Goal: Task Accomplishment & Management: Complete application form

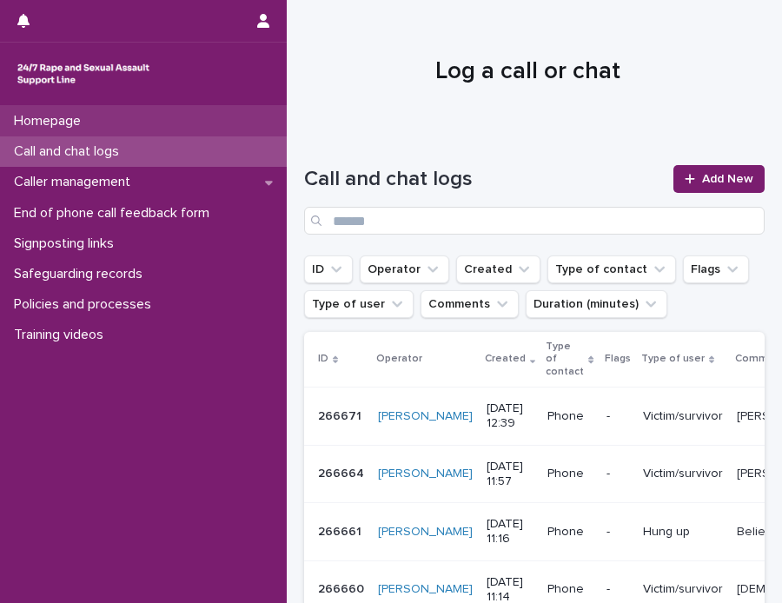
click at [34, 119] on p "Homepage" at bounding box center [51, 121] width 88 height 17
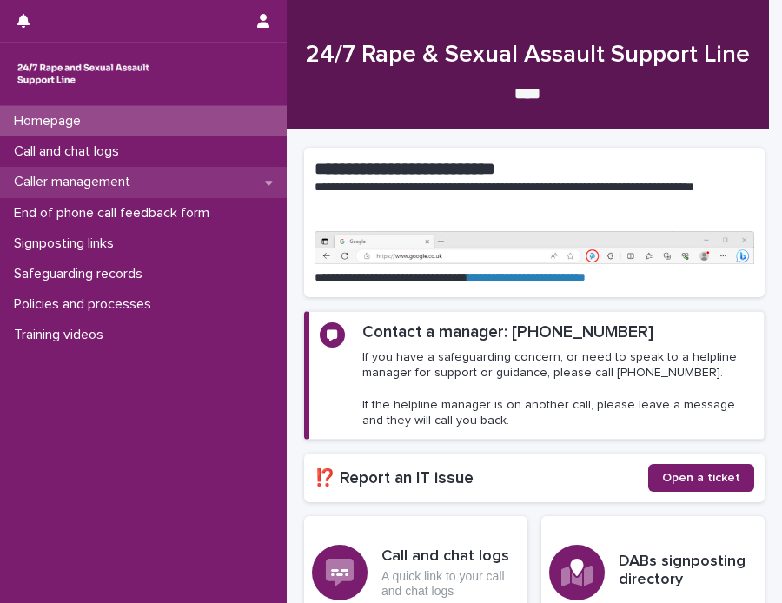
click at [30, 178] on p "Caller management" at bounding box center [75, 182] width 137 height 17
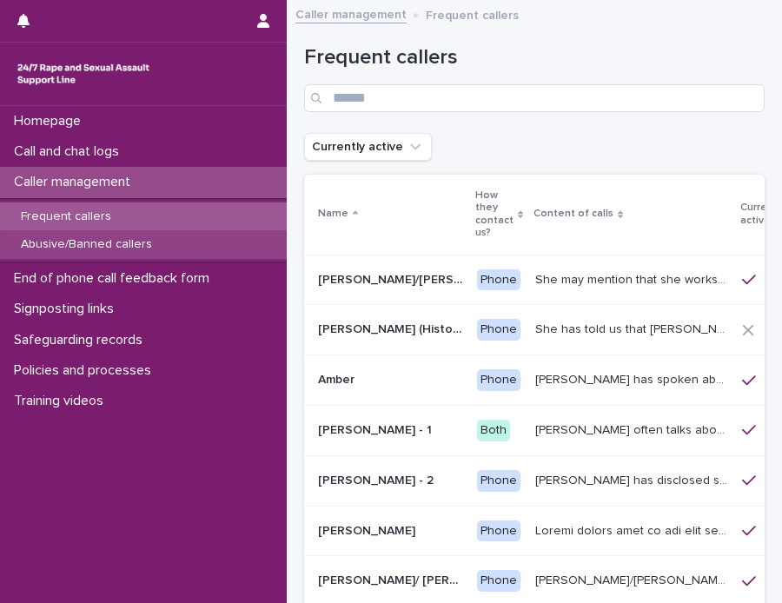
click at [169, 237] on div "Abusive/Banned callers" at bounding box center [143, 244] width 287 height 29
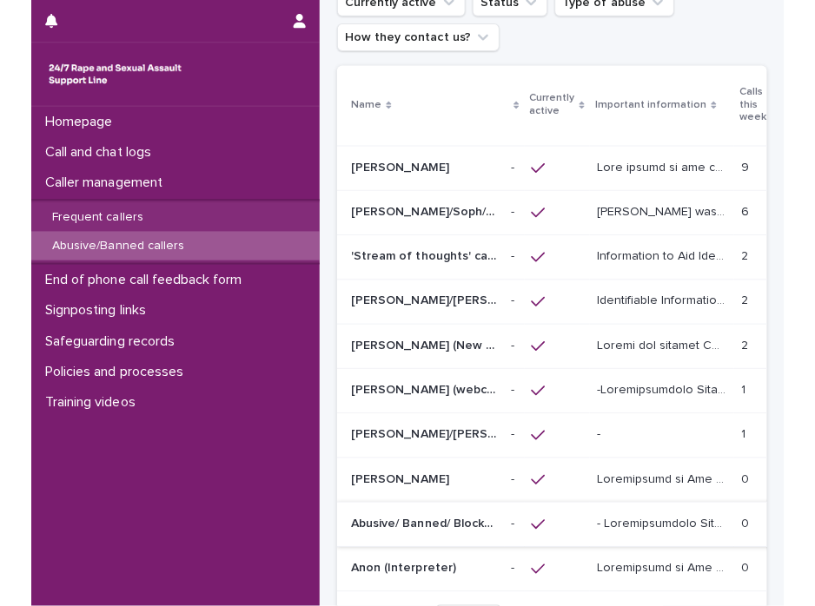
scroll to position [30, 0]
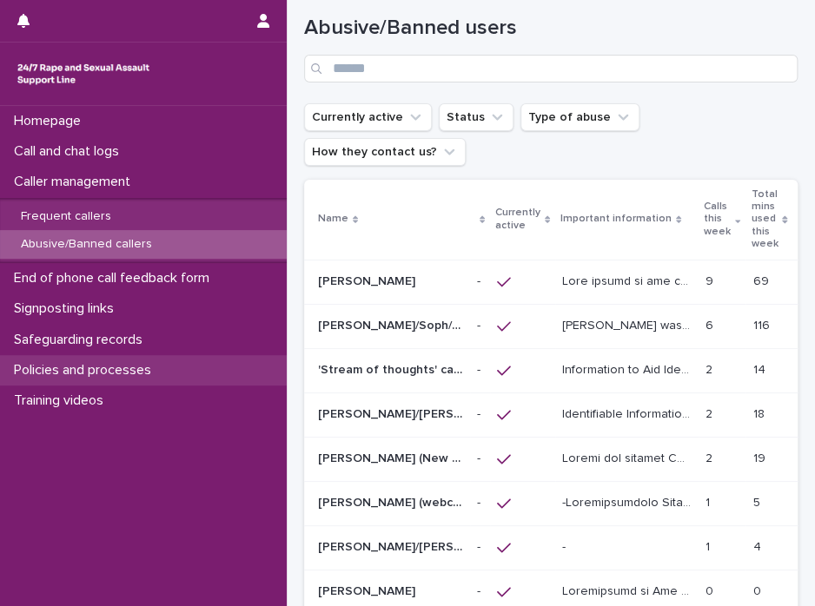
click at [116, 373] on p "Policies and processes" at bounding box center [86, 370] width 158 height 17
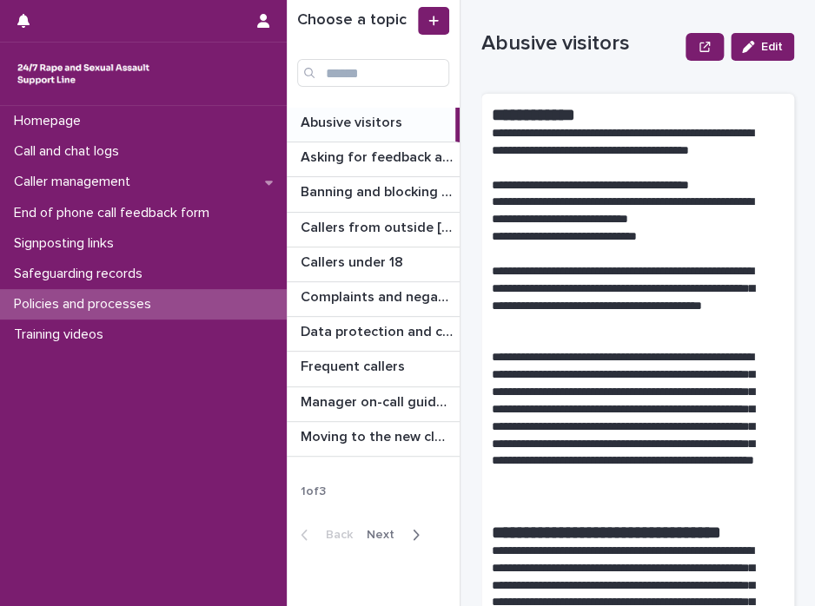
click at [394, 533] on span "Next" at bounding box center [385, 535] width 38 height 12
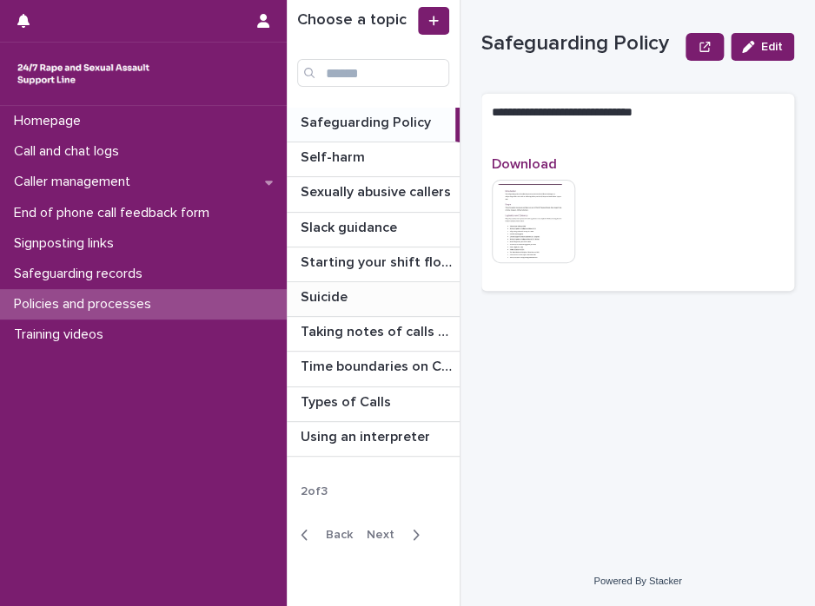
click at [323, 298] on p "Suicide" at bounding box center [325, 296] width 50 height 20
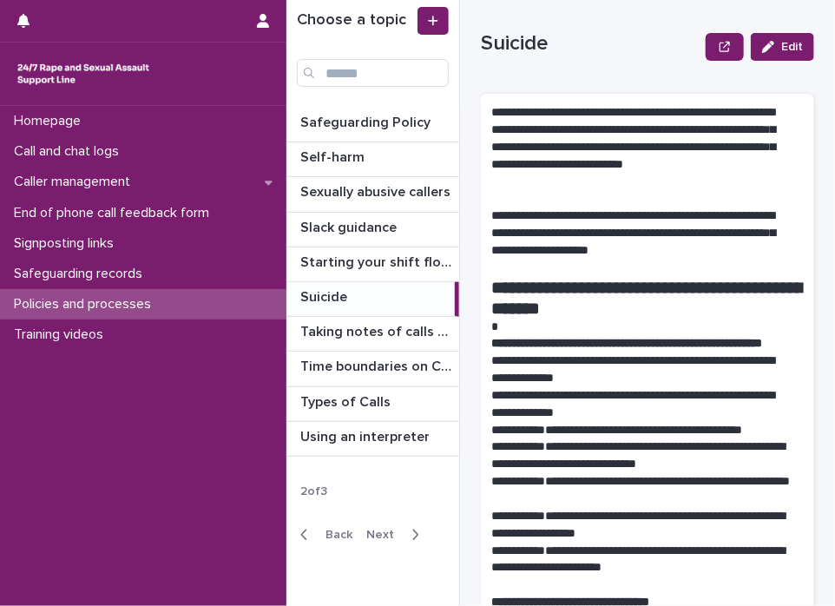
click at [531, 321] on p at bounding box center [642, 327] width 300 height 17
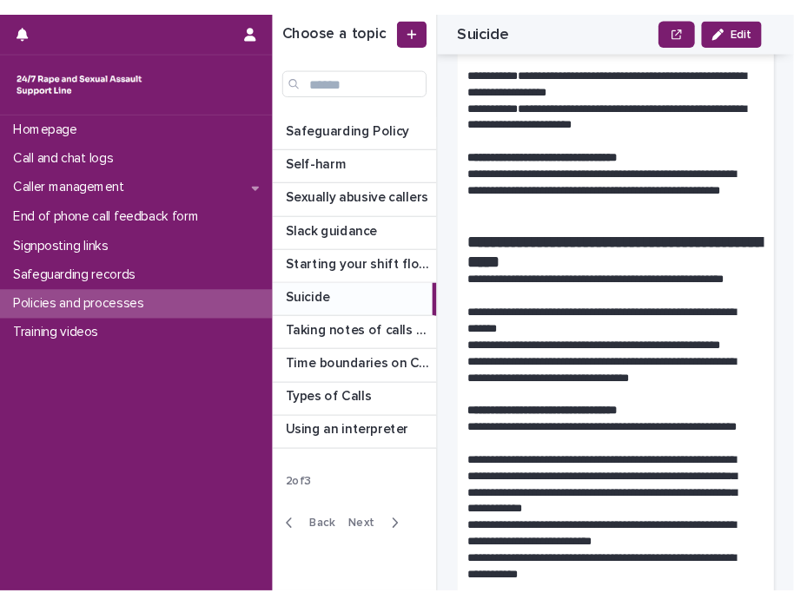
scroll to position [486, 0]
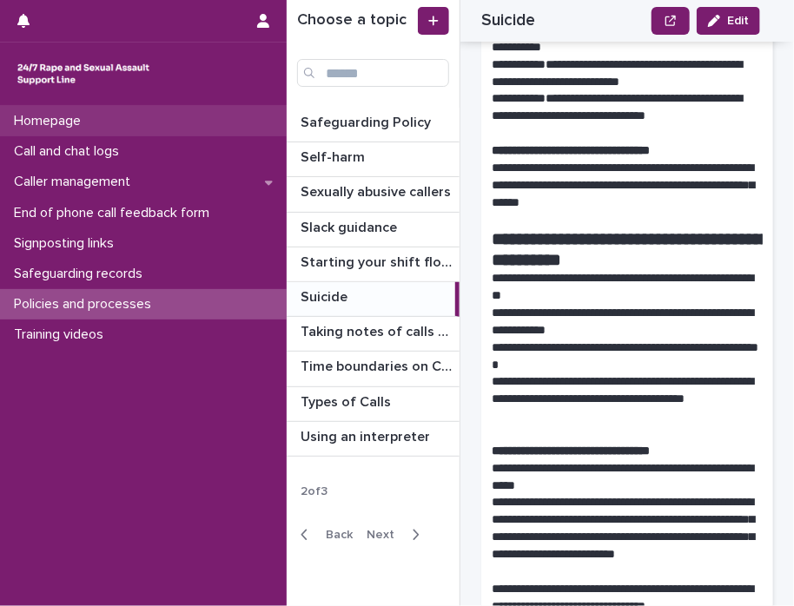
click at [101, 129] on div "Homepage" at bounding box center [143, 121] width 287 height 30
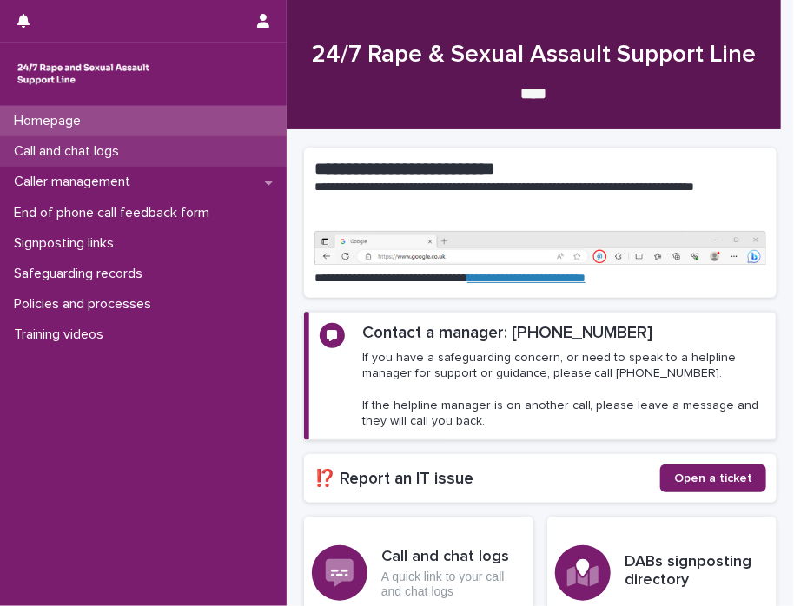
click at [83, 144] on p "Call and chat logs" at bounding box center [70, 151] width 126 height 17
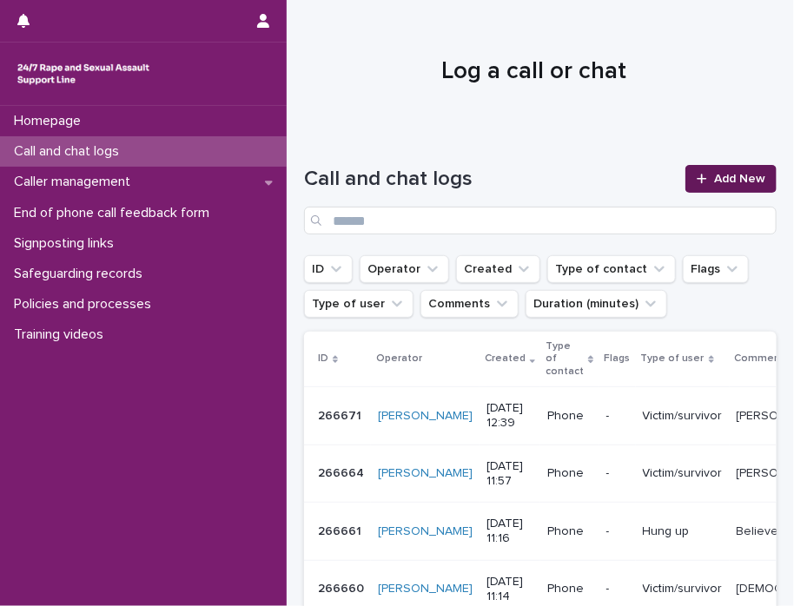
click at [713, 188] on link "Add New" at bounding box center [730, 179] width 91 height 28
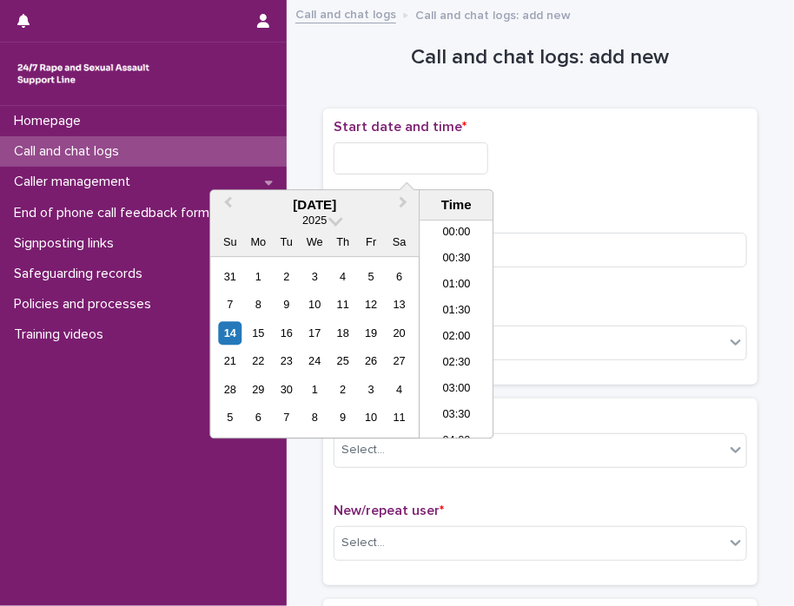
click at [403, 161] on input "text" at bounding box center [410, 158] width 155 height 32
click at [230, 336] on div "14" at bounding box center [229, 332] width 23 height 23
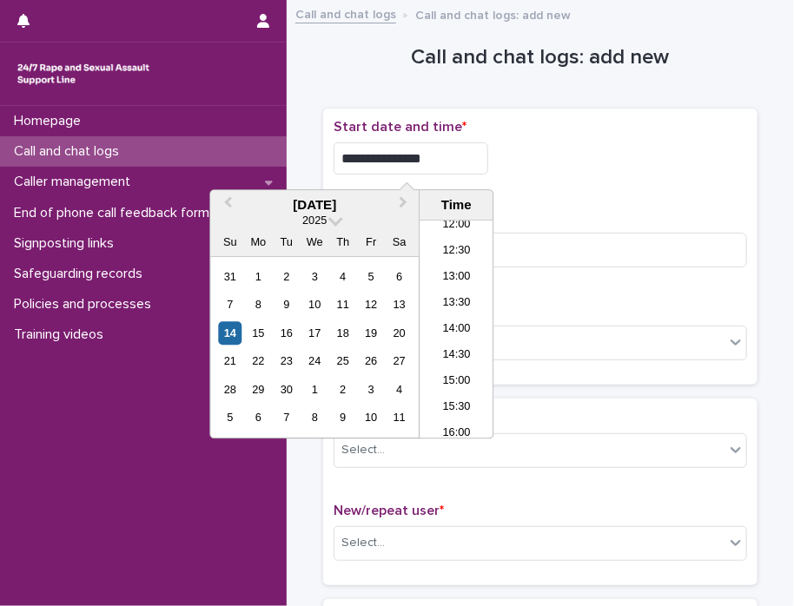
drag, startPoint x: 394, startPoint y: 154, endPoint x: 501, endPoint y: 164, distance: 107.3
click at [500, 164] on div "**********" at bounding box center [539, 158] width 413 height 32
type input "**********"
click at [538, 234] on input at bounding box center [539, 250] width 413 height 35
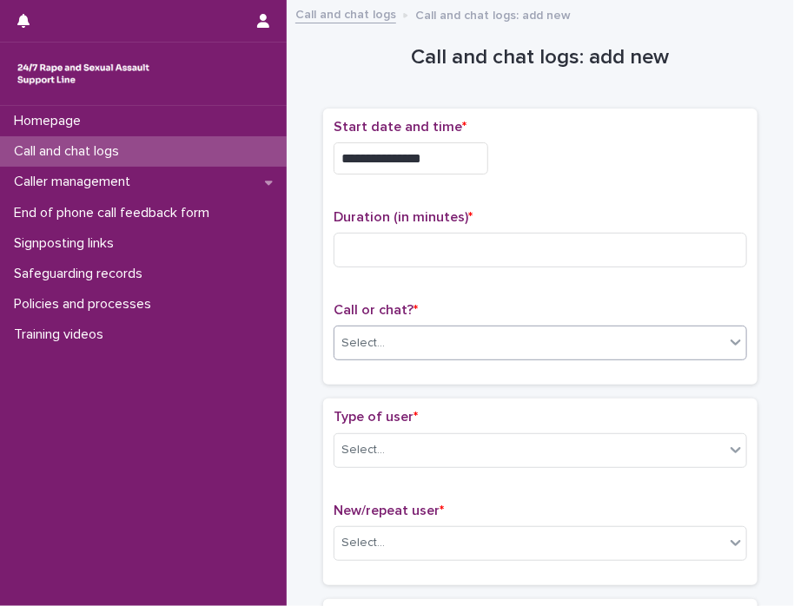
click at [733, 341] on icon at bounding box center [735, 341] width 17 height 17
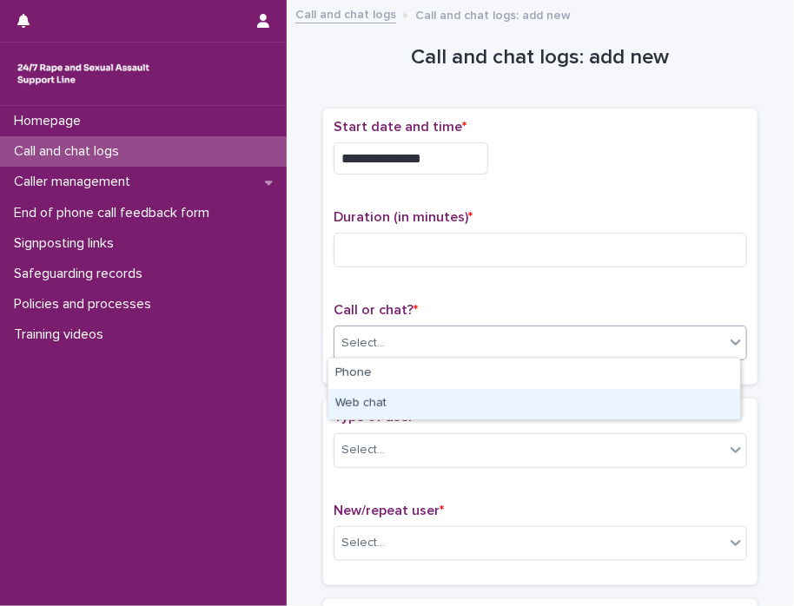
click at [681, 405] on div "Web chat" at bounding box center [534, 404] width 412 height 30
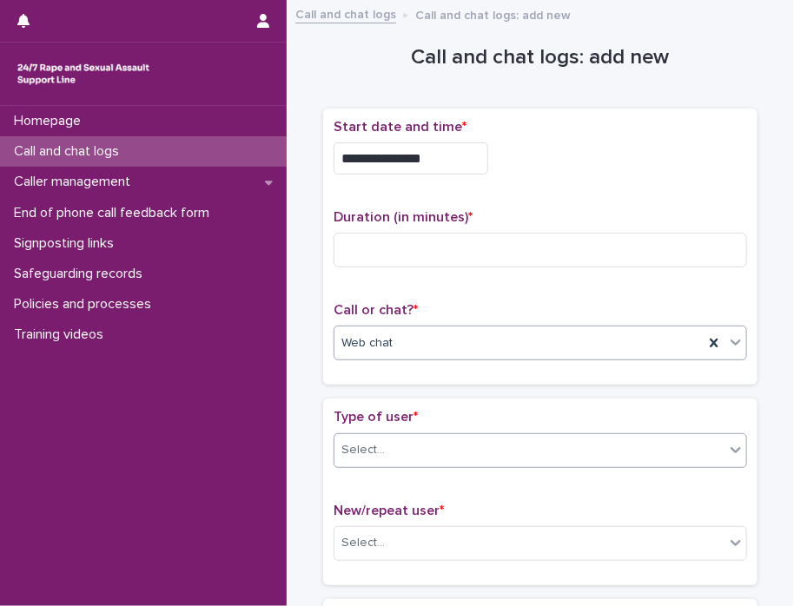
click at [733, 452] on icon at bounding box center [735, 449] width 17 height 17
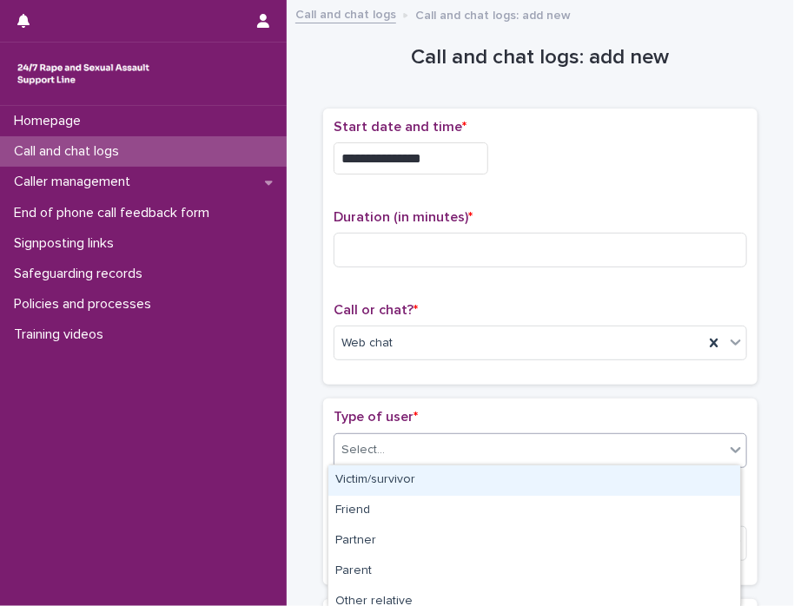
click at [677, 480] on div "Victim/survivor" at bounding box center [534, 480] width 412 height 30
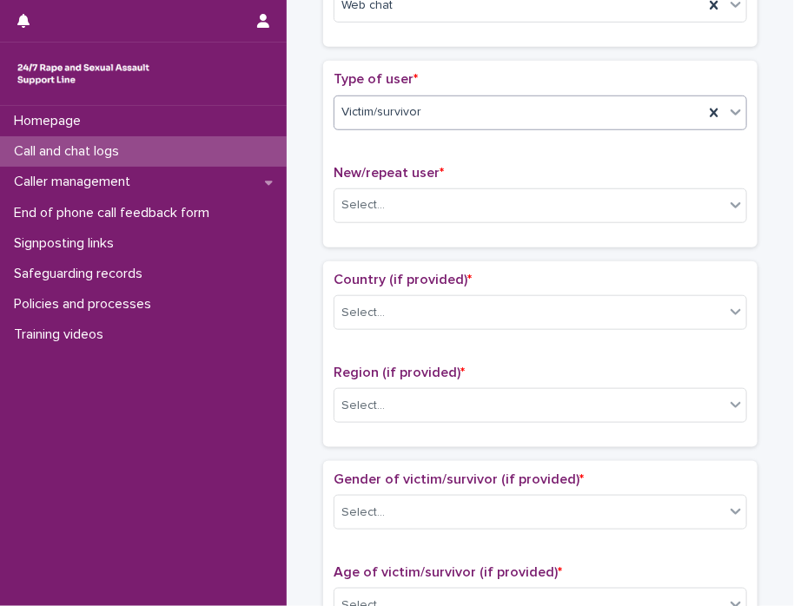
scroll to position [345, 0]
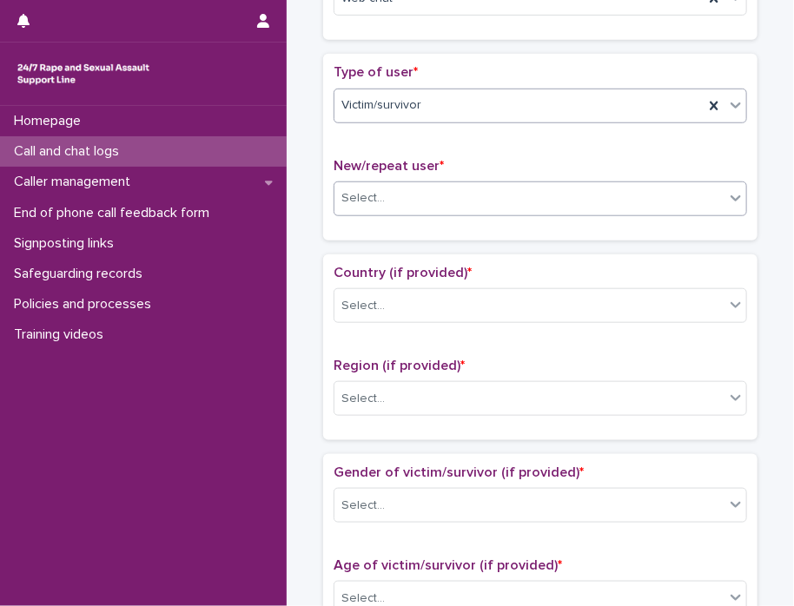
click at [727, 200] on icon at bounding box center [735, 197] width 17 height 17
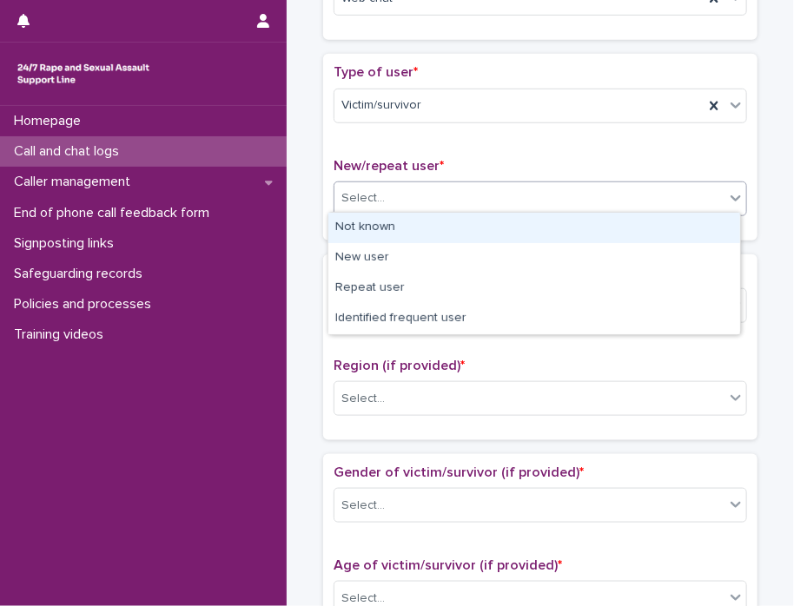
click at [684, 233] on div "Not known" at bounding box center [534, 228] width 412 height 30
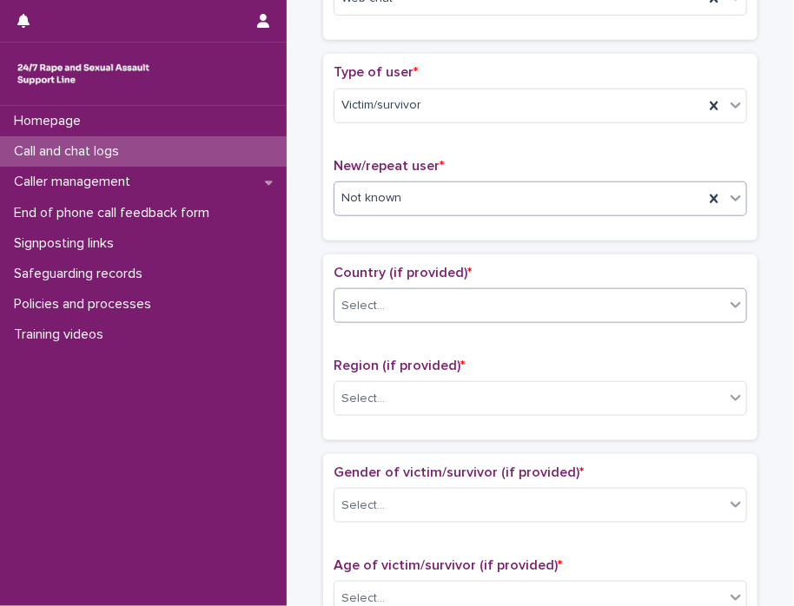
click at [728, 306] on icon at bounding box center [735, 304] width 17 height 17
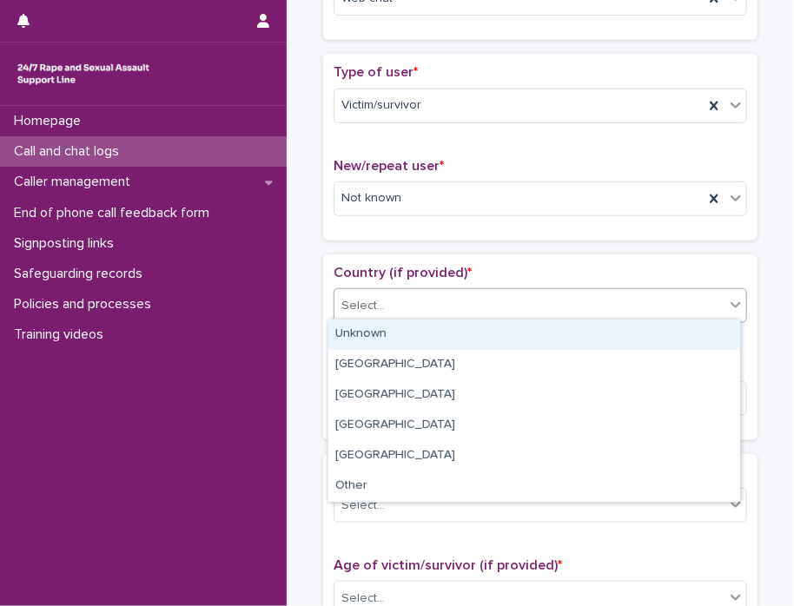
click at [700, 334] on div "Unknown" at bounding box center [534, 335] width 412 height 30
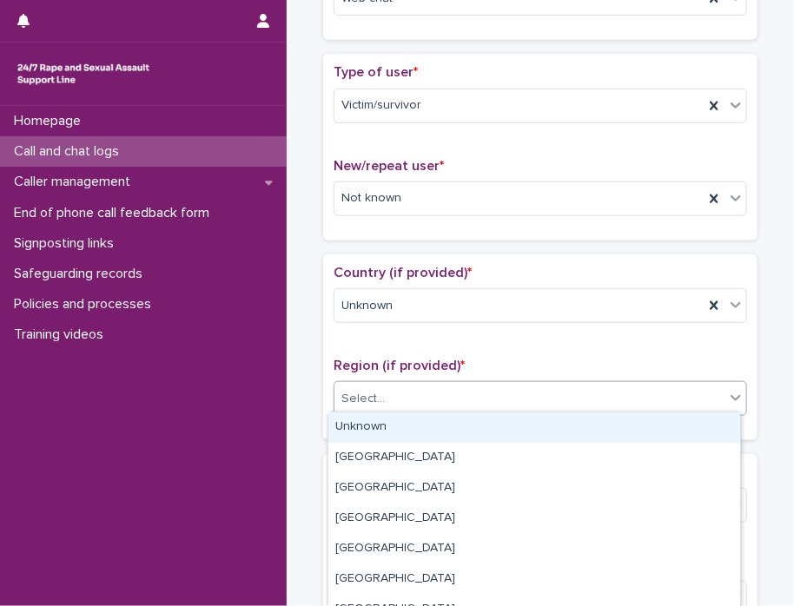
click at [727, 394] on icon at bounding box center [735, 397] width 17 height 17
click at [684, 428] on div "Unknown" at bounding box center [534, 428] width 412 height 30
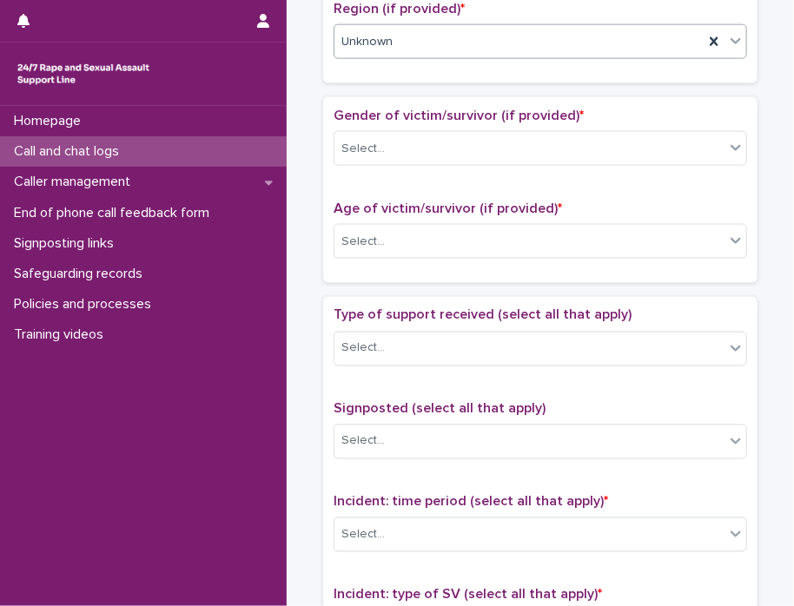
scroll to position [704, 0]
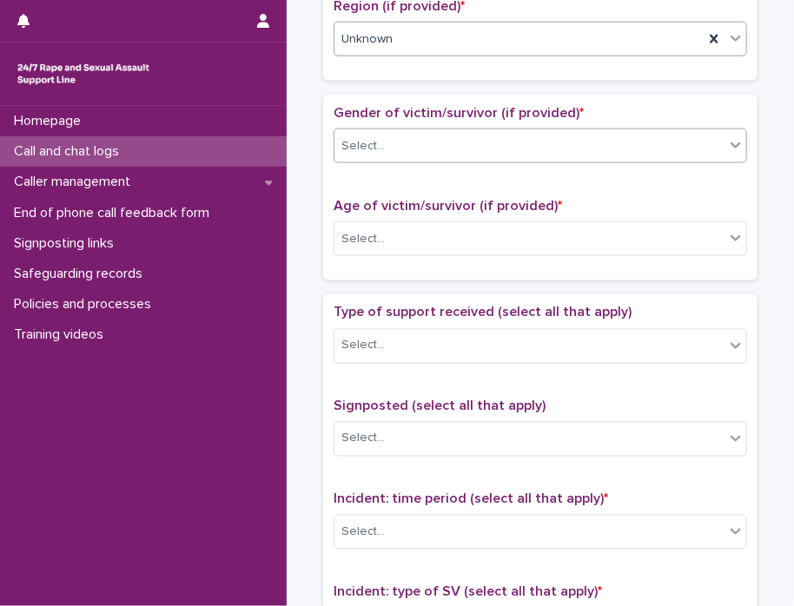
click at [717, 144] on div "Select..." at bounding box center [529, 146] width 390 height 29
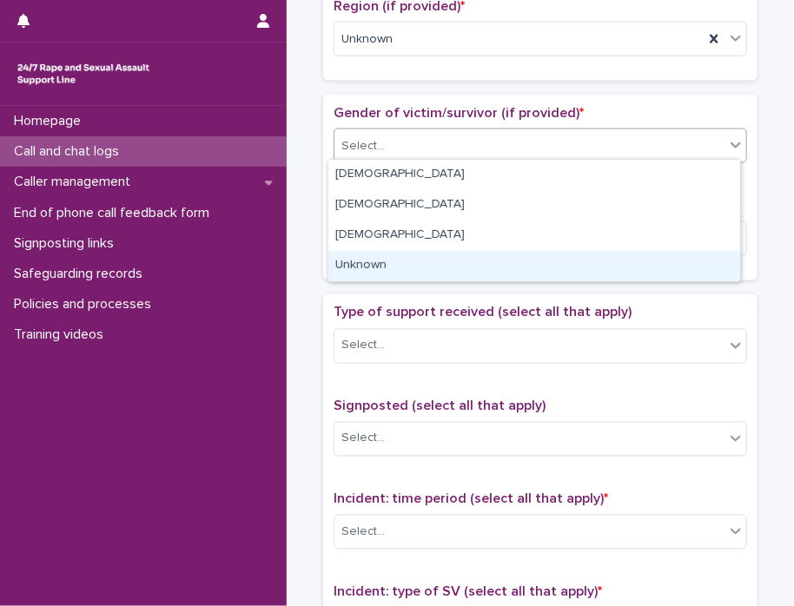
click at [649, 269] on div "Unknown" at bounding box center [534, 266] width 412 height 30
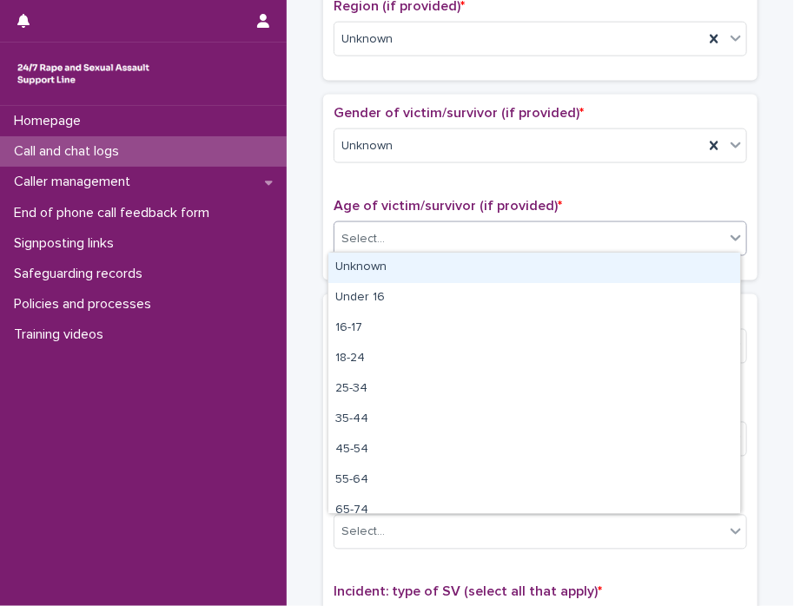
click at [717, 240] on div "Select..." at bounding box center [529, 239] width 390 height 29
click at [692, 269] on div "Unknown" at bounding box center [534, 268] width 412 height 30
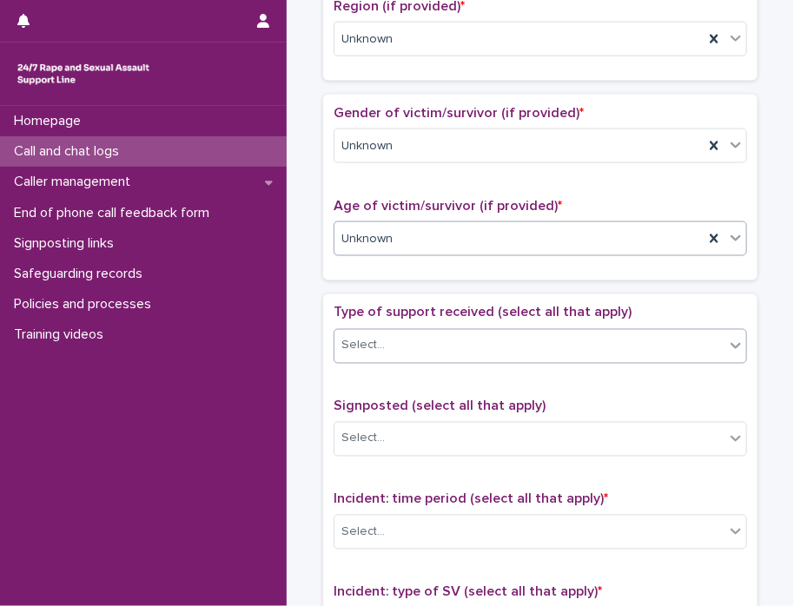
click at [727, 347] on icon at bounding box center [735, 345] width 17 height 17
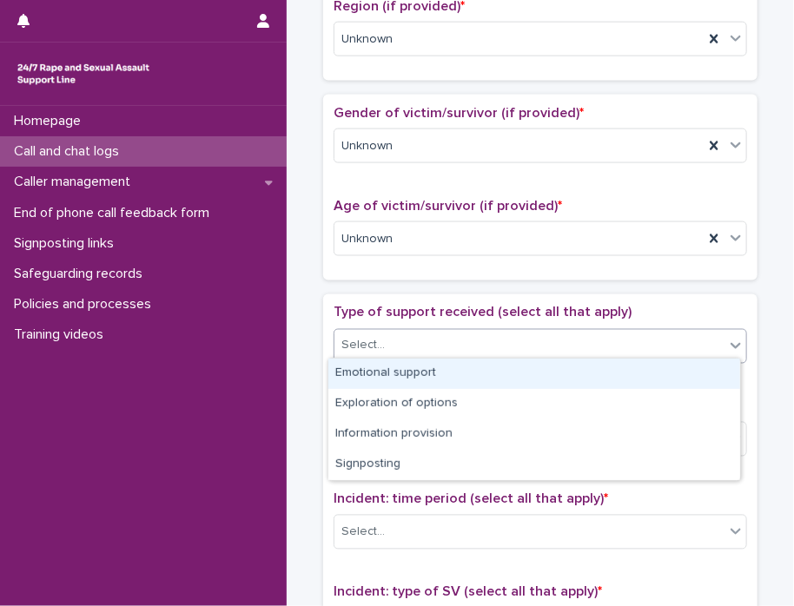
click at [697, 371] on div "Emotional support" at bounding box center [534, 374] width 412 height 30
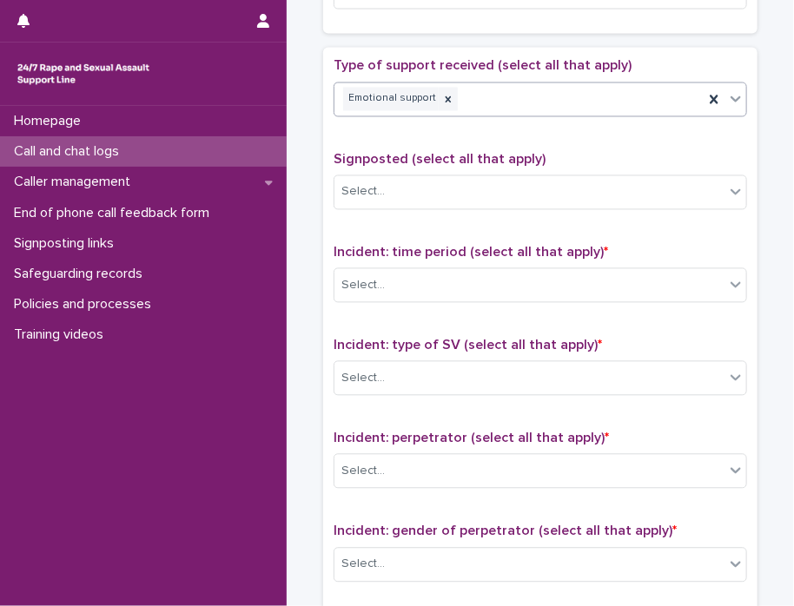
scroll to position [983, 0]
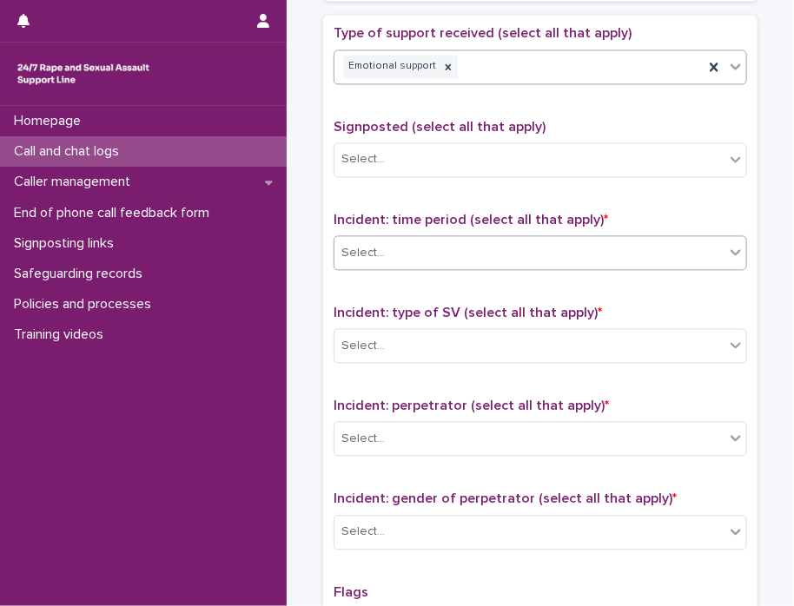
click at [702, 248] on div "Select..." at bounding box center [529, 254] width 390 height 29
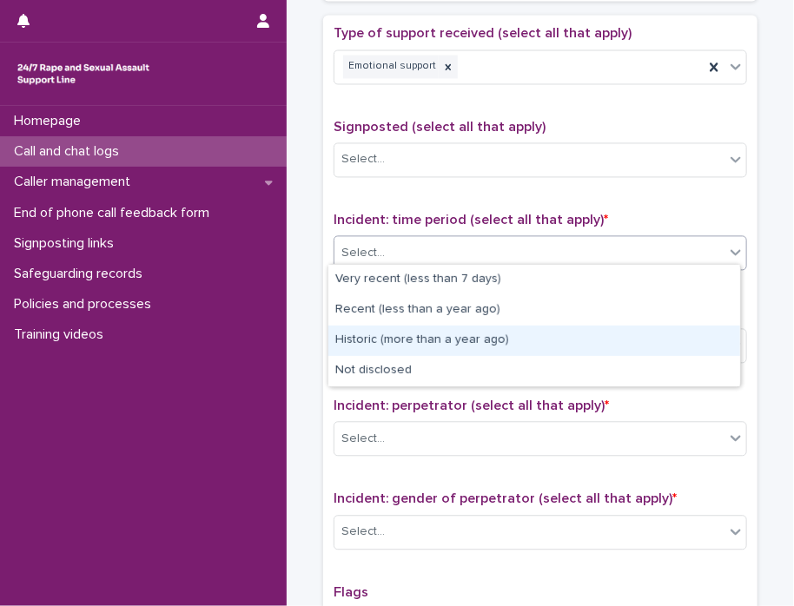
click at [641, 347] on div "Historic (more than a year ago)" at bounding box center [534, 341] width 412 height 30
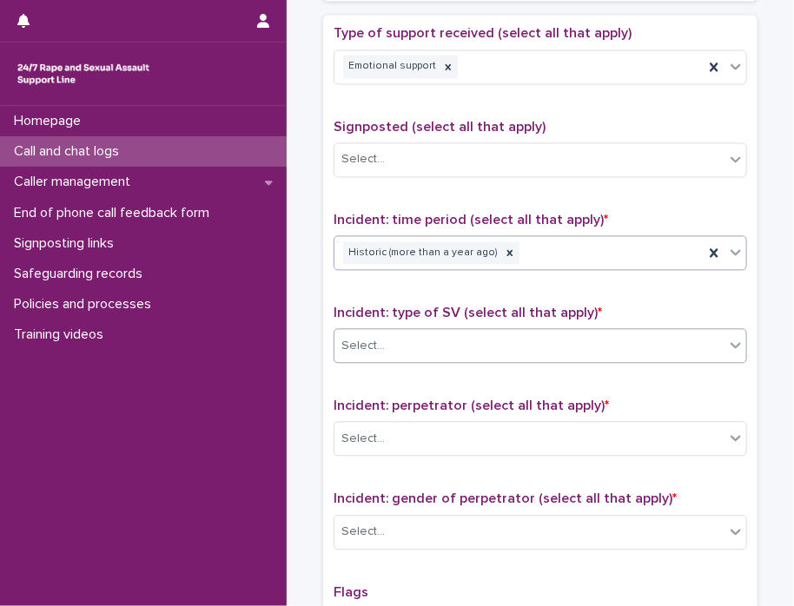
click at [709, 337] on div "Select..." at bounding box center [529, 347] width 390 height 29
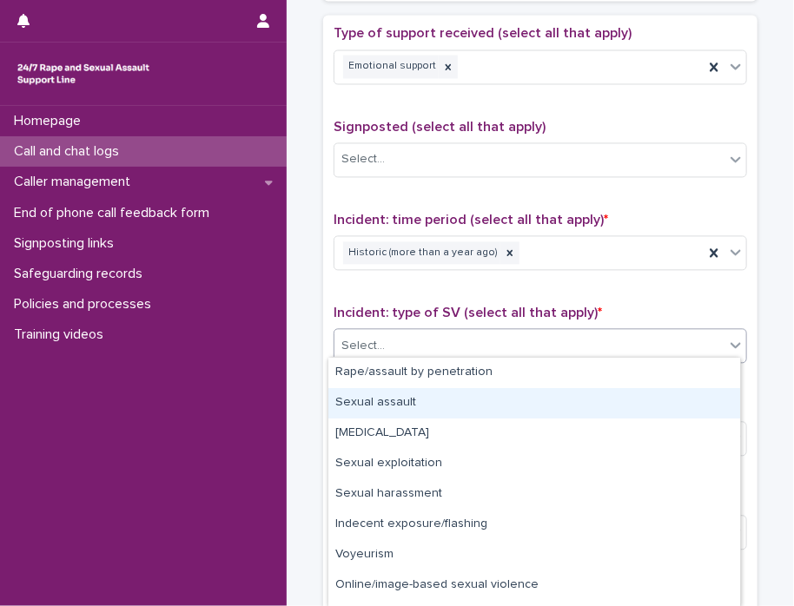
scroll to position [55, 0]
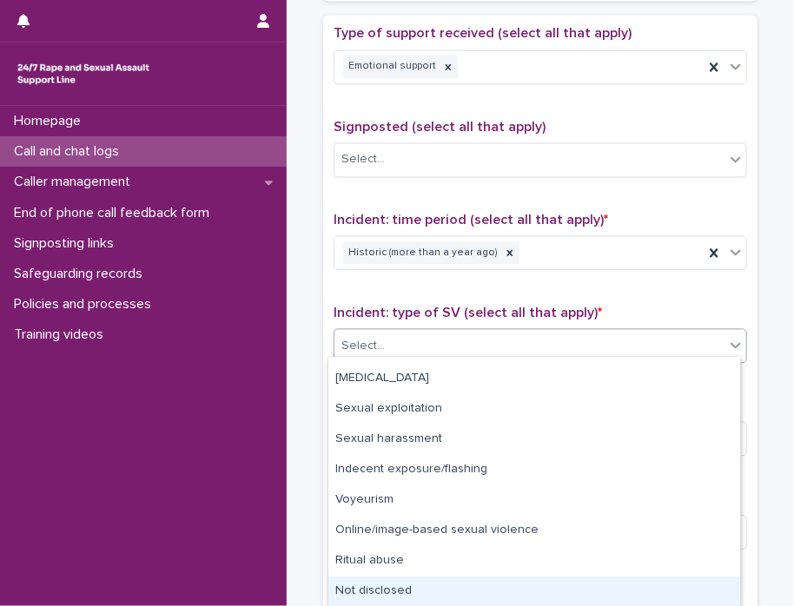
drag, startPoint x: 668, startPoint y: 574, endPoint x: 664, endPoint y: 592, distance: 18.6
click at [664, 592] on div "Not disclosed" at bounding box center [534, 592] width 412 height 30
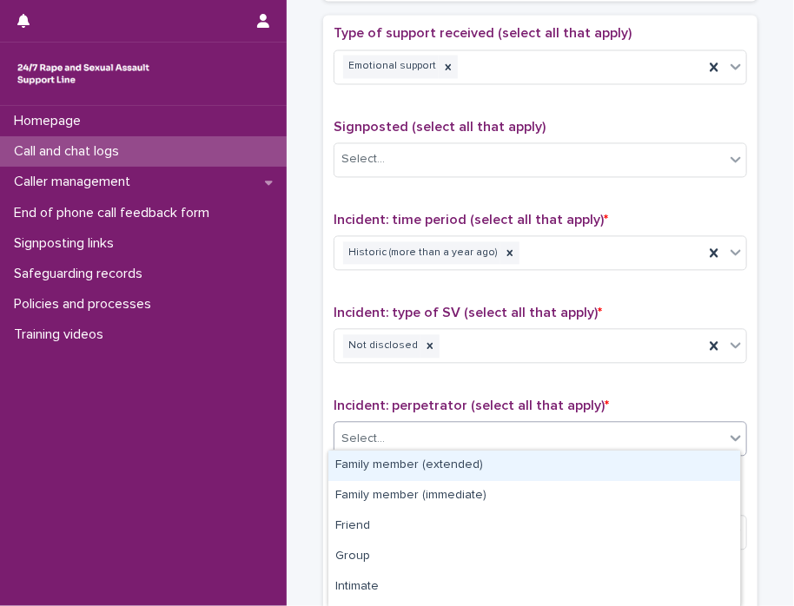
click at [732, 435] on icon at bounding box center [735, 438] width 17 height 17
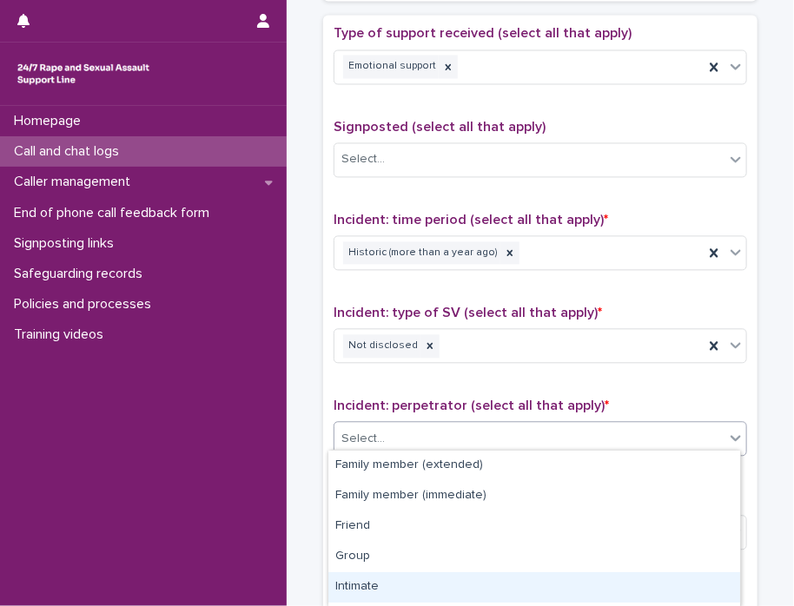
click at [680, 584] on div "Intimate" at bounding box center [534, 587] width 412 height 30
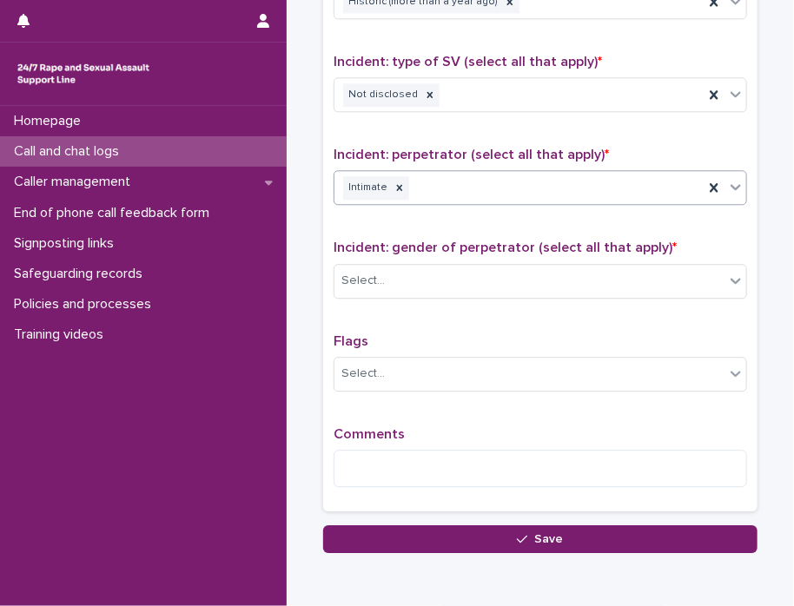
scroll to position [1244, 0]
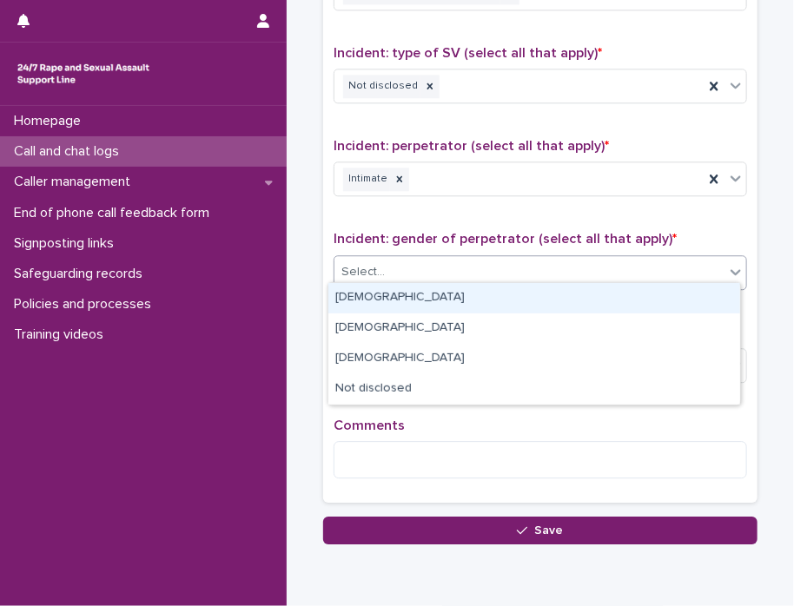
click at [688, 261] on div "Select..." at bounding box center [529, 272] width 390 height 29
click at [669, 289] on div "Male" at bounding box center [534, 298] width 412 height 30
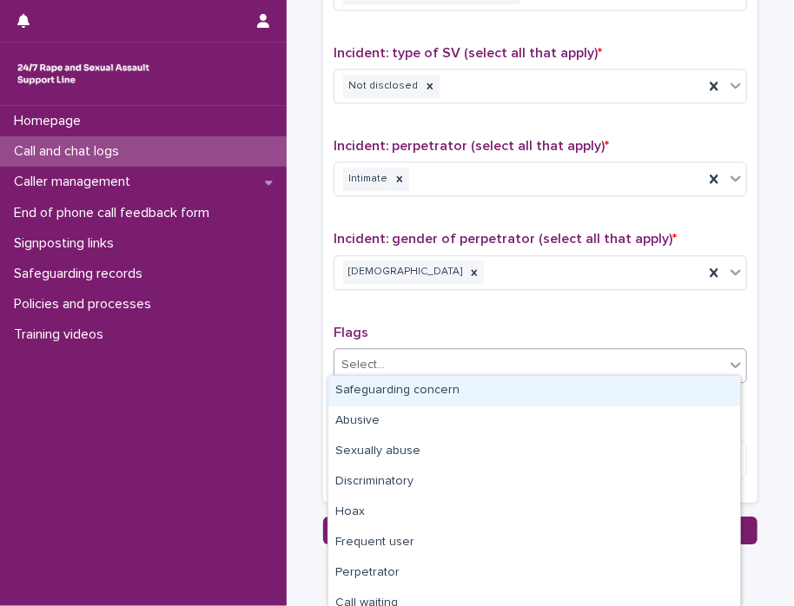
click at [707, 355] on div "Select..." at bounding box center [529, 365] width 390 height 29
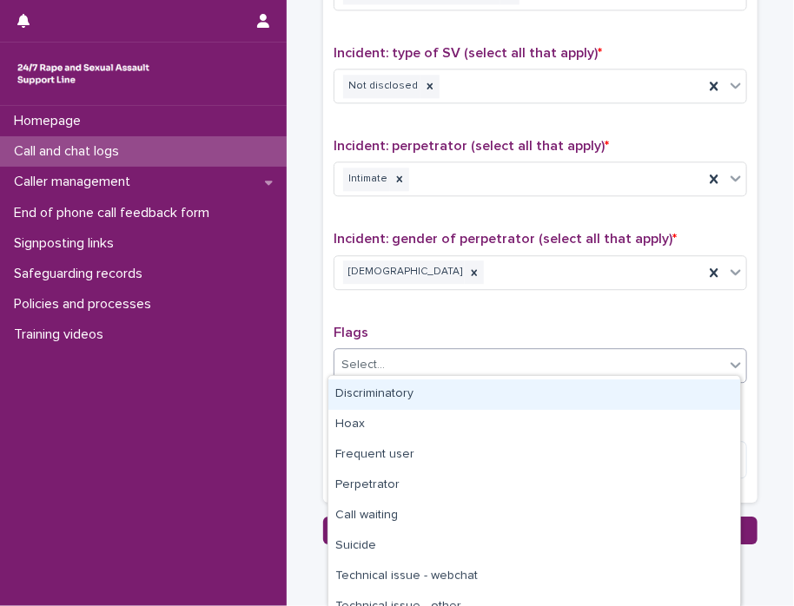
scroll to position [132, 0]
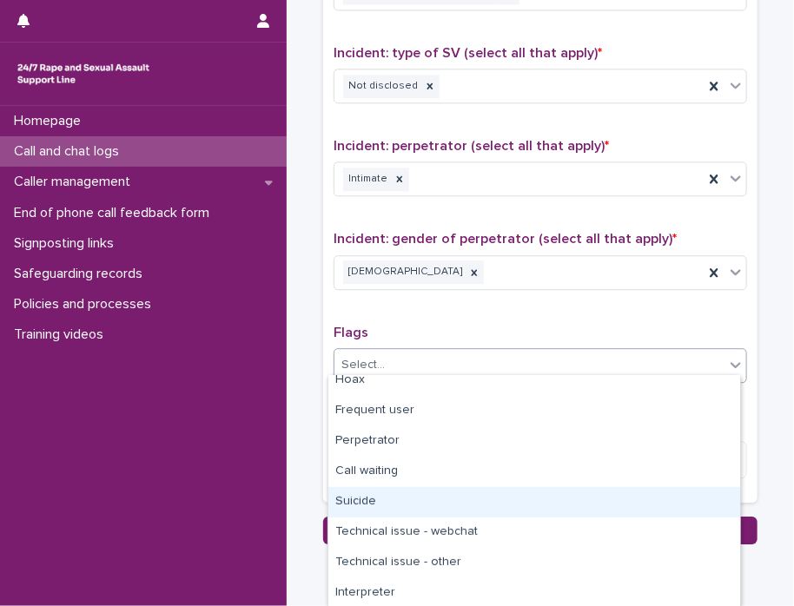
click at [426, 501] on div "Suicide" at bounding box center [534, 502] width 412 height 30
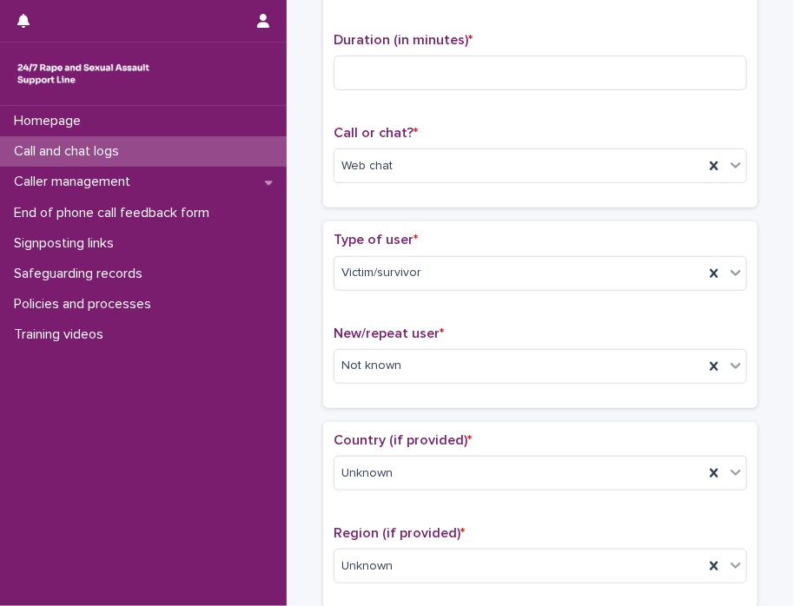
scroll to position [0, 0]
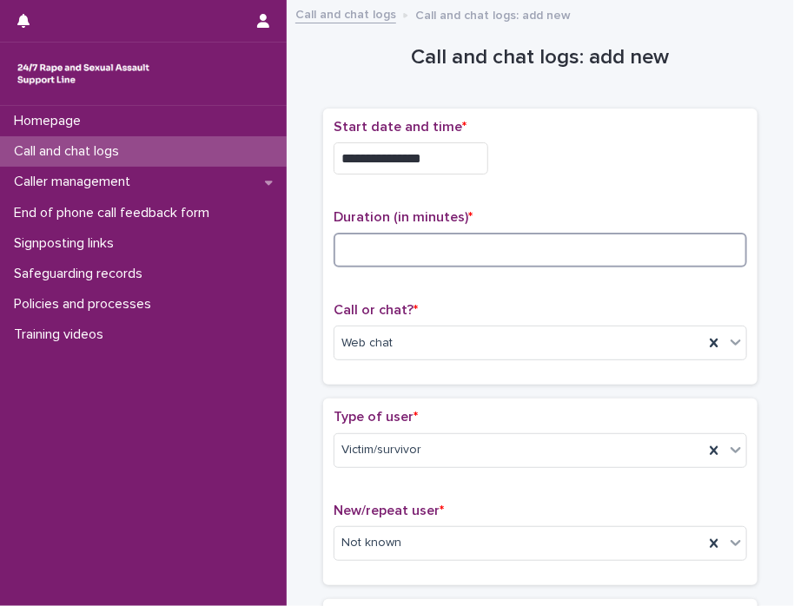
click at [386, 258] on input at bounding box center [539, 250] width 413 height 35
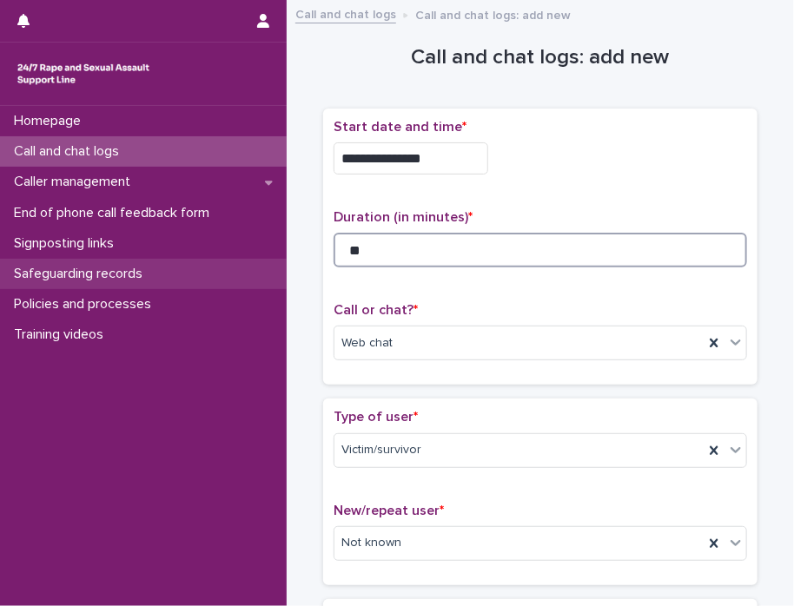
type input "**"
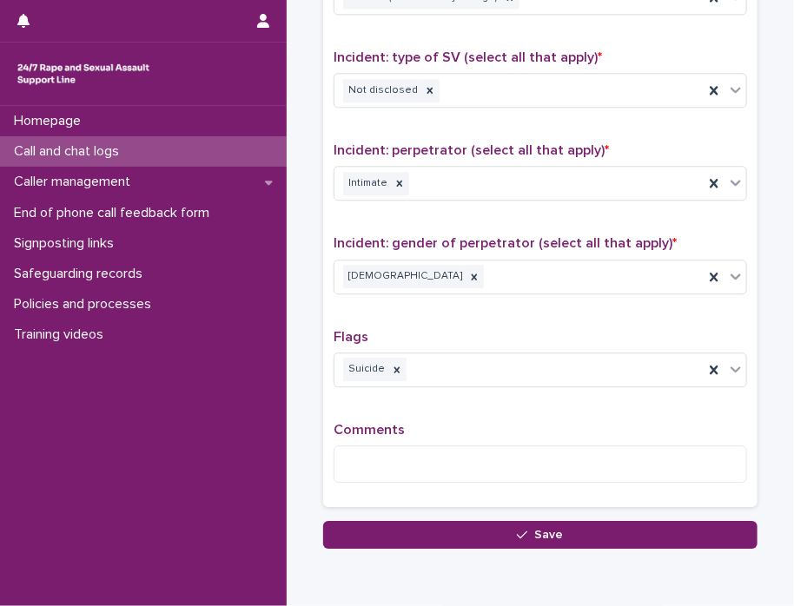
scroll to position [1310, 0]
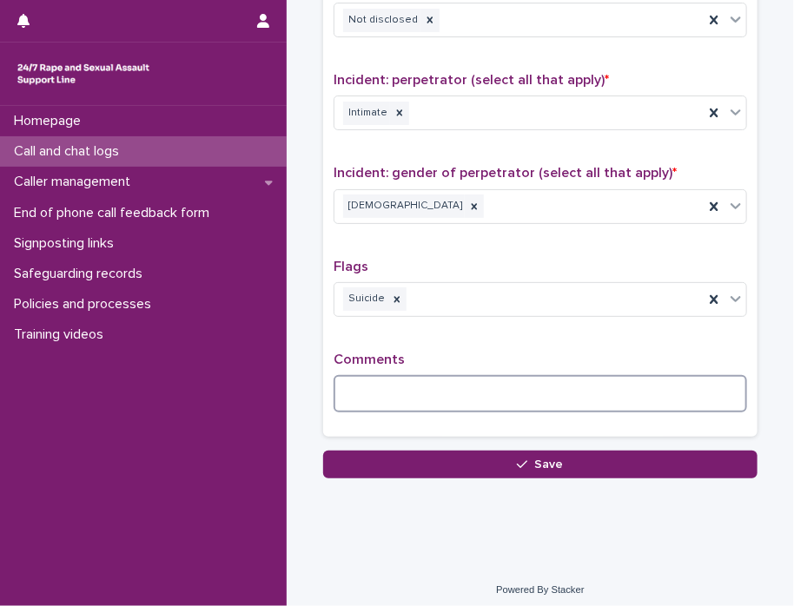
click at [472, 398] on textarea at bounding box center [539, 393] width 413 height 37
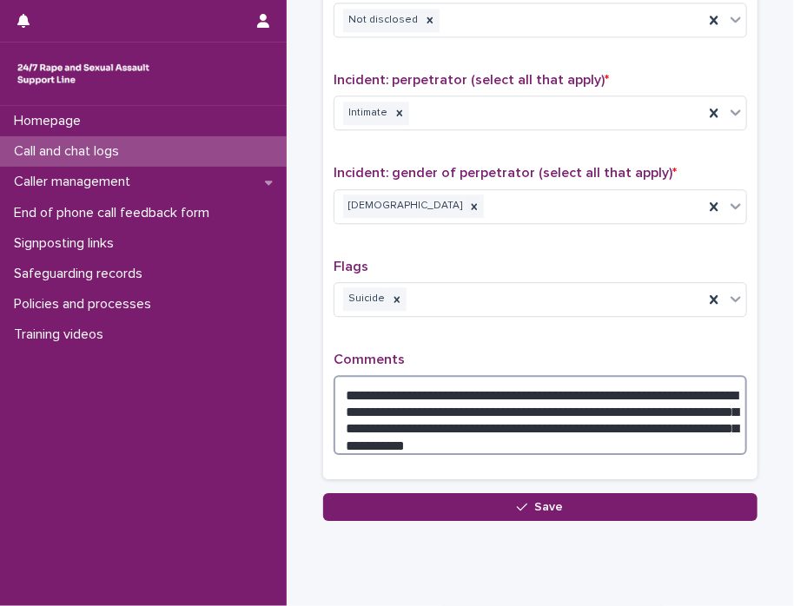
click at [531, 439] on textarea "**********" at bounding box center [539, 415] width 413 height 81
drag, startPoint x: 336, startPoint y: 386, endPoint x: 704, endPoint y: 434, distance: 371.3
click at [704, 434] on textarea "**********" at bounding box center [539, 415] width 413 height 81
type textarea "**********"
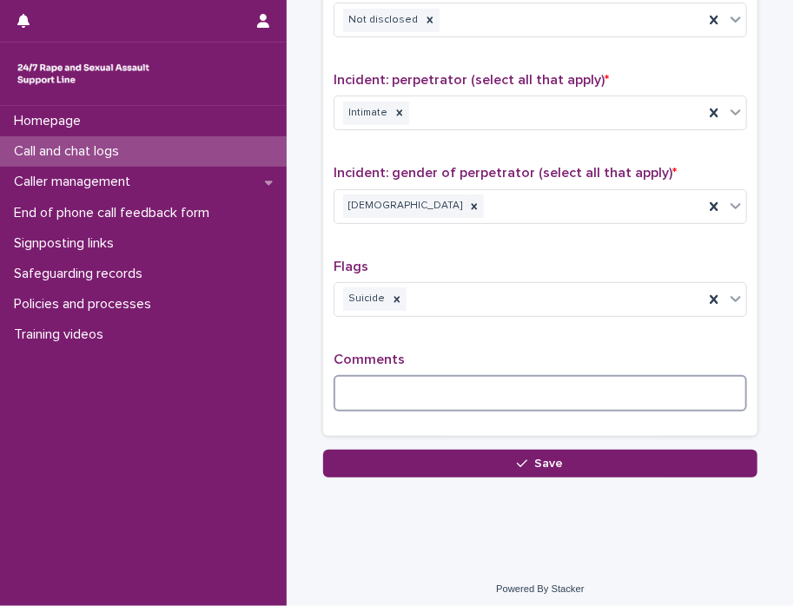
paste textarea "**********"
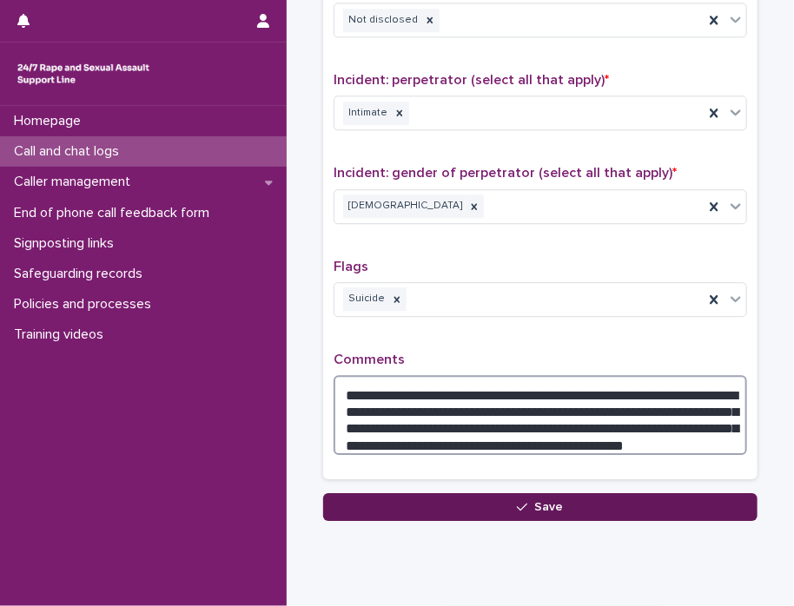
type textarea "**********"
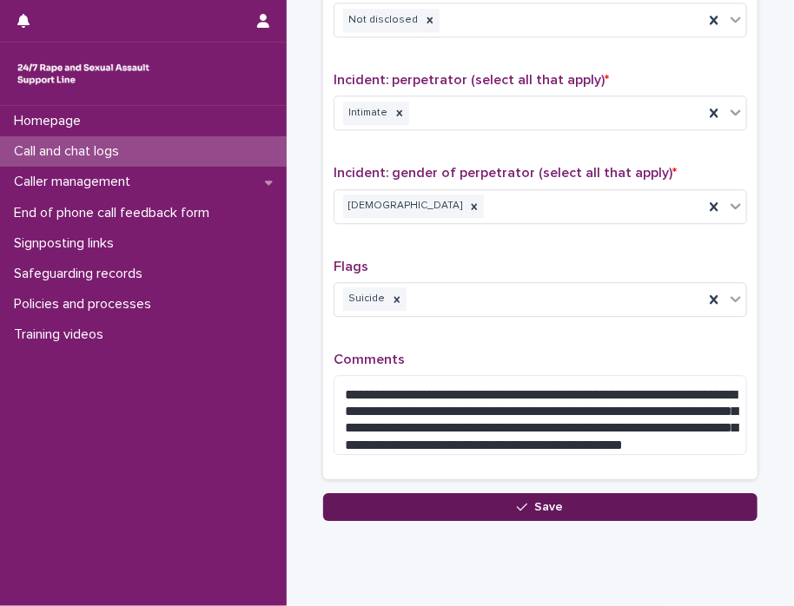
click at [510, 503] on button "Save" at bounding box center [540, 507] width 434 height 28
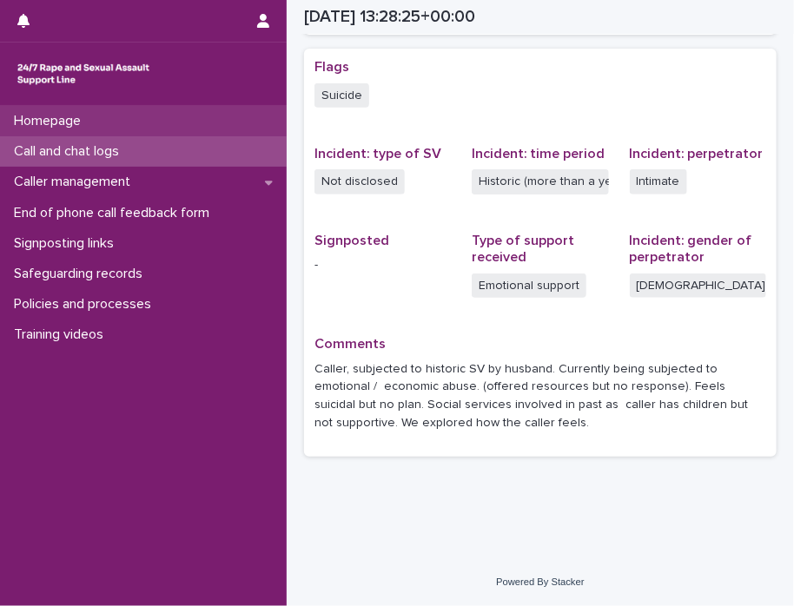
click at [45, 123] on p "Homepage" at bounding box center [51, 121] width 88 height 17
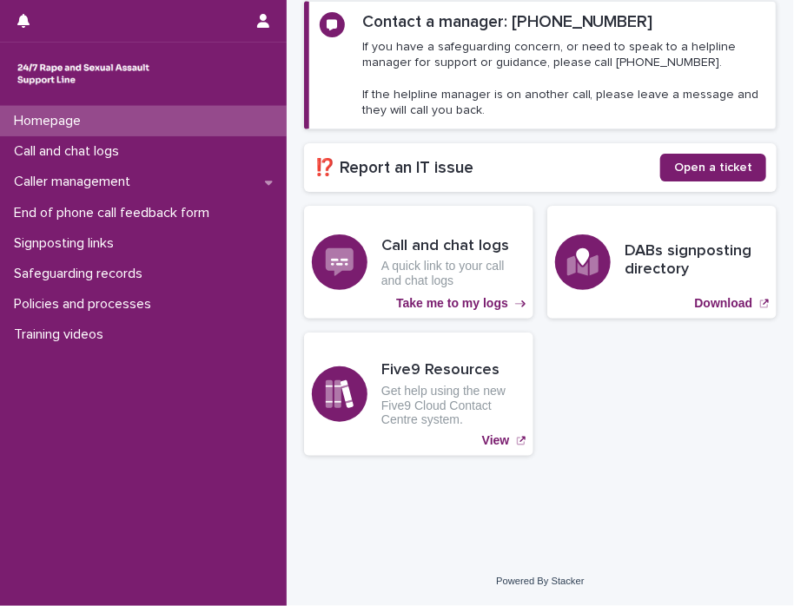
scroll to position [253, 0]
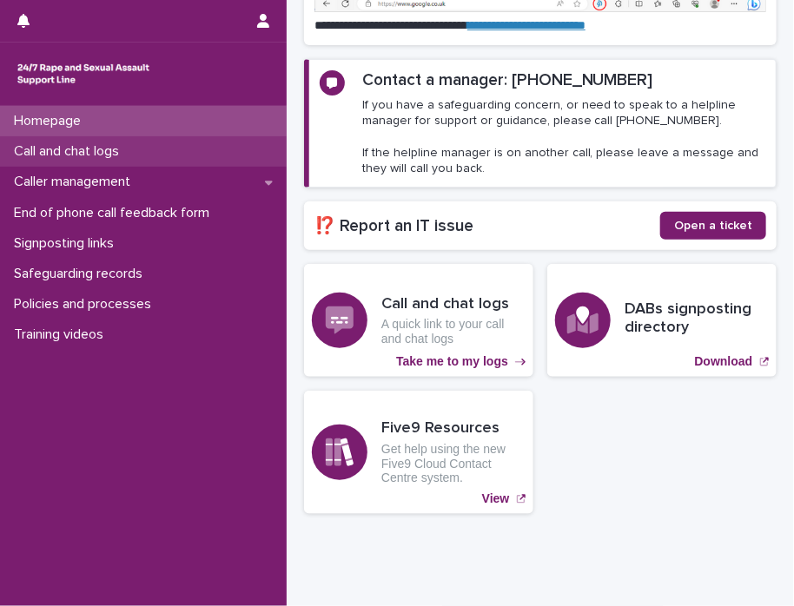
click at [80, 160] on p "Call and chat logs" at bounding box center [70, 151] width 126 height 17
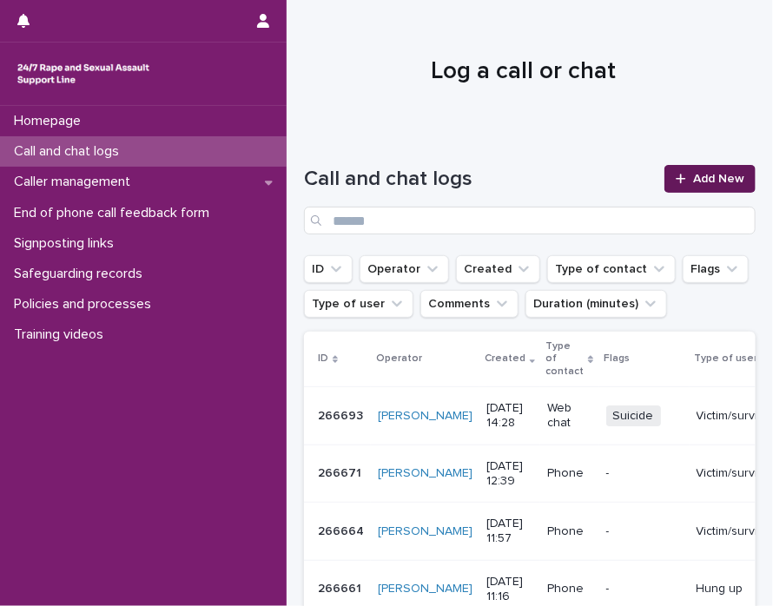
click at [695, 182] on span "Add New" at bounding box center [718, 179] width 51 height 12
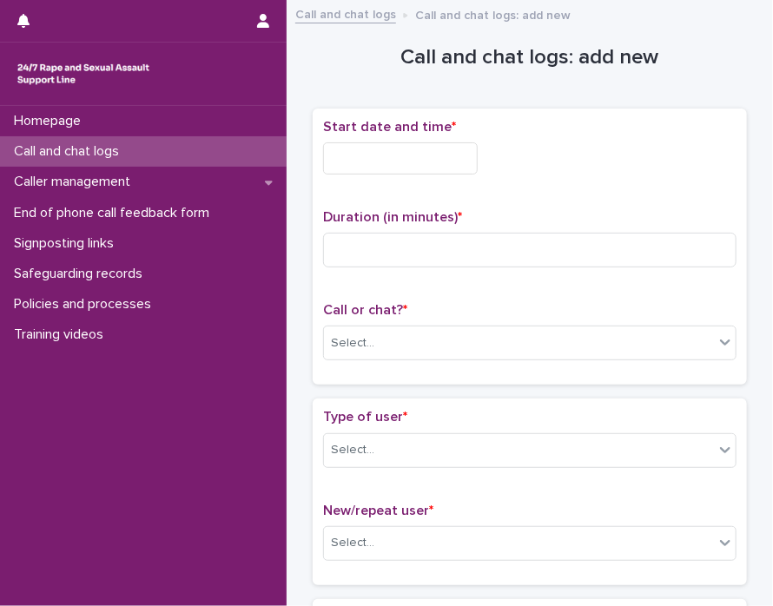
click at [342, 151] on input "text" at bounding box center [400, 158] width 155 height 32
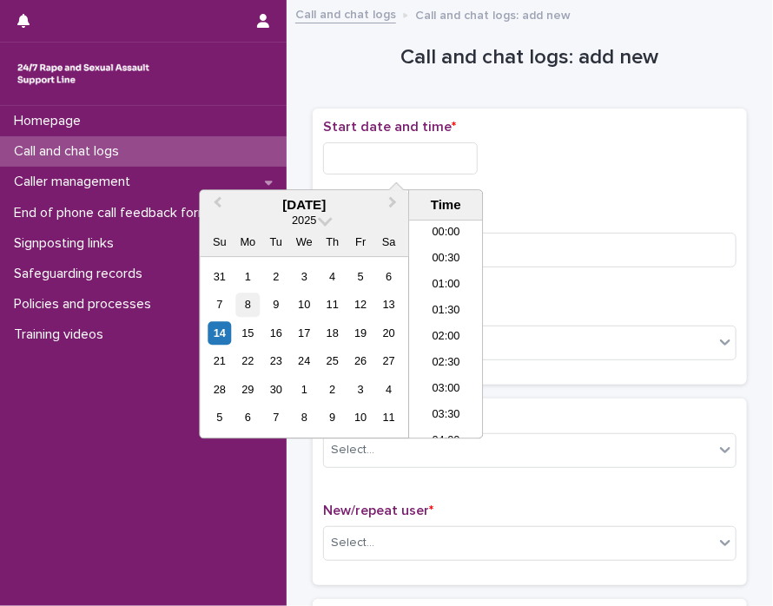
scroll to position [634, 0]
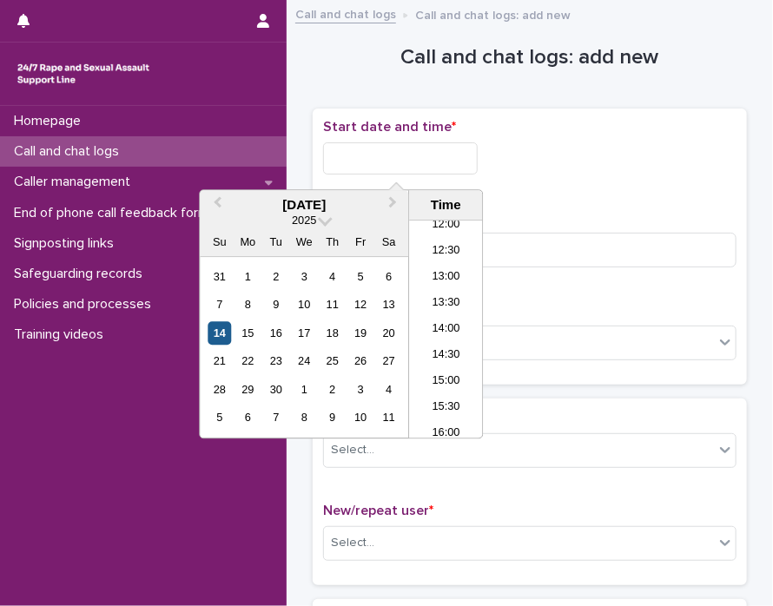
click at [220, 334] on div "14" at bounding box center [219, 332] width 23 height 23
drag, startPoint x: 382, startPoint y: 160, endPoint x: 643, endPoint y: 157, distance: 260.5
click at [632, 163] on div "**********" at bounding box center [529, 158] width 413 height 32
type input "**********"
click at [608, 265] on input at bounding box center [529, 250] width 413 height 35
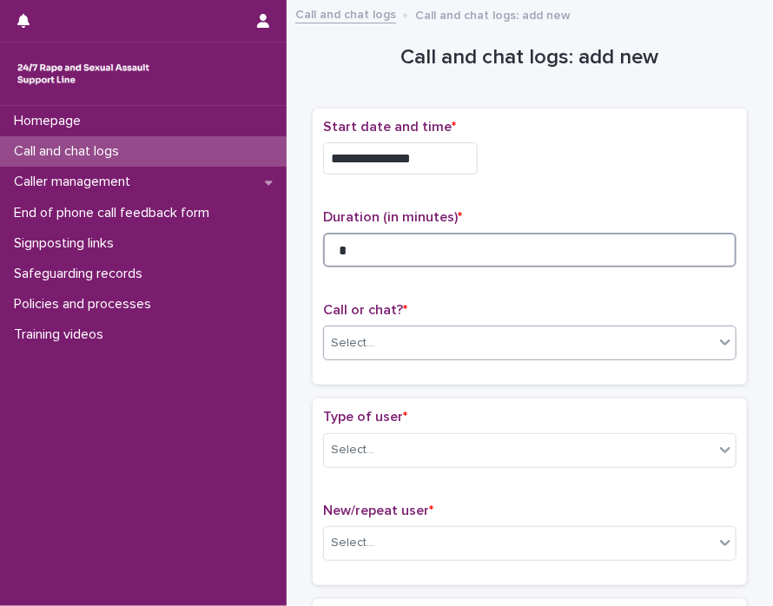
type input "*"
click at [704, 352] on div "Select..." at bounding box center [519, 343] width 390 height 29
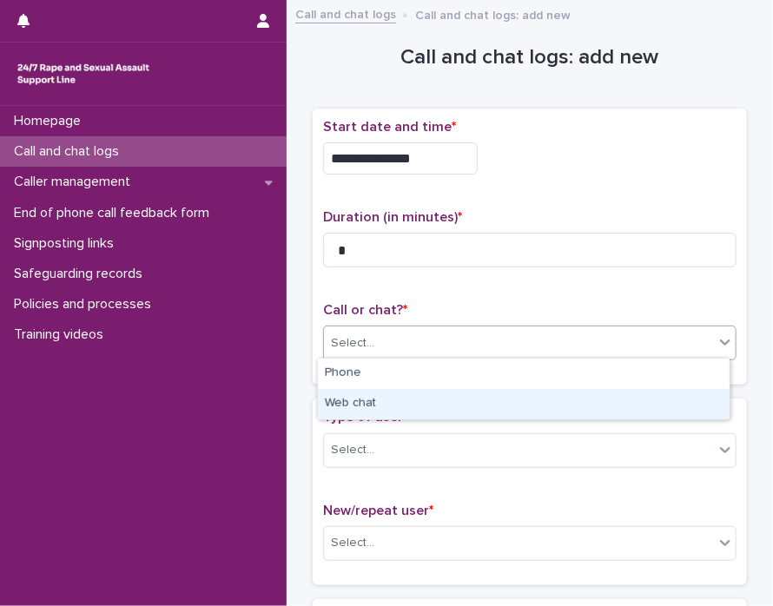
click at [673, 411] on div "Web chat" at bounding box center [524, 404] width 412 height 30
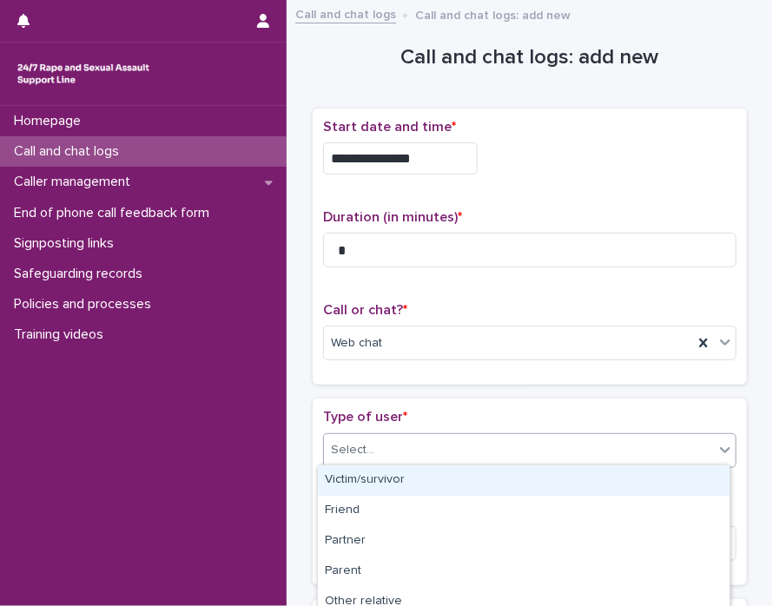
click at [722, 453] on icon at bounding box center [724, 449] width 17 height 17
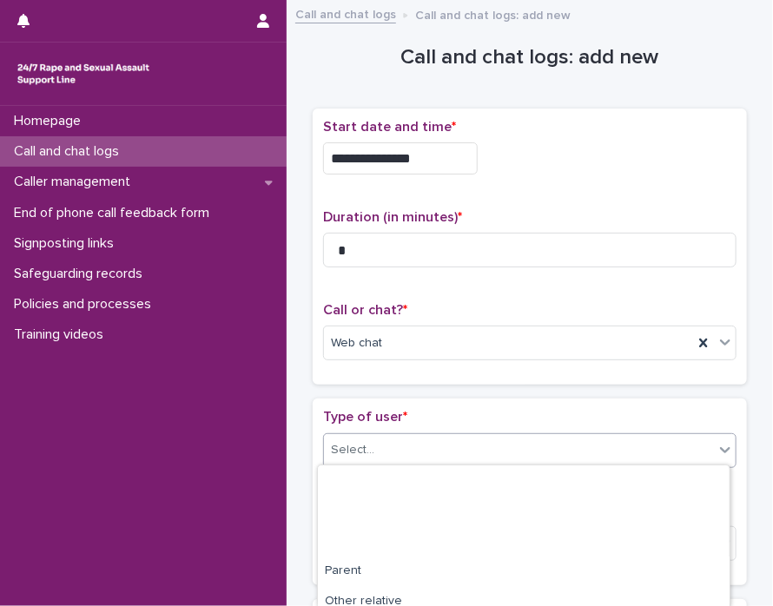
scroll to position [313, 0]
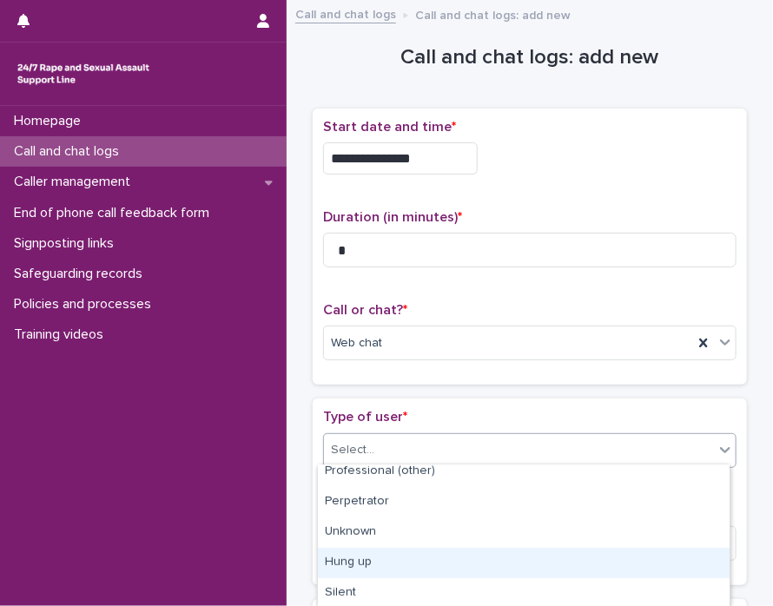
click at [612, 561] on div "Hung up" at bounding box center [524, 563] width 412 height 30
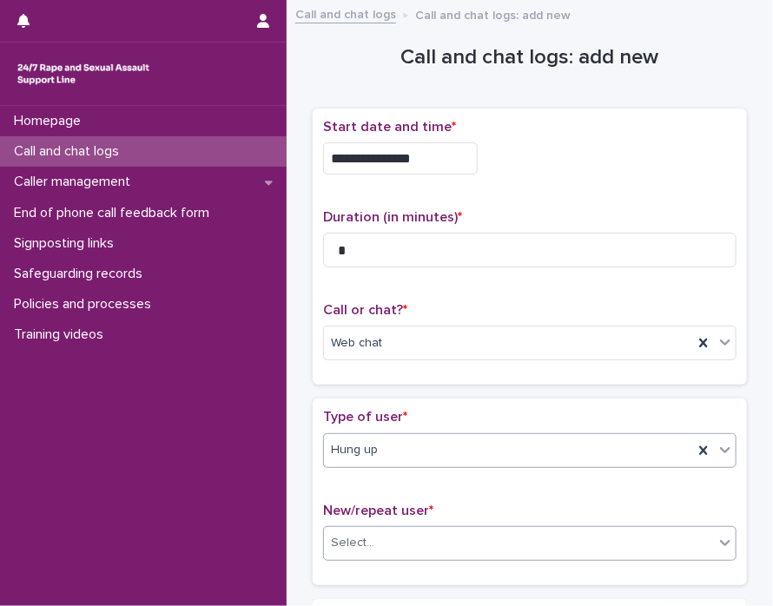
click at [715, 539] on div at bounding box center [725, 542] width 21 height 31
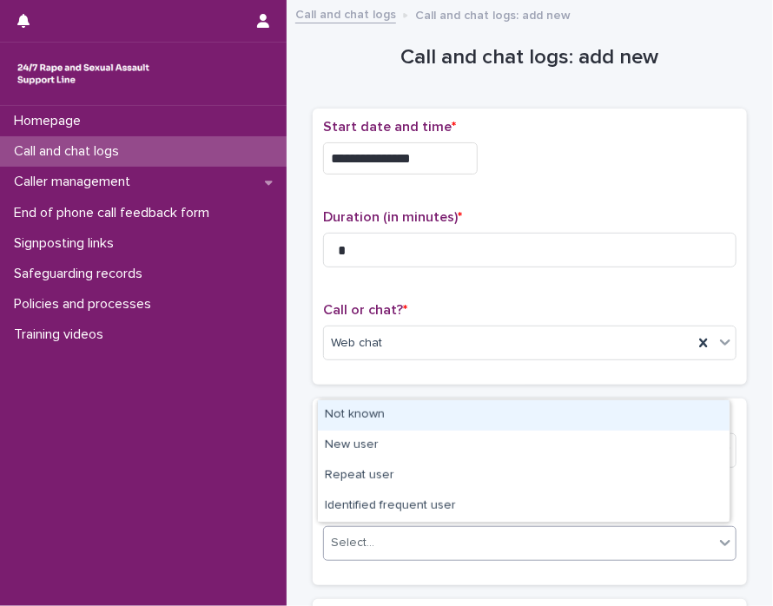
click at [530, 427] on div "Not known" at bounding box center [524, 415] width 412 height 30
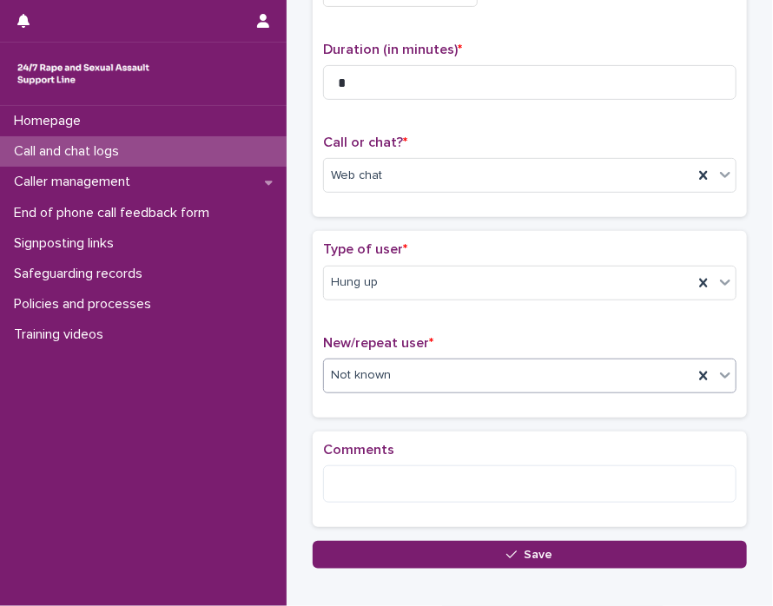
scroll to position [261, 0]
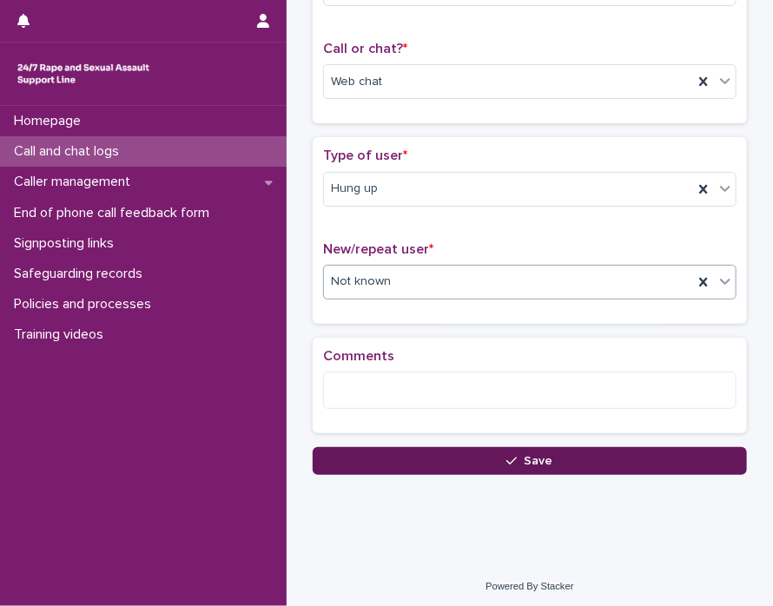
click at [653, 461] on button "Save" at bounding box center [530, 461] width 434 height 28
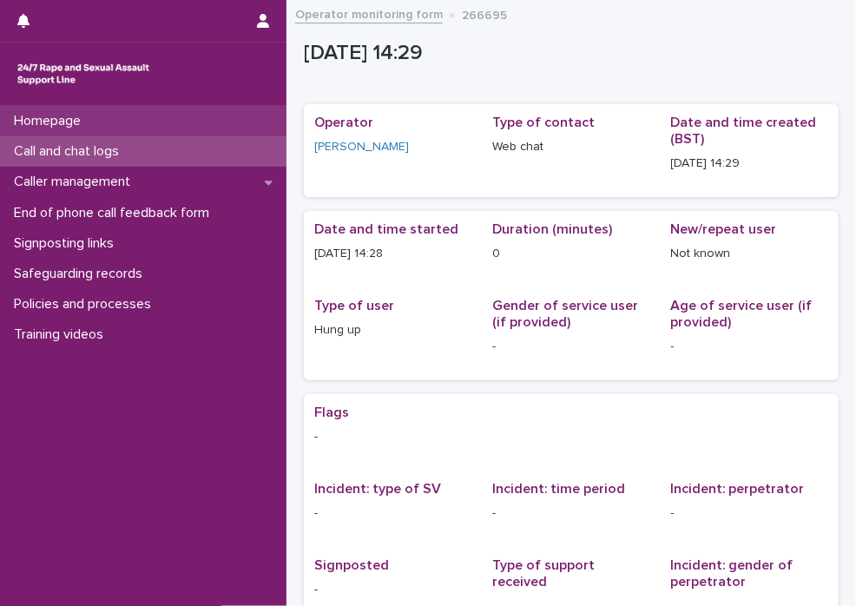
click at [117, 119] on div "Homepage" at bounding box center [143, 121] width 287 height 30
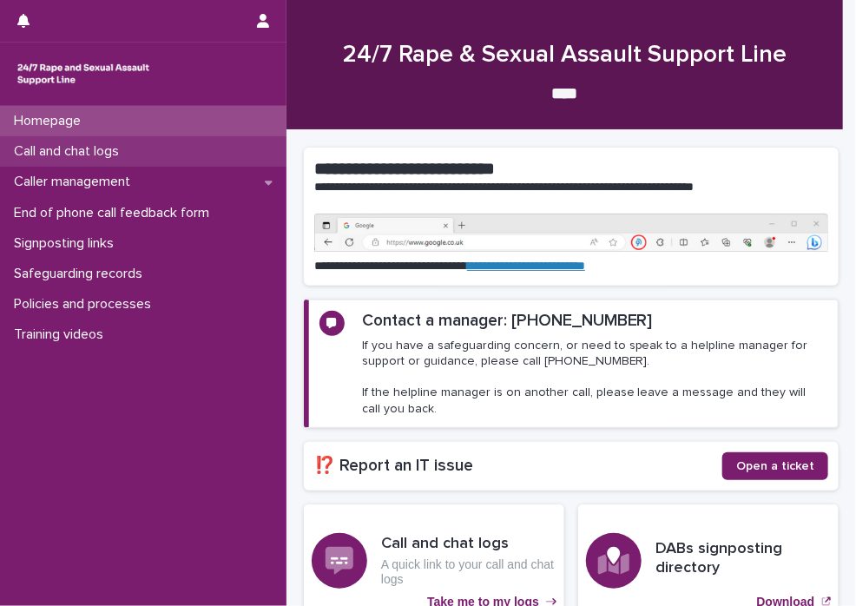
click at [111, 142] on div "Call and chat logs" at bounding box center [143, 151] width 287 height 30
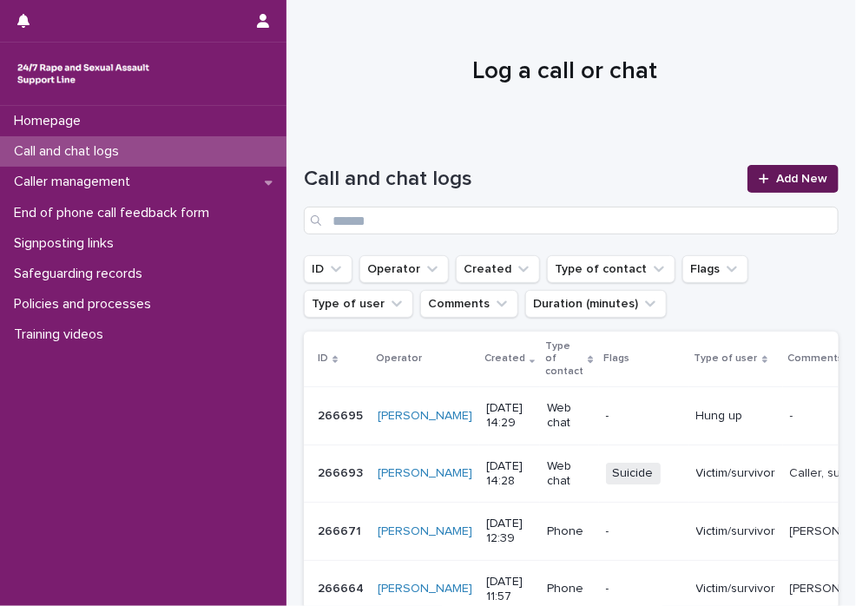
click at [759, 183] on div at bounding box center [767, 179] width 17 height 12
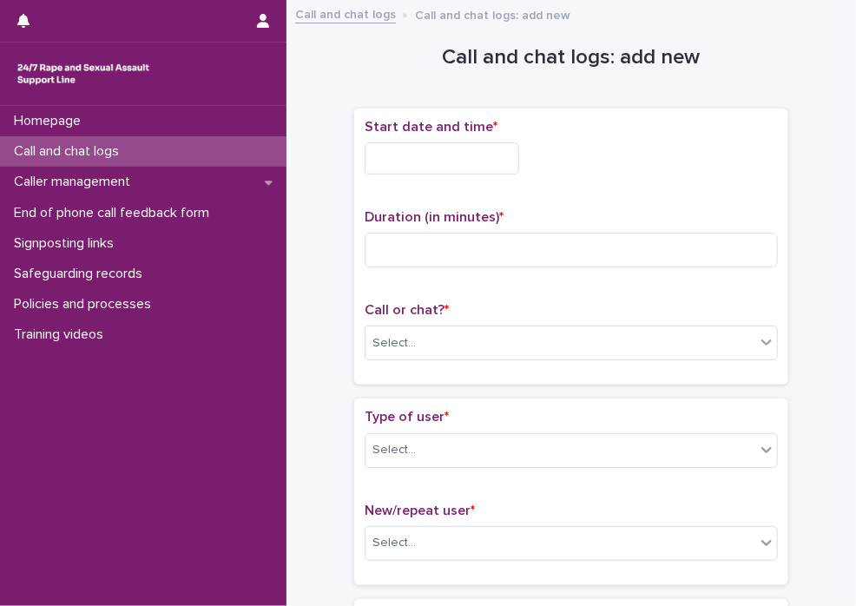
click at [379, 168] on input "text" at bounding box center [442, 158] width 155 height 32
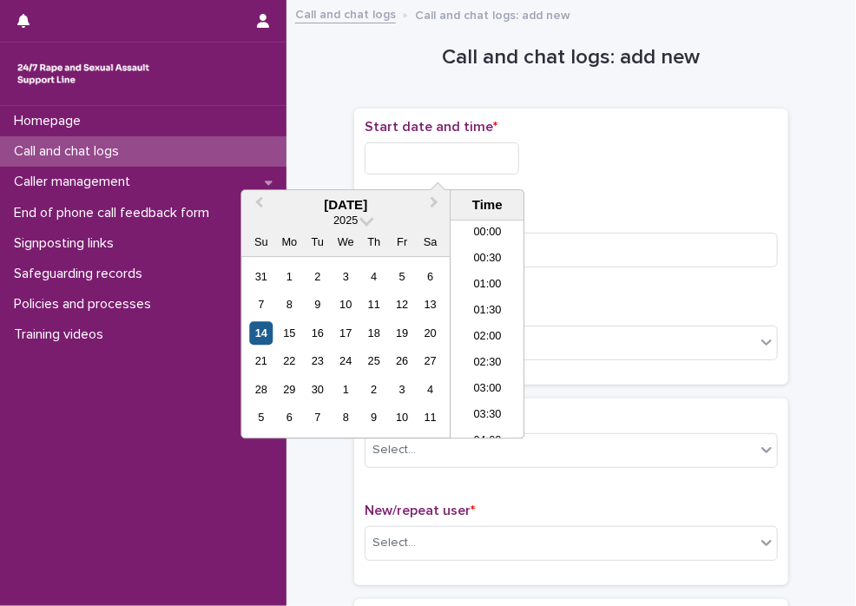
scroll to position [660, 0]
drag, startPoint x: 267, startPoint y: 327, endPoint x: 340, endPoint y: 266, distance: 95.5
click at [267, 327] on div "14" at bounding box center [260, 332] width 23 height 23
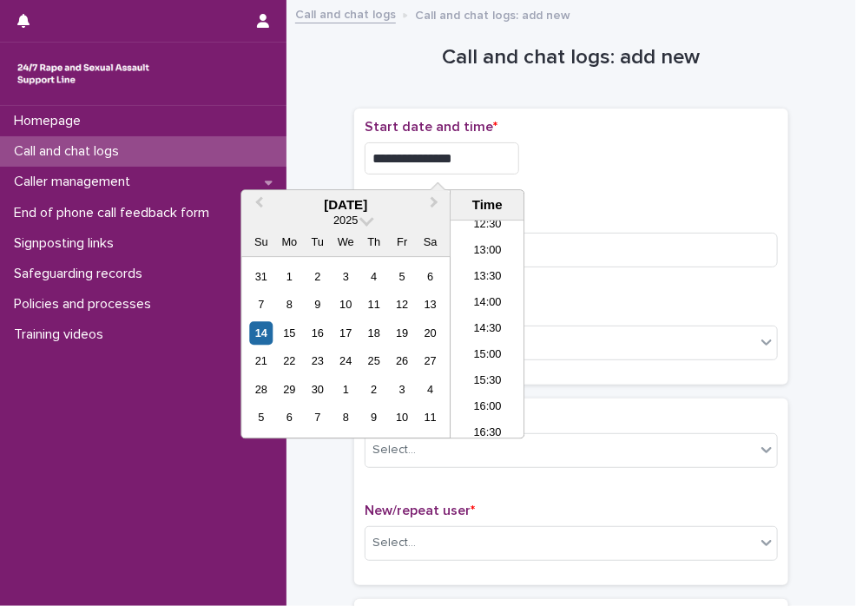
drag, startPoint x: 424, startPoint y: 155, endPoint x: 868, endPoint y: 237, distance: 452.2
click at [848, 237] on html "**********" at bounding box center [428, 303] width 856 height 606
type input "**********"
click at [718, 244] on input at bounding box center [571, 250] width 413 height 35
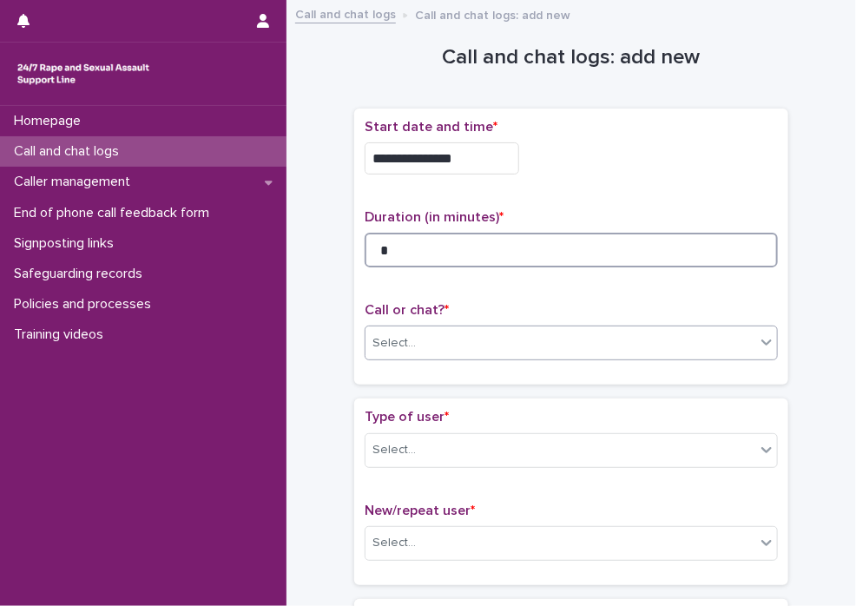
type input "*"
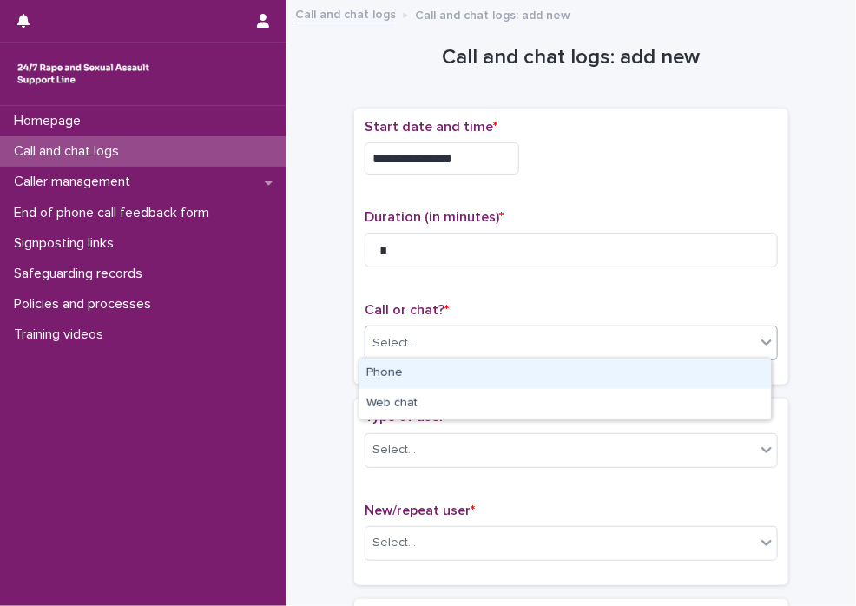
click at [758, 336] on icon at bounding box center [766, 341] width 17 height 17
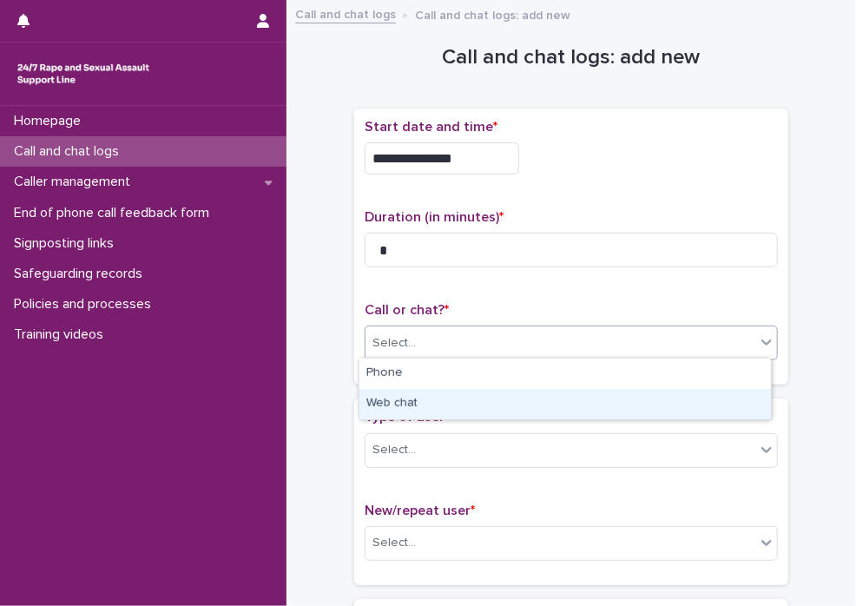
drag, startPoint x: 731, startPoint y: 386, endPoint x: 729, endPoint y: 400, distance: 14.1
click at [729, 400] on div "Web chat" at bounding box center [566, 404] width 412 height 30
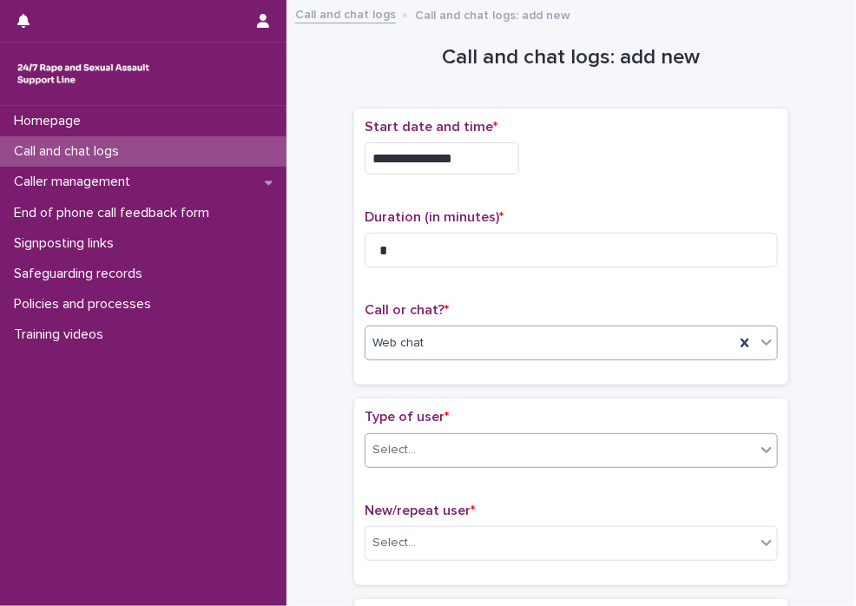
click at [764, 453] on icon at bounding box center [766, 449] width 17 height 17
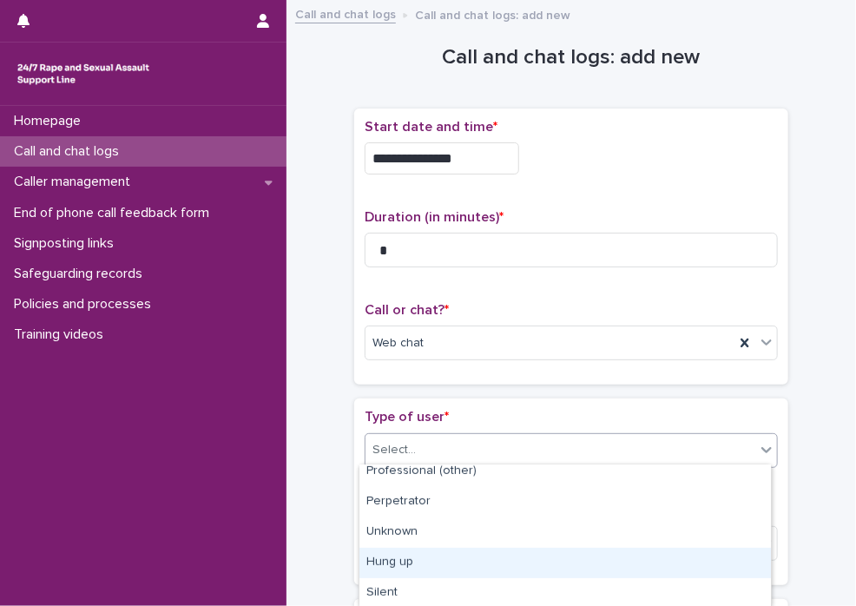
click at [673, 577] on div "Hung up" at bounding box center [566, 563] width 412 height 30
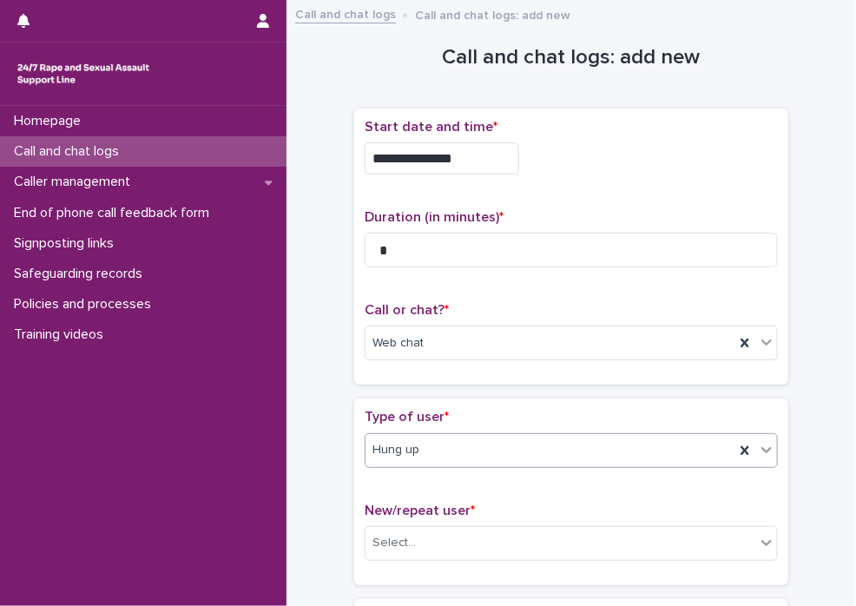
scroll to position [261, 0]
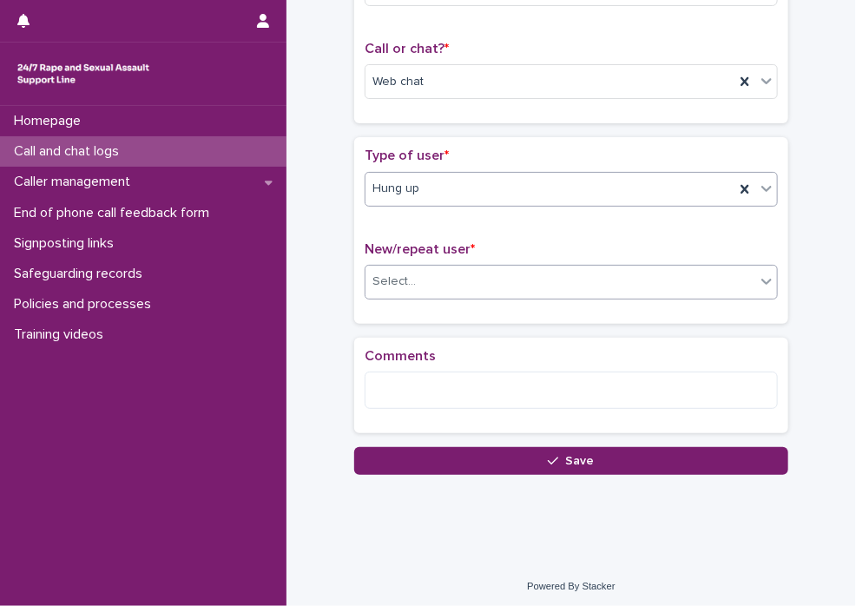
click at [681, 270] on div "Select..." at bounding box center [561, 281] width 390 height 29
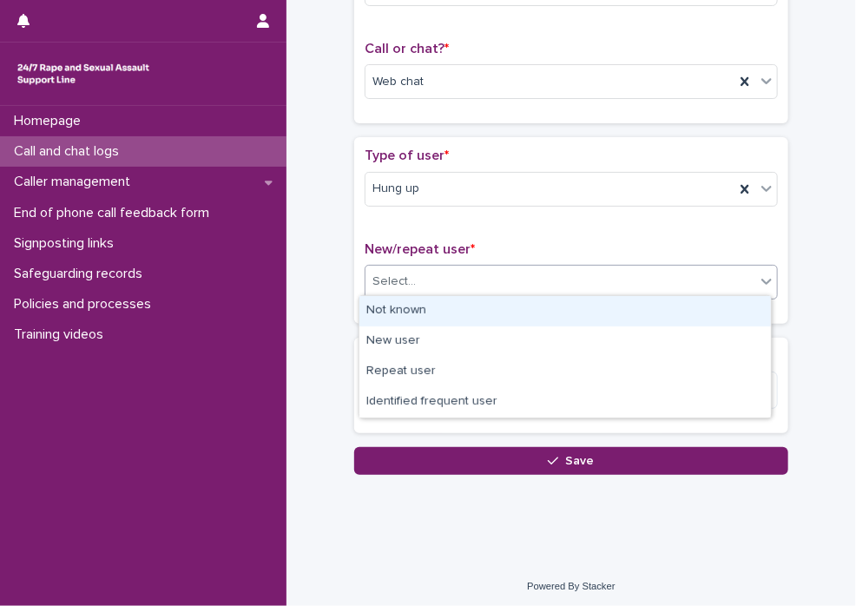
click at [667, 310] on div "Not known" at bounding box center [566, 311] width 412 height 30
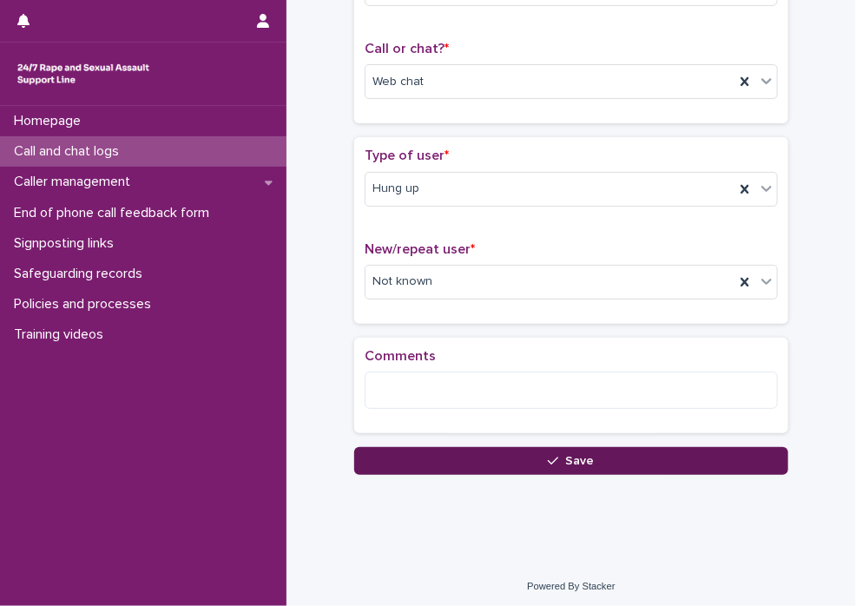
click at [667, 457] on button "Save" at bounding box center [571, 461] width 434 height 28
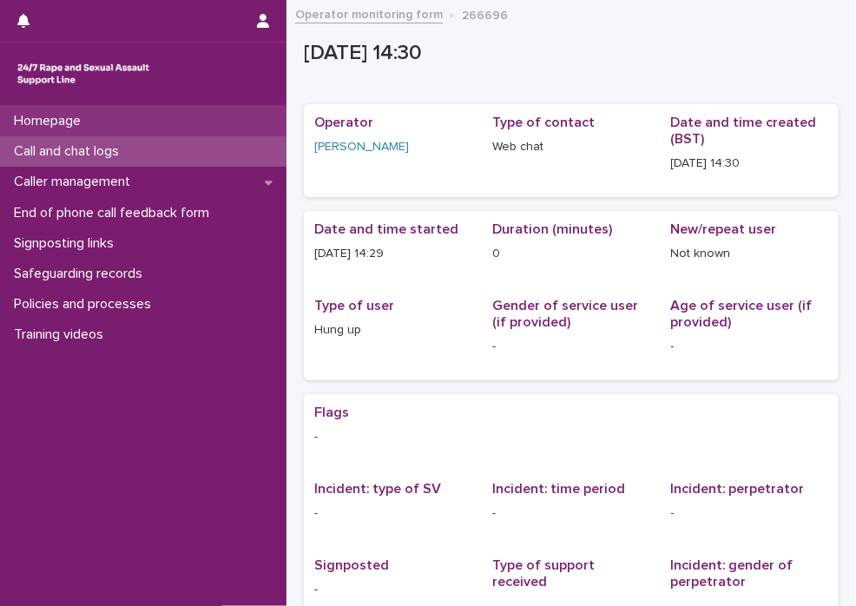
click at [70, 119] on p "Homepage" at bounding box center [51, 121] width 88 height 17
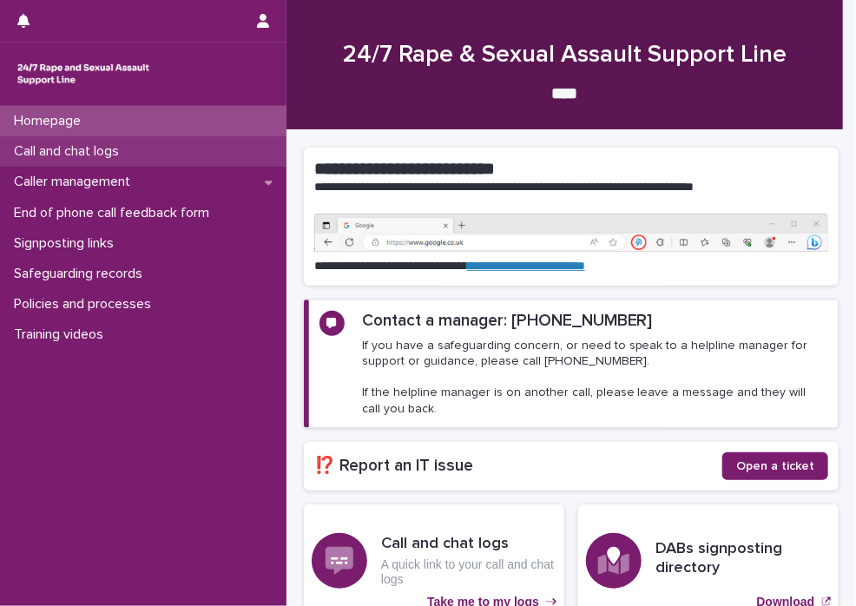
click at [71, 150] on p "Call and chat logs" at bounding box center [70, 151] width 126 height 17
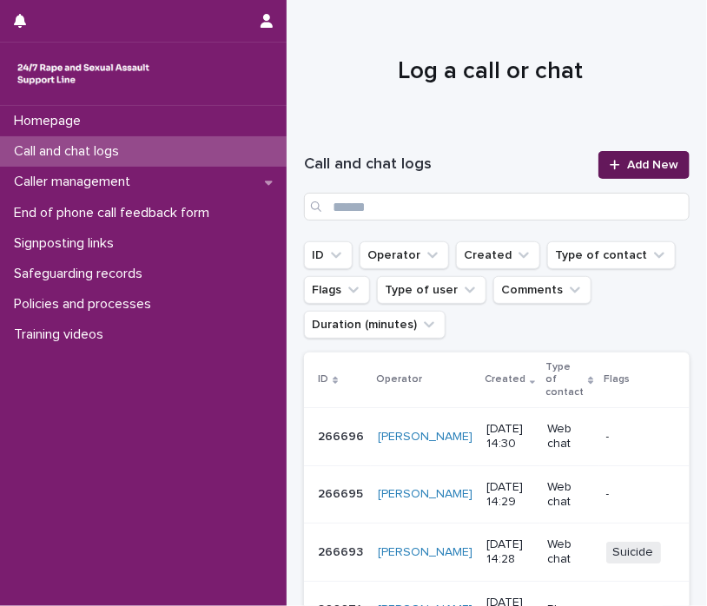
click at [627, 165] on span "Add New" at bounding box center [652, 165] width 51 height 12
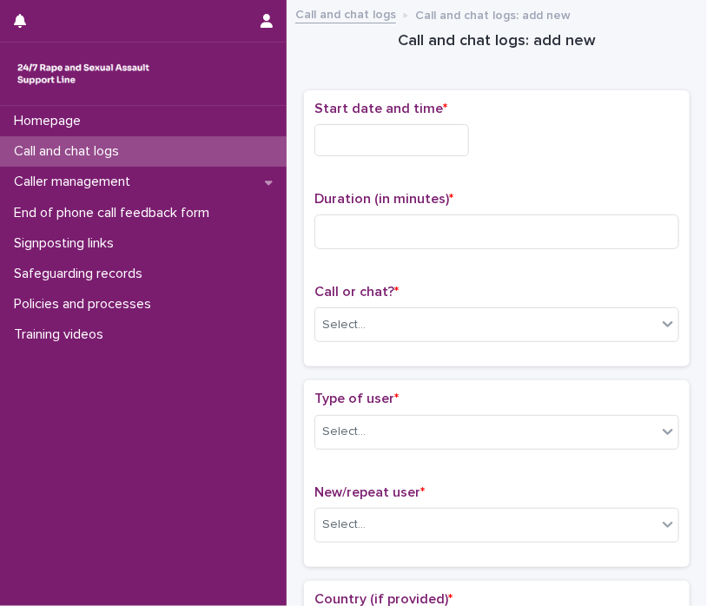
click at [358, 129] on input "text" at bounding box center [391, 140] width 155 height 32
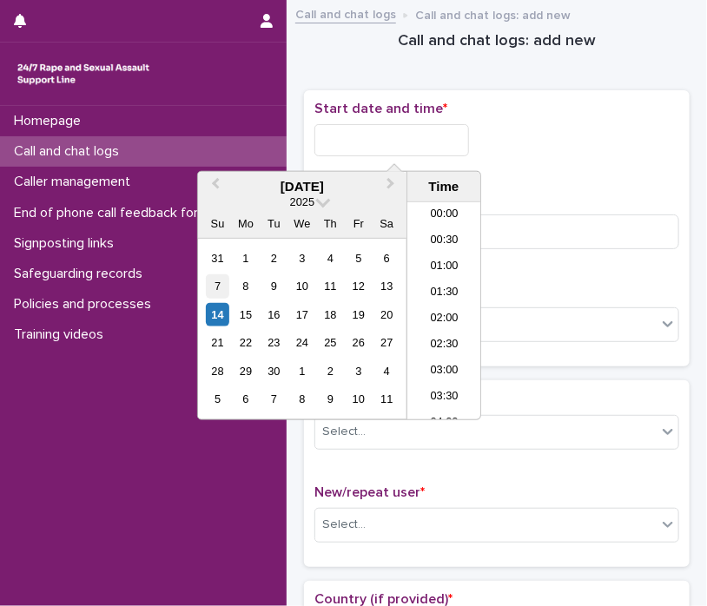
scroll to position [660, 0]
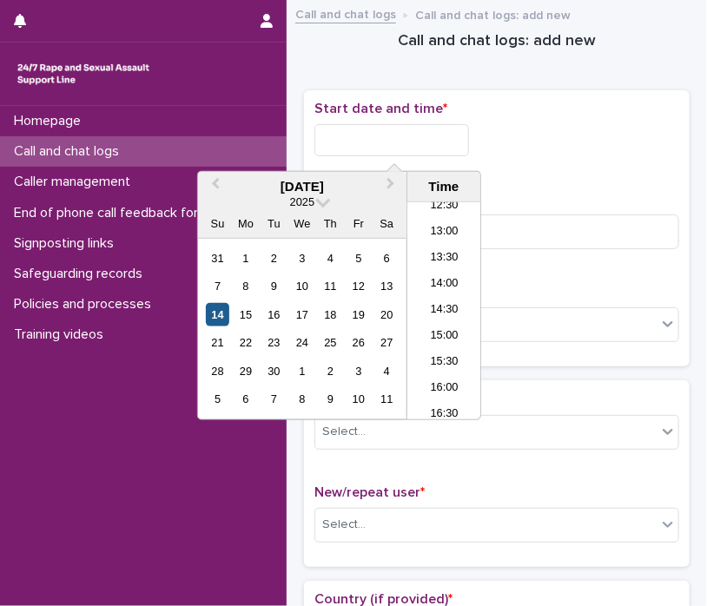
click at [213, 317] on div "14" at bounding box center [217, 314] width 23 height 23
drag, startPoint x: 380, startPoint y: 140, endPoint x: 589, endPoint y: 143, distance: 209.3
click at [586, 147] on div "**********" at bounding box center [496, 140] width 365 height 32
type input "**********"
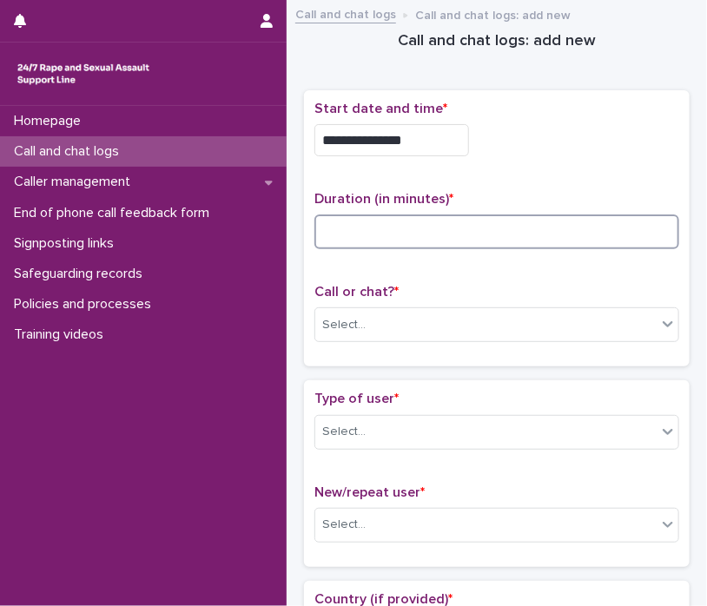
click at [587, 228] on input at bounding box center [496, 232] width 365 height 35
type input "*"
click at [637, 324] on div "Select..." at bounding box center [485, 325] width 341 height 29
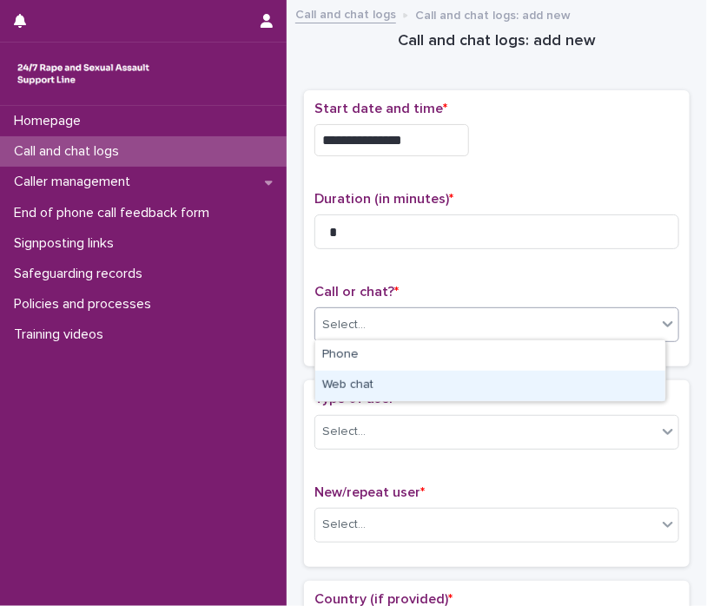
click at [604, 382] on div "Web chat" at bounding box center [490, 386] width 350 height 30
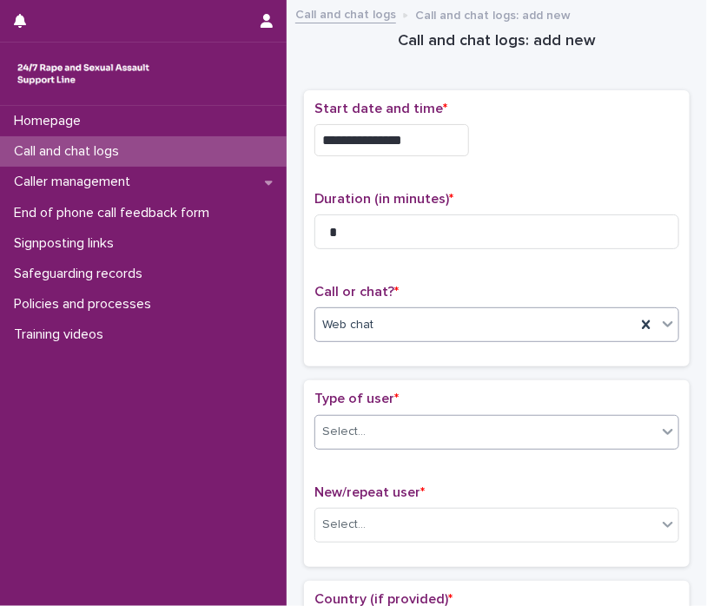
click at [659, 431] on icon at bounding box center [667, 431] width 17 height 17
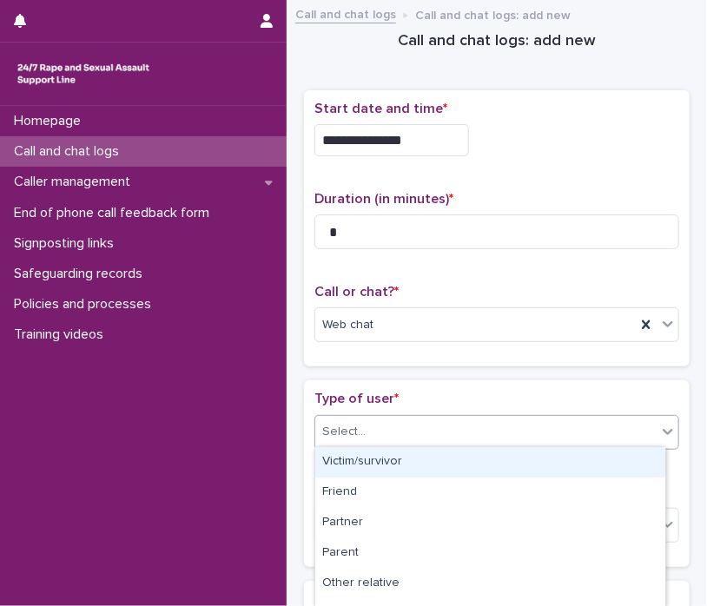
scroll to position [295, 0]
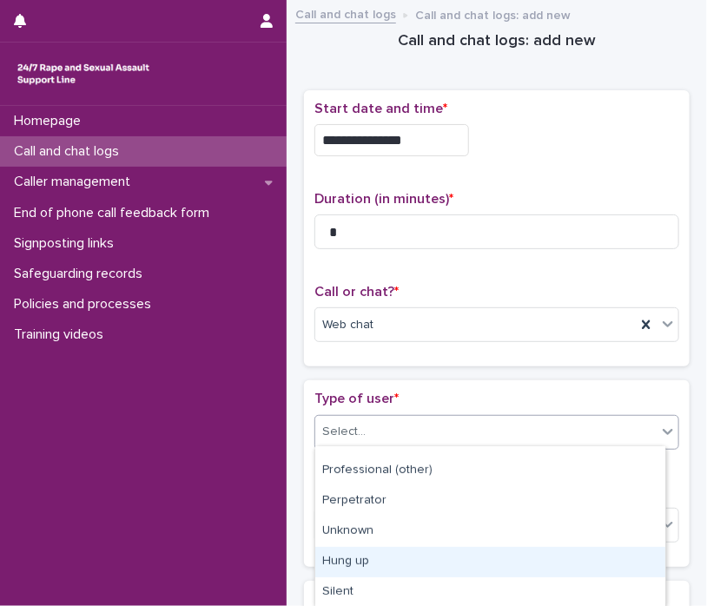
click at [622, 570] on div "Hung up" at bounding box center [490, 562] width 350 height 30
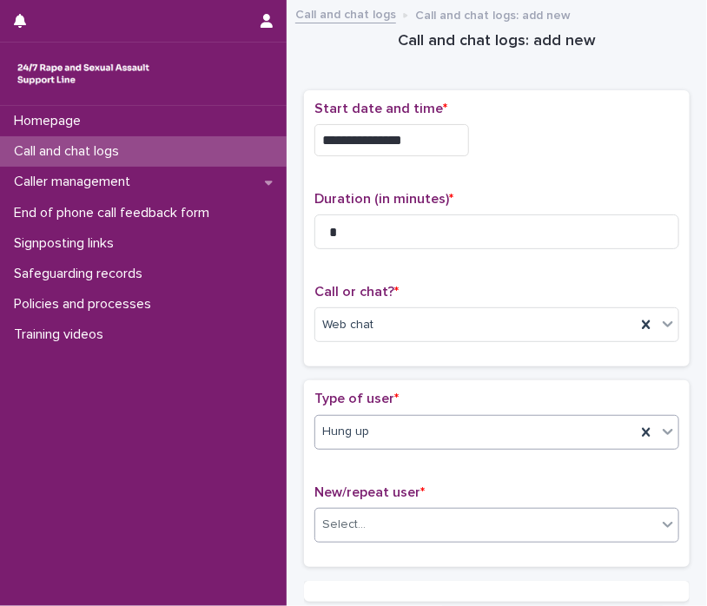
click at [659, 518] on icon at bounding box center [667, 524] width 17 height 17
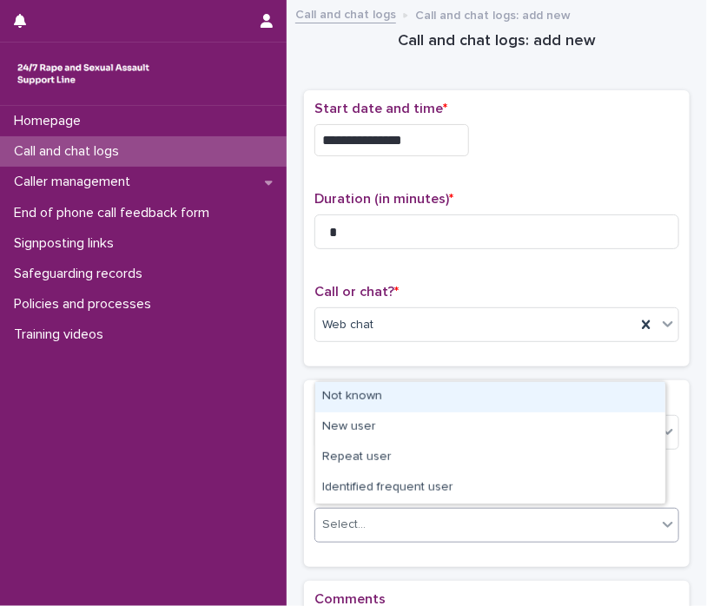
click at [472, 411] on div "Not known" at bounding box center [490, 397] width 350 height 30
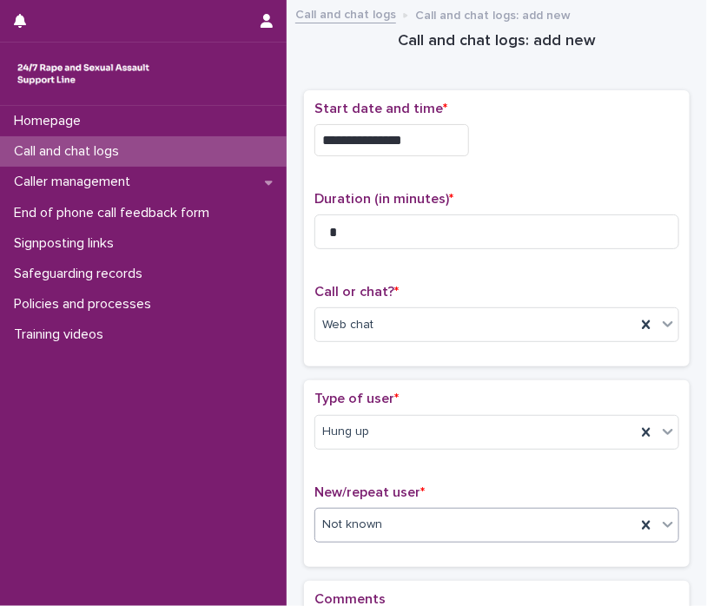
scroll to position [243, 0]
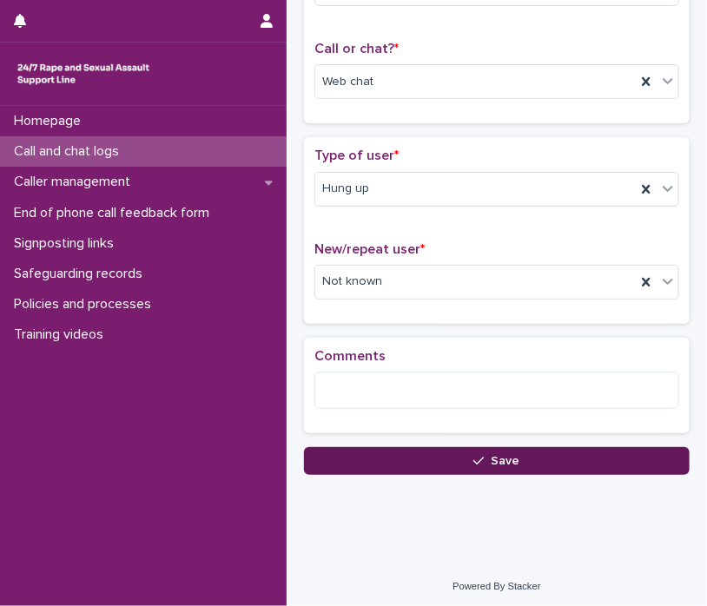
click at [538, 459] on button "Save" at bounding box center [497, 461] width 386 height 28
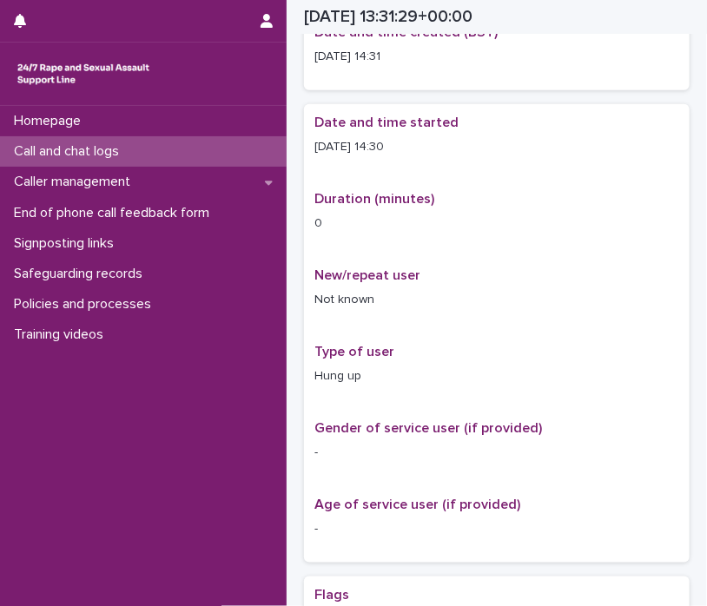
scroll to position [254, 0]
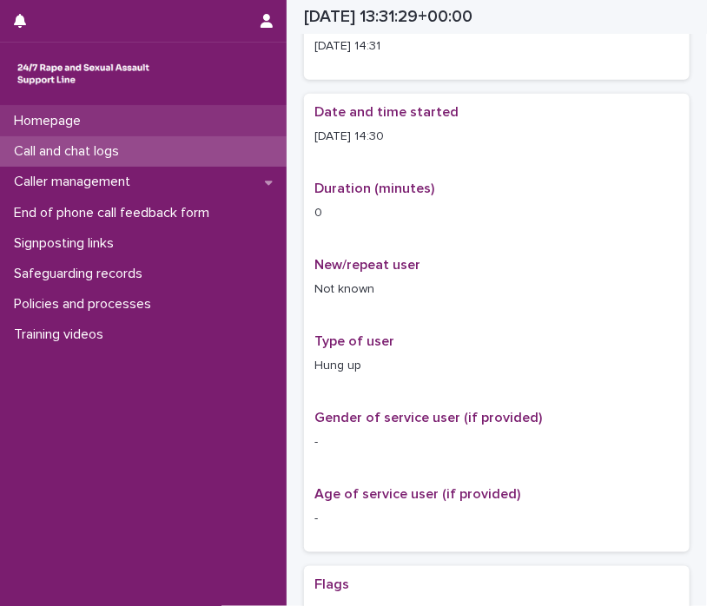
click at [58, 131] on div "Homepage" at bounding box center [143, 121] width 287 height 30
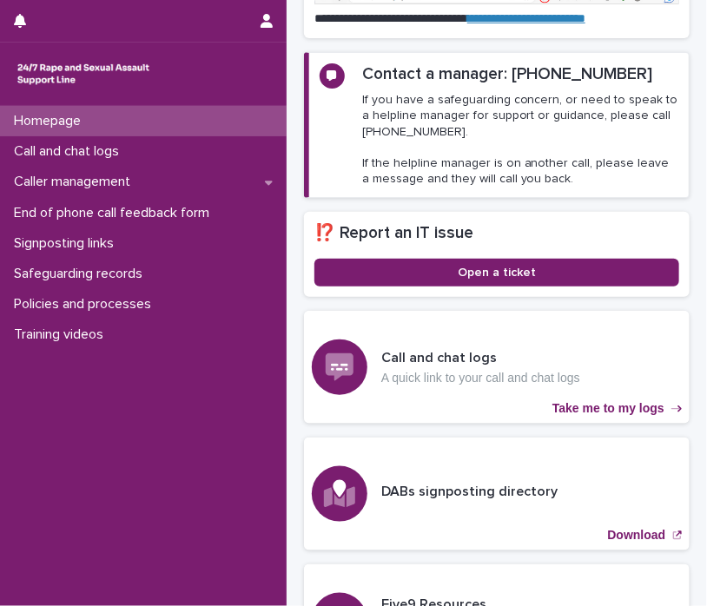
scroll to position [418, 0]
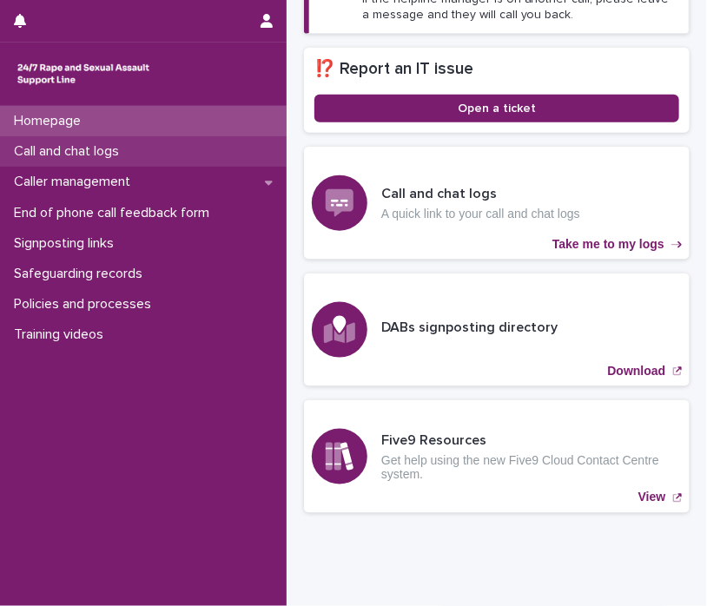
click at [51, 155] on p "Call and chat logs" at bounding box center [70, 151] width 126 height 17
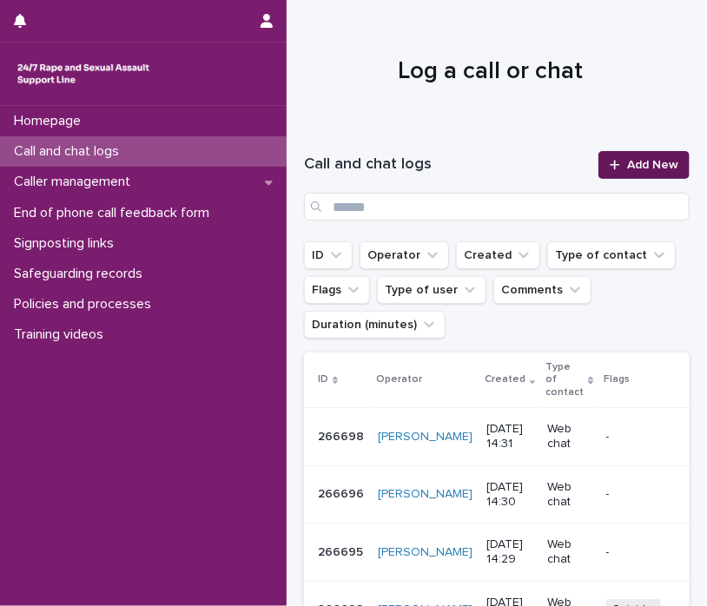
click at [639, 167] on span "Add New" at bounding box center [652, 165] width 51 height 12
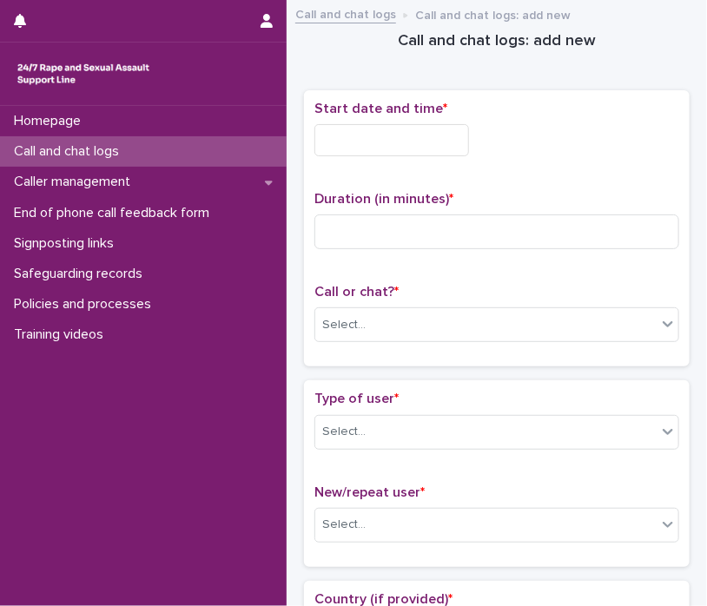
click at [351, 141] on input "text" at bounding box center [391, 140] width 155 height 32
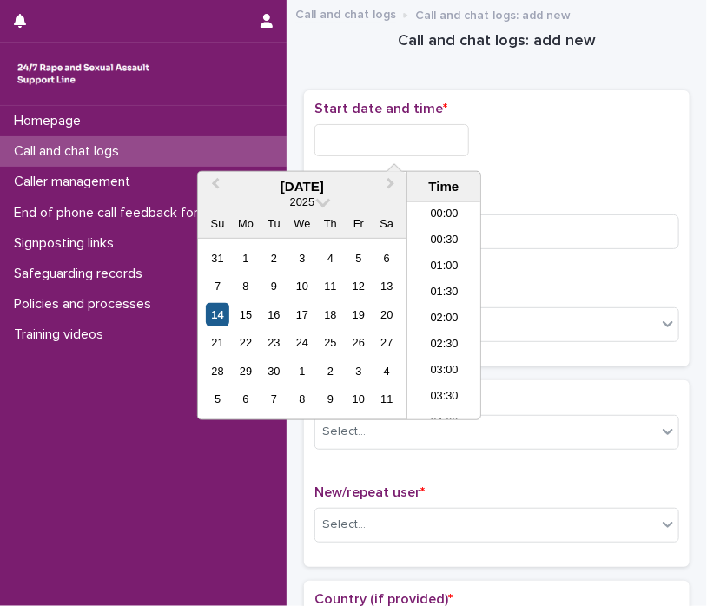
scroll to position [660, 0]
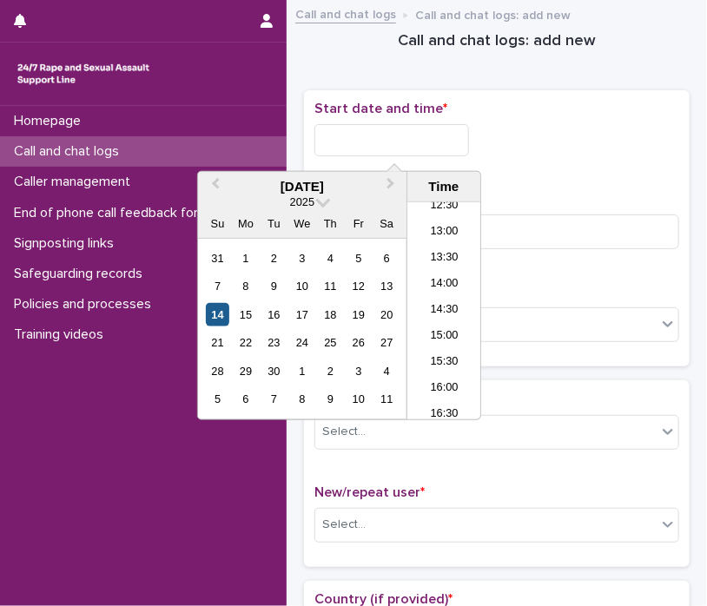
click at [207, 314] on div "14" at bounding box center [217, 314] width 23 height 23
drag, startPoint x: 382, startPoint y: 135, endPoint x: 505, endPoint y: 138, distance: 123.3
click at [501, 140] on div "**********" at bounding box center [496, 140] width 365 height 32
type input "**********"
click at [601, 225] on input at bounding box center [496, 232] width 365 height 35
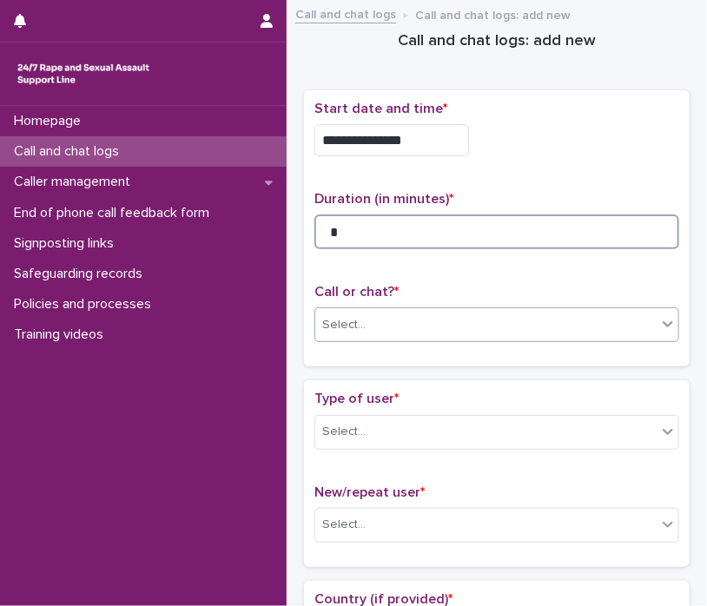
type input "*"
click at [663, 324] on icon at bounding box center [667, 323] width 17 height 17
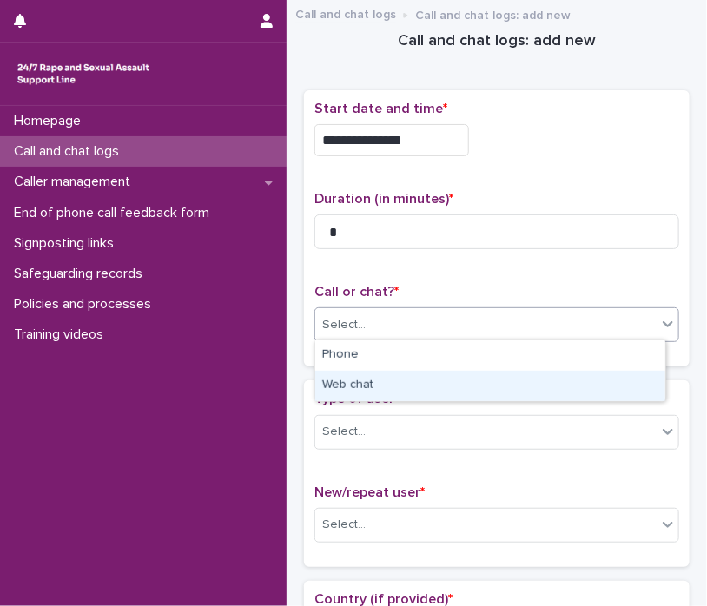
click at [624, 379] on div "Web chat" at bounding box center [490, 386] width 350 height 30
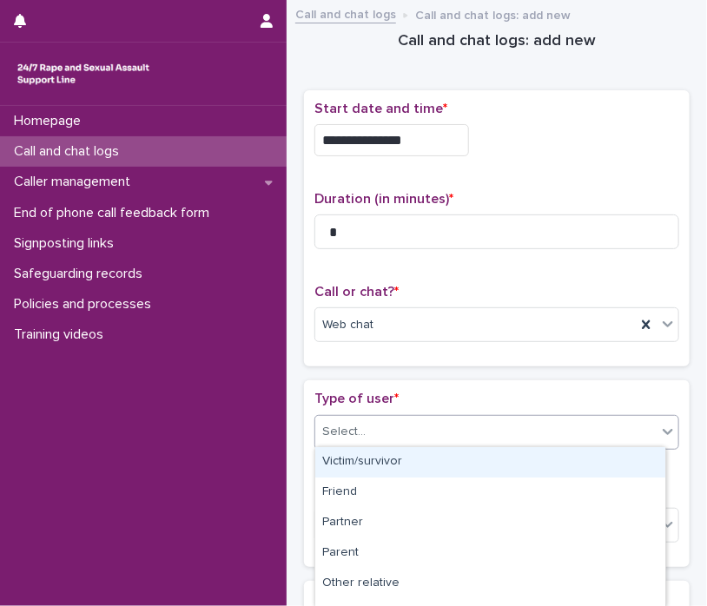
click at [659, 432] on icon at bounding box center [667, 431] width 17 height 17
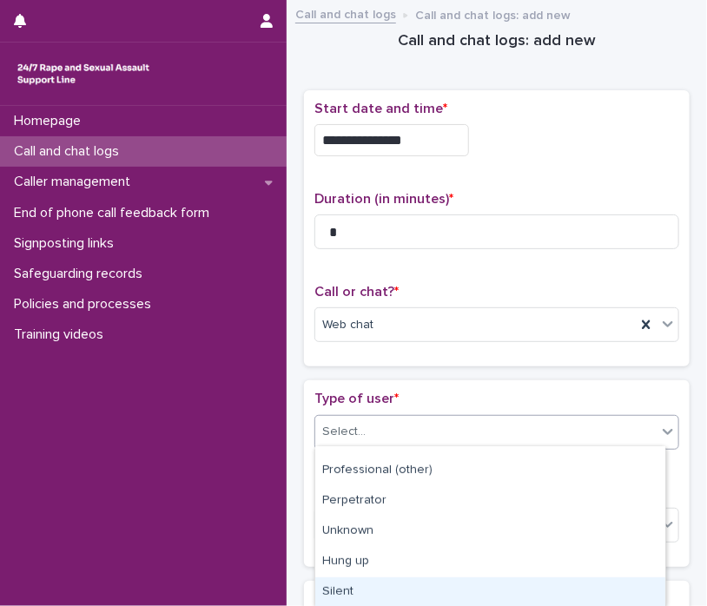
click at [557, 587] on div "Silent" at bounding box center [490, 593] width 350 height 30
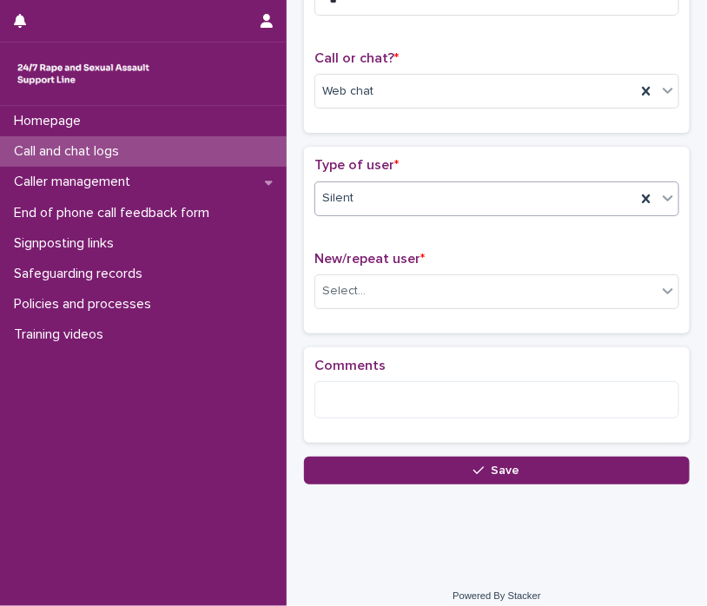
scroll to position [243, 0]
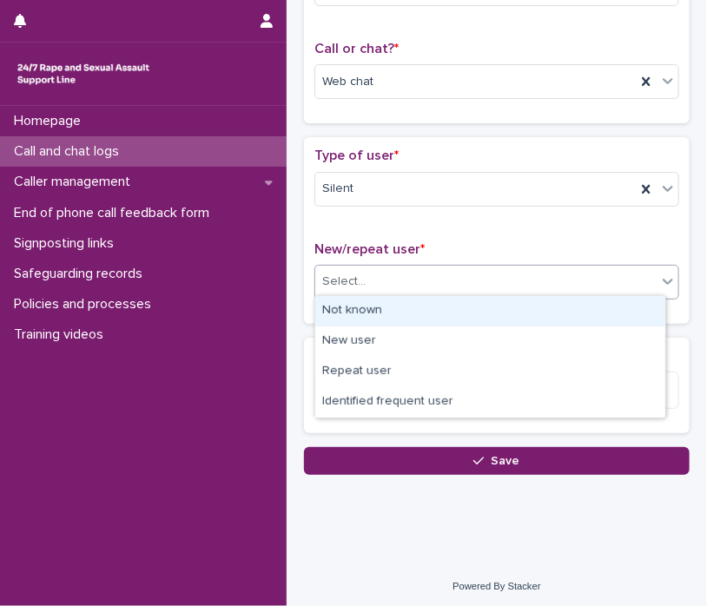
click at [638, 269] on div "Select..." at bounding box center [485, 281] width 341 height 29
click at [622, 309] on div "Not known" at bounding box center [490, 311] width 350 height 30
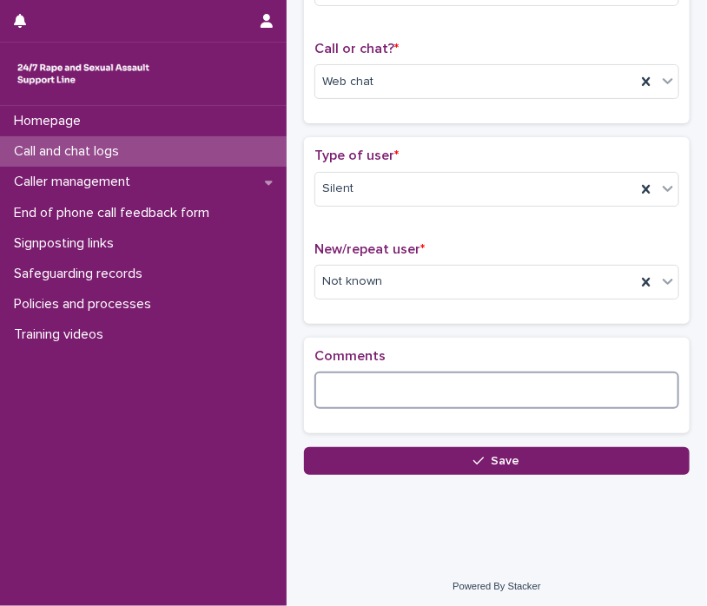
click at [512, 392] on textarea at bounding box center [496, 390] width 365 height 37
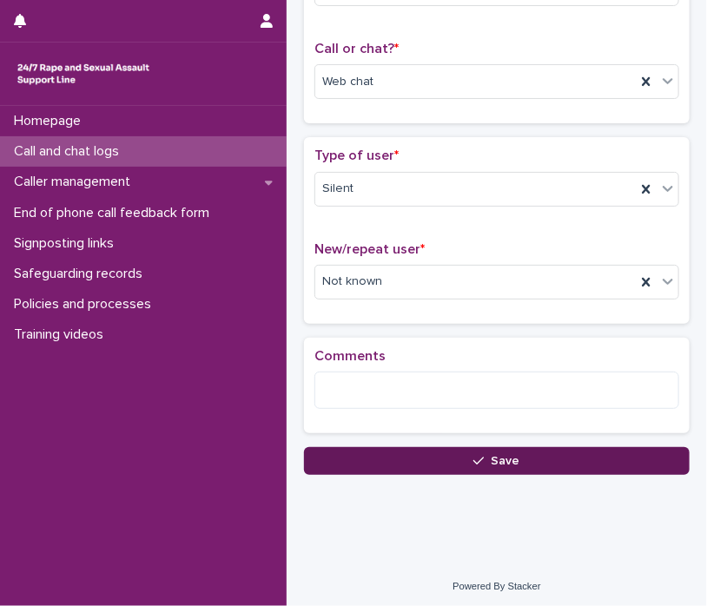
click at [518, 461] on button "Save" at bounding box center [497, 461] width 386 height 28
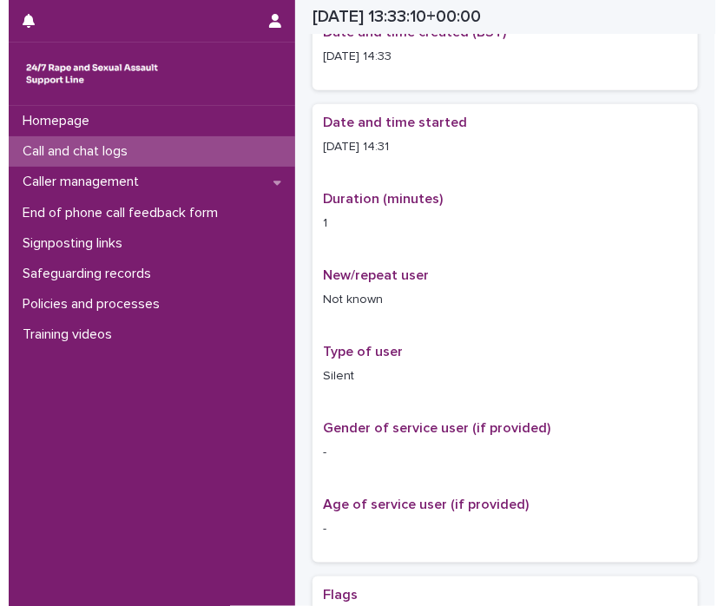
scroll to position [254, 0]
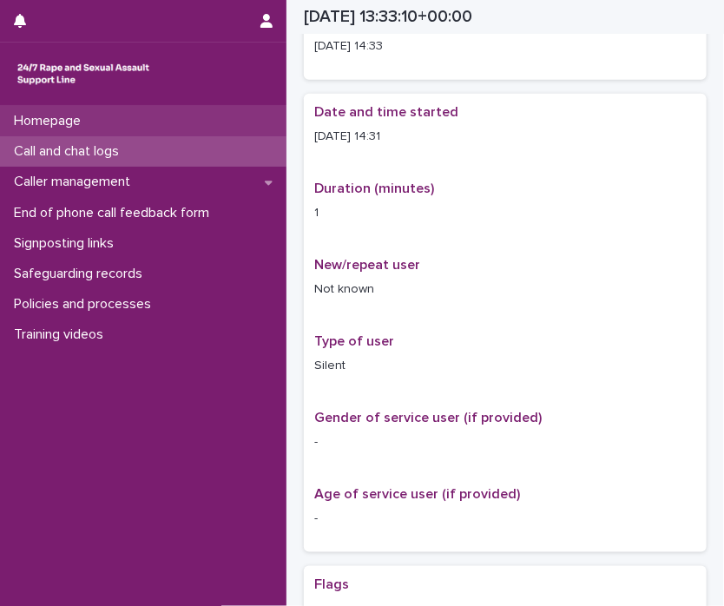
click at [184, 120] on div "Homepage" at bounding box center [143, 121] width 287 height 30
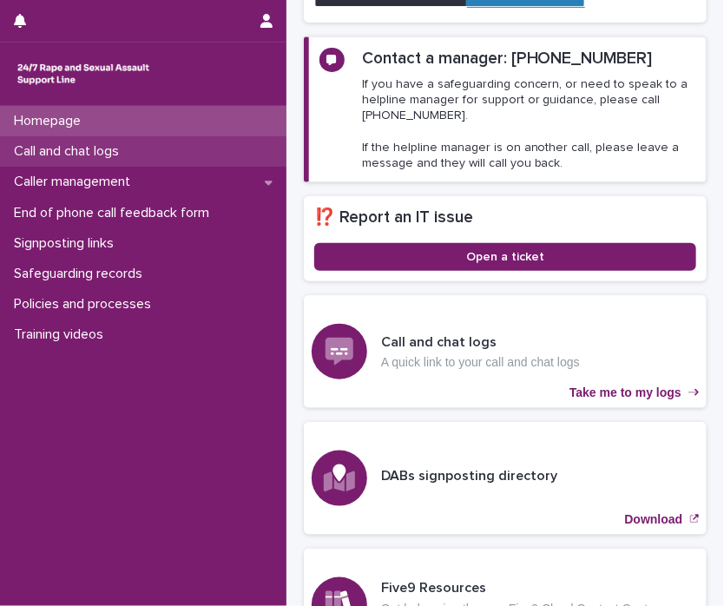
scroll to position [419, 0]
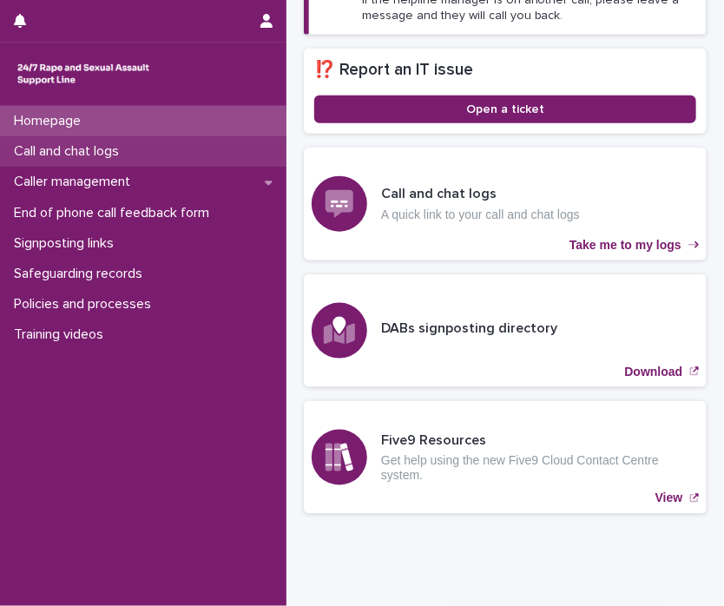
click at [174, 150] on div "Call and chat logs" at bounding box center [143, 151] width 287 height 30
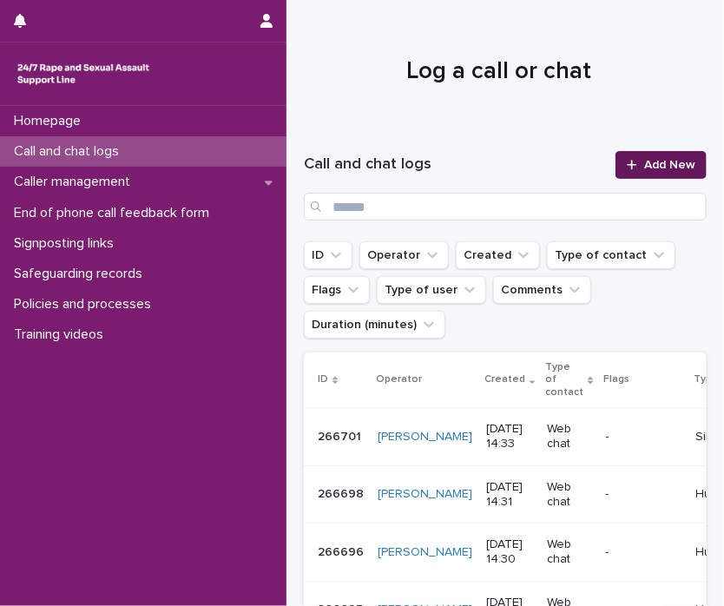
click at [652, 163] on span "Add New" at bounding box center [669, 165] width 51 height 12
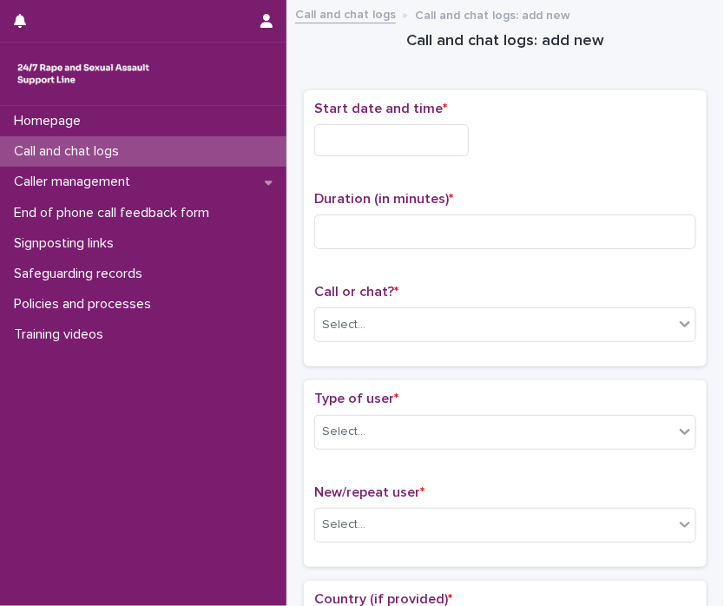
click at [360, 147] on input "text" at bounding box center [391, 140] width 155 height 32
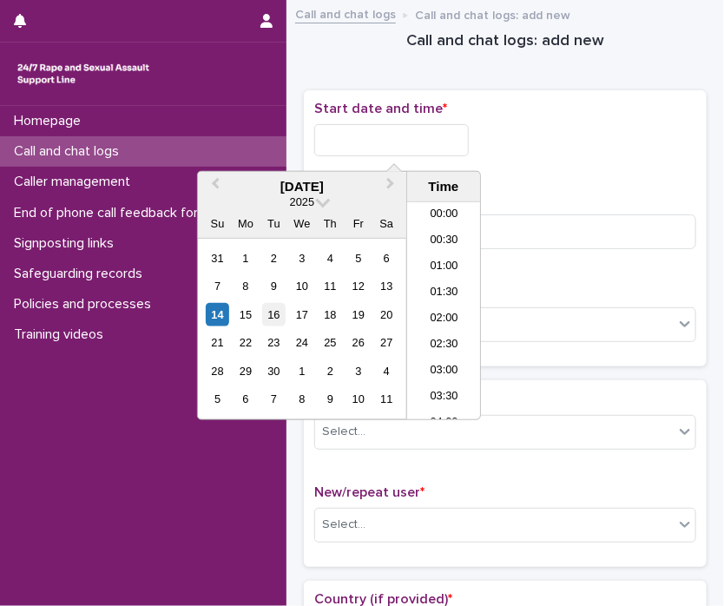
scroll to position [660, 0]
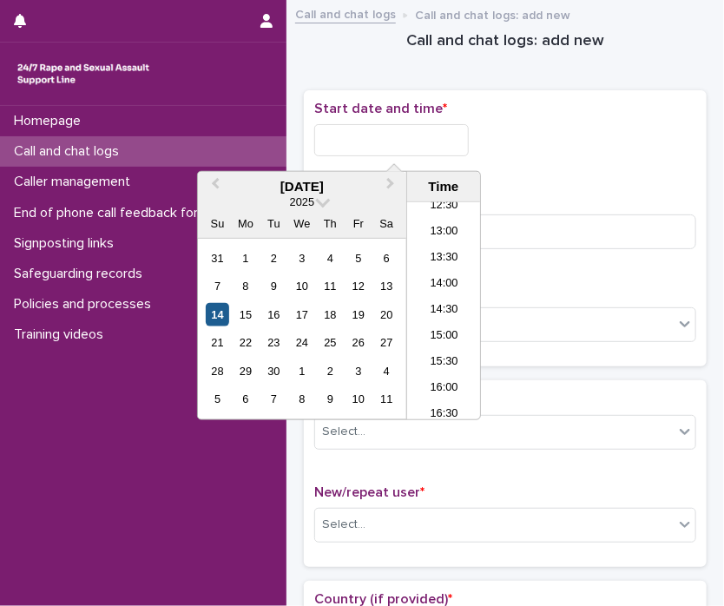
click at [221, 308] on div "14" at bounding box center [217, 314] width 23 height 23
drag, startPoint x: 380, startPoint y: 135, endPoint x: 736, endPoint y: 155, distance: 357.5
click at [724, 155] on html "**********" at bounding box center [362, 303] width 724 height 606
type input "**********"
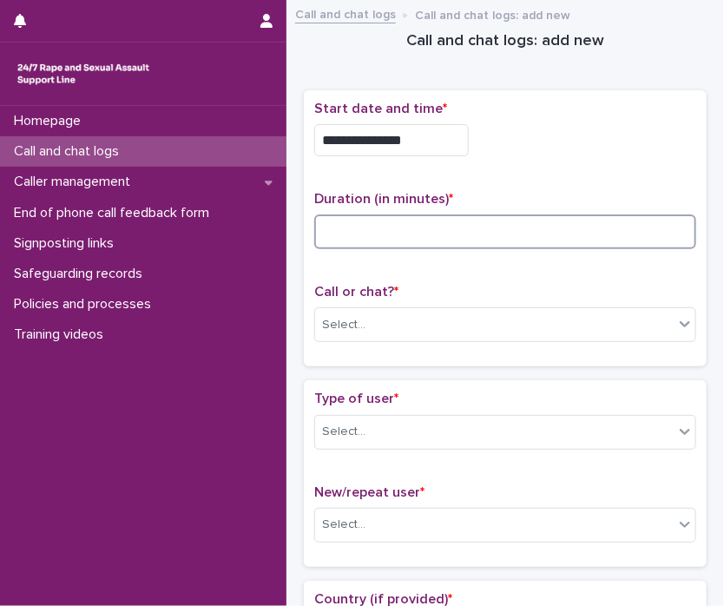
click at [630, 227] on input at bounding box center [505, 232] width 382 height 35
type input "*"
click at [675, 310] on div at bounding box center [685, 323] width 21 height 31
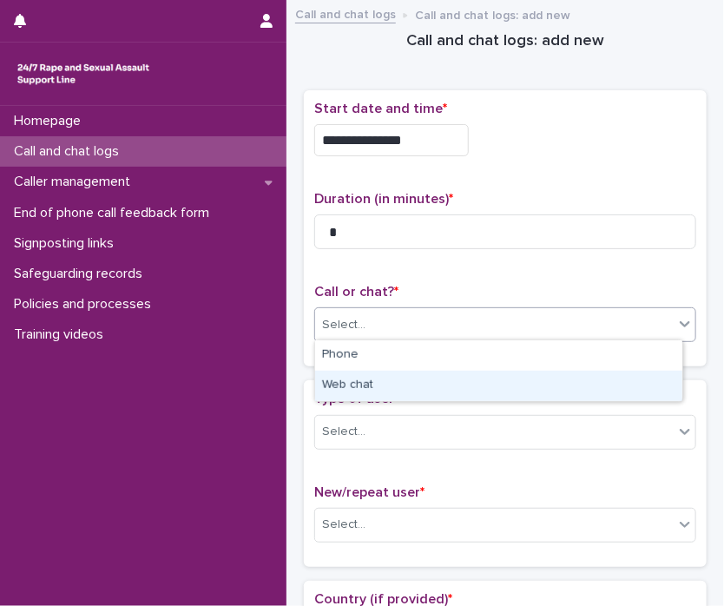
click at [619, 376] on div "Web chat" at bounding box center [498, 386] width 367 height 30
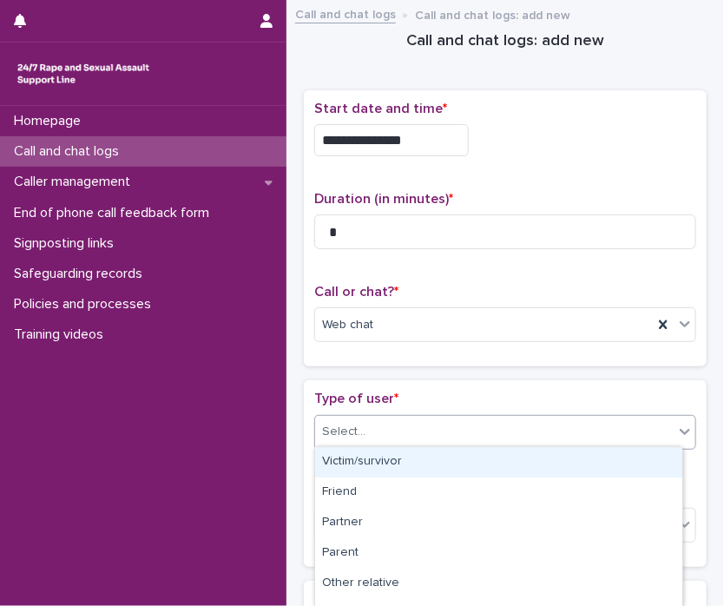
click at [676, 438] on div at bounding box center [685, 431] width 21 height 31
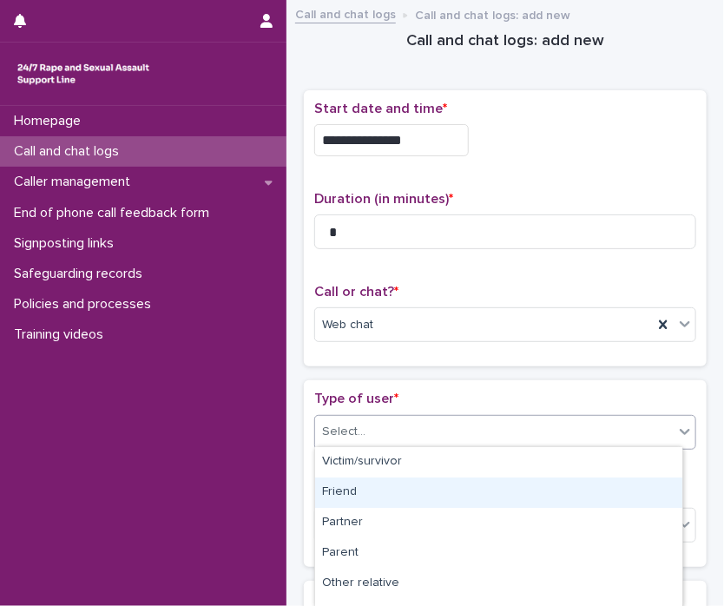
scroll to position [295, 0]
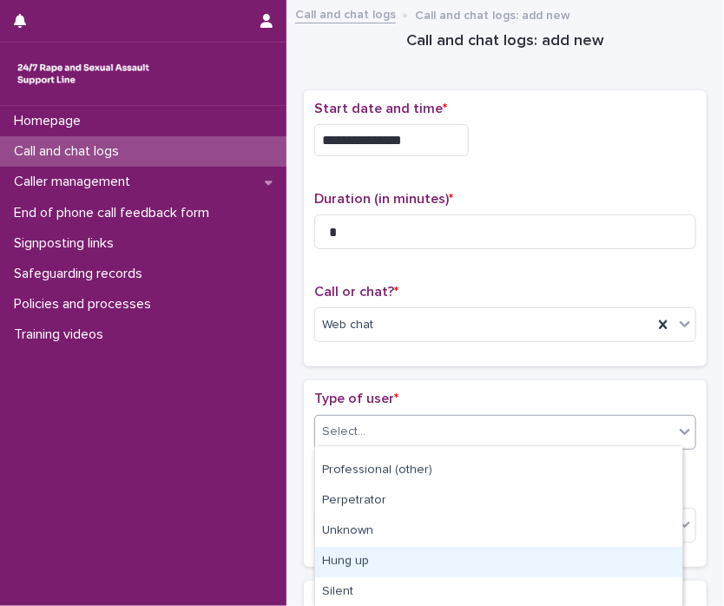
click at [597, 569] on div "Hung up" at bounding box center [498, 562] width 367 height 30
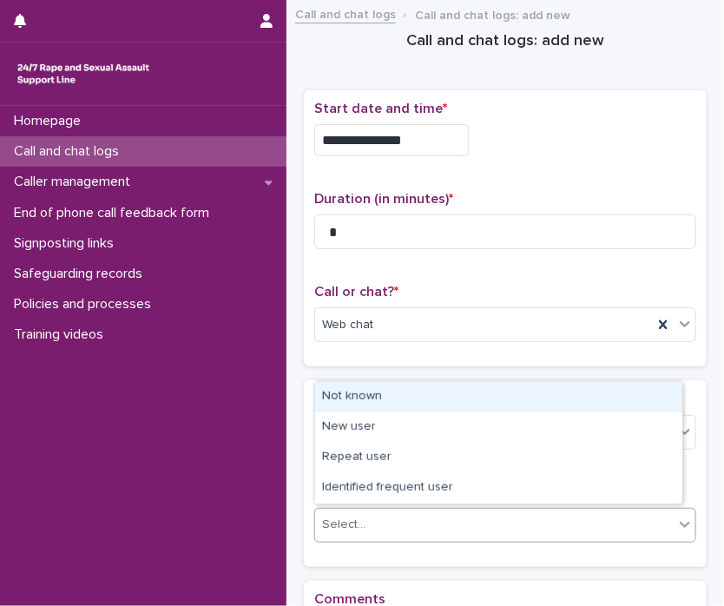
click at [677, 521] on icon at bounding box center [685, 524] width 17 height 17
click at [456, 399] on div "Not known" at bounding box center [498, 397] width 367 height 30
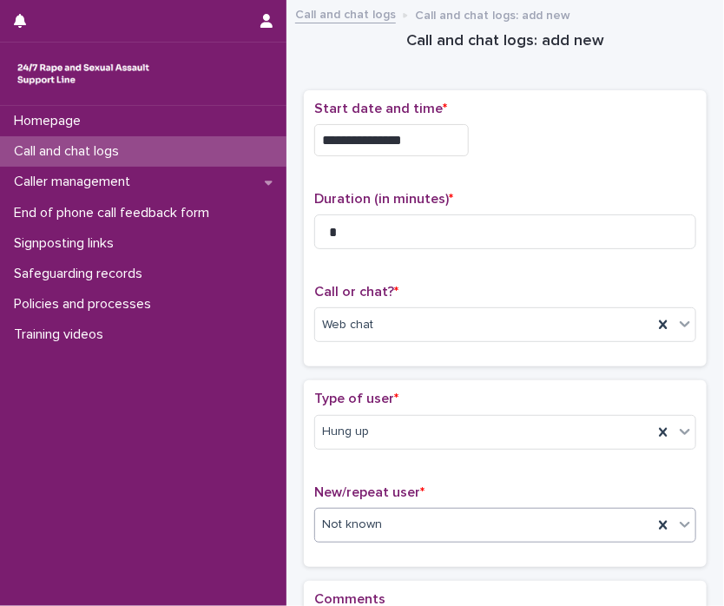
scroll to position [243, 0]
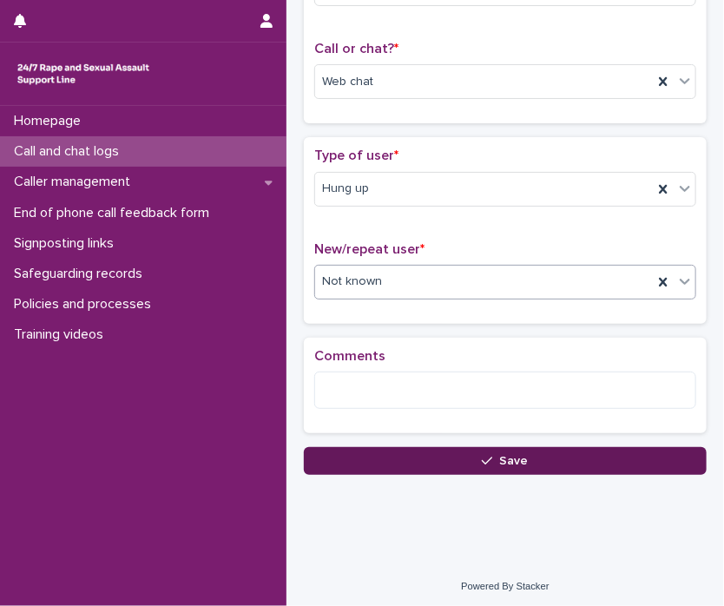
click at [571, 461] on button "Save" at bounding box center [505, 461] width 403 height 28
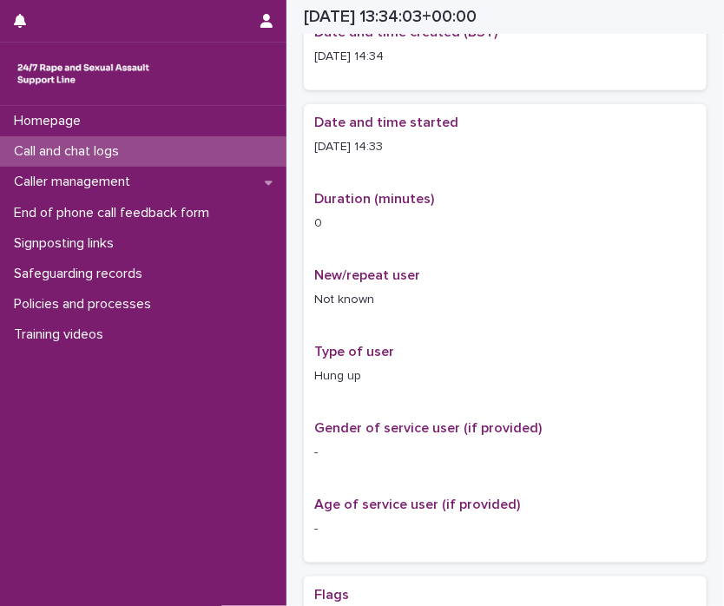
scroll to position [254, 0]
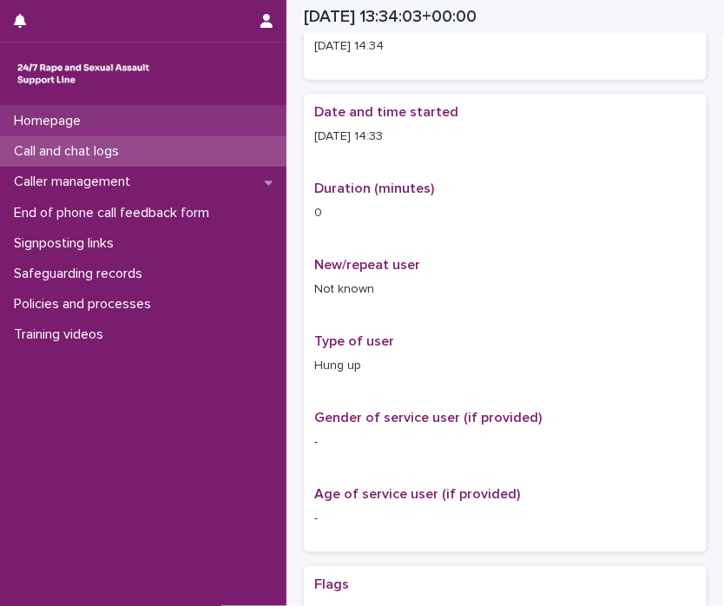
click at [26, 109] on div "Homepage" at bounding box center [143, 121] width 287 height 30
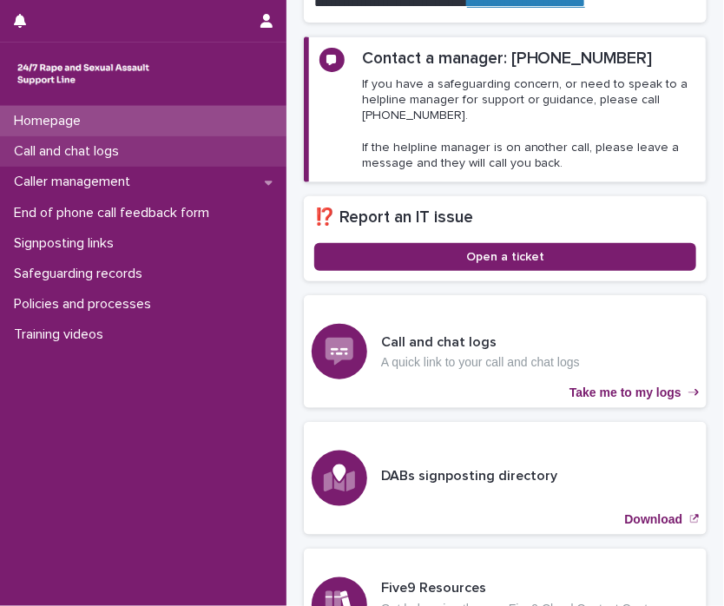
scroll to position [419, 0]
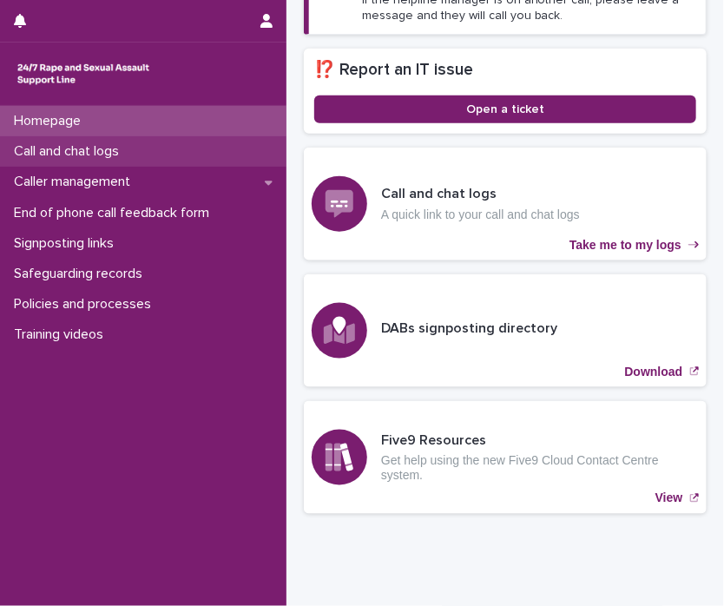
click at [30, 149] on p "Call and chat logs" at bounding box center [70, 151] width 126 height 17
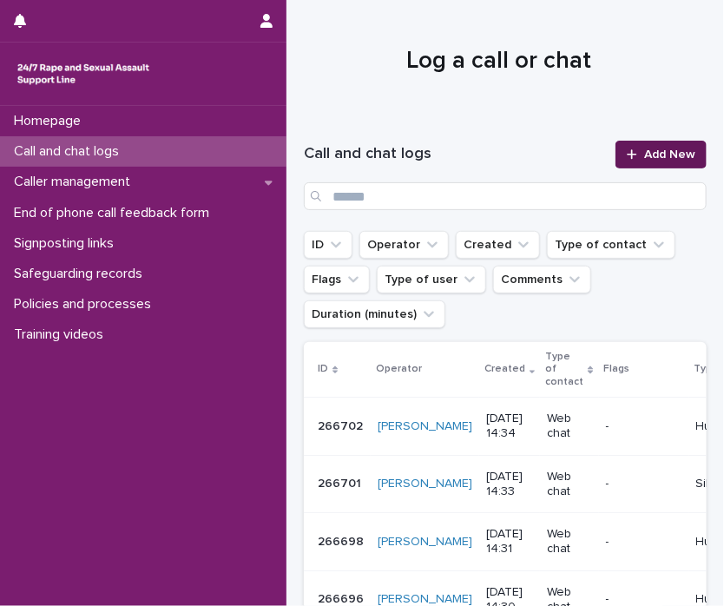
click at [660, 154] on span "Add New" at bounding box center [669, 155] width 51 height 12
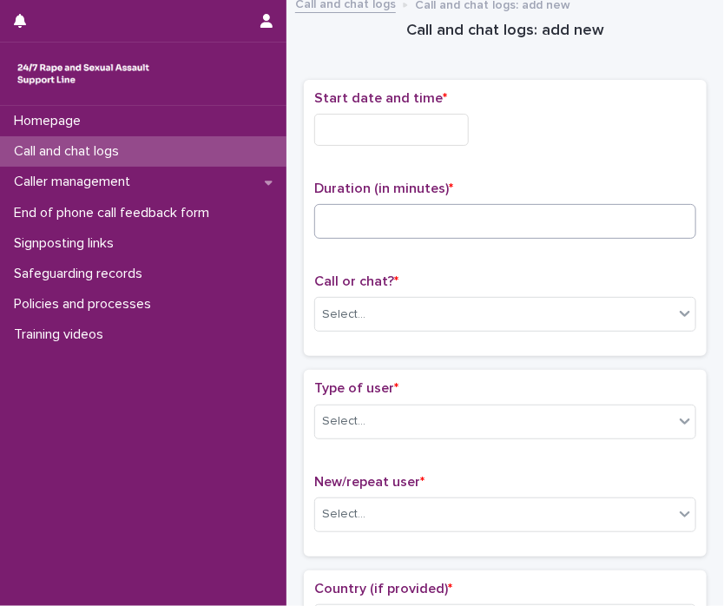
scroll to position [21, 0]
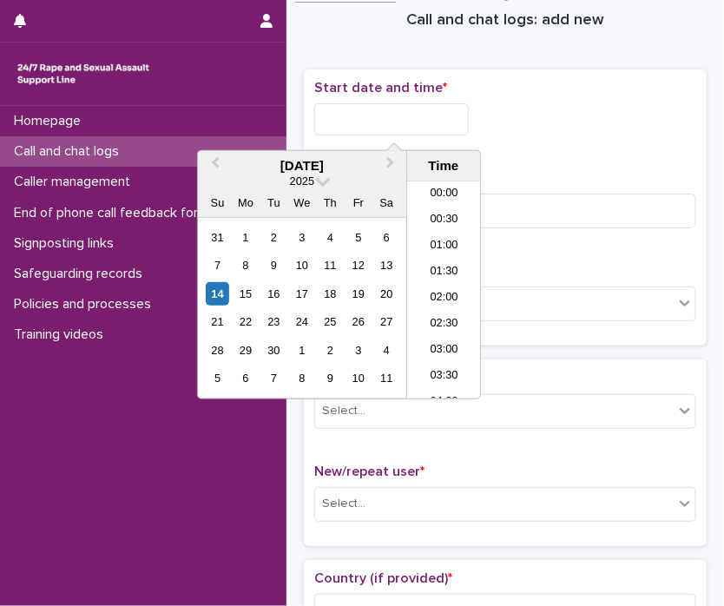
click at [343, 124] on input "text" at bounding box center [391, 119] width 155 height 32
click at [214, 289] on div "14" at bounding box center [217, 293] width 23 height 23
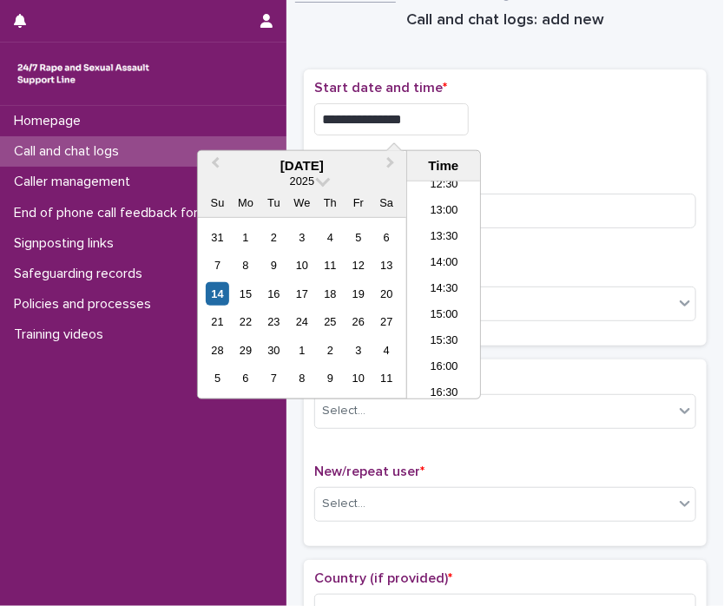
drag, startPoint x: 380, startPoint y: 122, endPoint x: 719, endPoint y: 109, distance: 338.9
click at [711, 112] on div "**********" at bounding box center [362, 303] width 724 height 606
type input "**********"
click at [607, 206] on input at bounding box center [505, 211] width 382 height 35
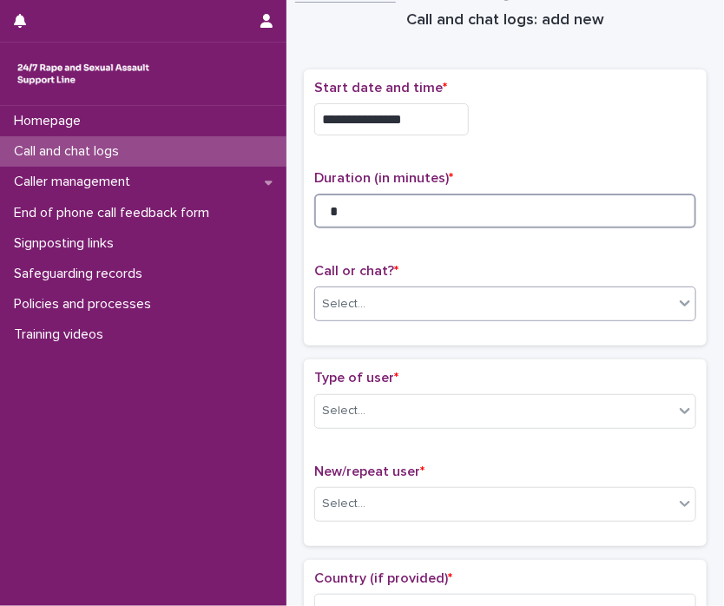
type input "*"
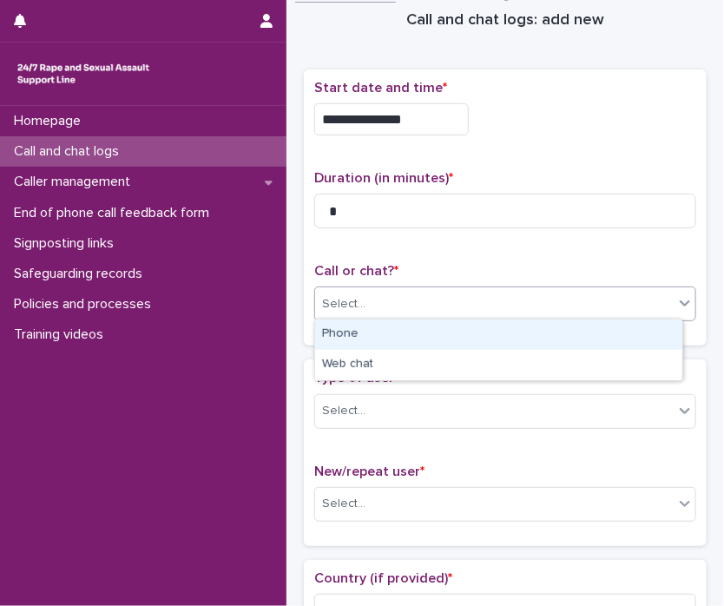
click at [677, 298] on icon at bounding box center [685, 302] width 17 height 17
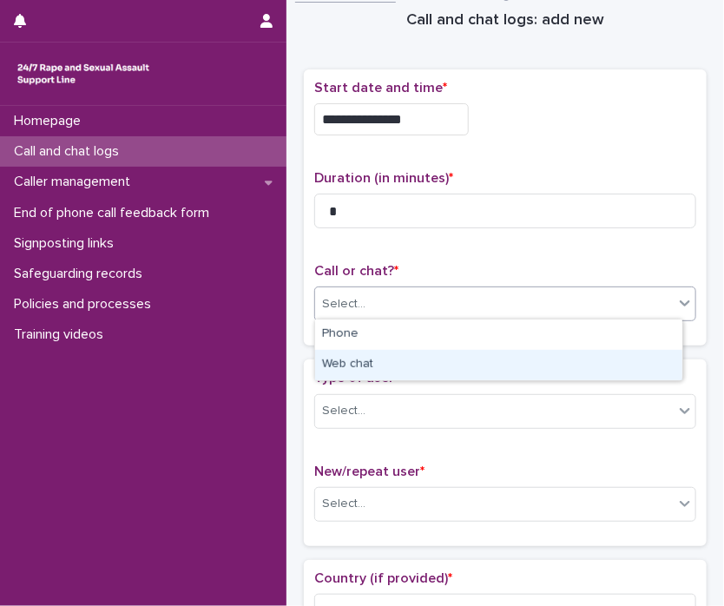
click at [630, 357] on div "Web chat" at bounding box center [498, 365] width 367 height 30
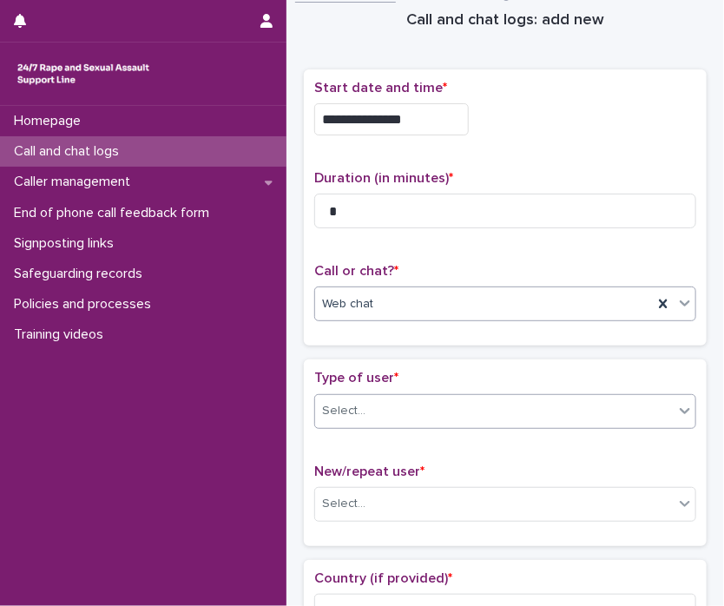
click at [677, 402] on icon at bounding box center [685, 410] width 17 height 17
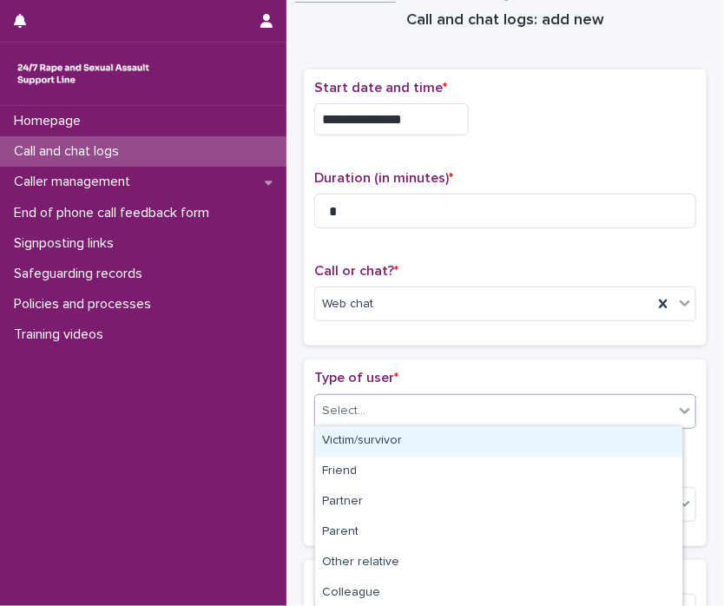
click at [631, 440] on div "Victim/survivor" at bounding box center [498, 441] width 367 height 30
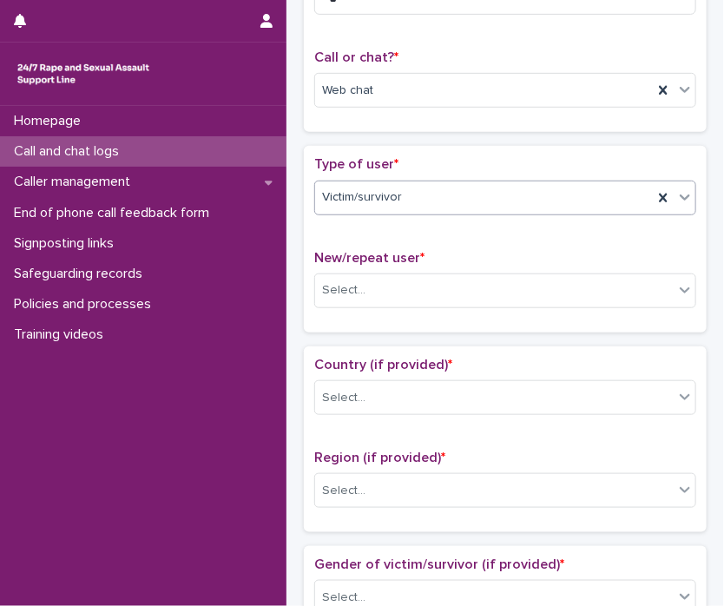
scroll to position [267, 0]
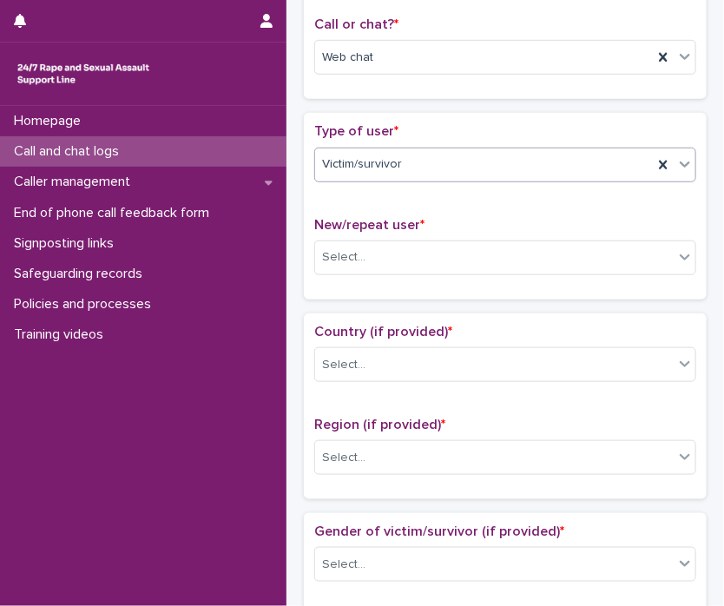
click at [677, 161] on icon at bounding box center [685, 163] width 17 height 17
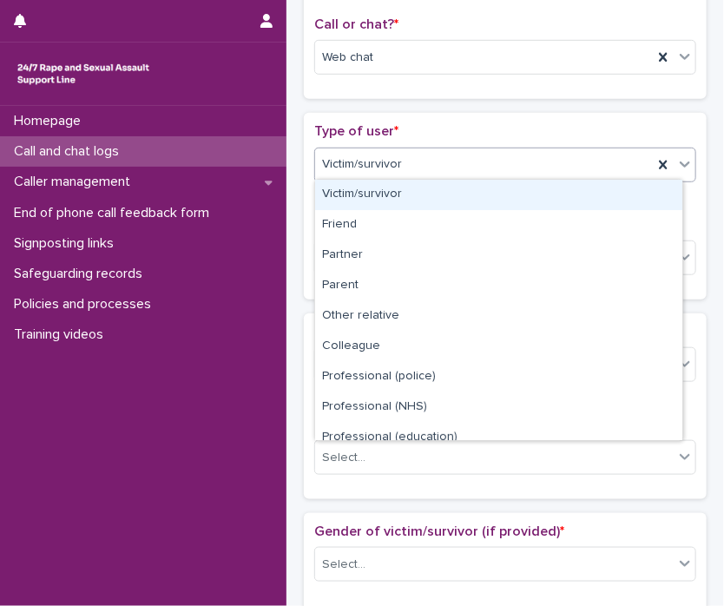
scroll to position [195, 0]
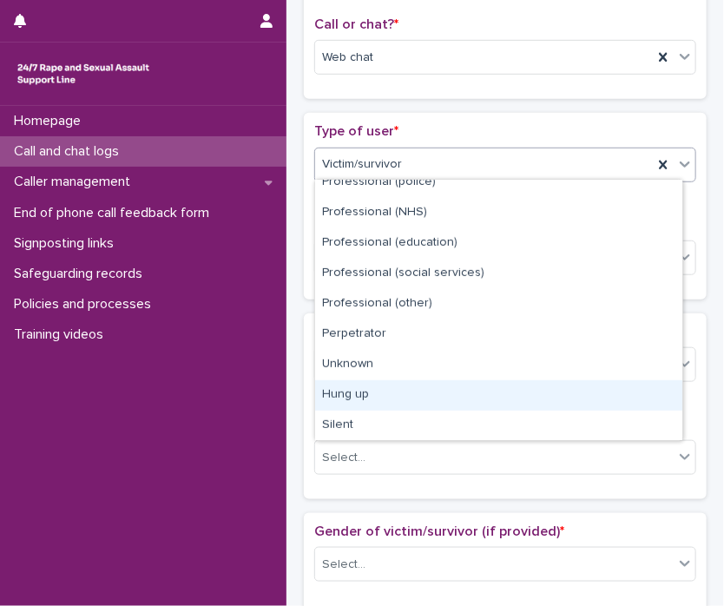
click at [584, 389] on div "Hung up" at bounding box center [498, 395] width 367 height 30
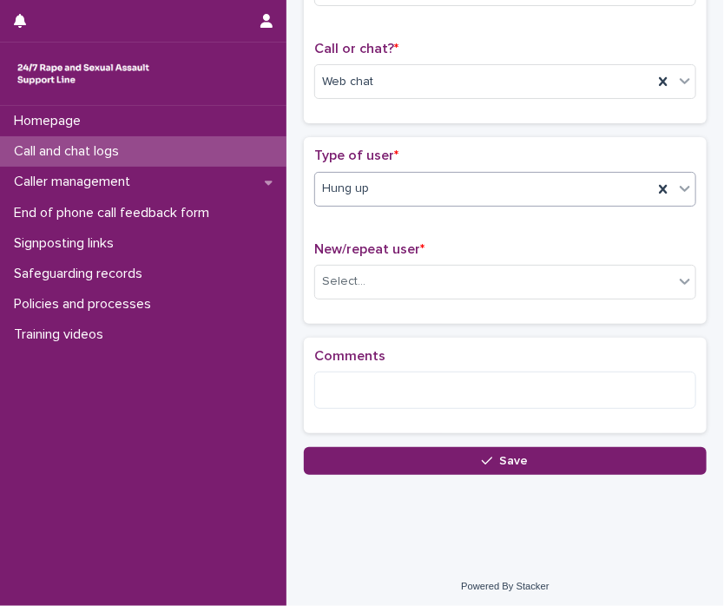
scroll to position [243, 0]
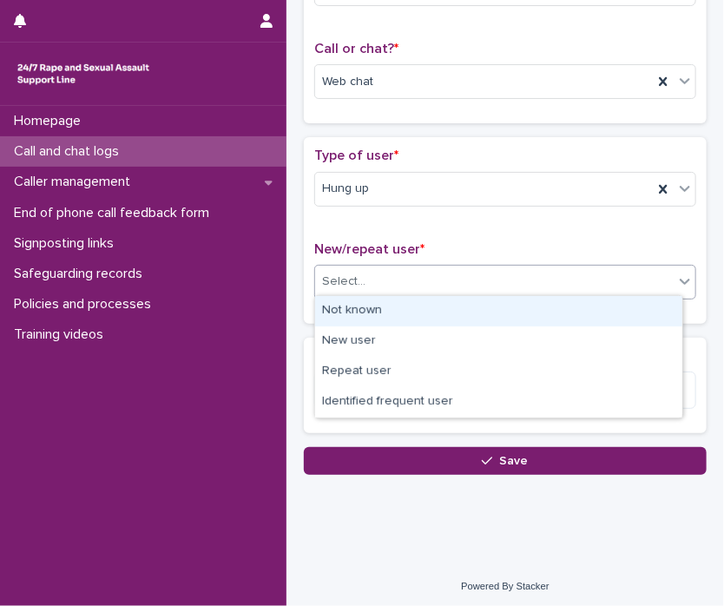
click at [677, 283] on icon at bounding box center [685, 281] width 17 height 17
click at [570, 305] on div "Not known" at bounding box center [498, 311] width 367 height 30
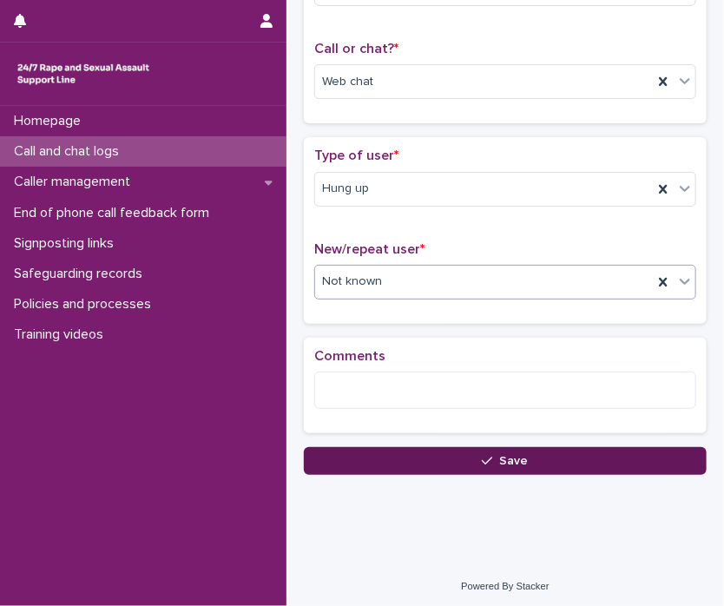
click at [582, 466] on button "Save" at bounding box center [505, 461] width 403 height 28
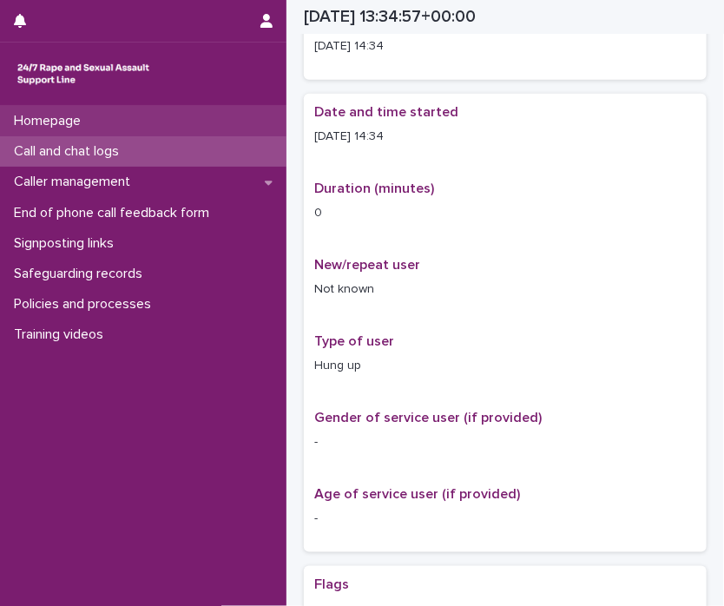
click at [129, 117] on div "Homepage" at bounding box center [143, 121] width 287 height 30
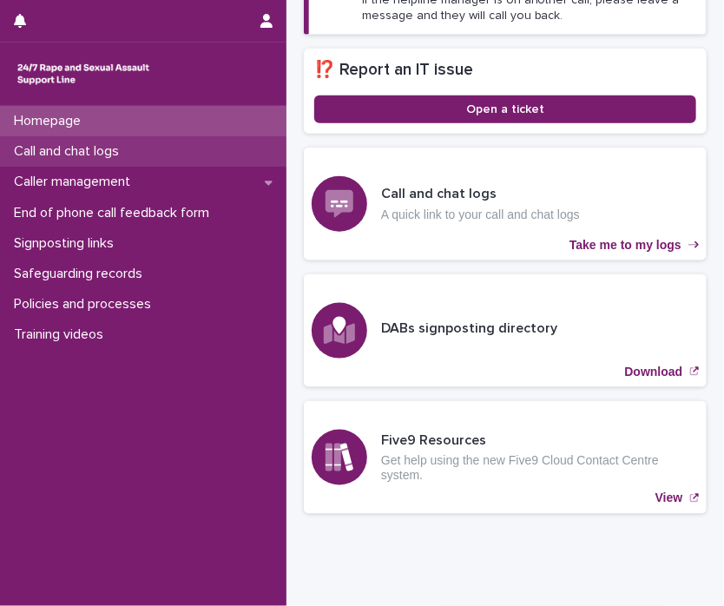
click at [80, 148] on p "Call and chat logs" at bounding box center [70, 151] width 126 height 17
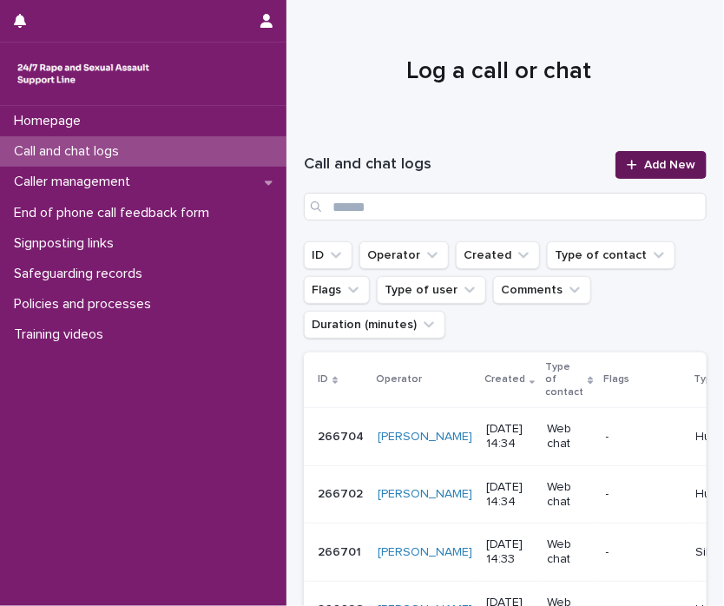
click at [629, 160] on div at bounding box center [635, 165] width 17 height 12
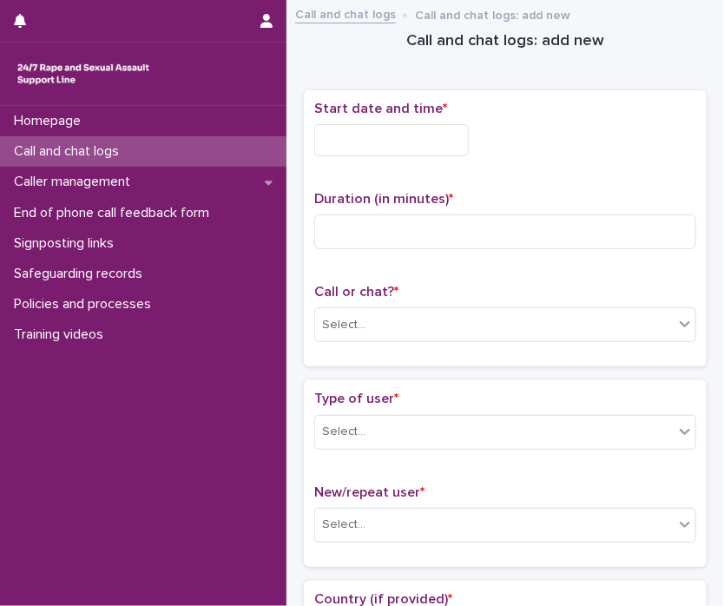
click at [347, 137] on input "text" at bounding box center [391, 140] width 155 height 32
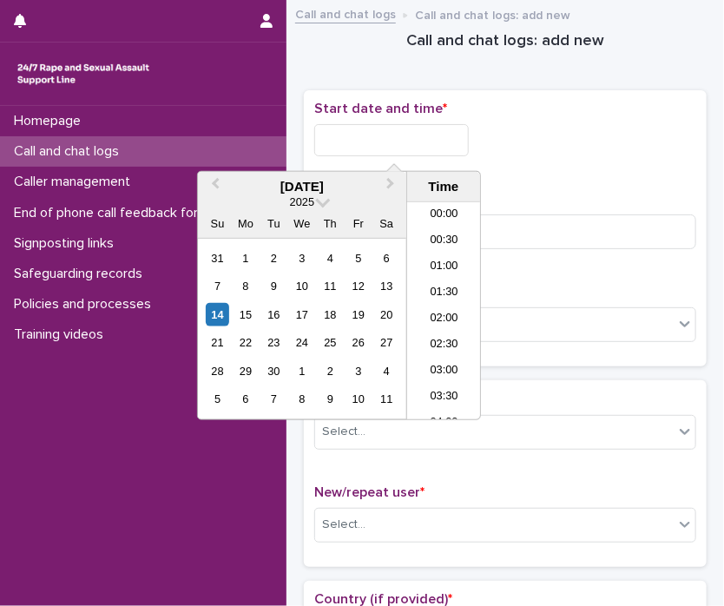
scroll to position [660, 0]
drag, startPoint x: 215, startPoint y: 306, endPoint x: 226, endPoint y: 293, distance: 17.2
click at [215, 307] on div "14" at bounding box center [217, 314] width 23 height 23
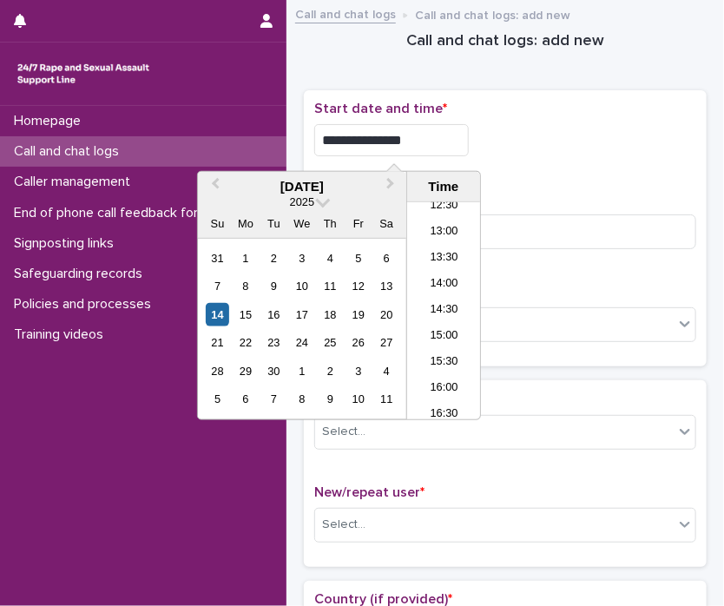
drag, startPoint x: 380, startPoint y: 140, endPoint x: 736, endPoint y: 169, distance: 358.1
click at [724, 169] on html "**********" at bounding box center [362, 303] width 724 height 606
type input "**********"
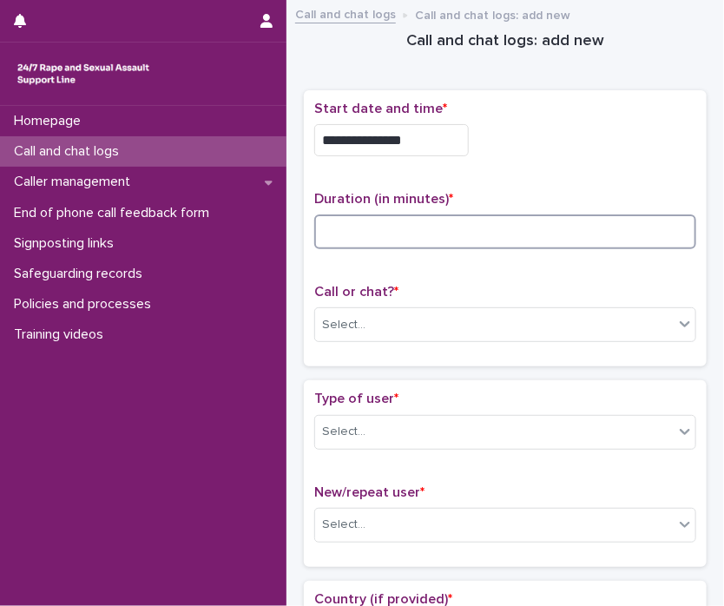
click at [646, 238] on input at bounding box center [505, 232] width 382 height 35
type input "*"
click at [677, 326] on icon at bounding box center [685, 323] width 17 height 17
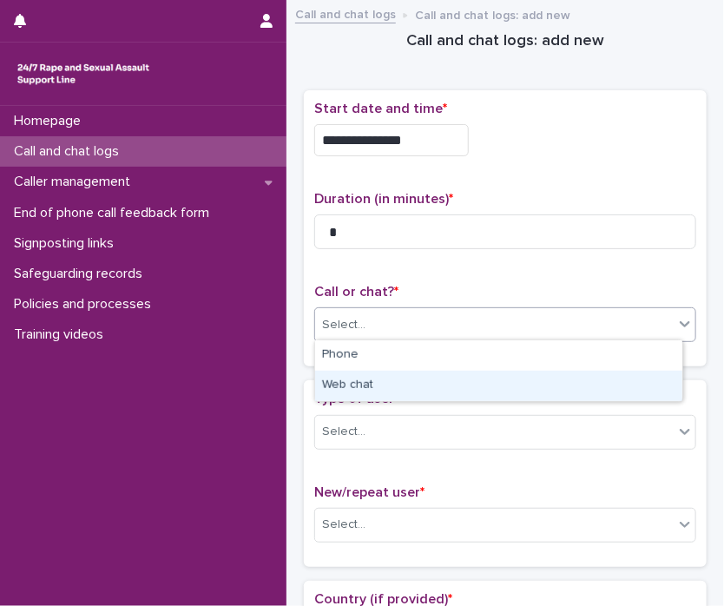
click at [637, 380] on div "Web chat" at bounding box center [498, 386] width 367 height 30
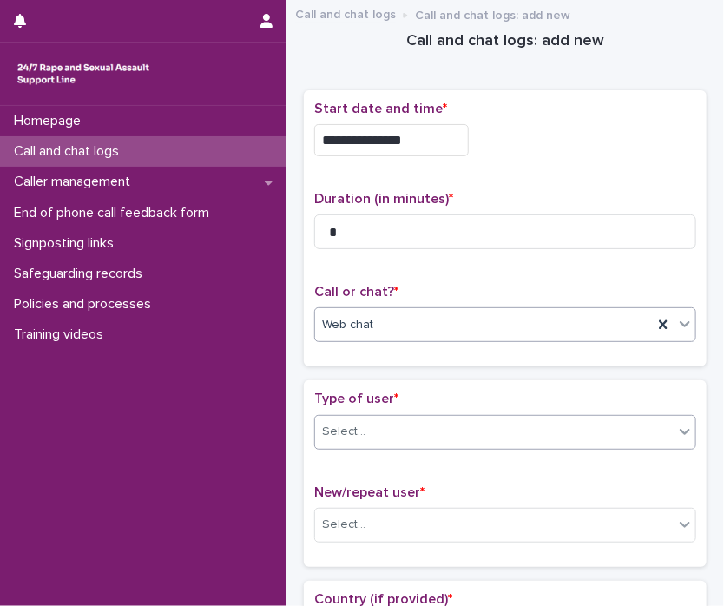
click at [677, 434] on icon at bounding box center [685, 431] width 17 height 17
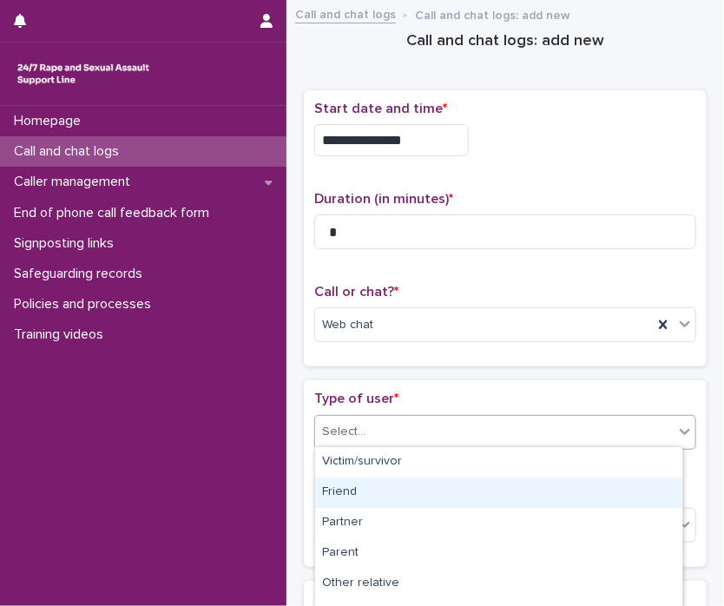
scroll to position [295, 0]
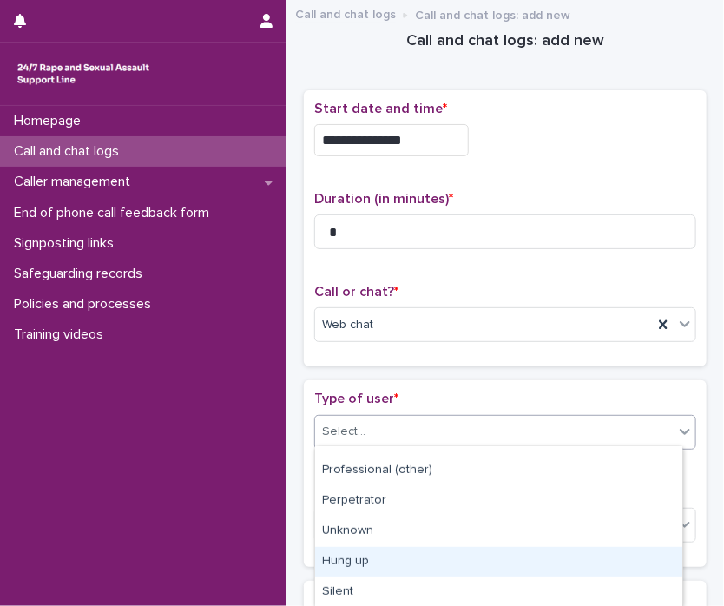
click at [546, 567] on div "Hung up" at bounding box center [498, 562] width 367 height 30
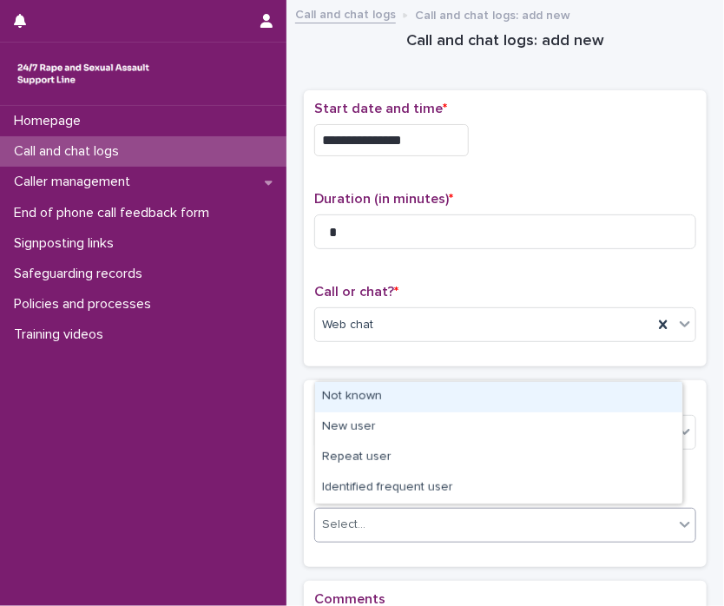
click at [680, 522] on icon at bounding box center [685, 525] width 10 height 6
click at [406, 399] on div "Not known" at bounding box center [498, 397] width 367 height 30
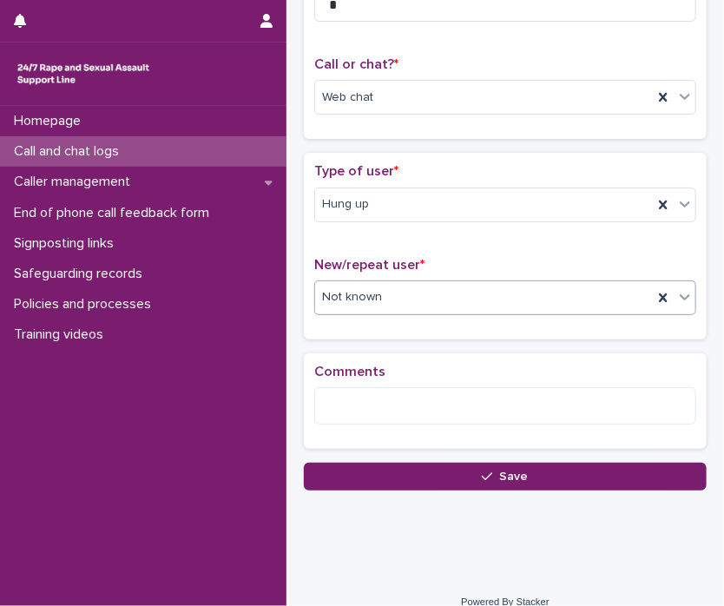
scroll to position [243, 0]
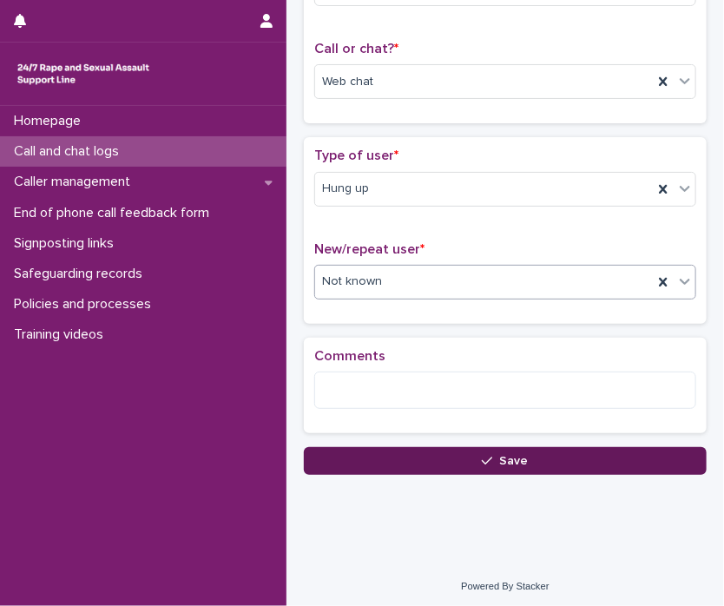
click at [540, 452] on button "Save" at bounding box center [505, 461] width 403 height 28
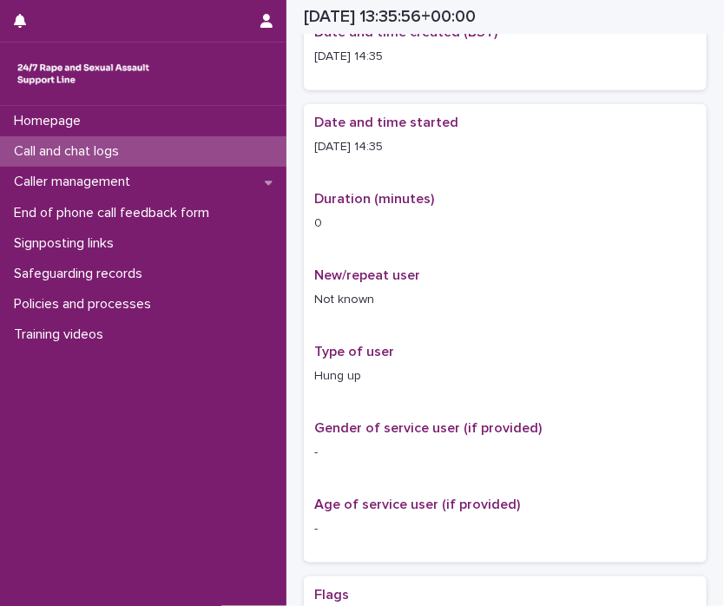
scroll to position [254, 0]
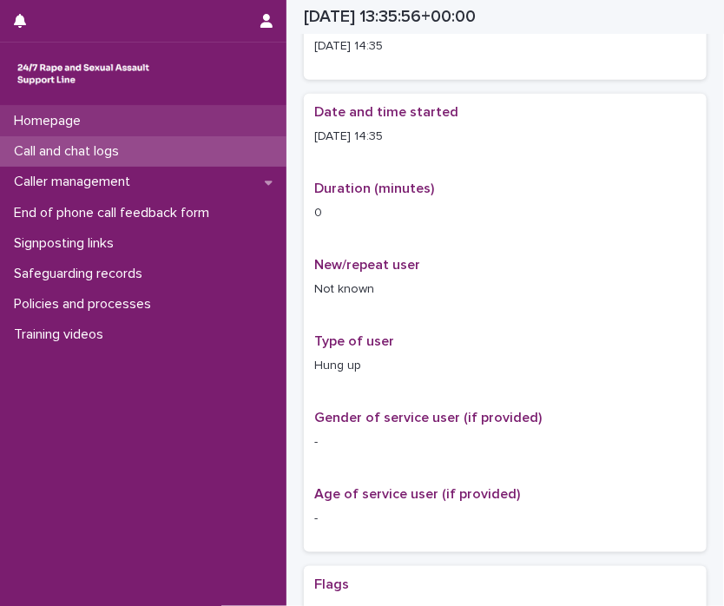
click at [50, 126] on p "Homepage" at bounding box center [51, 121] width 88 height 17
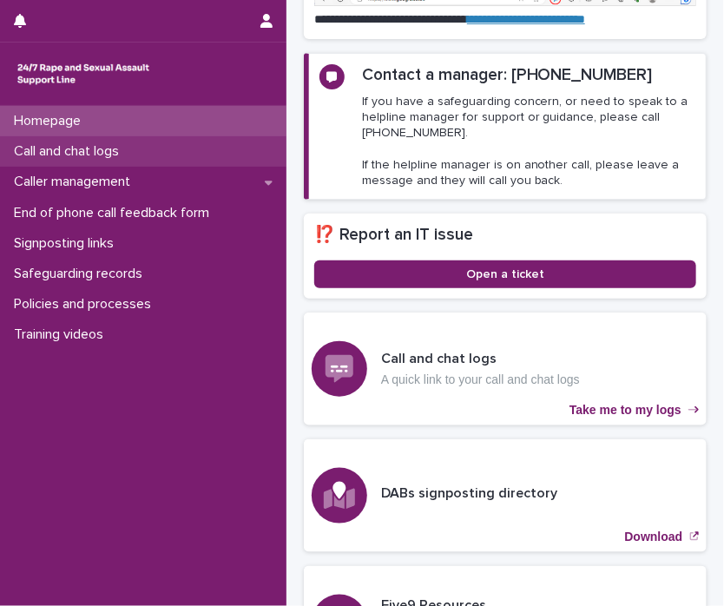
scroll to position [419, 0]
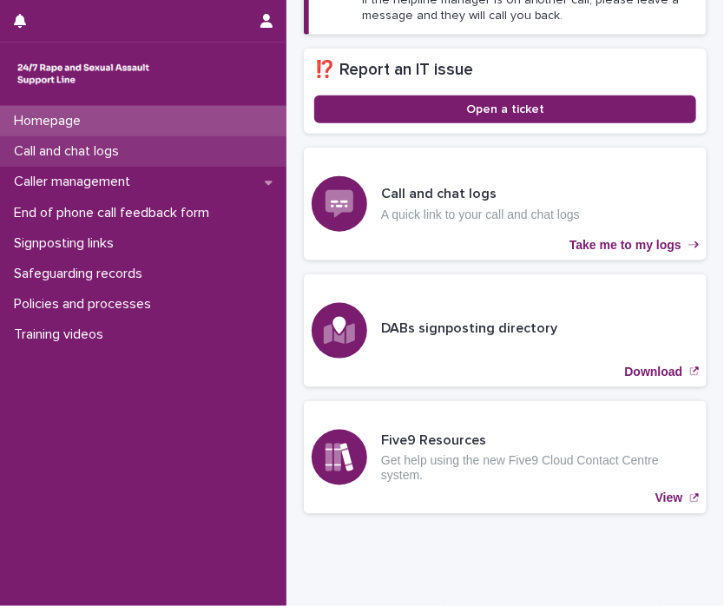
click at [52, 150] on p "Call and chat logs" at bounding box center [70, 151] width 126 height 17
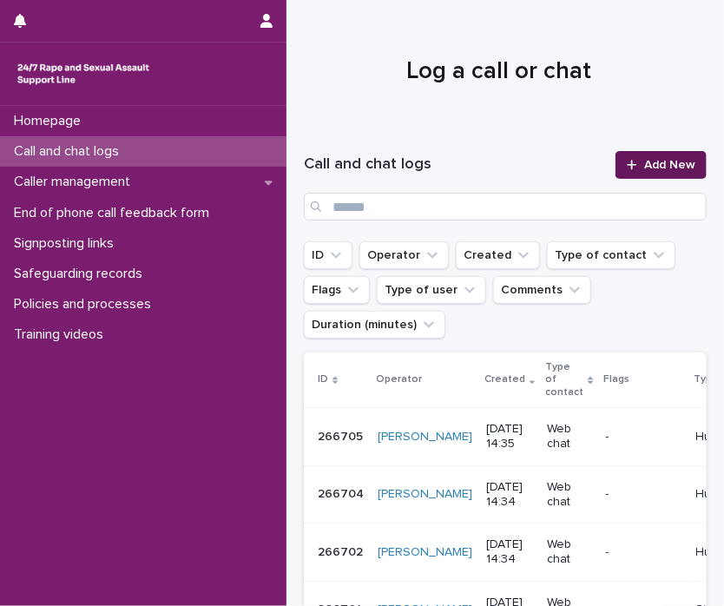
click at [675, 171] on link "Add New" at bounding box center [661, 165] width 91 height 28
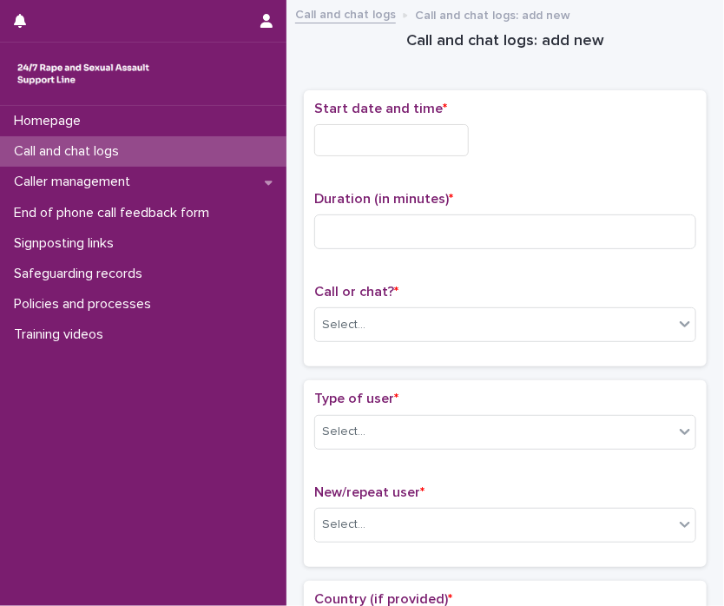
click at [382, 121] on div "Start date and time *" at bounding box center [505, 135] width 382 height 69
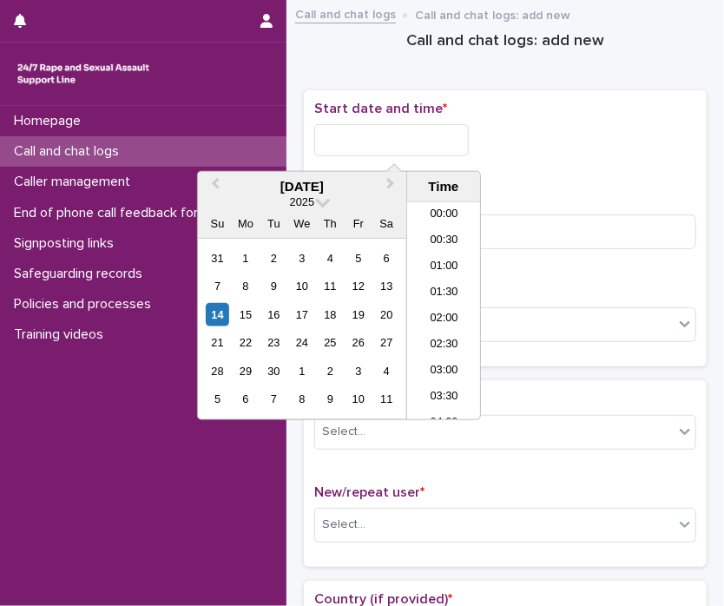
click at [379, 134] on input "text" at bounding box center [391, 140] width 155 height 32
click at [222, 310] on div "14" at bounding box center [217, 314] width 23 height 23
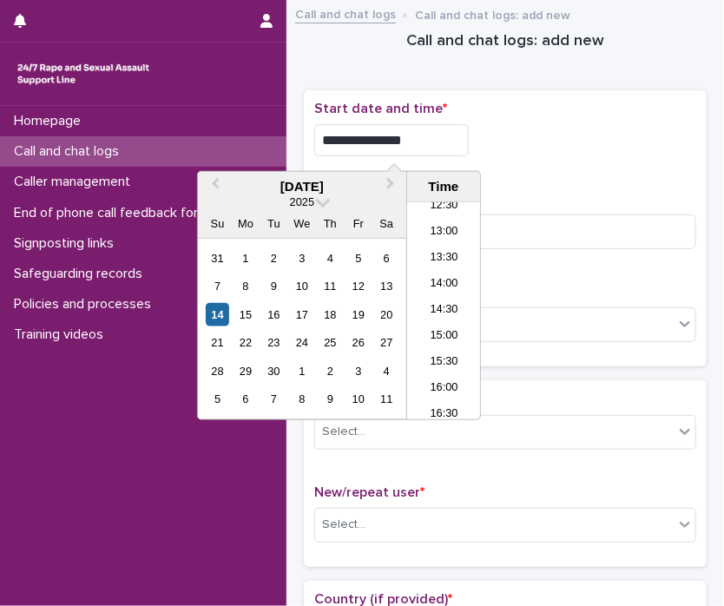
drag, startPoint x: 380, startPoint y: 139, endPoint x: 736, endPoint y: 147, distance: 356.1
click at [724, 147] on html "**********" at bounding box center [362, 303] width 724 height 606
type input "**********"
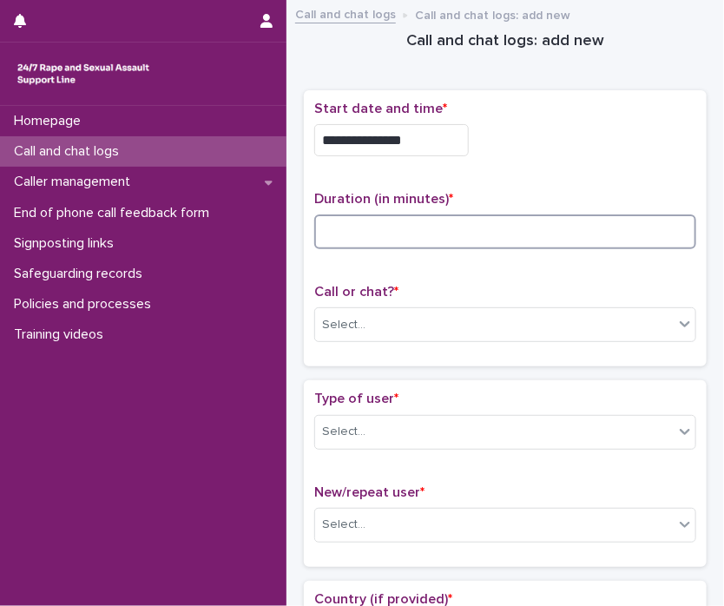
click at [603, 244] on input at bounding box center [505, 232] width 382 height 35
type input "*"
click at [644, 320] on div "Select..." at bounding box center [494, 325] width 359 height 29
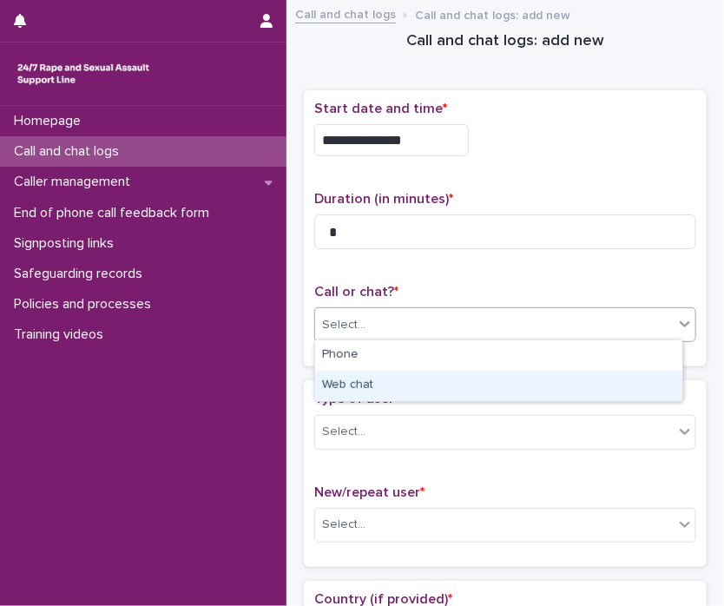
click at [618, 380] on div "Web chat" at bounding box center [498, 386] width 367 height 30
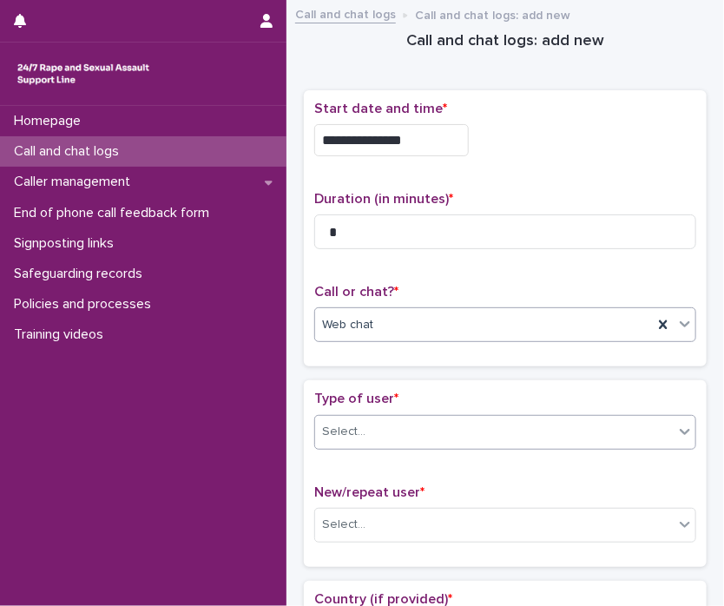
click at [659, 429] on div "Select..." at bounding box center [494, 432] width 359 height 29
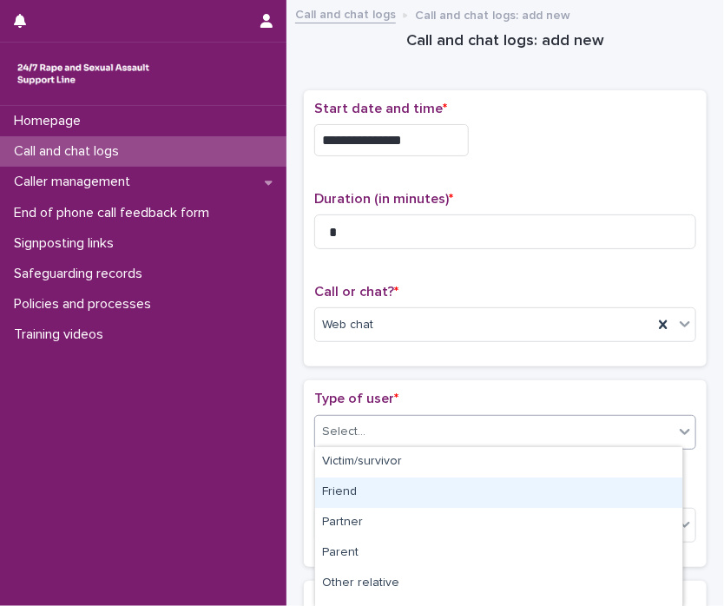
scroll to position [295, 0]
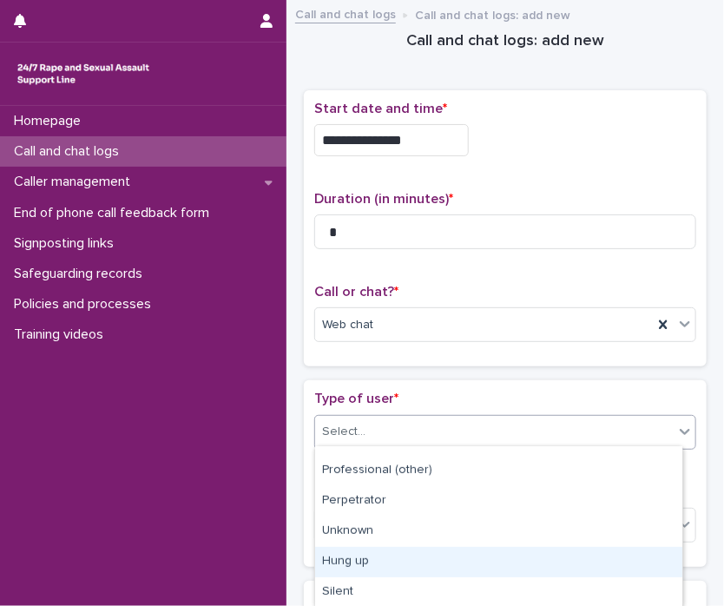
click at [618, 574] on div "Hung up" at bounding box center [498, 562] width 367 height 30
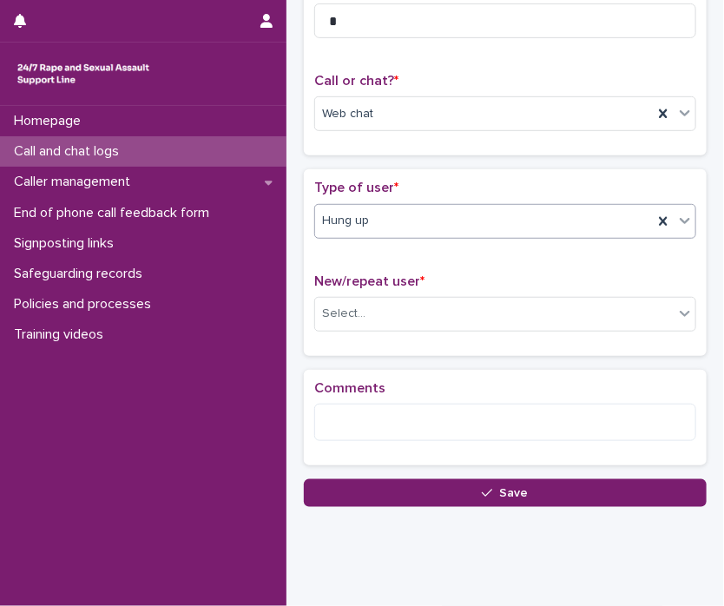
scroll to position [243, 0]
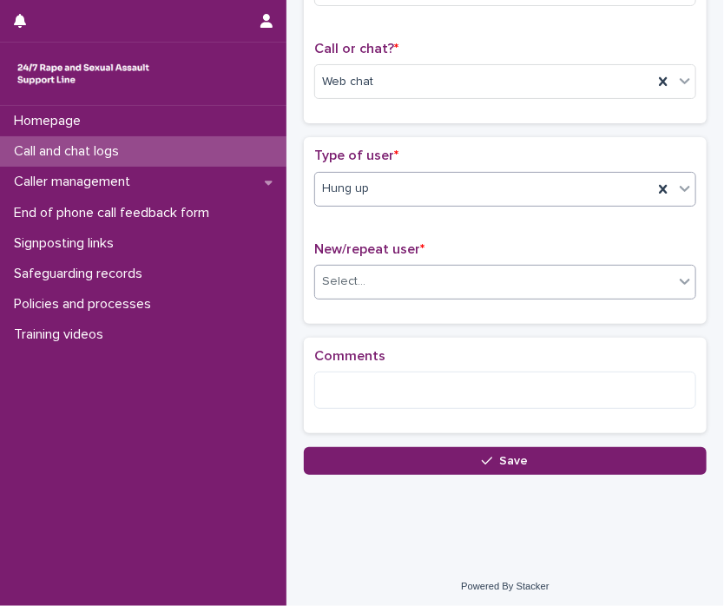
click at [680, 280] on icon at bounding box center [685, 282] width 10 height 6
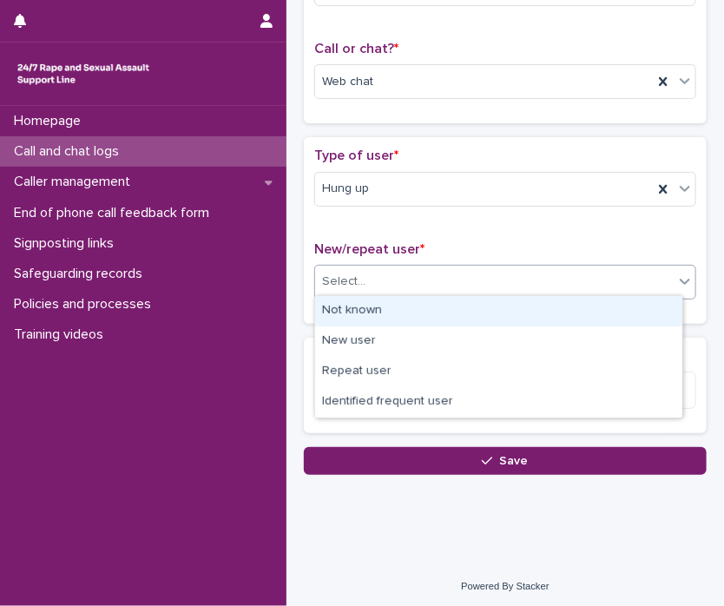
click at [624, 300] on div "Not known" at bounding box center [498, 311] width 367 height 30
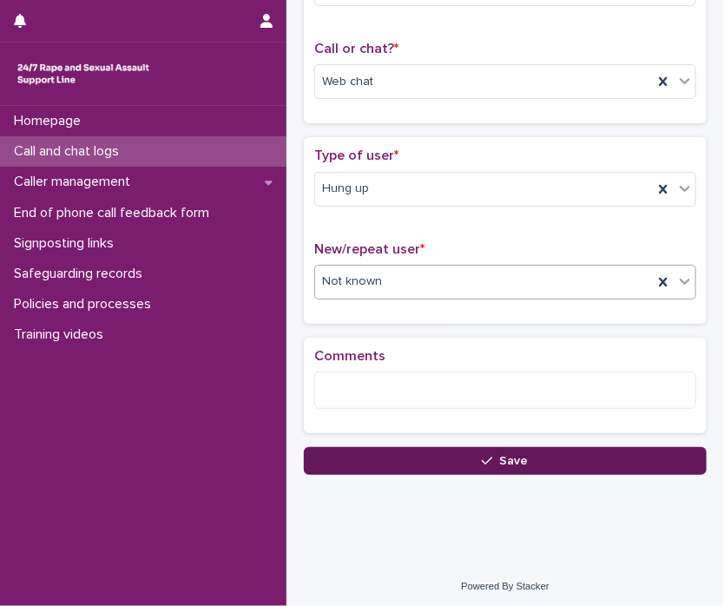
click at [596, 457] on button "Save" at bounding box center [505, 461] width 403 height 28
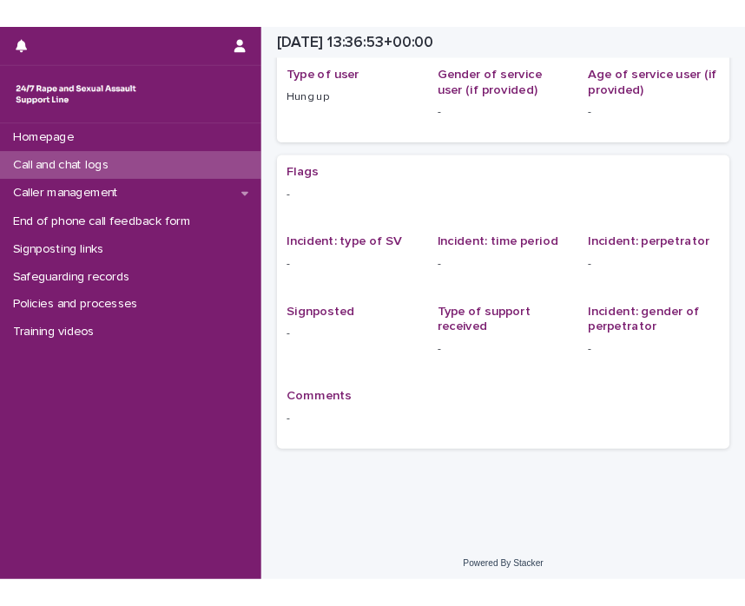
scroll to position [164, 0]
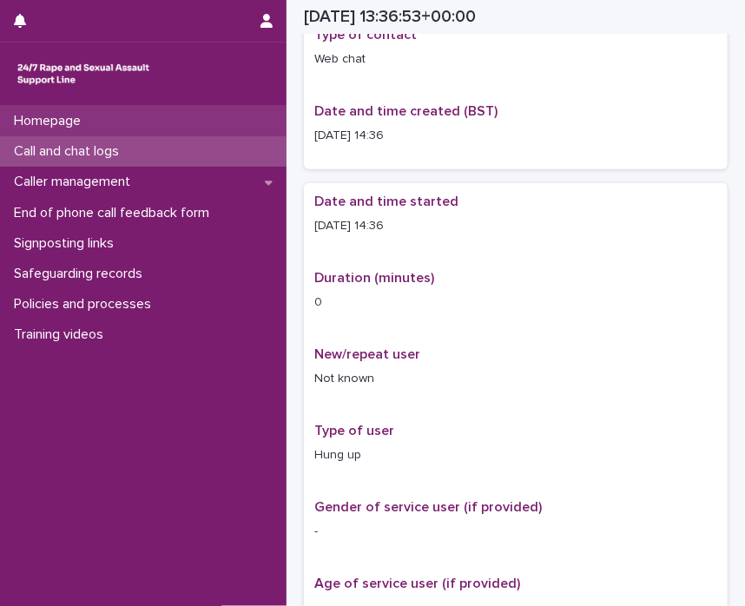
click at [83, 113] on p "Homepage" at bounding box center [51, 121] width 88 height 17
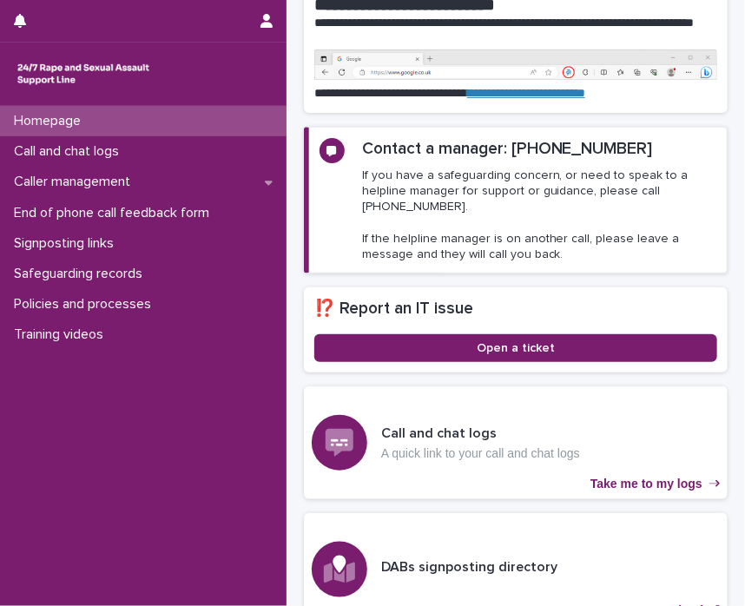
scroll to position [348, 0]
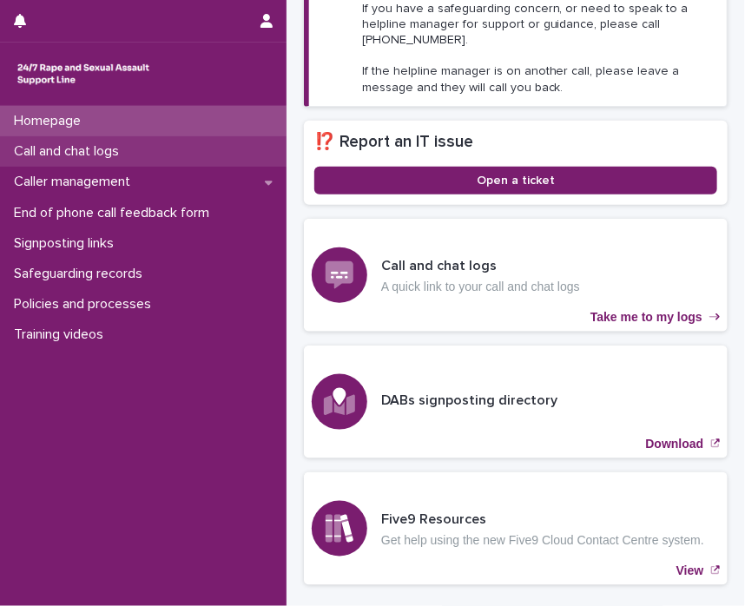
click at [87, 152] on p "Call and chat logs" at bounding box center [70, 151] width 126 height 17
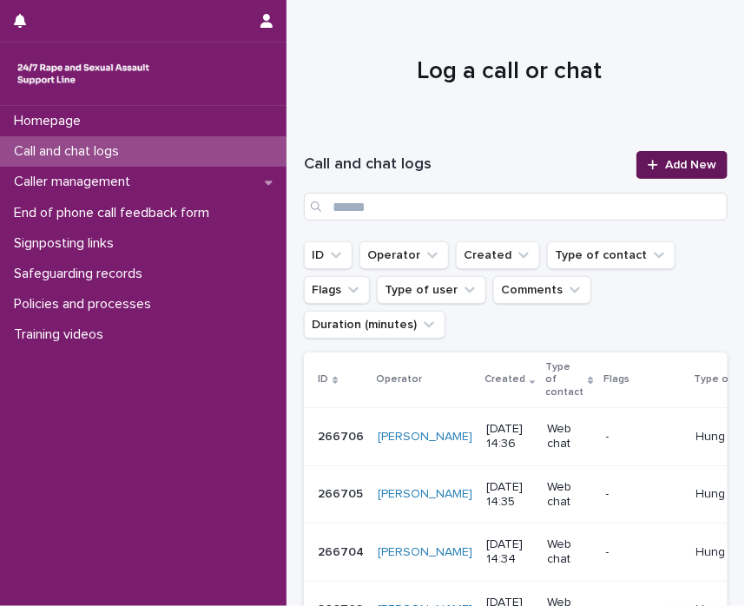
click at [658, 171] on link "Add New" at bounding box center [682, 165] width 91 height 28
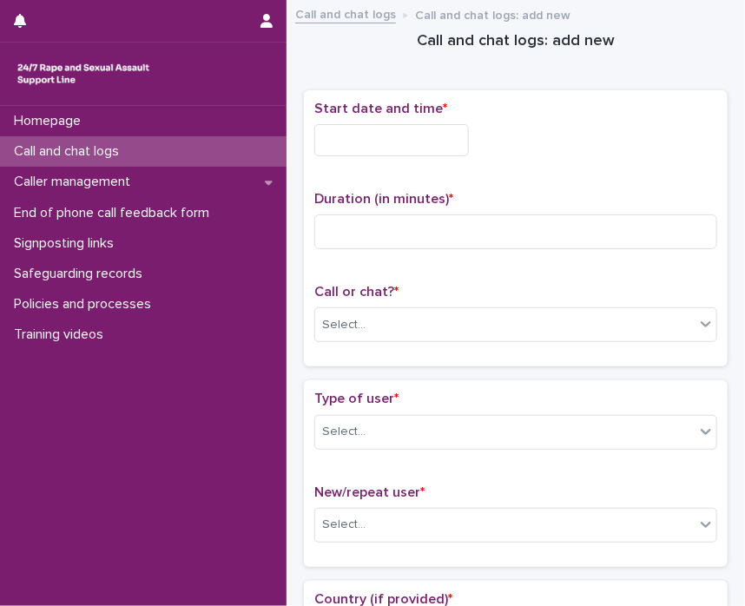
click at [433, 150] on input "text" at bounding box center [391, 140] width 155 height 32
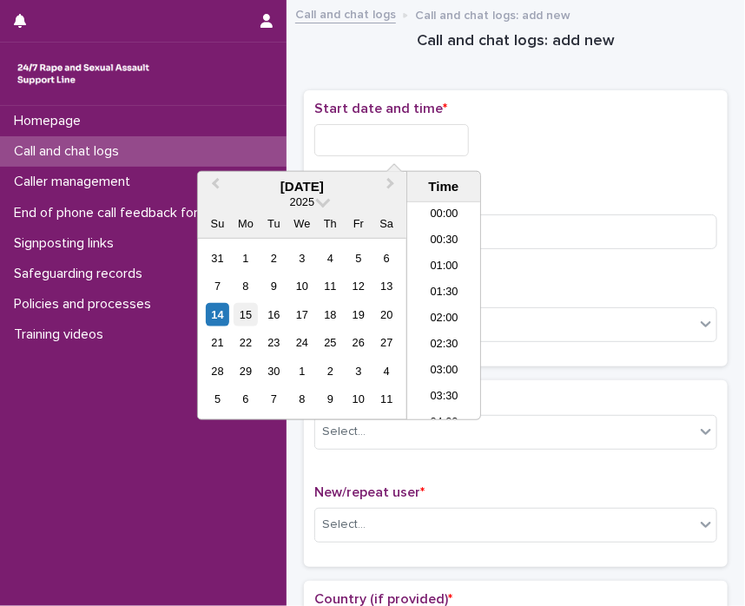
scroll to position [660, 0]
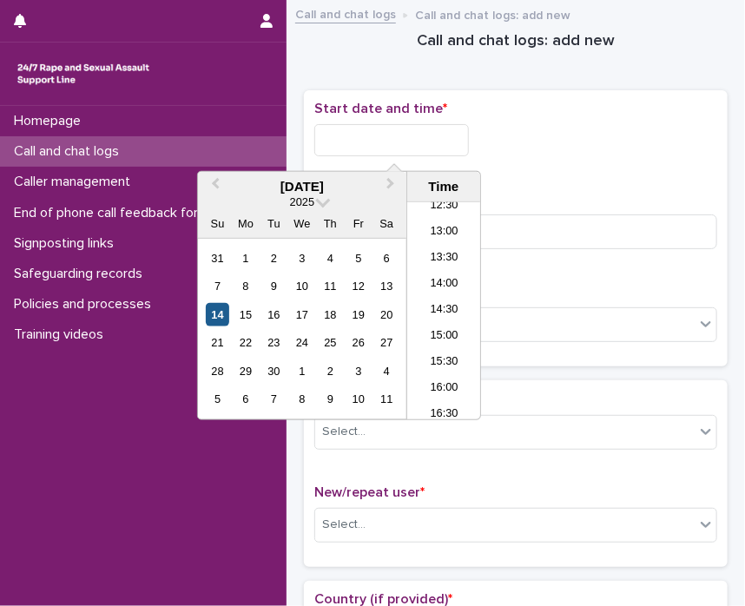
click at [224, 313] on div "14" at bounding box center [217, 314] width 23 height 23
drag, startPoint x: 380, startPoint y: 135, endPoint x: 563, endPoint y: 122, distance: 182.8
click at [558, 124] on div "**********" at bounding box center [515, 140] width 403 height 32
type input "**********"
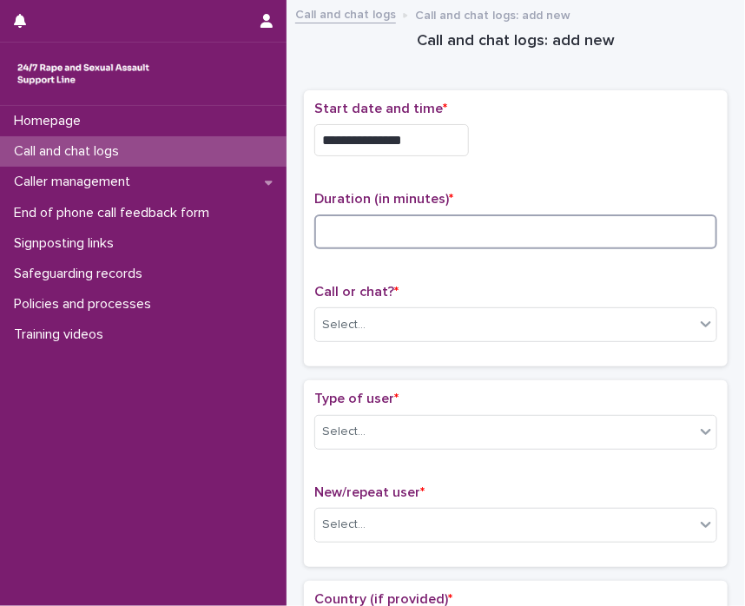
click at [592, 241] on input at bounding box center [515, 232] width 403 height 35
type input "*"
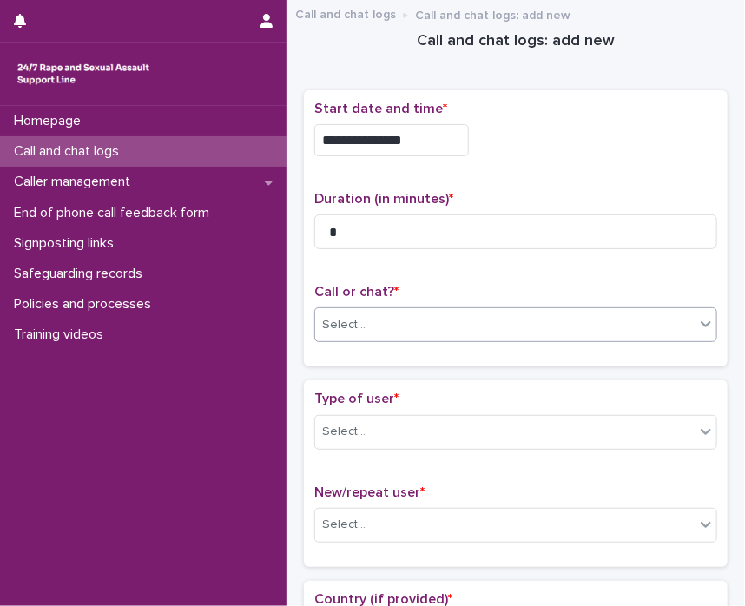
click at [700, 324] on icon at bounding box center [705, 323] width 17 height 17
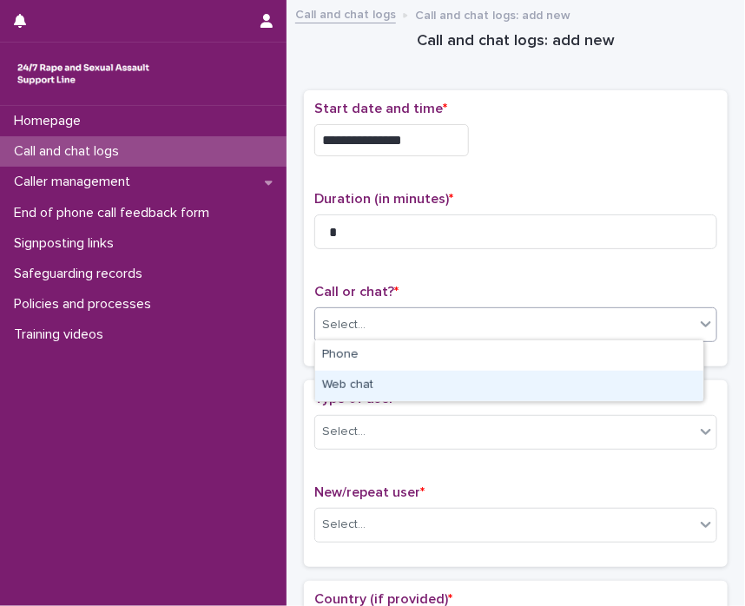
click at [632, 376] on div "Web chat" at bounding box center [509, 386] width 388 height 30
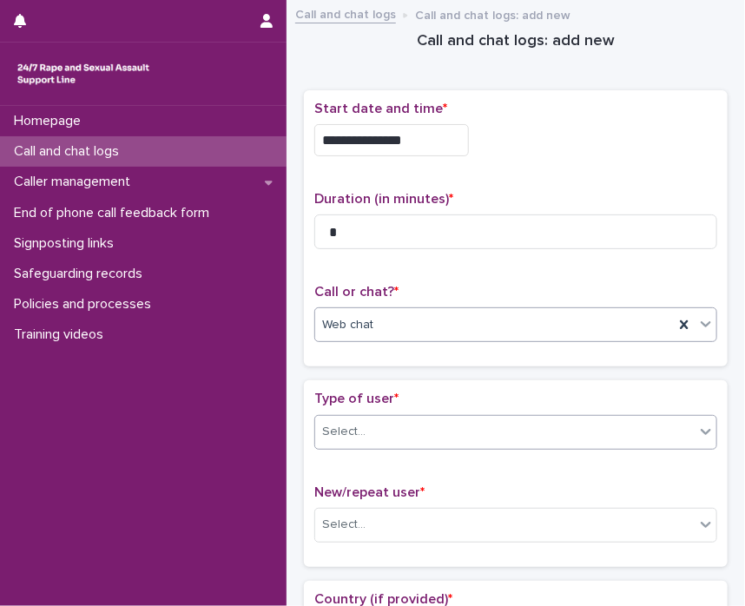
click at [697, 435] on icon at bounding box center [705, 431] width 17 height 17
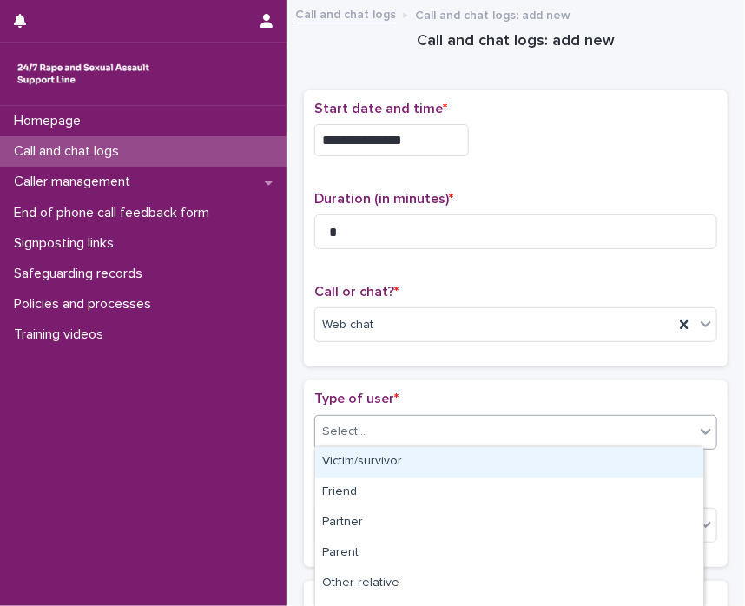
scroll to position [295, 0]
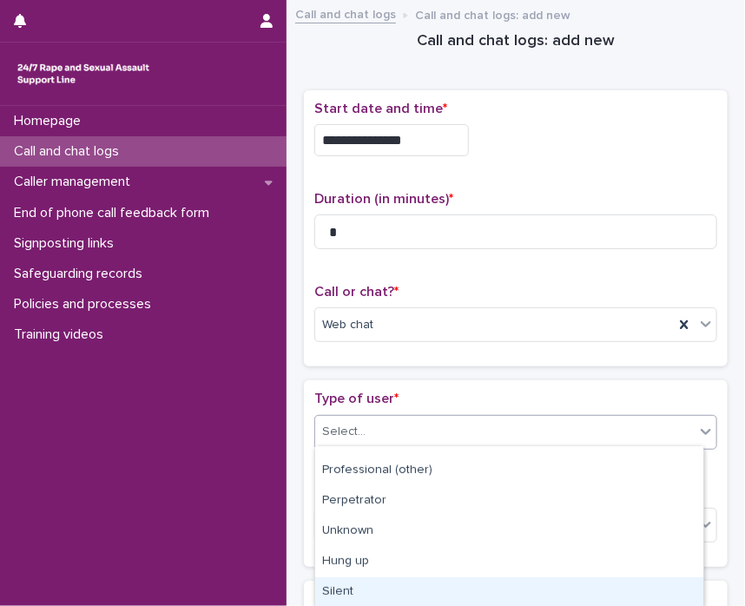
drag, startPoint x: 611, startPoint y: 560, endPoint x: 611, endPoint y: 574, distance: 13.9
click at [612, 588] on div "Silent" at bounding box center [509, 593] width 388 height 30
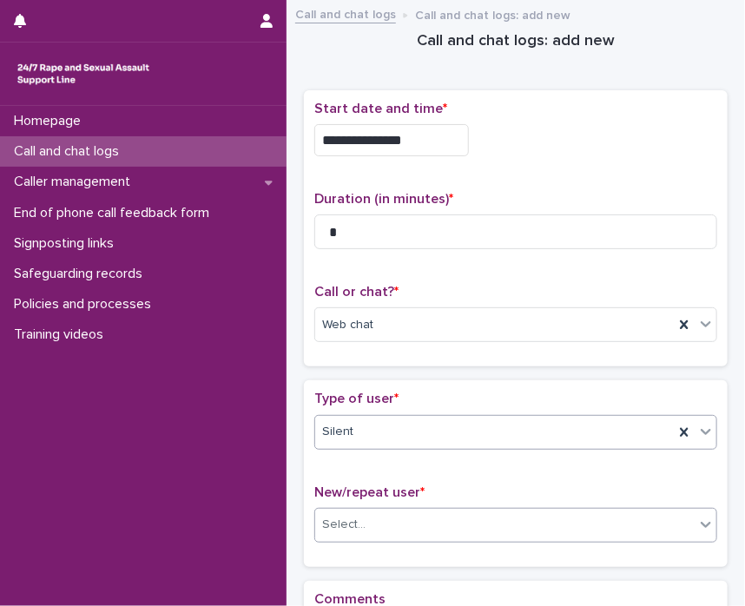
click at [697, 518] on icon at bounding box center [705, 524] width 17 height 17
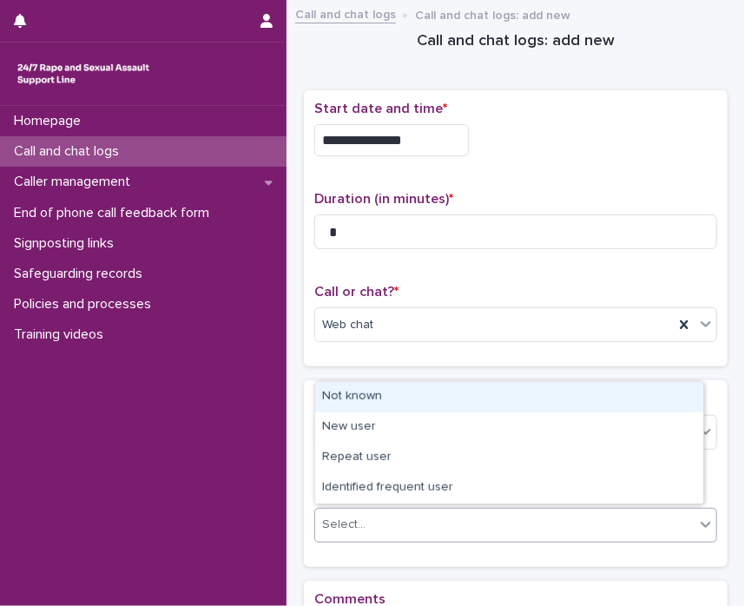
drag, startPoint x: 511, startPoint y: 415, endPoint x: 587, endPoint y: 373, distance: 87.1
click at [507, 395] on div "Not known" at bounding box center [509, 397] width 388 height 30
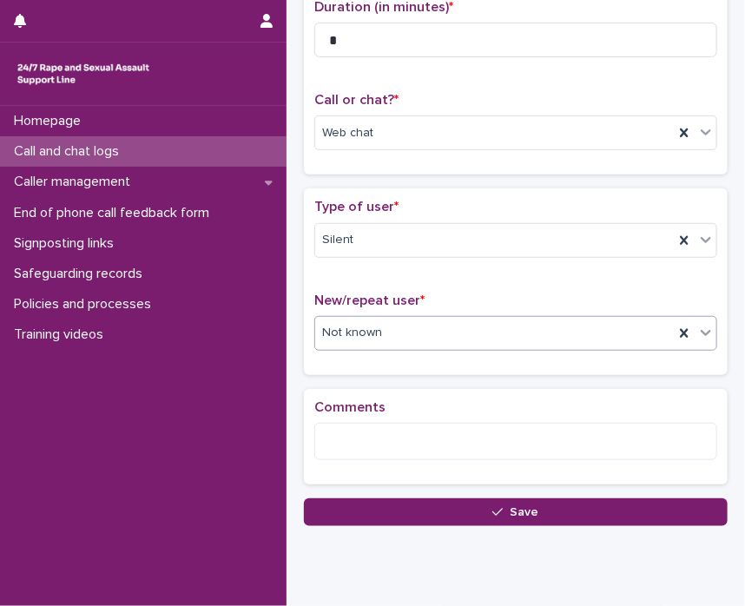
scroll to position [243, 0]
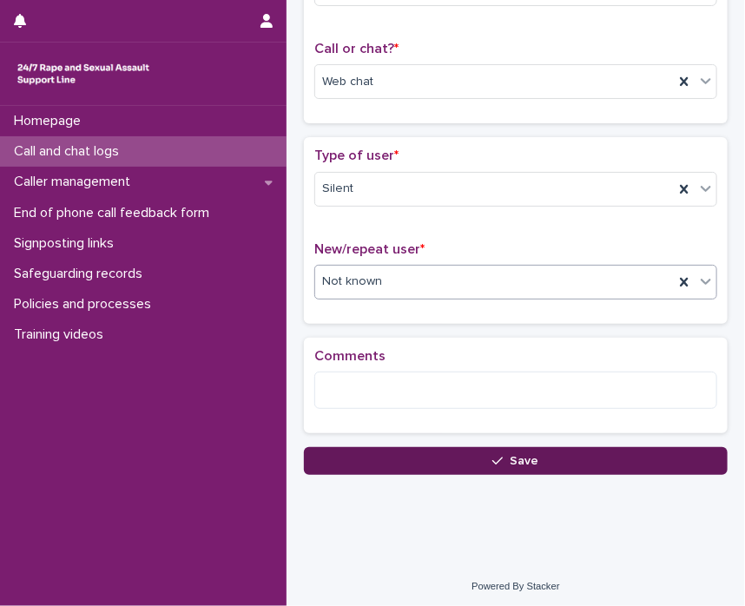
click at [628, 463] on button "Save" at bounding box center [516, 461] width 424 height 28
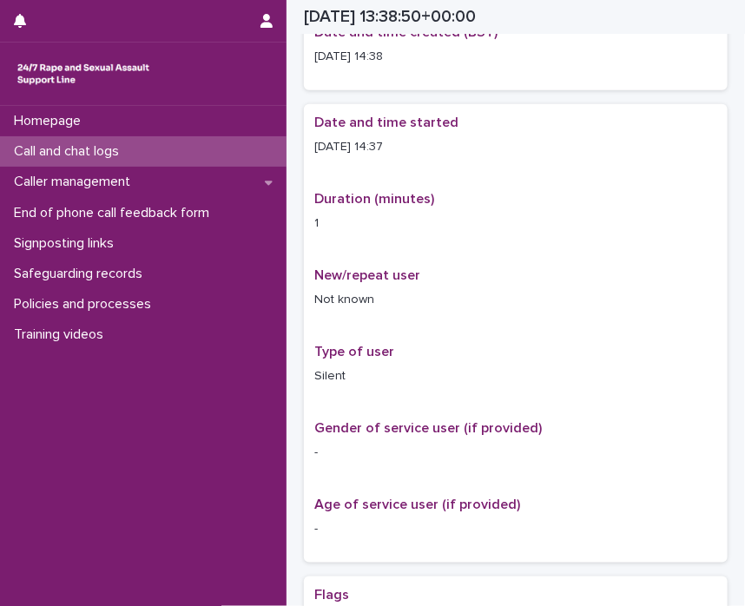
scroll to position [254, 0]
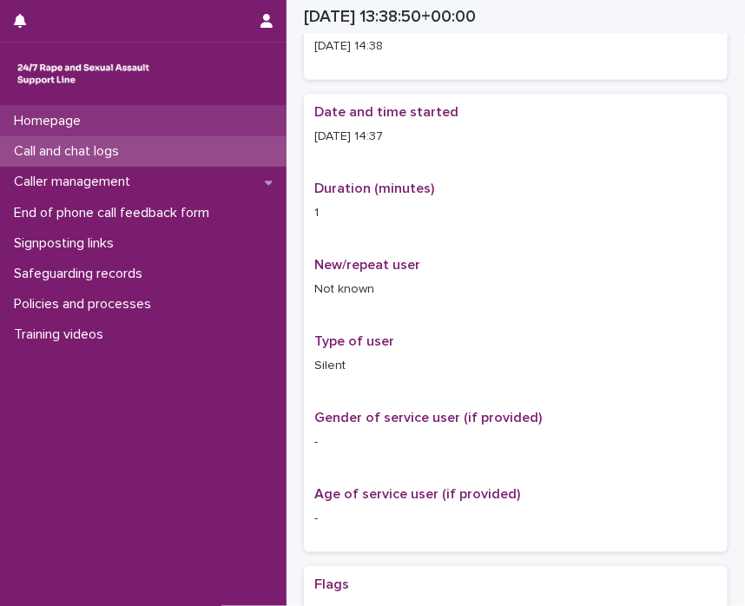
click at [33, 121] on p "Homepage" at bounding box center [51, 121] width 88 height 17
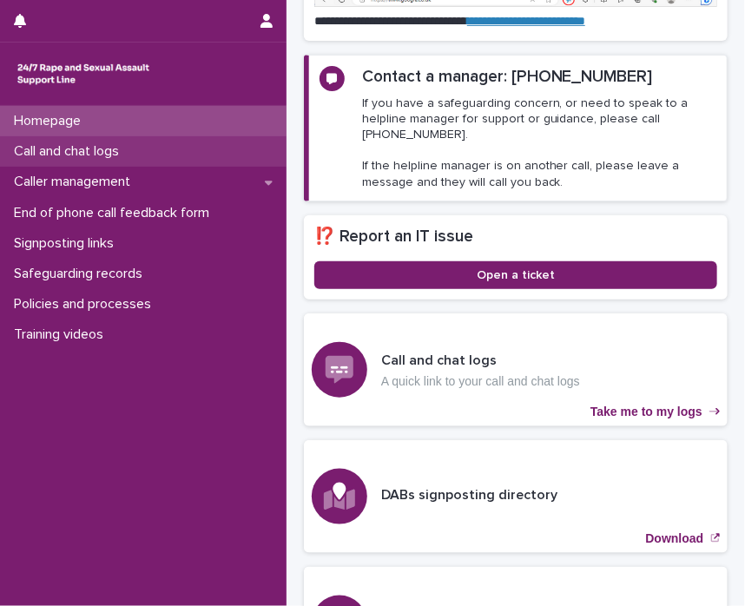
scroll to position [419, 0]
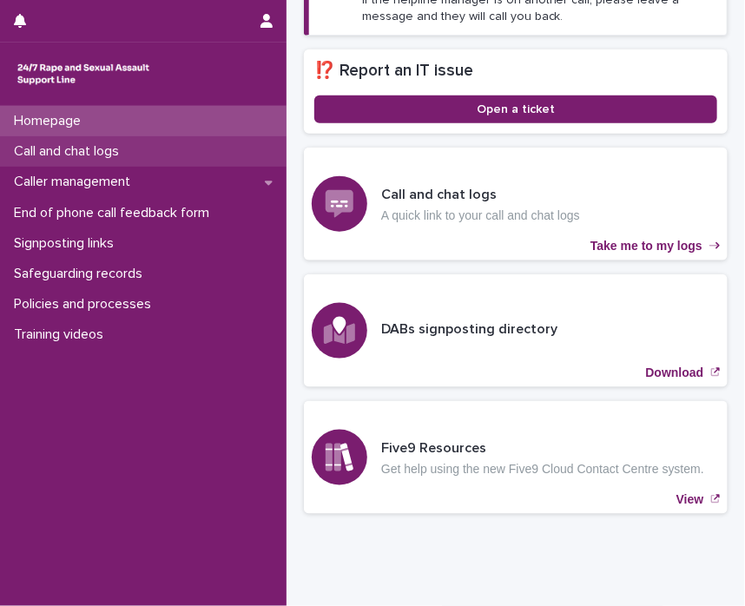
click at [37, 161] on div "Call and chat logs" at bounding box center [143, 151] width 287 height 30
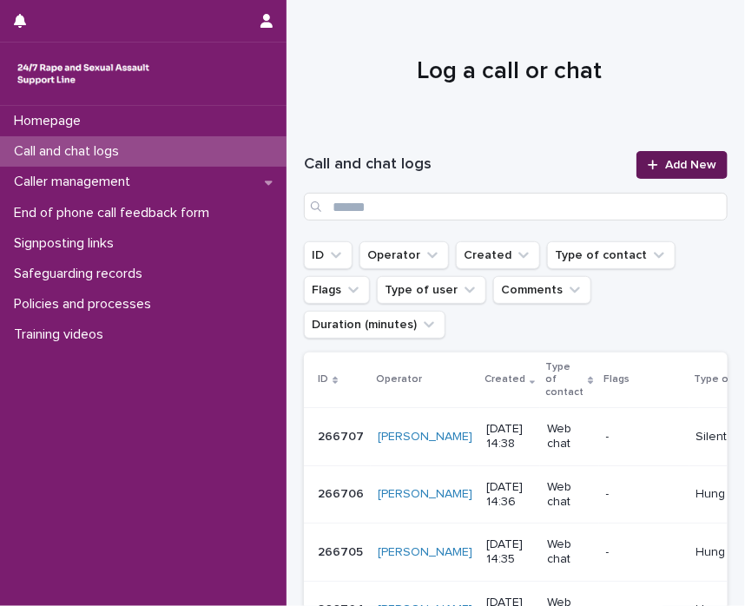
click at [673, 169] on span "Add New" at bounding box center [690, 165] width 51 height 12
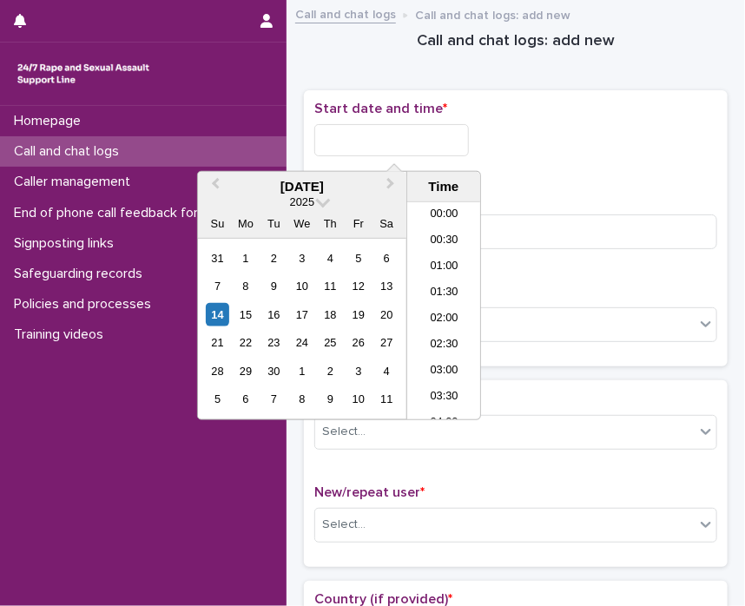
click at [354, 136] on input "text" at bounding box center [391, 140] width 155 height 32
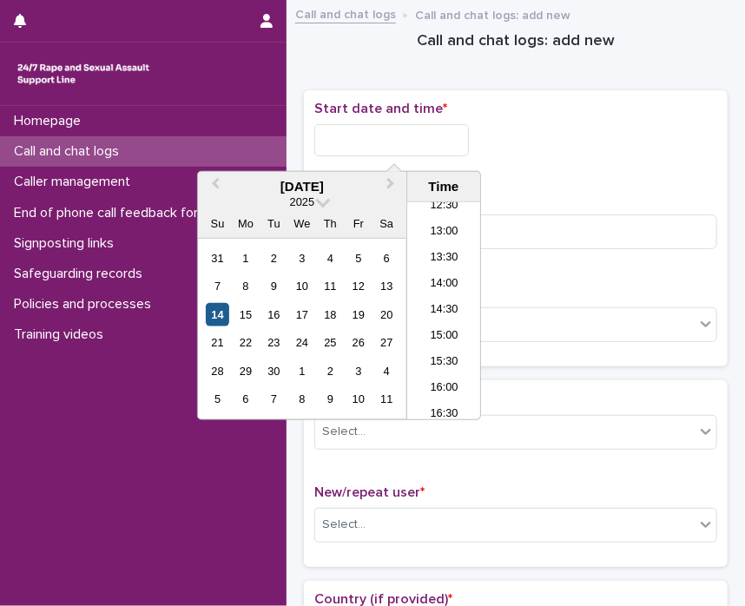
click at [225, 317] on div "14" at bounding box center [217, 314] width 23 height 23
drag, startPoint x: 380, startPoint y: 135, endPoint x: 571, endPoint y: 121, distance: 190.7
click at [561, 128] on div "**********" at bounding box center [515, 140] width 403 height 32
type input "**********"
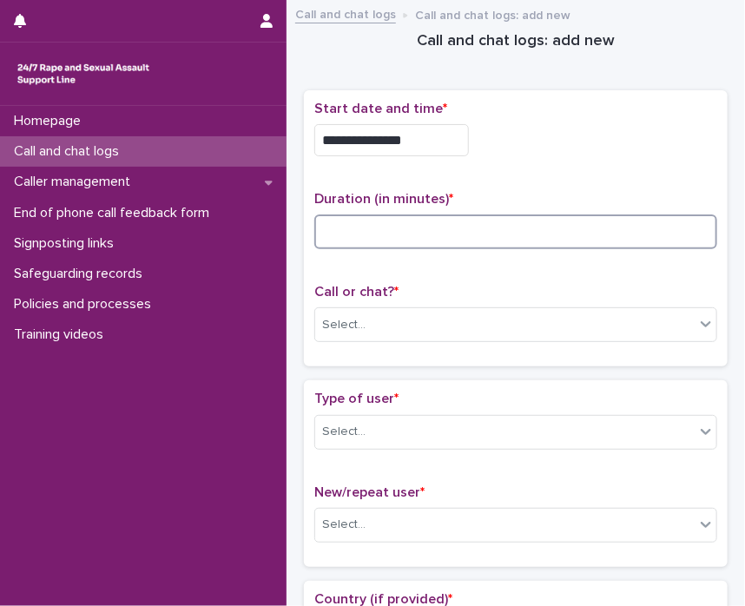
click at [533, 226] on input at bounding box center [515, 232] width 403 height 35
type input "*"
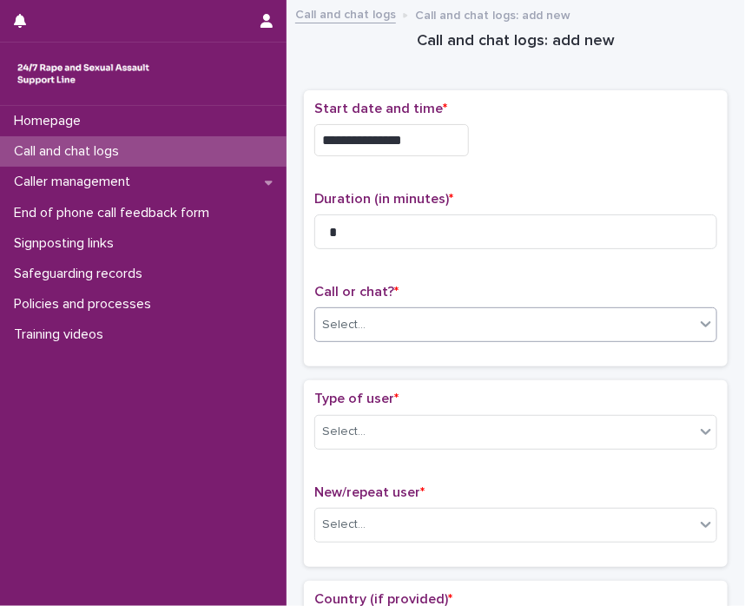
click at [676, 320] on div "Select..." at bounding box center [505, 325] width 380 height 29
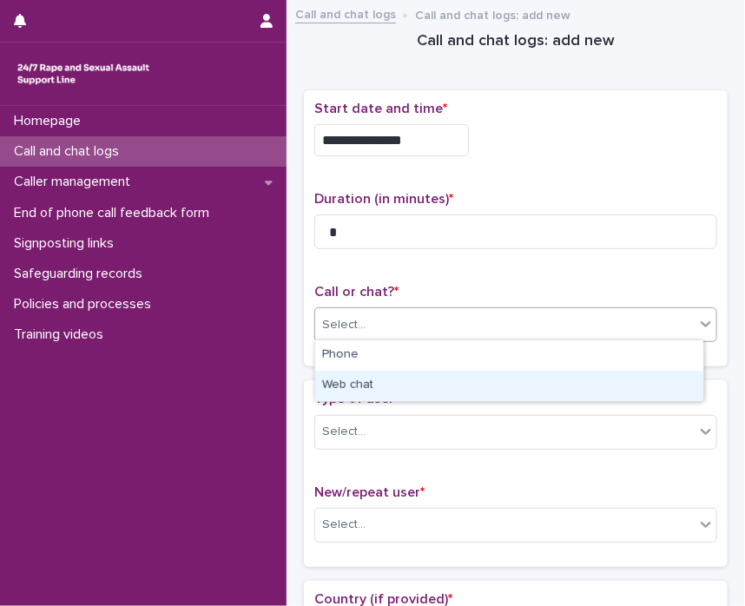
click at [623, 386] on div "Web chat" at bounding box center [509, 386] width 388 height 30
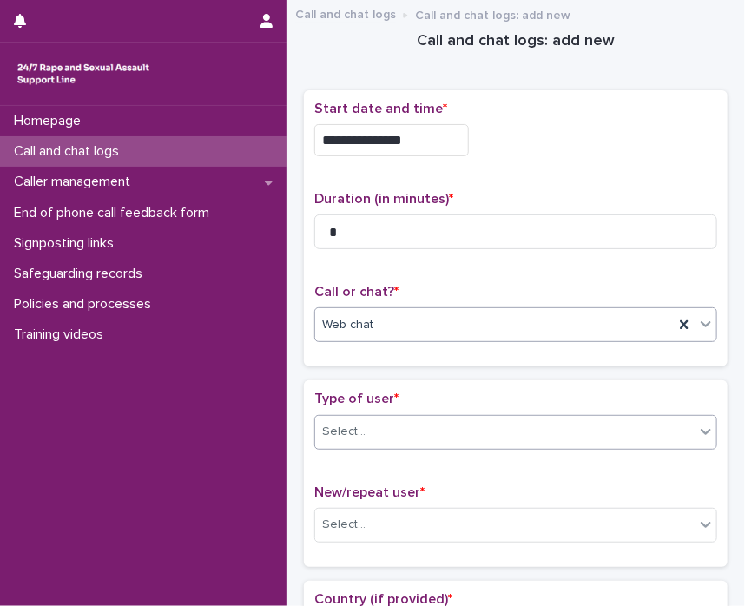
click at [697, 430] on icon at bounding box center [705, 431] width 17 height 17
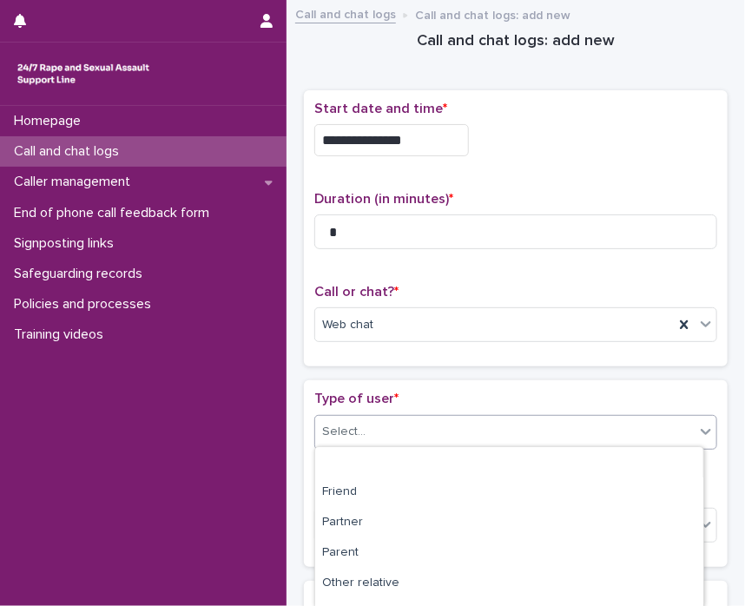
scroll to position [295, 0]
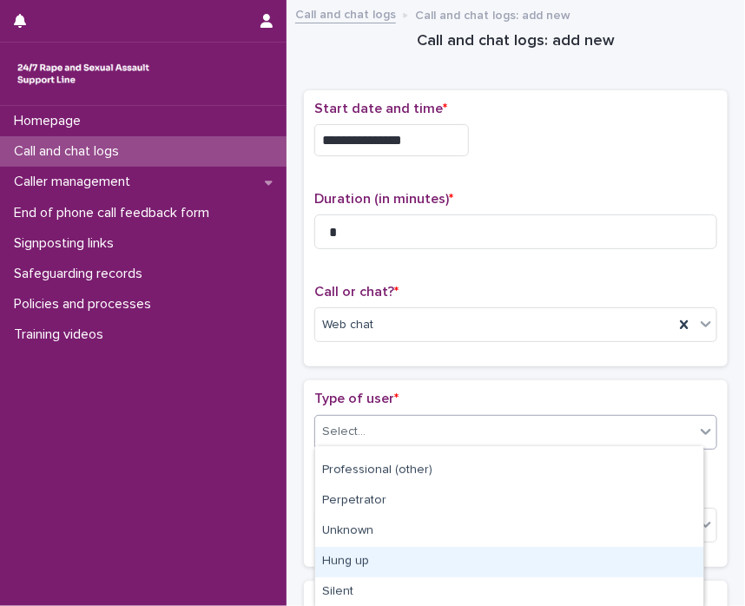
click at [557, 558] on div "Hung up" at bounding box center [509, 562] width 388 height 30
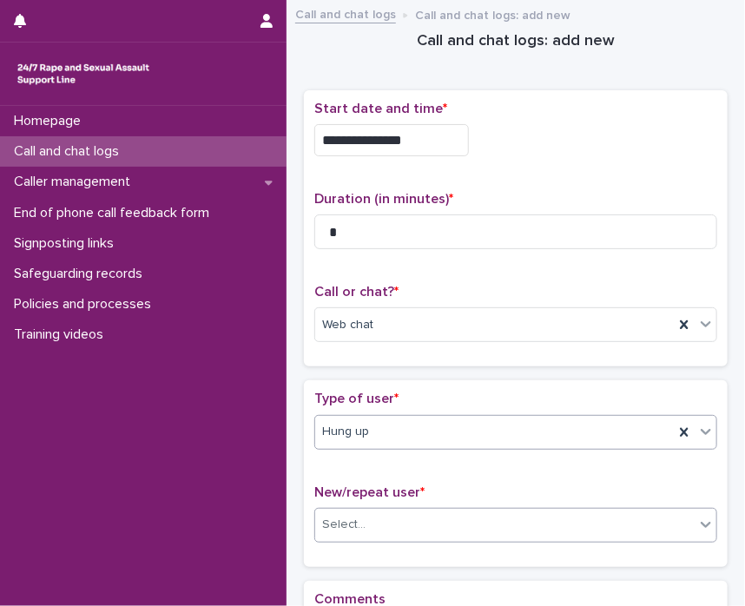
click at [698, 521] on icon at bounding box center [705, 524] width 17 height 17
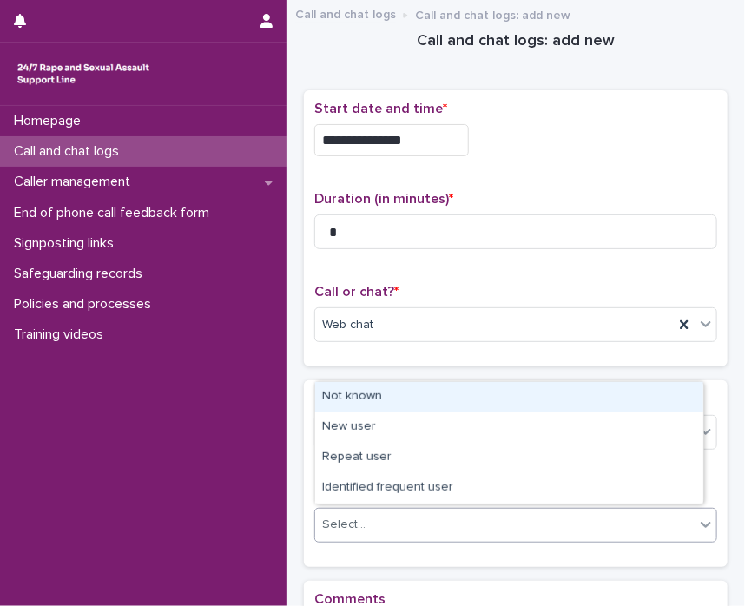
click at [574, 399] on div "Not known" at bounding box center [509, 397] width 388 height 30
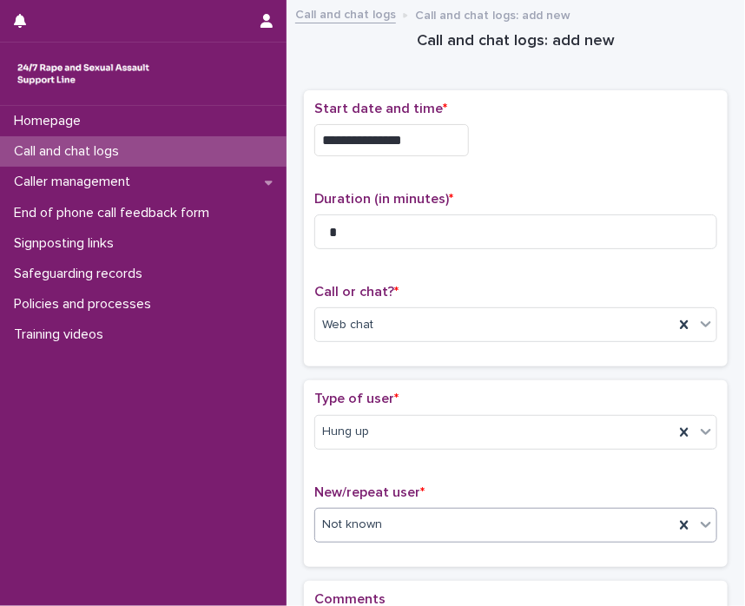
scroll to position [241, 0]
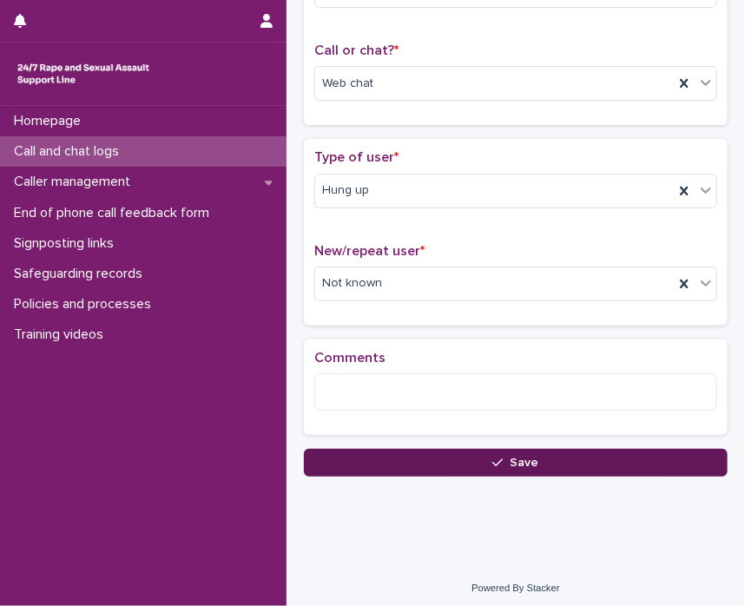
click at [563, 449] on button "Save" at bounding box center [516, 463] width 424 height 28
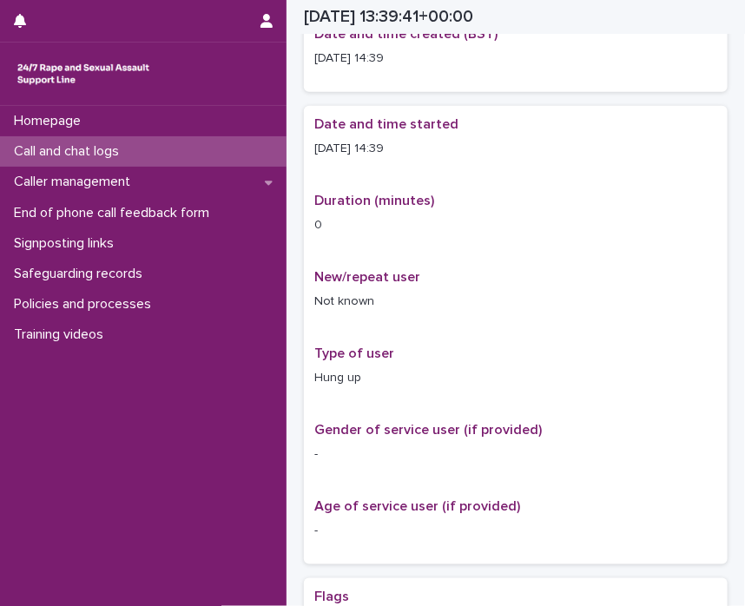
scroll to position [252, 0]
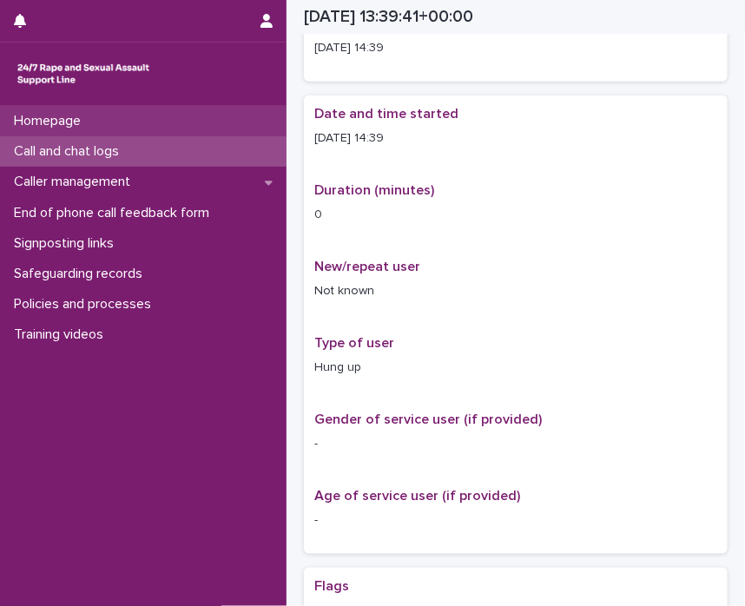
click at [123, 122] on div "Homepage" at bounding box center [143, 121] width 287 height 30
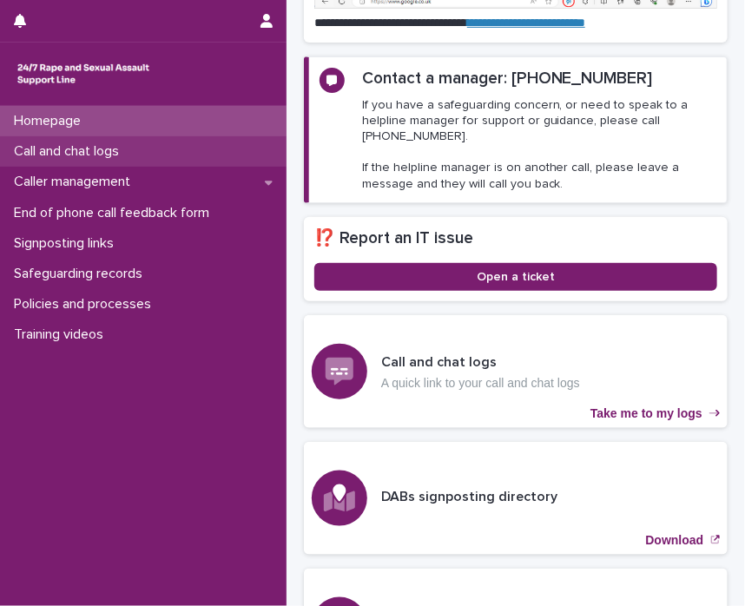
scroll to position [419, 0]
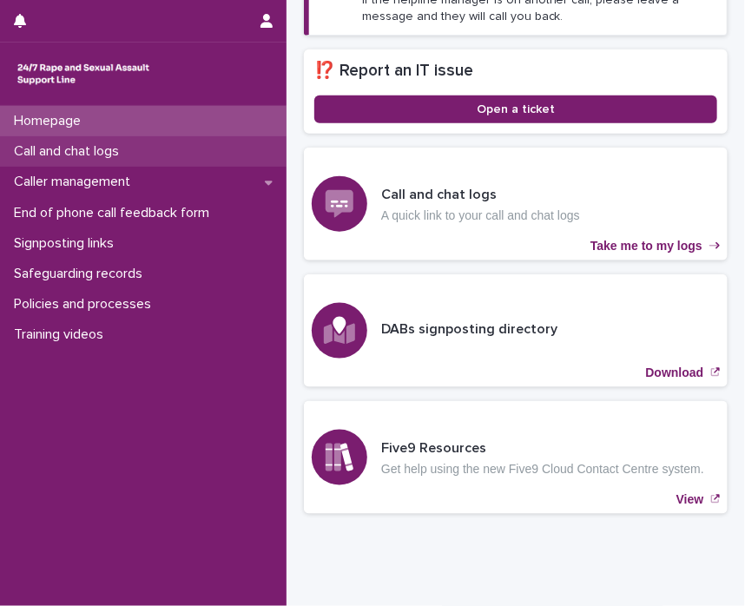
click at [116, 143] on p "Call and chat logs" at bounding box center [70, 151] width 126 height 17
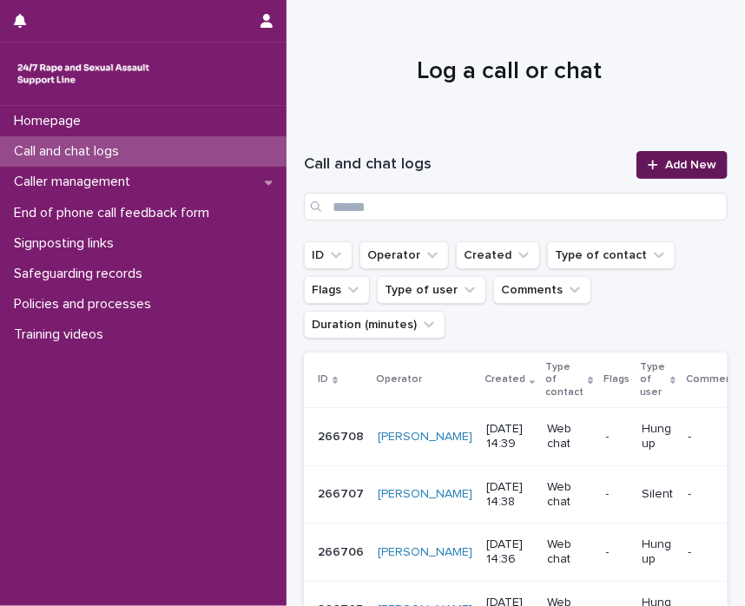
click at [665, 168] on span "Add New" at bounding box center [690, 165] width 51 height 12
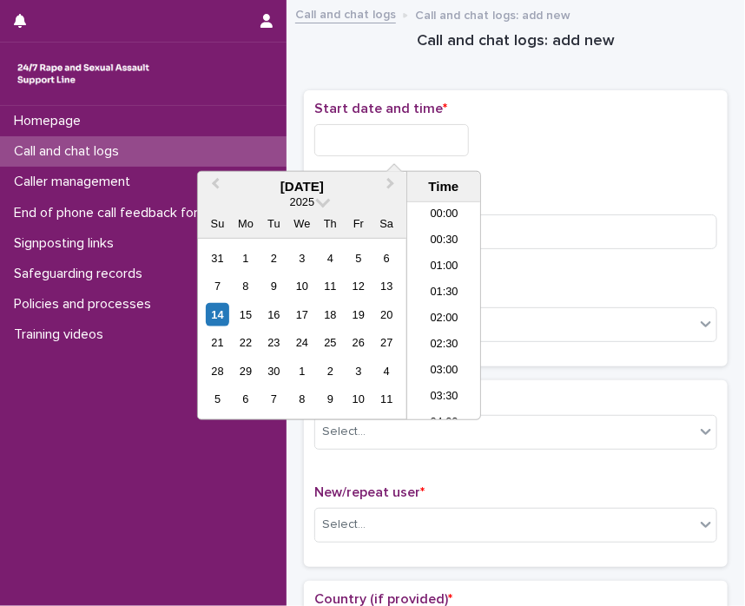
click at [349, 134] on input "text" at bounding box center [391, 140] width 155 height 32
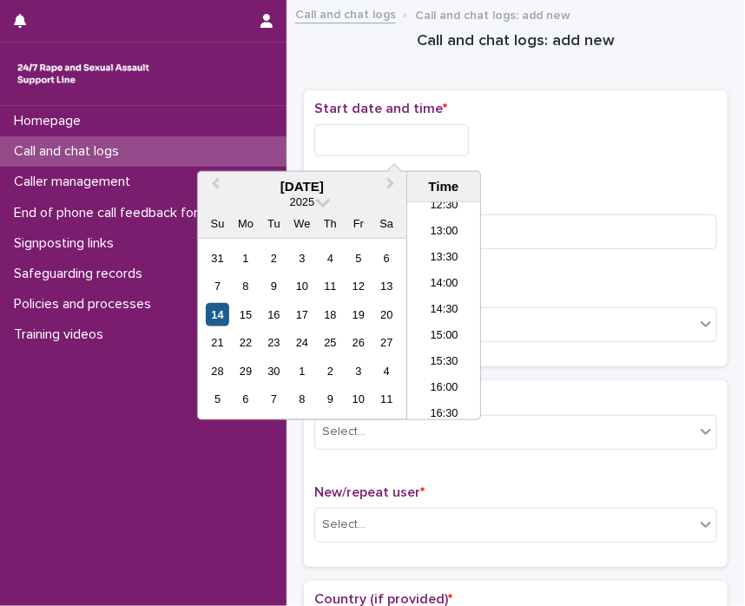
click at [215, 311] on div "14" at bounding box center [217, 314] width 23 height 23
drag, startPoint x: 379, startPoint y: 138, endPoint x: 757, endPoint y: 164, distance: 379.5
click at [745, 164] on html "**********" at bounding box center [372, 303] width 745 height 606
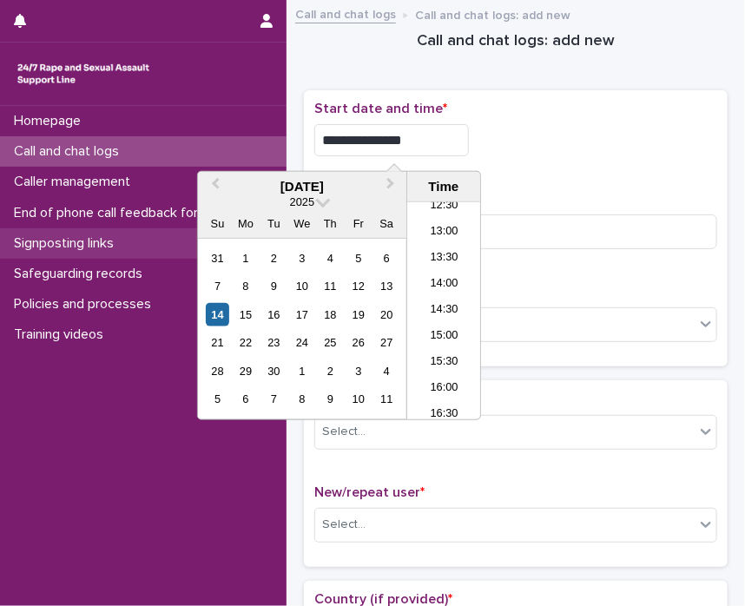
type input "**********"
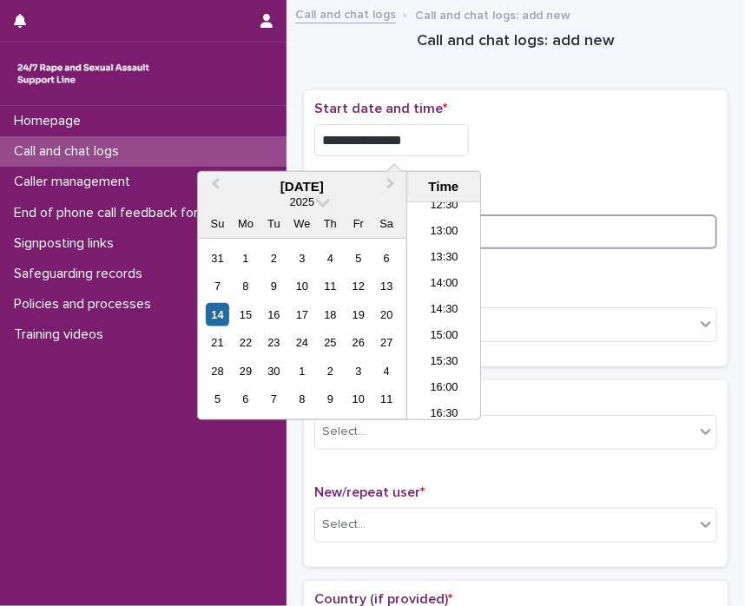
click at [604, 224] on input at bounding box center [515, 232] width 403 height 35
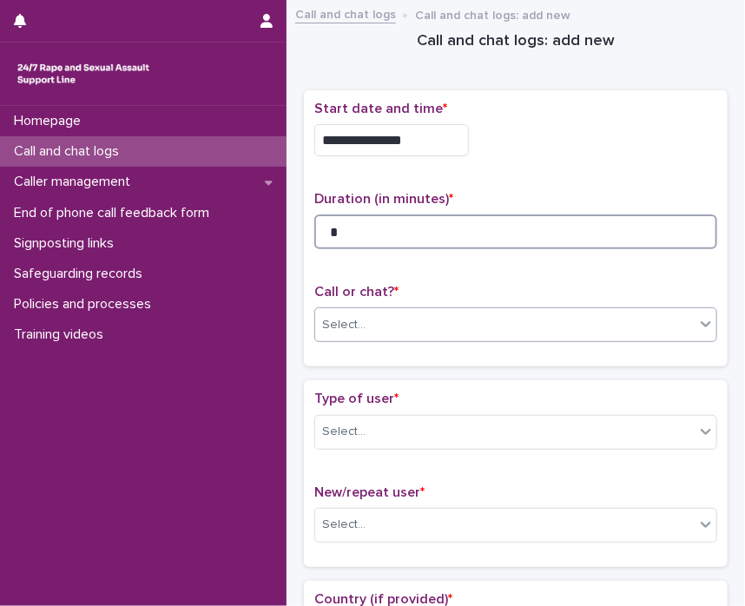
type input "*"
click at [674, 315] on div "Select..." at bounding box center [505, 325] width 380 height 29
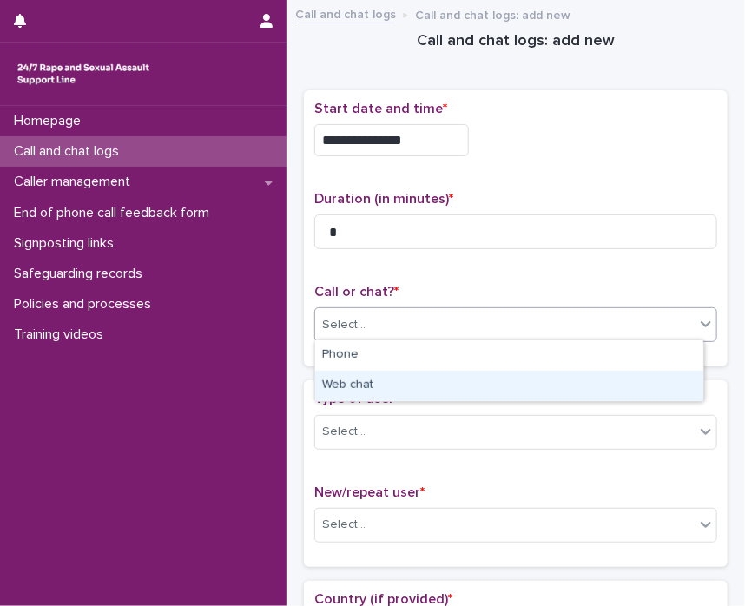
click at [581, 385] on div "Web chat" at bounding box center [509, 386] width 388 height 30
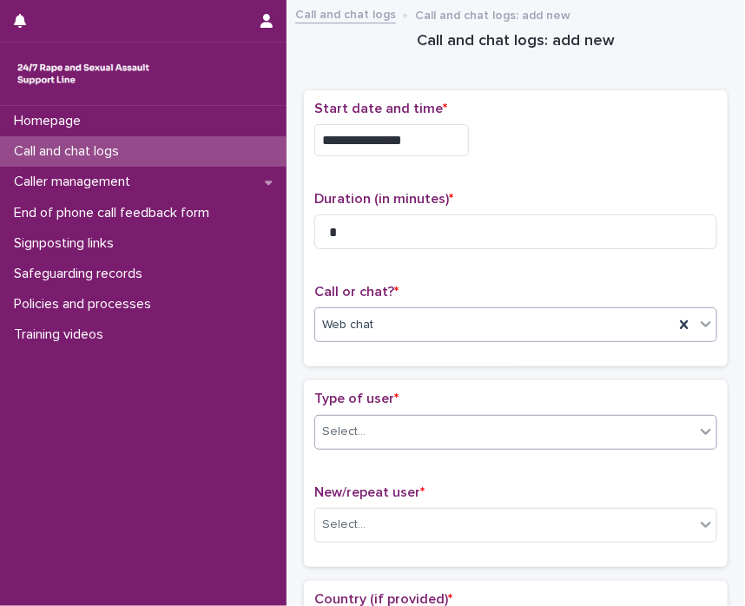
click at [697, 426] on icon at bounding box center [705, 431] width 17 height 17
drag, startPoint x: 704, startPoint y: 472, endPoint x: 701, endPoint y: 500, distance: 28.0
click at [701, 500] on div "Type of user * Select... New/repeat user * Select..." at bounding box center [516, 473] width 424 height 186
drag, startPoint x: 701, startPoint y: 500, endPoint x: 694, endPoint y: 439, distance: 61.2
click at [696, 439] on div at bounding box center [706, 431] width 21 height 31
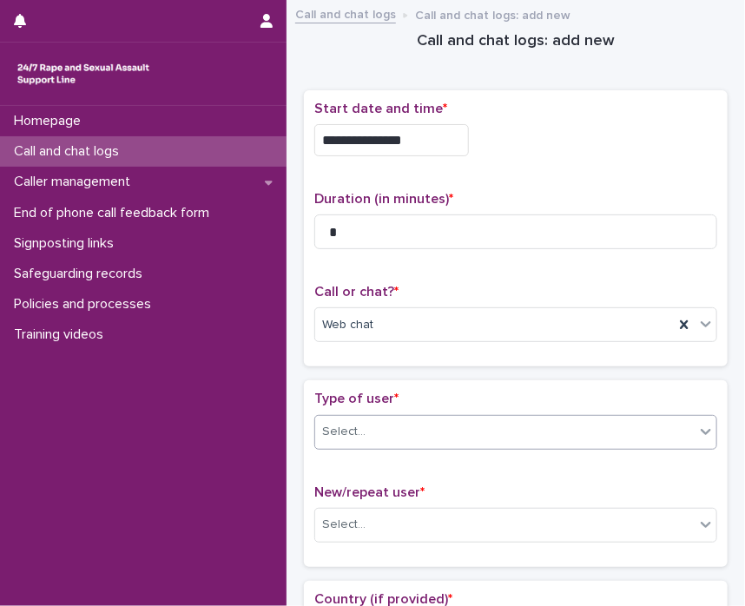
drag, startPoint x: 695, startPoint y: 426, endPoint x: 695, endPoint y: 453, distance: 26.9
click at [695, 453] on div "Type of user * 0 results available. Select is focused ,type to refine list, pre…" at bounding box center [515, 427] width 403 height 72
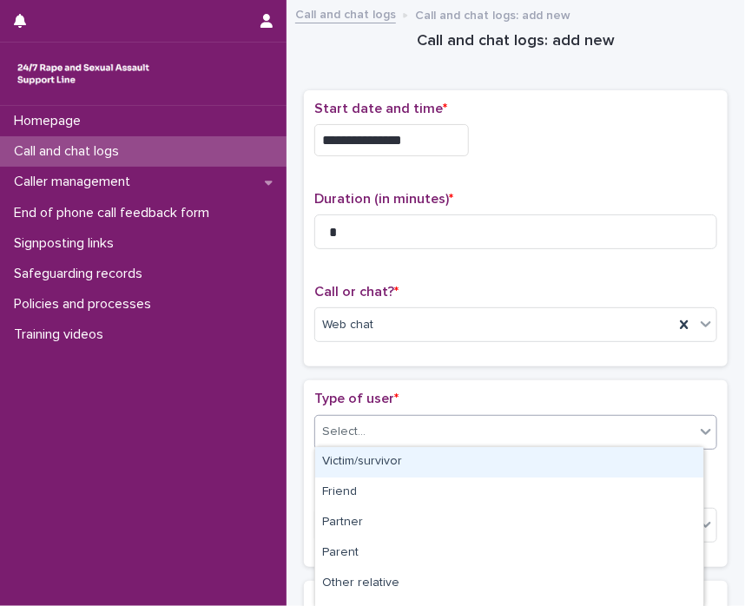
click at [697, 434] on icon at bounding box center [705, 431] width 17 height 17
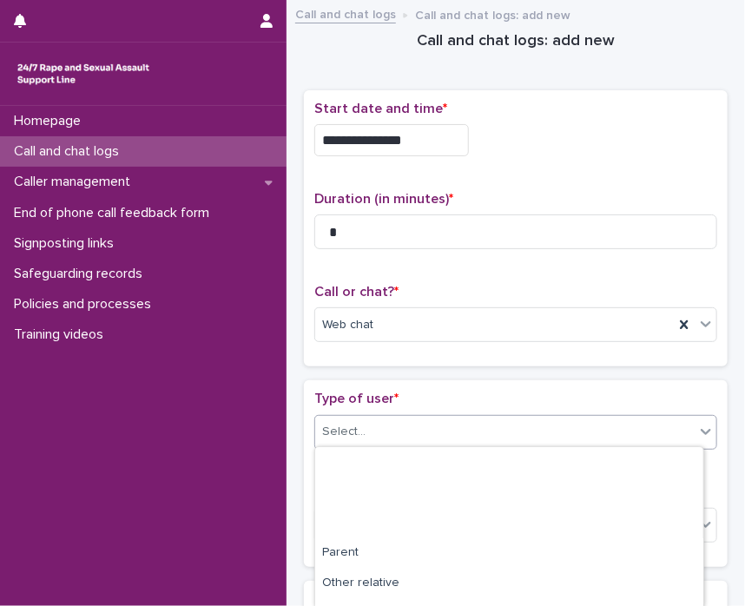
scroll to position [295, 0]
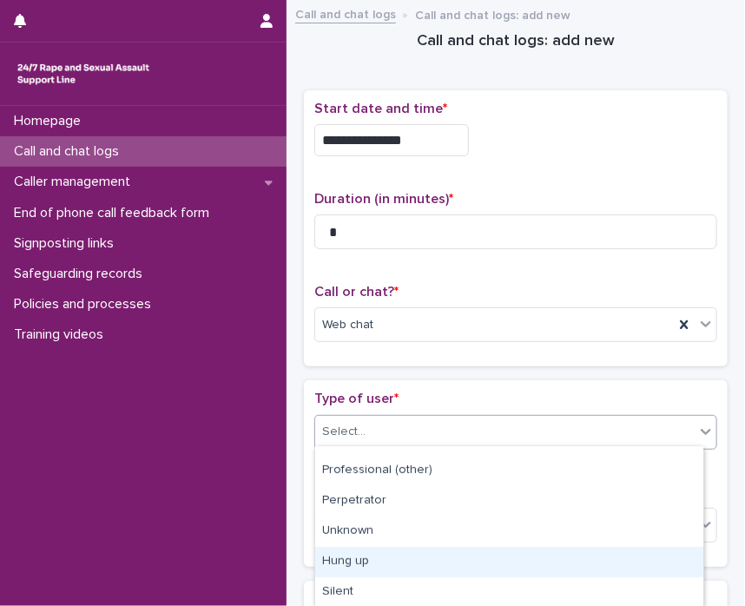
click at [604, 556] on div "Hung up" at bounding box center [509, 562] width 388 height 30
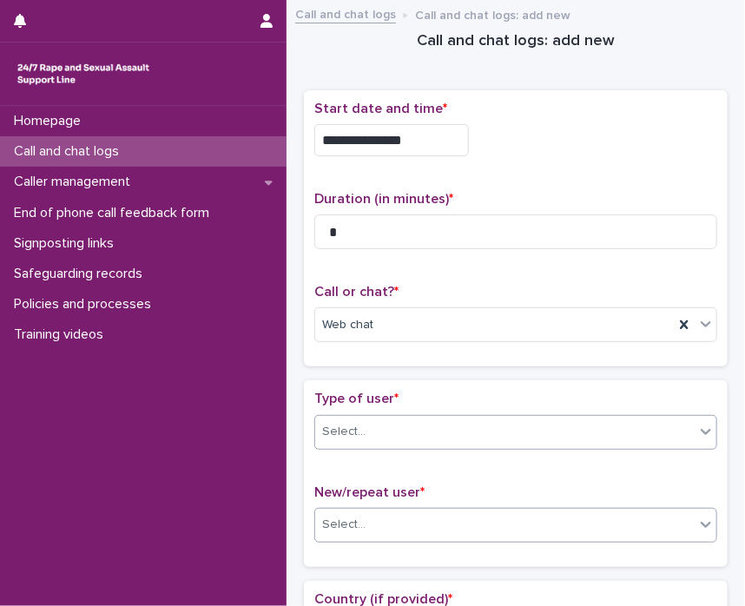
click at [697, 522] on icon at bounding box center [705, 524] width 17 height 17
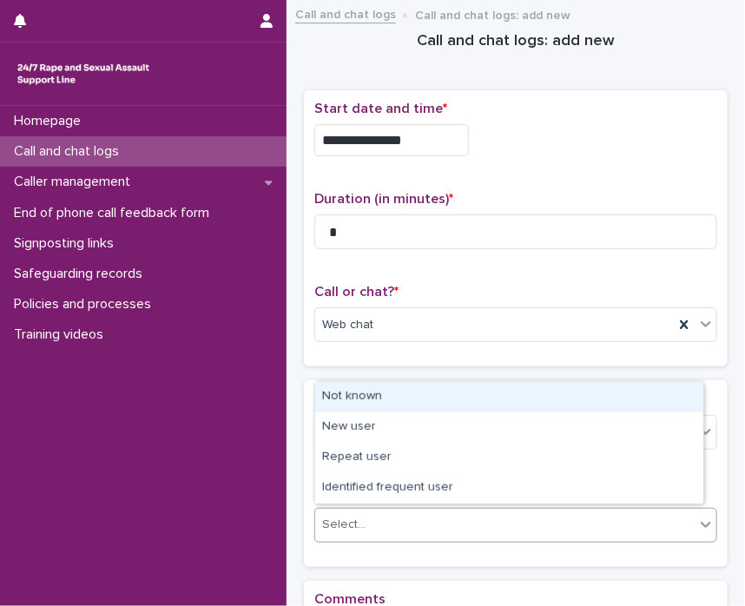
click at [494, 397] on div "Not known" at bounding box center [509, 397] width 388 height 30
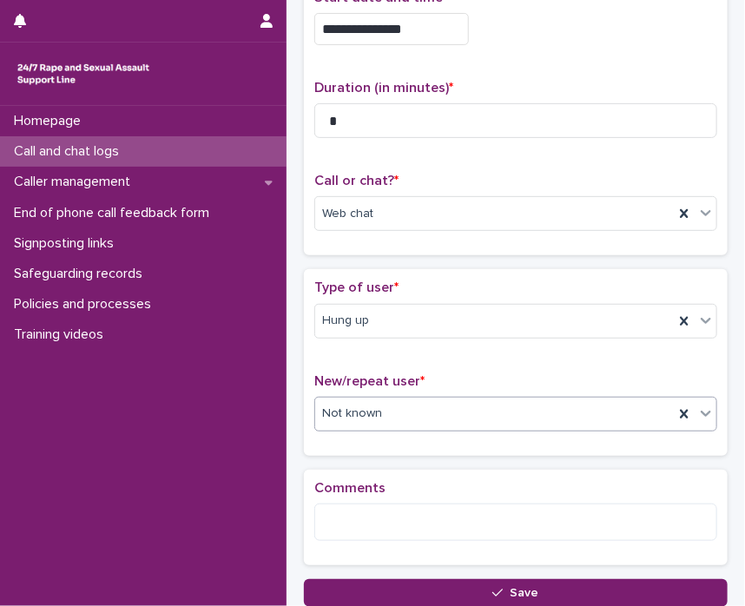
scroll to position [243, 0]
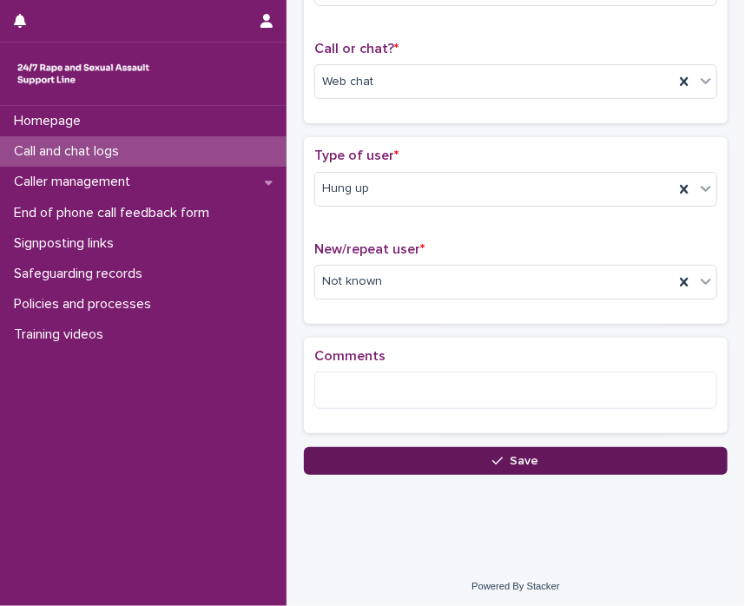
click at [578, 456] on button "Save" at bounding box center [516, 461] width 424 height 28
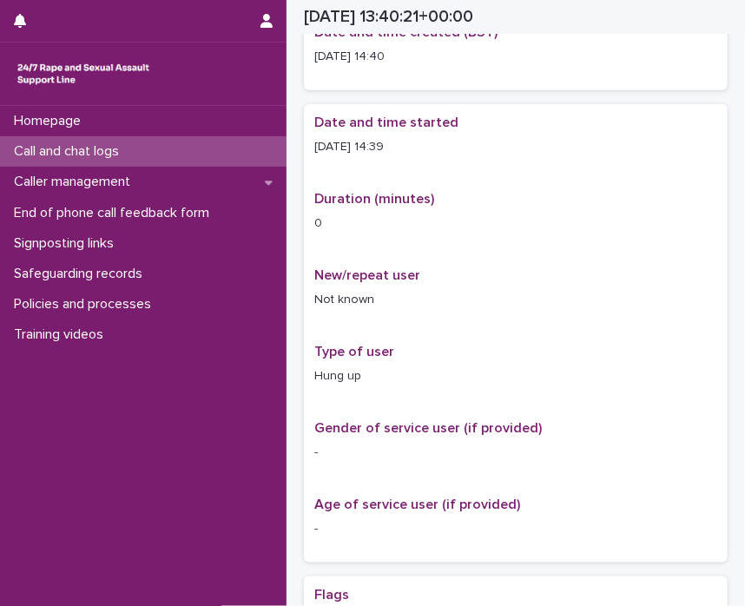
scroll to position [254, 0]
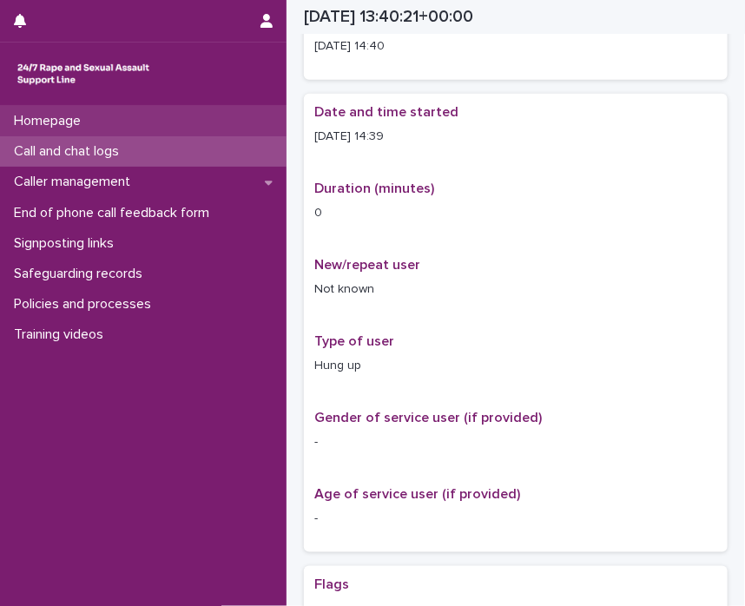
click at [56, 116] on p "Homepage" at bounding box center [51, 121] width 88 height 17
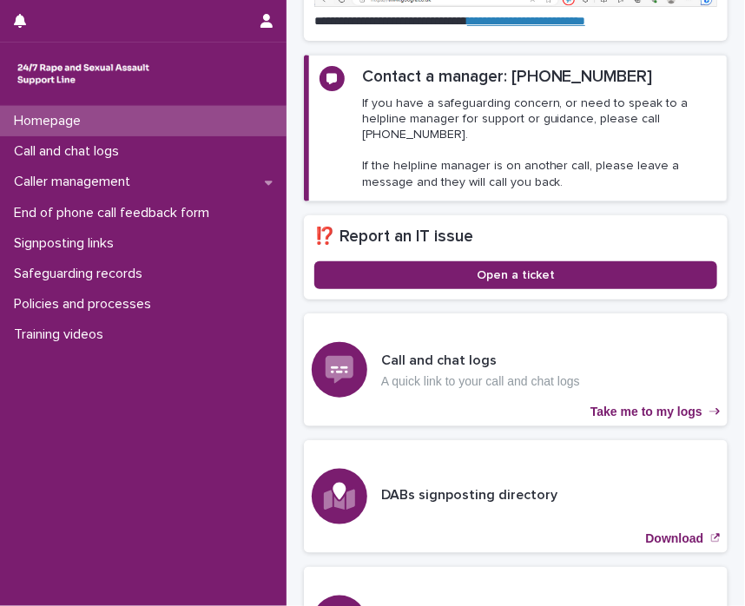
scroll to position [419, 0]
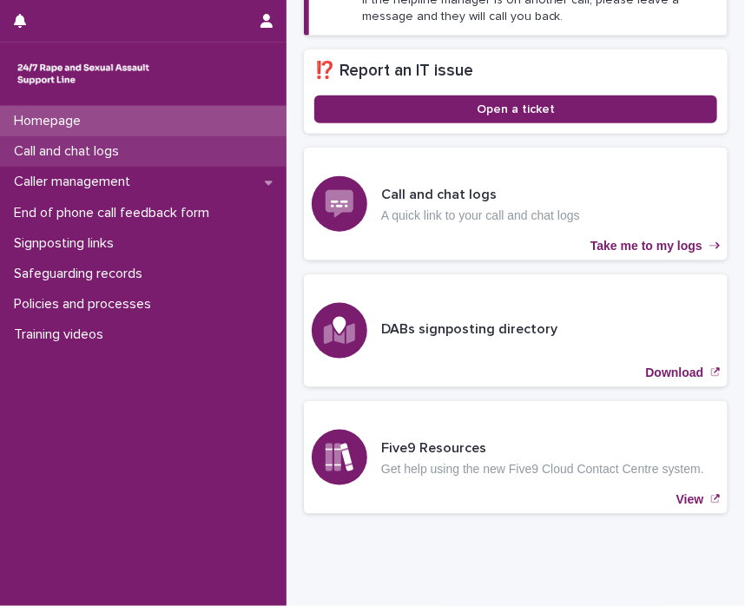
click at [147, 150] on div "Call and chat logs" at bounding box center [143, 151] width 287 height 30
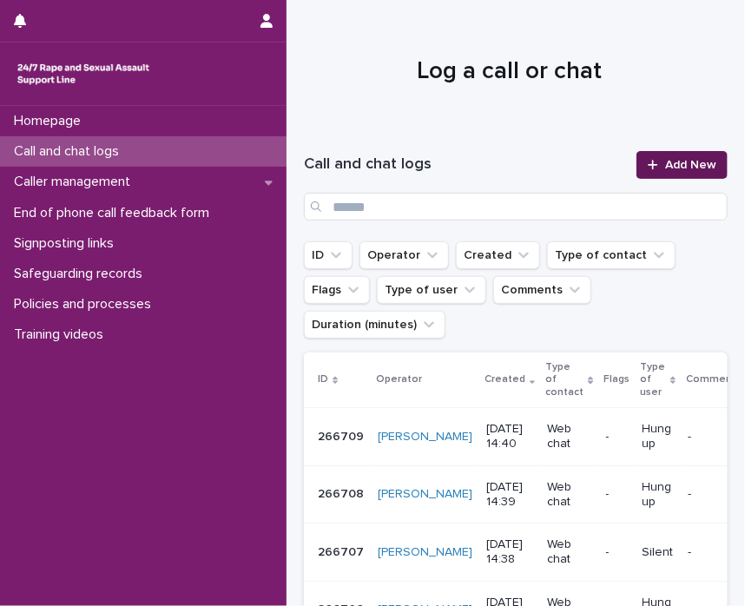
click at [665, 164] on span "Add New" at bounding box center [690, 165] width 51 height 12
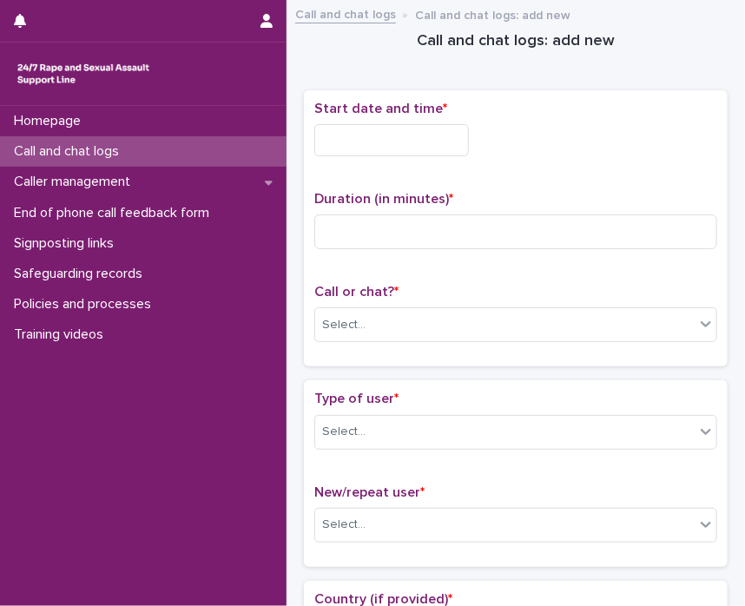
click at [408, 145] on input "text" at bounding box center [391, 140] width 155 height 32
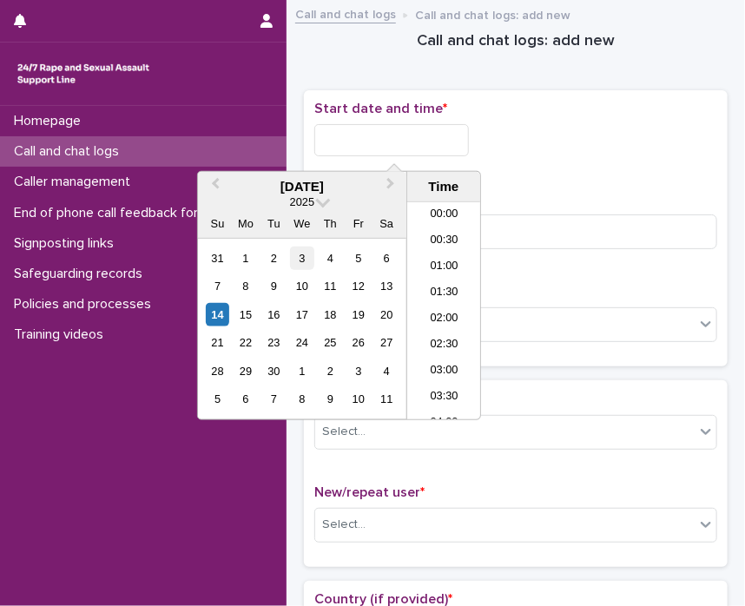
scroll to position [686, 0]
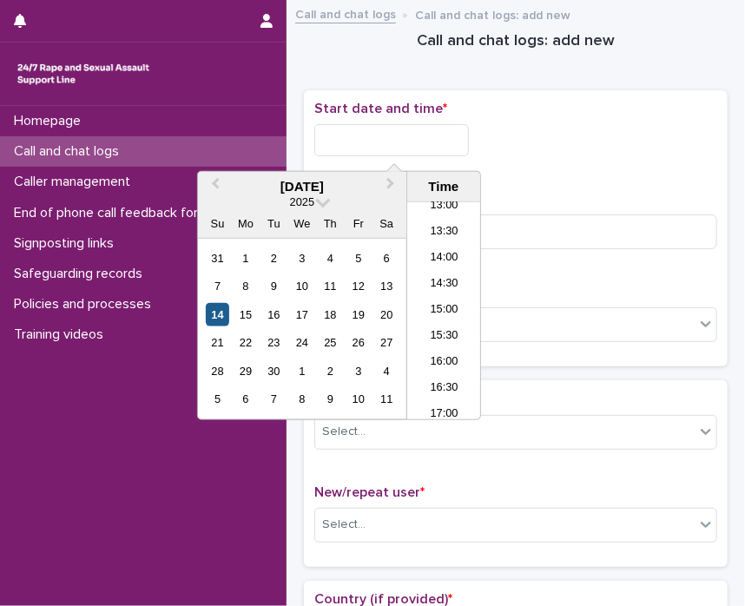
click at [212, 317] on div "14" at bounding box center [217, 314] width 23 height 23
drag, startPoint x: 379, startPoint y: 136, endPoint x: 527, endPoint y: 139, distance: 148.5
click at [527, 139] on div "**********" at bounding box center [515, 140] width 403 height 32
type input "**********"
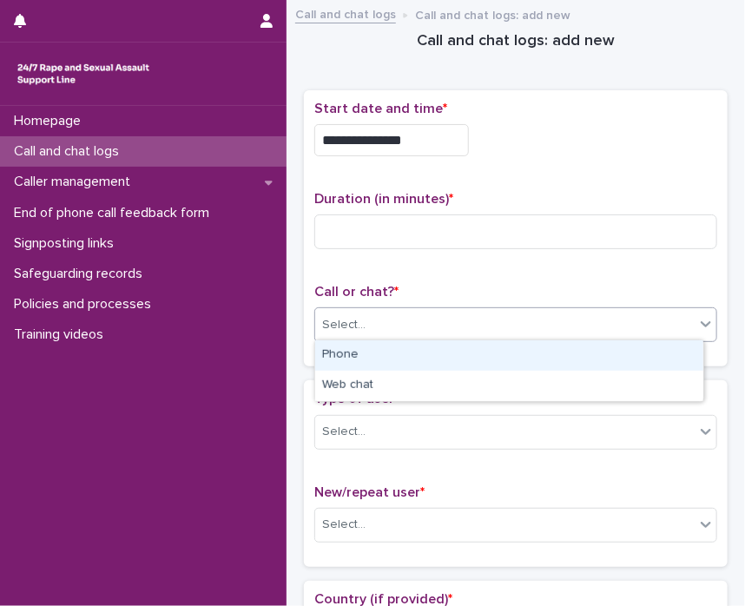
click at [566, 331] on div "Select..." at bounding box center [505, 325] width 380 height 29
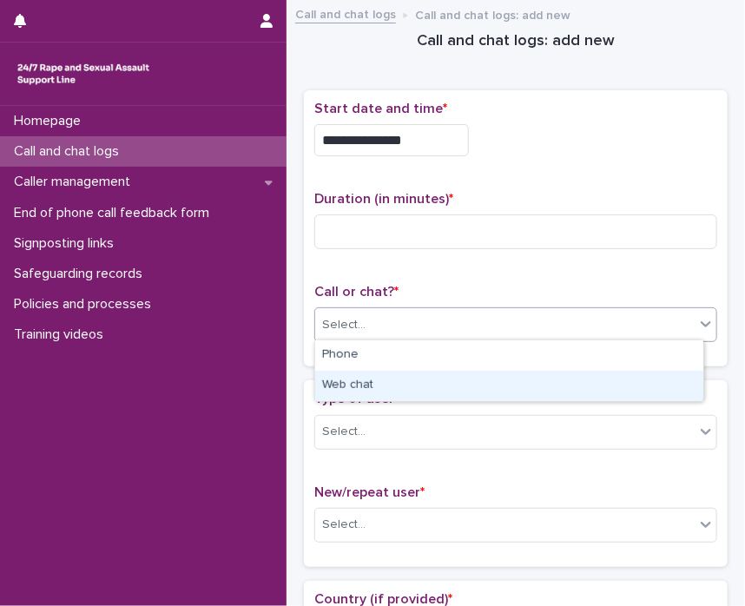
click at [549, 386] on div "Web chat" at bounding box center [509, 386] width 388 height 30
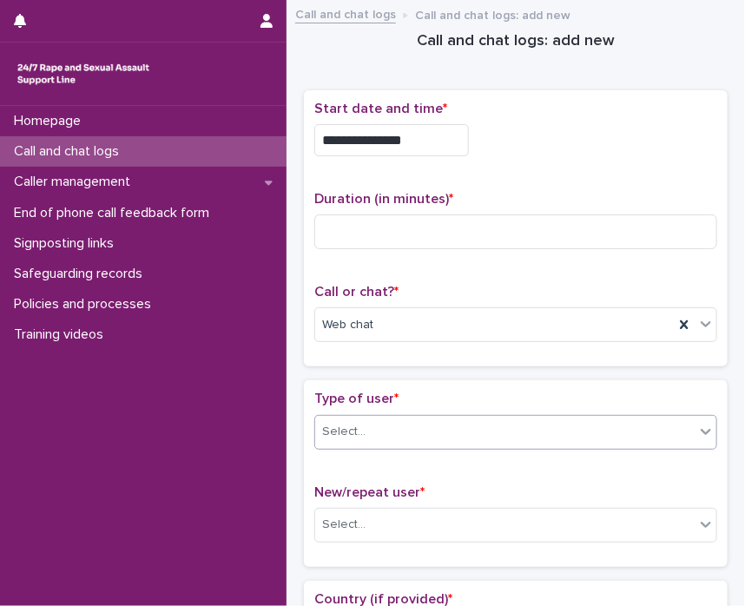
click at [702, 436] on icon at bounding box center [705, 431] width 17 height 17
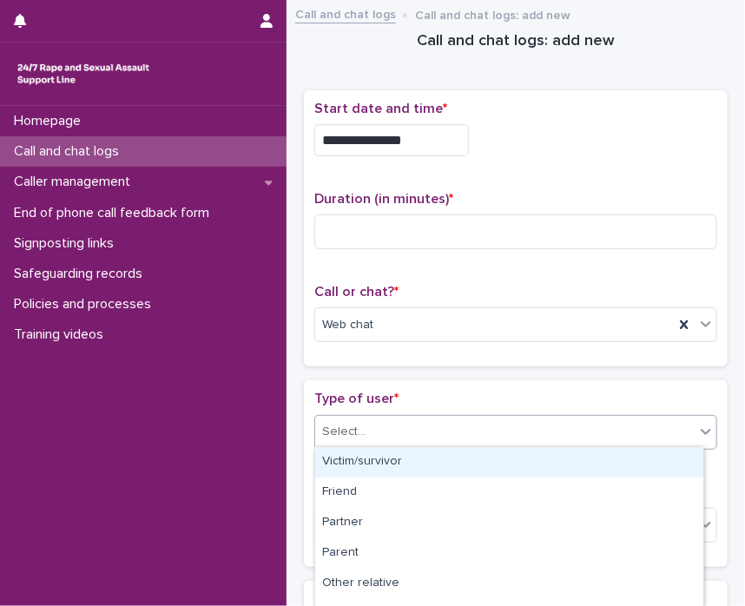
click at [641, 464] on div "Victim/survivor" at bounding box center [509, 462] width 388 height 30
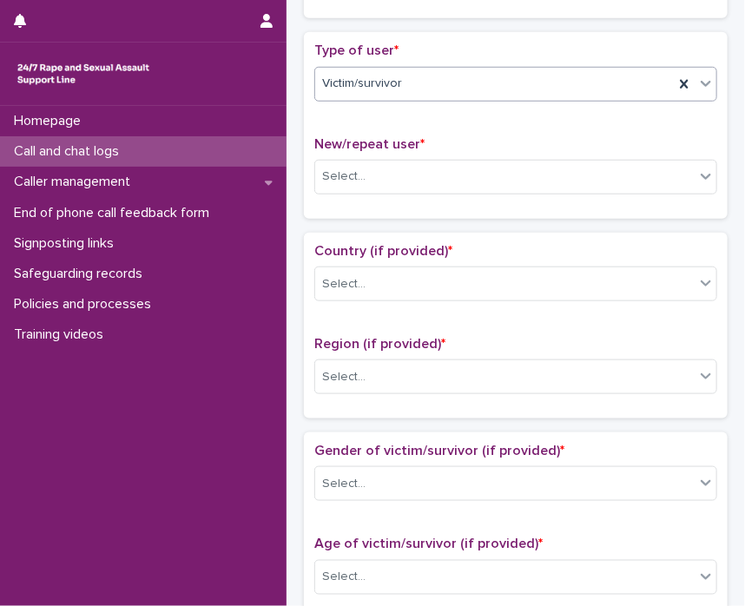
scroll to position [369, 0]
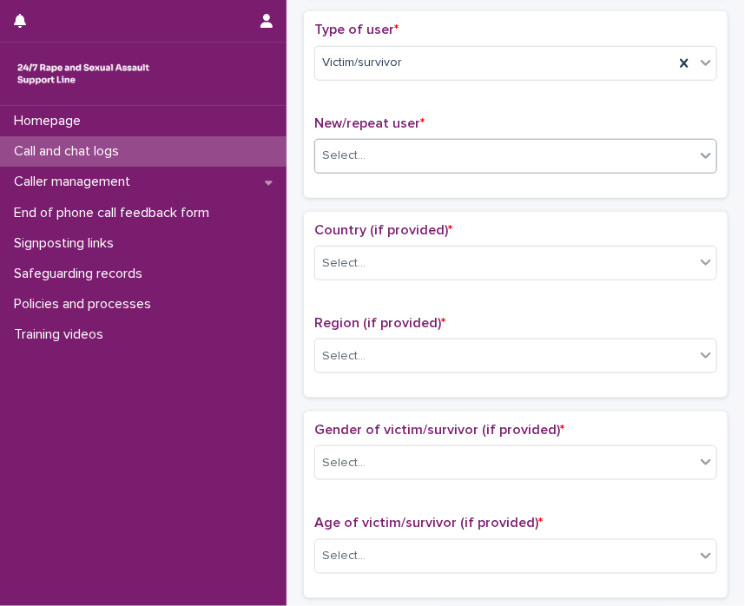
click at [670, 149] on div "Select..." at bounding box center [505, 156] width 380 height 29
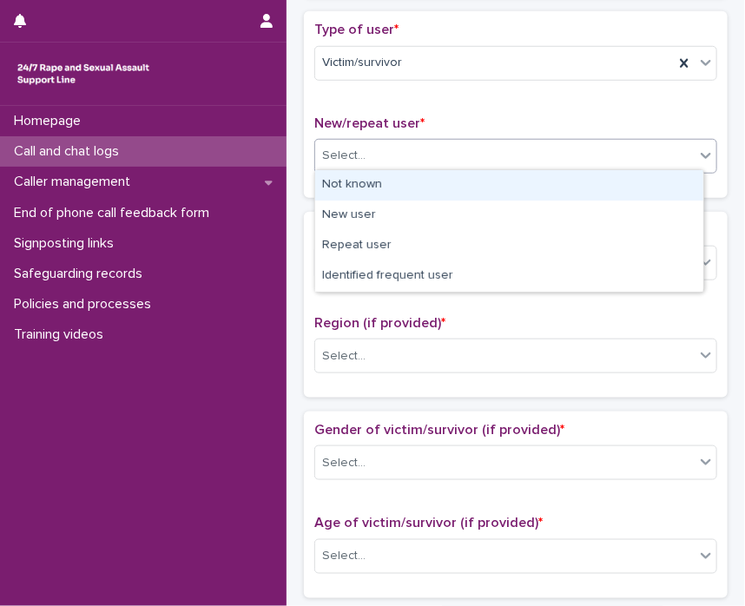
click at [651, 182] on div "Not known" at bounding box center [509, 185] width 388 height 30
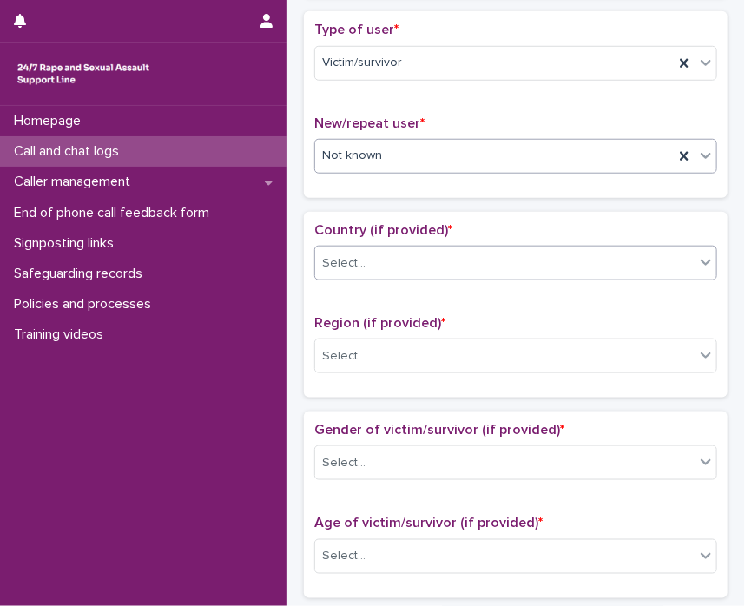
click at [697, 261] on icon at bounding box center [705, 262] width 17 height 17
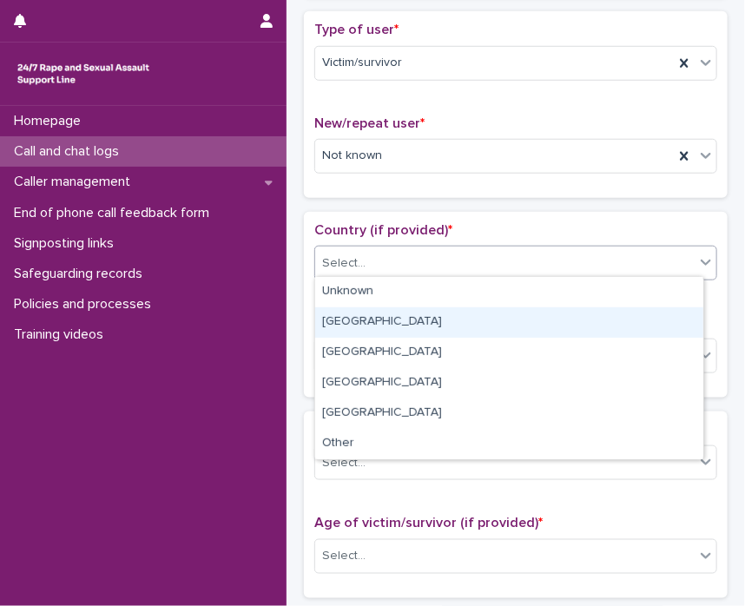
click at [653, 320] on div "England" at bounding box center [509, 322] width 388 height 30
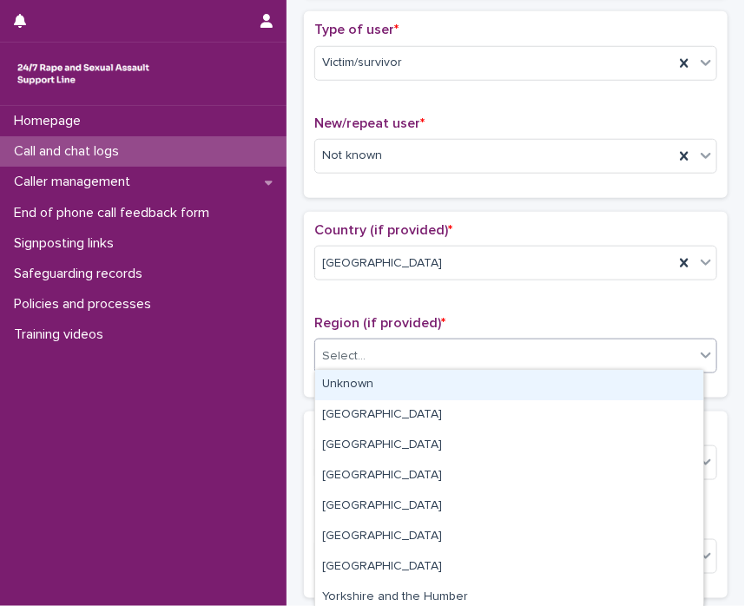
click at [697, 352] on icon at bounding box center [705, 355] width 17 height 17
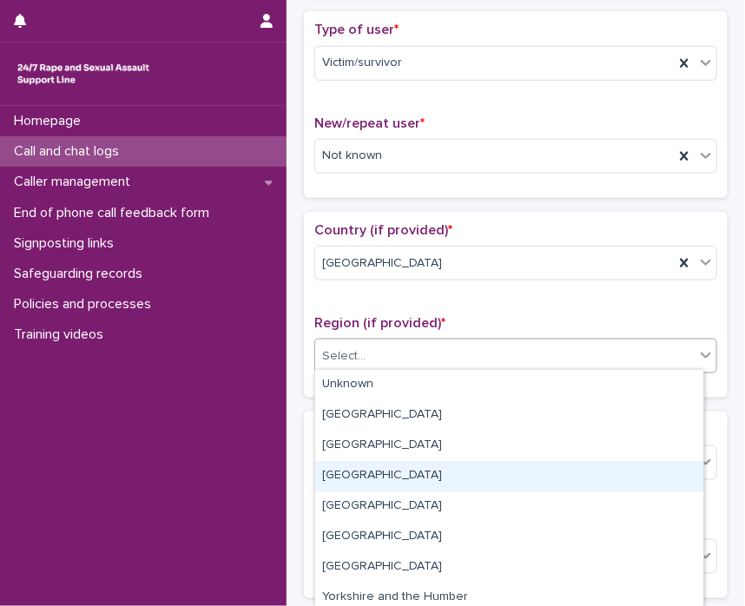
click at [614, 481] on div "South West" at bounding box center [509, 476] width 388 height 30
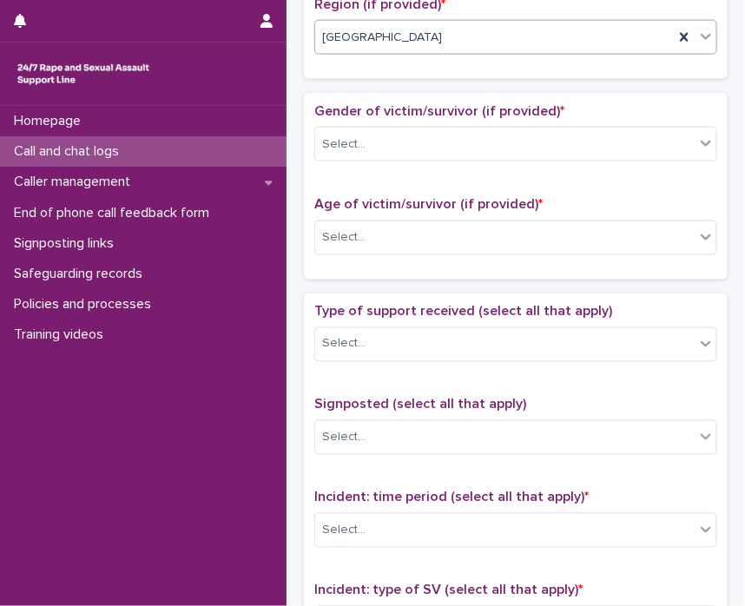
scroll to position [690, 0]
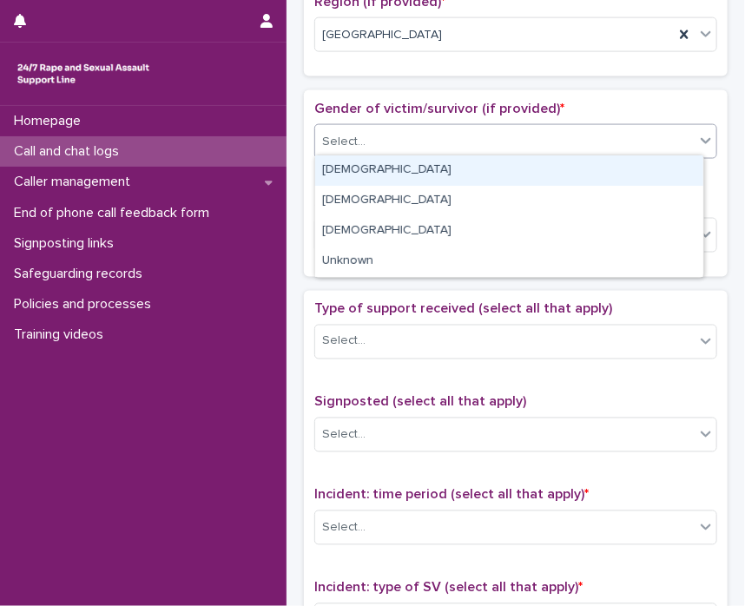
click at [697, 140] on icon at bounding box center [705, 140] width 17 height 17
click at [673, 154] on div "Select..." at bounding box center [515, 141] width 403 height 35
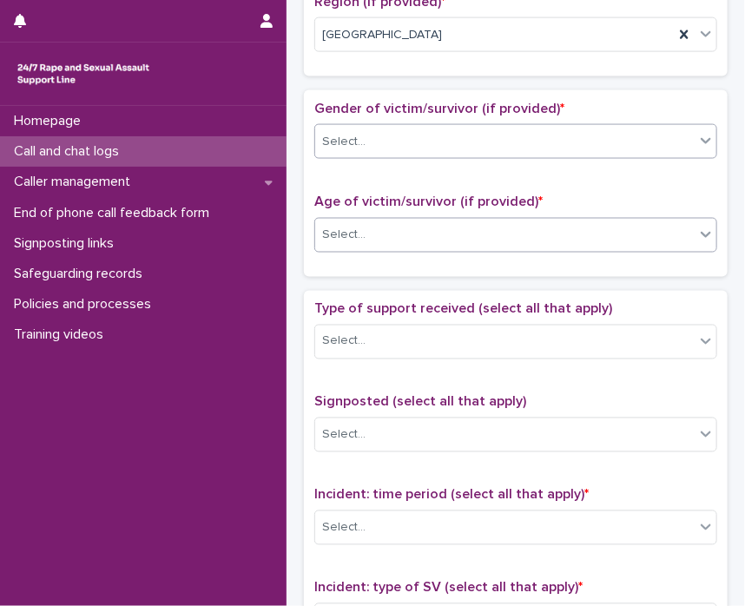
click at [677, 246] on div "Select..." at bounding box center [515, 235] width 403 height 35
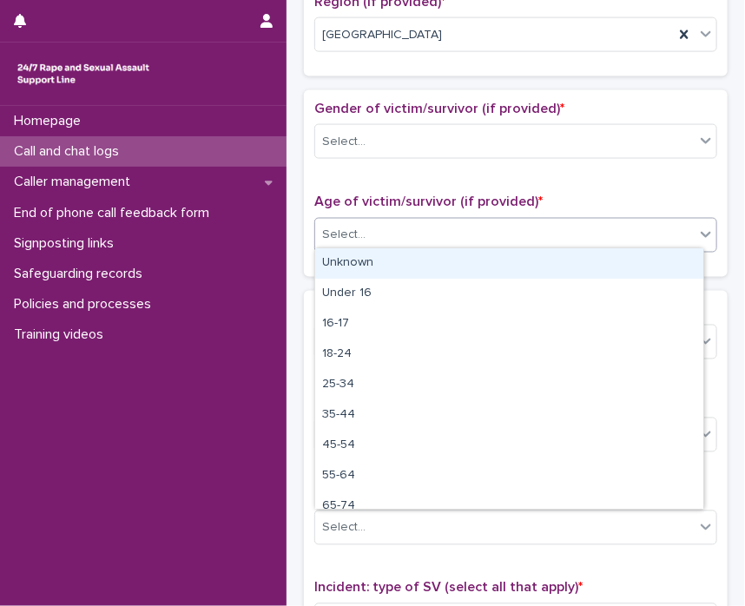
click at [663, 272] on div "Unknown" at bounding box center [509, 263] width 388 height 30
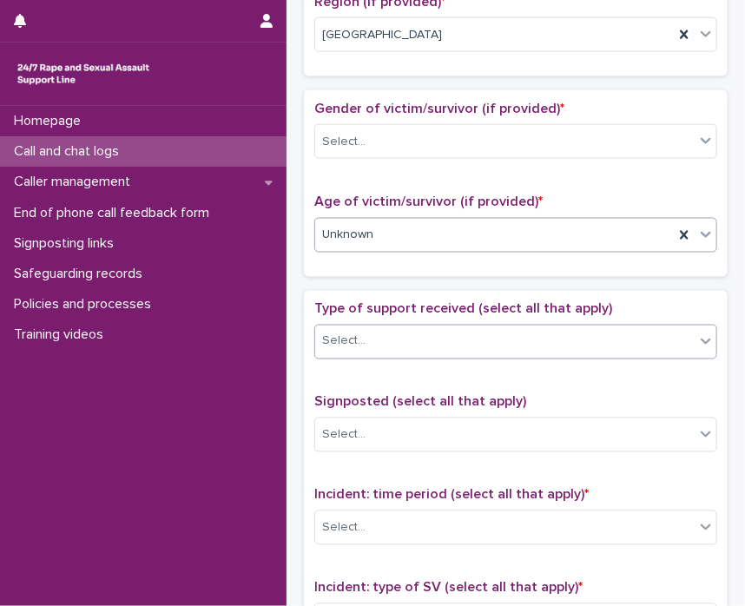
click at [697, 341] on icon at bounding box center [705, 341] width 17 height 17
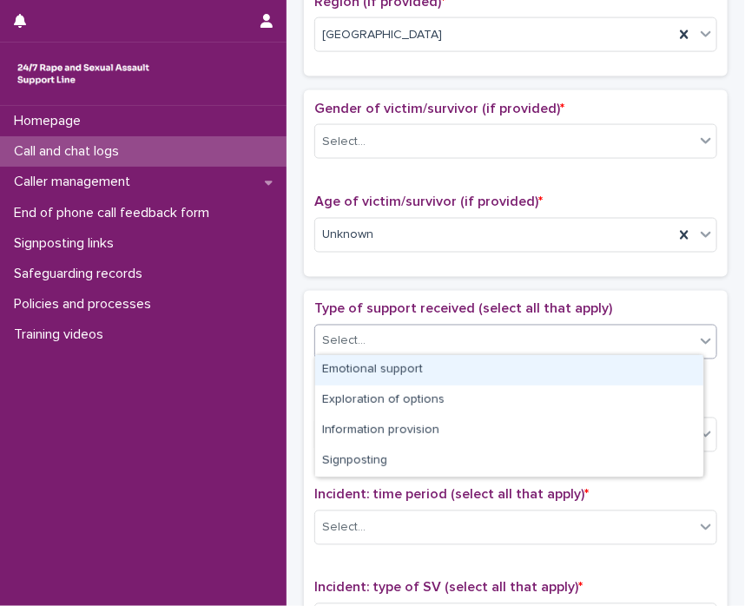
click at [666, 375] on div "Emotional support" at bounding box center [509, 370] width 388 height 30
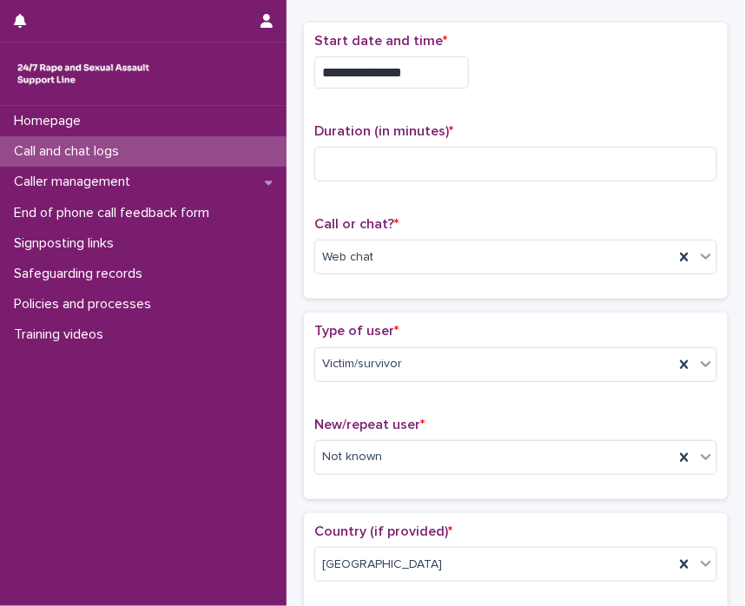
scroll to position [30, 0]
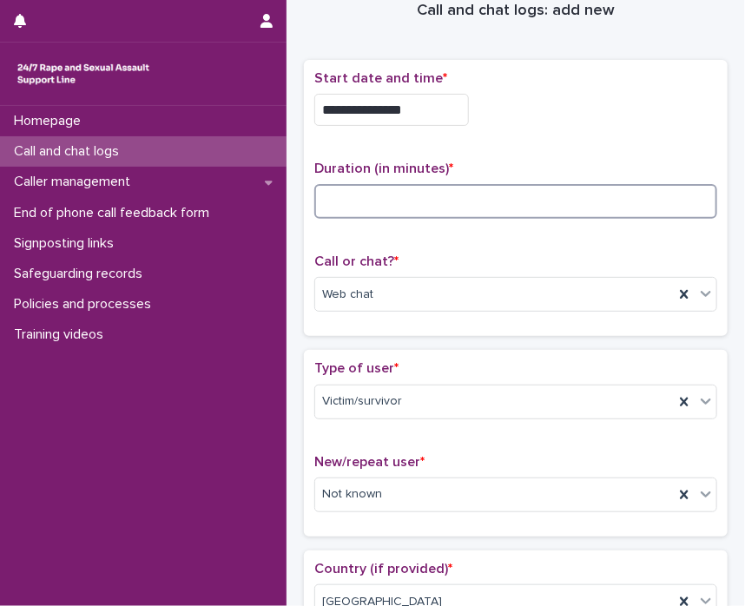
click at [413, 209] on input at bounding box center [515, 201] width 403 height 35
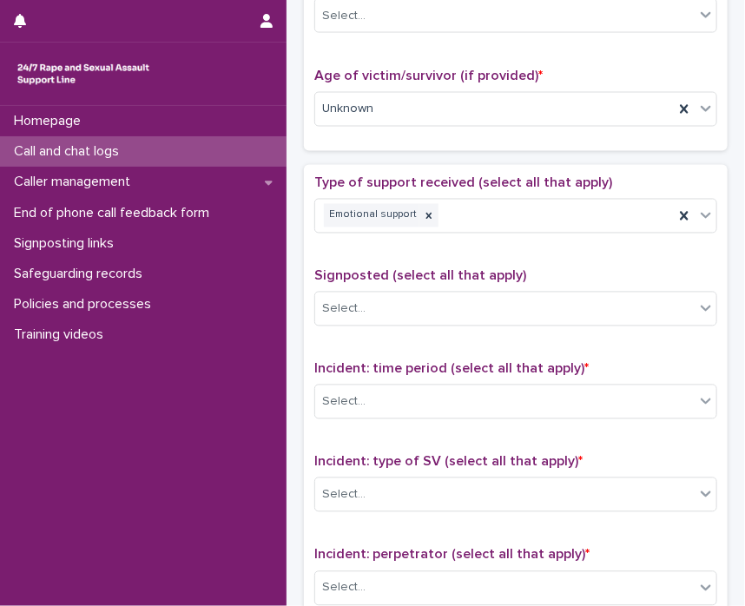
scroll to position [822, 0]
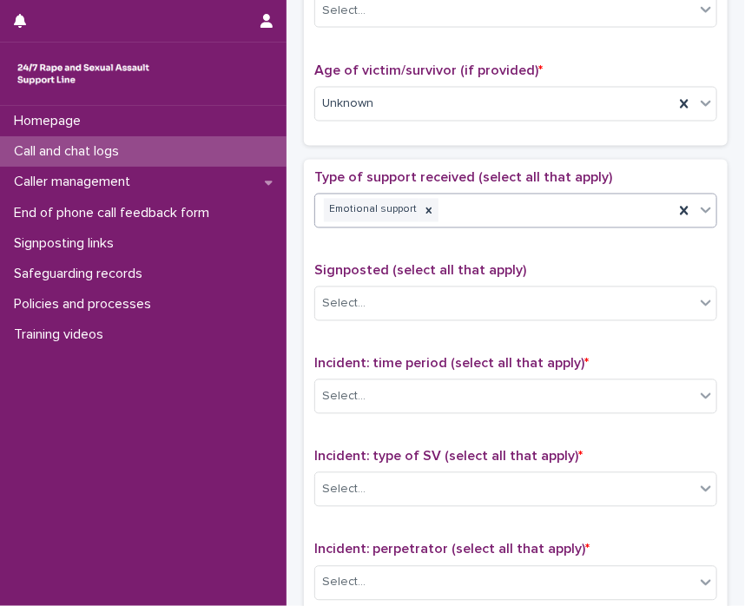
type input "**"
click at [697, 202] on icon at bounding box center [705, 209] width 17 height 17
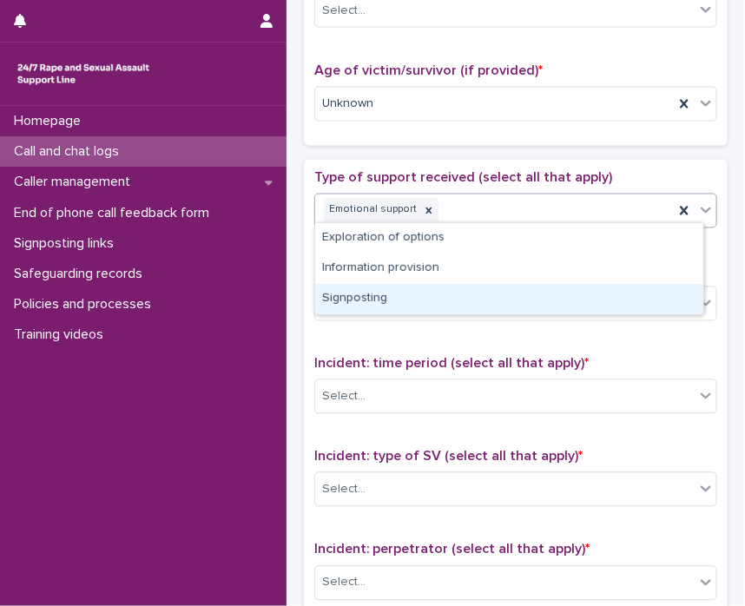
click at [581, 303] on div "Signposting" at bounding box center [509, 299] width 388 height 30
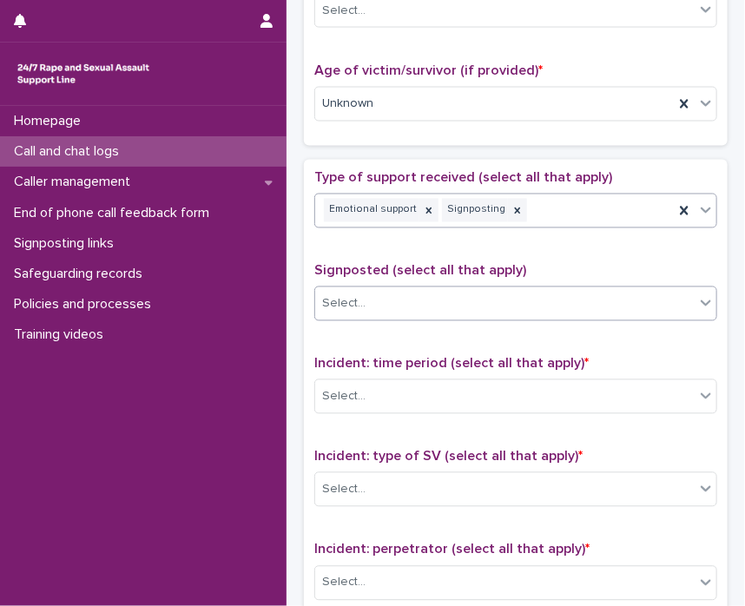
click at [676, 299] on div "Select..." at bounding box center [505, 304] width 380 height 29
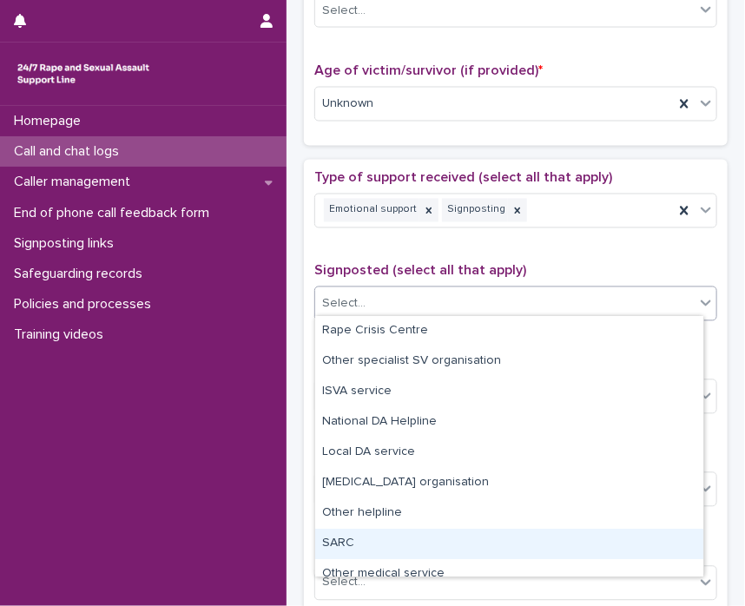
click at [570, 541] on div "SARC" at bounding box center [509, 544] width 388 height 30
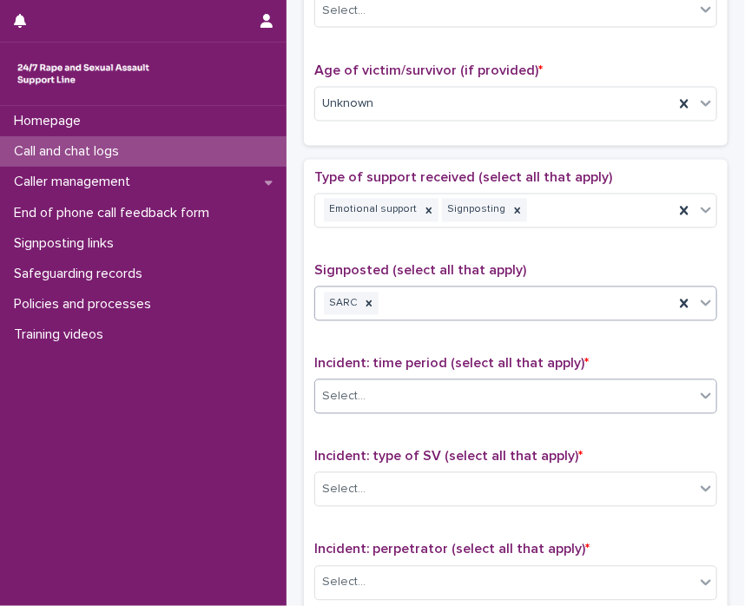
click at [679, 390] on div "Select..." at bounding box center [505, 397] width 380 height 29
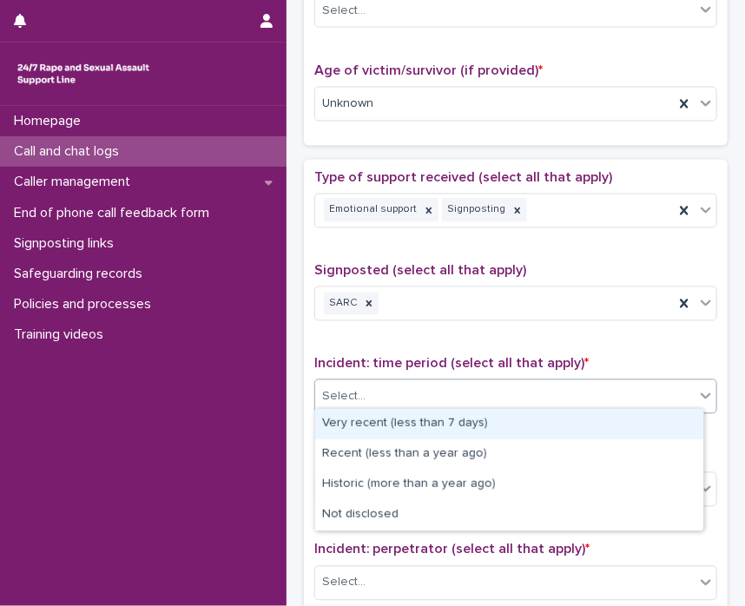
click at [658, 414] on div "Very recent (less than 7 days)" at bounding box center [509, 424] width 388 height 30
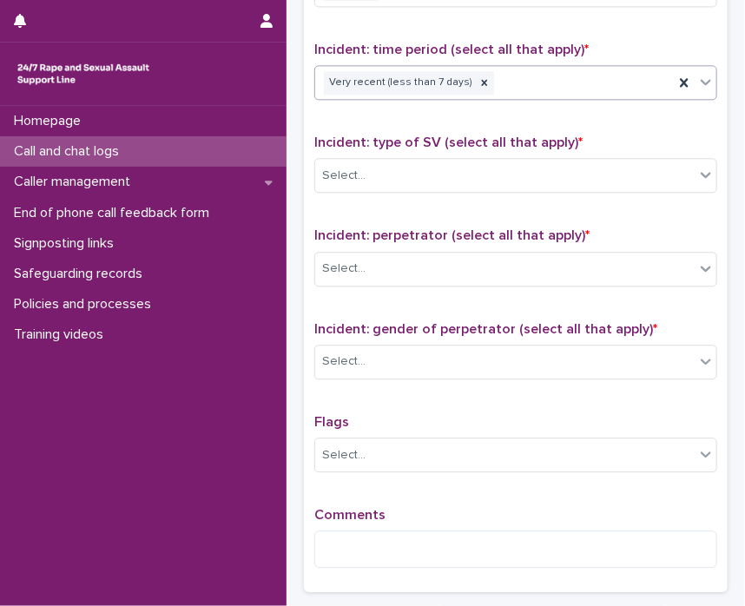
scroll to position [1212, 0]
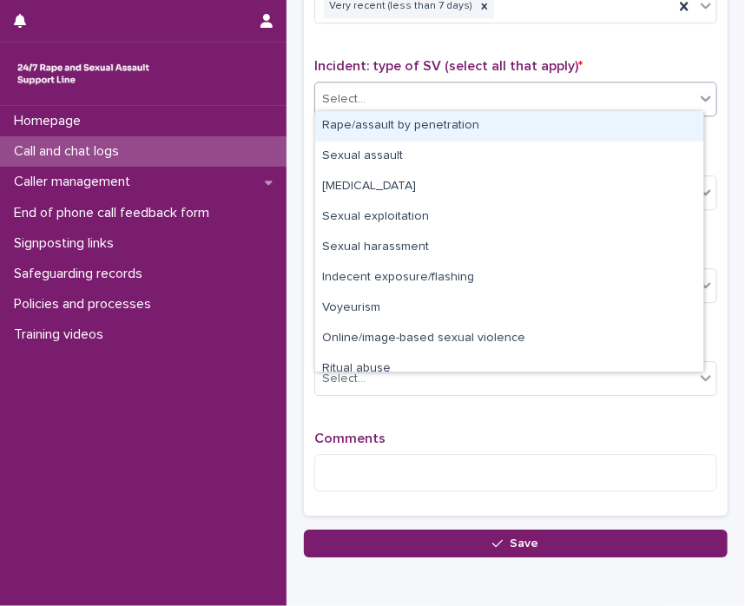
click at [697, 96] on icon at bounding box center [705, 97] width 17 height 17
click at [666, 122] on div "Rape/assault by penetration" at bounding box center [509, 126] width 388 height 30
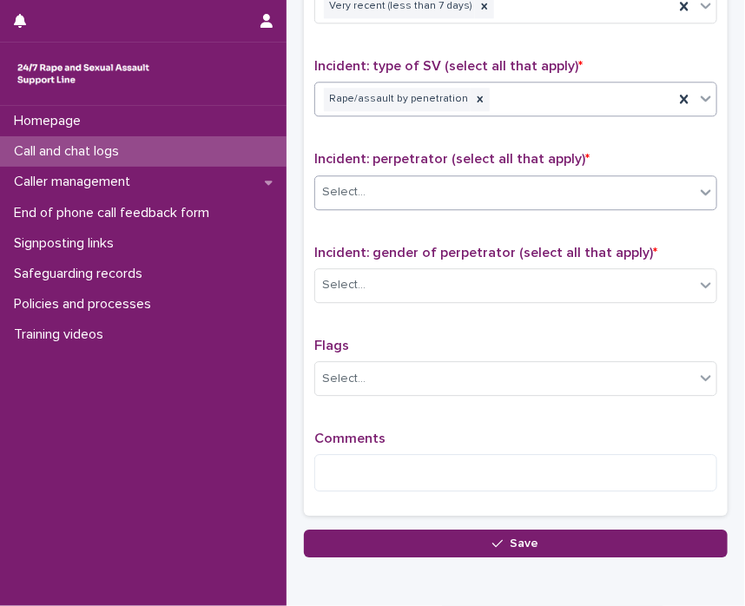
click at [697, 187] on icon at bounding box center [705, 191] width 17 height 17
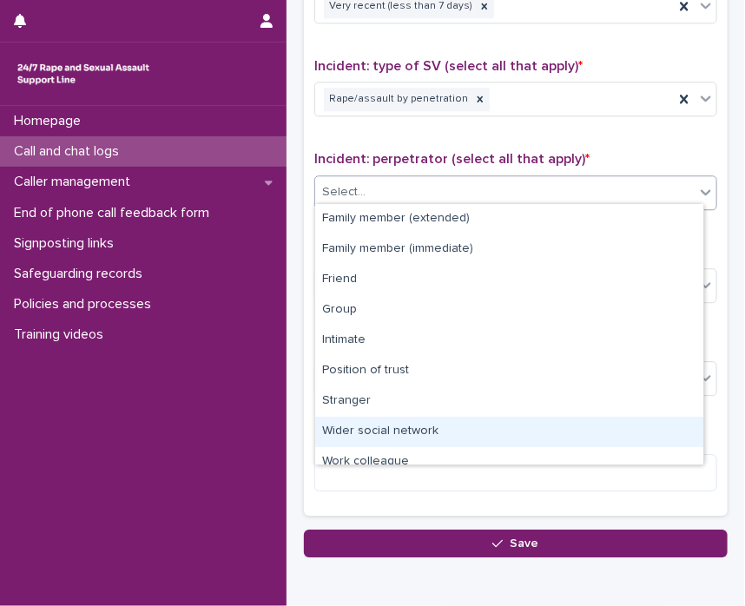
click at [655, 432] on div "Wider social network" at bounding box center [509, 432] width 388 height 30
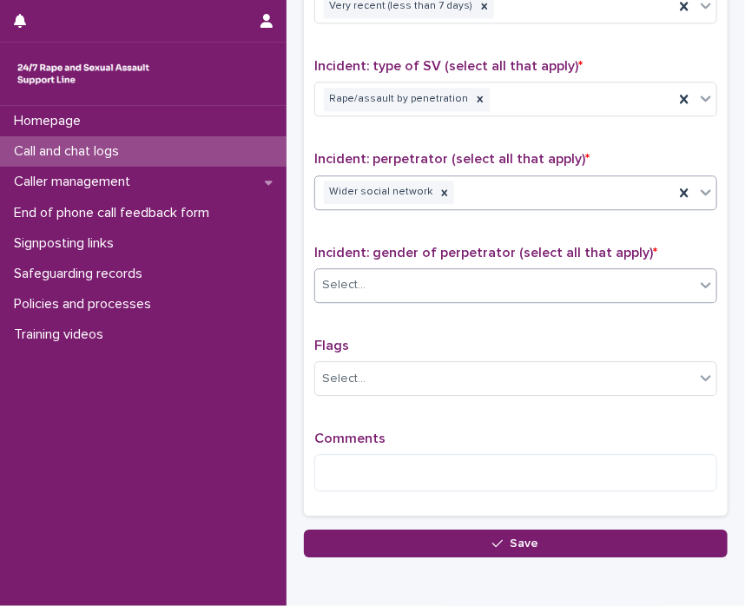
click at [697, 276] on icon at bounding box center [705, 284] width 17 height 17
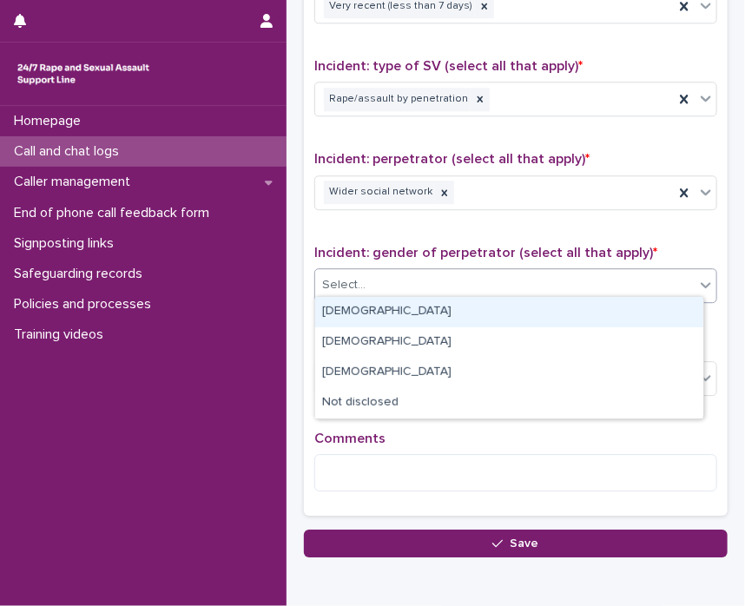
click at [653, 312] on div "Male" at bounding box center [509, 312] width 388 height 30
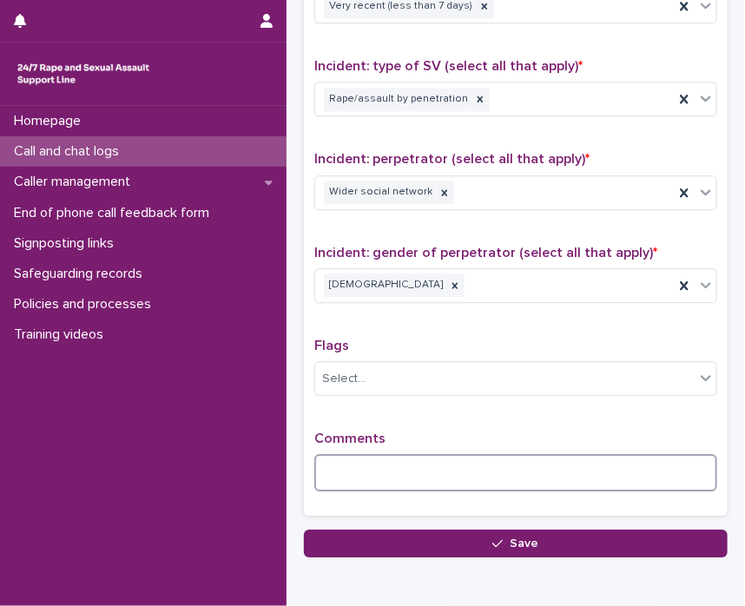
click at [550, 471] on textarea at bounding box center [515, 472] width 403 height 37
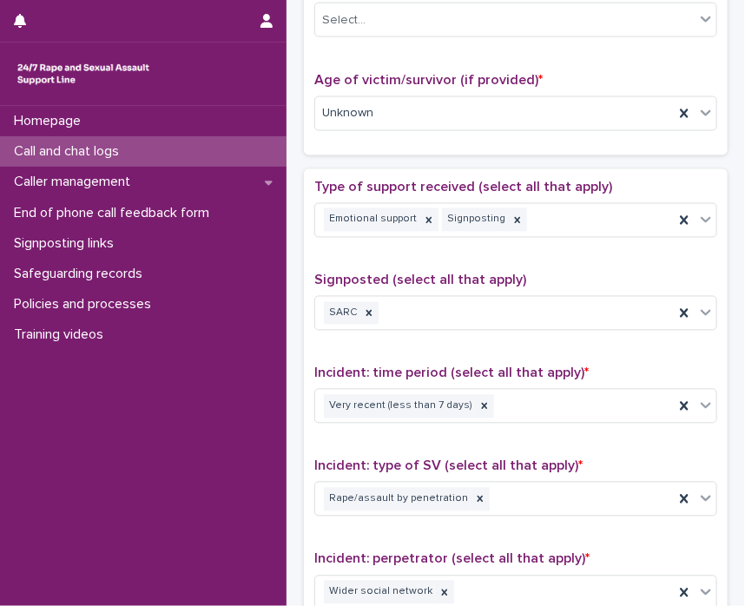
scroll to position [826, 0]
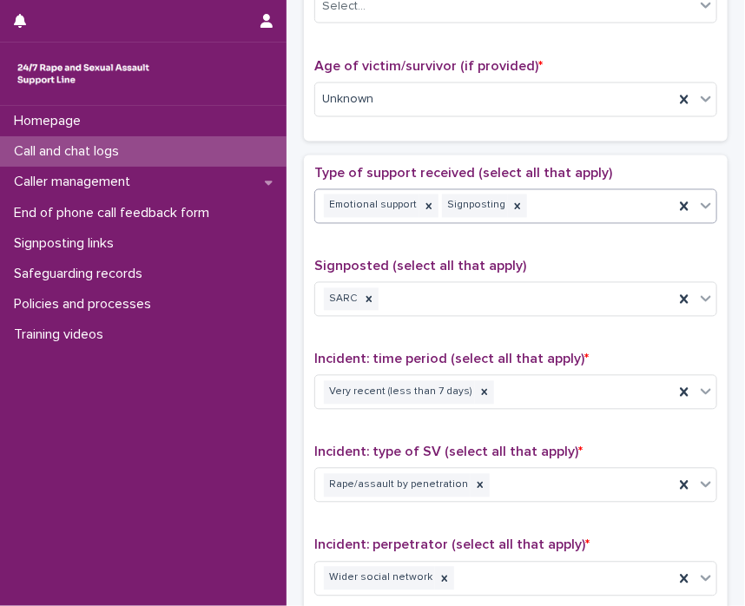
type textarea "**********"
click at [697, 198] on icon at bounding box center [705, 205] width 17 height 17
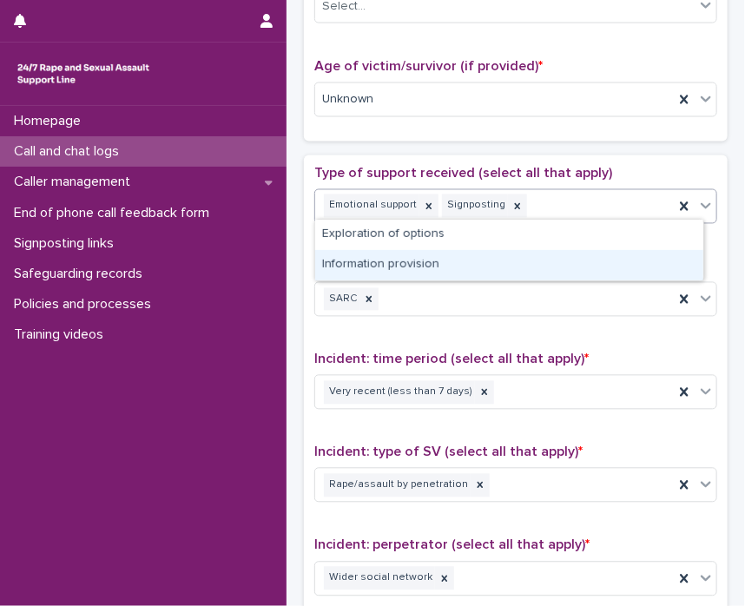
click at [639, 254] on div "Information provision" at bounding box center [509, 265] width 388 height 30
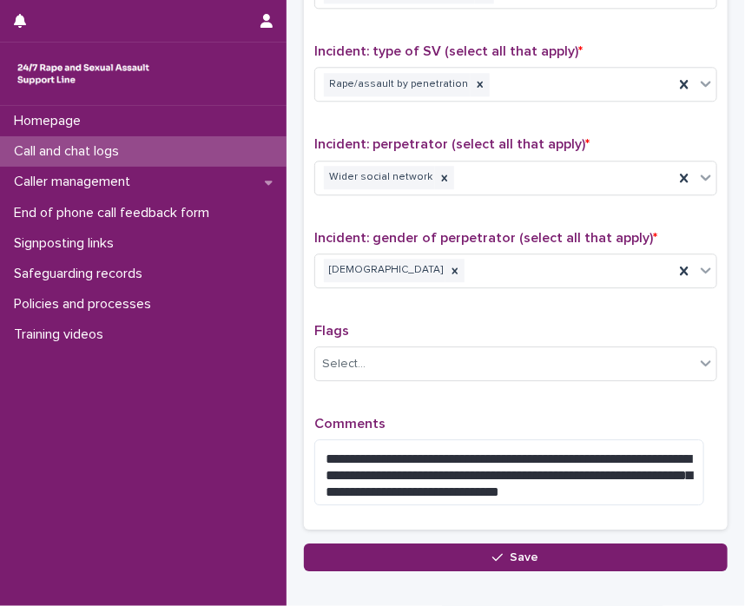
scroll to position [1320, 0]
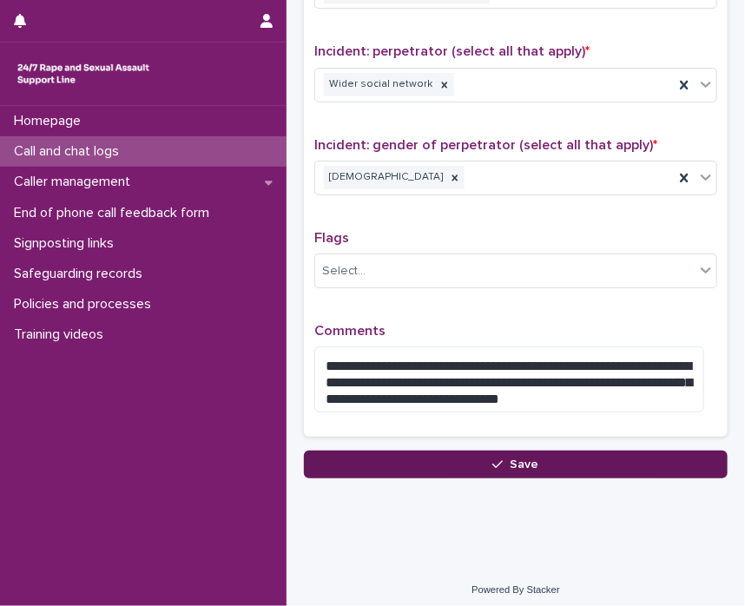
click at [598, 459] on button "Save" at bounding box center [516, 465] width 424 height 28
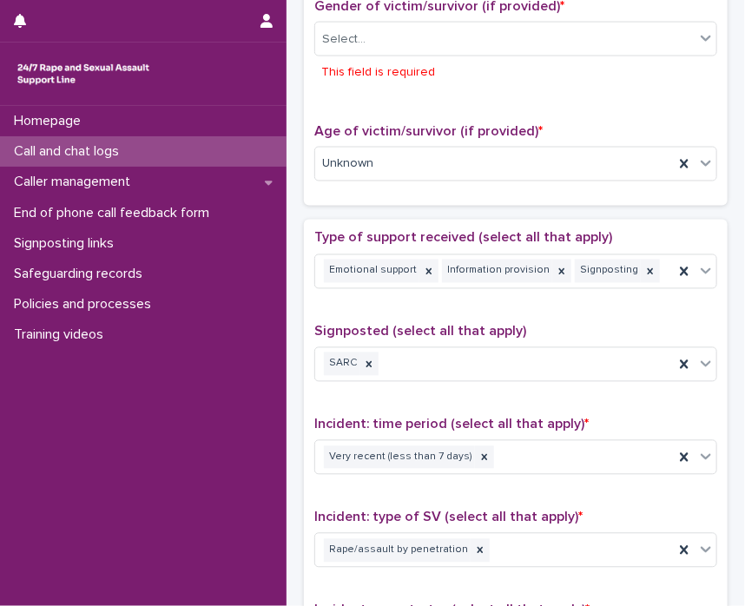
scroll to position [799, 0]
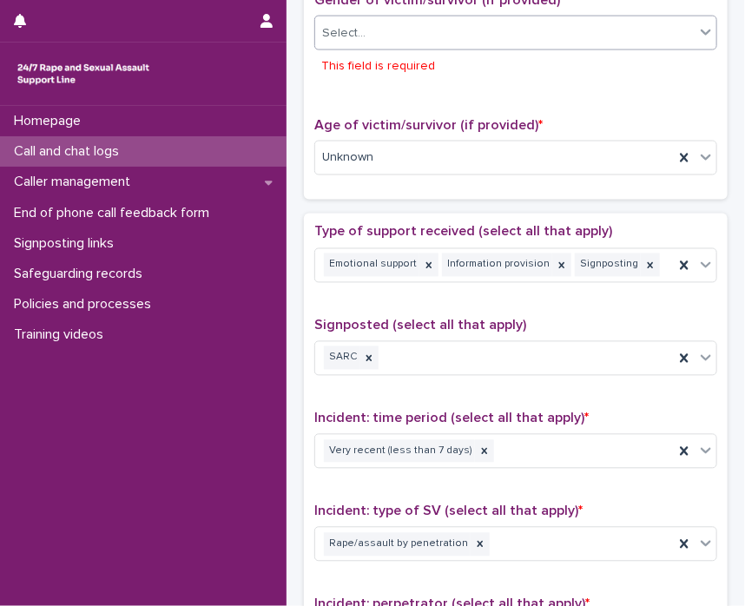
click at [697, 29] on icon at bounding box center [705, 31] width 17 height 17
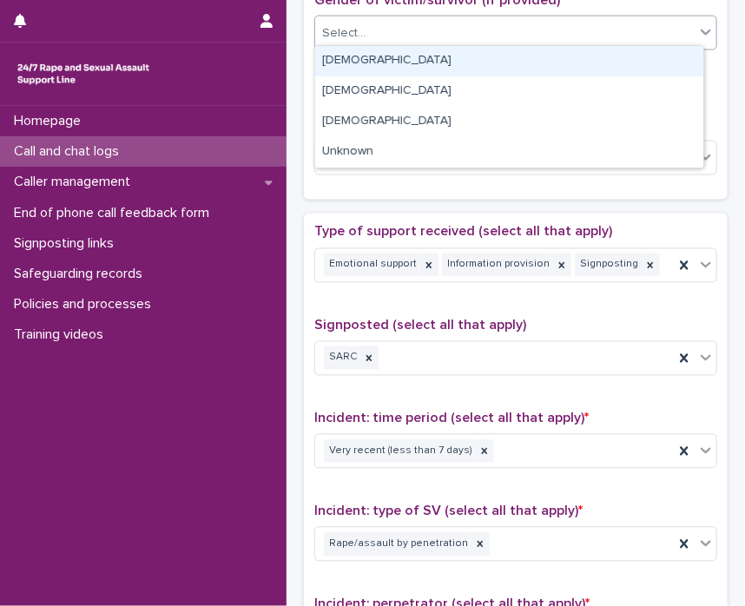
click at [639, 68] on div "Female" at bounding box center [509, 61] width 388 height 30
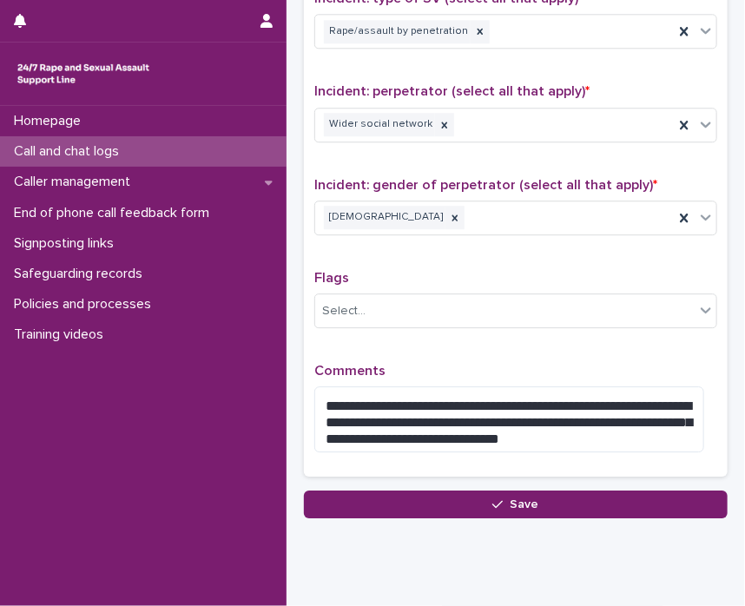
scroll to position [1320, 0]
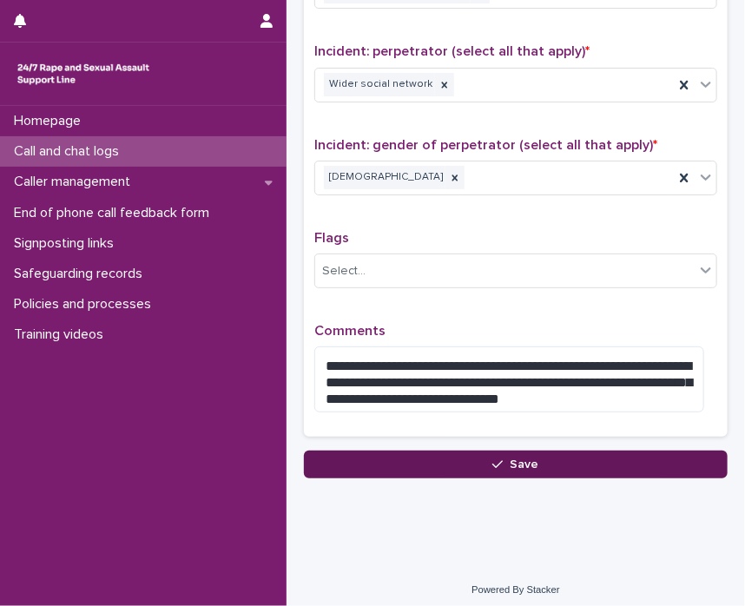
click at [492, 459] on icon "button" at bounding box center [497, 465] width 10 height 12
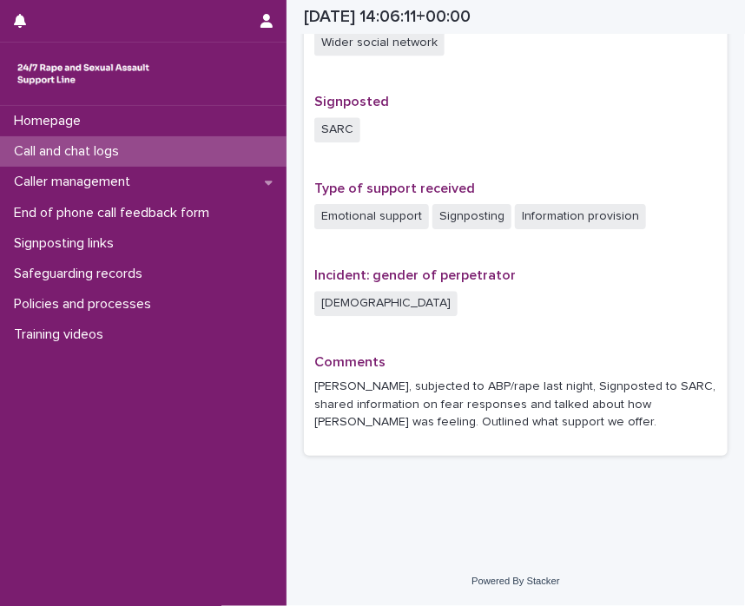
scroll to position [1054, 0]
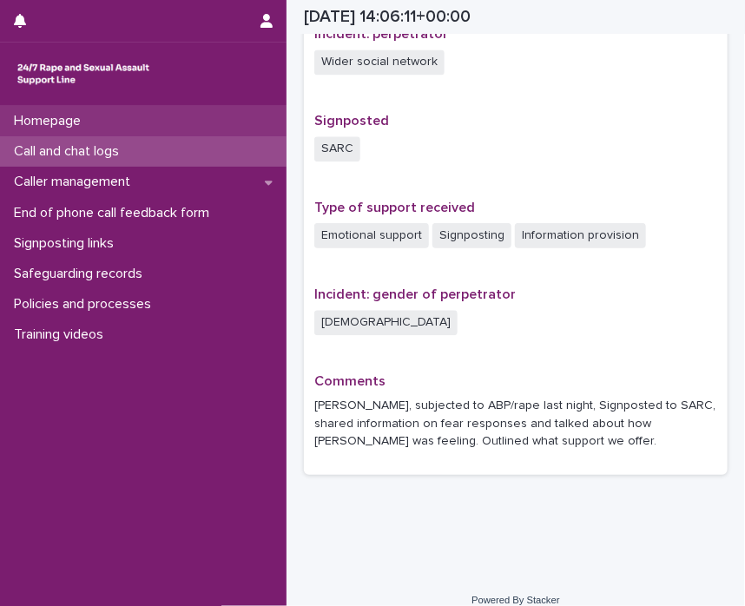
click at [45, 123] on p "Homepage" at bounding box center [51, 121] width 88 height 17
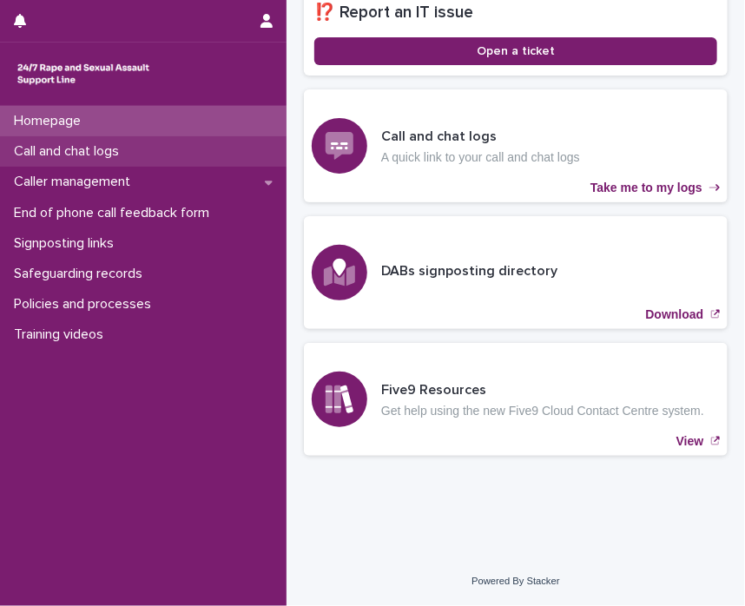
scroll to position [419, 0]
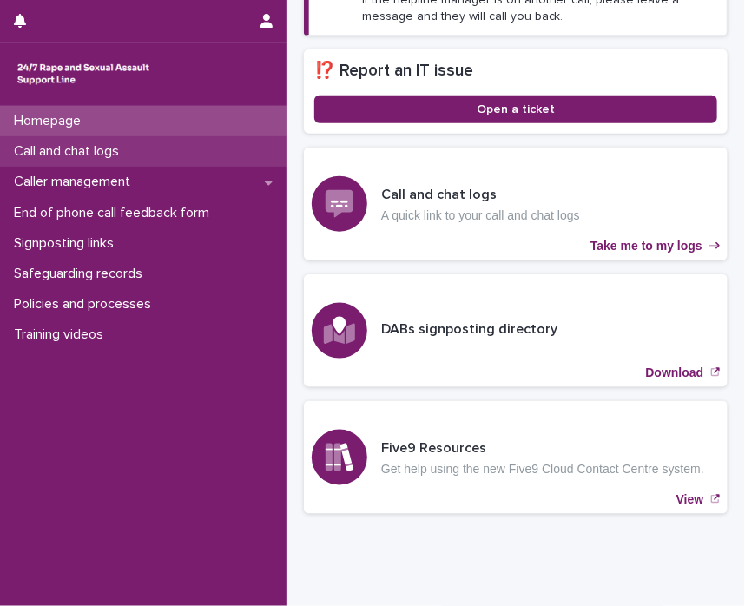
click at [44, 147] on p "Call and chat logs" at bounding box center [70, 151] width 126 height 17
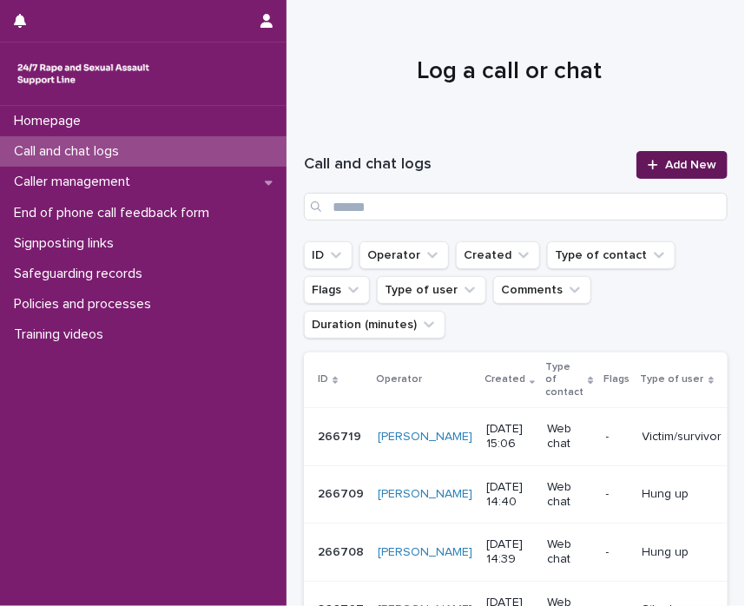
click at [637, 164] on link "Add New" at bounding box center [682, 165] width 91 height 28
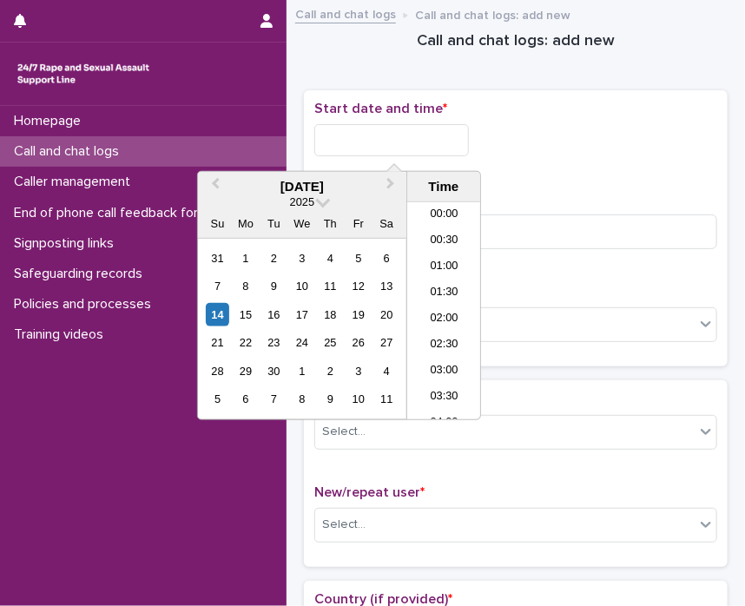
click at [337, 135] on input "text" at bounding box center [391, 140] width 155 height 32
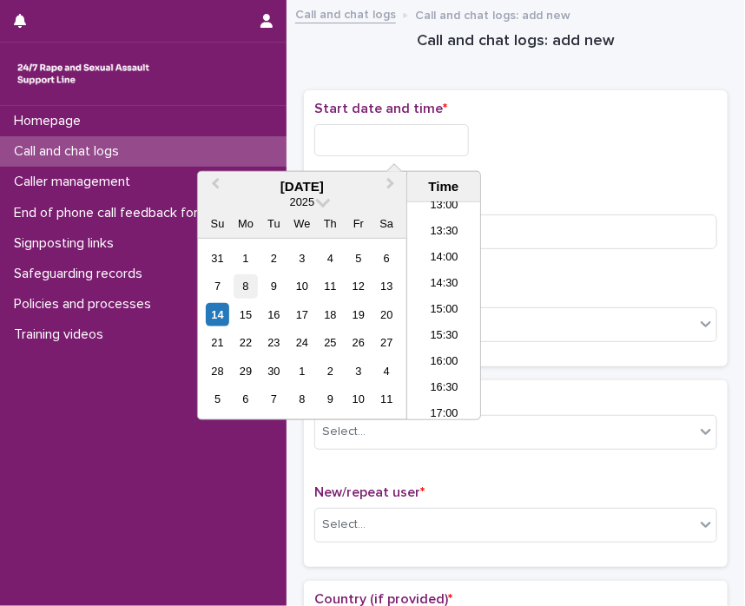
drag, startPoint x: 218, startPoint y: 312, endPoint x: 237, endPoint y: 291, distance: 28.3
click at [218, 313] on div "14" at bounding box center [217, 314] width 23 height 23
drag, startPoint x: 382, startPoint y: 135, endPoint x: 528, endPoint y: 146, distance: 146.3
click at [528, 146] on div "**********" at bounding box center [515, 140] width 403 height 32
type input "**********"
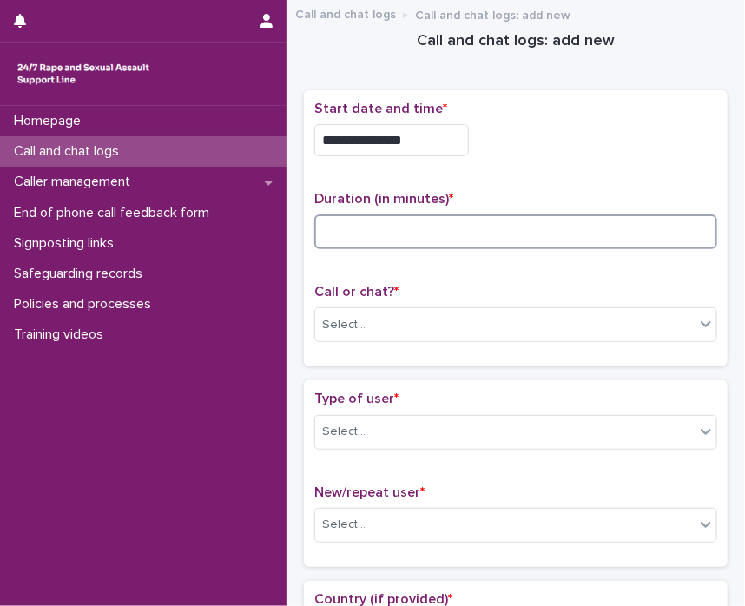
click at [636, 232] on input at bounding box center [515, 232] width 403 height 35
type input "*"
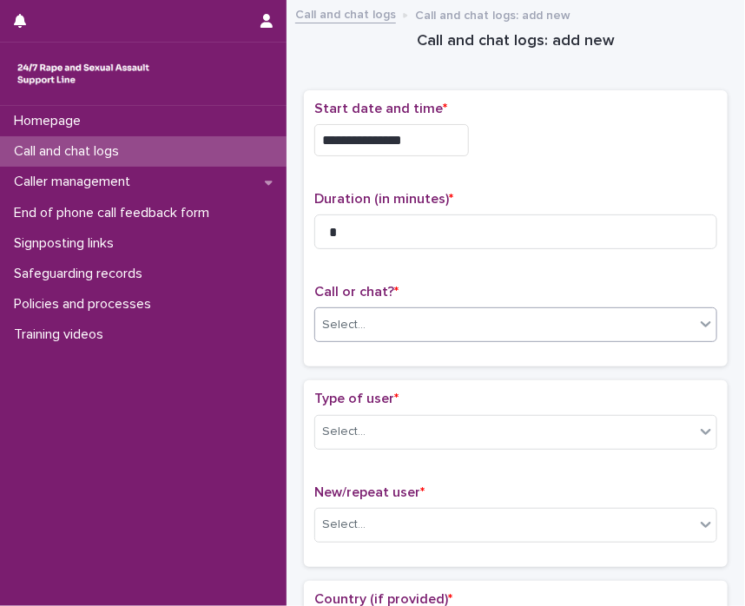
click at [697, 317] on icon at bounding box center [705, 323] width 17 height 17
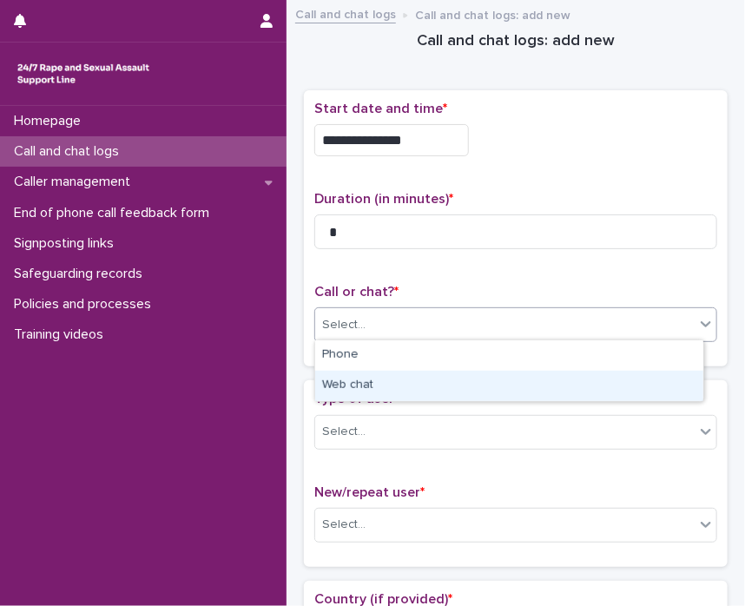
click at [640, 383] on div "Web chat" at bounding box center [509, 386] width 388 height 30
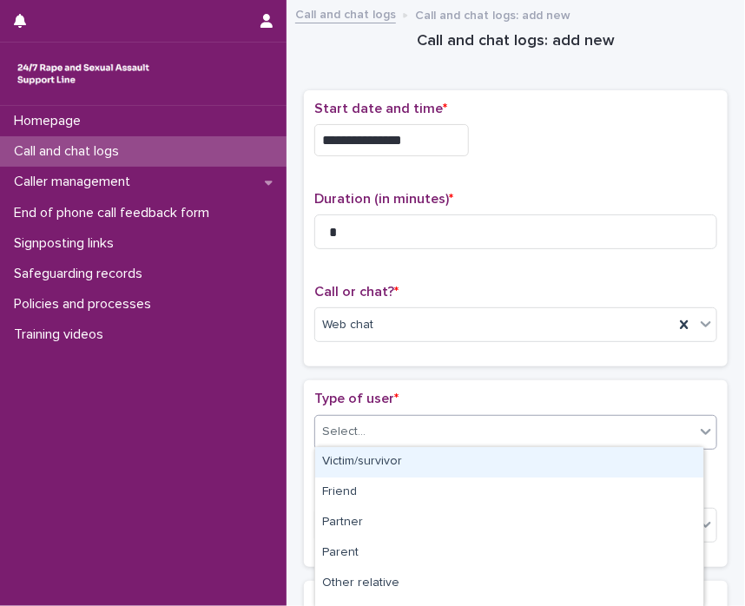
click at [697, 429] on icon at bounding box center [705, 431] width 17 height 17
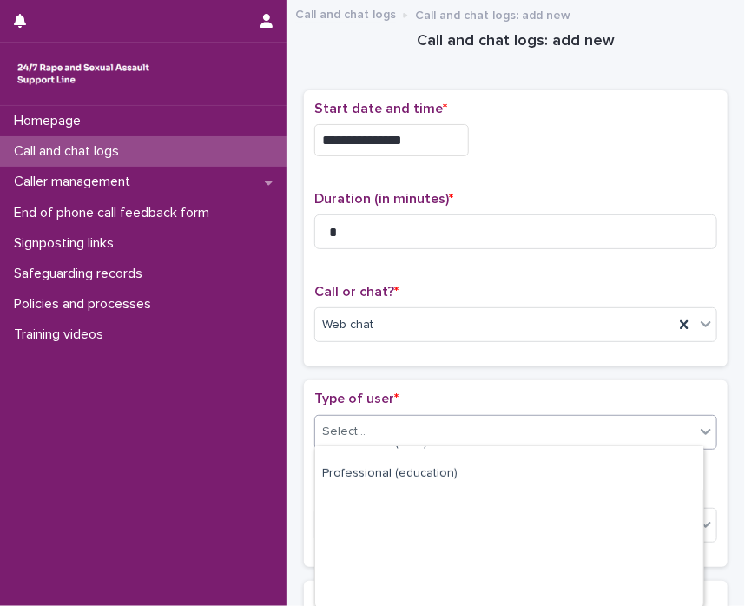
scroll to position [295, 0]
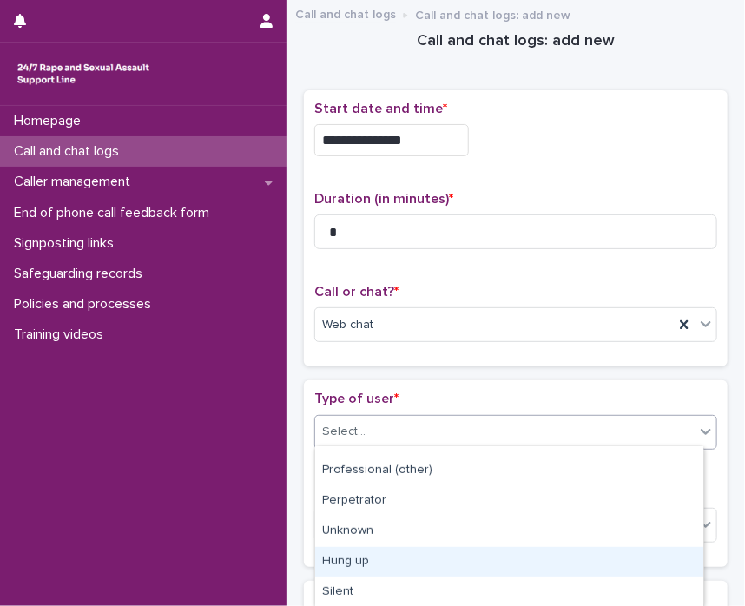
click at [652, 570] on div "Hung up" at bounding box center [509, 562] width 388 height 30
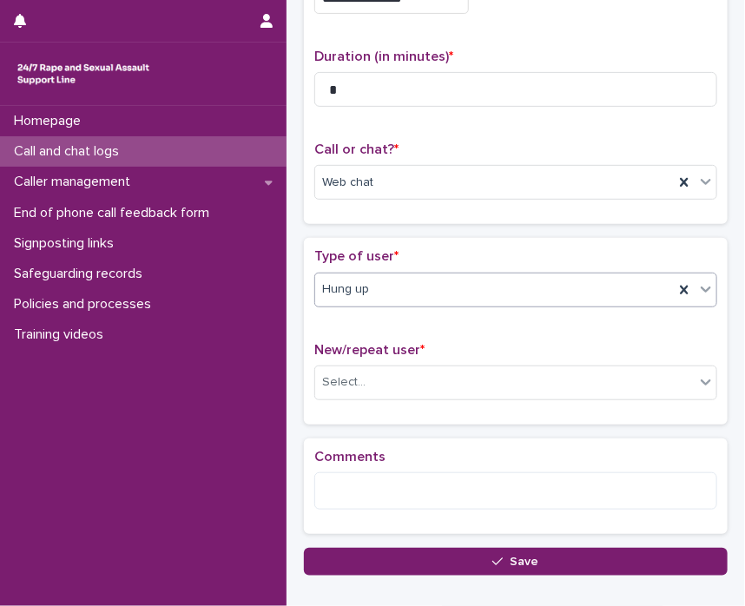
scroll to position [243, 0]
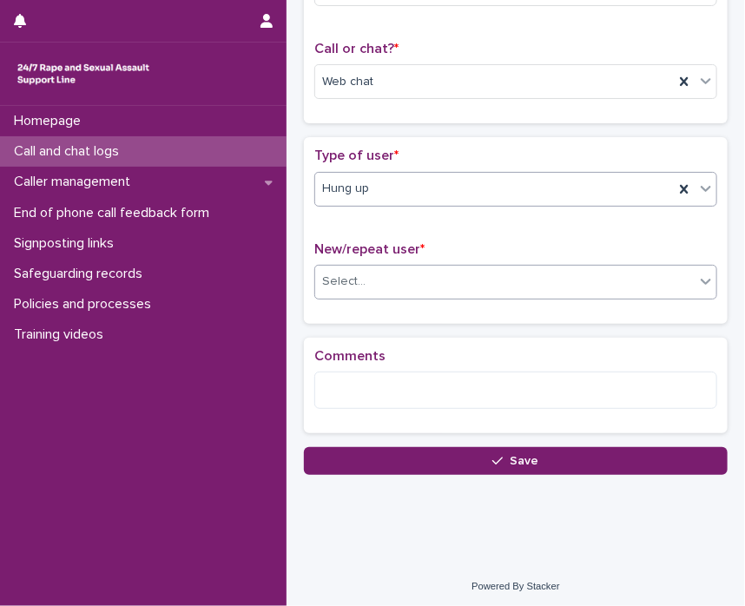
click at [676, 281] on div "Select..." at bounding box center [505, 281] width 380 height 29
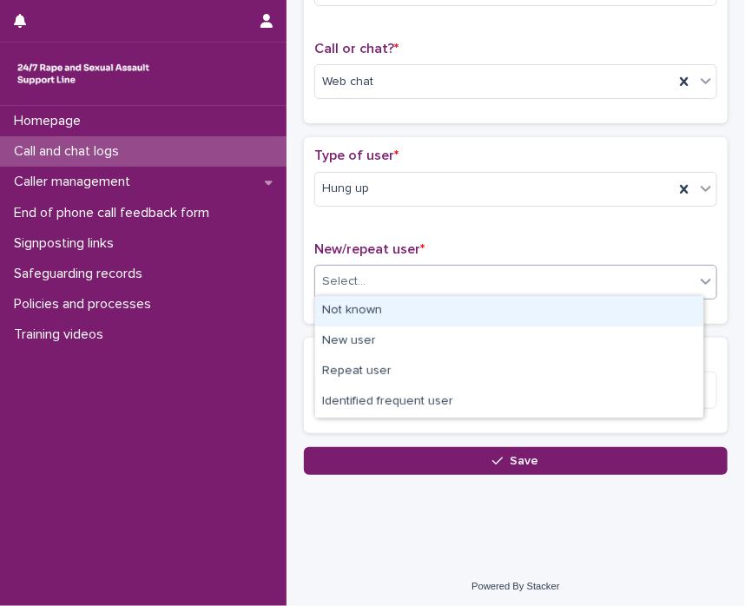
click at [648, 312] on div "Not known" at bounding box center [509, 311] width 388 height 30
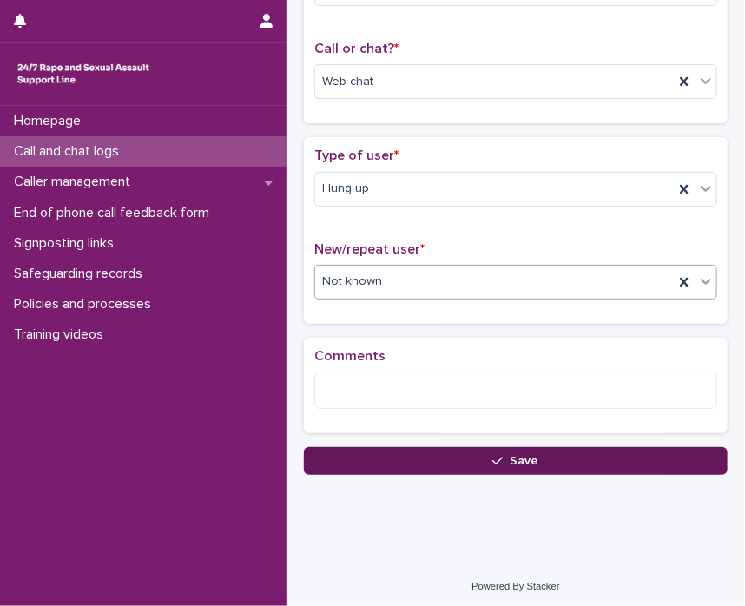
click at [651, 456] on button "Save" at bounding box center [516, 461] width 424 height 28
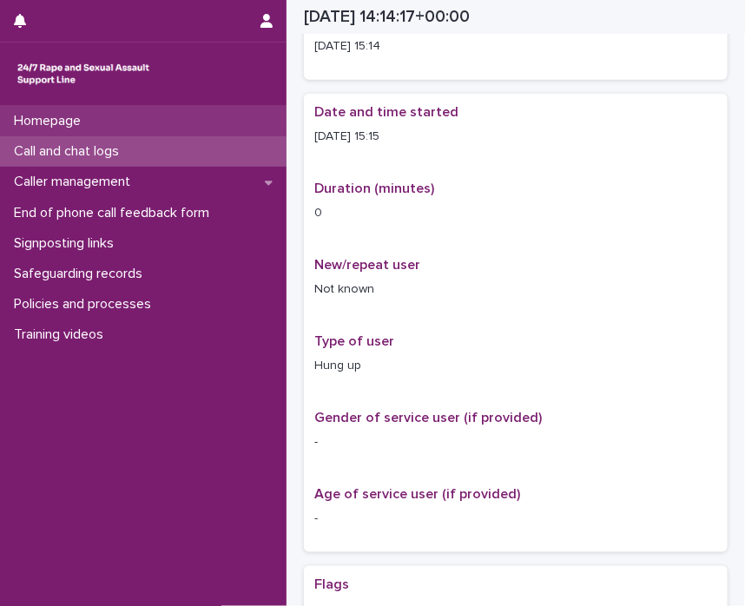
click at [129, 121] on div "Homepage" at bounding box center [143, 121] width 287 height 30
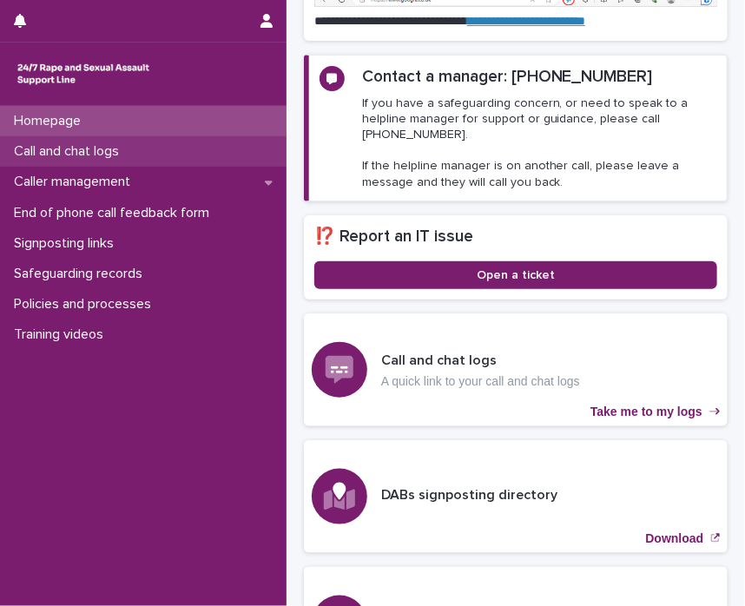
scroll to position [419, 0]
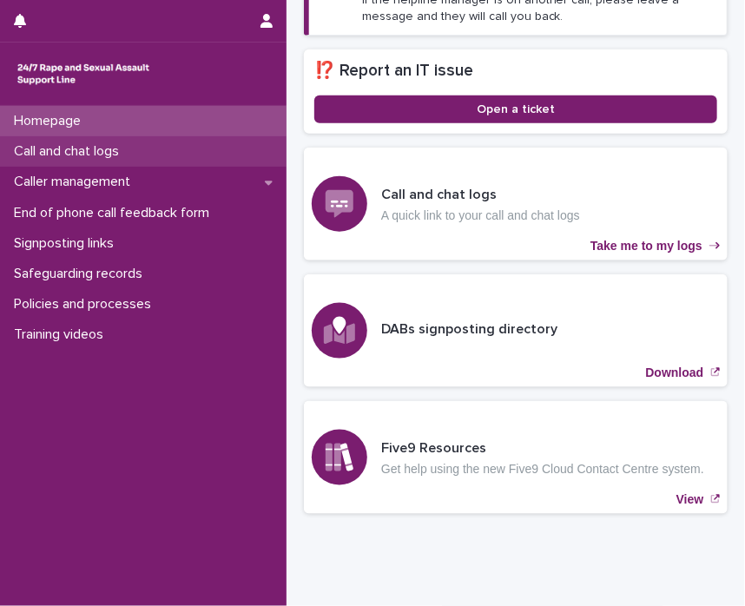
click at [129, 155] on p "Call and chat logs" at bounding box center [70, 151] width 126 height 17
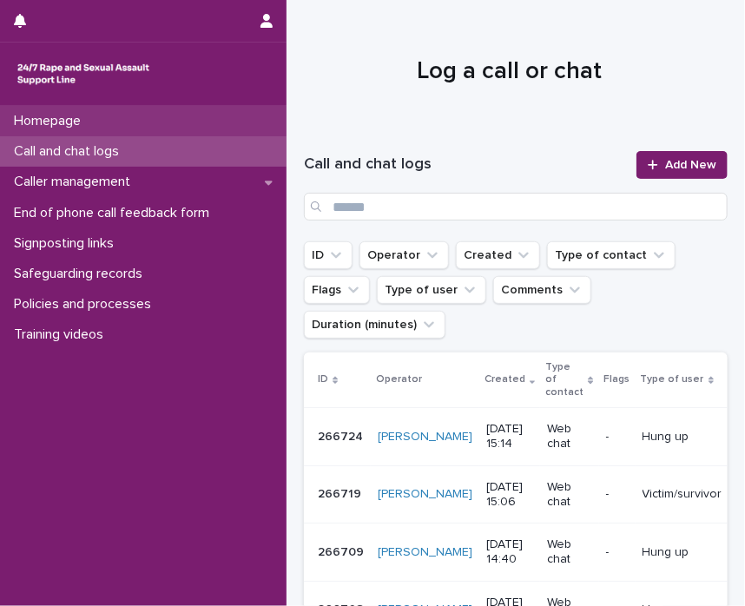
click at [87, 121] on p "Homepage" at bounding box center [51, 121] width 88 height 17
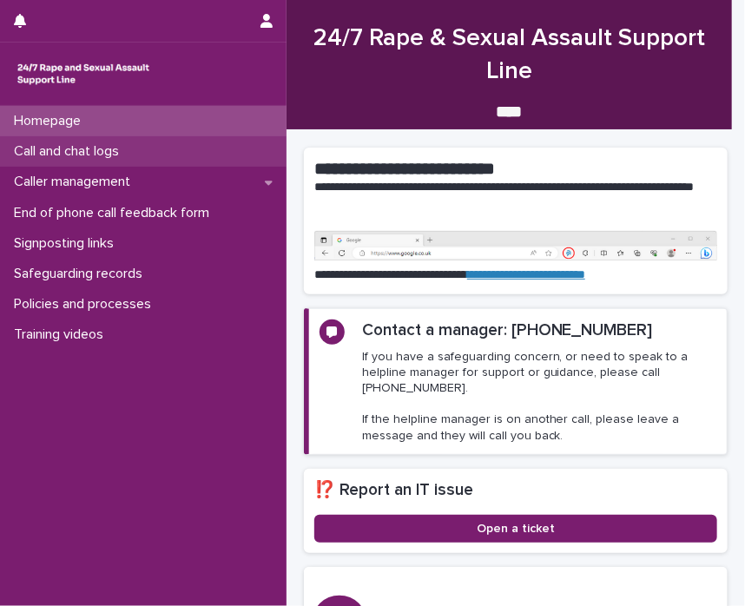
click at [83, 154] on p "Call and chat logs" at bounding box center [70, 151] width 126 height 17
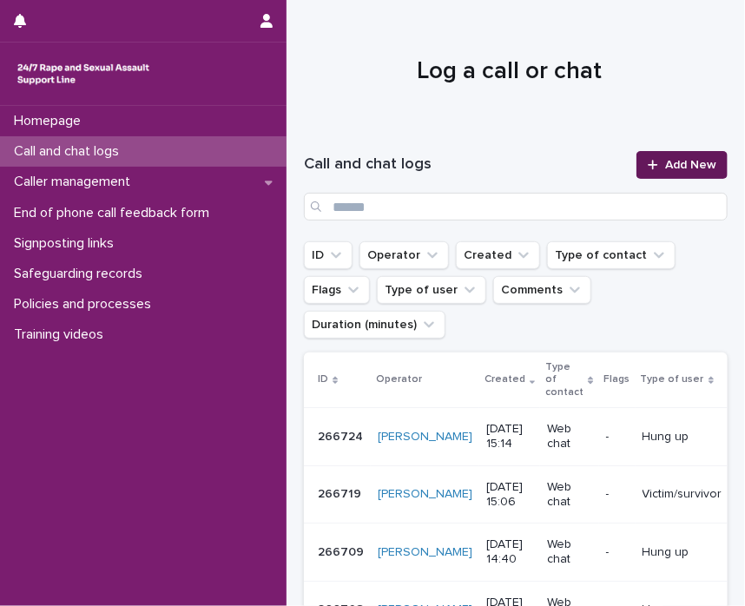
click at [650, 166] on div at bounding box center [656, 165] width 17 height 12
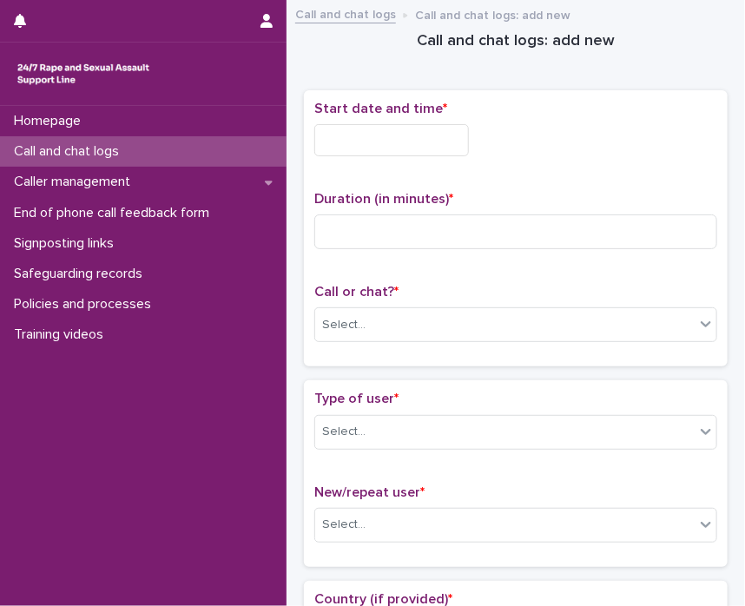
click at [424, 141] on input "text" at bounding box center [391, 140] width 155 height 32
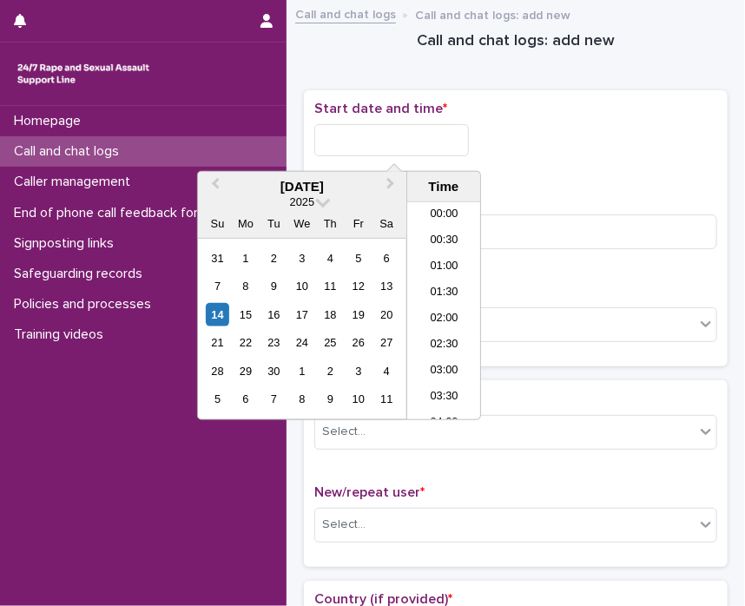
scroll to position [686, 0]
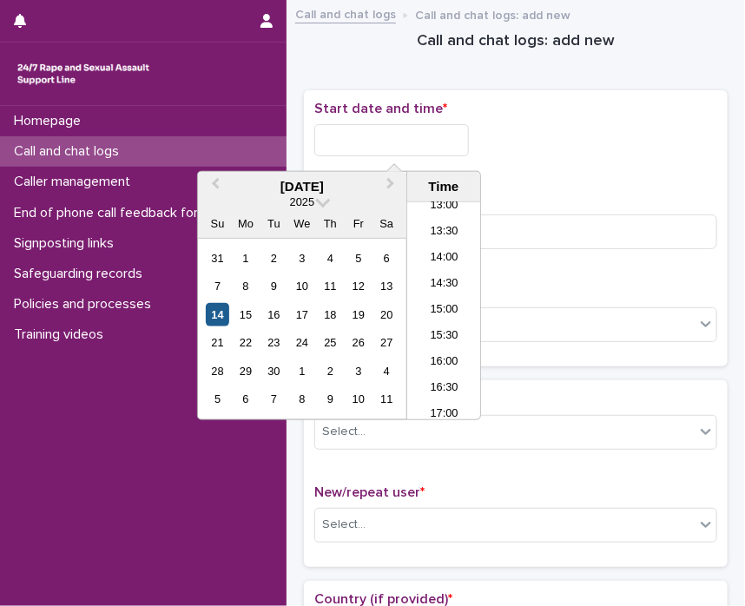
click at [212, 315] on div "14" at bounding box center [217, 314] width 23 height 23
drag, startPoint x: 380, startPoint y: 135, endPoint x: 684, endPoint y: 158, distance: 304.8
click at [679, 162] on div "**********" at bounding box center [515, 135] width 403 height 69
type input "**********"
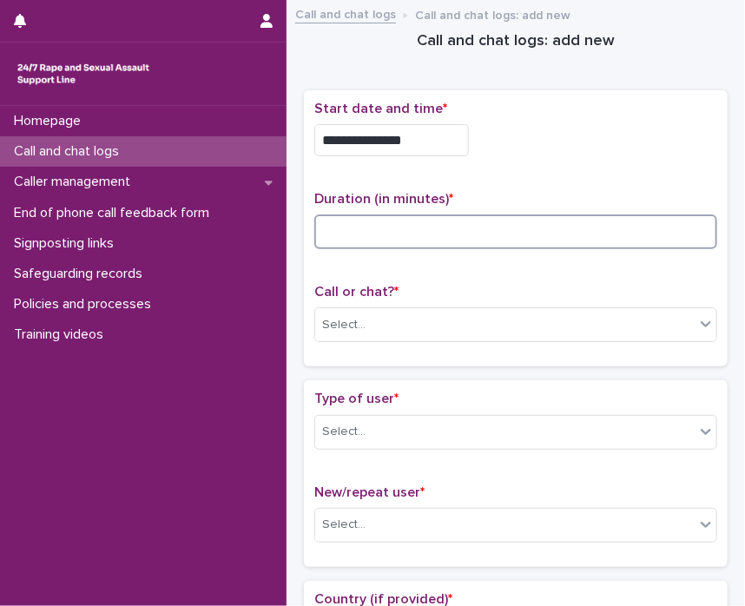
click at [596, 222] on input at bounding box center [515, 232] width 403 height 35
type input "*"
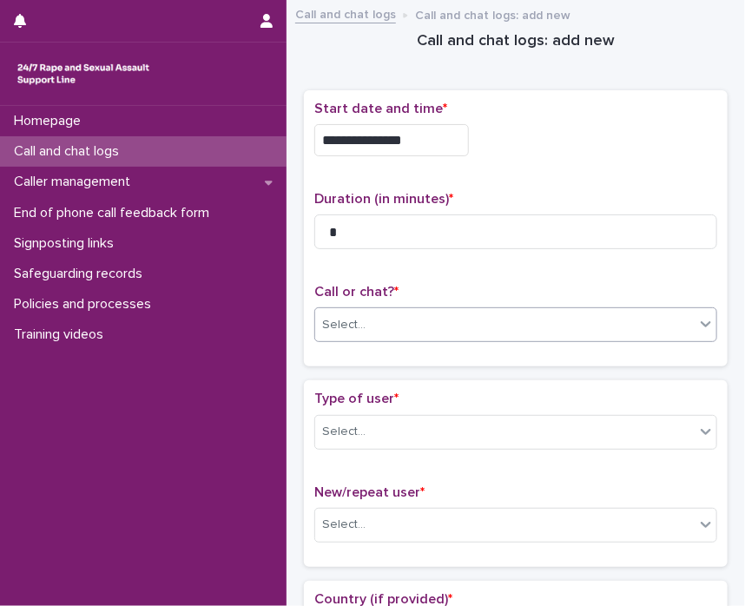
click at [673, 324] on div "Select..." at bounding box center [505, 325] width 380 height 29
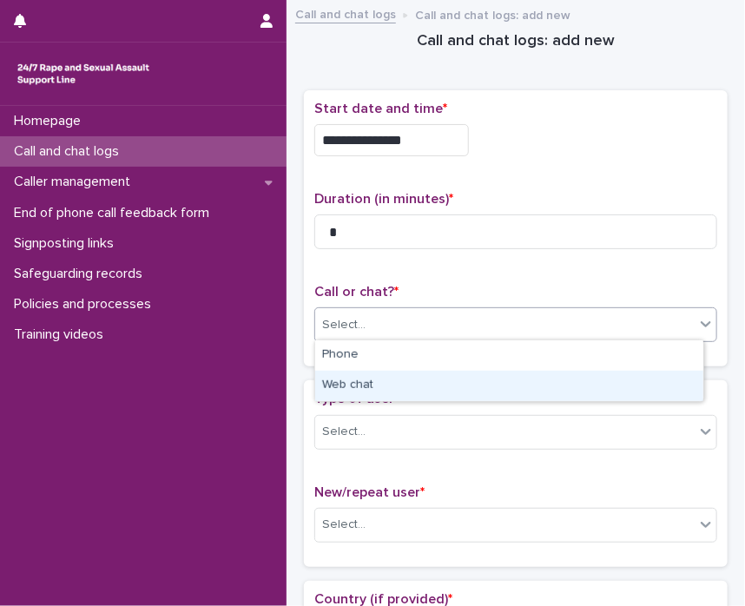
click at [533, 393] on div "Web chat" at bounding box center [509, 386] width 388 height 30
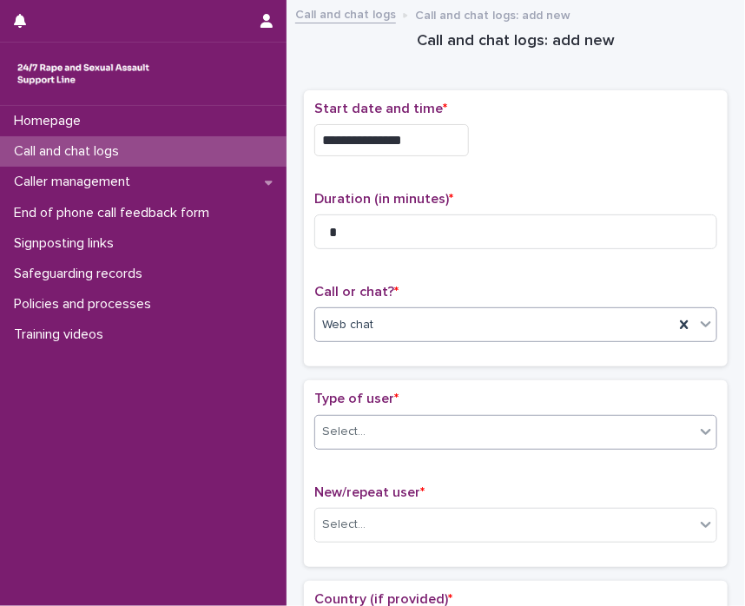
click at [697, 432] on icon at bounding box center [705, 431] width 17 height 17
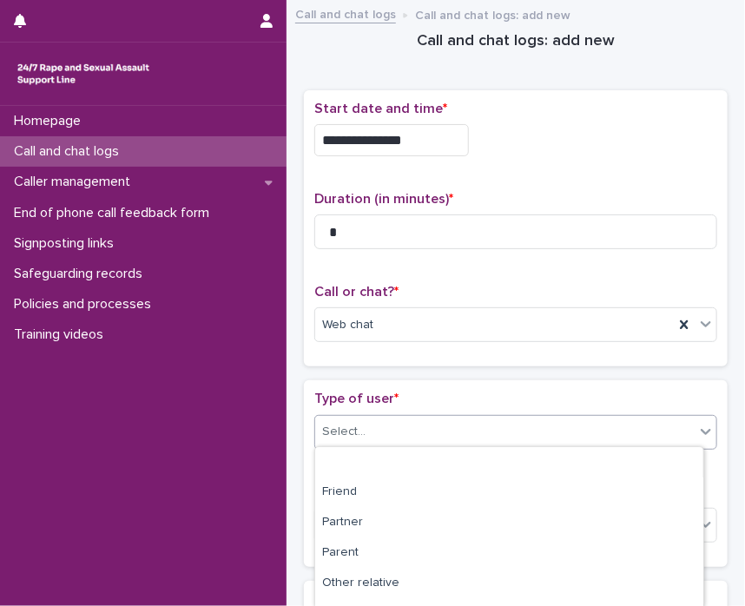
scroll to position [295, 0]
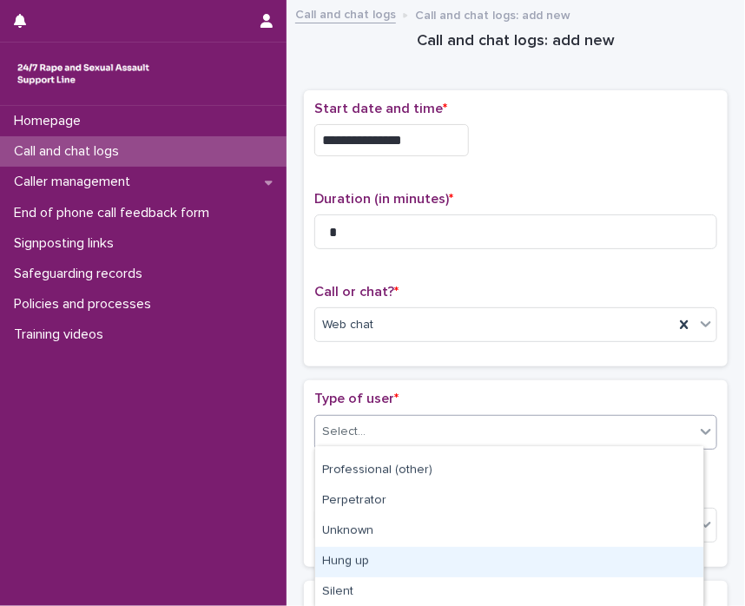
click at [597, 567] on div "Hung up" at bounding box center [509, 562] width 388 height 30
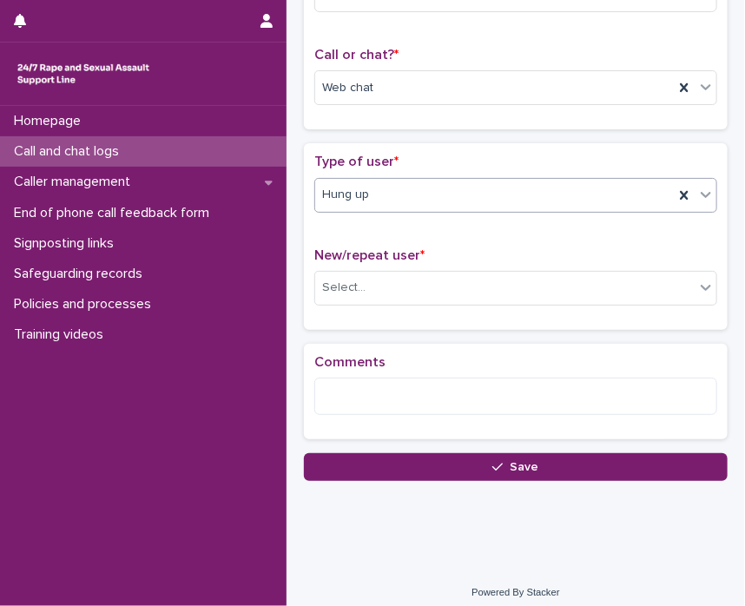
scroll to position [243, 0]
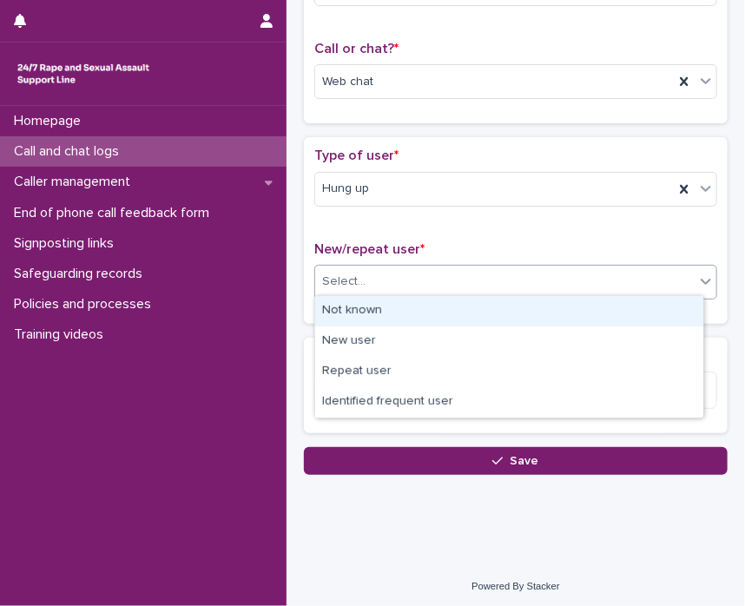
click at [695, 273] on span at bounding box center [695, 282] width 1 height 19
click at [664, 304] on div "Not known" at bounding box center [509, 311] width 388 height 30
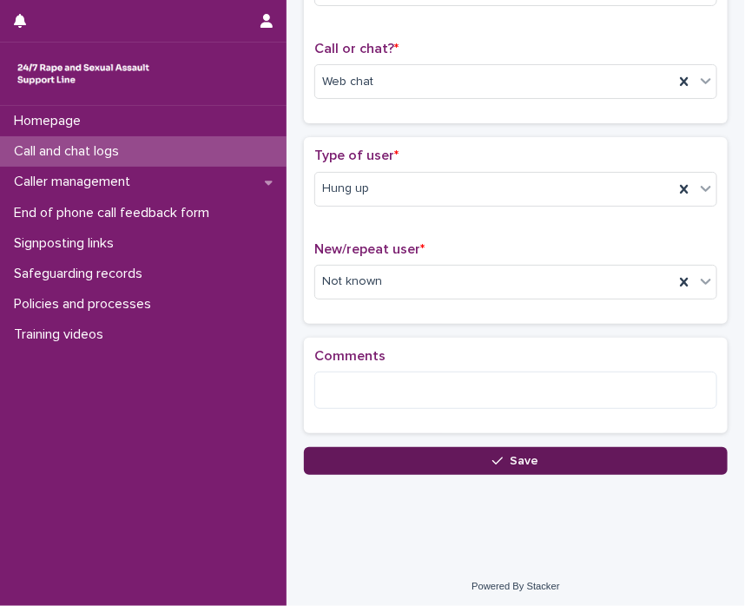
click at [594, 453] on button "Save" at bounding box center [516, 461] width 424 height 28
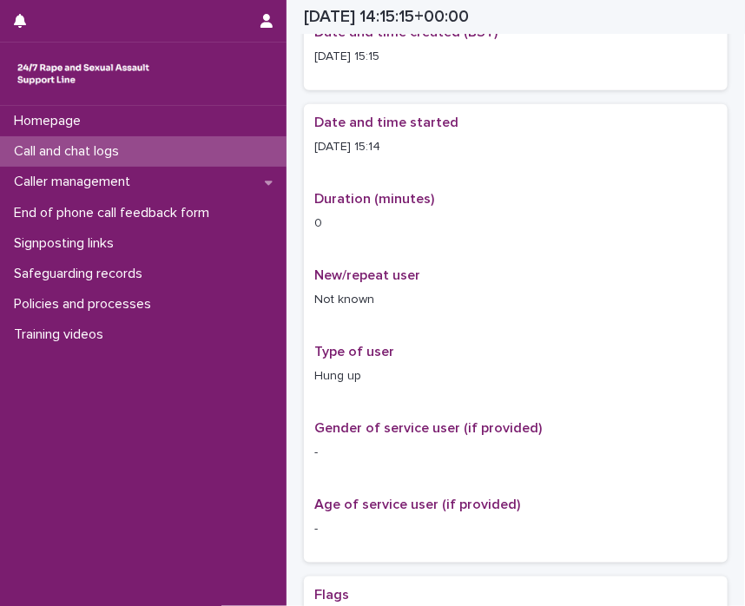
scroll to position [254, 0]
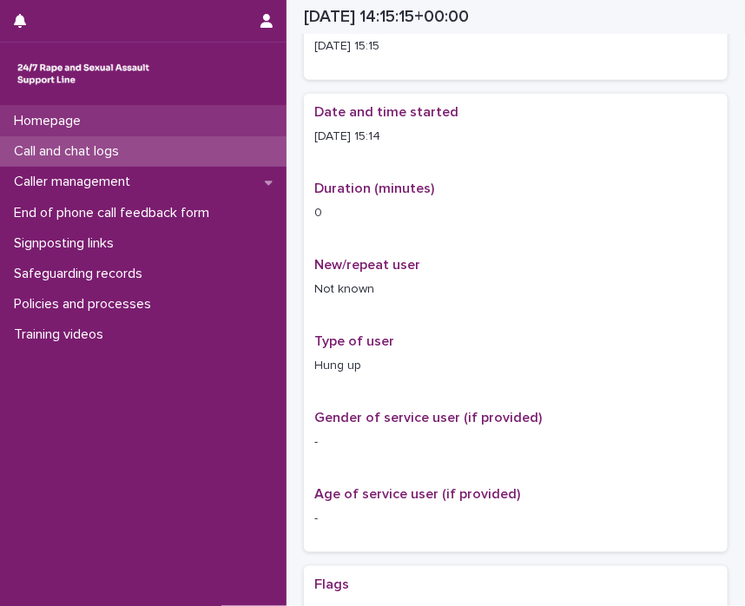
click at [35, 119] on p "Homepage" at bounding box center [51, 121] width 88 height 17
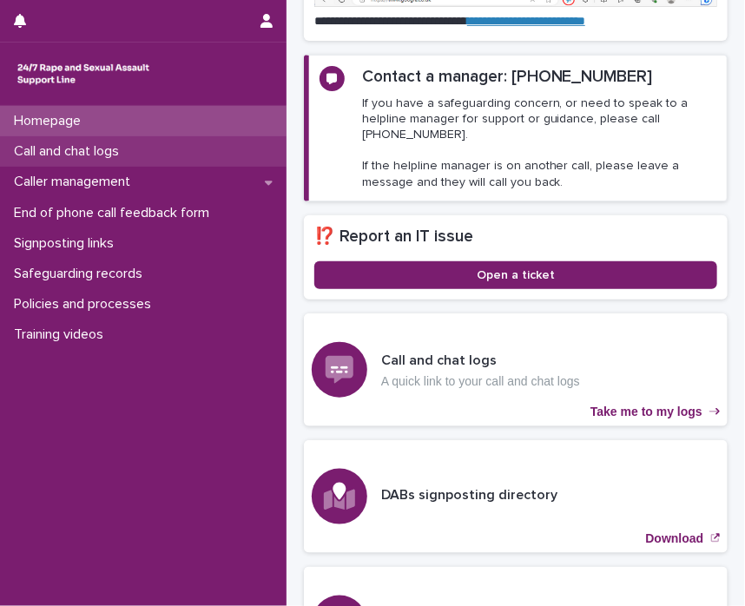
scroll to position [419, 0]
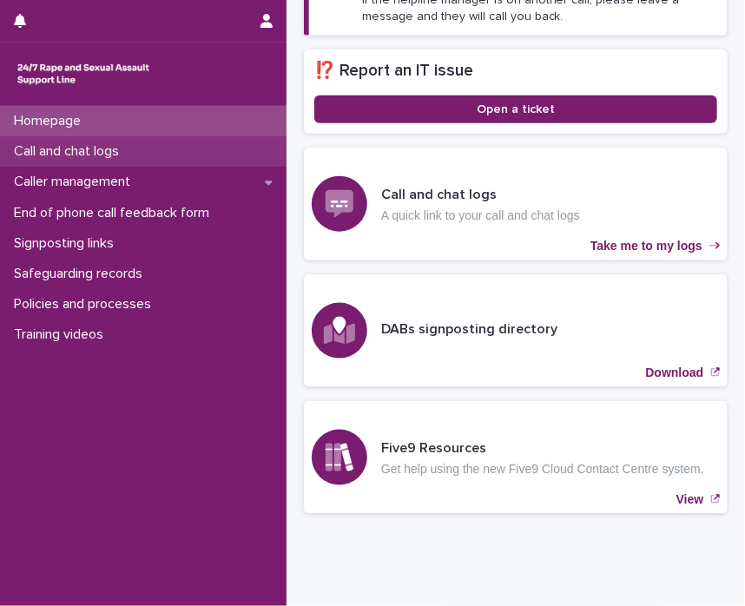
click at [35, 140] on div "Call and chat logs" at bounding box center [143, 151] width 287 height 30
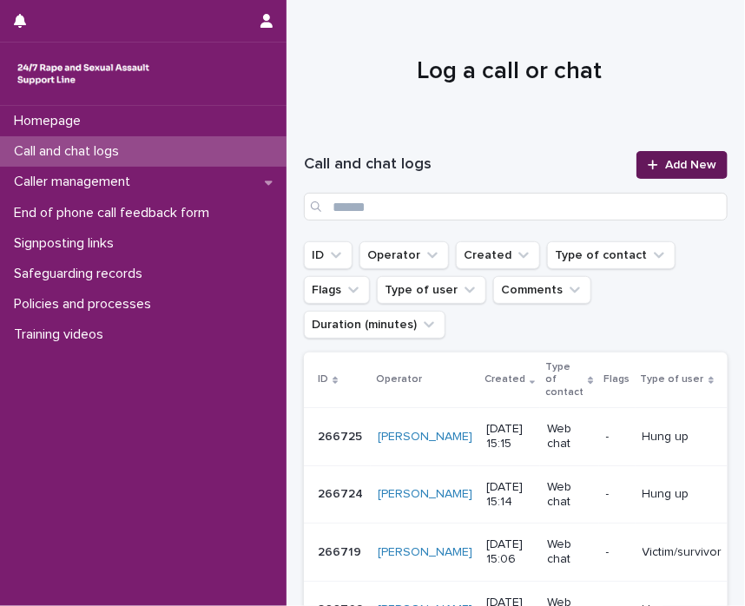
click at [699, 169] on span "Add New" at bounding box center [690, 165] width 51 height 12
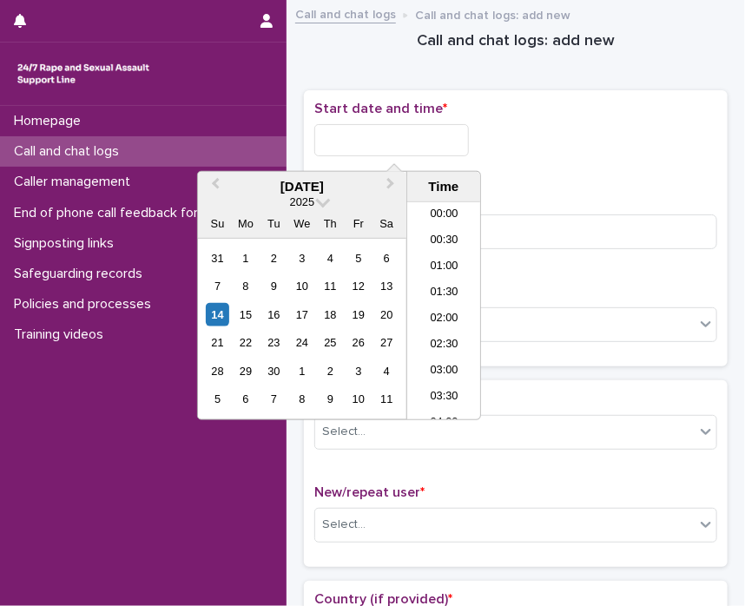
drag, startPoint x: 356, startPoint y: 139, endPoint x: 330, endPoint y: 185, distance: 52.9
click at [356, 139] on input "text" at bounding box center [391, 140] width 155 height 32
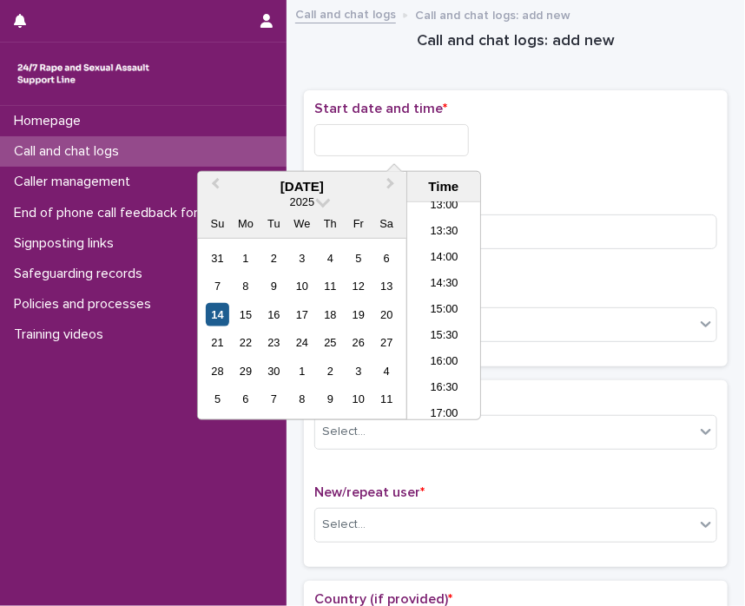
click at [220, 314] on div "14" at bounding box center [217, 314] width 23 height 23
drag, startPoint x: 380, startPoint y: 135, endPoint x: 704, endPoint y: 172, distance: 326.1
click at [704, 172] on div "**********" at bounding box center [516, 228] width 424 height 277
type input "**********"
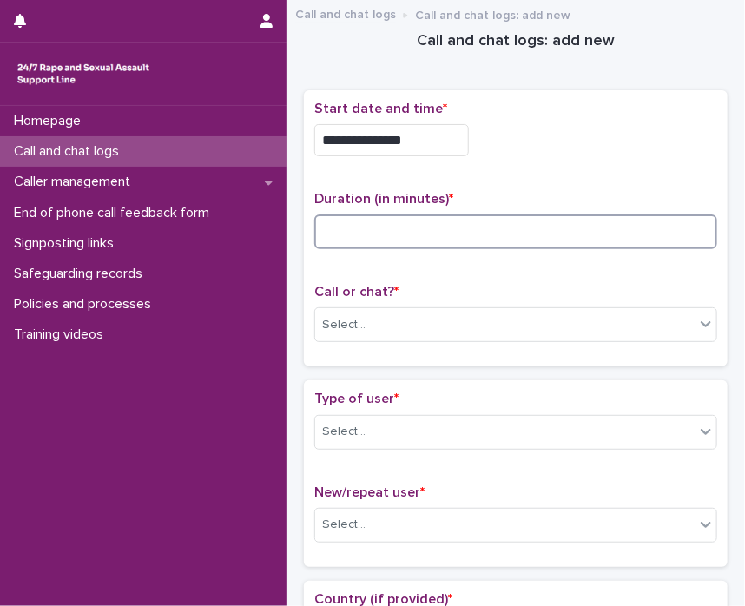
click at [619, 240] on input at bounding box center [515, 232] width 403 height 35
type input "*"
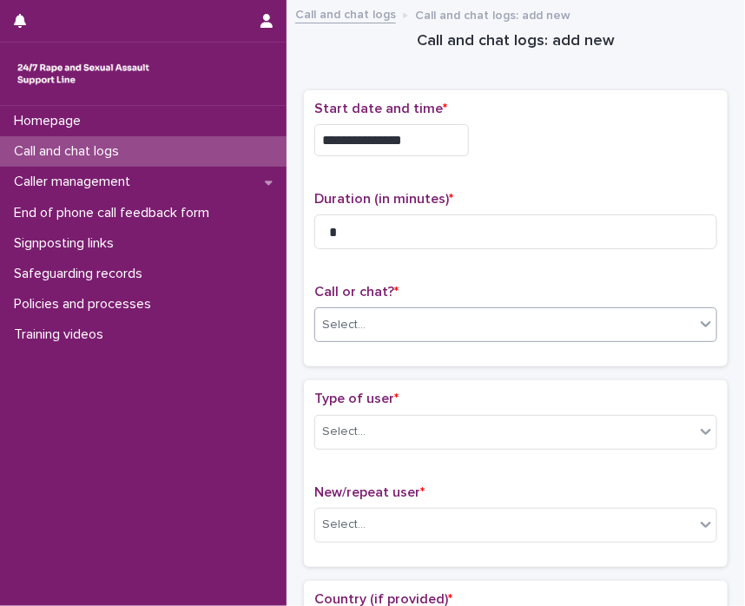
click at [697, 326] on icon at bounding box center [705, 323] width 17 height 17
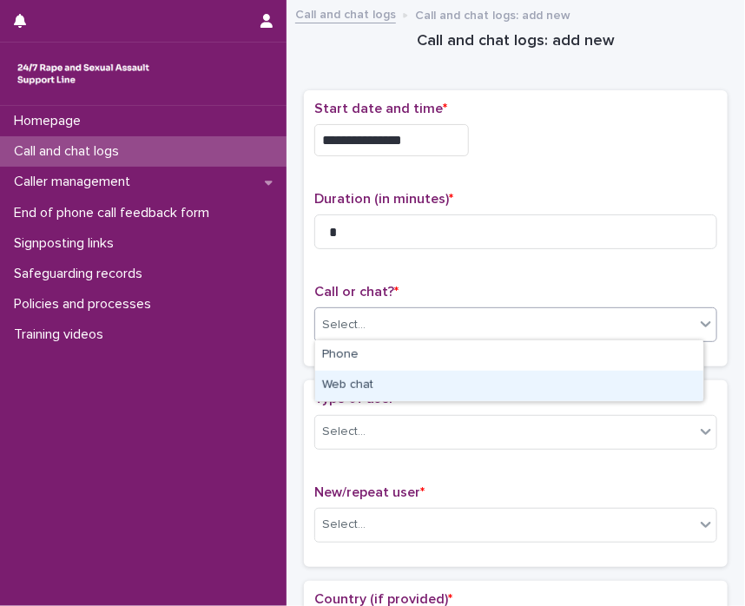
click at [577, 375] on div "Web chat" at bounding box center [509, 386] width 388 height 30
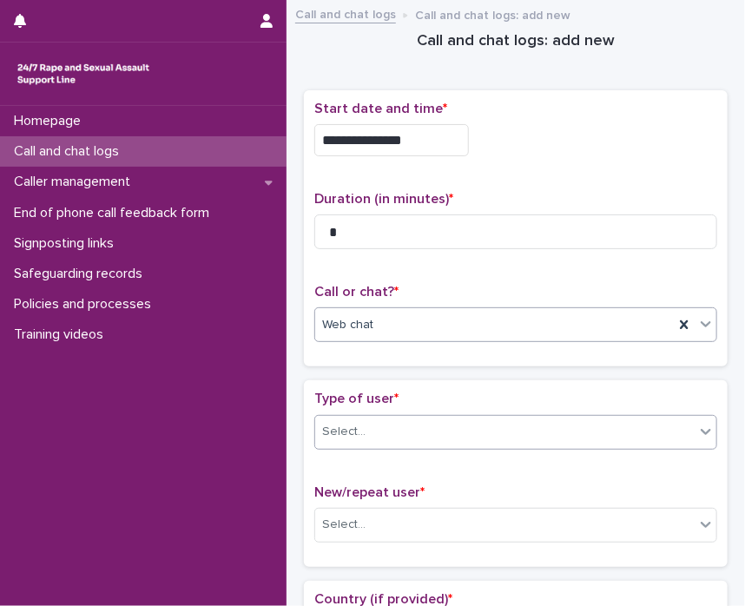
click at [697, 429] on icon at bounding box center [705, 431] width 17 height 17
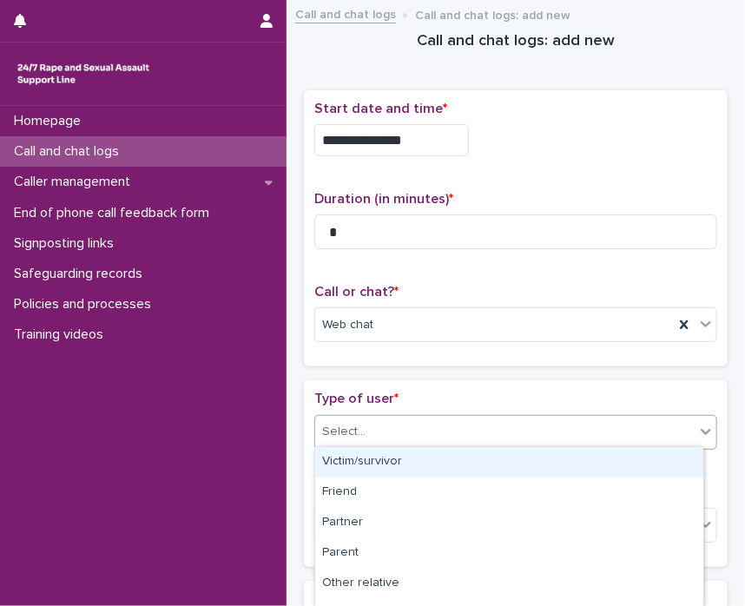
scroll to position [295, 0]
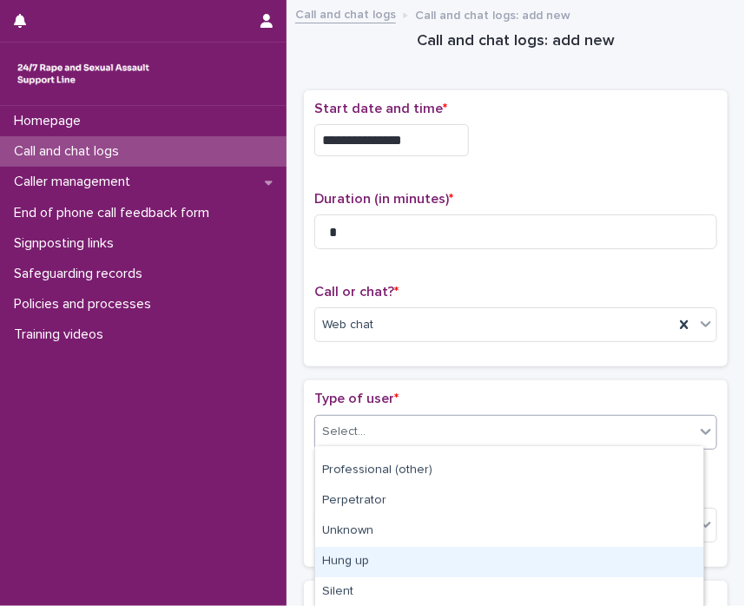
drag, startPoint x: 695, startPoint y: 591, endPoint x: 625, endPoint y: 557, distance: 77.7
click at [625, 557] on div "Hung up" at bounding box center [509, 562] width 388 height 30
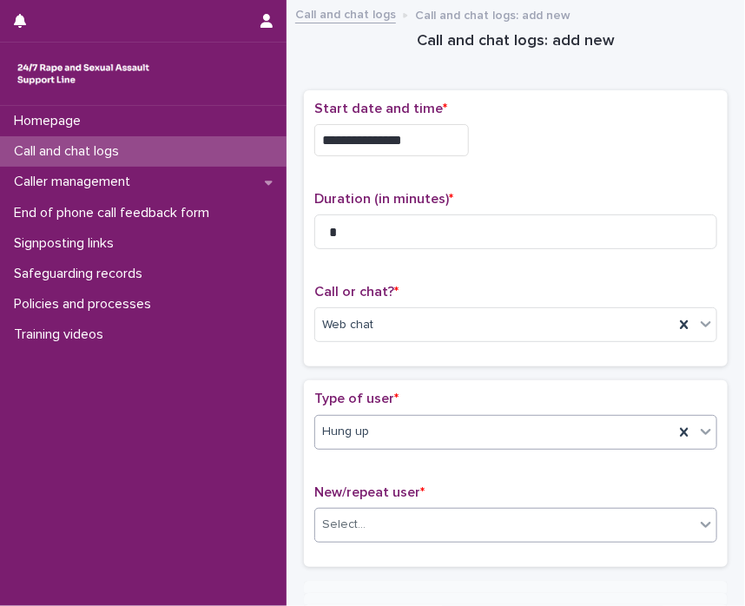
click at [670, 517] on div "Select..." at bounding box center [505, 525] width 380 height 29
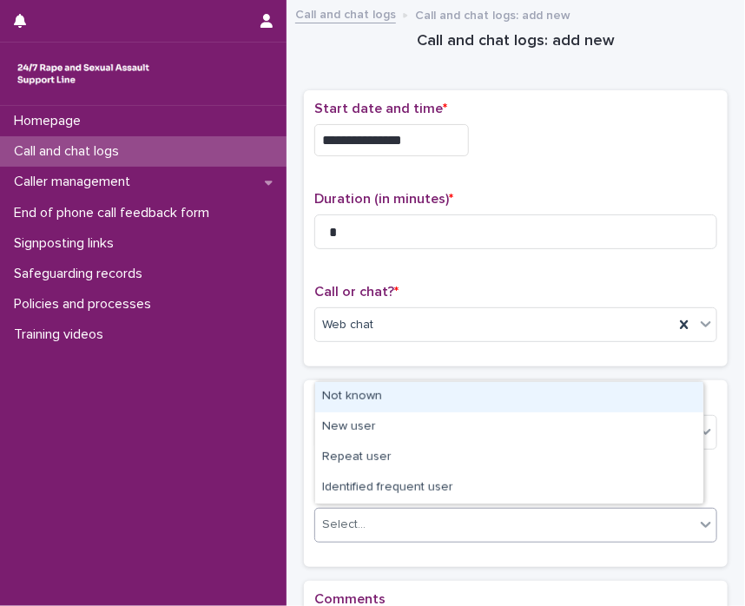
click at [500, 399] on div "Not known" at bounding box center [509, 397] width 388 height 30
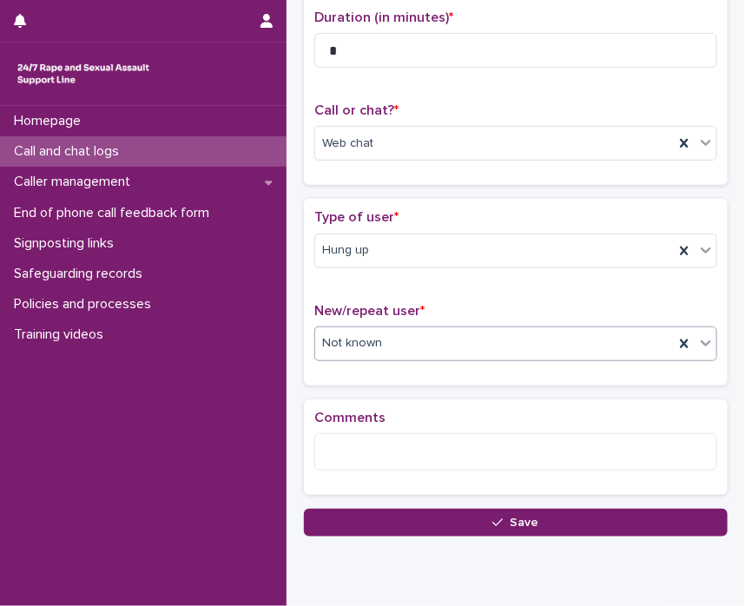
scroll to position [184, 0]
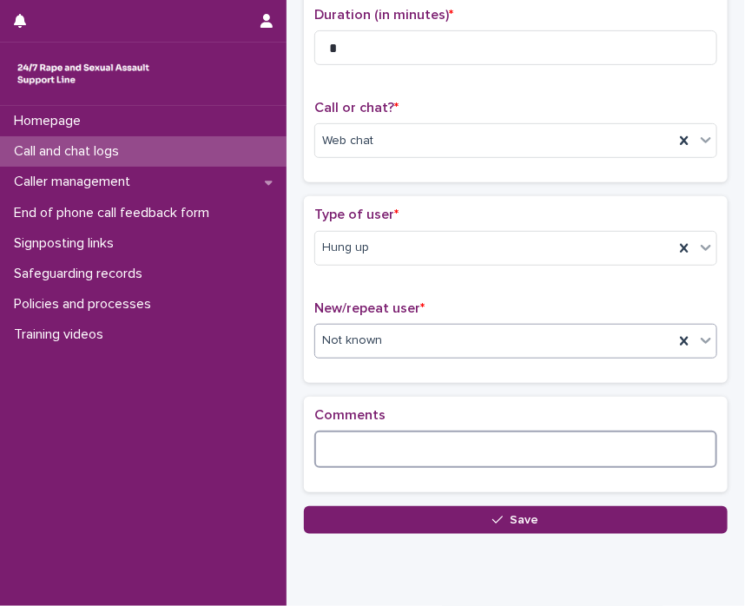
click at [426, 449] on textarea at bounding box center [515, 449] width 403 height 37
type textarea "*"
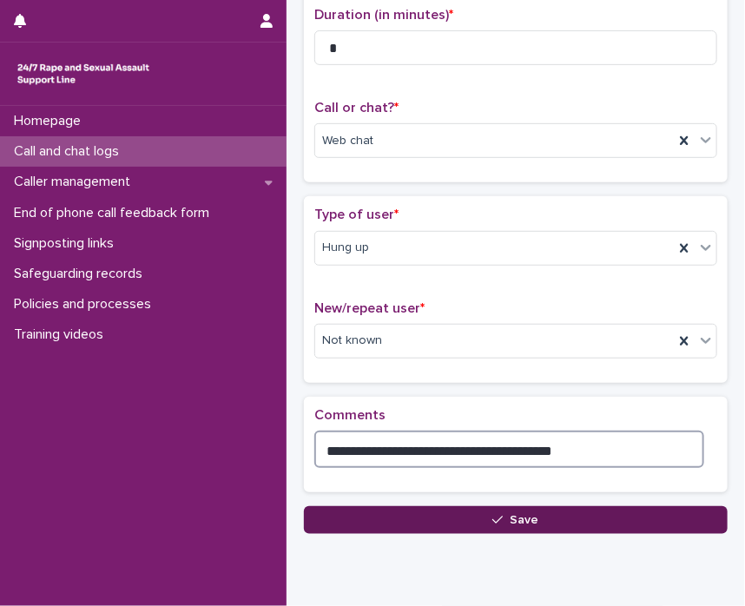
type textarea "**********"
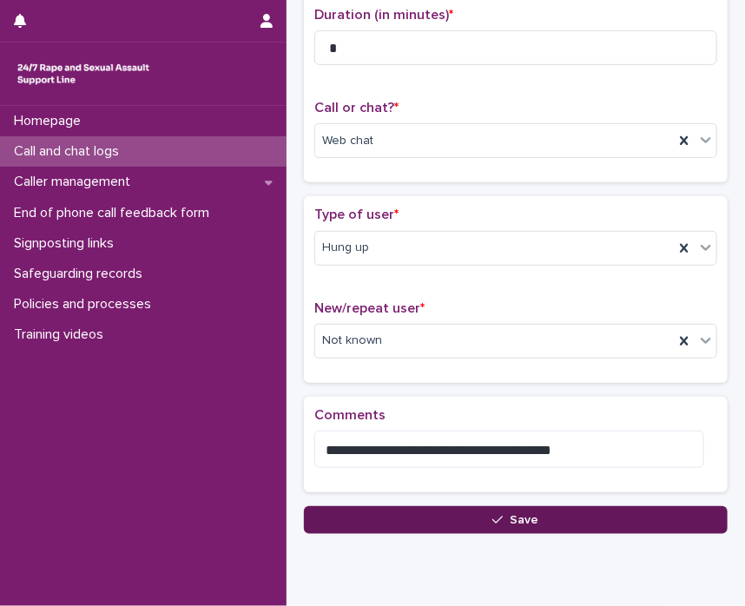
click at [497, 514] on icon "button" at bounding box center [497, 520] width 10 height 12
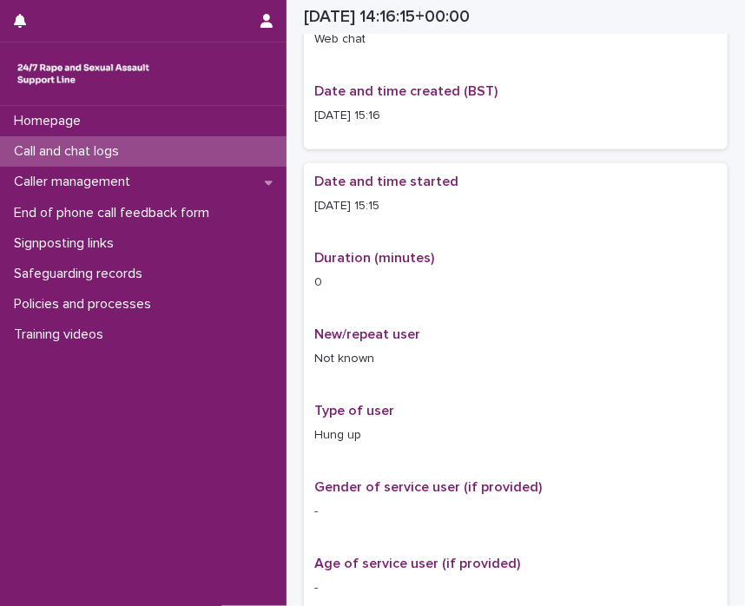
scroll to position [195, 0]
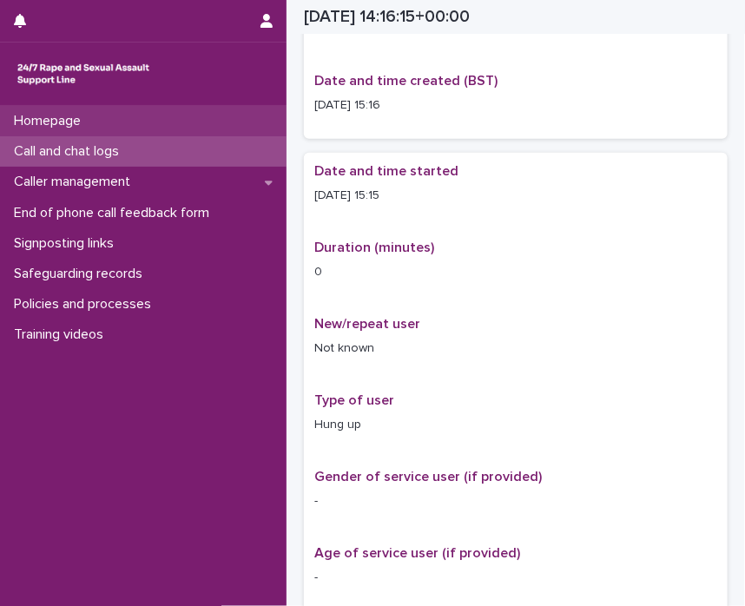
click at [39, 123] on p "Homepage" at bounding box center [51, 121] width 88 height 17
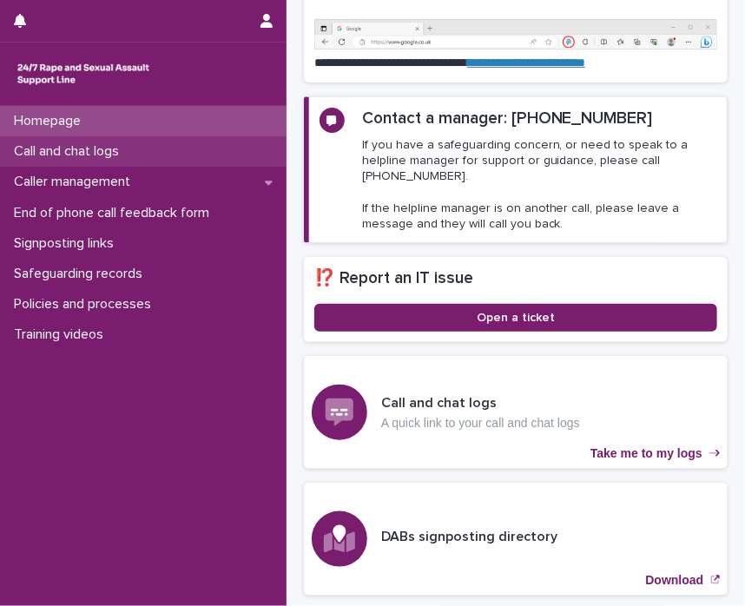
scroll to position [379, 0]
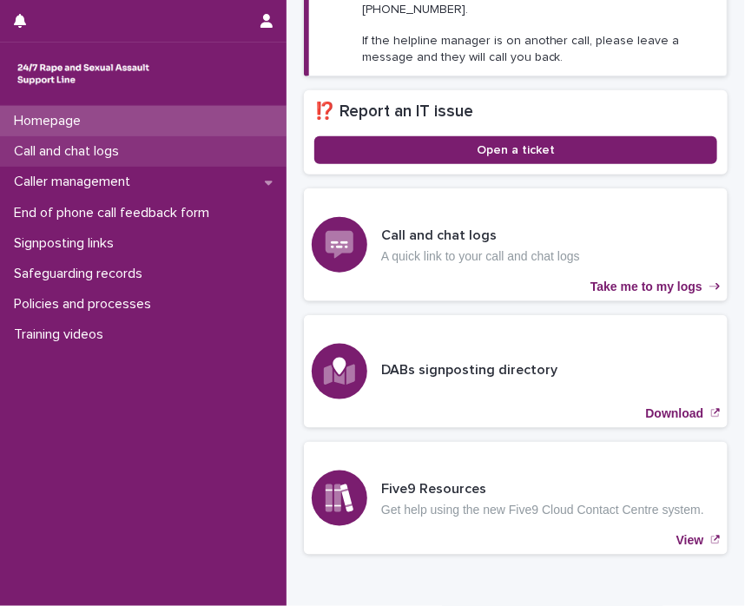
click at [48, 165] on div "Call and chat logs" at bounding box center [143, 151] width 287 height 30
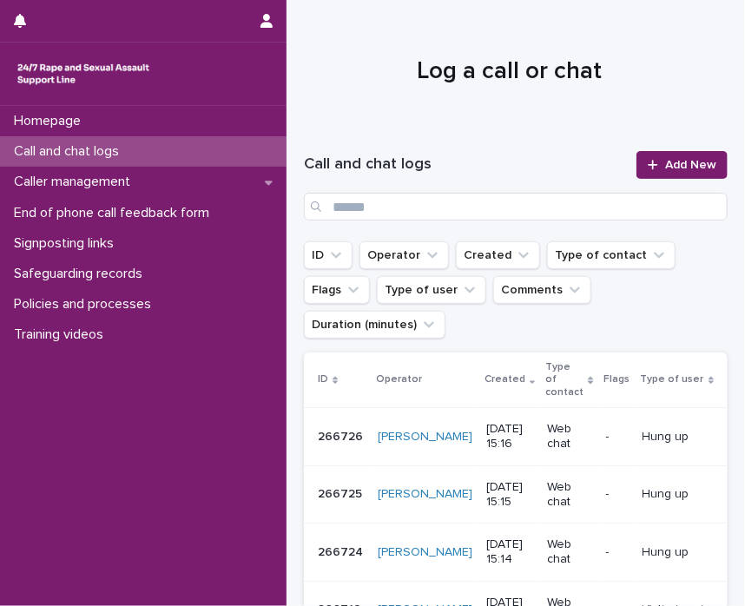
click at [677, 139] on div "Call and chat logs Add New" at bounding box center [516, 185] width 424 height 111
click at [670, 166] on span "Add New" at bounding box center [690, 165] width 51 height 12
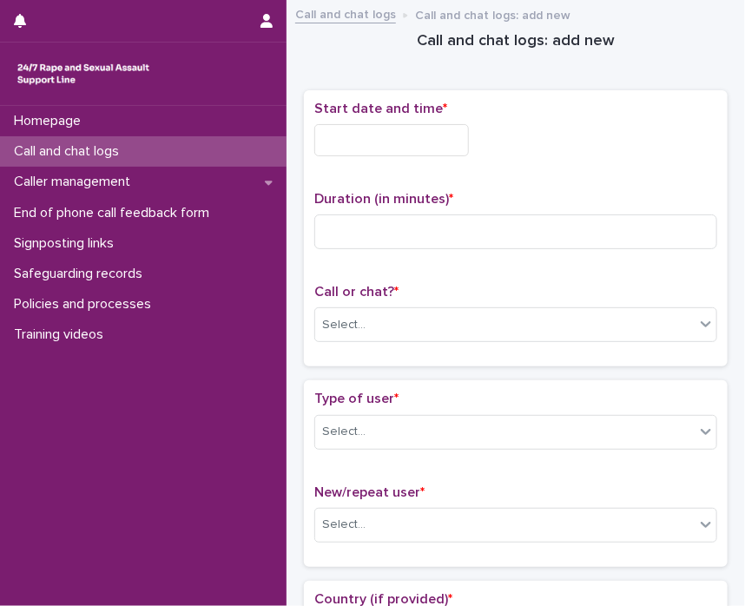
click at [430, 131] on input "text" at bounding box center [391, 140] width 155 height 32
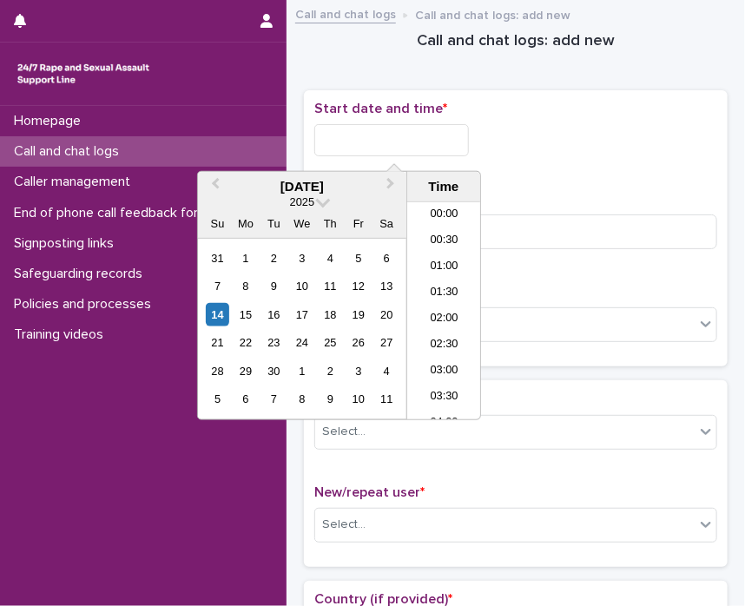
scroll to position [686, 0]
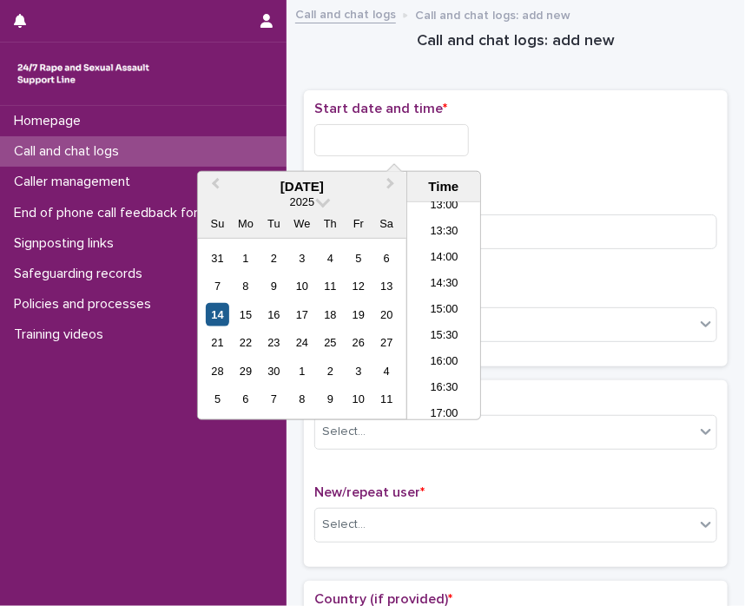
click at [221, 310] on div "14" at bounding box center [217, 314] width 23 height 23
click at [377, 141] on input "**********" at bounding box center [391, 140] width 155 height 32
drag, startPoint x: 381, startPoint y: 135, endPoint x: 564, endPoint y: 160, distance: 184.0
click at [564, 160] on div "**********" at bounding box center [515, 135] width 403 height 69
type input "**********"
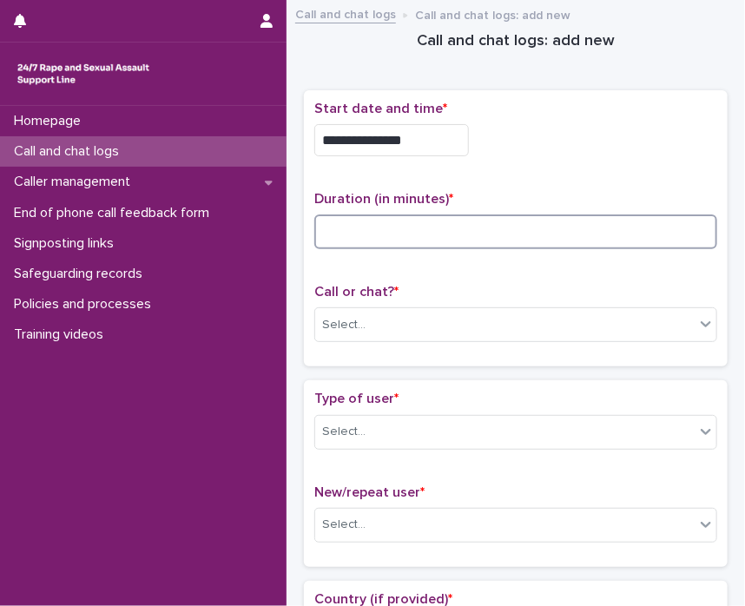
click at [549, 228] on input at bounding box center [515, 232] width 403 height 35
type input "*"
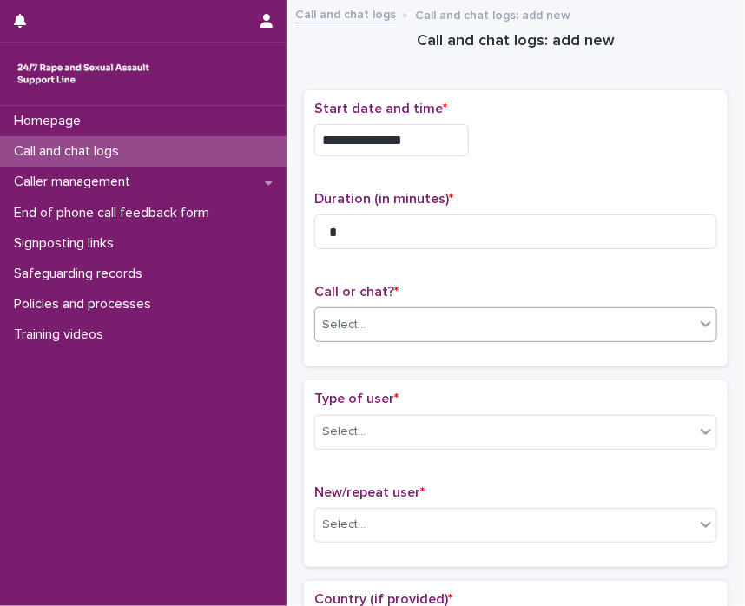
click at [660, 327] on div "Select..." at bounding box center [505, 325] width 380 height 29
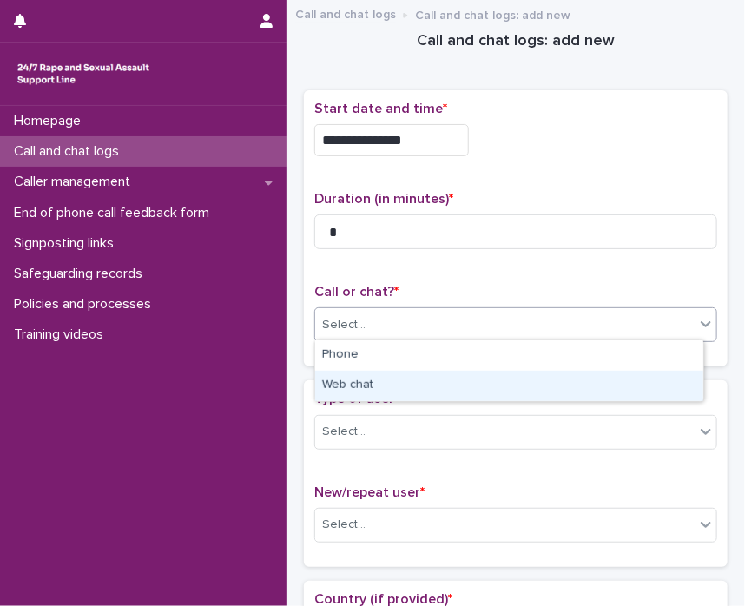
click at [623, 385] on div "Web chat" at bounding box center [509, 386] width 388 height 30
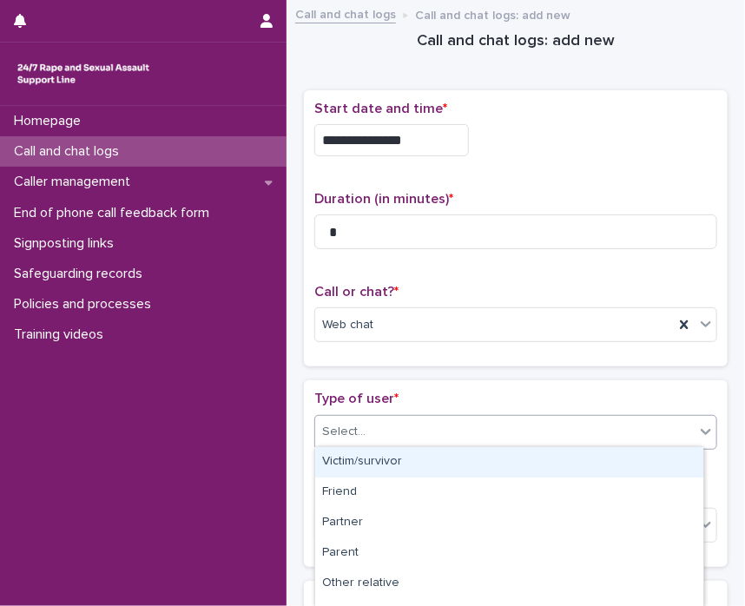
click at [697, 428] on icon at bounding box center [705, 431] width 17 height 17
drag, startPoint x: 690, startPoint y: 470, endPoint x: 697, endPoint y: 515, distance: 45.7
click at [697, 515] on div "Victim/survivor Friend Partner Parent Other relative Colleague Professional (po…" at bounding box center [509, 527] width 388 height 160
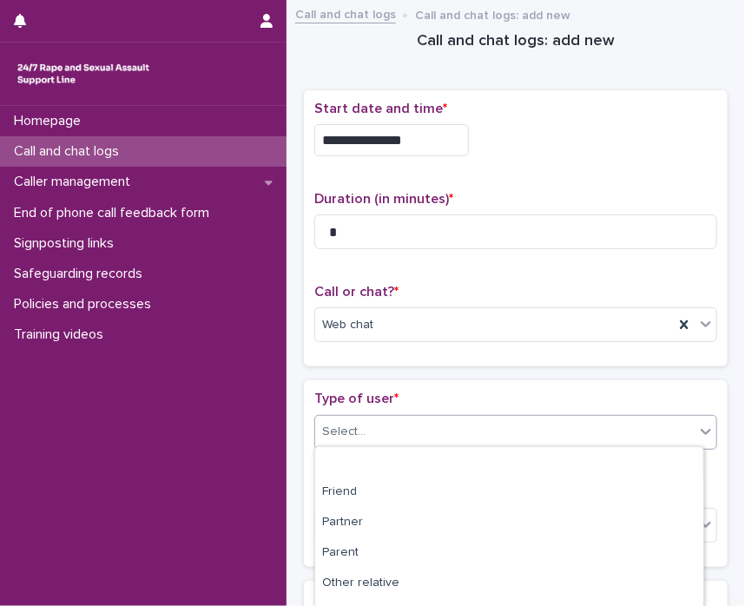
scroll to position [295, 0]
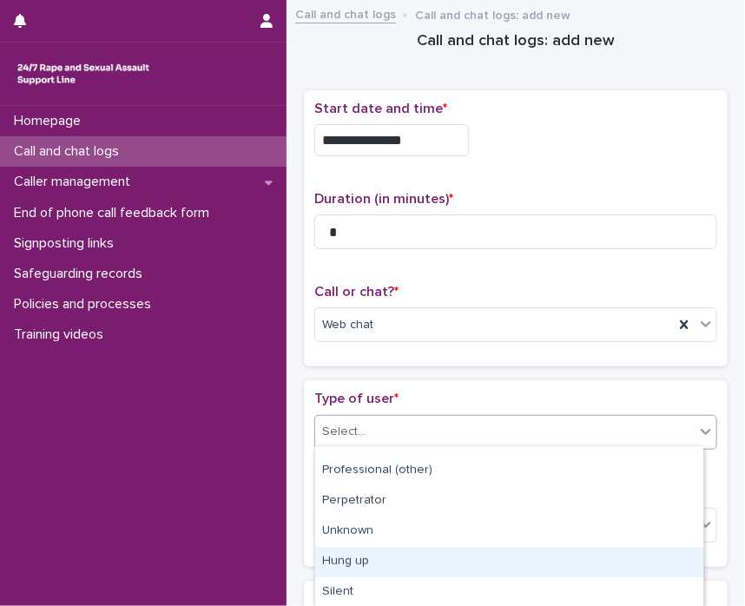
drag, startPoint x: 696, startPoint y: 496, endPoint x: 577, endPoint y: 580, distance: 145.8
click at [577, 569] on div "Hung up" at bounding box center [509, 562] width 388 height 30
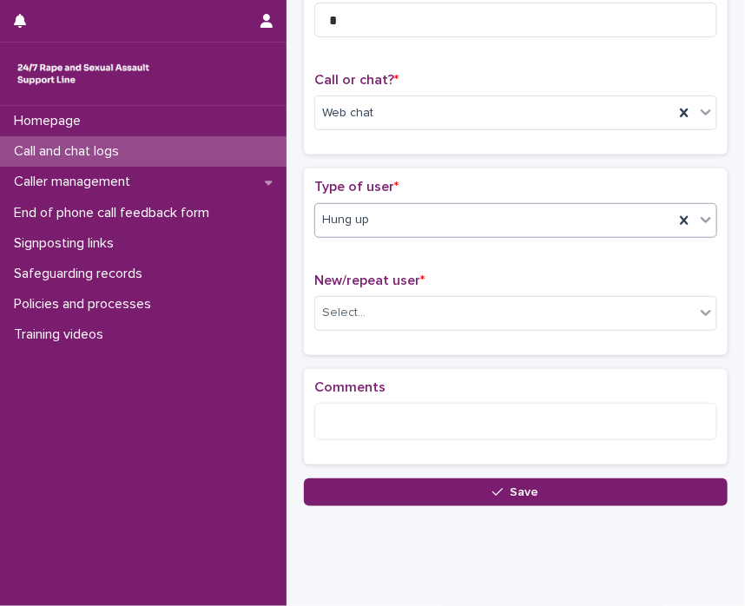
scroll to position [243, 0]
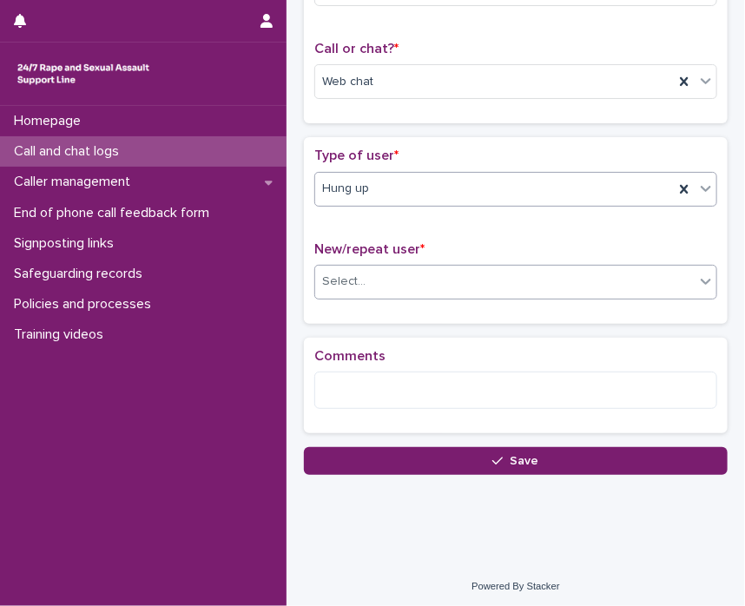
click at [697, 280] on icon at bounding box center [705, 281] width 17 height 17
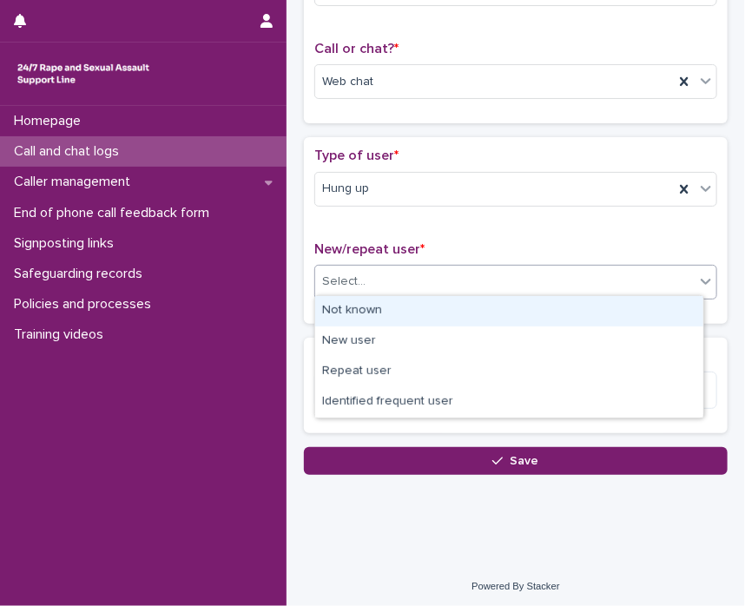
click at [662, 309] on div "Not known" at bounding box center [509, 311] width 388 height 30
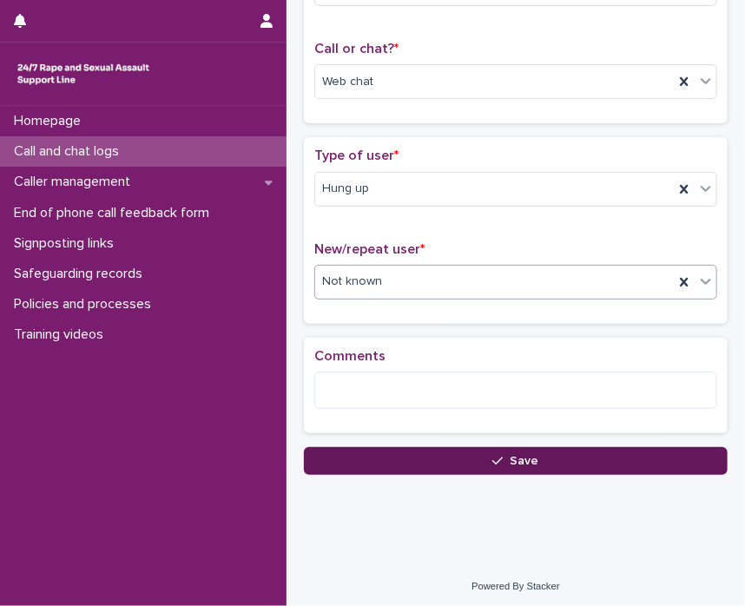
click at [636, 449] on button "Save" at bounding box center [516, 461] width 424 height 28
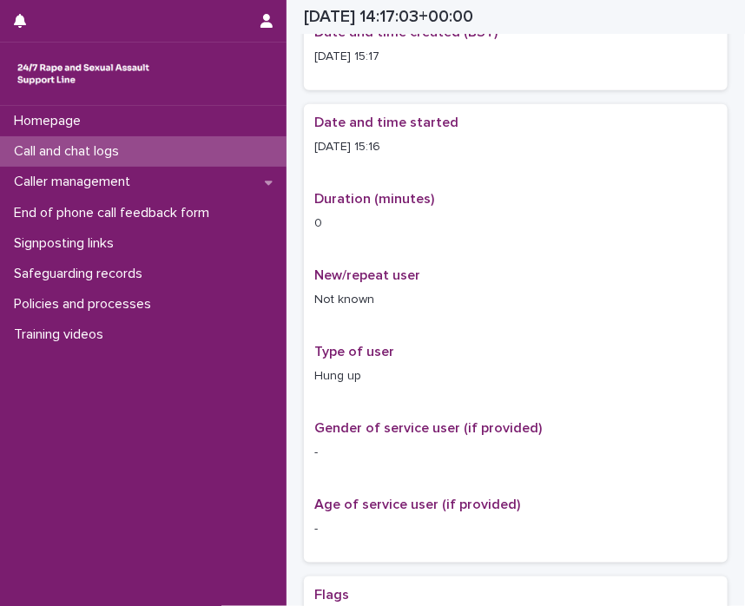
scroll to position [254, 0]
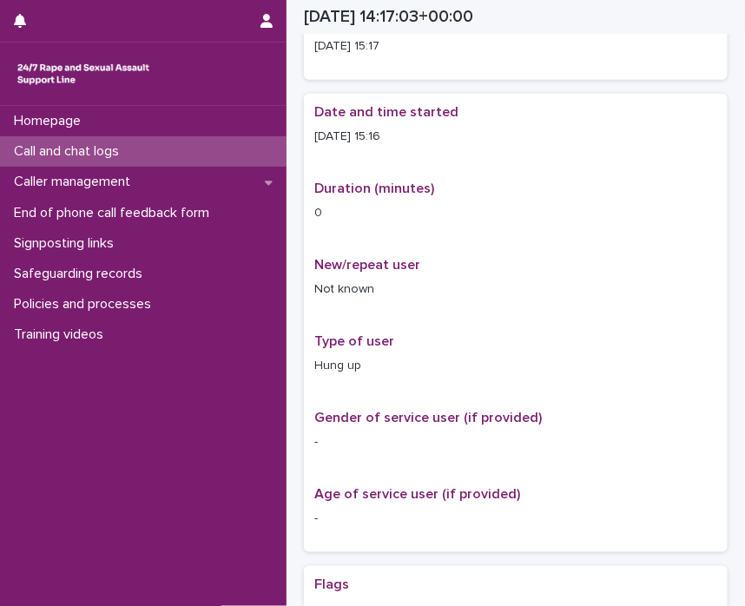
click at [87, 150] on p "Call and chat logs" at bounding box center [70, 151] width 126 height 17
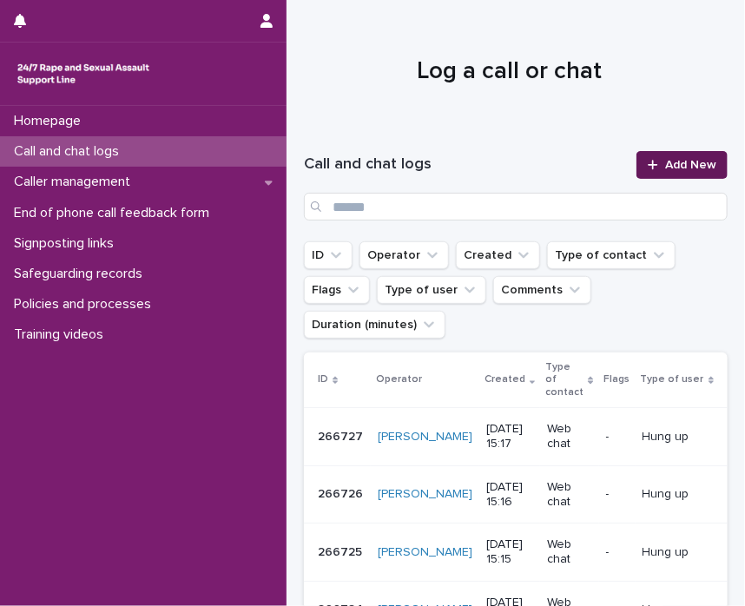
click at [677, 174] on link "Add New" at bounding box center [682, 165] width 91 height 28
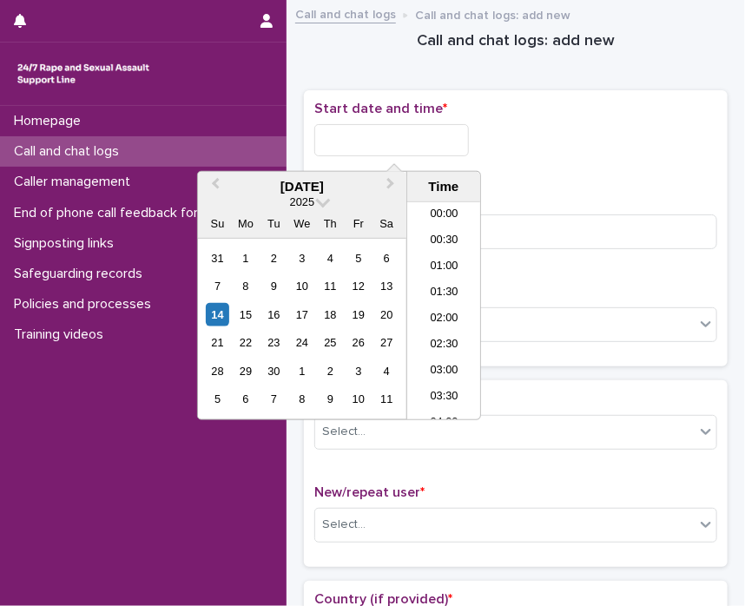
click at [357, 136] on input "text" at bounding box center [391, 140] width 155 height 32
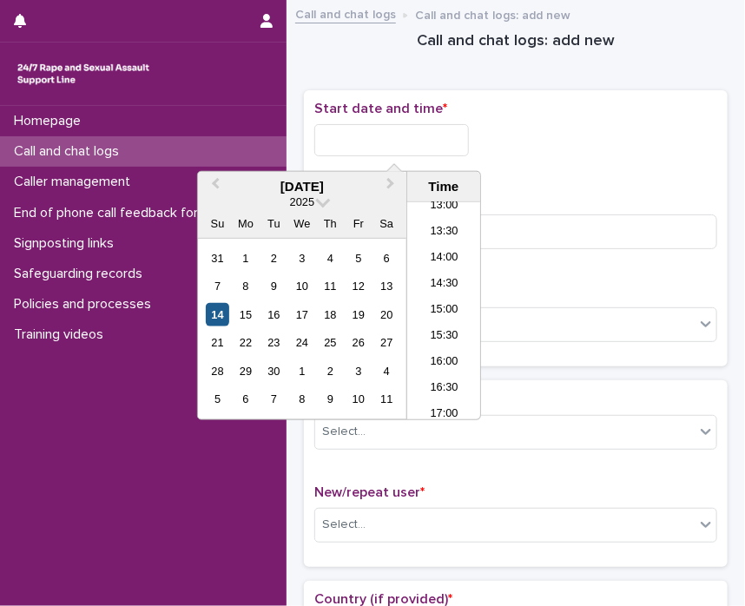
click at [221, 310] on div "14" at bounding box center [217, 314] width 23 height 23
drag, startPoint x: 380, startPoint y: 136, endPoint x: 705, endPoint y: 175, distance: 327.0
click at [705, 175] on div "**********" at bounding box center [516, 228] width 424 height 277
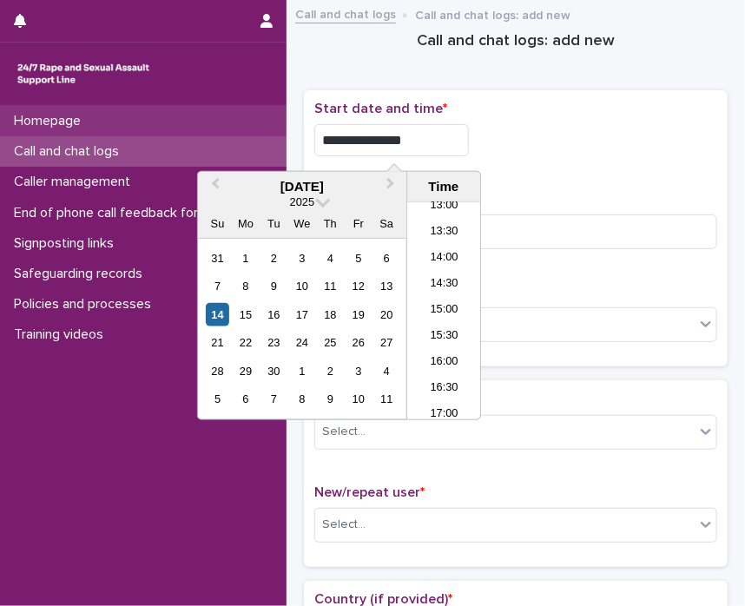
type input "**********"
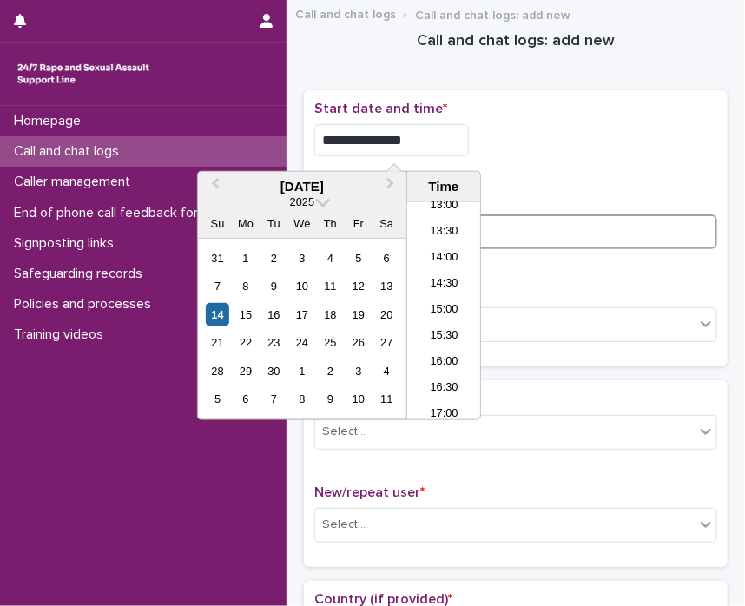
click at [511, 241] on input at bounding box center [515, 232] width 403 height 35
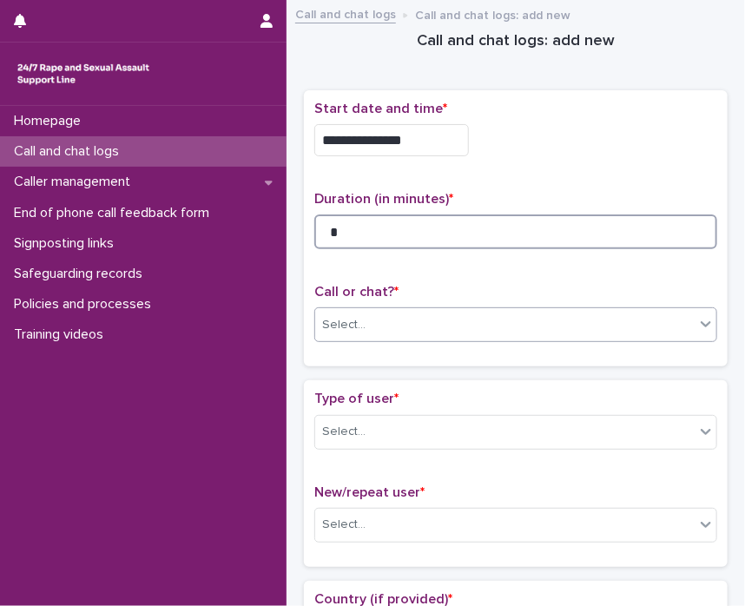
type input "*"
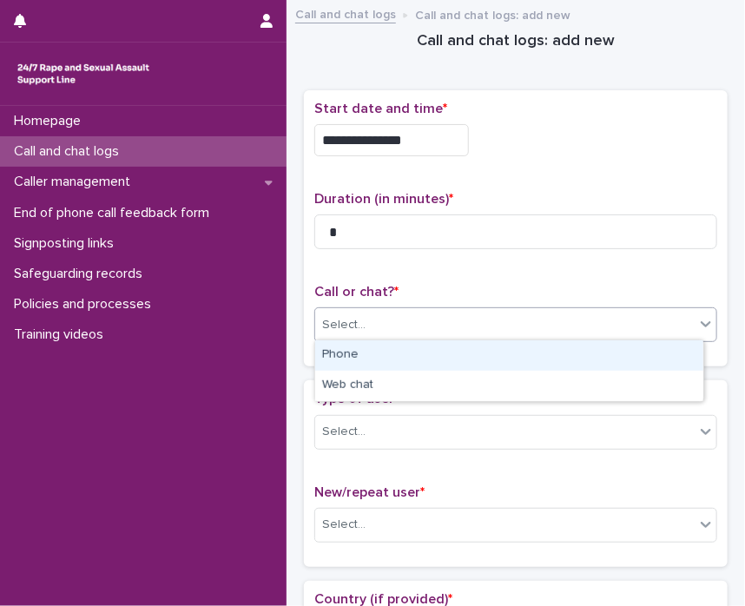
click at [701, 322] on icon at bounding box center [706, 325] width 10 height 6
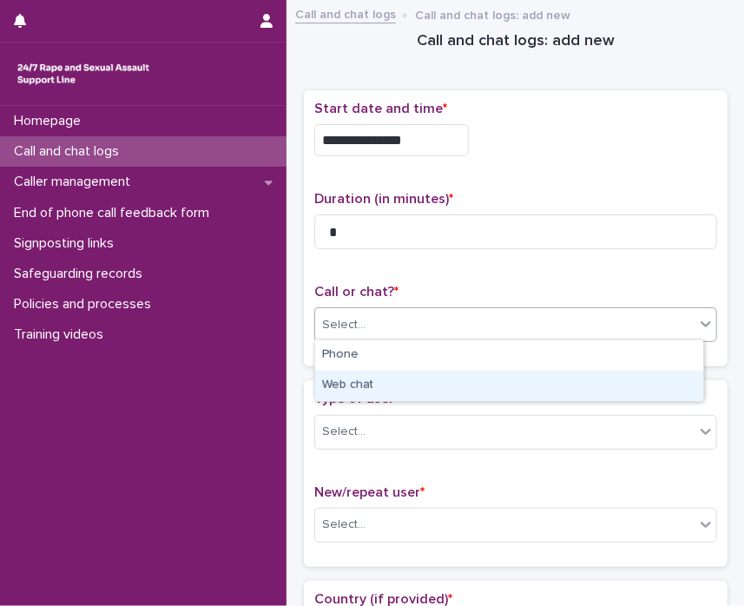
click at [662, 383] on div "Web chat" at bounding box center [509, 386] width 388 height 30
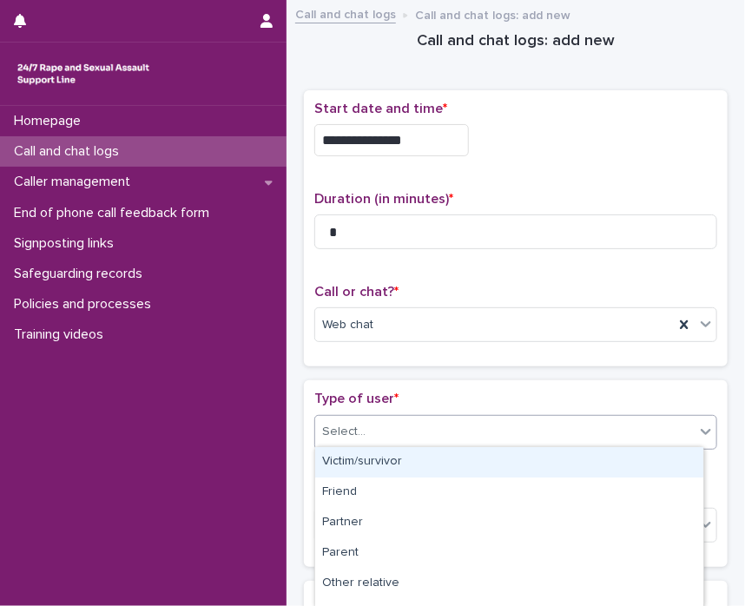
click at [697, 432] on icon at bounding box center [705, 431] width 17 height 17
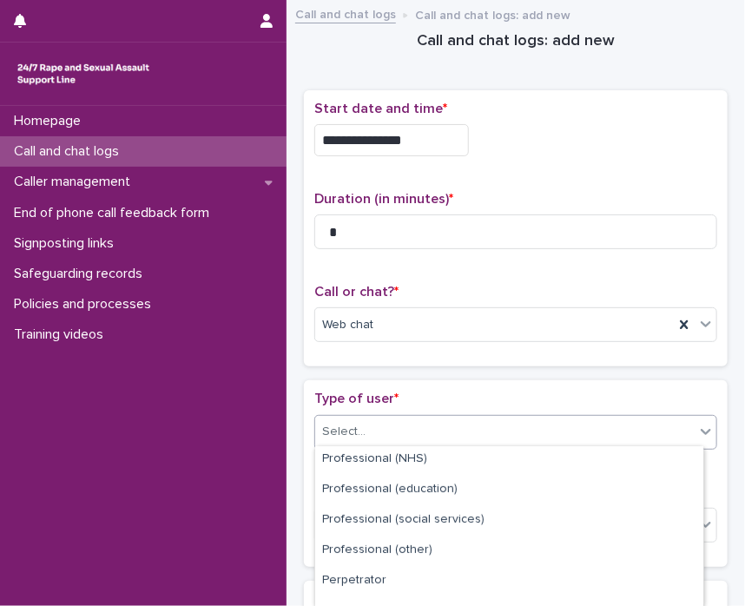
scroll to position [295, 0]
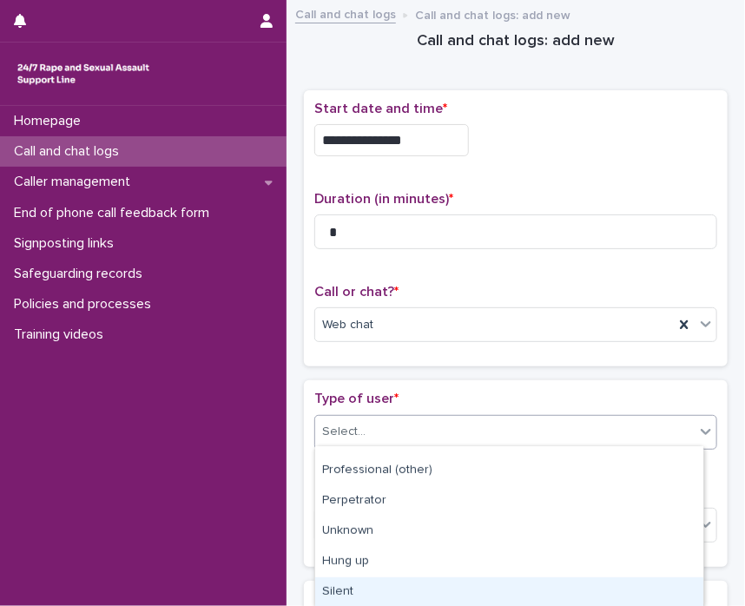
drag, startPoint x: 698, startPoint y: 478, endPoint x: 644, endPoint y: 578, distance: 113.9
click at [644, 578] on div "Silent" at bounding box center [509, 593] width 388 height 30
click at [639, 565] on div "Loading... Saving… Type of user * option Silent focused, 15 of 15. 15 results a…" at bounding box center [516, 480] width 424 height 200
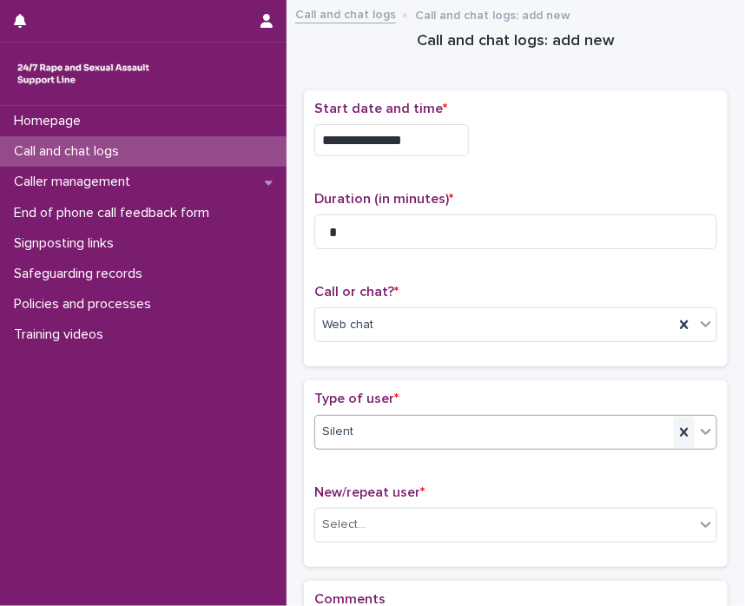
click at [678, 432] on icon at bounding box center [684, 432] width 17 height 17
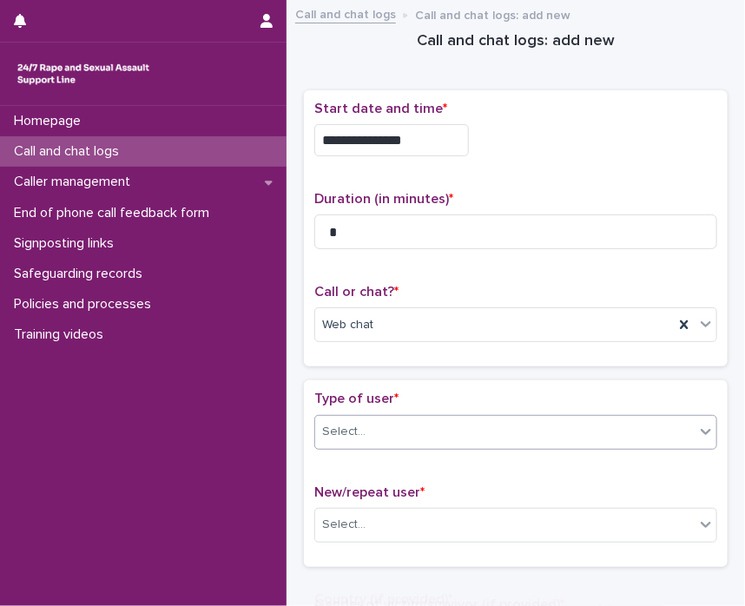
click at [697, 432] on icon at bounding box center [705, 431] width 17 height 17
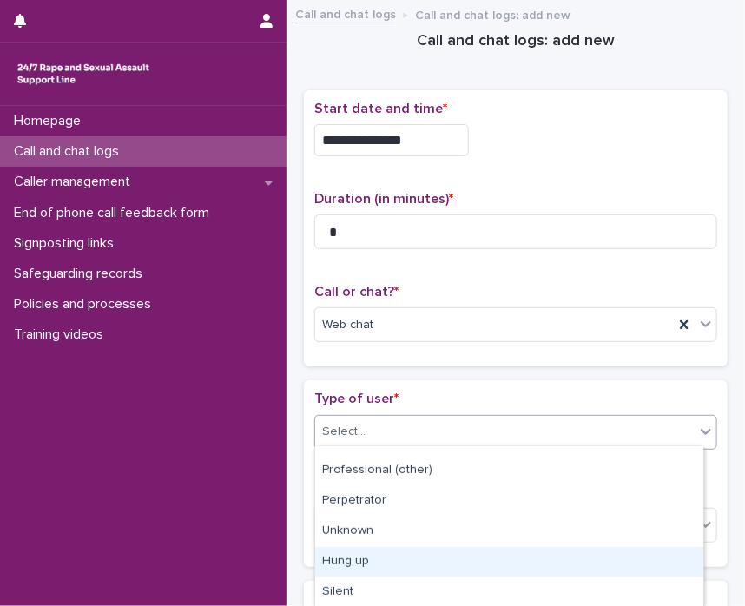
click at [601, 558] on div "Hung up" at bounding box center [509, 562] width 388 height 30
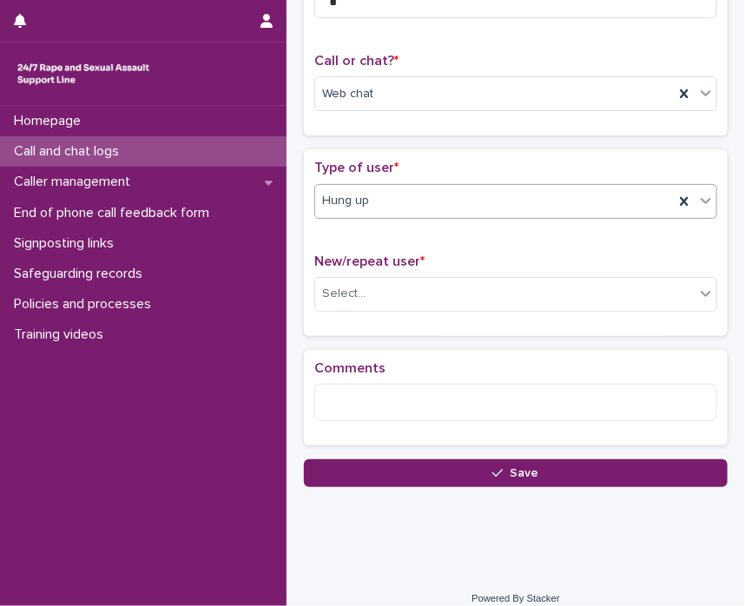
scroll to position [243, 0]
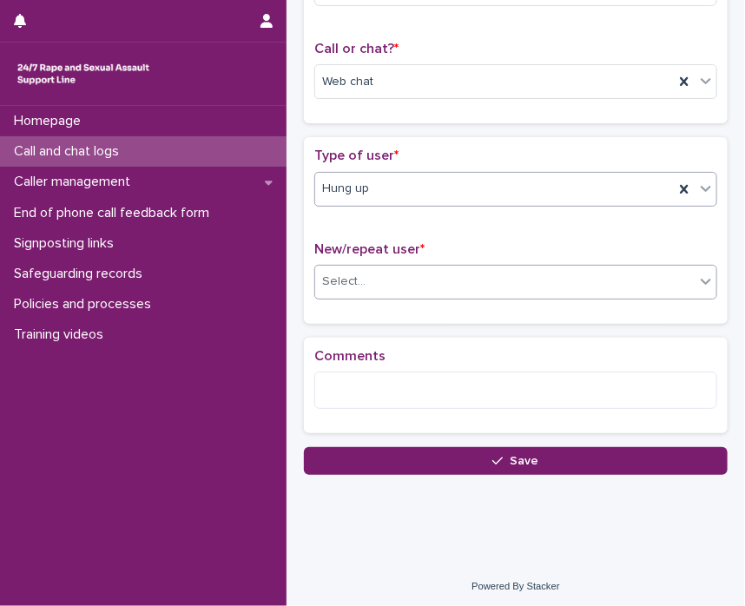
click at [697, 279] on icon at bounding box center [705, 281] width 17 height 17
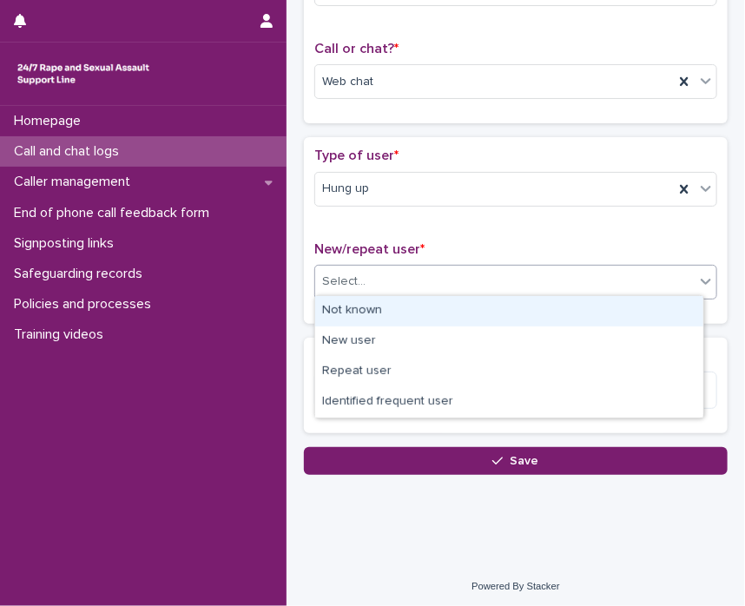
click at [639, 320] on div "Not known" at bounding box center [509, 311] width 388 height 30
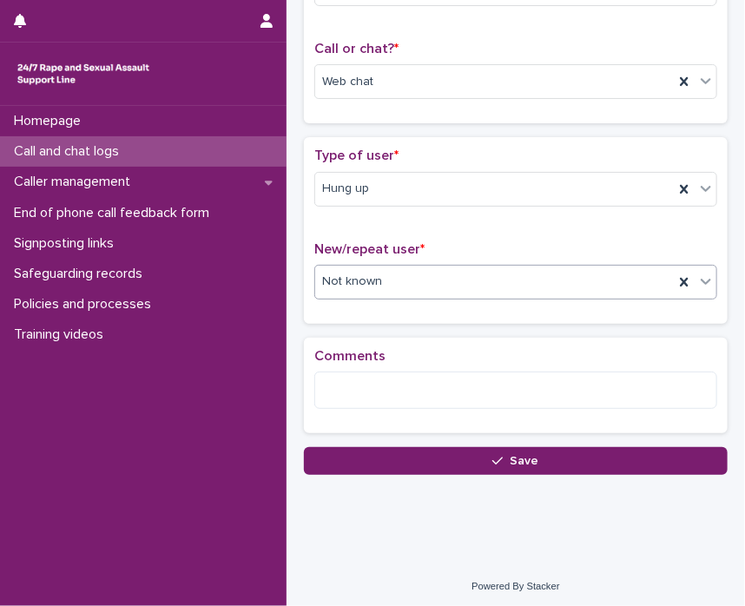
drag, startPoint x: 624, startPoint y: 460, endPoint x: 584, endPoint y: 432, distance: 49.2
click at [624, 461] on button "Save" at bounding box center [516, 461] width 424 height 28
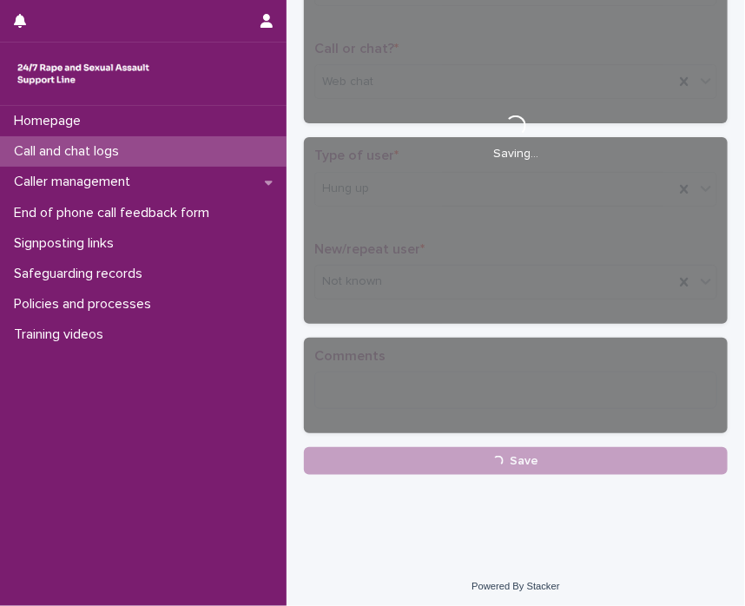
click at [0, 119] on html "**********" at bounding box center [372, 303] width 745 height 606
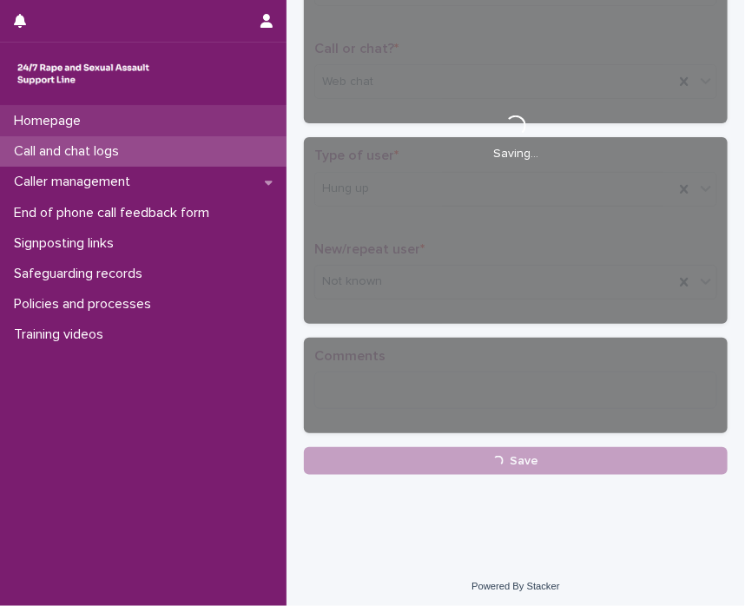
click at [21, 118] on p "Homepage" at bounding box center [51, 121] width 88 height 17
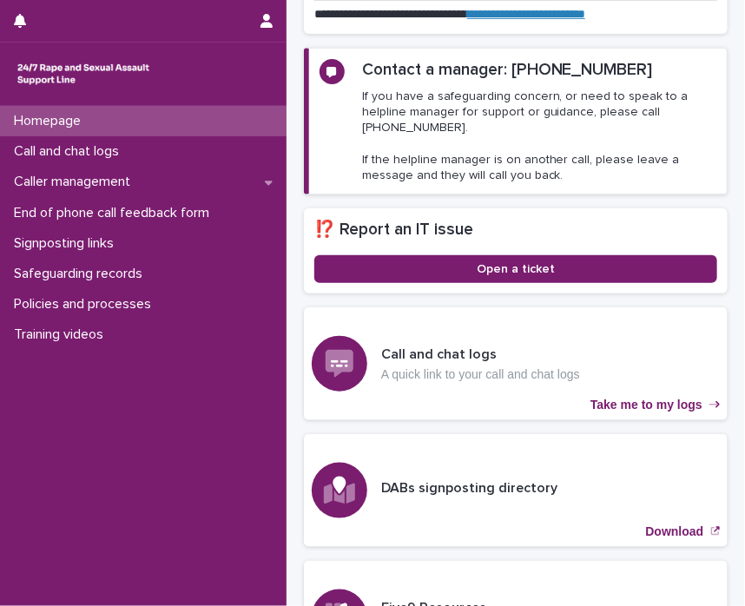
scroll to position [430, 0]
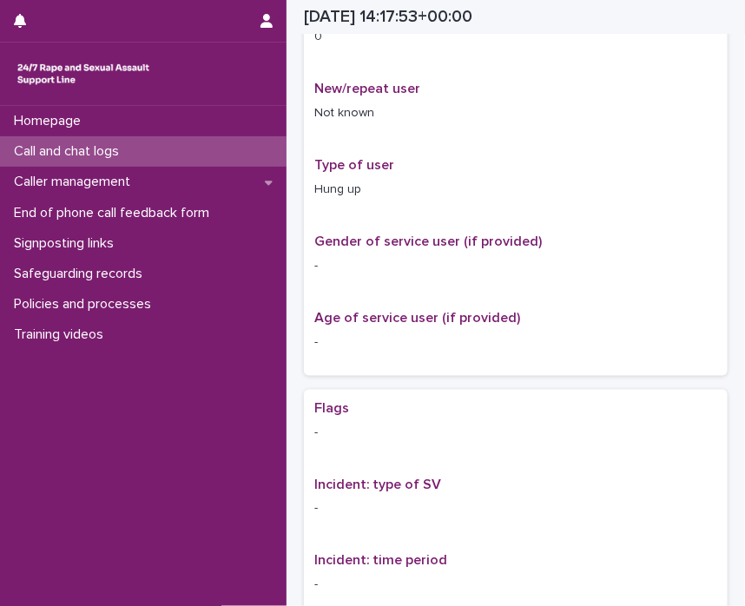
click at [41, 152] on p "Call and chat logs" at bounding box center [70, 151] width 126 height 17
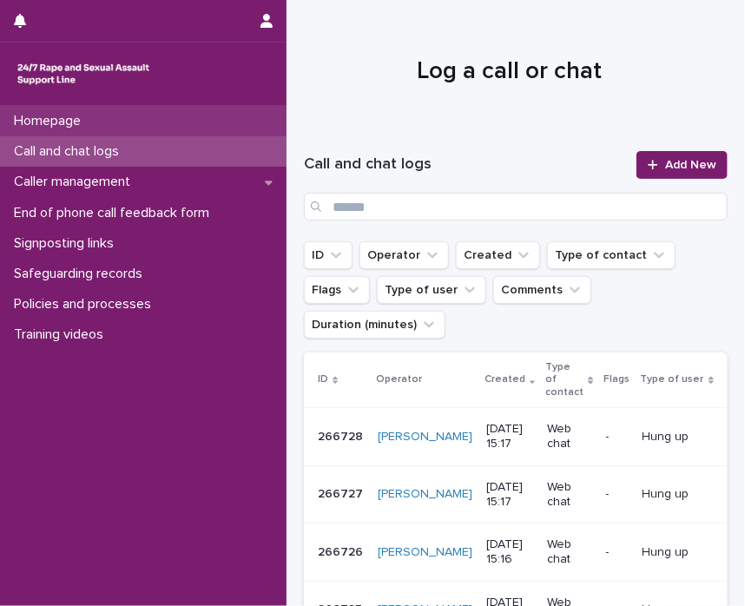
click at [99, 125] on div "Homepage" at bounding box center [143, 121] width 287 height 30
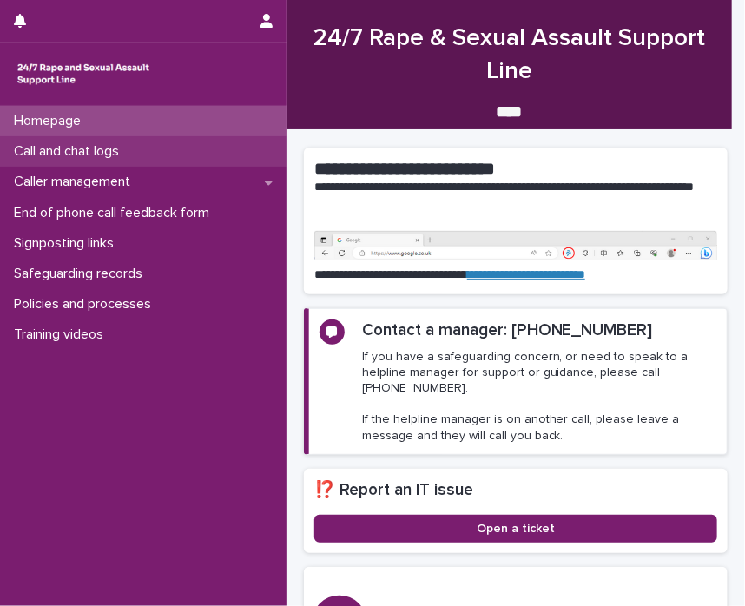
click at [98, 152] on p "Call and chat logs" at bounding box center [70, 151] width 126 height 17
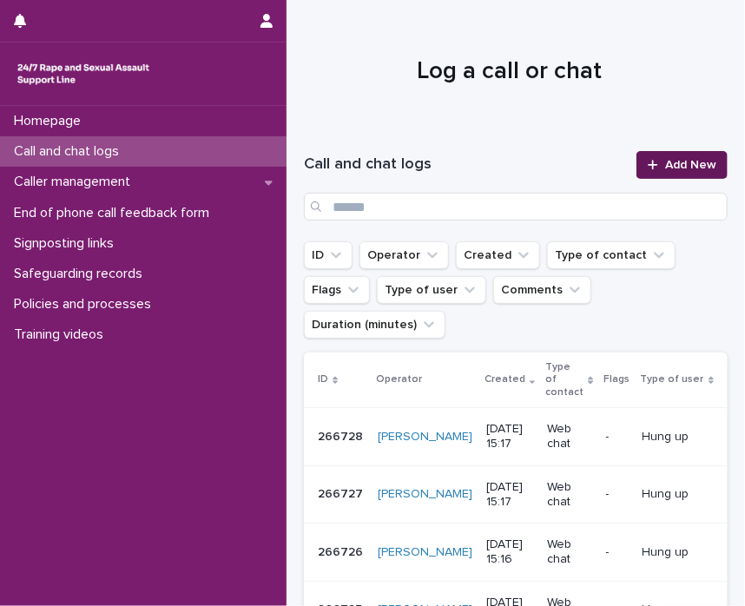
click at [665, 164] on span "Add New" at bounding box center [690, 165] width 51 height 12
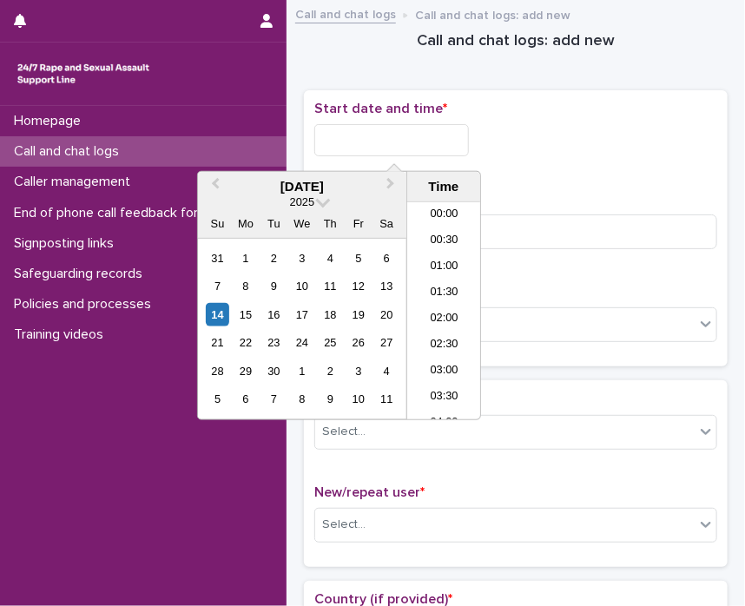
click at [372, 136] on input "text" at bounding box center [391, 140] width 155 height 32
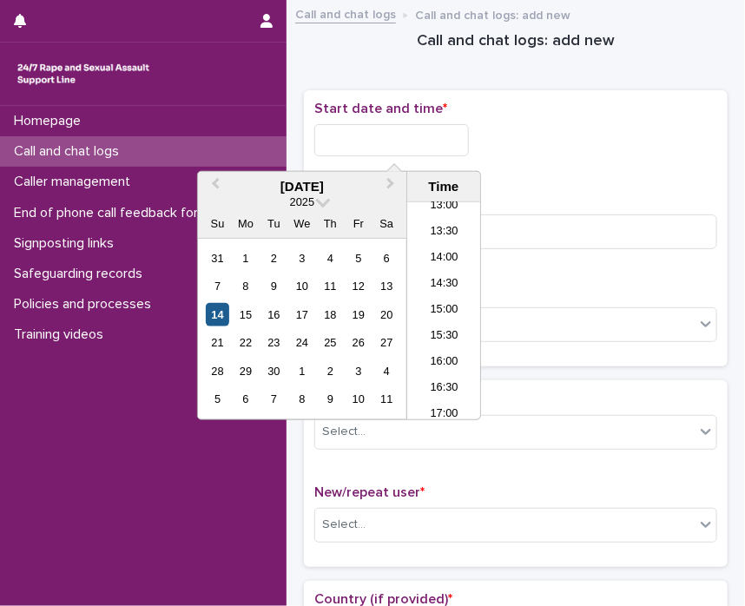
click at [218, 308] on div "14" at bounding box center [217, 314] width 23 height 23
drag, startPoint x: 381, startPoint y: 135, endPoint x: 640, endPoint y: 142, distance: 258.9
click at [637, 142] on div "**********" at bounding box center [515, 140] width 403 height 32
type input "**********"
click at [566, 243] on input at bounding box center [515, 232] width 403 height 35
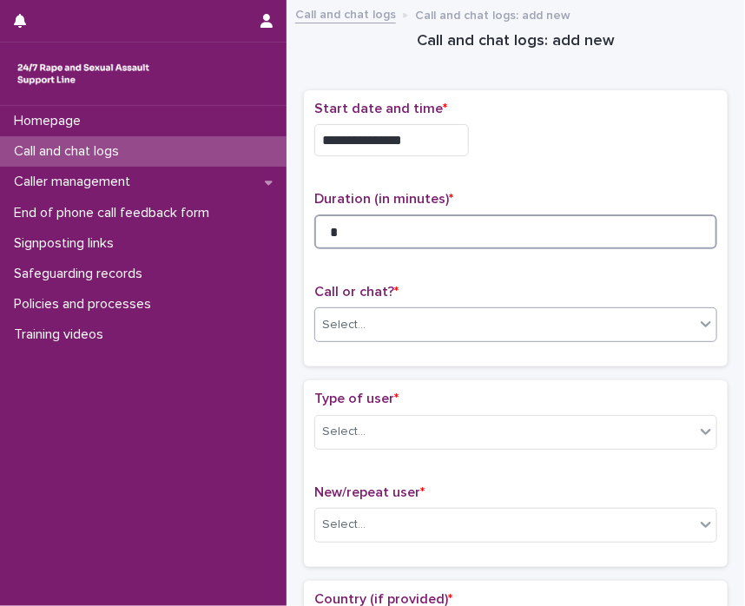
type input "*"
click at [701, 323] on icon at bounding box center [706, 325] width 10 height 6
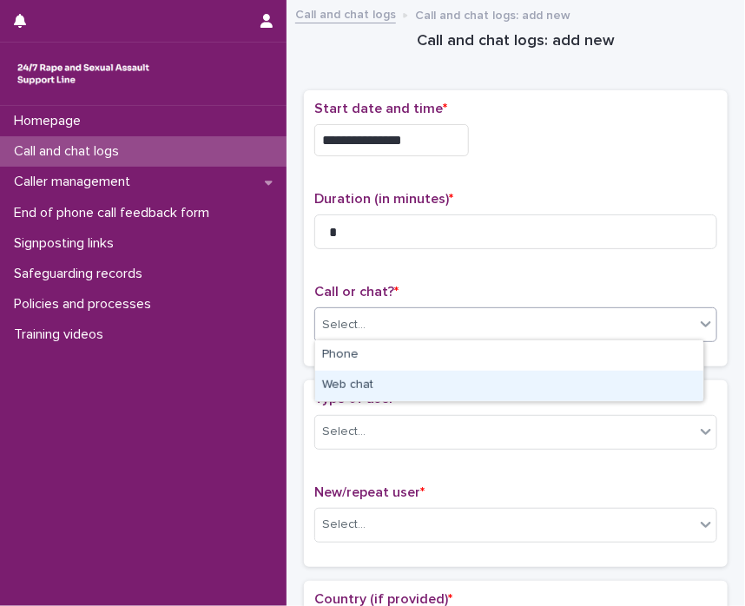
click at [616, 386] on div "Web chat" at bounding box center [509, 386] width 388 height 30
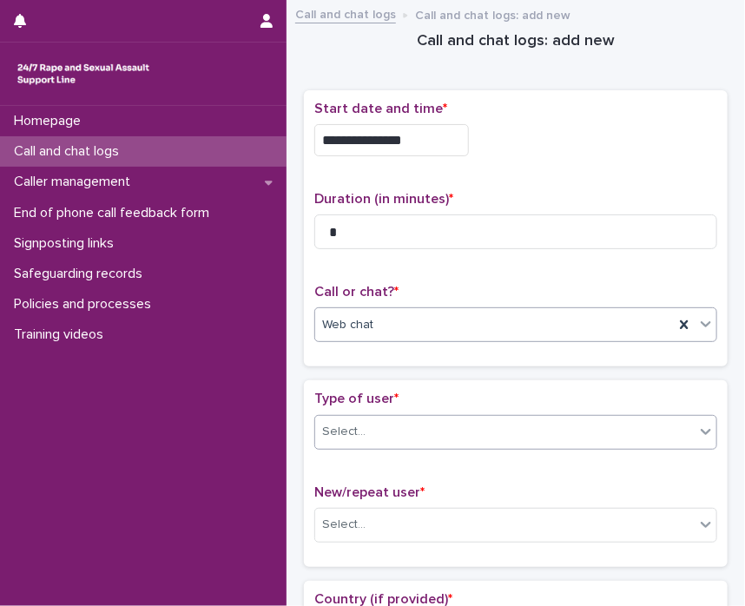
click at [698, 435] on icon at bounding box center [705, 431] width 17 height 17
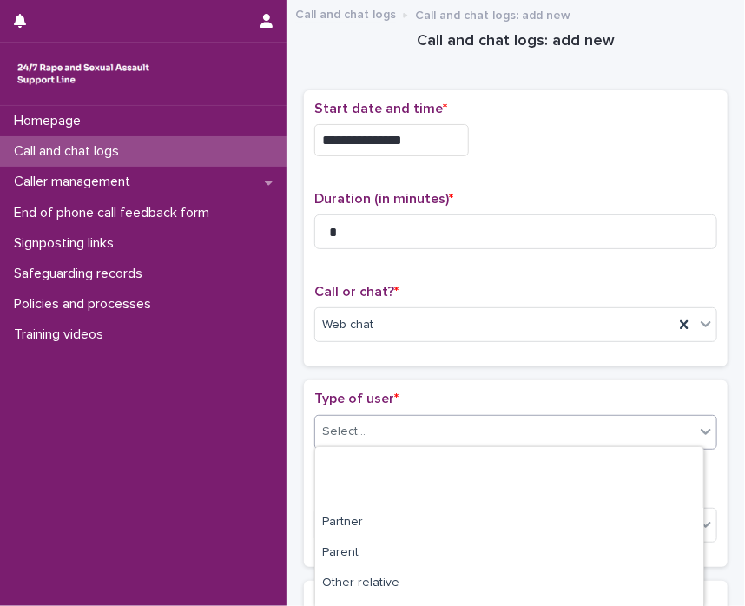
scroll to position [295, 0]
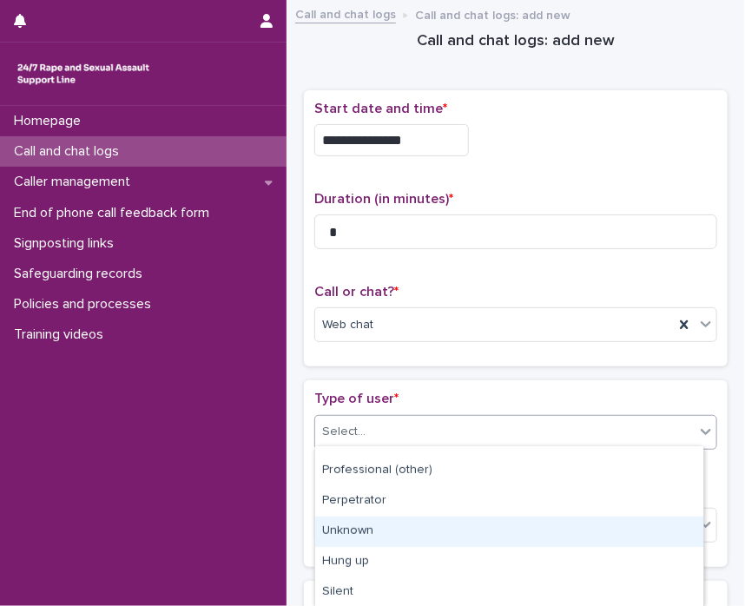
click at [658, 543] on div "Unknown" at bounding box center [509, 532] width 388 height 30
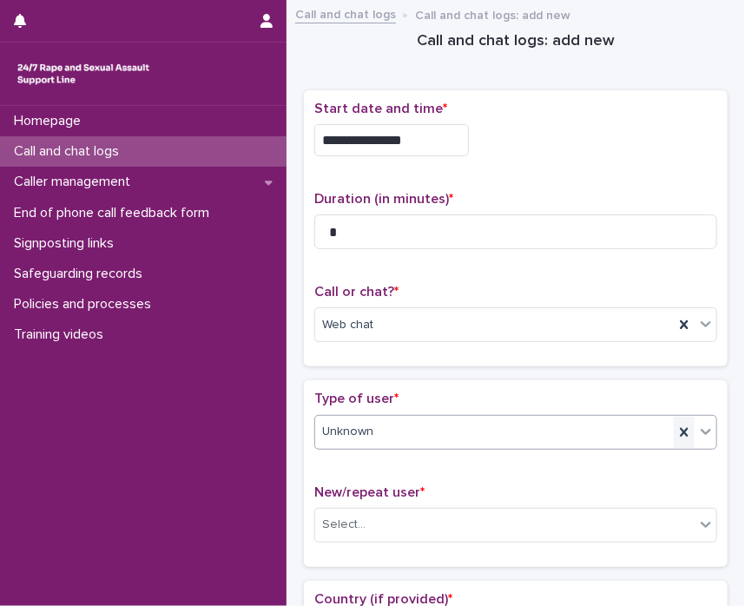
click at [674, 439] on div at bounding box center [684, 432] width 21 height 31
click at [705, 431] on div "Type of user * option Unknown, selected. 0 results available. Select is focused…" at bounding box center [516, 473] width 424 height 186
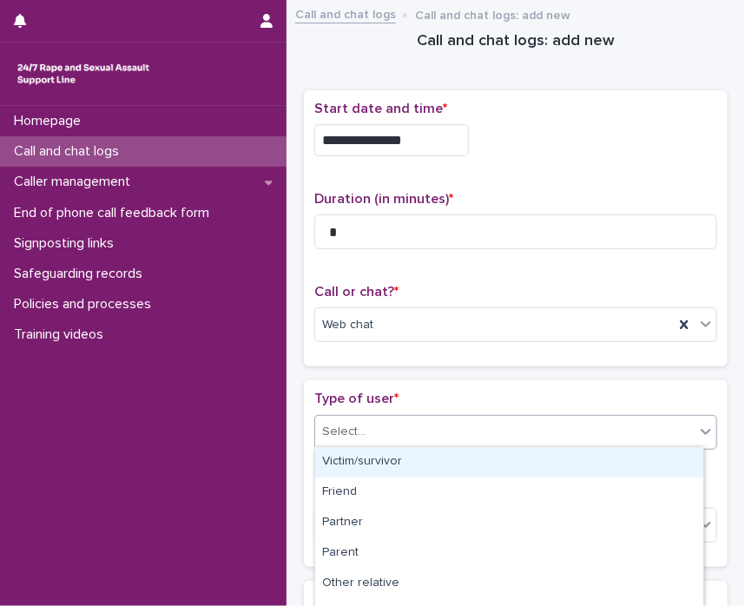
click at [697, 432] on icon at bounding box center [705, 431] width 17 height 17
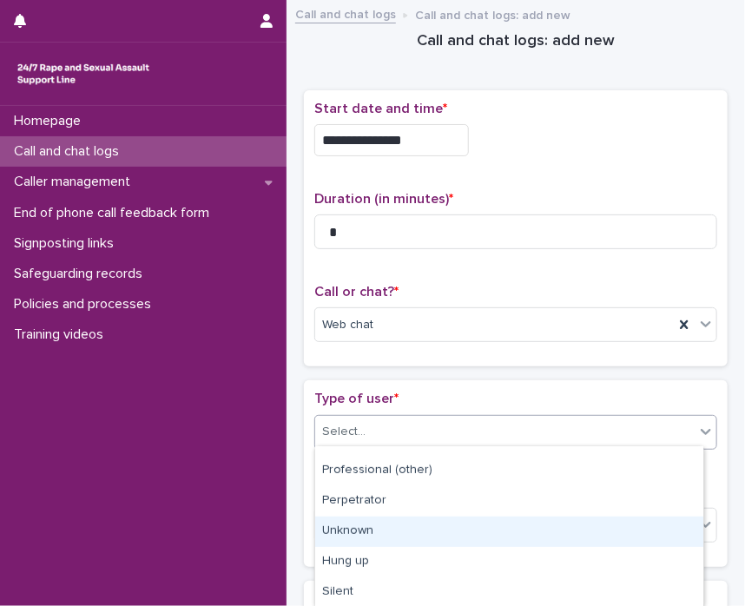
drag, startPoint x: 653, startPoint y: 556, endPoint x: 651, endPoint y: 536, distance: 20.0
click at [651, 536] on div "Unknown" at bounding box center [509, 532] width 388 height 30
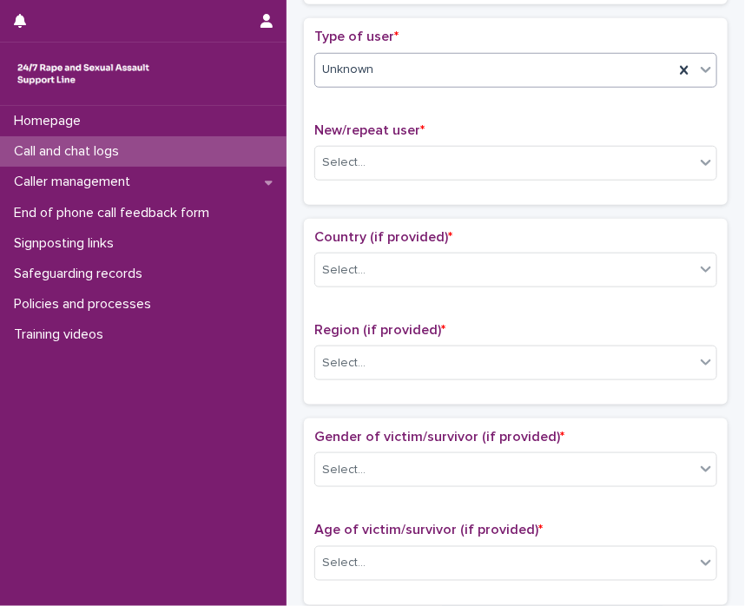
scroll to position [413, 0]
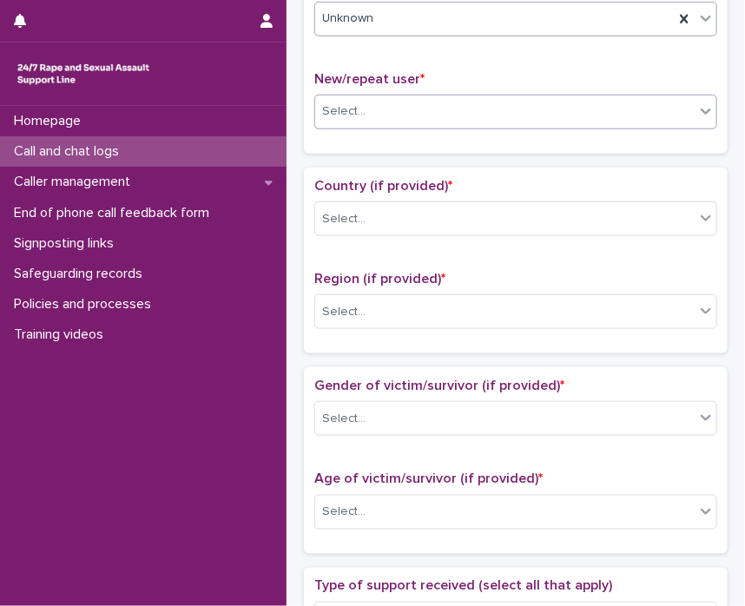
click at [696, 106] on div at bounding box center [706, 111] width 21 height 31
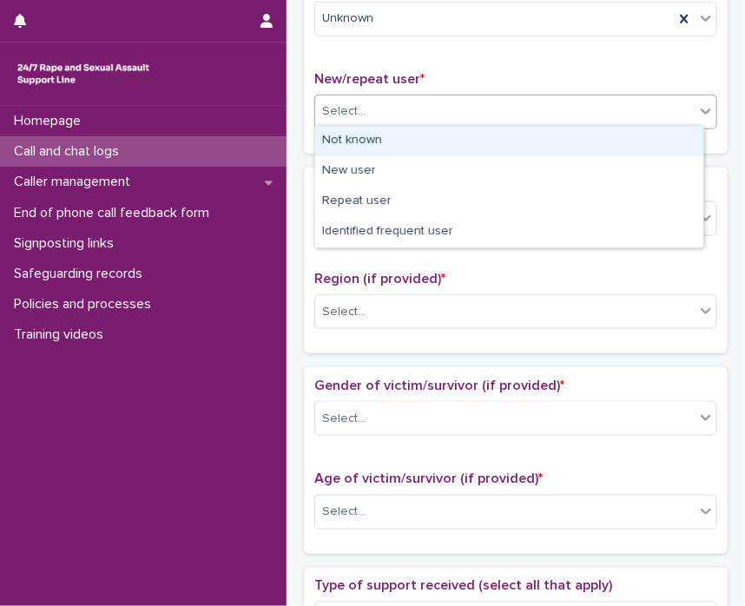
click at [585, 141] on div "Not known" at bounding box center [509, 141] width 388 height 30
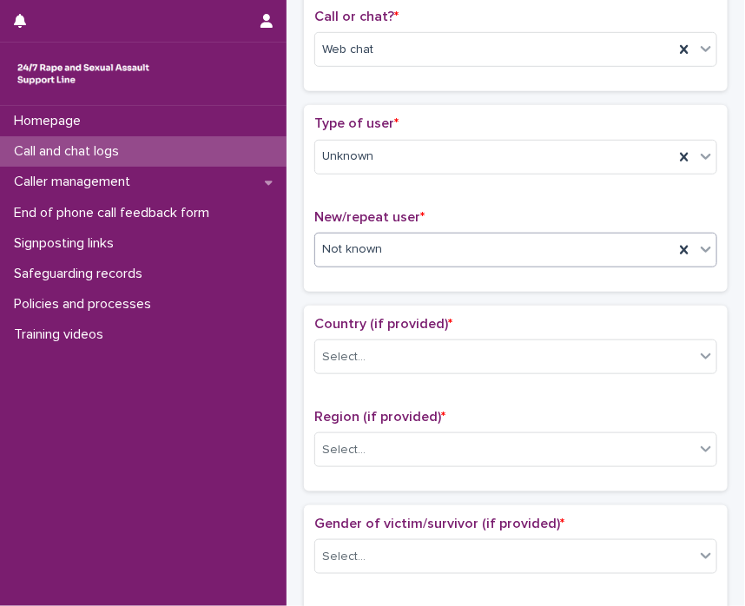
scroll to position [220, 0]
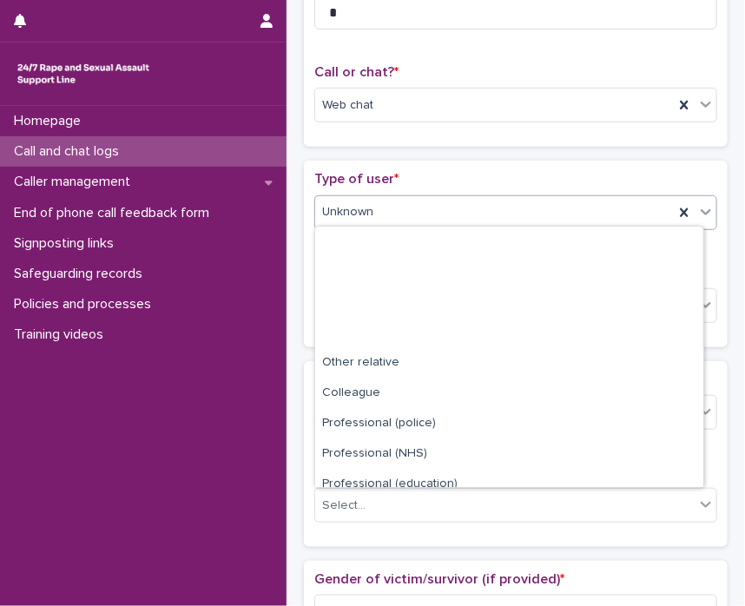
click at [697, 213] on icon at bounding box center [705, 211] width 17 height 17
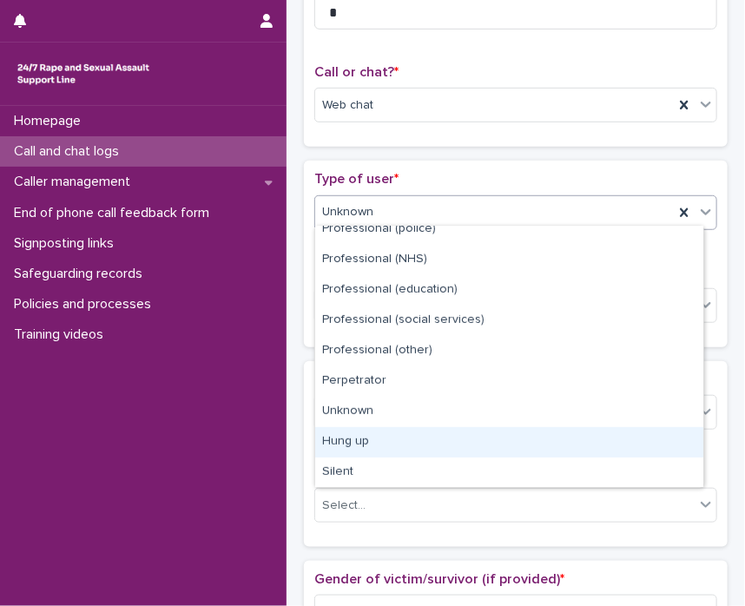
click at [615, 444] on div "Hung up" at bounding box center [509, 442] width 388 height 30
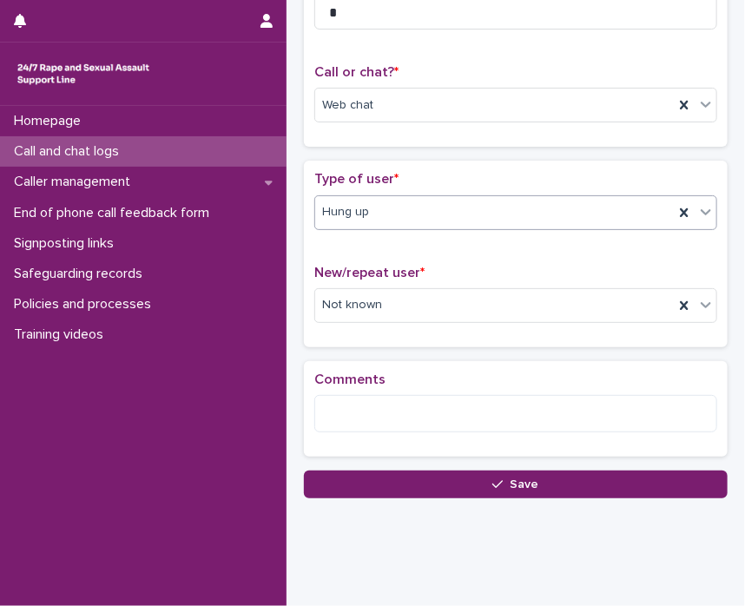
scroll to position [243, 0]
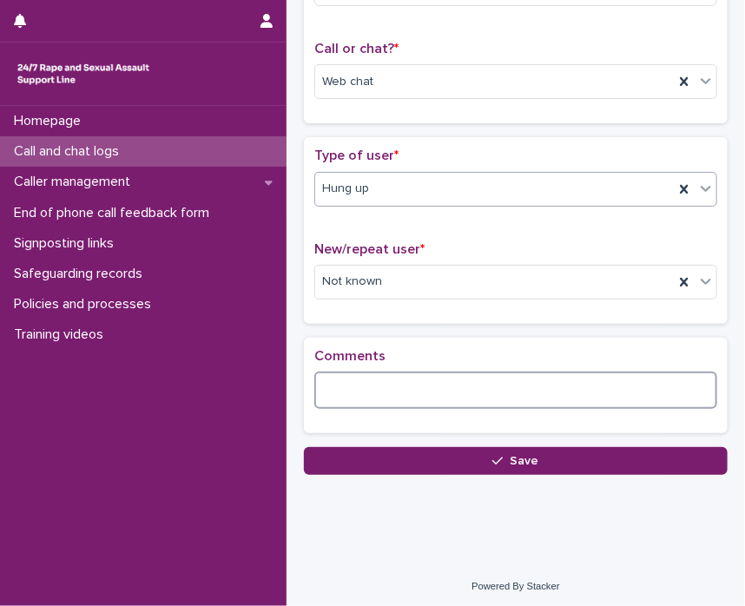
click at [498, 392] on textarea at bounding box center [515, 390] width 403 height 37
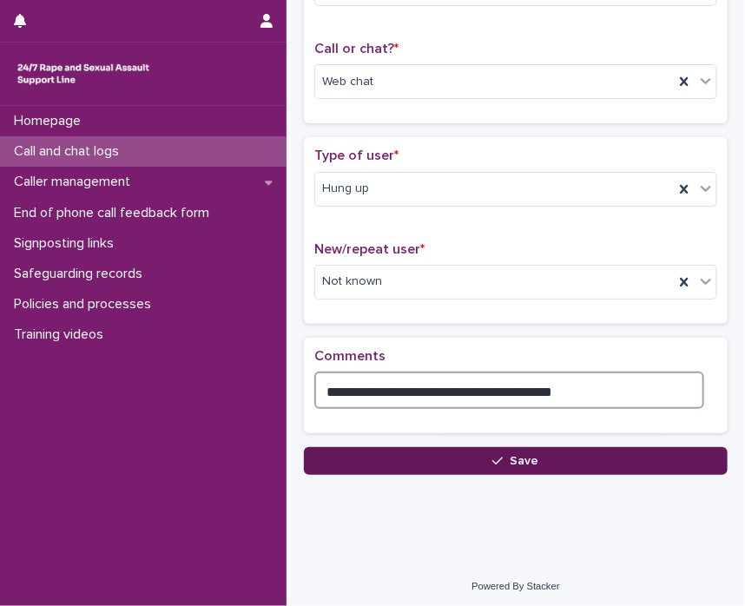
type textarea "**********"
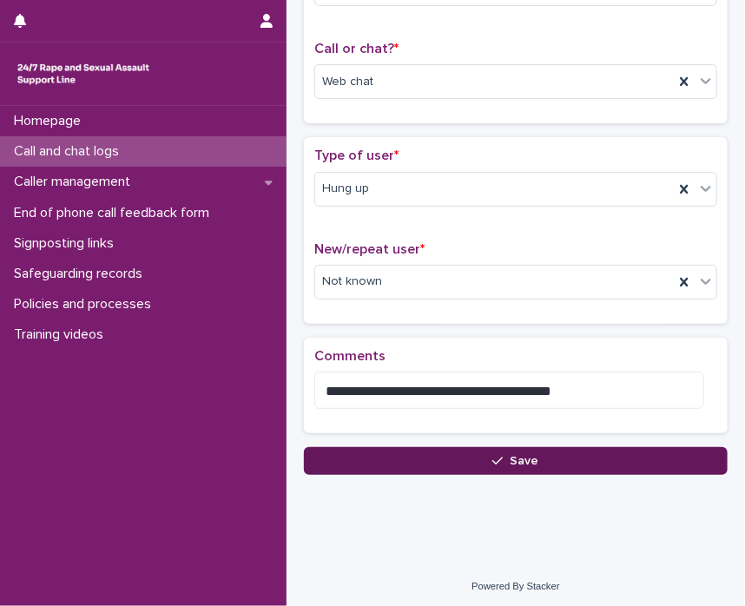
click at [556, 449] on button "Save" at bounding box center [516, 461] width 424 height 28
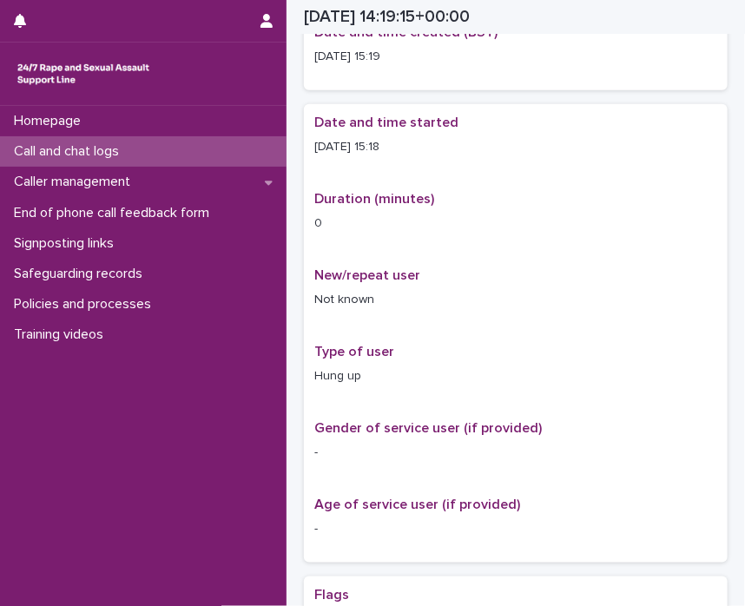
scroll to position [254, 0]
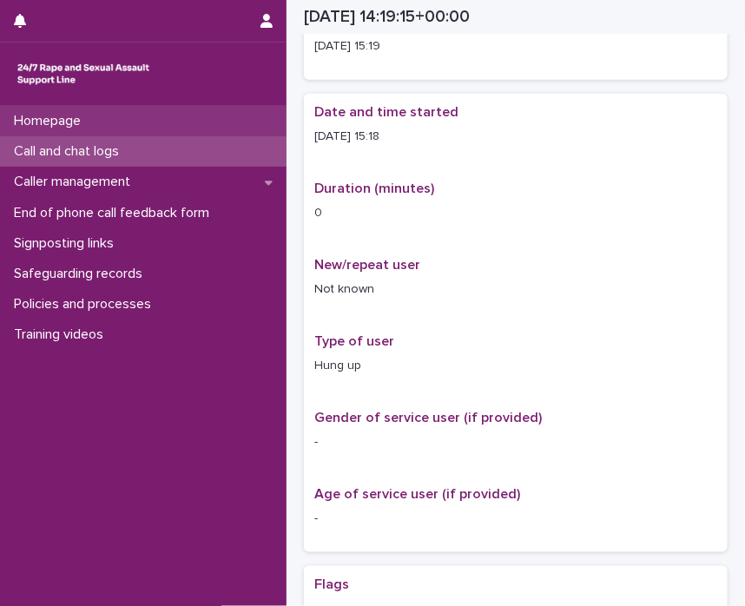
click at [147, 115] on div "Homepage" at bounding box center [143, 121] width 287 height 30
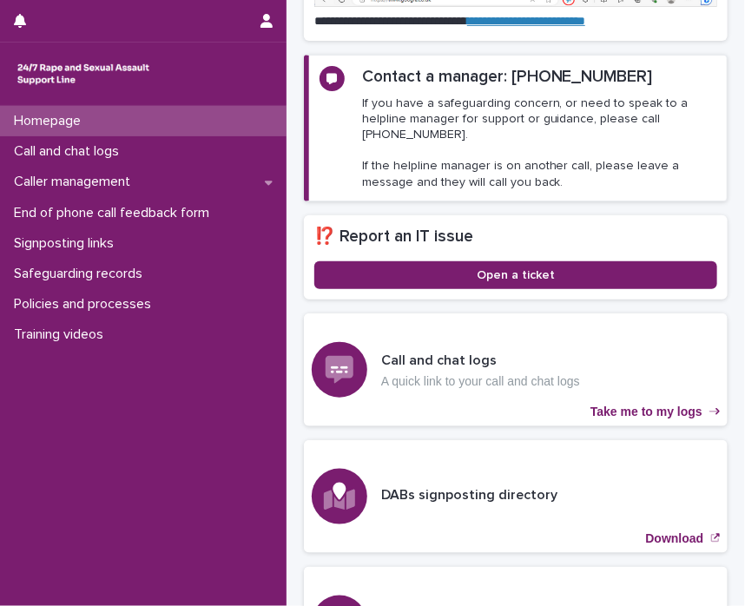
scroll to position [419, 0]
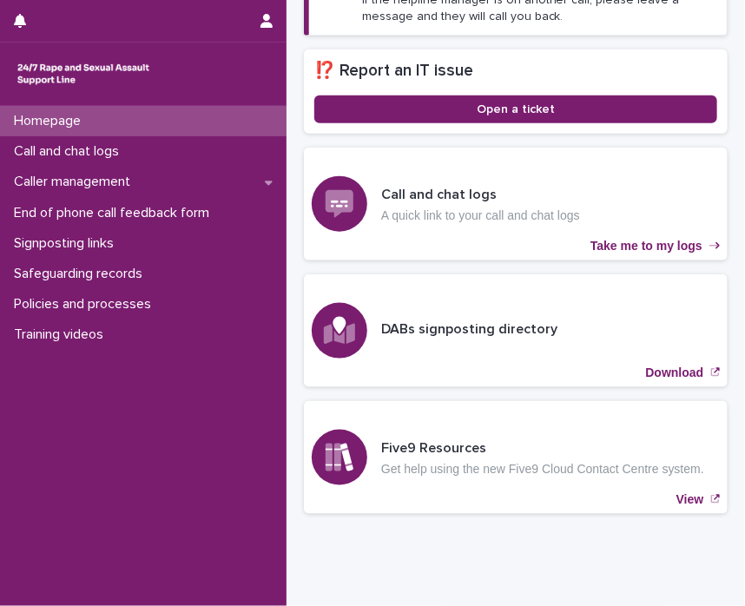
click at [65, 129] on p "Homepage" at bounding box center [51, 121] width 88 height 17
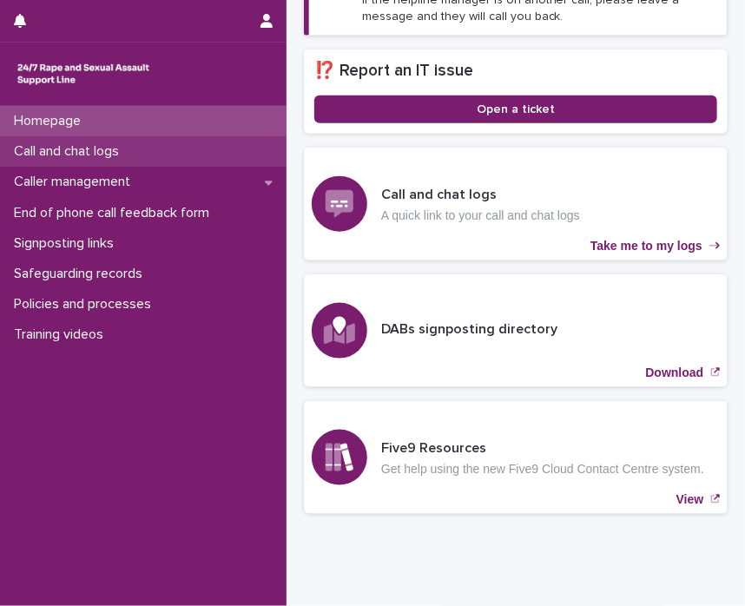
click at [56, 150] on p "Call and chat logs" at bounding box center [70, 151] width 126 height 17
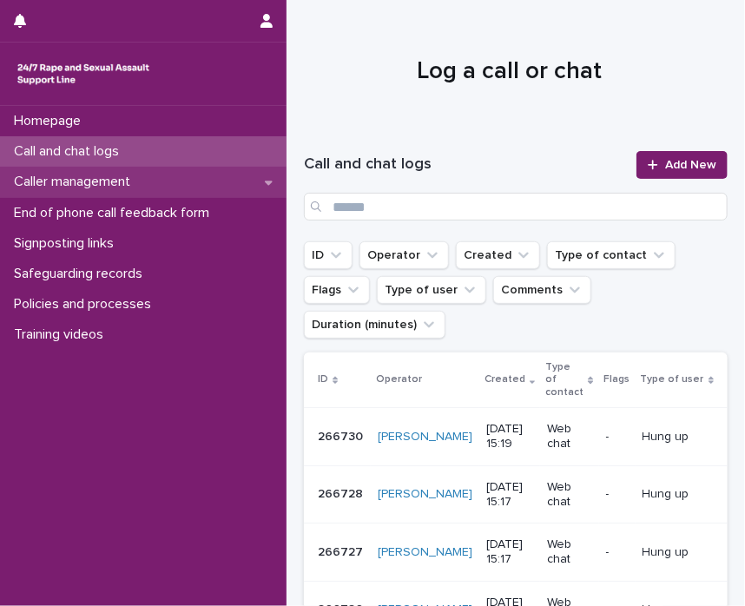
click at [83, 188] on p "Caller management" at bounding box center [75, 182] width 137 height 17
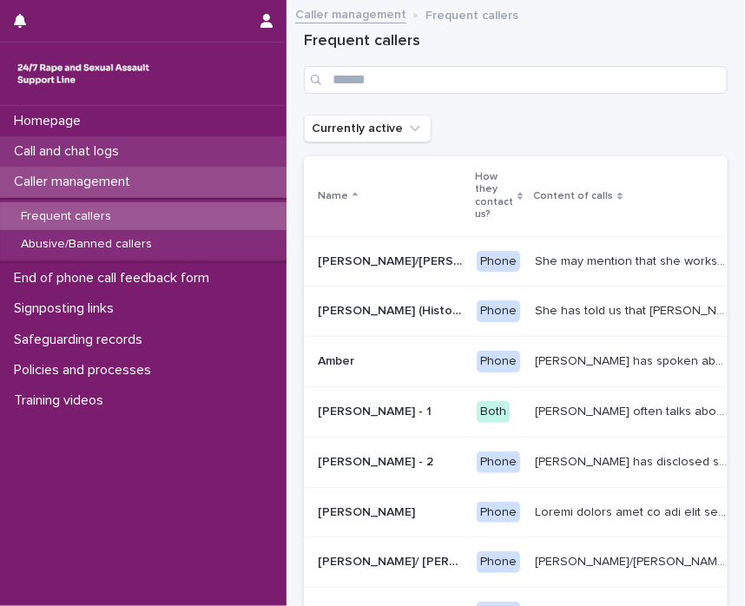
click at [88, 151] on p "Call and chat logs" at bounding box center [70, 151] width 126 height 17
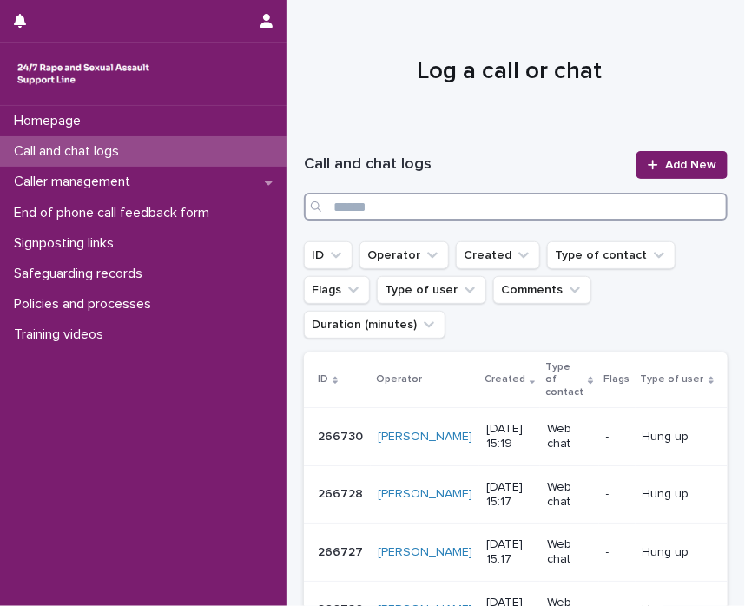
click at [340, 203] on input "Search" at bounding box center [516, 207] width 424 height 28
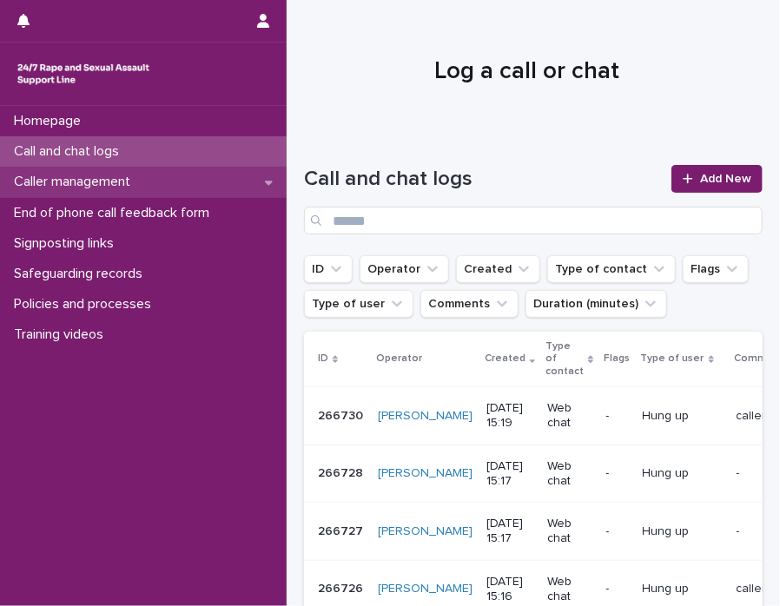
click at [100, 187] on p "Caller management" at bounding box center [75, 182] width 137 height 17
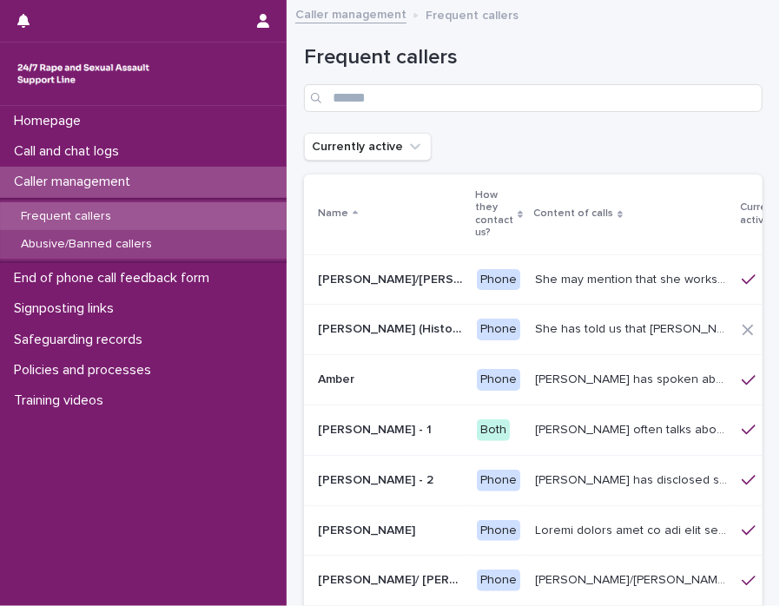
click at [96, 249] on p "Abusive/Banned callers" at bounding box center [86, 244] width 159 height 15
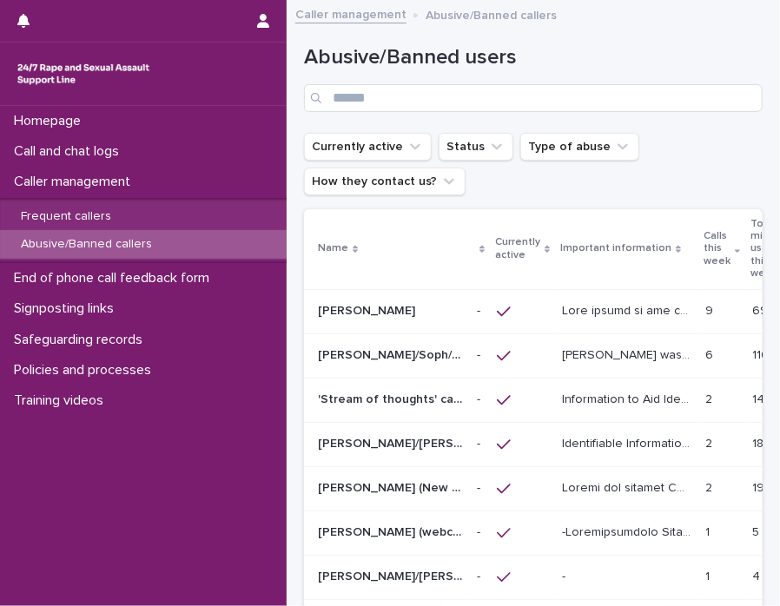
click at [337, 347] on p "[PERSON_NAME]/Soph/[PERSON_NAME]/[PERSON_NAME]/Scarlet/[PERSON_NAME] - Banned/W…" at bounding box center [392, 354] width 149 height 18
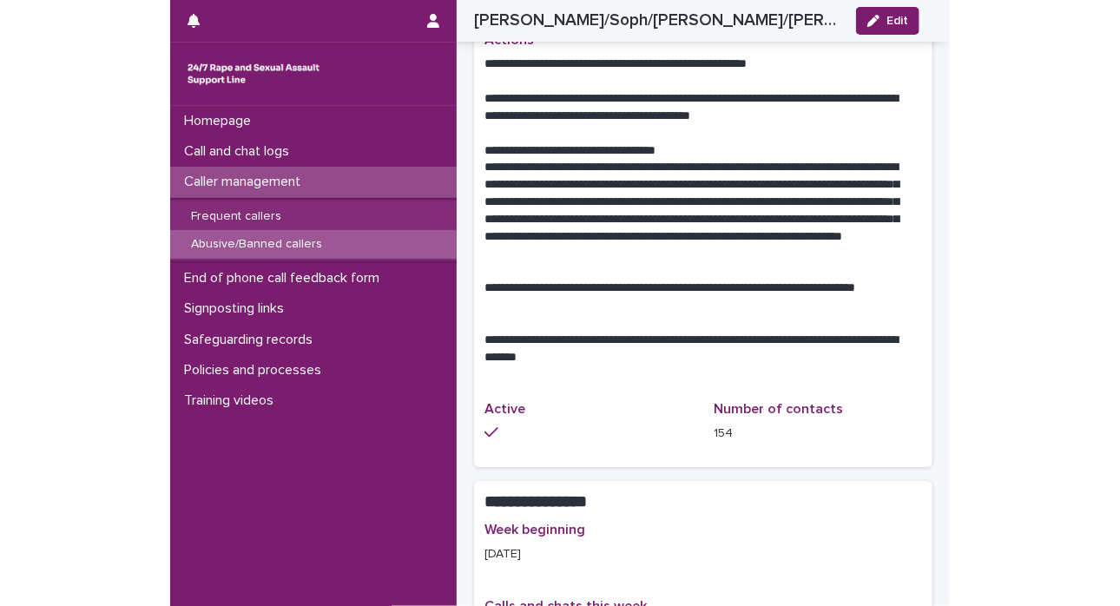
scroll to position [1532, 0]
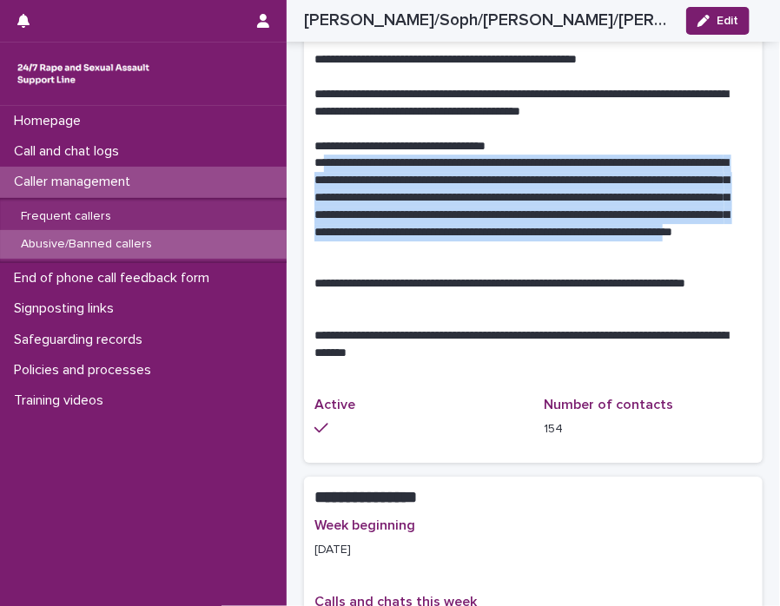
drag, startPoint x: 320, startPoint y: 126, endPoint x: 689, endPoint y: 209, distance: 378.4
click at [689, 209] on p "**********" at bounding box center [526, 206] width 425 height 103
drag, startPoint x: 689, startPoint y: 209, endPoint x: 545, endPoint y: 168, distance: 150.1
copy p "**********"
click at [341, 155] on p "**********" at bounding box center [526, 206] width 425 height 103
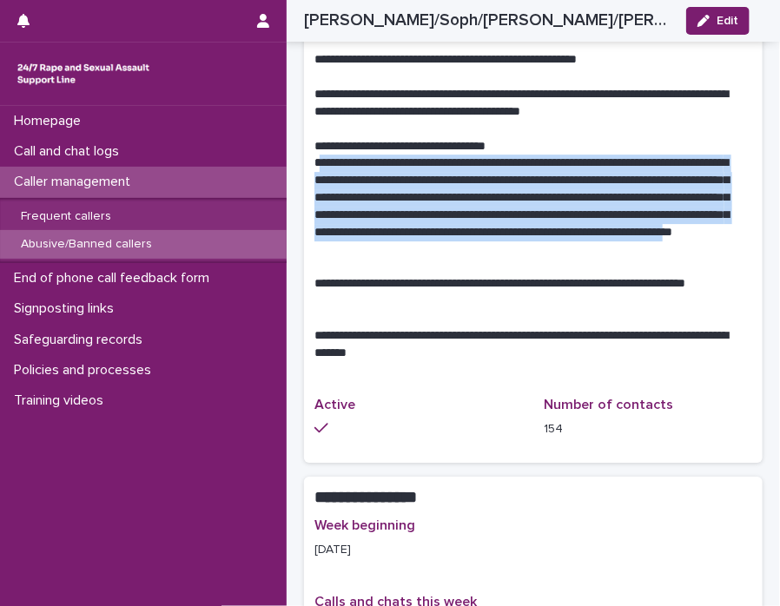
drag, startPoint x: 319, startPoint y: 122, endPoint x: 689, endPoint y: 206, distance: 379.2
click at [689, 206] on p "**********" at bounding box center [526, 206] width 425 height 103
copy p "**********"
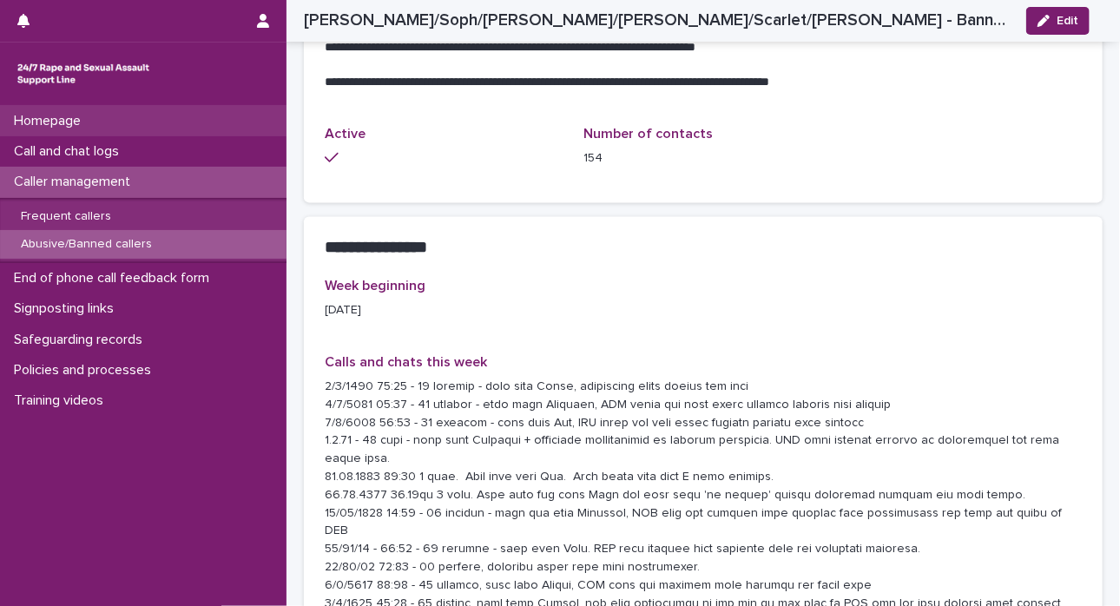
click at [122, 135] on div "Homepage" at bounding box center [143, 121] width 287 height 30
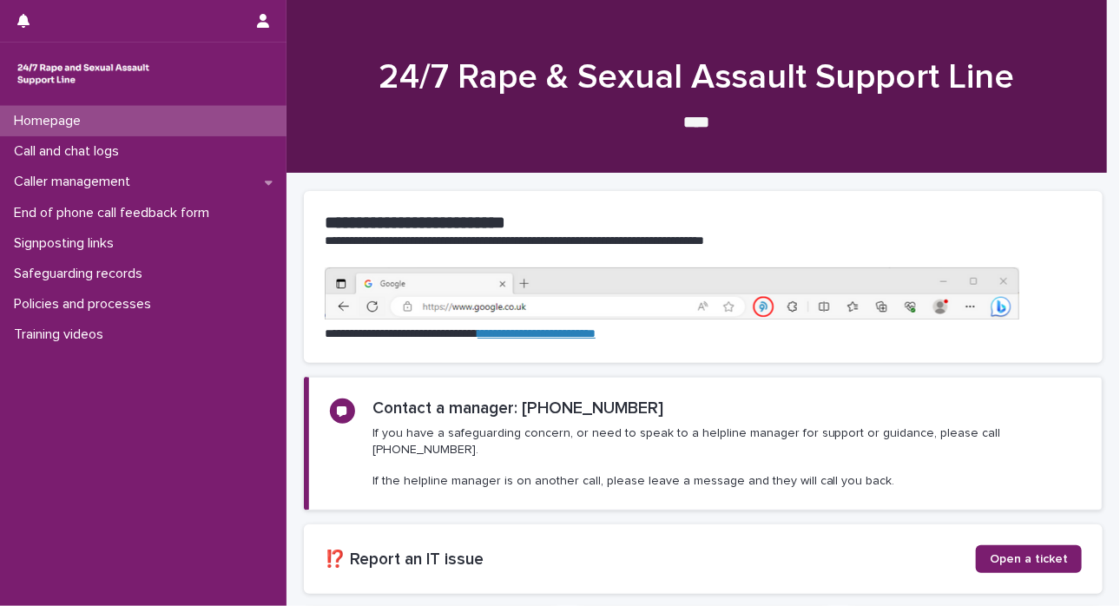
click at [119, 154] on p "Call and chat logs" at bounding box center [70, 151] width 126 height 17
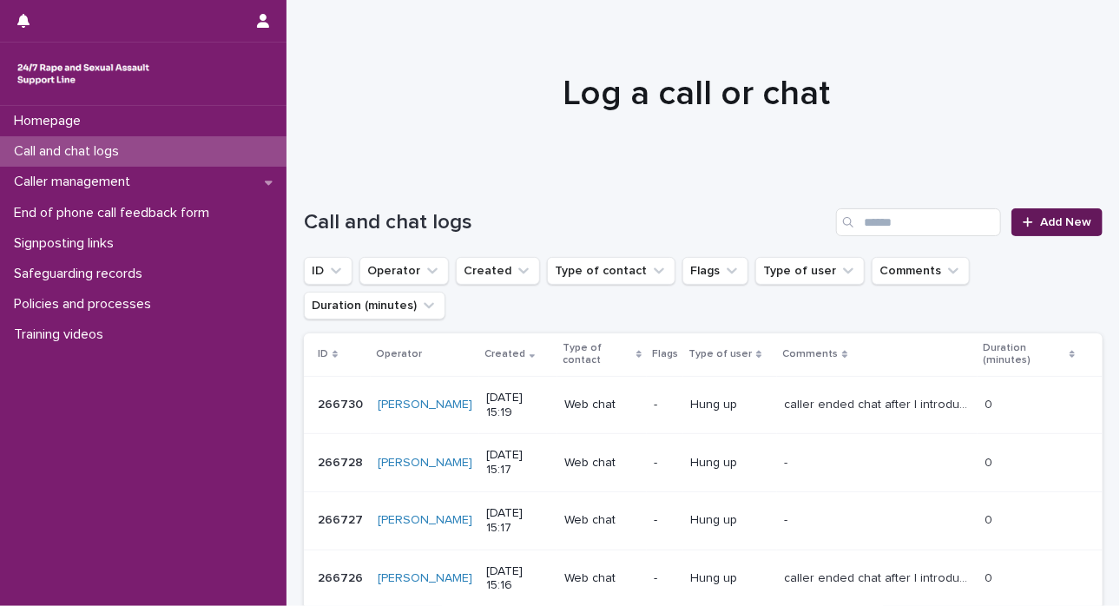
click at [848, 223] on span "Add New" at bounding box center [1065, 222] width 51 height 12
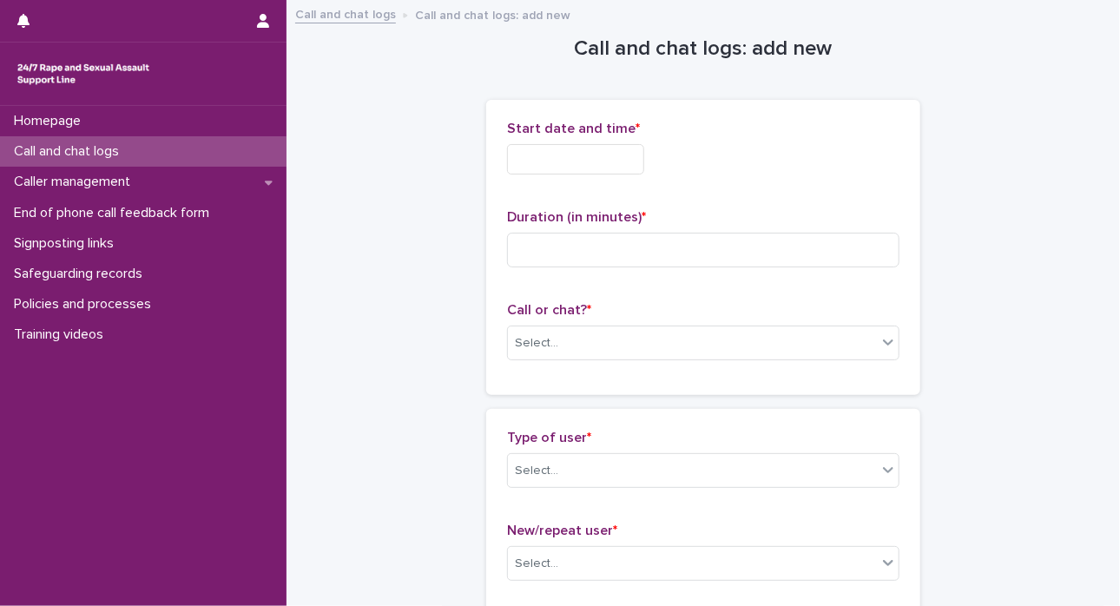
click at [602, 168] on input "text" at bounding box center [575, 159] width 137 height 30
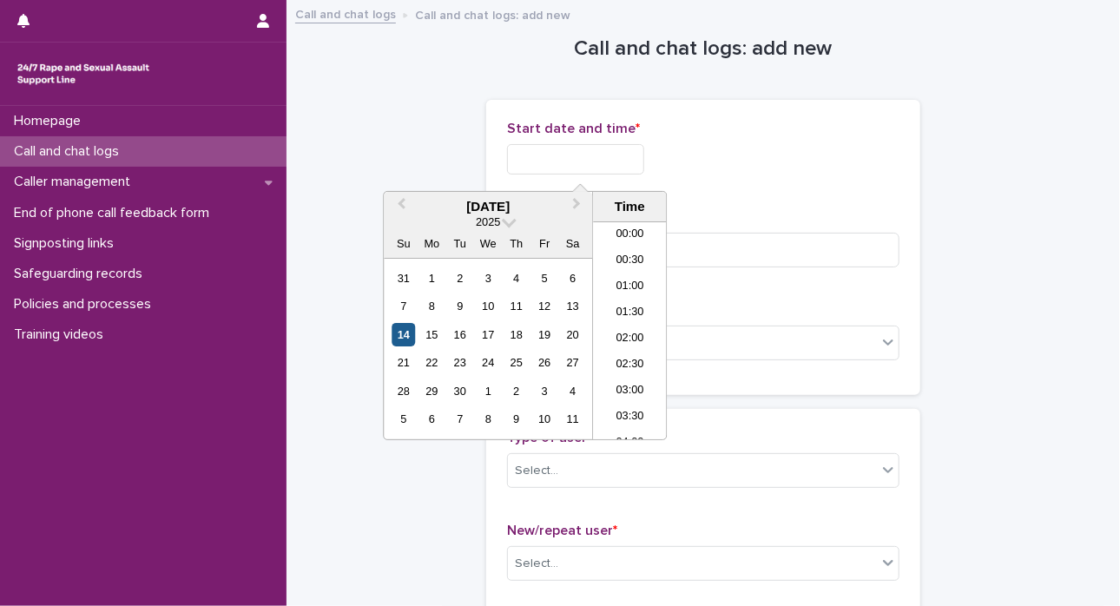
scroll to position [712, 0]
click at [399, 326] on div "14" at bounding box center [403, 334] width 23 height 23
drag, startPoint x: 567, startPoint y: 155, endPoint x: 803, endPoint y: 168, distance: 236.6
click at [803, 168] on div "**********" at bounding box center [703, 159] width 393 height 30
type input "**********"
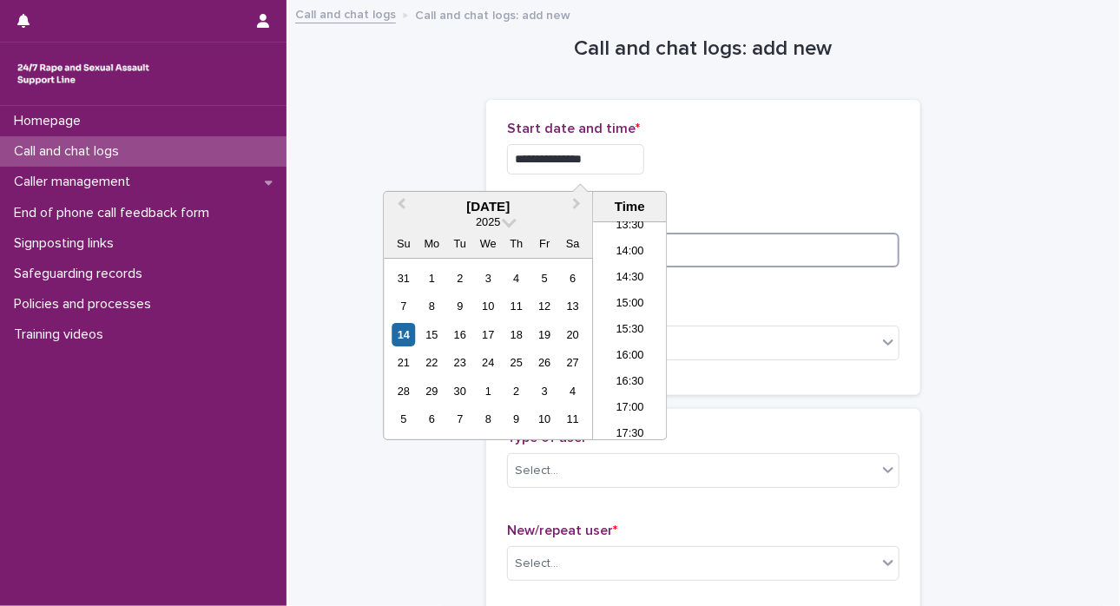
click at [848, 248] on input at bounding box center [703, 250] width 393 height 35
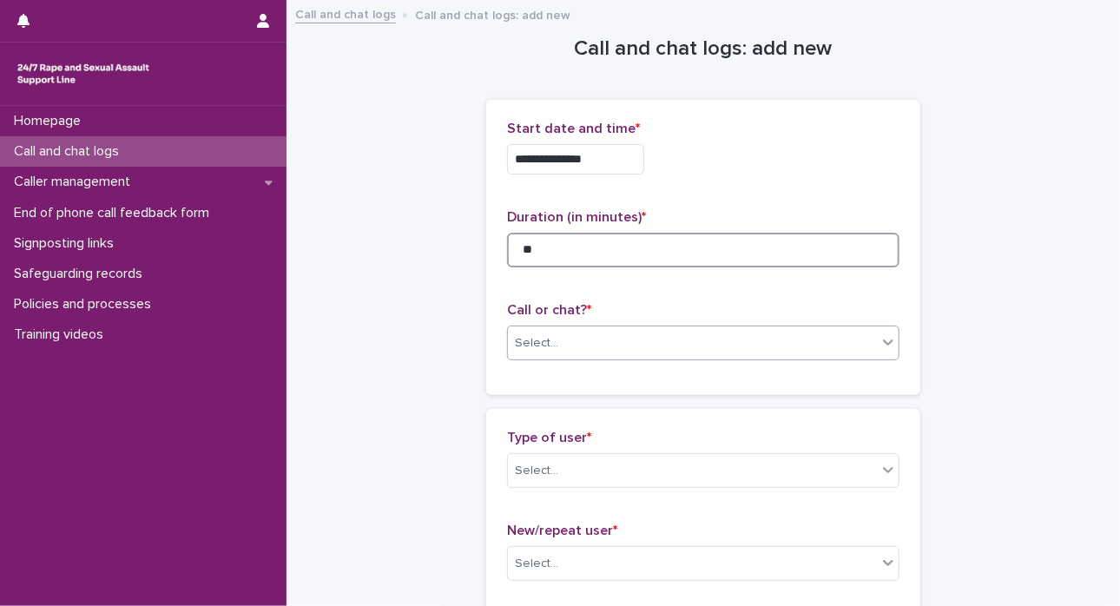
type input "**"
click at [848, 350] on div at bounding box center [888, 342] width 21 height 31
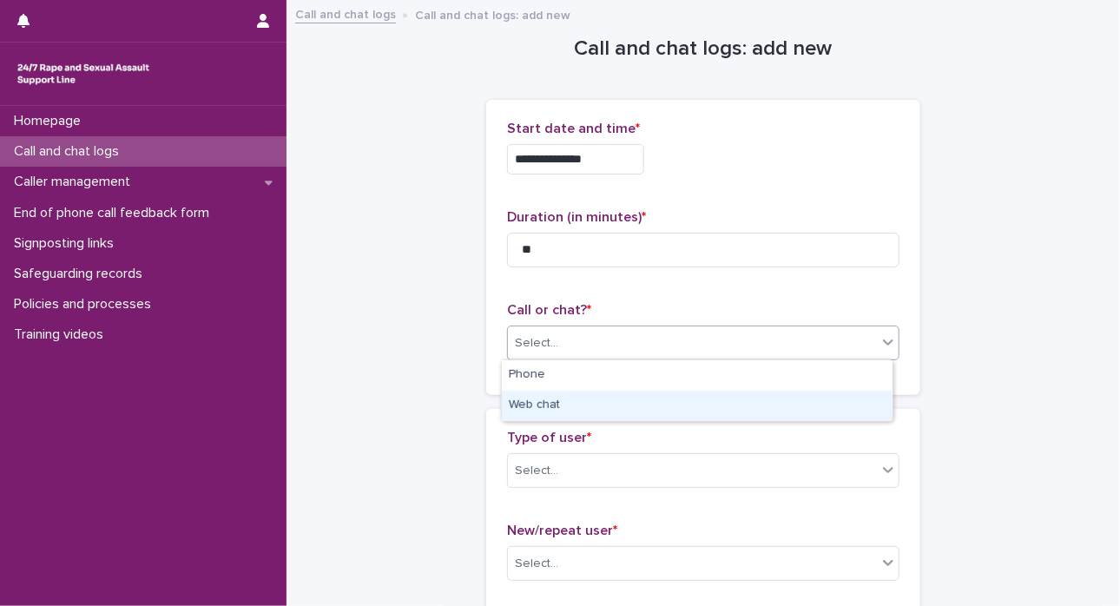
click at [839, 392] on div "Web chat" at bounding box center [697, 406] width 391 height 30
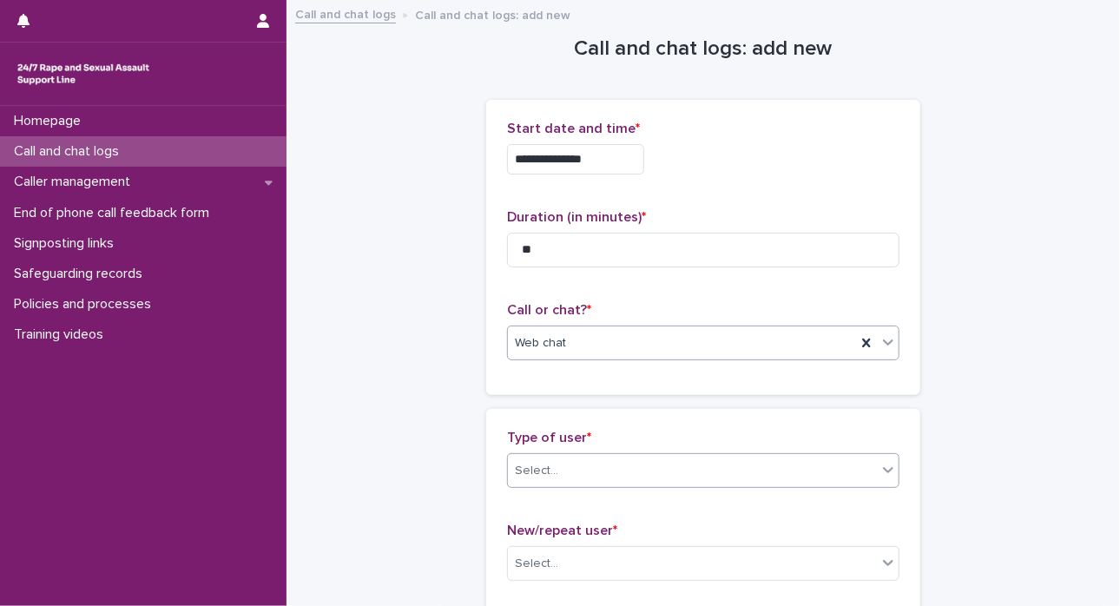
click at [848, 470] on icon at bounding box center [888, 469] width 17 height 17
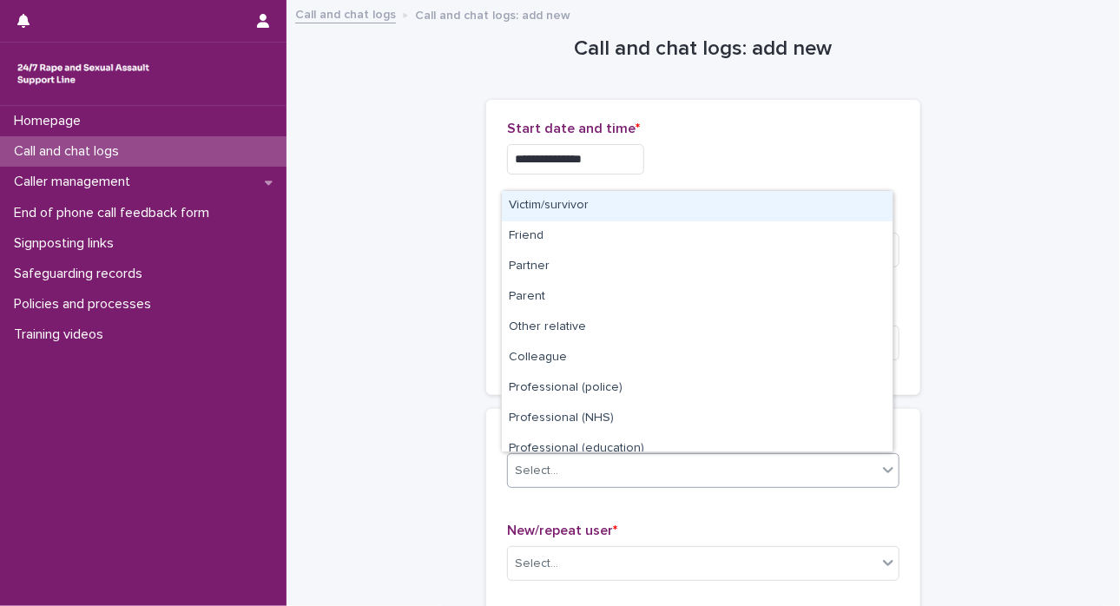
click at [733, 210] on div "Victim/survivor" at bounding box center [697, 206] width 391 height 30
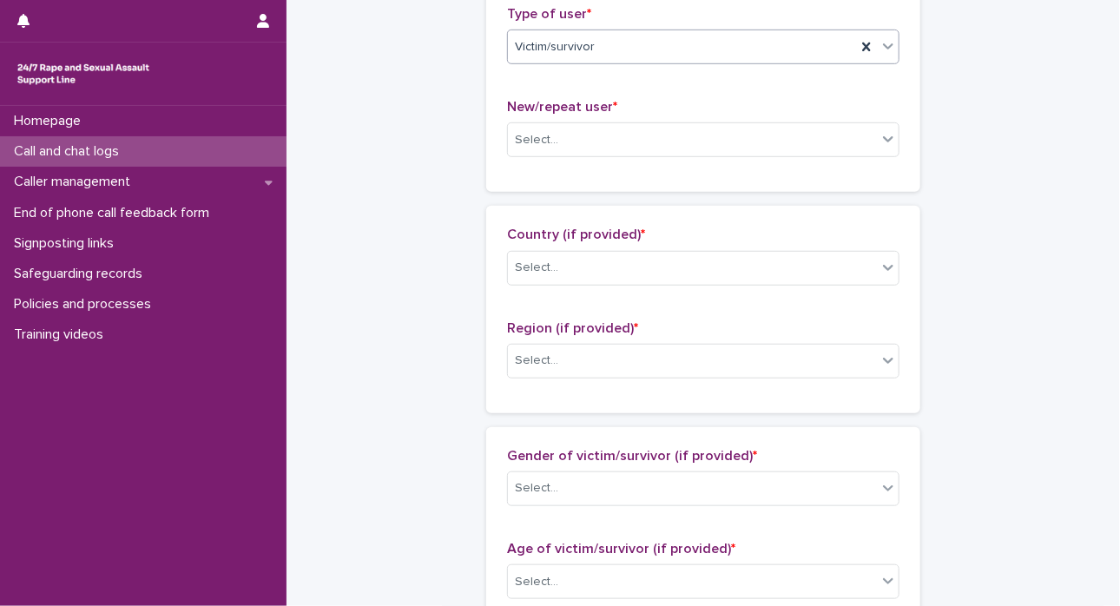
scroll to position [426, 0]
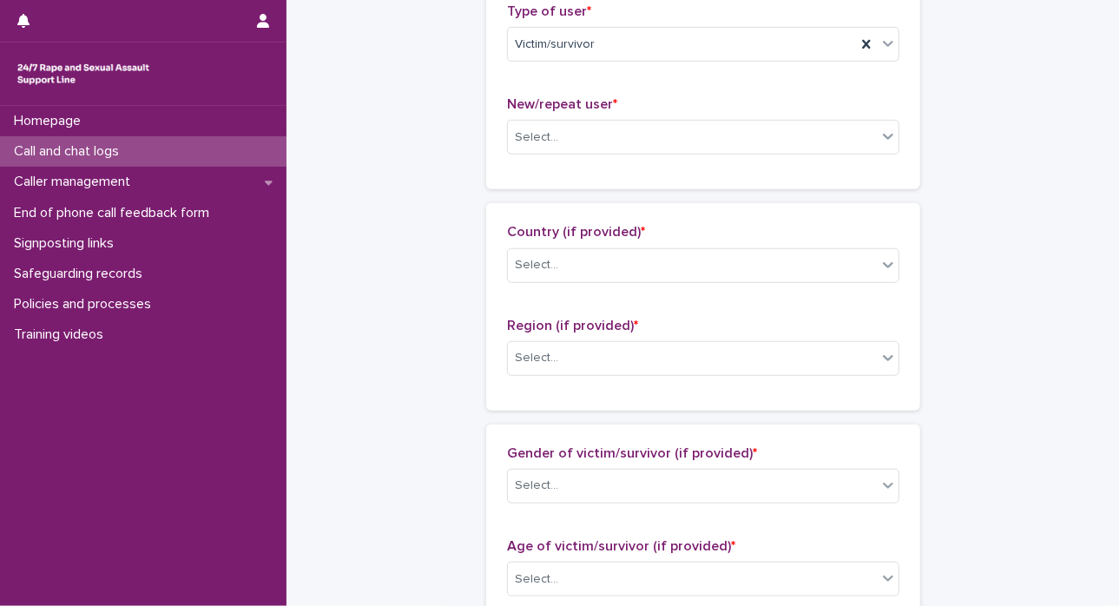
click at [848, 115] on div "New/repeat user * Select..." at bounding box center [703, 132] width 393 height 72
click at [848, 131] on icon at bounding box center [888, 136] width 17 height 17
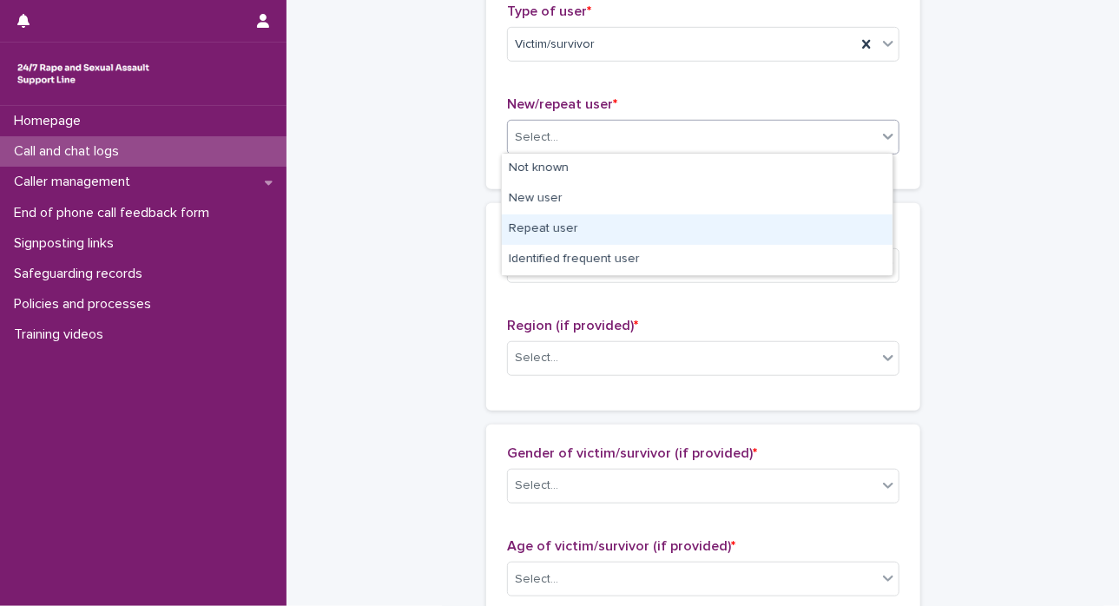
click at [809, 228] on div "Repeat user" at bounding box center [697, 230] width 391 height 30
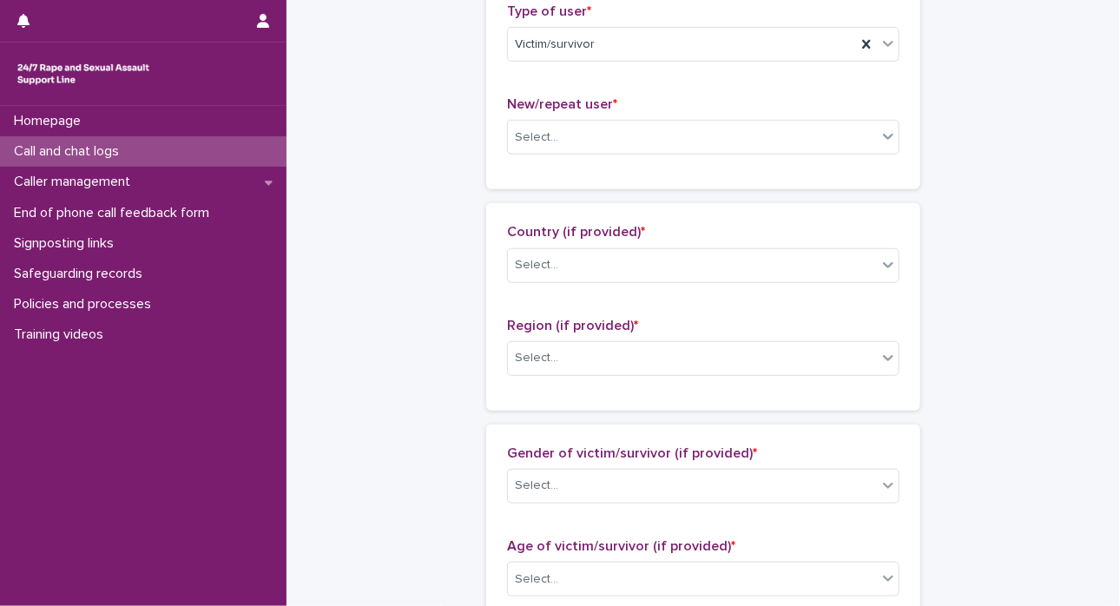
click at [809, 228] on p "Country (if provided) *" at bounding box center [703, 232] width 393 height 17
click at [848, 140] on icon at bounding box center [866, 137] width 17 height 17
click at [848, 143] on div at bounding box center [888, 136] width 21 height 31
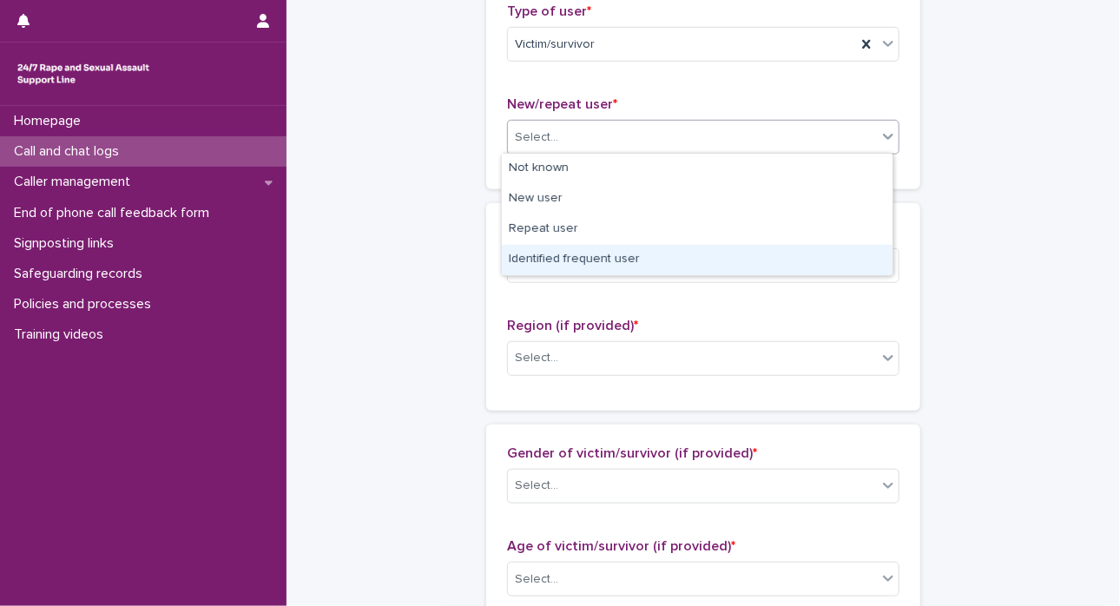
click at [818, 249] on div "Identified frequent user" at bounding box center [697, 260] width 391 height 30
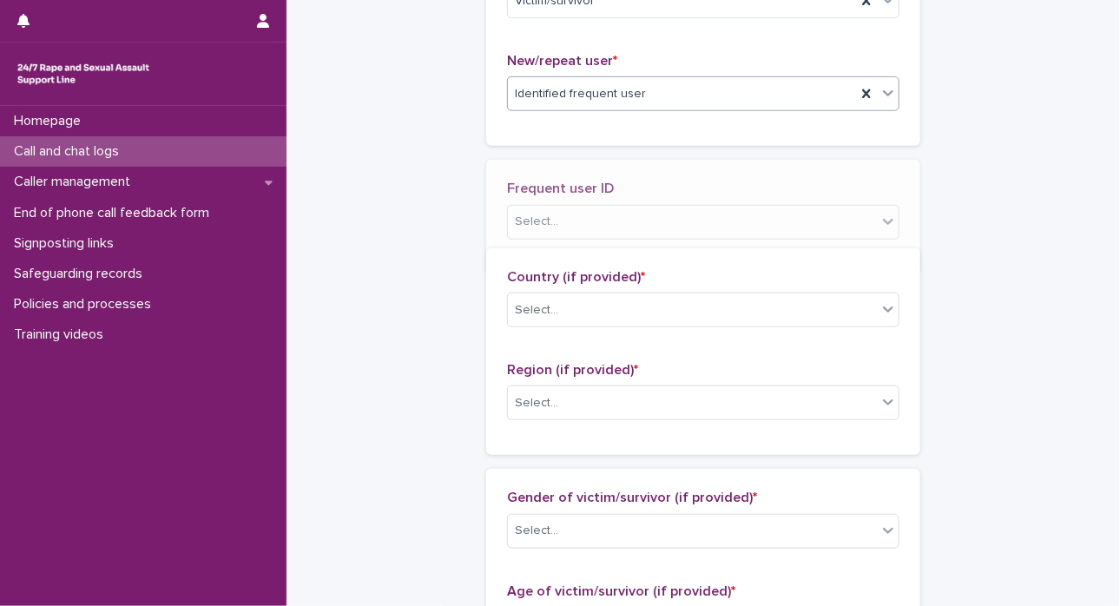
scroll to position [490, 0]
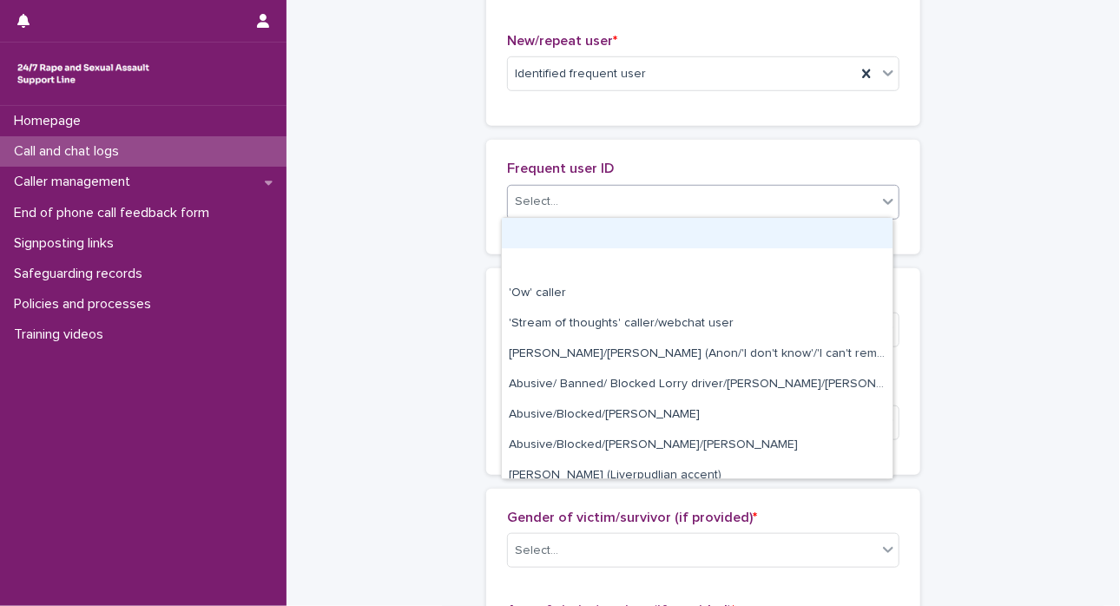
click at [848, 197] on icon at bounding box center [888, 201] width 17 height 17
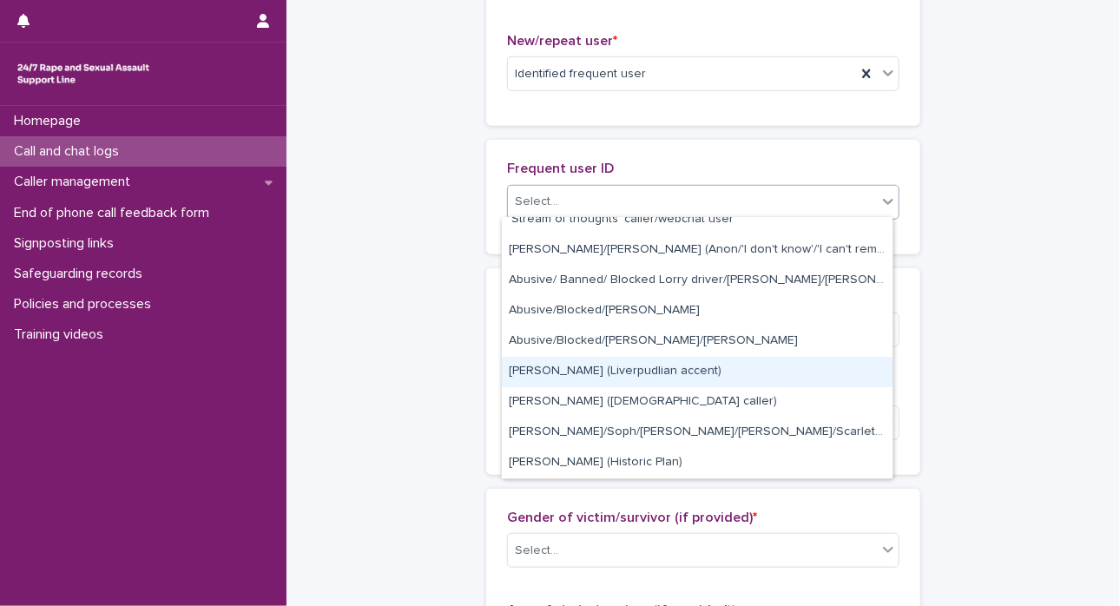
scroll to position [116, 0]
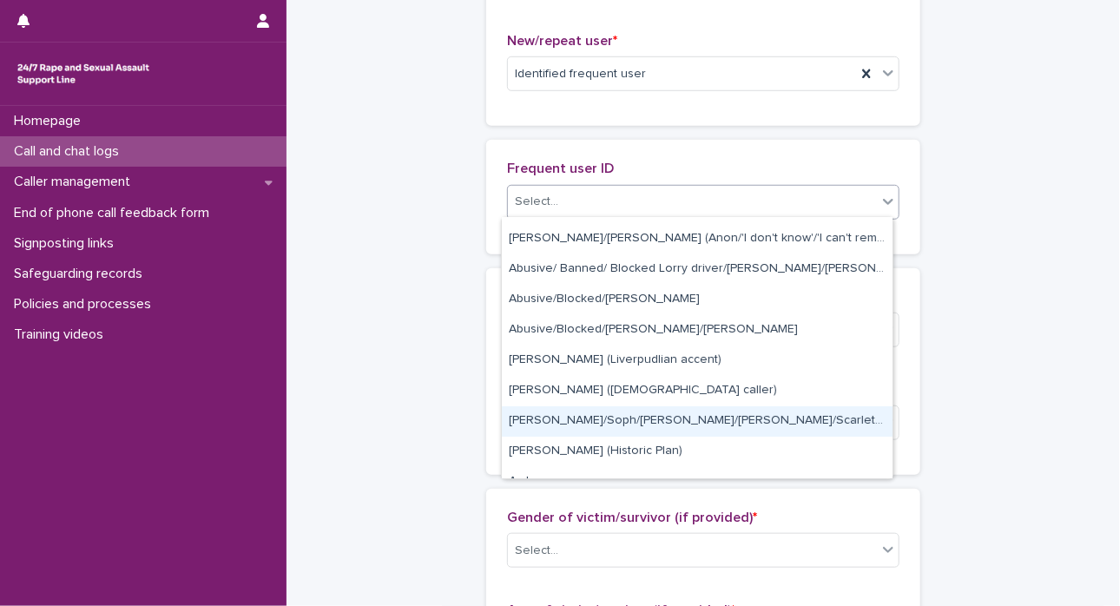
click at [803, 422] on div "[PERSON_NAME]/Soph/[PERSON_NAME]/[PERSON_NAME]/Scarlet/[PERSON_NAME] - Banned/W…" at bounding box center [697, 421] width 391 height 30
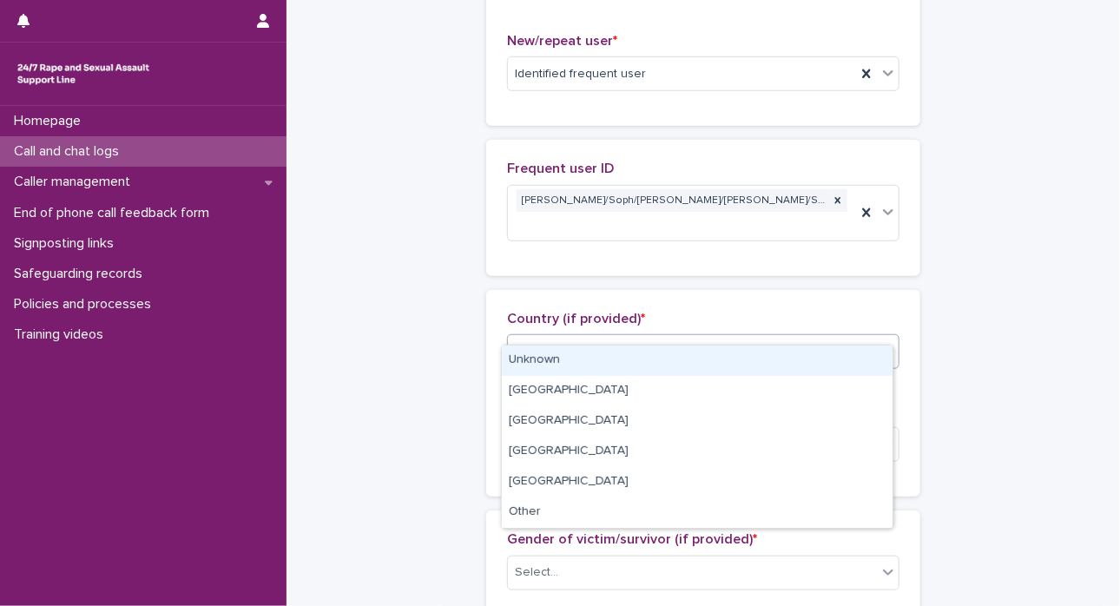
click at [848, 342] on icon at bounding box center [888, 350] width 17 height 17
click at [848, 341] on div "Select..." at bounding box center [703, 351] width 393 height 35
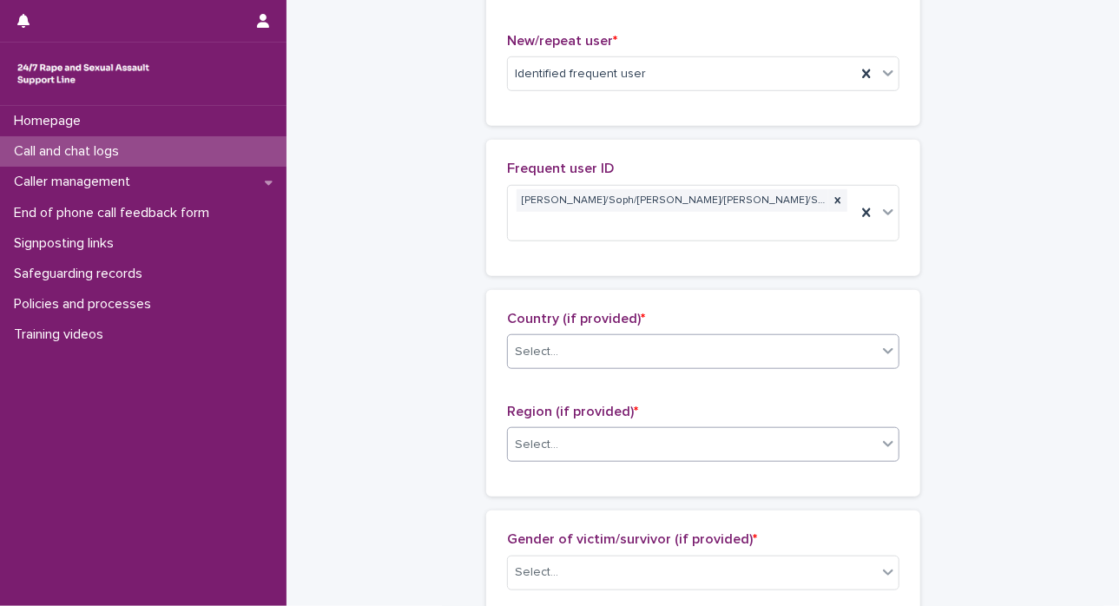
click at [848, 435] on icon at bounding box center [888, 443] width 17 height 17
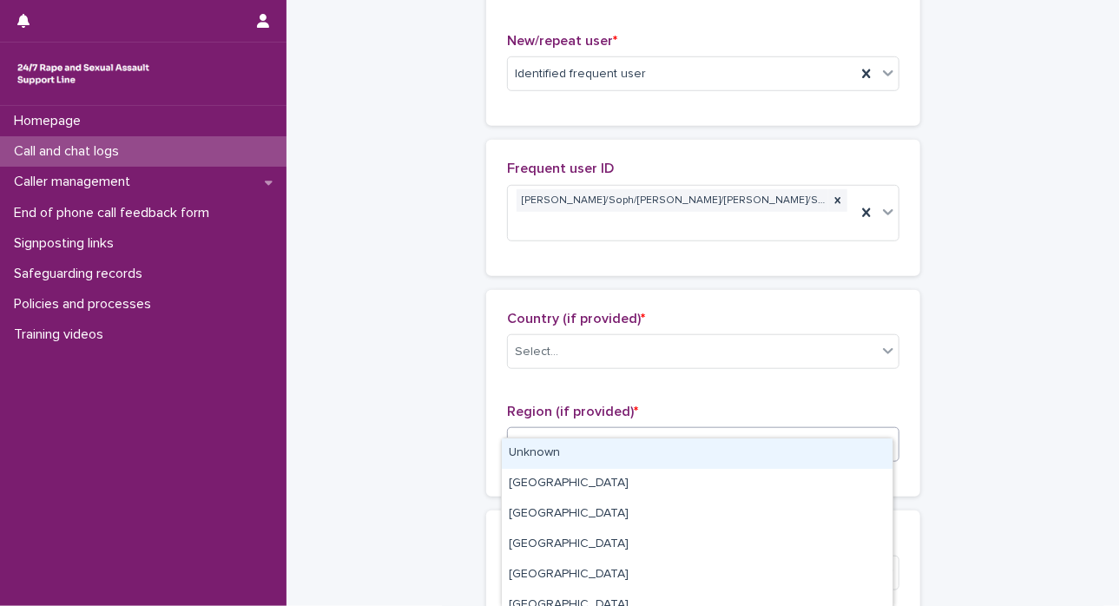
click at [848, 457] on div "Unknown" at bounding box center [697, 454] width 391 height 30
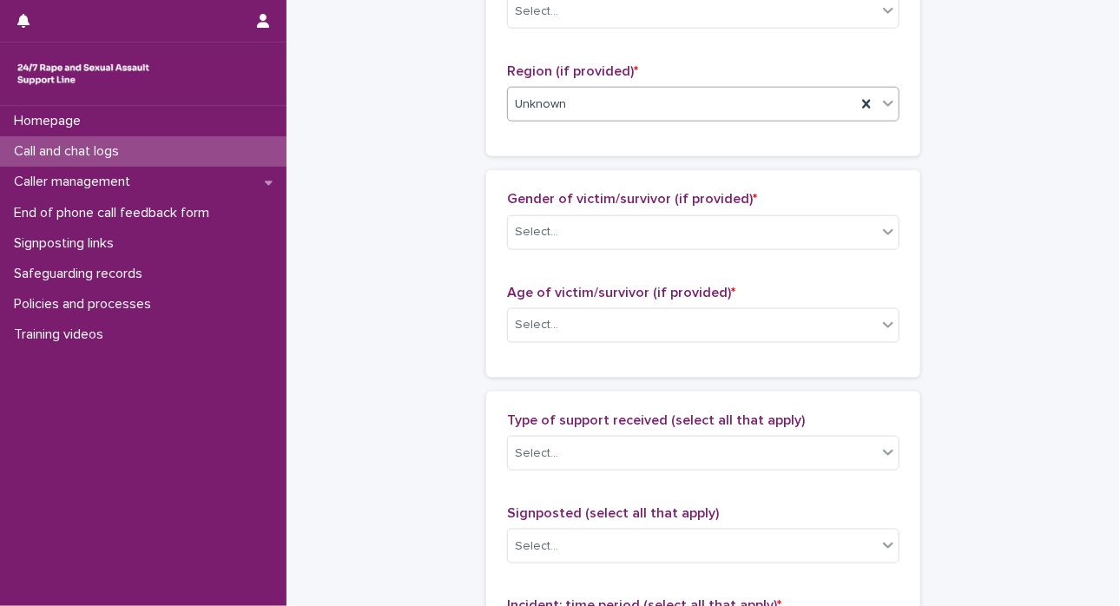
scroll to position [951, 0]
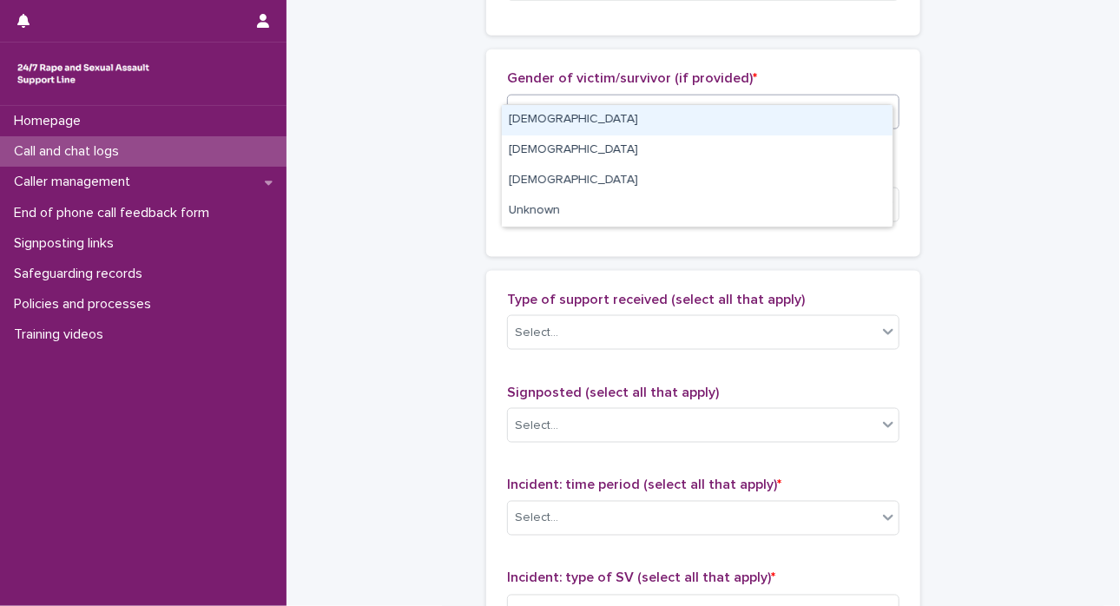
click at [848, 102] on icon at bounding box center [888, 110] width 17 height 17
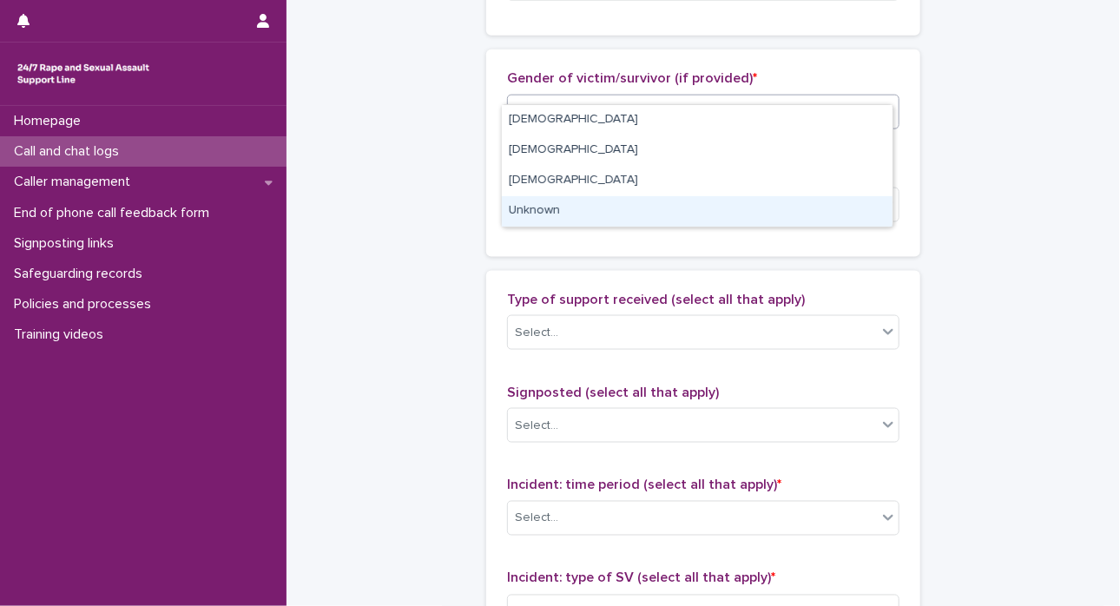
click at [839, 211] on div "Unknown" at bounding box center [697, 211] width 391 height 30
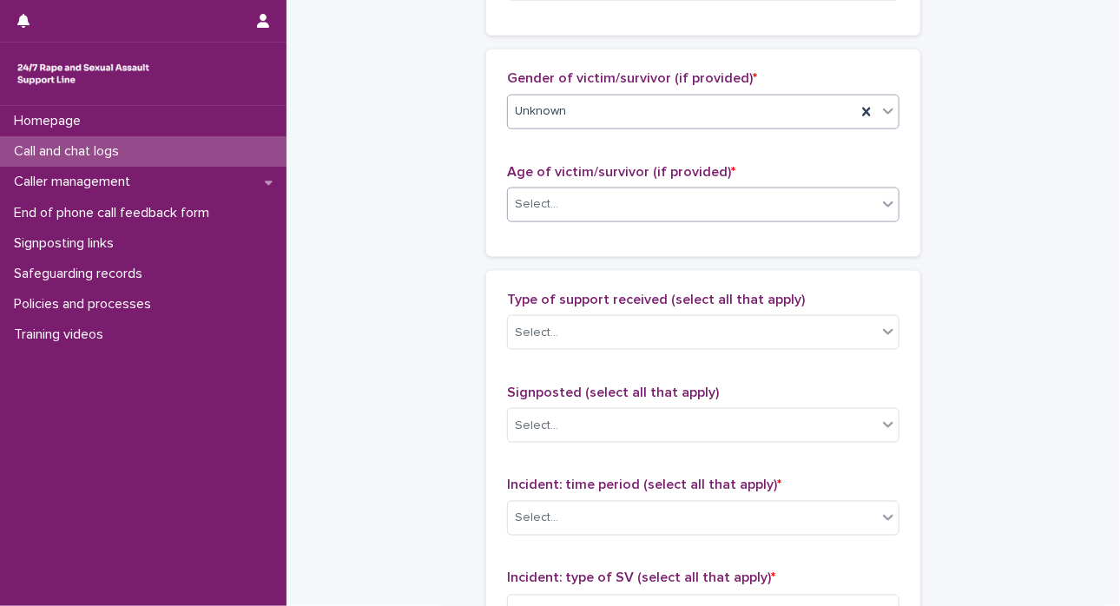
click at [848, 195] on icon at bounding box center [888, 203] width 17 height 17
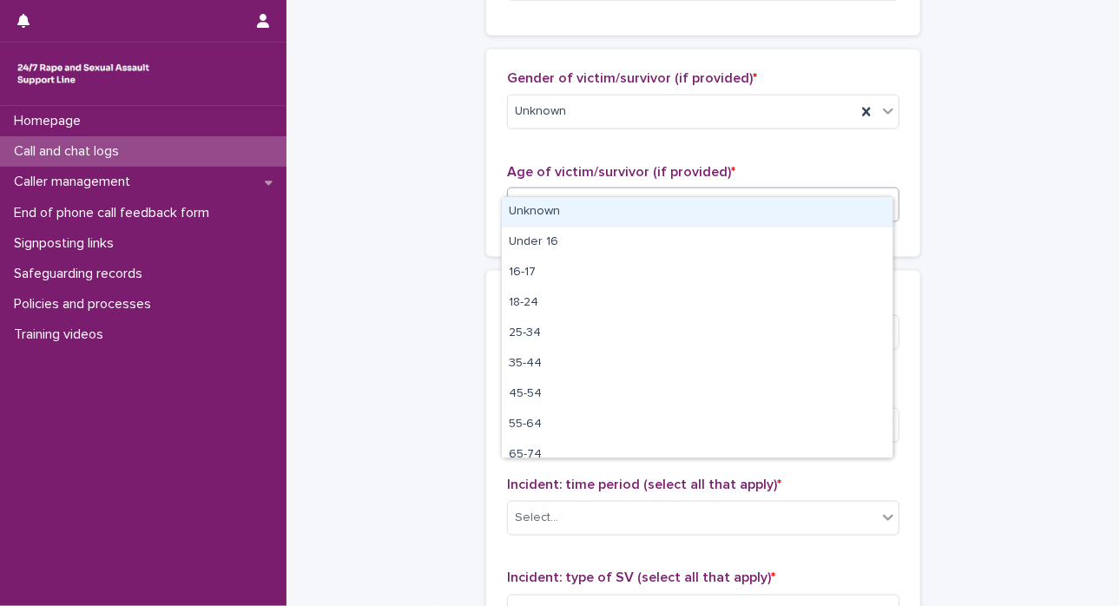
click at [848, 218] on div "Unknown" at bounding box center [697, 212] width 391 height 30
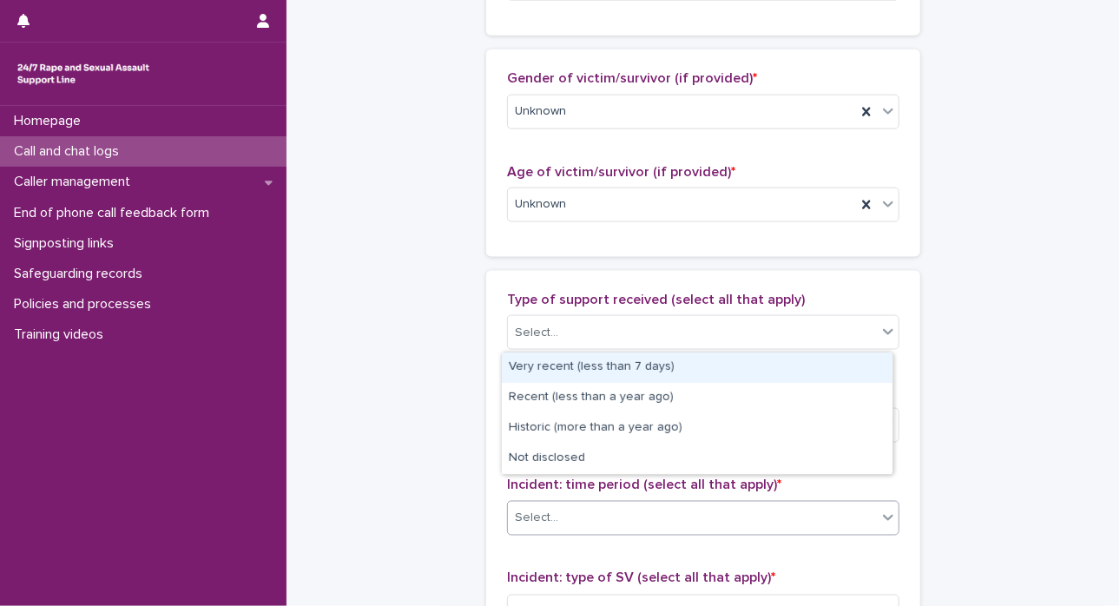
click at [848, 509] on icon at bounding box center [888, 517] width 17 height 17
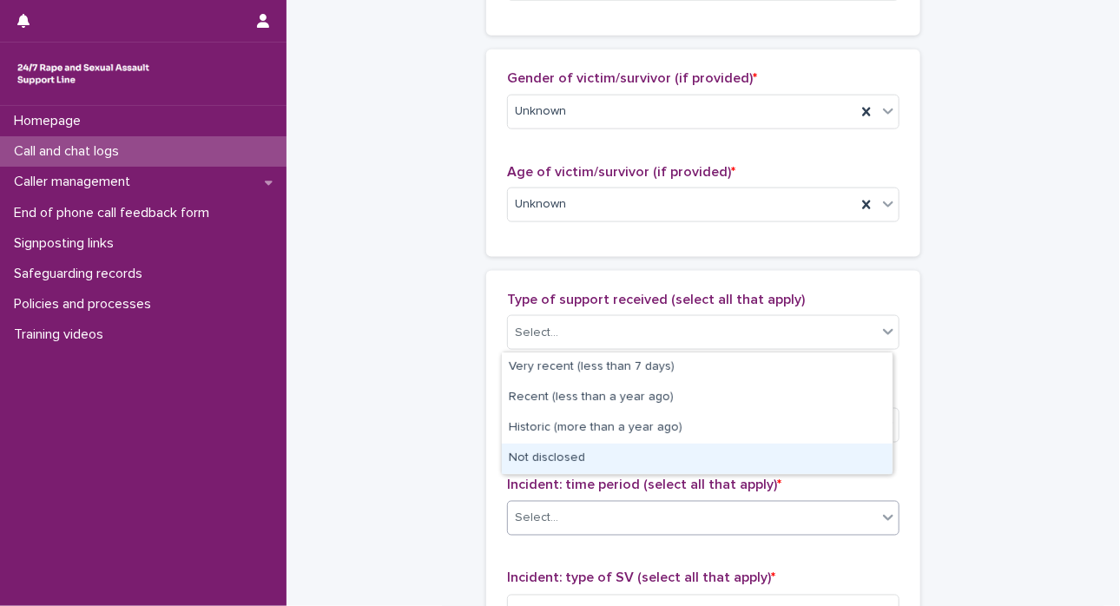
click at [827, 460] on div "Not disclosed" at bounding box center [697, 459] width 391 height 30
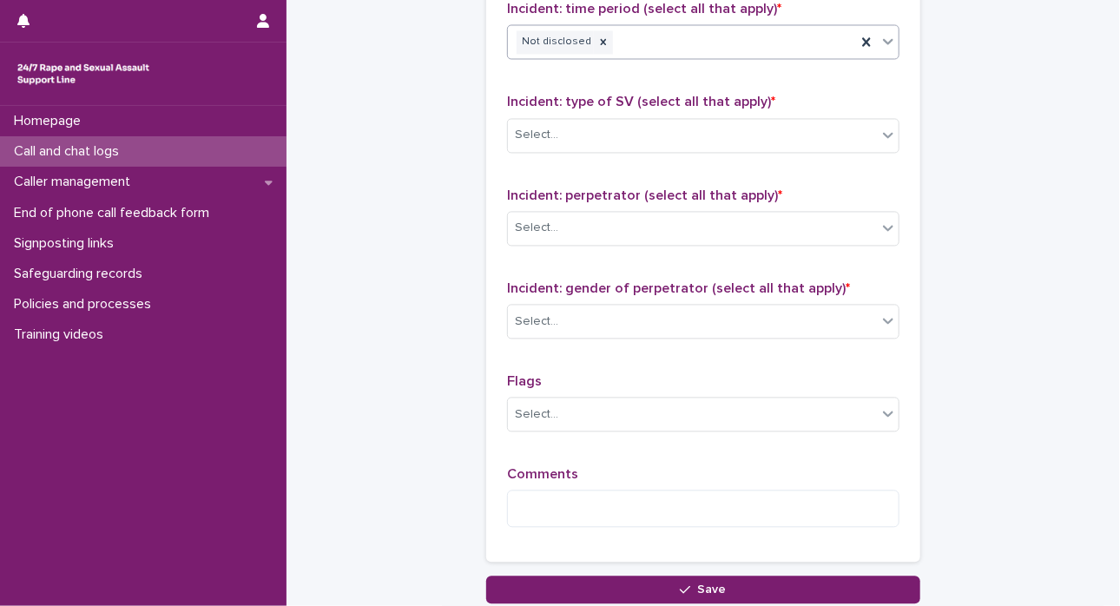
scroll to position [1431, 0]
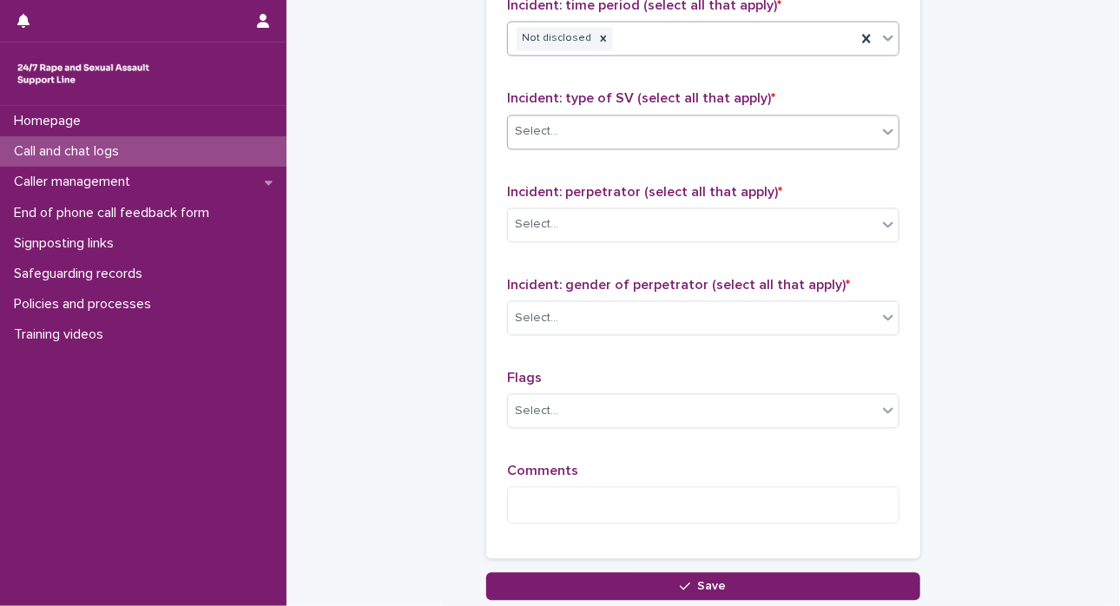
click at [848, 116] on div at bounding box center [888, 131] width 21 height 31
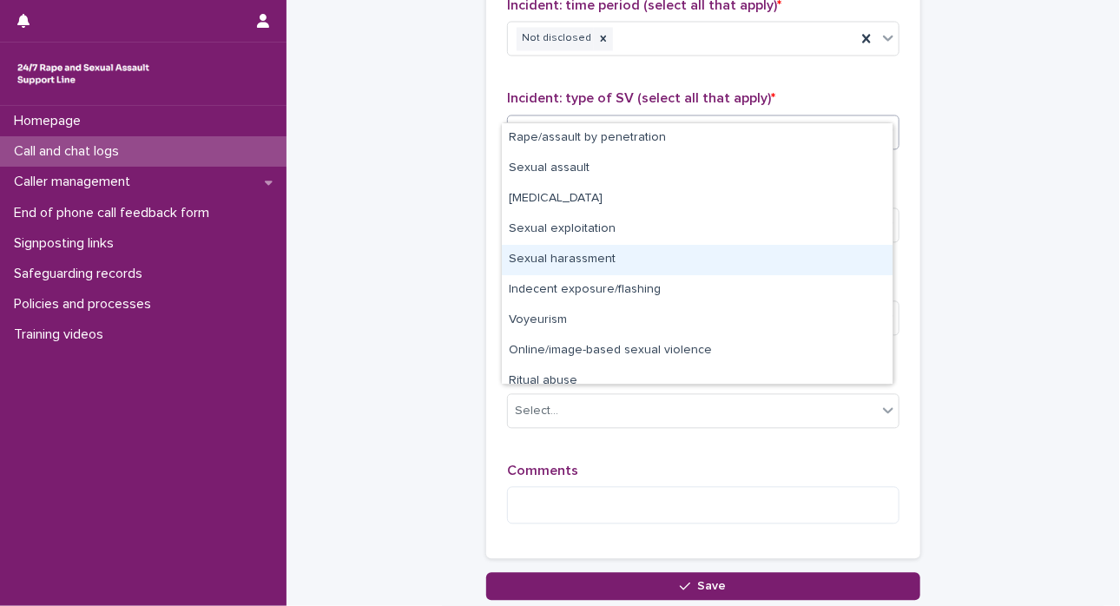
scroll to position [43, 0]
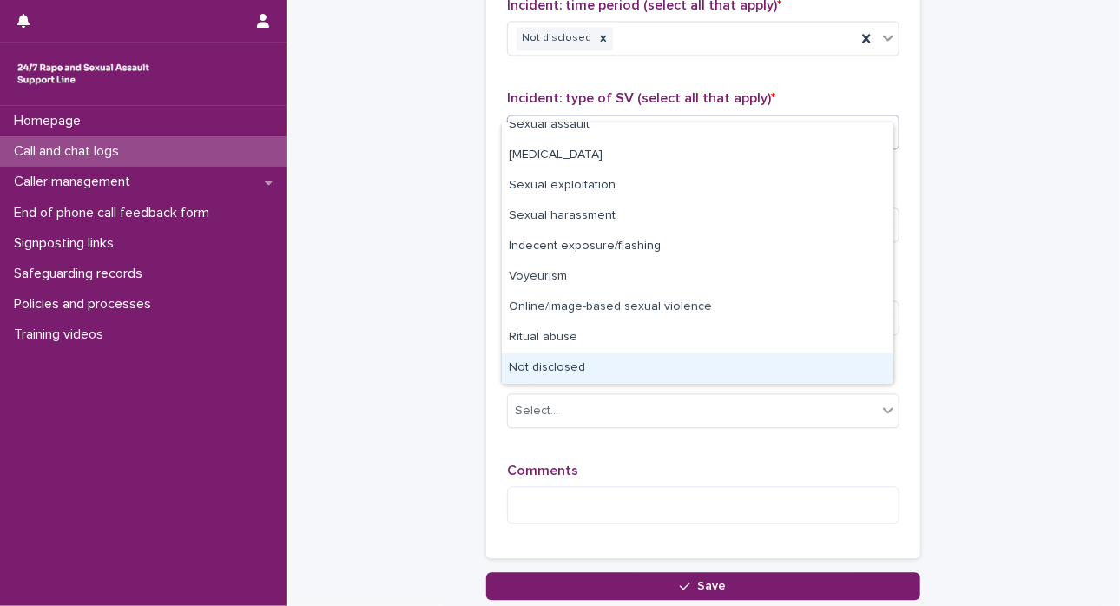
click at [846, 361] on div "Not disclosed" at bounding box center [697, 368] width 391 height 30
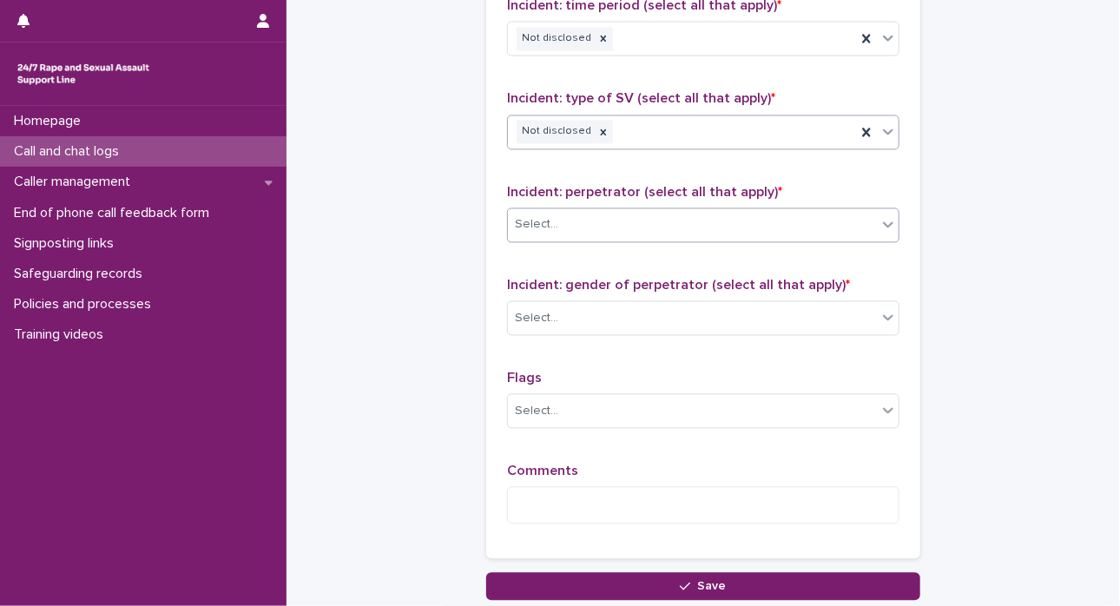
click at [848, 215] on icon at bounding box center [888, 223] width 17 height 17
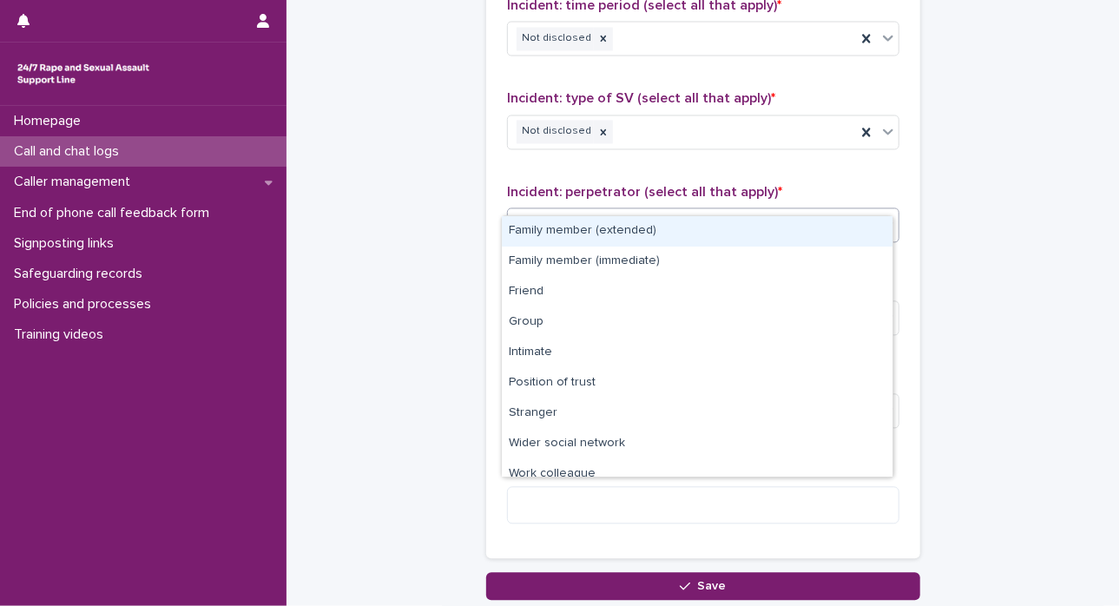
scroll to position [73, 0]
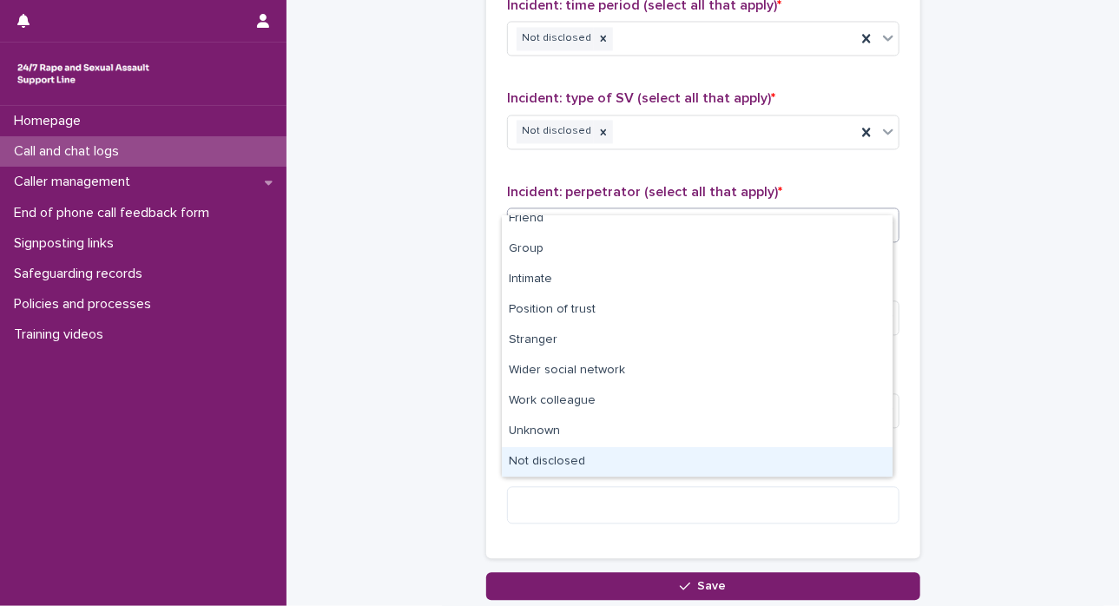
click at [848, 461] on div "Not disclosed" at bounding box center [697, 462] width 391 height 30
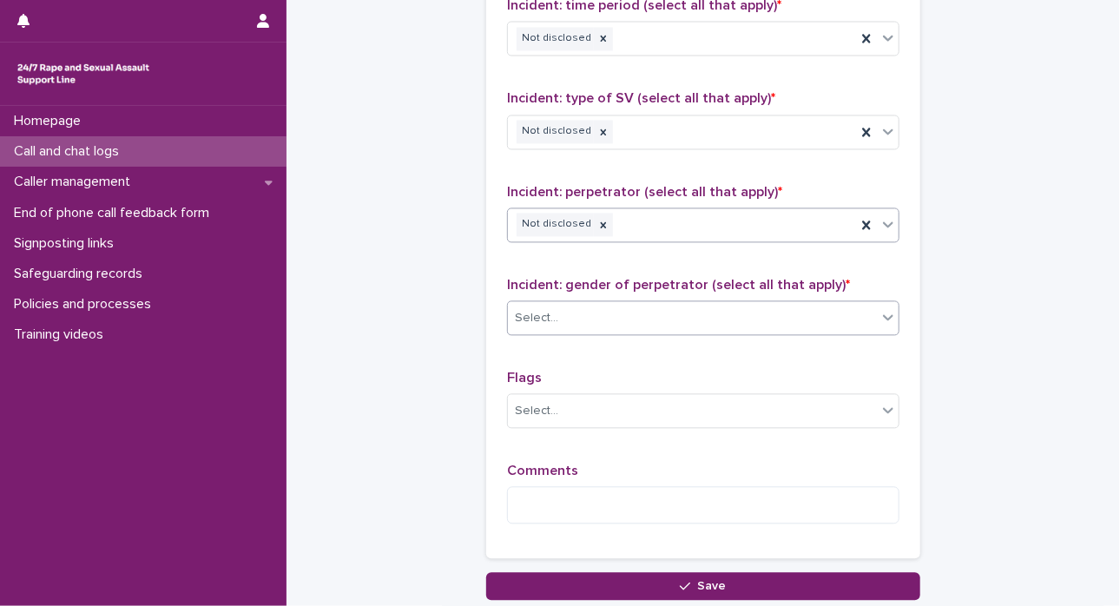
click at [848, 314] on icon at bounding box center [888, 317] width 10 height 6
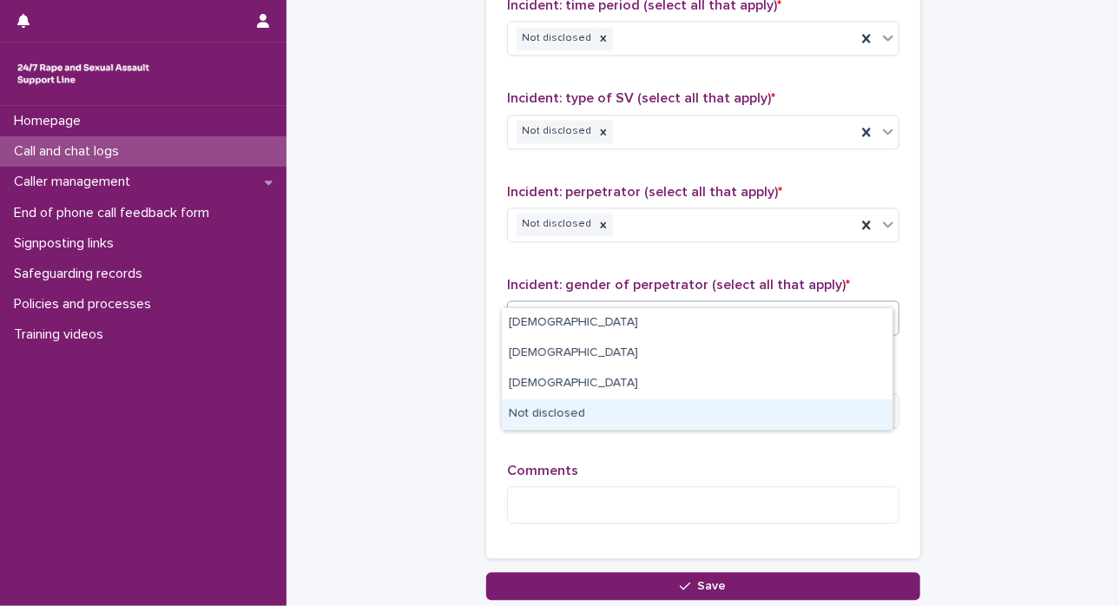
click at [833, 411] on div "Not disclosed" at bounding box center [697, 414] width 391 height 30
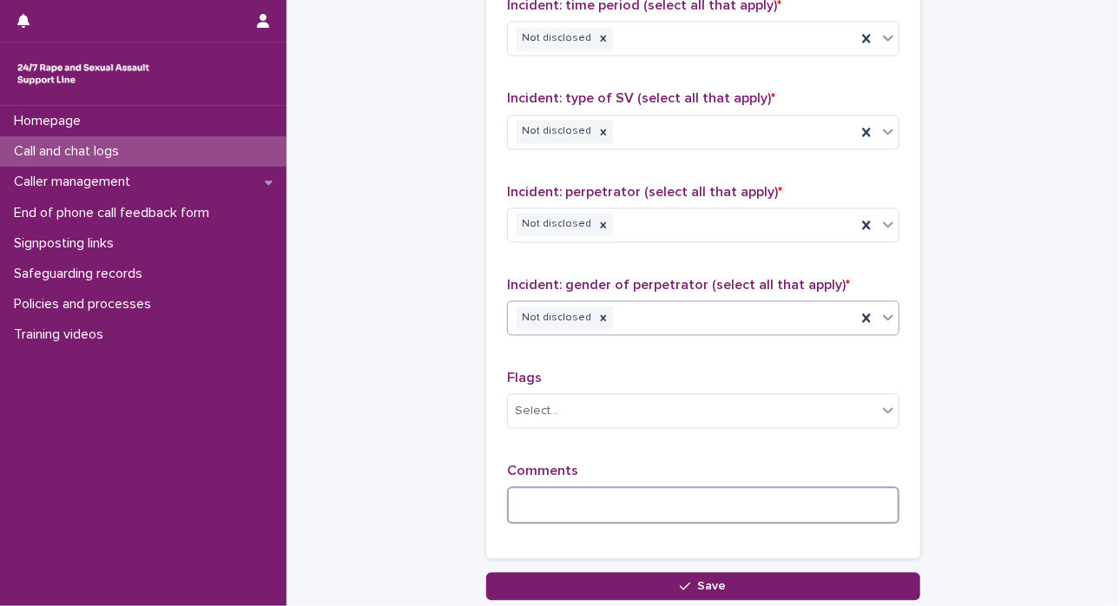
click at [803, 488] on textarea at bounding box center [703, 504] width 393 height 37
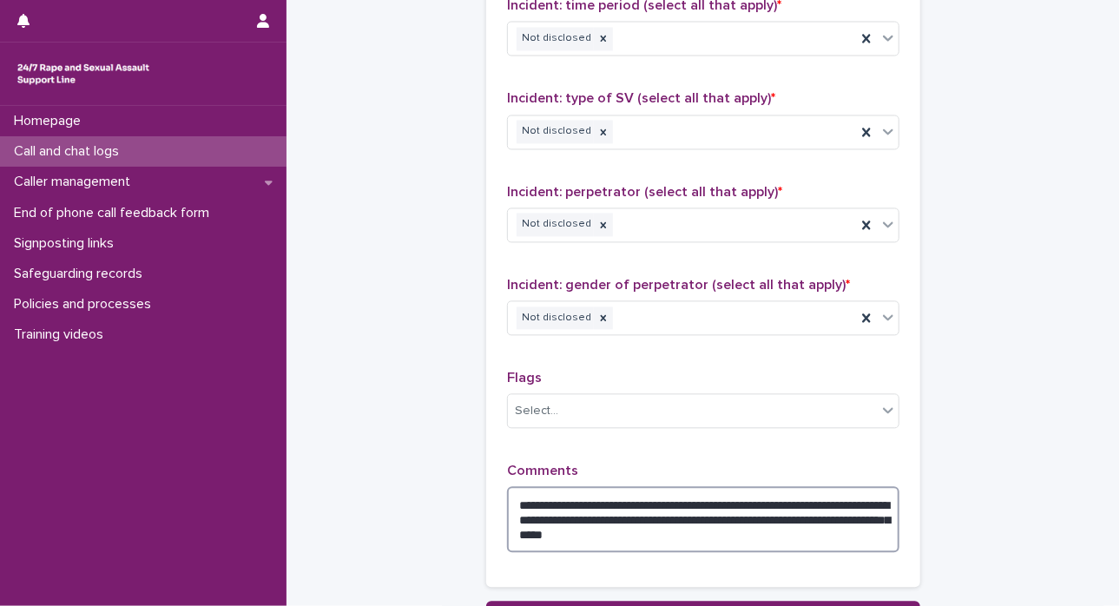
click at [789, 514] on textarea "**********" at bounding box center [703, 519] width 393 height 66
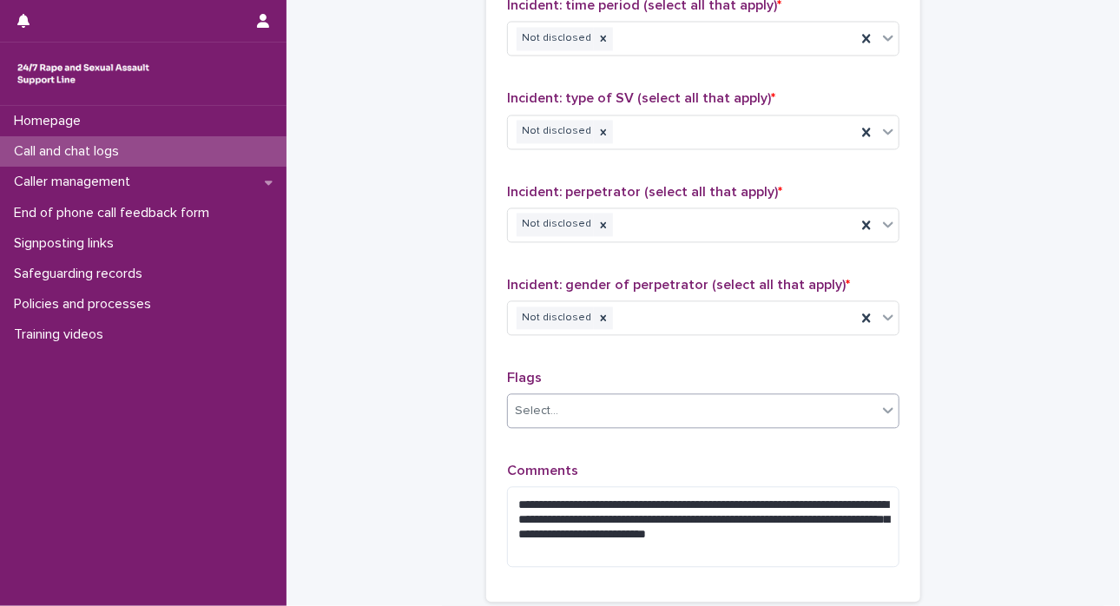
click at [848, 397] on div "Select..." at bounding box center [692, 411] width 369 height 29
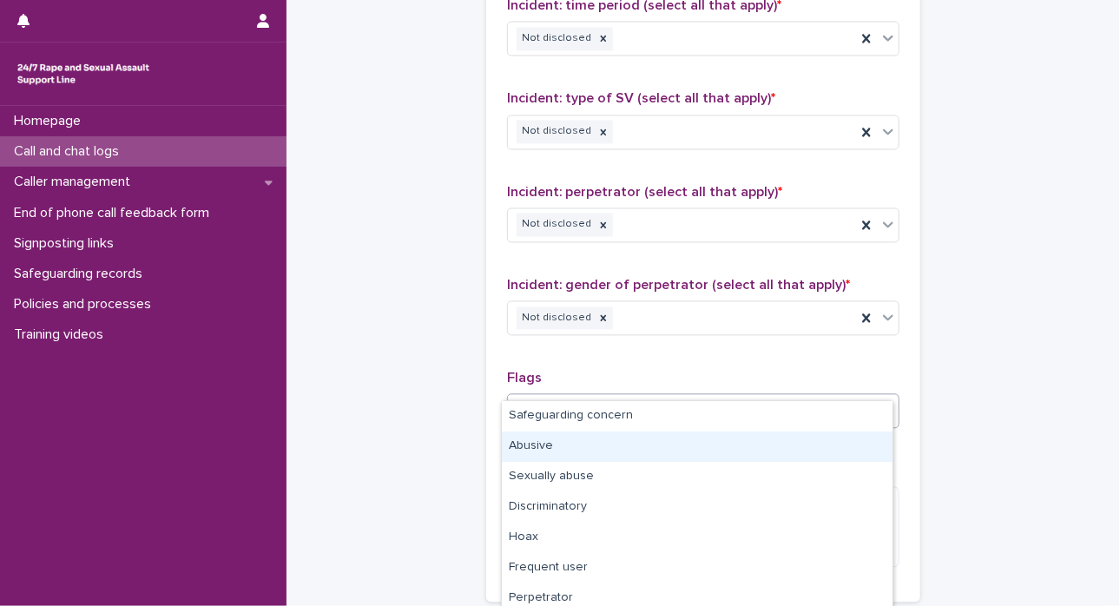
click at [842, 438] on div "Abusive" at bounding box center [697, 447] width 391 height 30
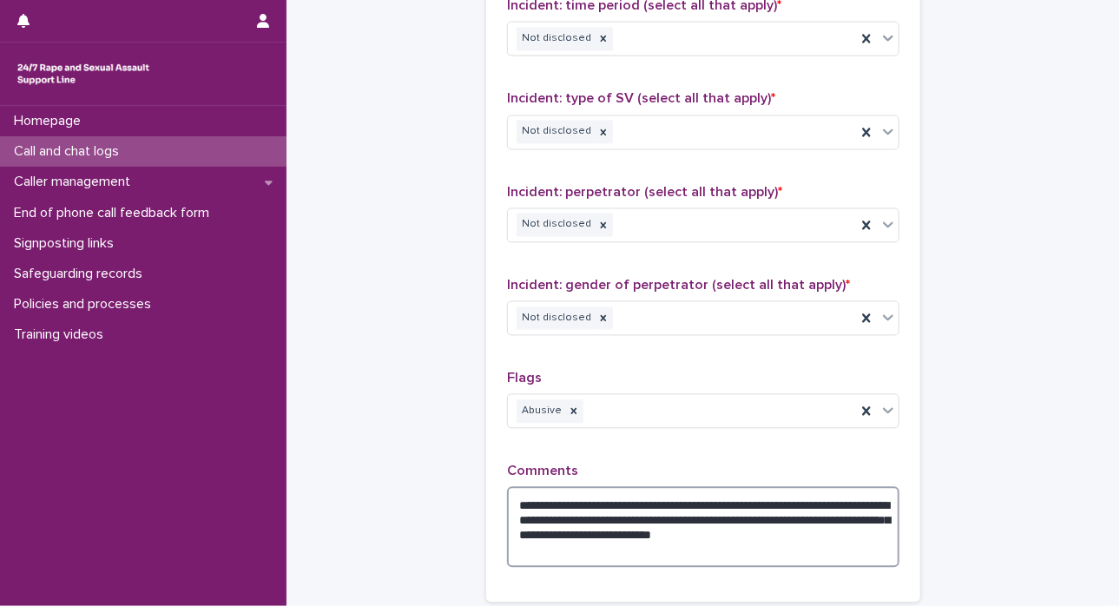
click at [508, 486] on textarea "**********" at bounding box center [703, 526] width 393 height 81
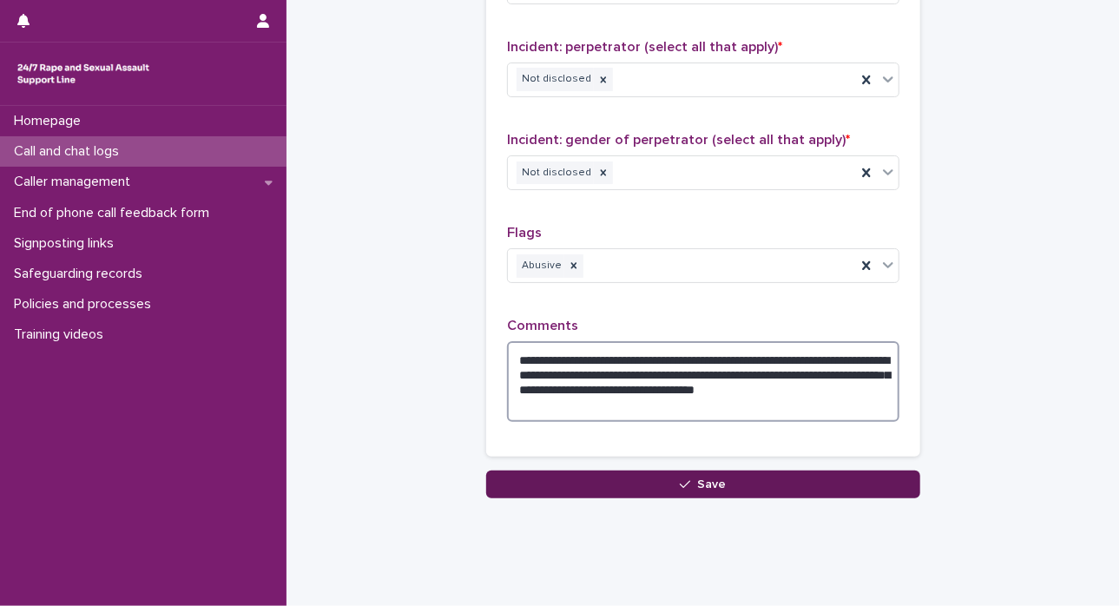
type textarea "**********"
click at [702, 479] on span "Save" at bounding box center [712, 485] width 29 height 12
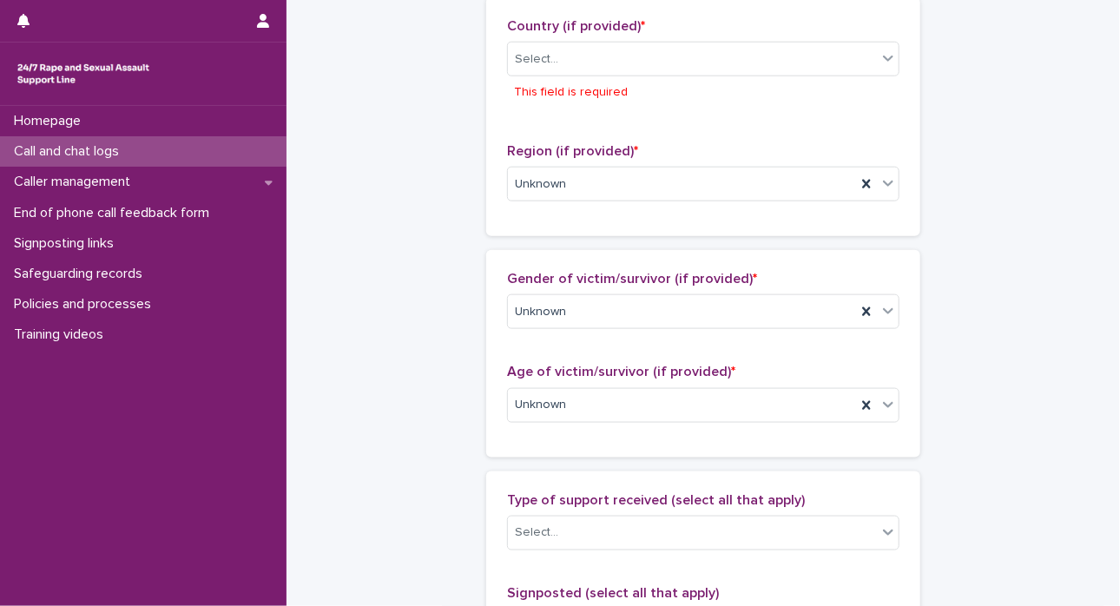
scroll to position [789, 0]
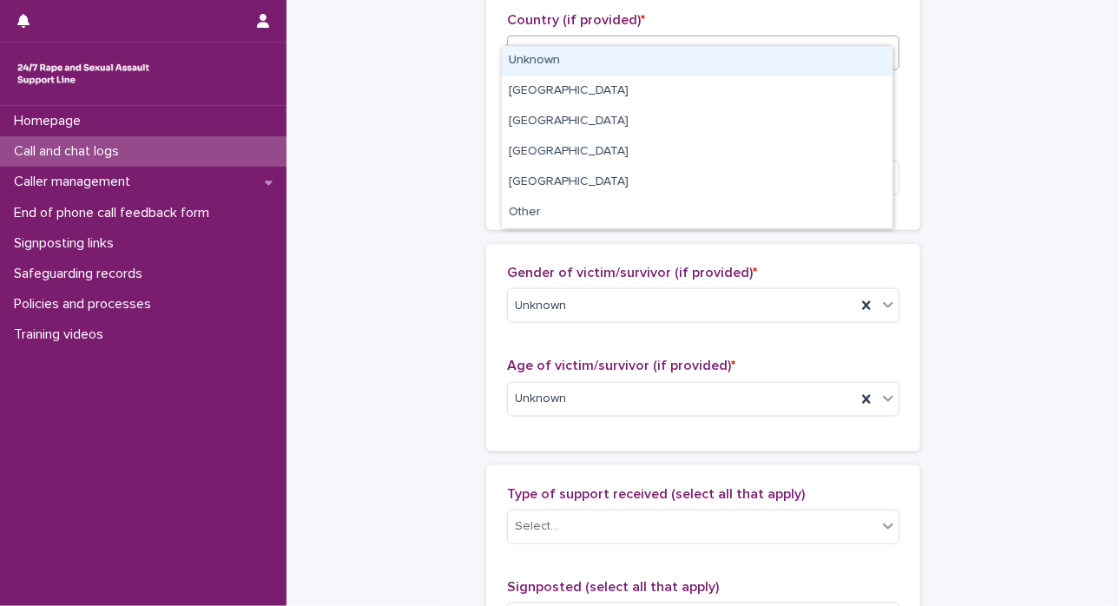
click at [848, 39] on div "Select..." at bounding box center [692, 53] width 369 height 29
click at [823, 59] on div "Unknown" at bounding box center [697, 61] width 391 height 30
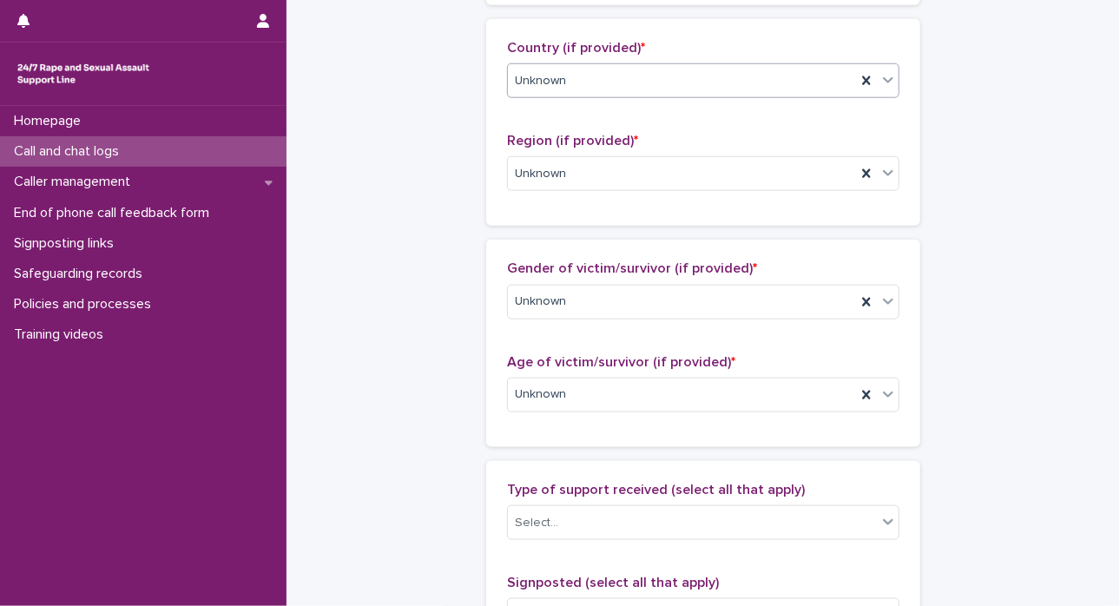
scroll to position [1576, 0]
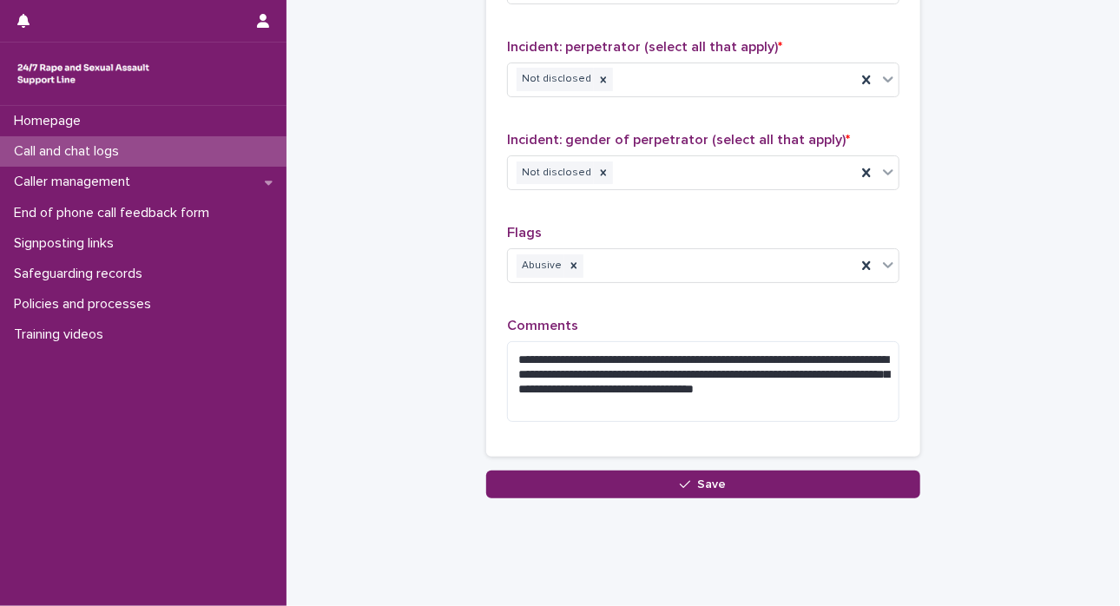
drag, startPoint x: 820, startPoint y: 459, endPoint x: 351, endPoint y: 215, distance: 528.6
click at [820, 471] on button "Save" at bounding box center [703, 485] width 434 height 28
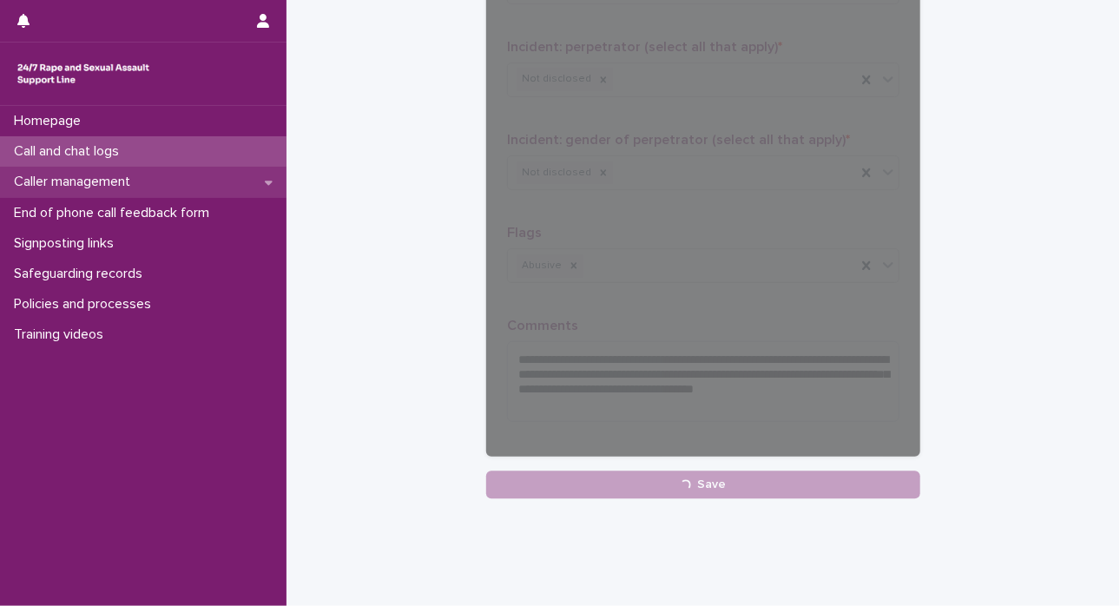
click at [107, 183] on p "Caller management" at bounding box center [75, 182] width 137 height 17
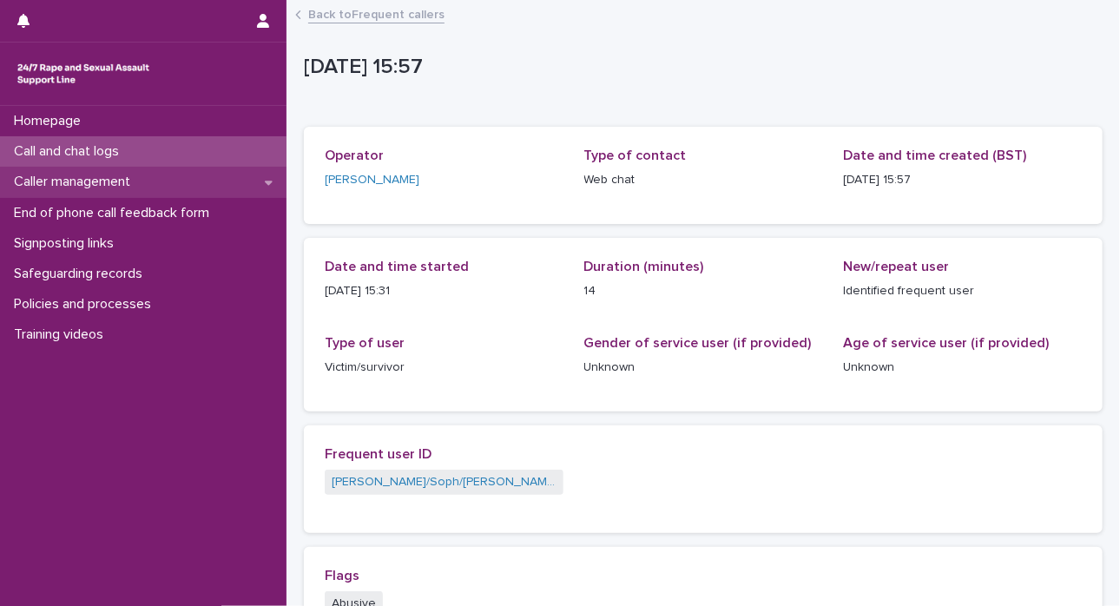
click at [107, 191] on div "Caller management" at bounding box center [143, 182] width 287 height 30
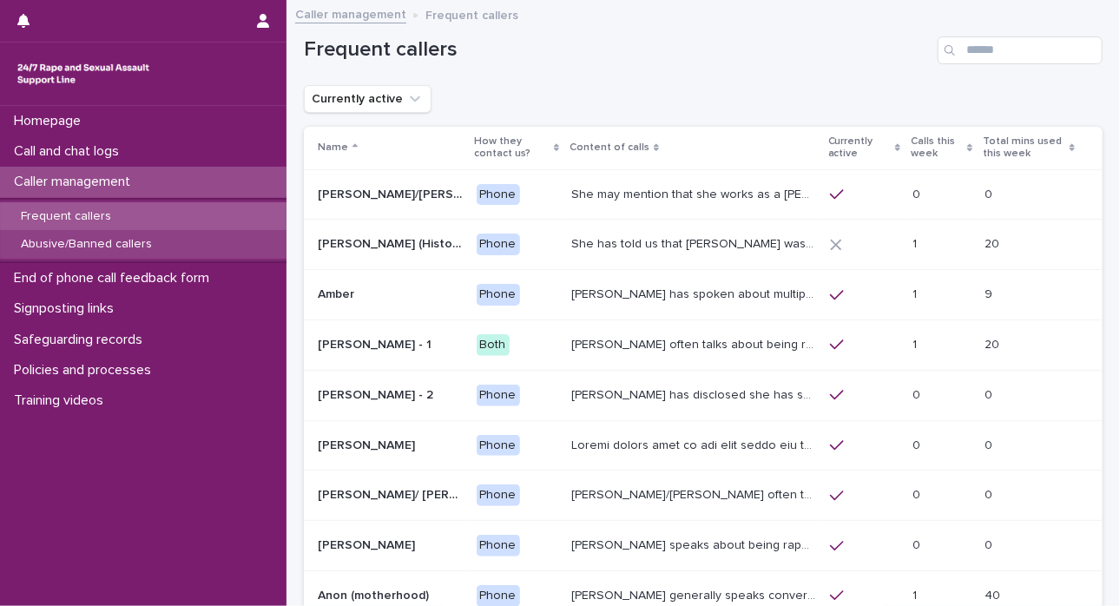
click at [112, 248] on p "Abusive/Banned callers" at bounding box center [86, 244] width 159 height 15
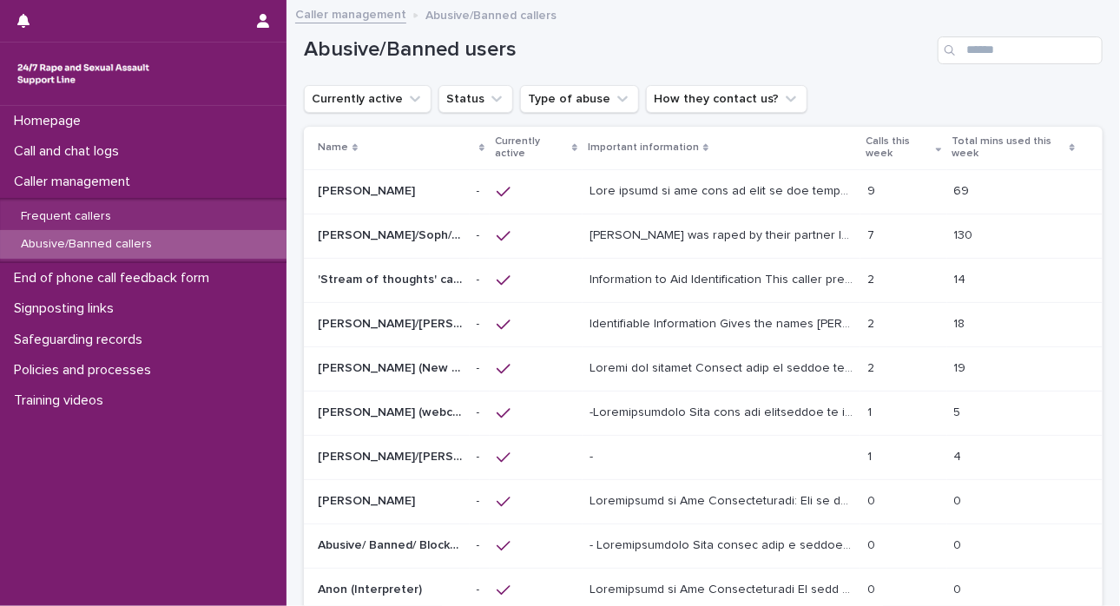
click at [625, 230] on p "[PERSON_NAME] was raped by their partner last year and they're currently facing…" at bounding box center [723, 234] width 267 height 18
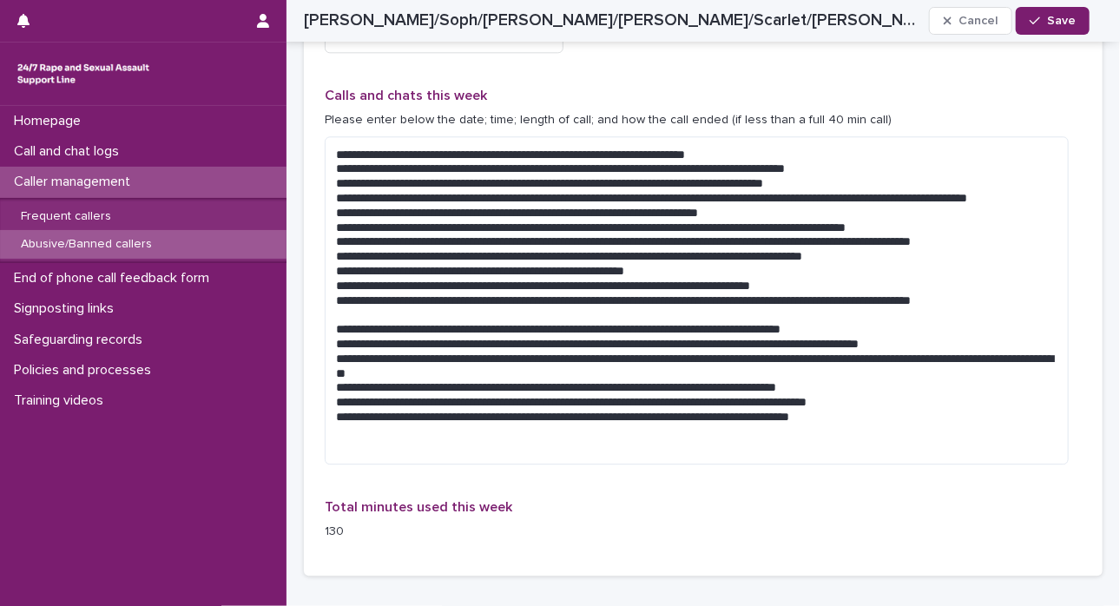
scroll to position [1822, 0]
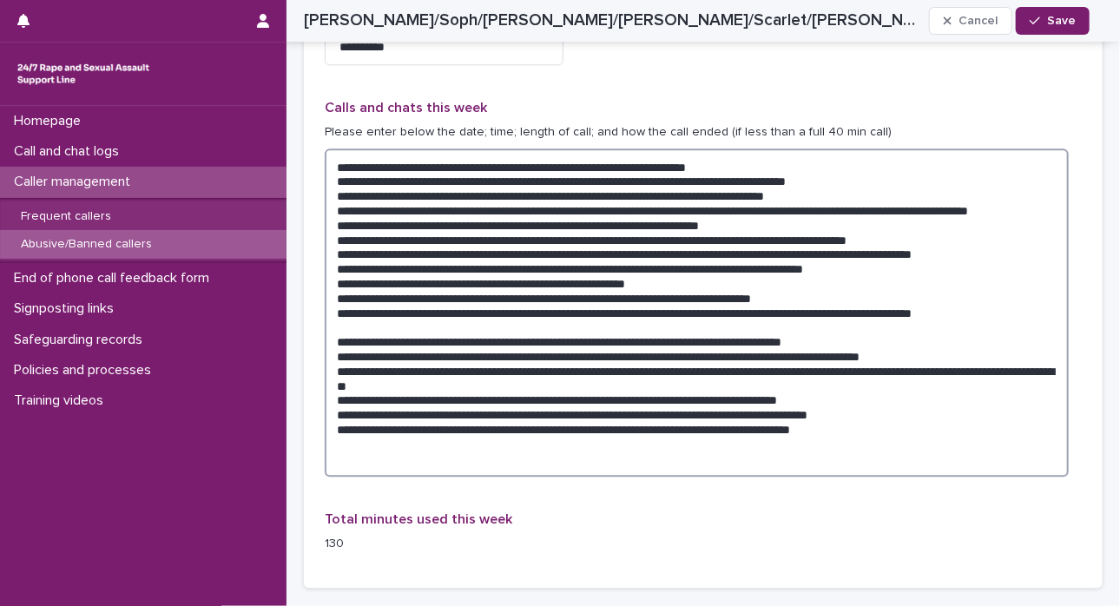
click at [848, 420] on textarea at bounding box center [697, 313] width 744 height 329
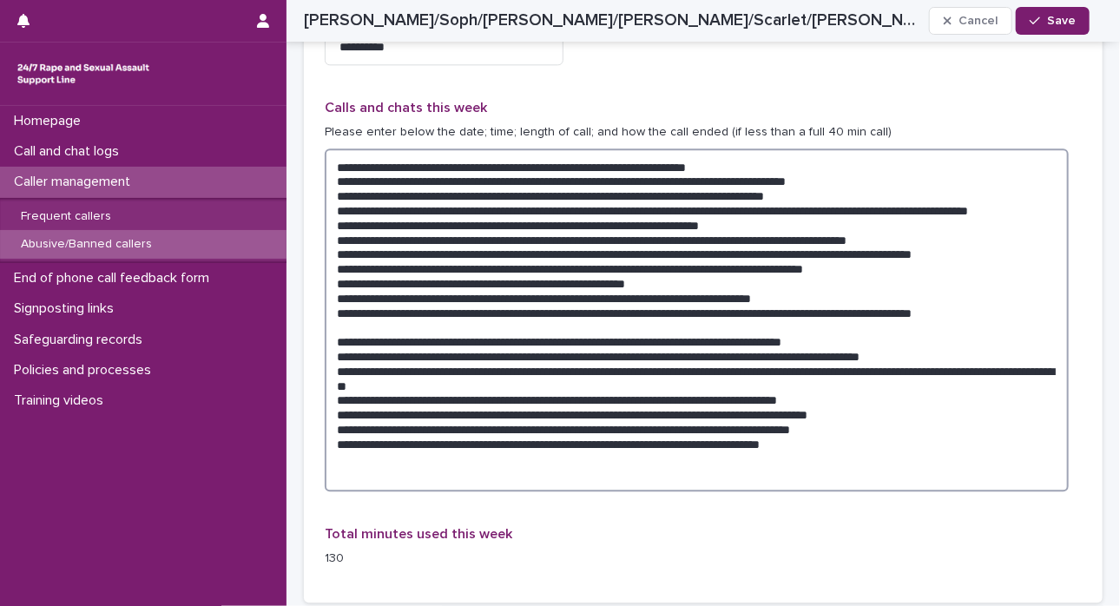
click at [736, 429] on textarea at bounding box center [697, 321] width 744 height 344
type textarea "**********"
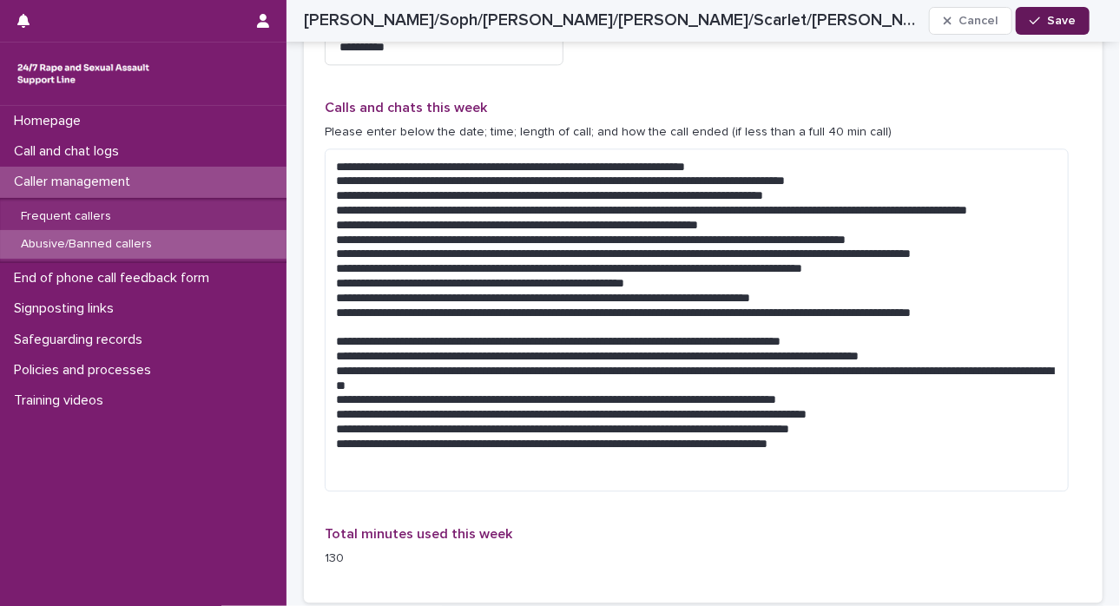
click at [848, 17] on span "Save" at bounding box center [1061, 21] width 29 height 12
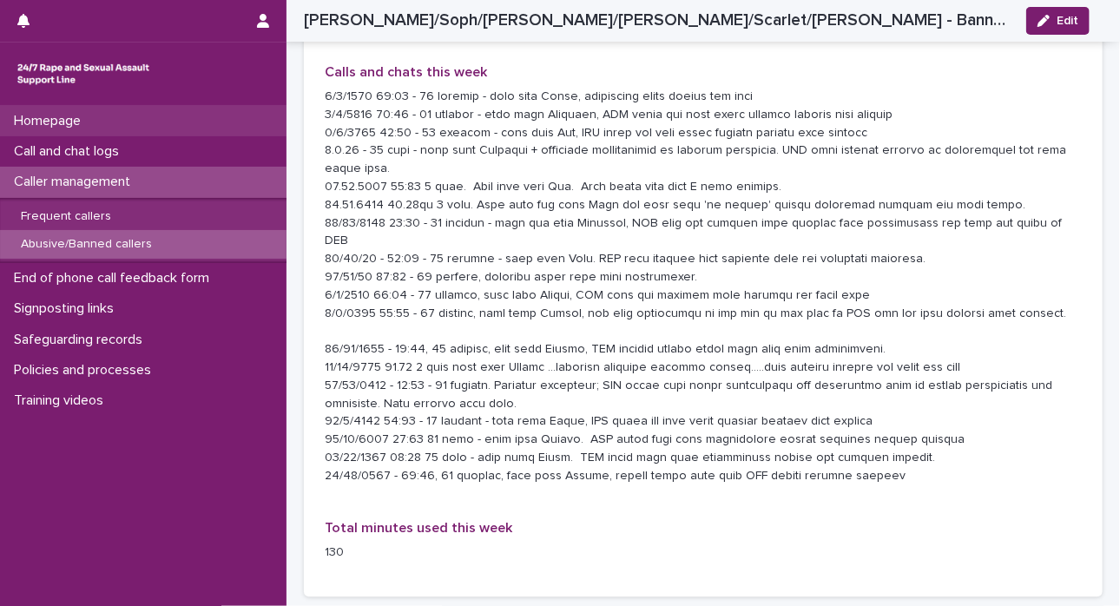
click at [71, 120] on p "Homepage" at bounding box center [51, 121] width 88 height 17
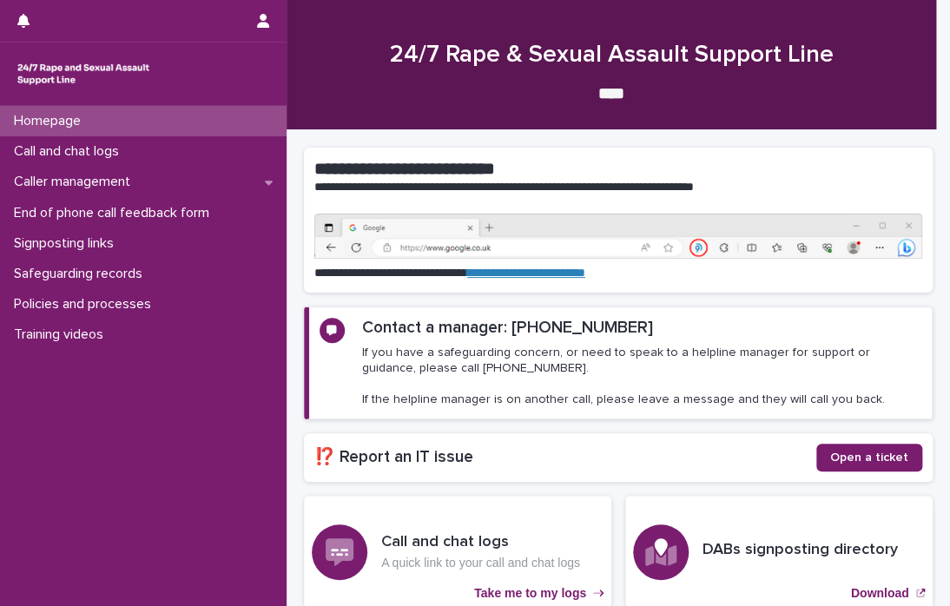
click at [109, 133] on div "Homepage" at bounding box center [143, 121] width 287 height 30
click at [108, 157] on p "Call and chat logs" at bounding box center [70, 151] width 126 height 17
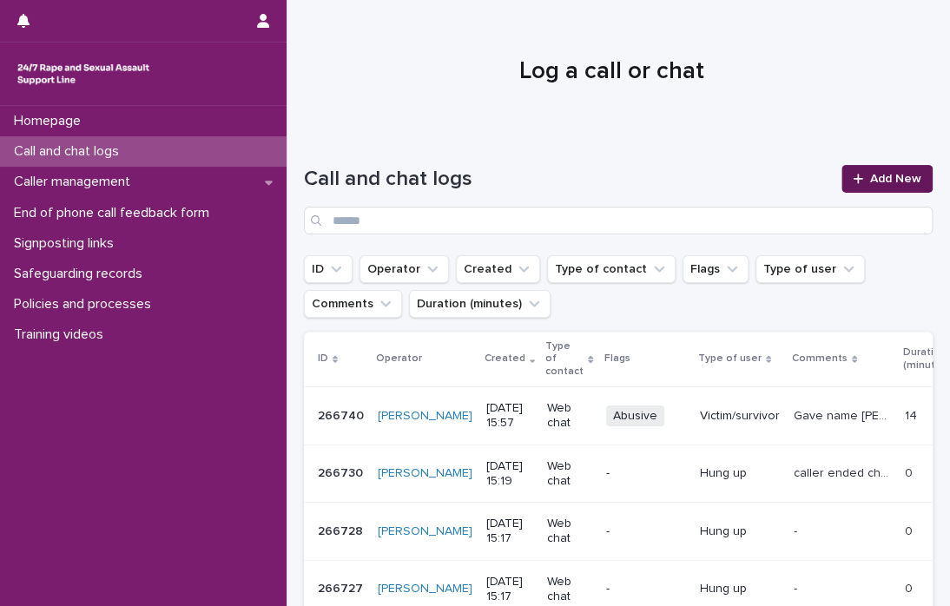
click at [845, 171] on link "Add New" at bounding box center [887, 179] width 91 height 28
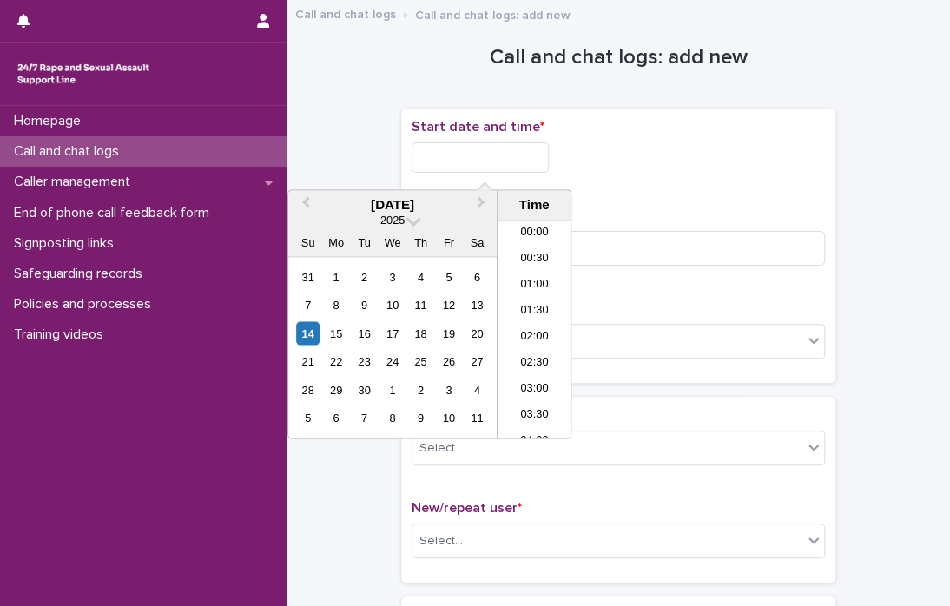
click at [460, 156] on input "text" at bounding box center [480, 157] width 137 height 30
click at [309, 329] on div "14" at bounding box center [307, 332] width 23 height 23
drag, startPoint x: 472, startPoint y: 155, endPoint x: 870, endPoint y: 172, distance: 398.1
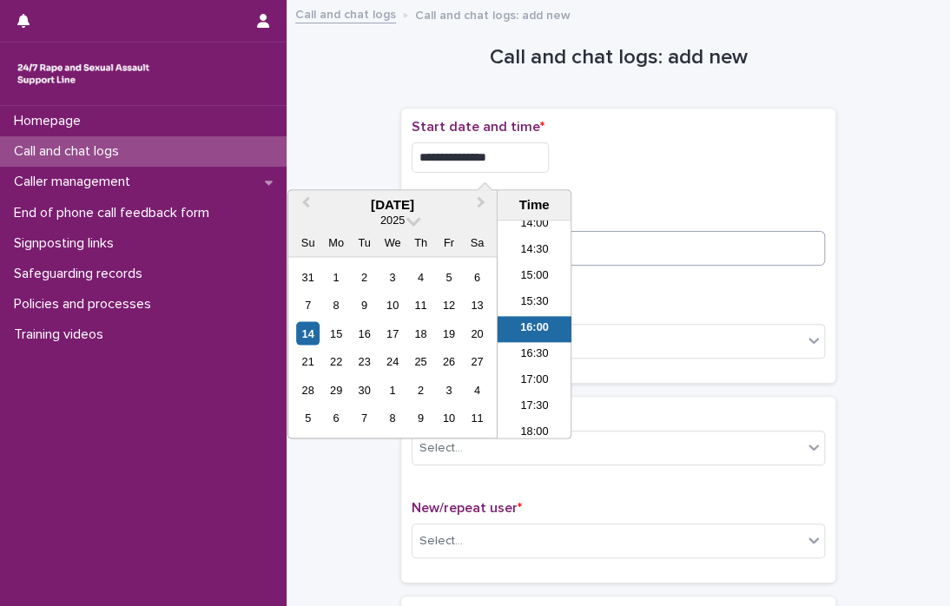
type input "**********"
click at [694, 242] on input at bounding box center [618, 248] width 413 height 35
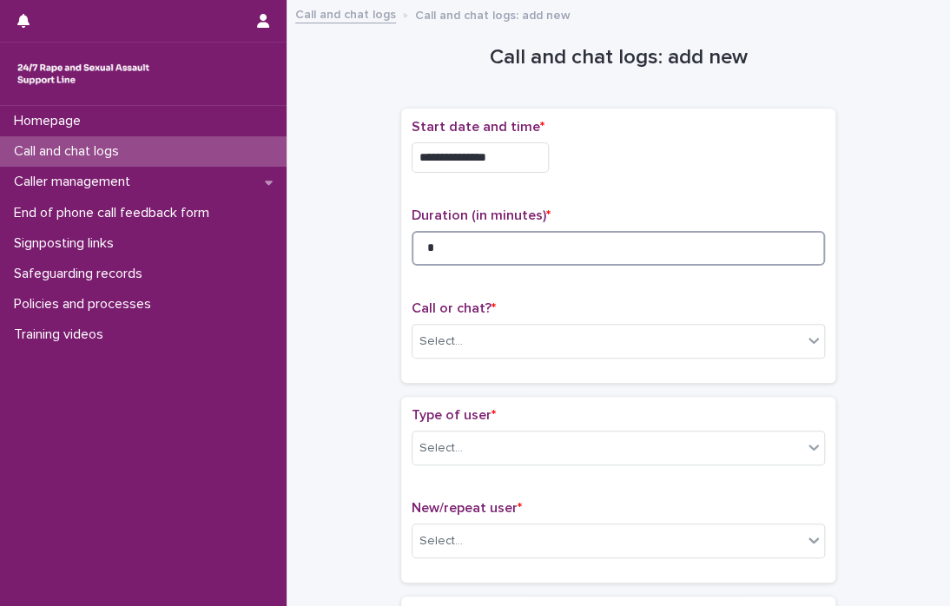
click at [425, 251] on input "*" at bounding box center [618, 248] width 413 height 35
type input "**"
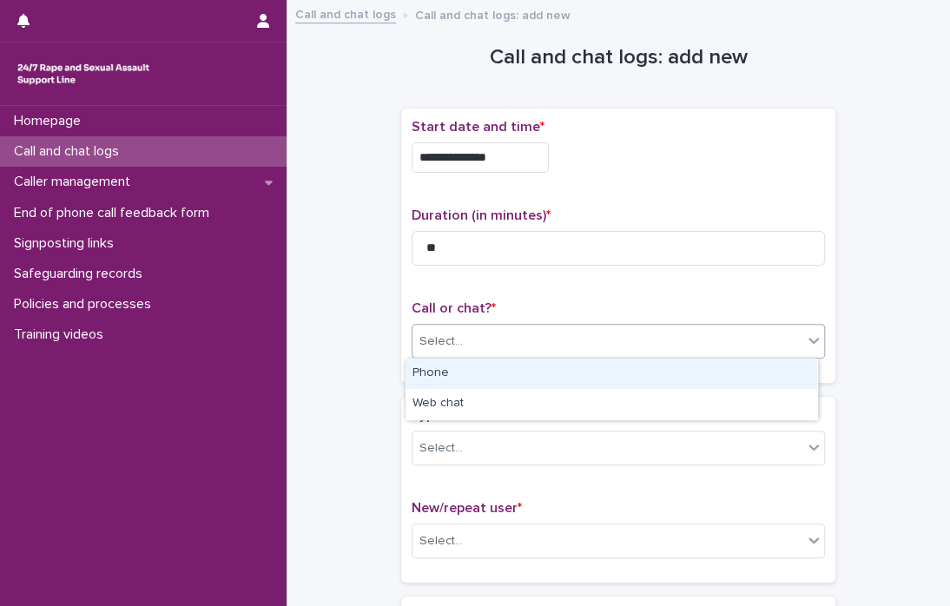
click at [789, 341] on div "Select..." at bounding box center [608, 341] width 390 height 29
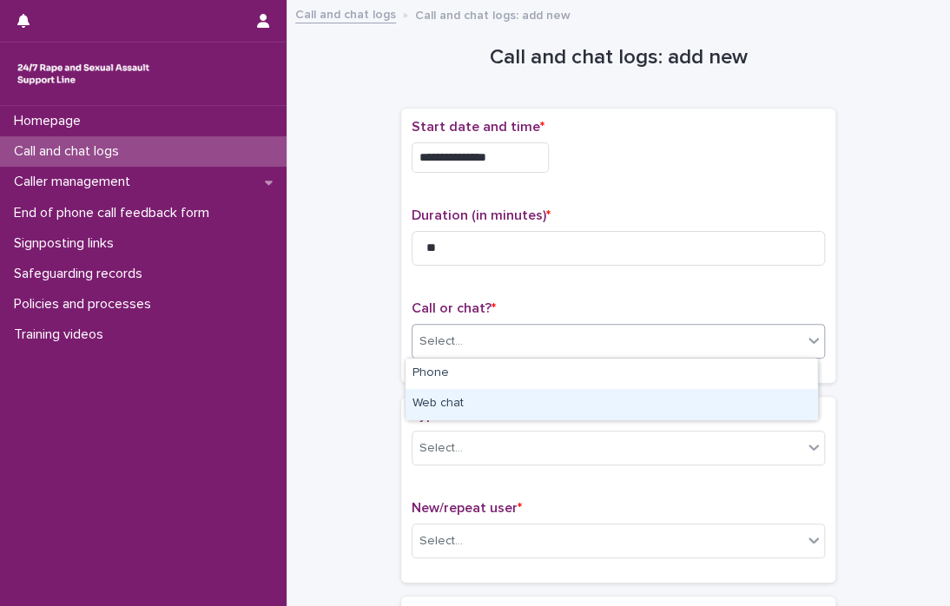
click at [749, 399] on div "Web chat" at bounding box center [612, 404] width 412 height 30
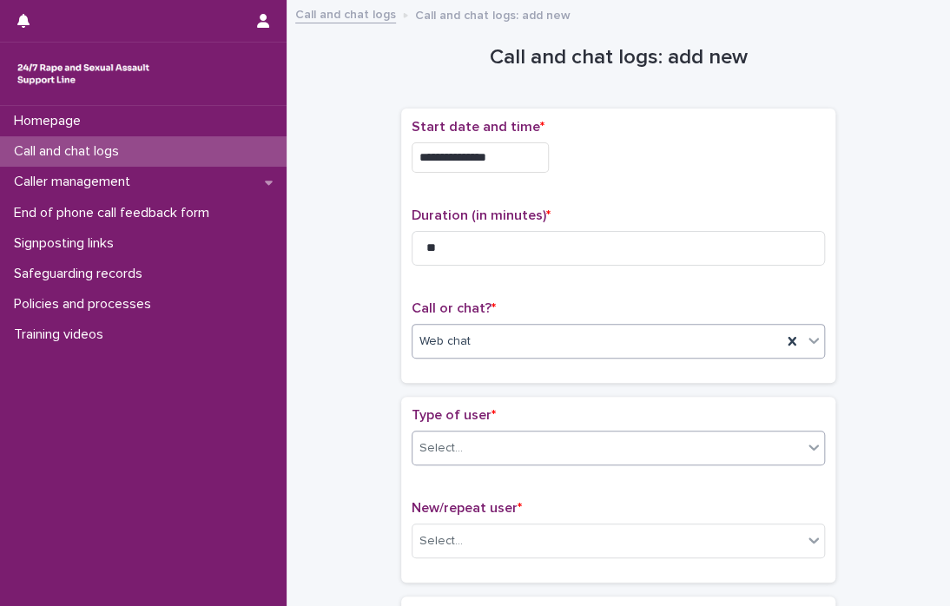
click at [811, 440] on icon at bounding box center [813, 447] width 17 height 17
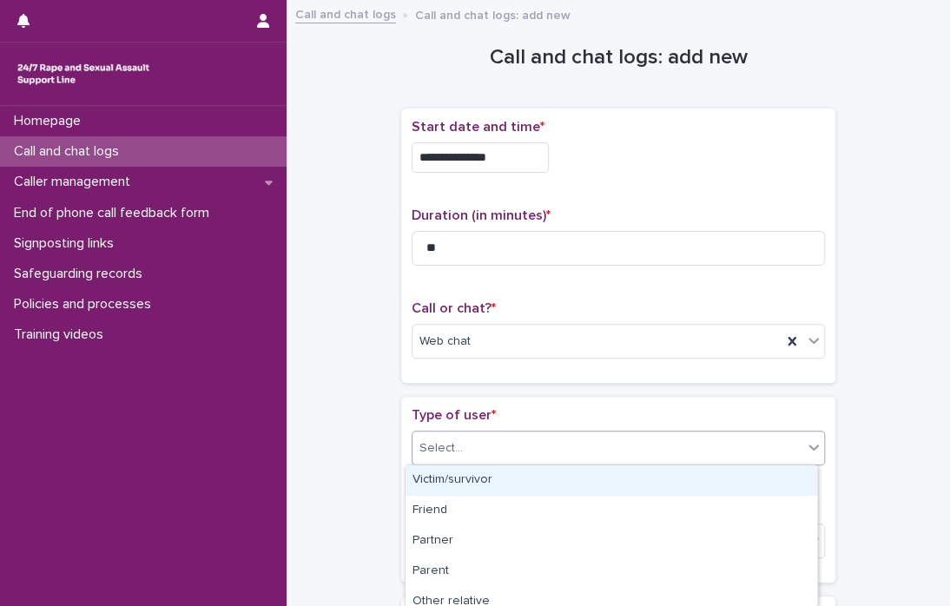
scroll to position [313, 0]
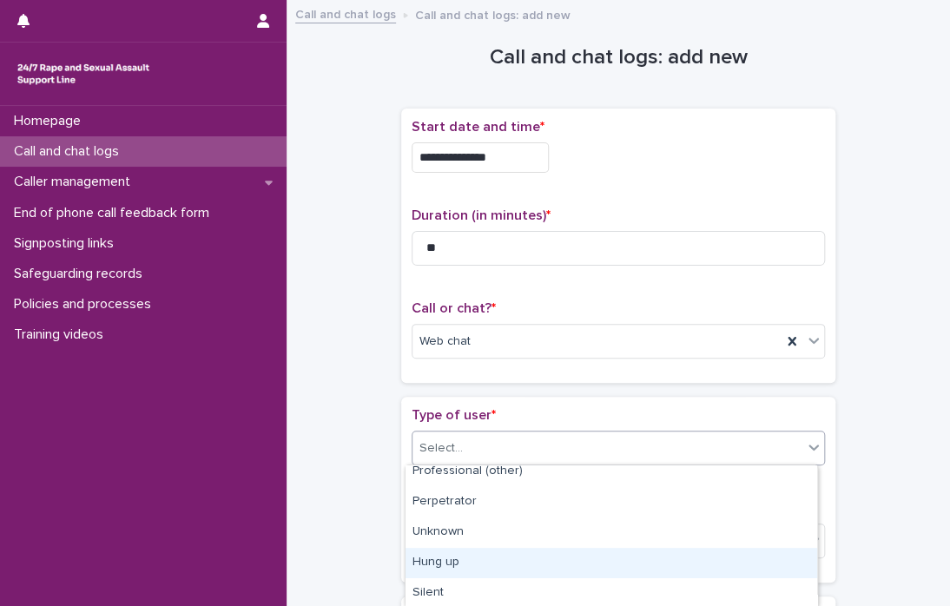
click at [756, 554] on div "Hung up" at bounding box center [612, 563] width 412 height 30
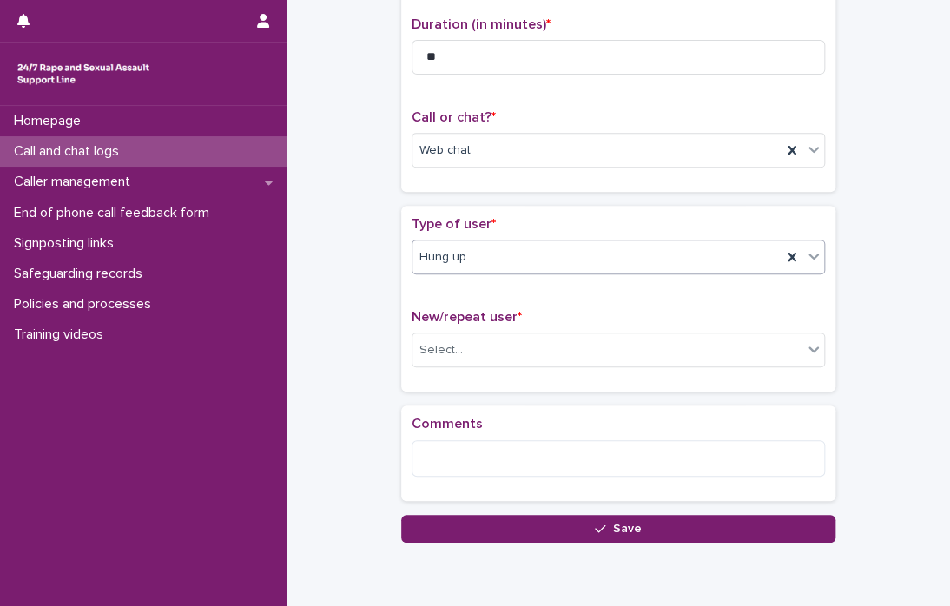
scroll to position [192, 0]
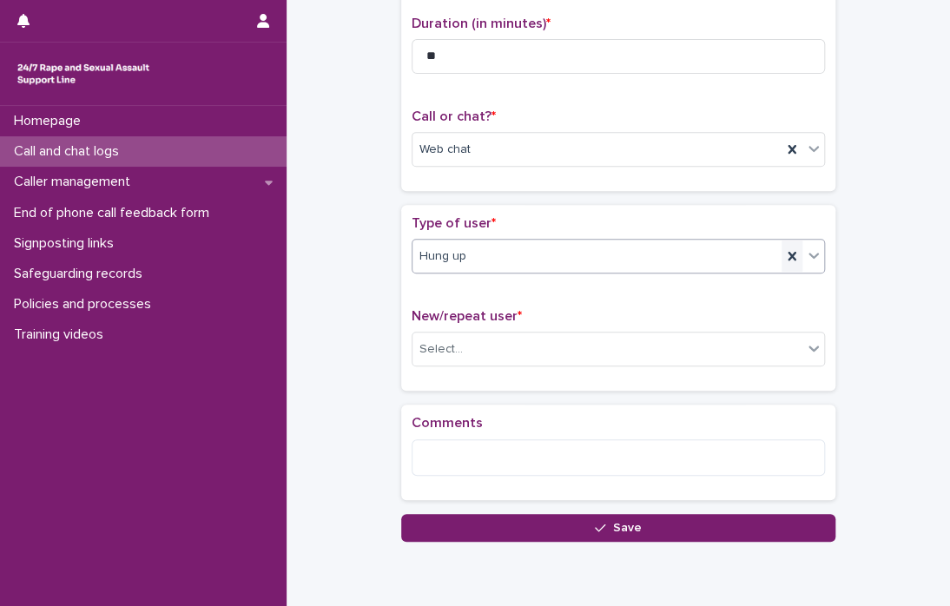
click at [788, 256] on icon at bounding box center [792, 256] width 8 height 9
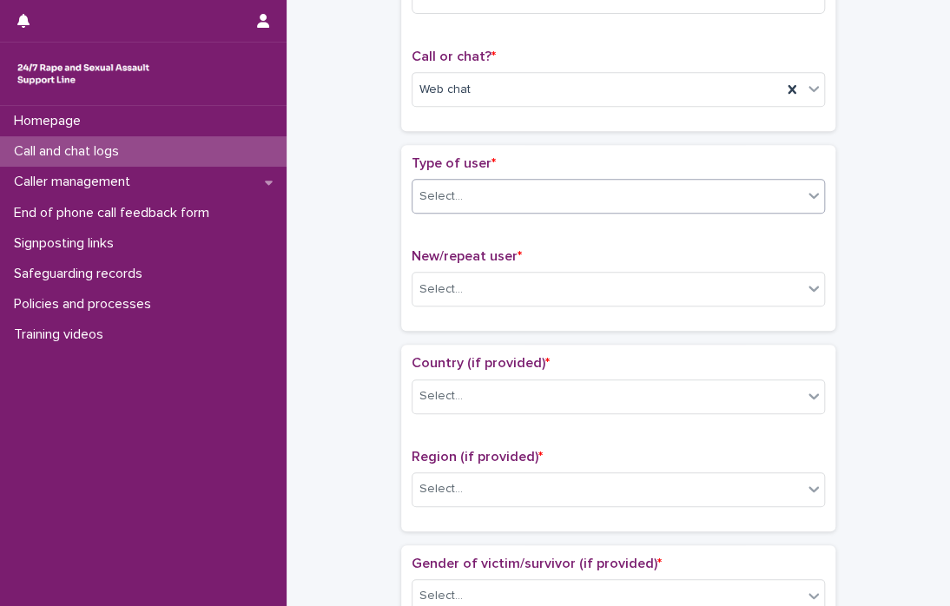
scroll to position [143, 0]
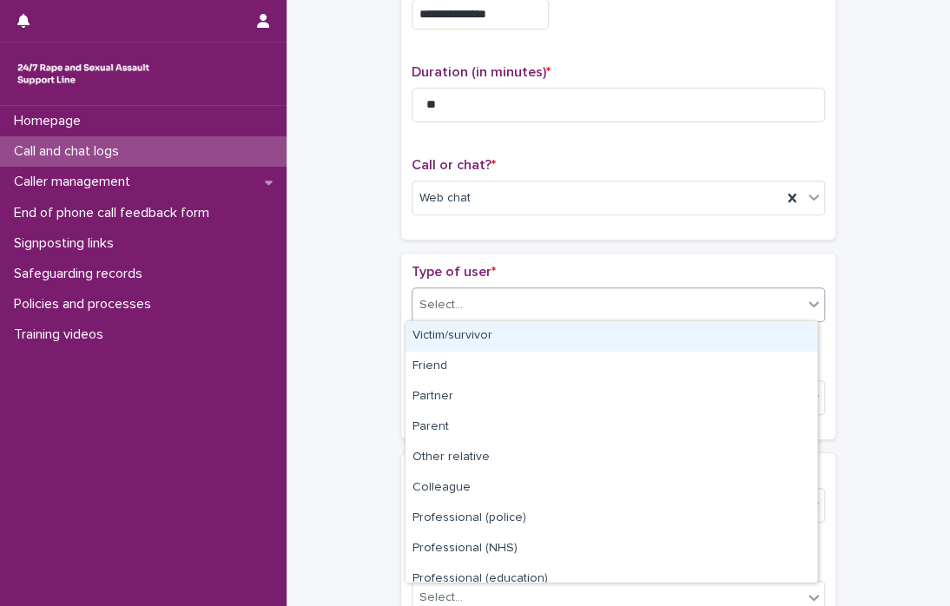
click at [809, 304] on icon at bounding box center [814, 304] width 10 height 6
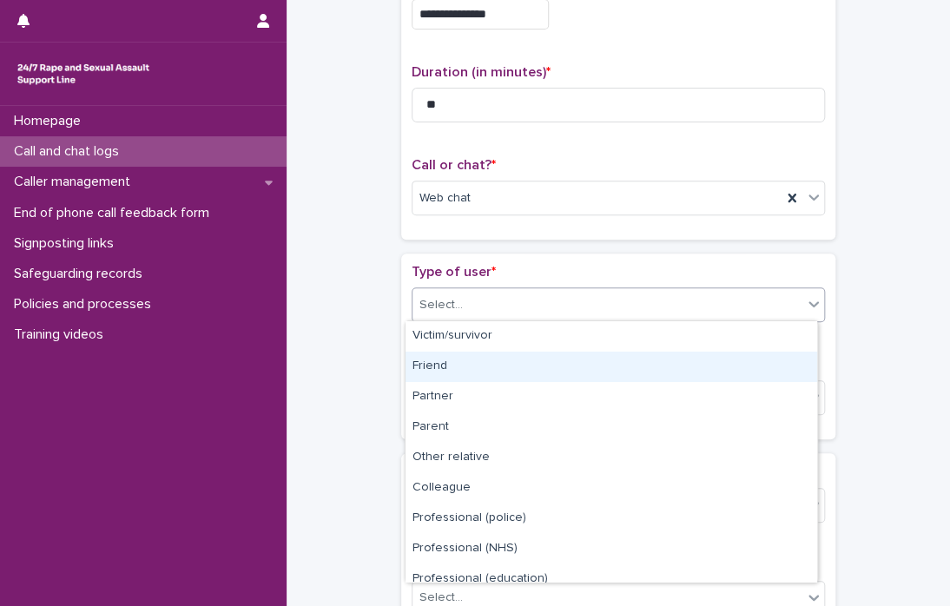
scroll to position [195, 0]
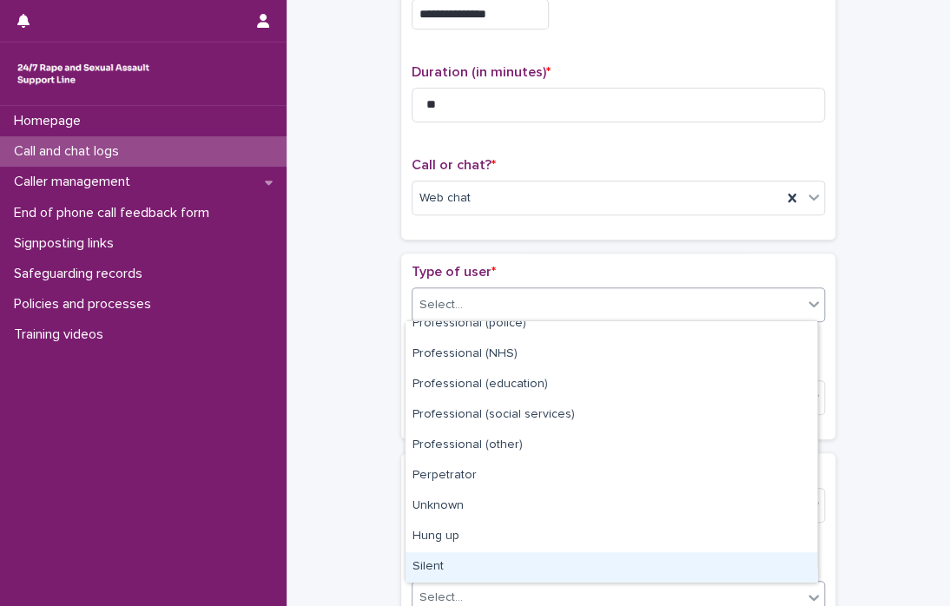
click at [723, 578] on div "Silent" at bounding box center [612, 567] width 412 height 30
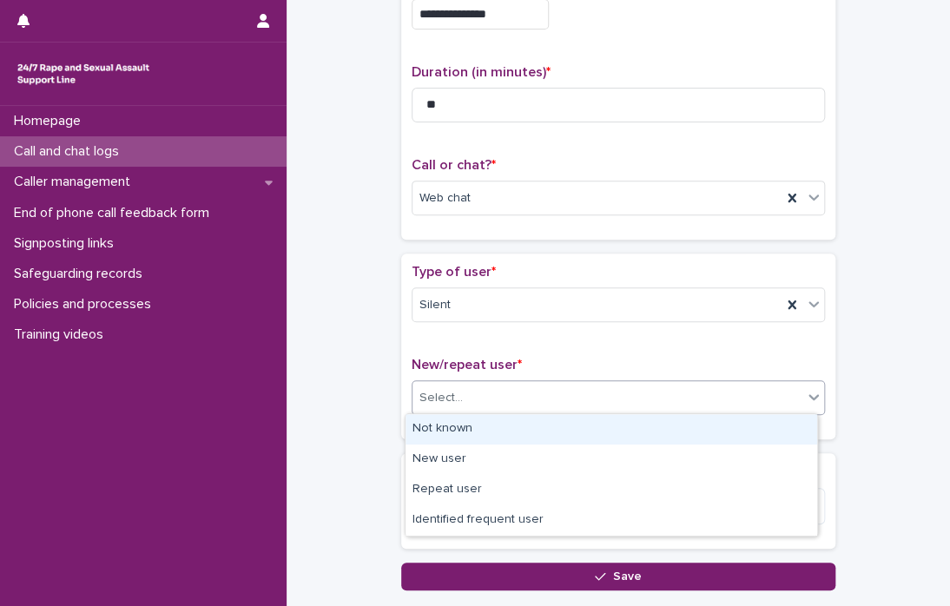
click at [788, 397] on div "Select..." at bounding box center [608, 398] width 390 height 29
click at [749, 409] on div "Select..." at bounding box center [608, 398] width 390 height 29
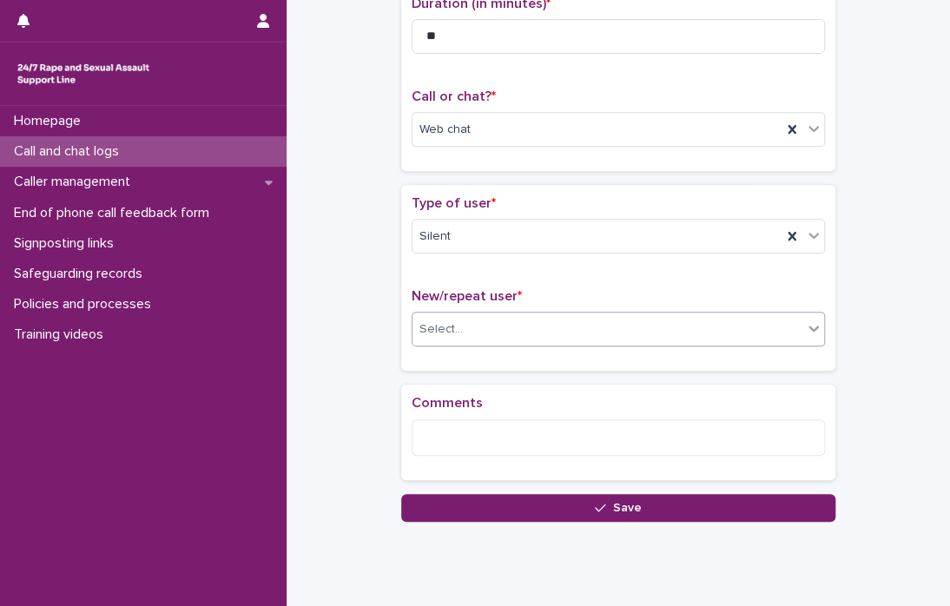
scroll to position [261, 0]
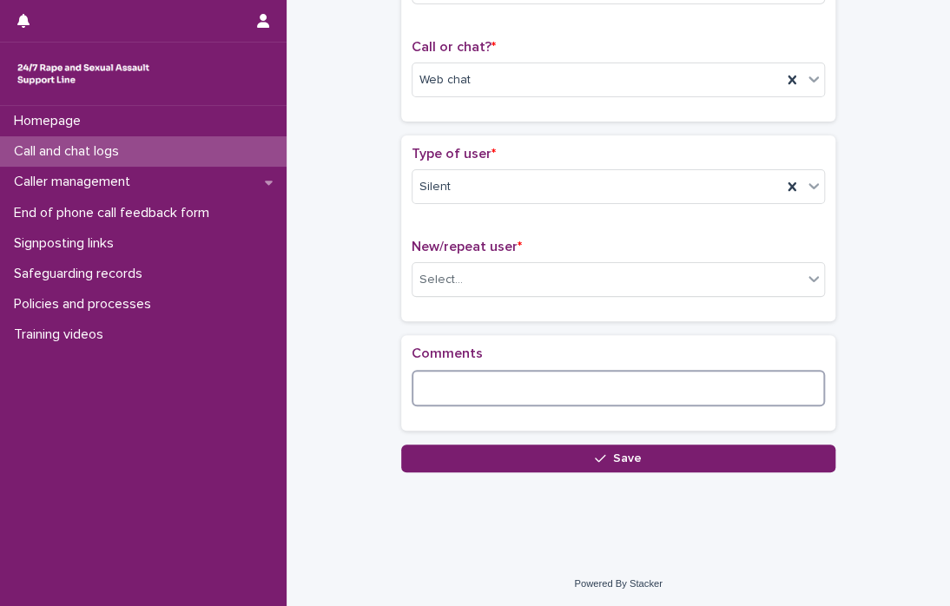
click at [523, 380] on textarea at bounding box center [618, 388] width 413 height 37
type textarea "*"
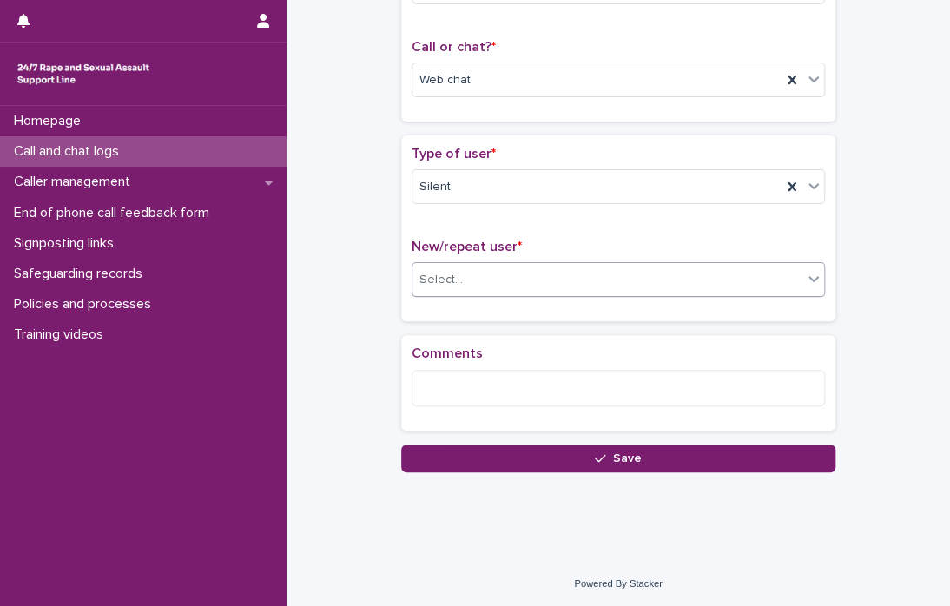
click at [775, 272] on div "Select..." at bounding box center [608, 280] width 390 height 29
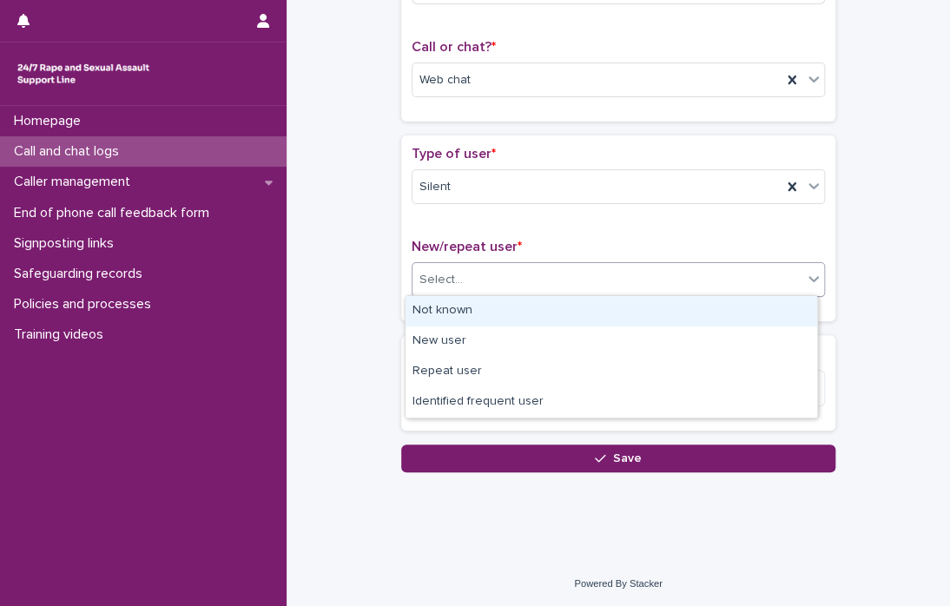
click at [736, 314] on div "Not known" at bounding box center [612, 311] width 412 height 30
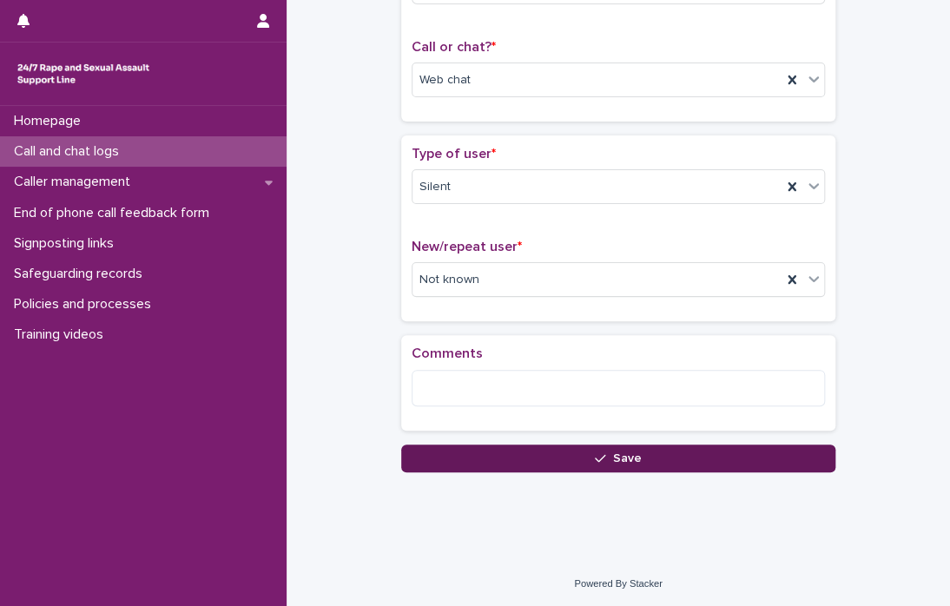
click at [735, 459] on button "Save" at bounding box center [618, 459] width 434 height 28
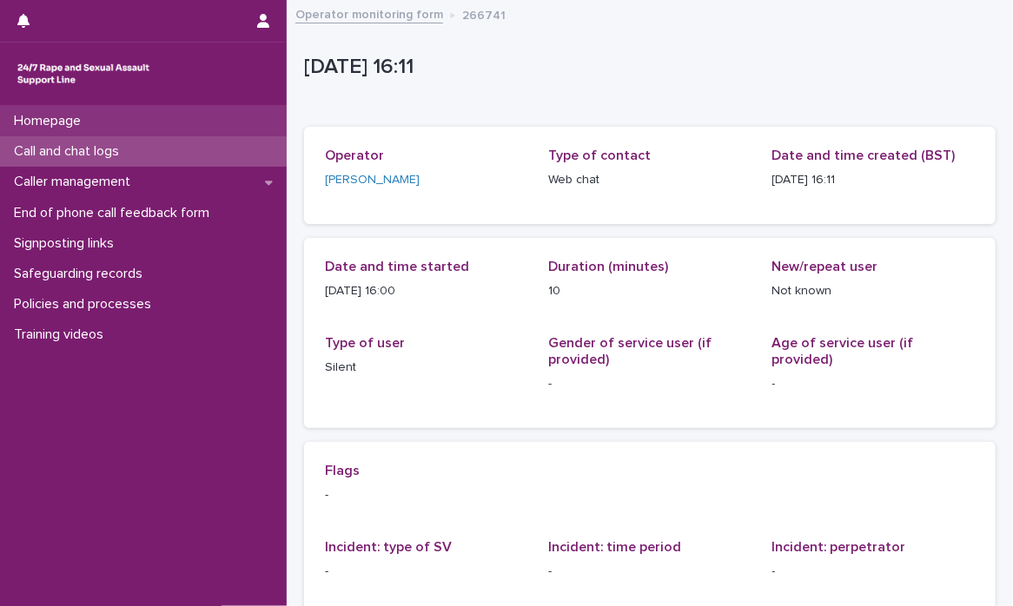
click at [47, 126] on p "Homepage" at bounding box center [51, 121] width 88 height 17
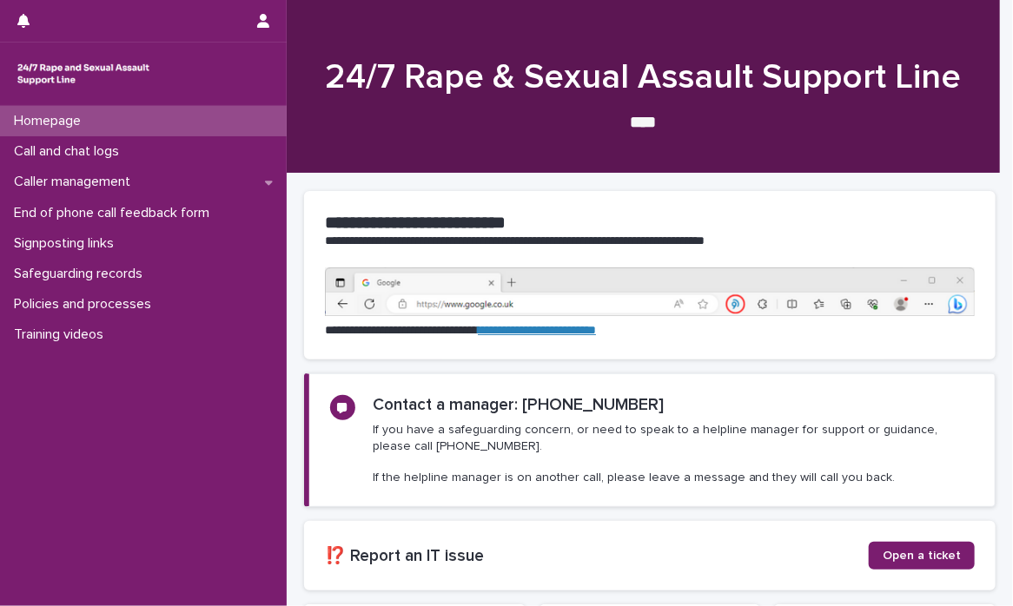
click at [63, 157] on p "Call and chat logs" at bounding box center [70, 151] width 126 height 17
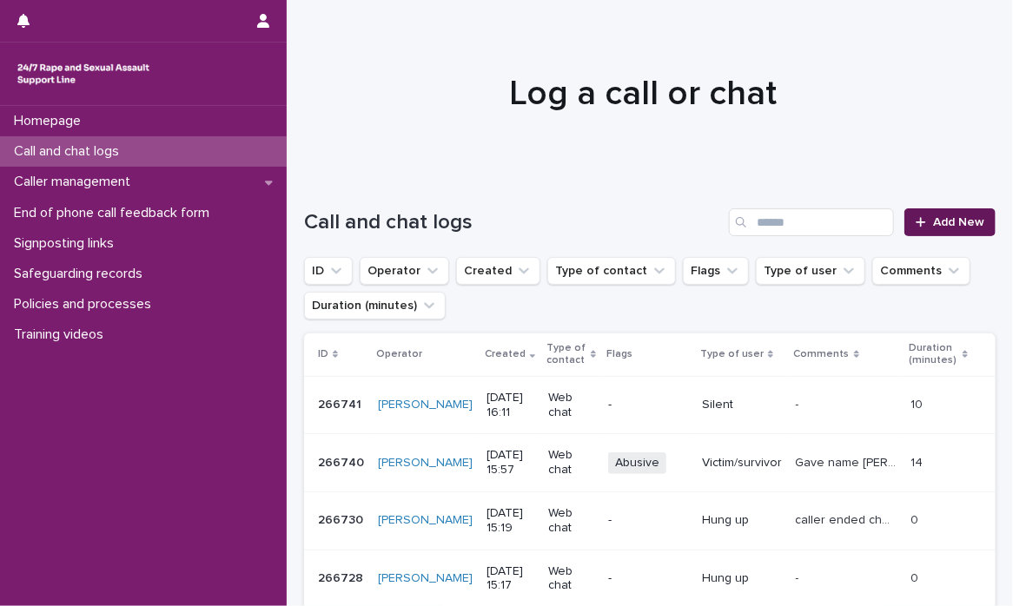
click at [848, 225] on span "Add New" at bounding box center [958, 222] width 51 height 12
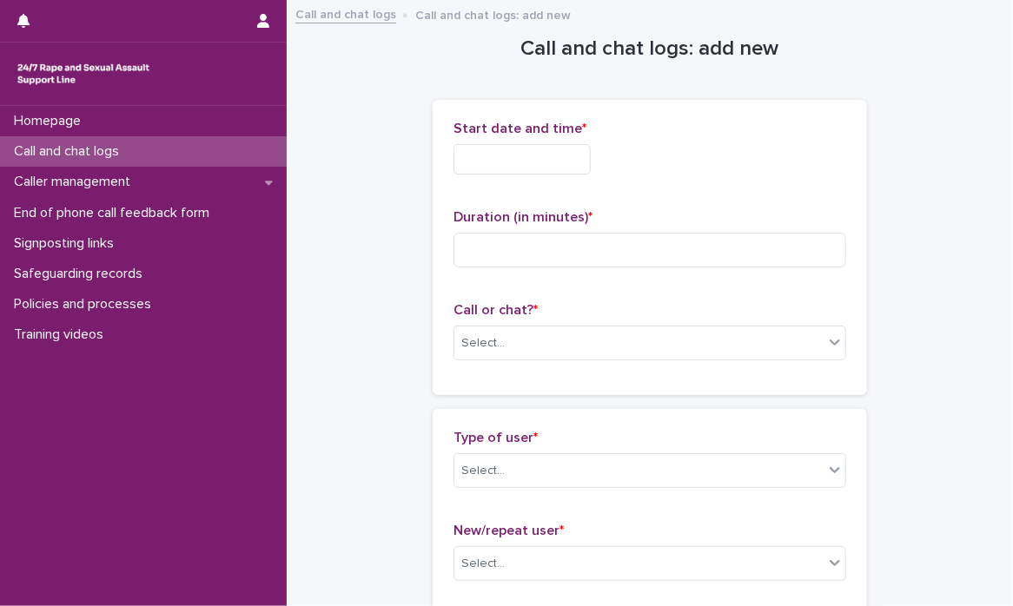
click at [493, 171] on input "text" at bounding box center [521, 159] width 137 height 30
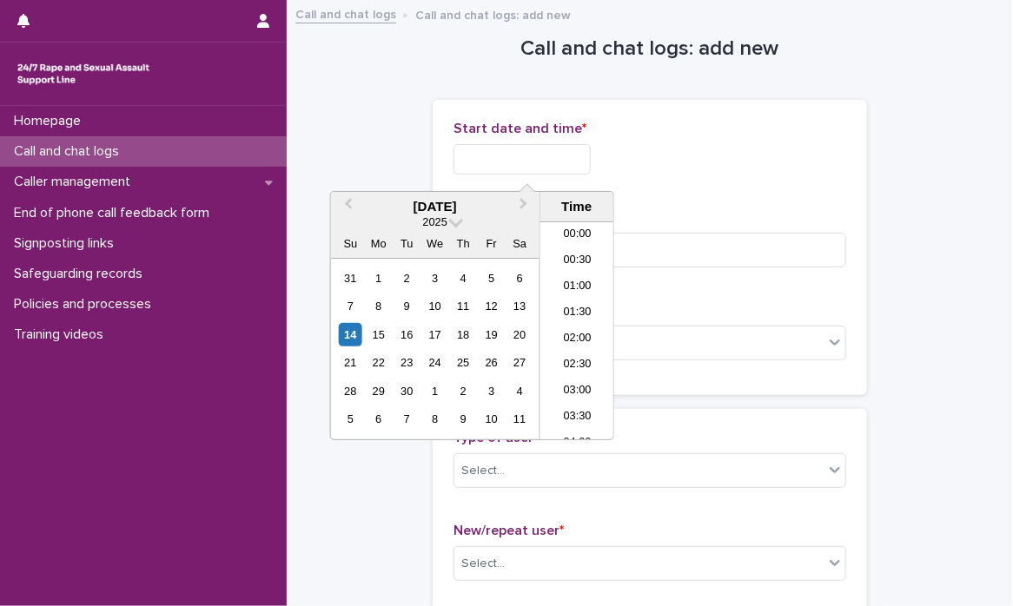
scroll to position [738, 0]
click at [344, 347] on div "14 15 16 17 18 19 20" at bounding box center [434, 334] width 197 height 28
click at [350, 330] on div "14" at bounding box center [350, 334] width 23 height 23
drag, startPoint x: 512, startPoint y: 164, endPoint x: 677, endPoint y: 163, distance: 165.0
click at [677, 163] on div "**********" at bounding box center [649, 159] width 393 height 30
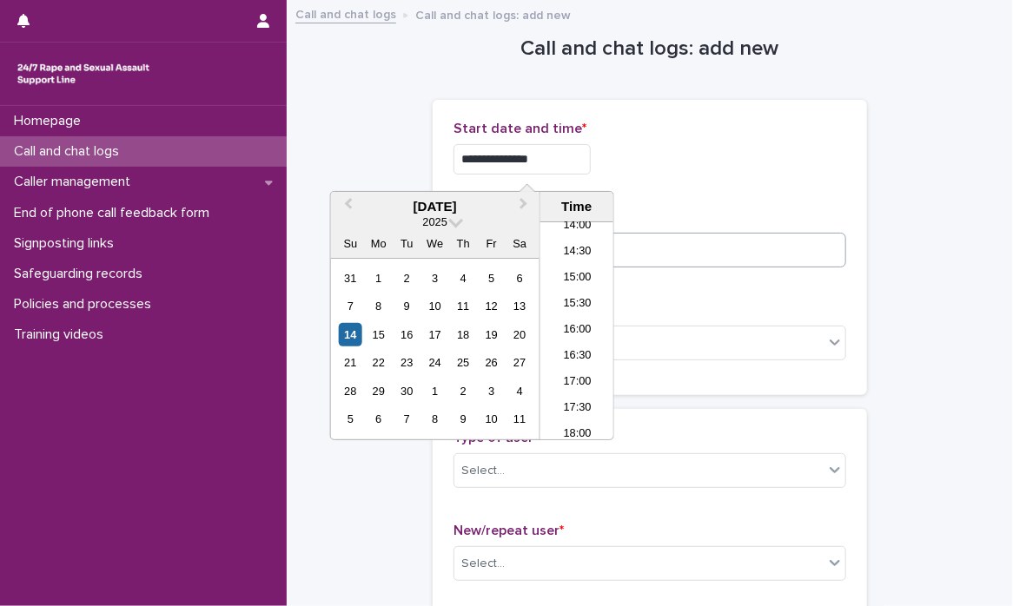
type input "**********"
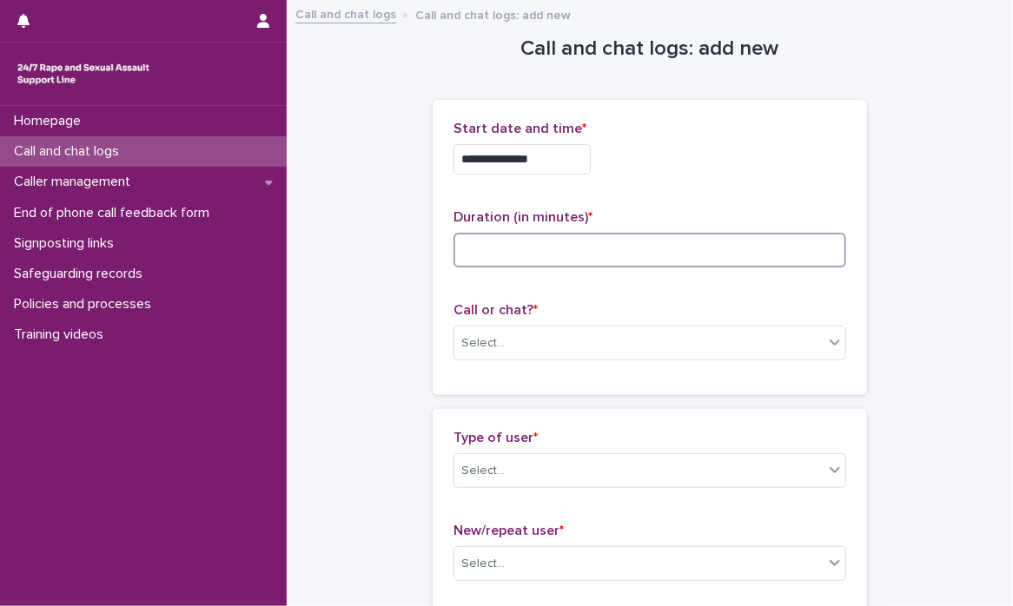
click at [759, 250] on input at bounding box center [649, 250] width 393 height 35
type input "*"
click at [830, 338] on icon at bounding box center [834, 341] width 17 height 17
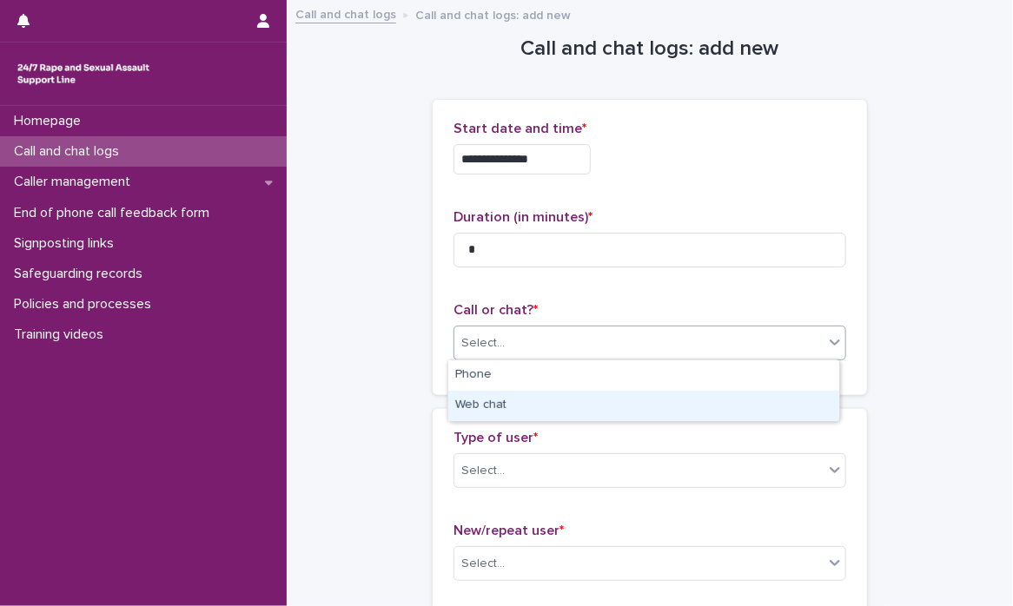
click at [795, 394] on div "Web chat" at bounding box center [643, 406] width 391 height 30
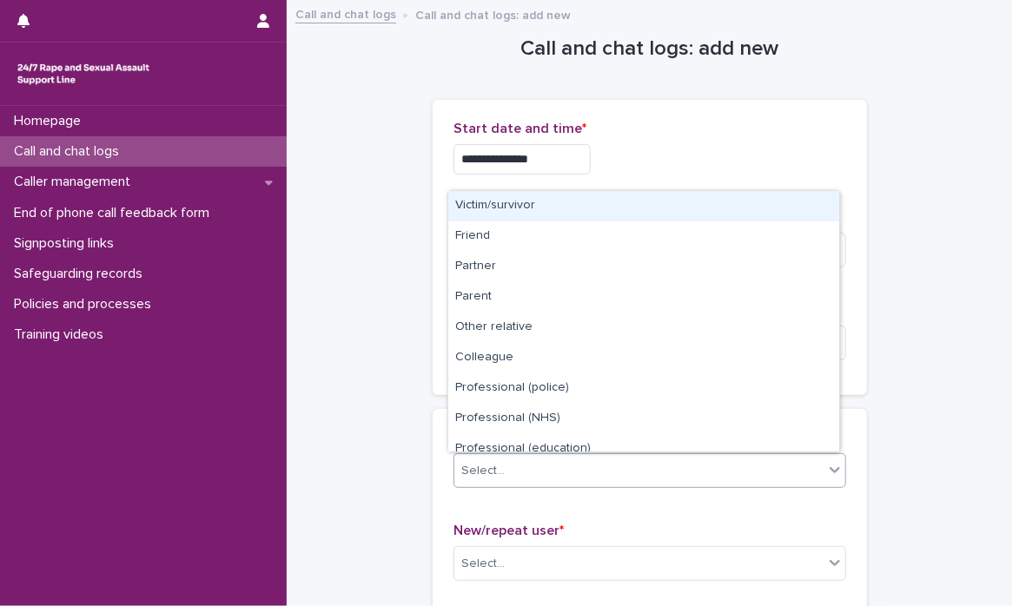
click at [828, 469] on icon at bounding box center [834, 469] width 17 height 17
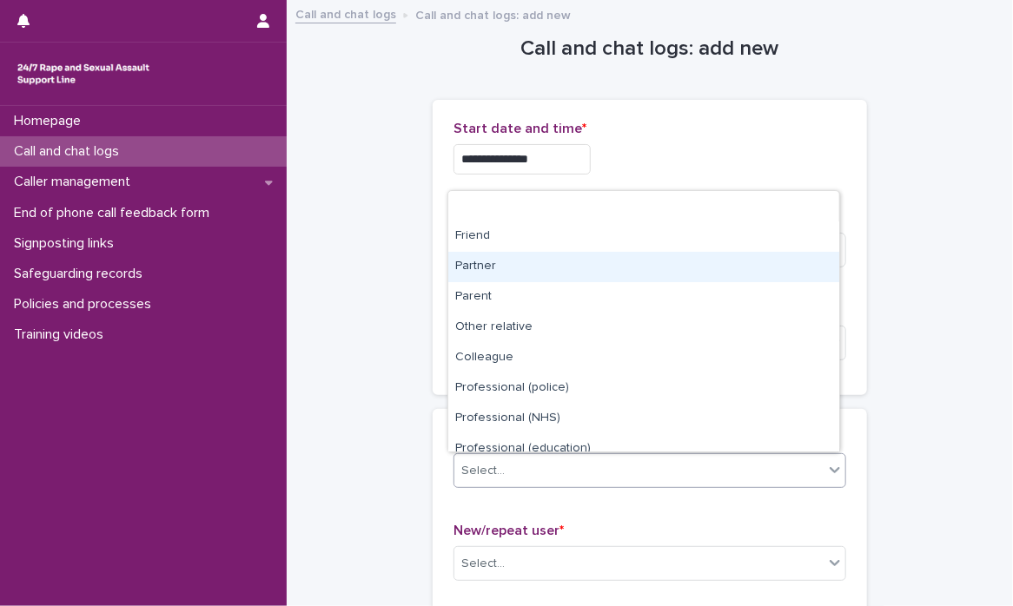
scroll to position [195, 0]
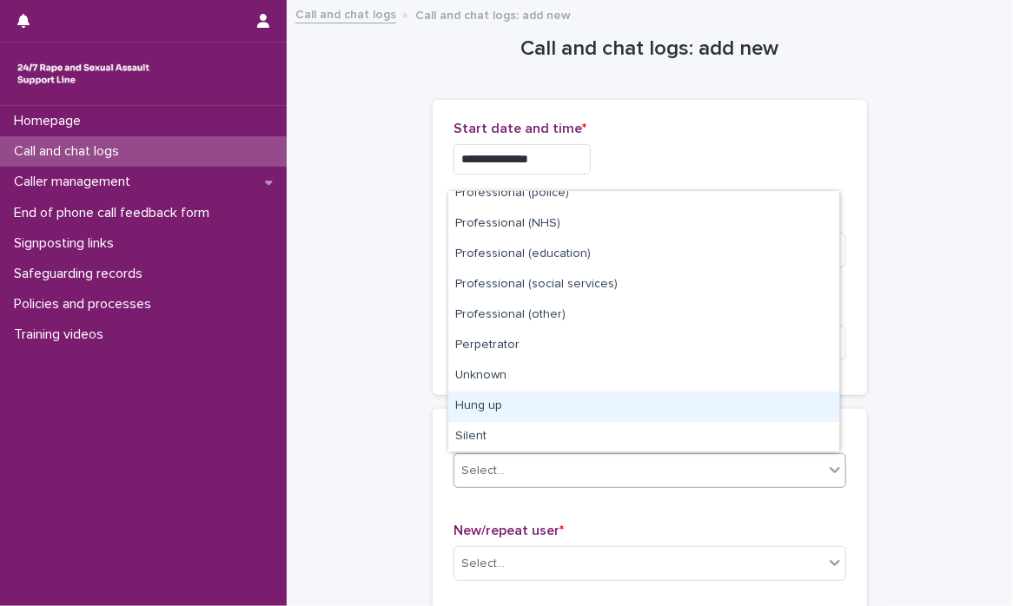
click at [782, 417] on div "Hung up" at bounding box center [643, 407] width 391 height 30
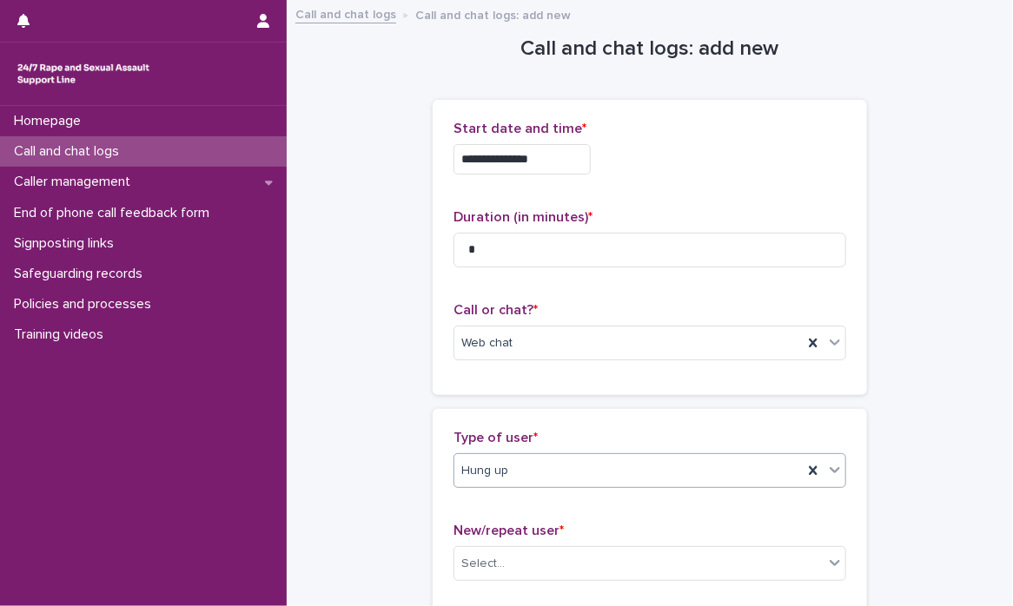
scroll to position [257, 0]
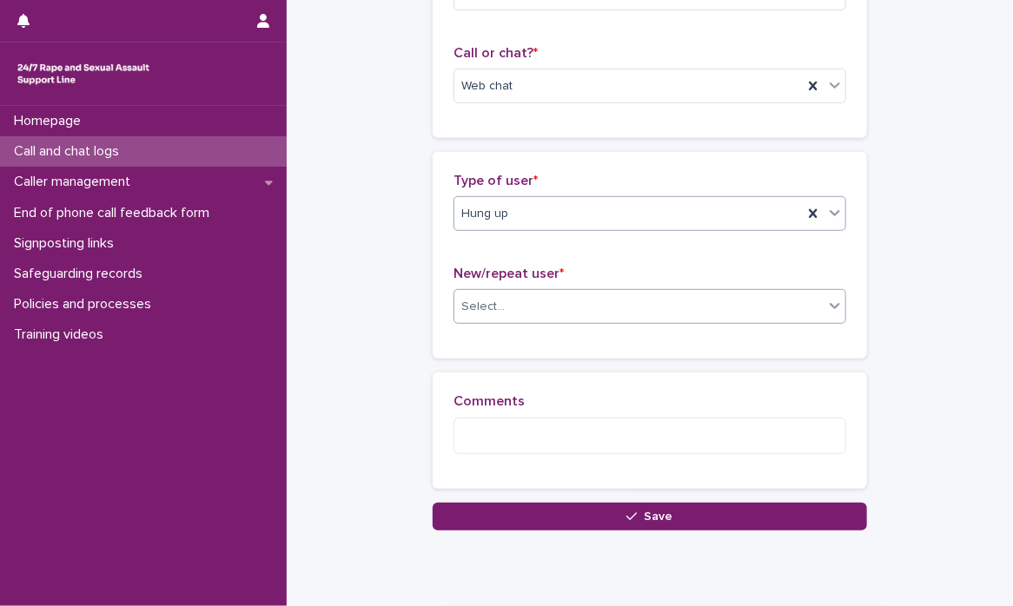
click at [827, 300] on icon at bounding box center [834, 305] width 17 height 17
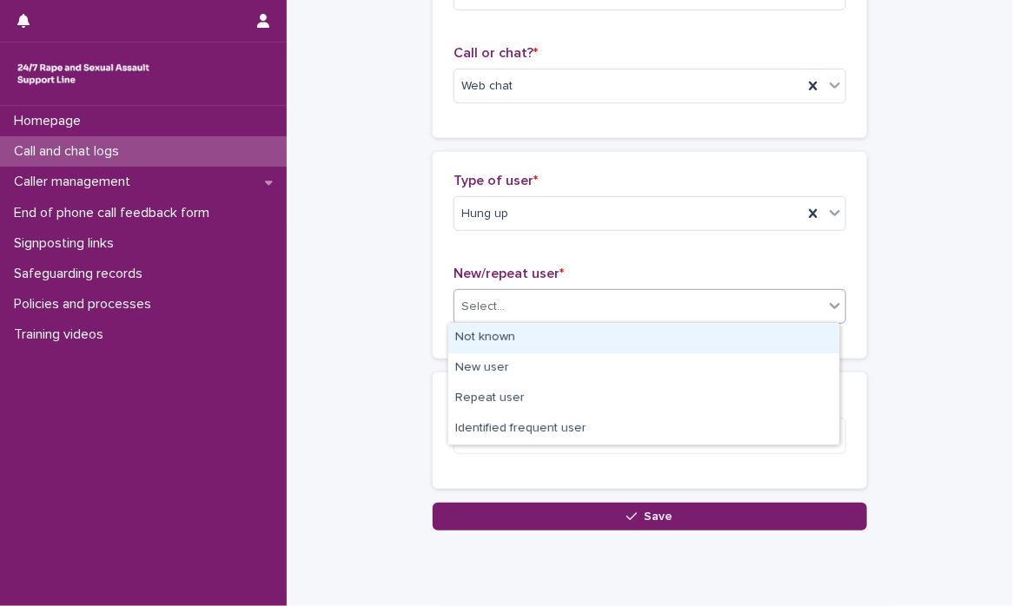
click at [776, 348] on div "Not known" at bounding box center [643, 338] width 391 height 30
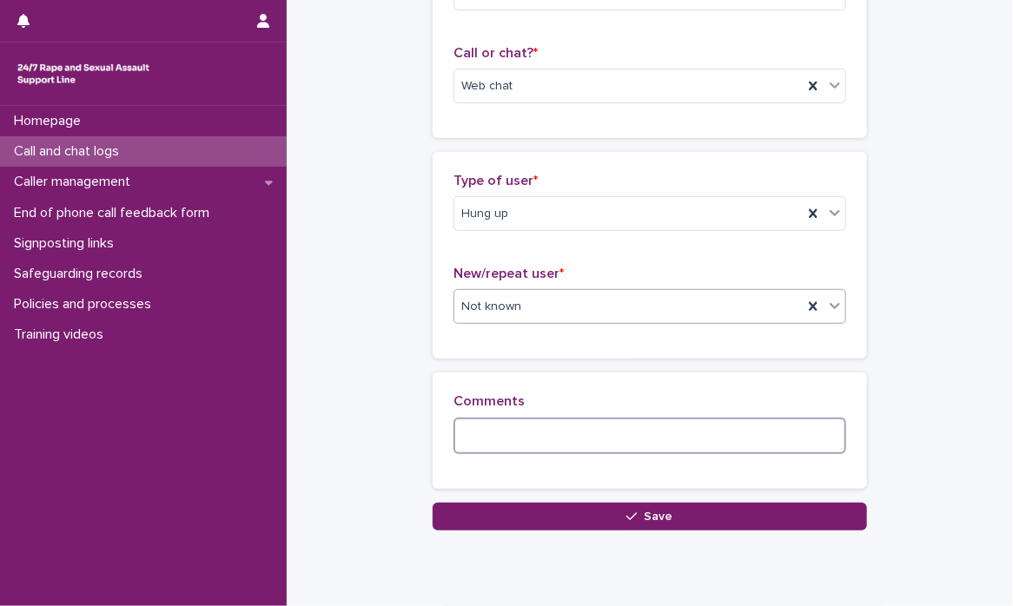
click at [628, 452] on div "Comments" at bounding box center [649, 430] width 393 height 75
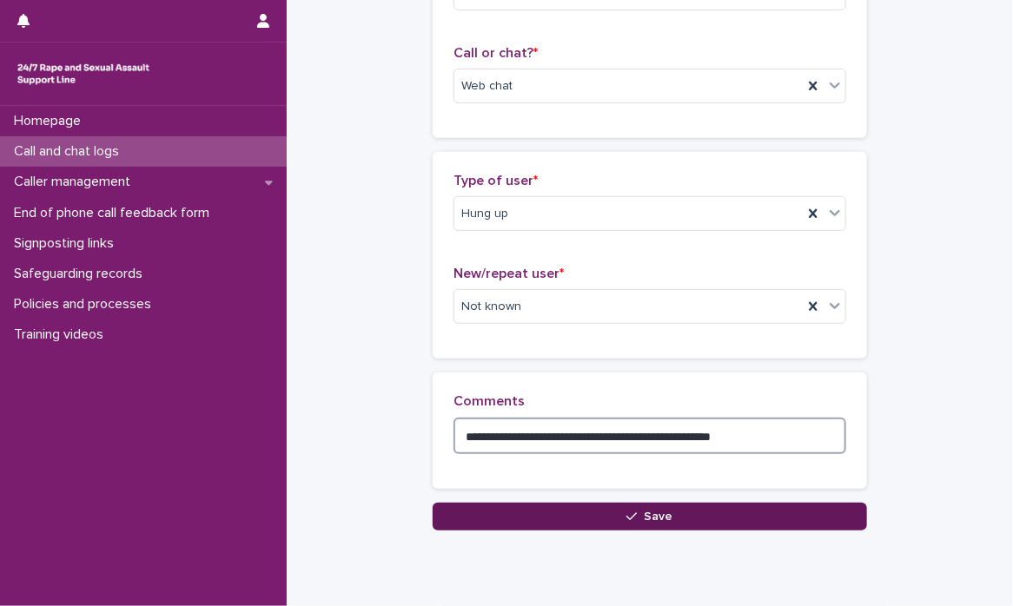
type textarea "**********"
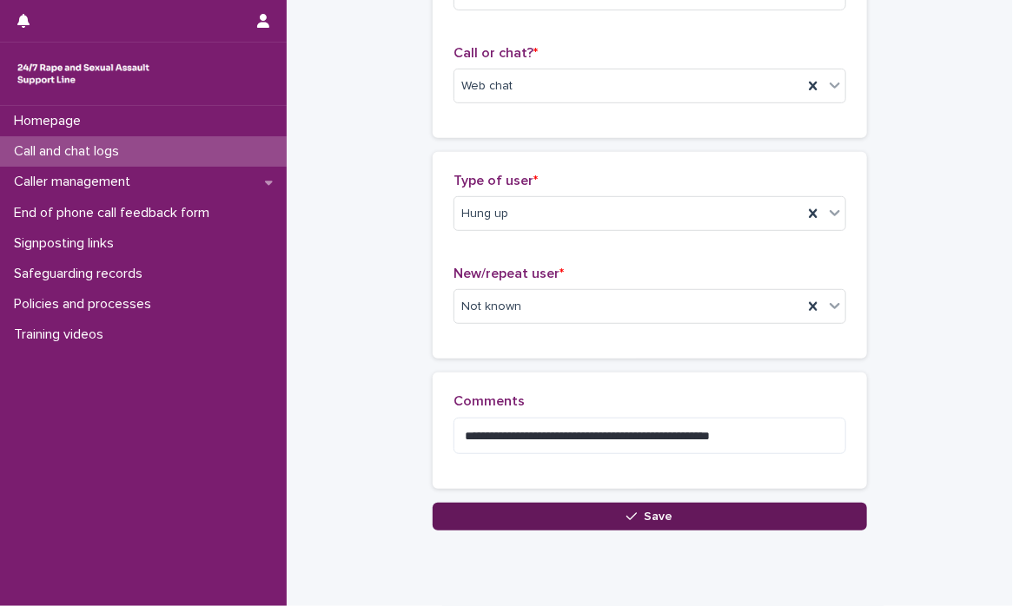
click at [603, 524] on button "Save" at bounding box center [649, 517] width 434 height 28
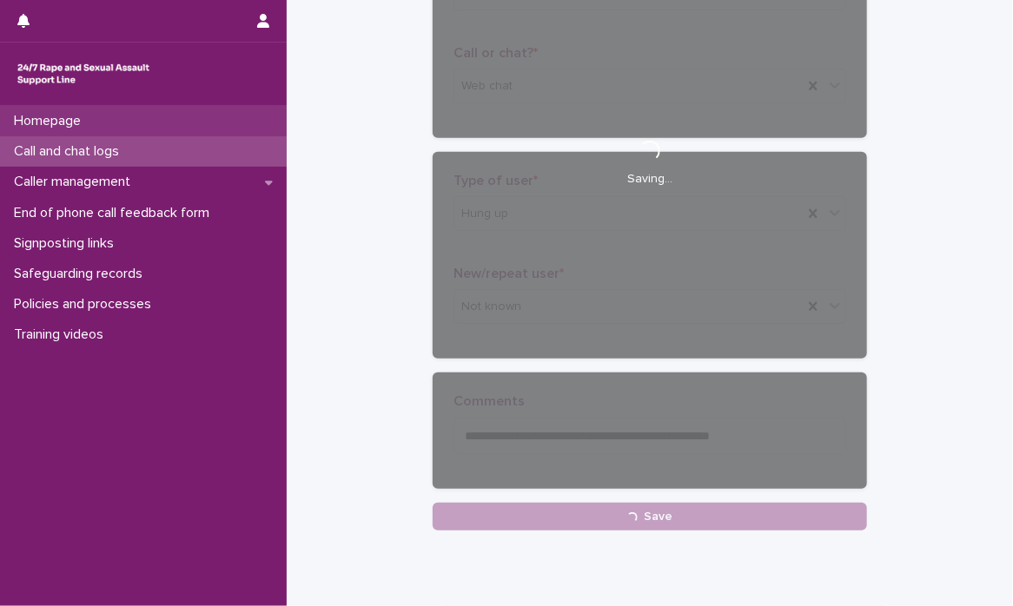
click at [192, 125] on div "Homepage" at bounding box center [143, 121] width 287 height 30
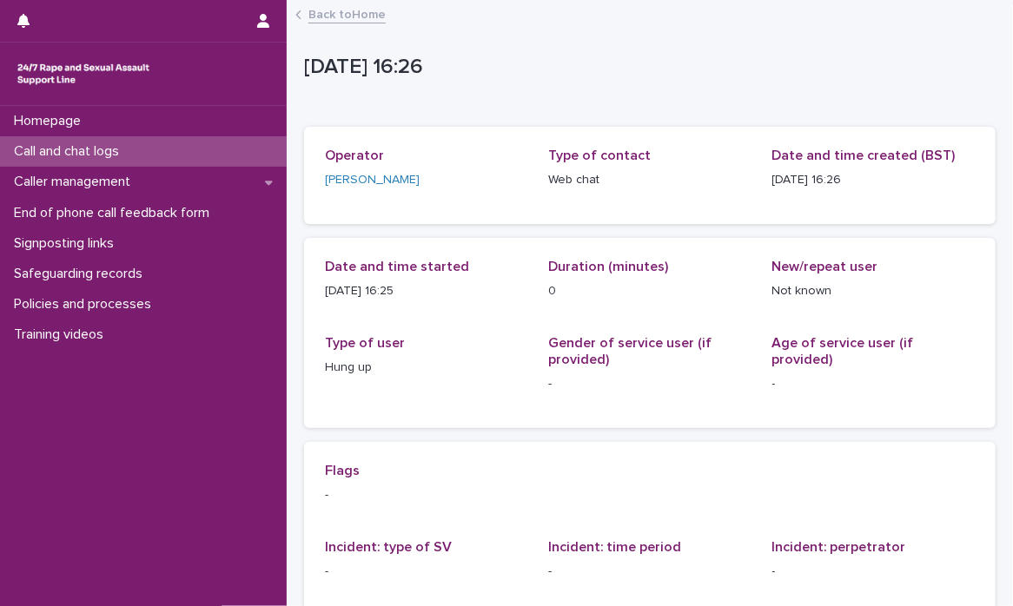
click at [187, 147] on div "Call and chat logs" at bounding box center [143, 151] width 287 height 30
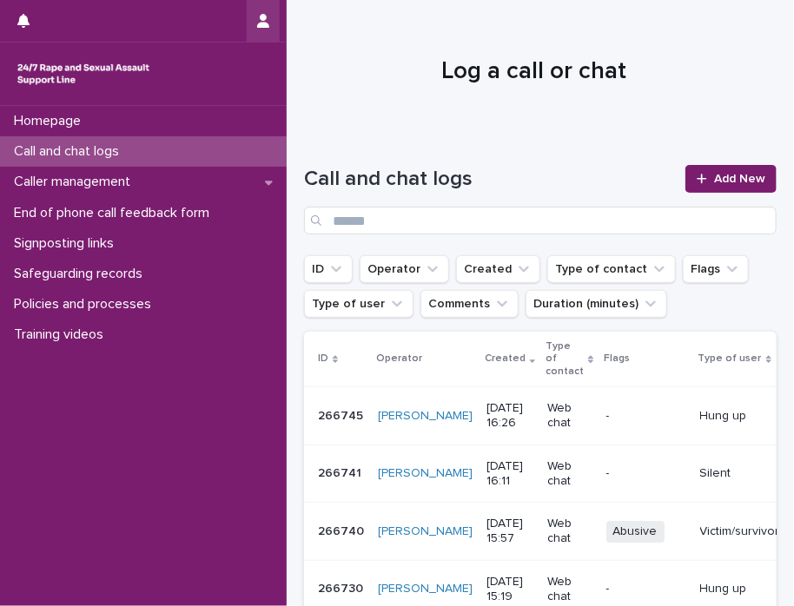
click at [268, 22] on icon "button" at bounding box center [263, 21] width 12 height 14
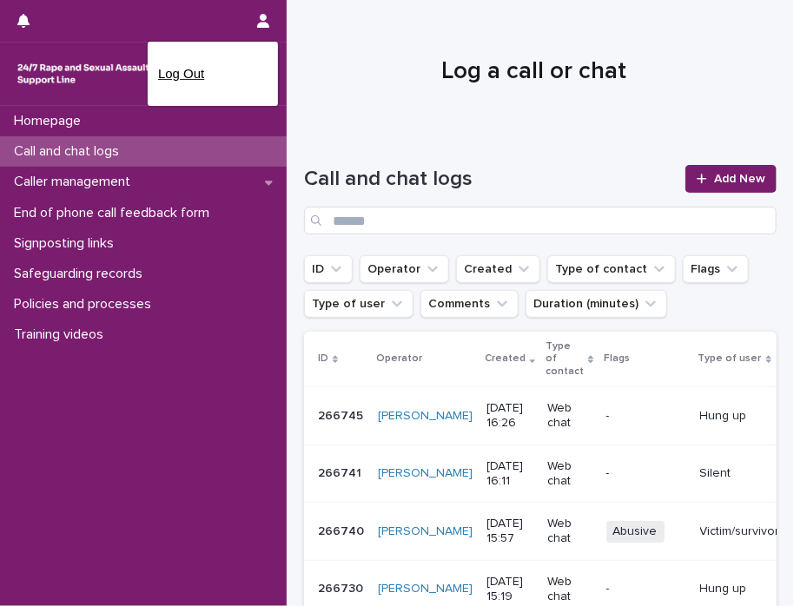
click at [236, 77] on p "Log Out" at bounding box center [212, 74] width 109 height 30
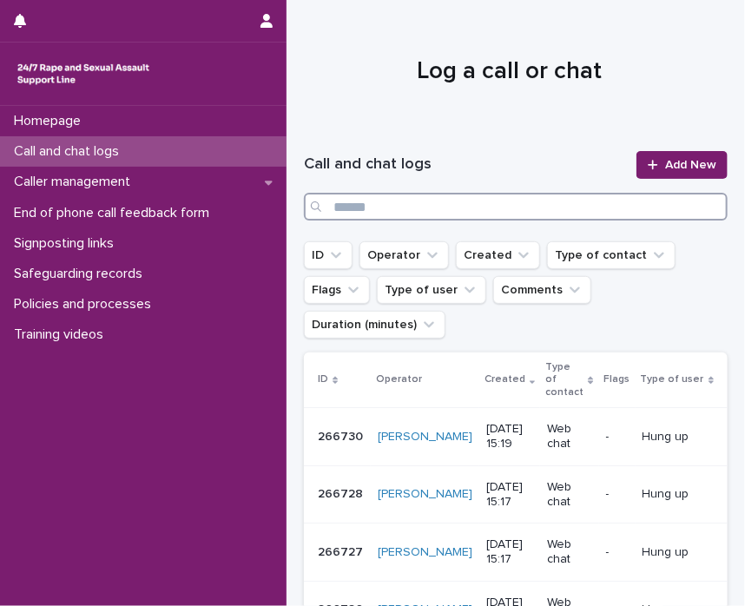
click at [509, 213] on input "Search" at bounding box center [516, 207] width 424 height 28
type input "******"
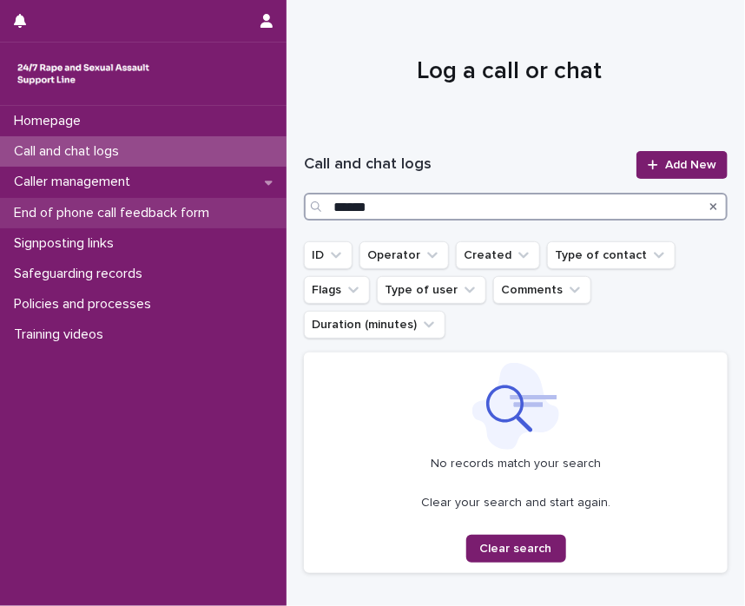
drag, startPoint x: 412, startPoint y: 209, endPoint x: 222, endPoint y: 215, distance: 189.4
click at [287, 215] on div "Homepage Call and chat logs Caller management End of phone call feedback form S…" at bounding box center [516, 361] width 459 height 723
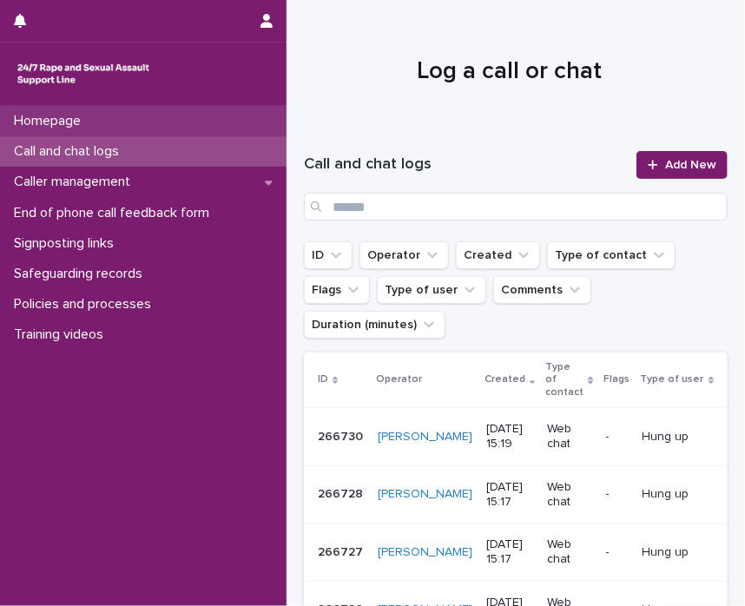
click at [89, 121] on p "Homepage" at bounding box center [51, 121] width 88 height 17
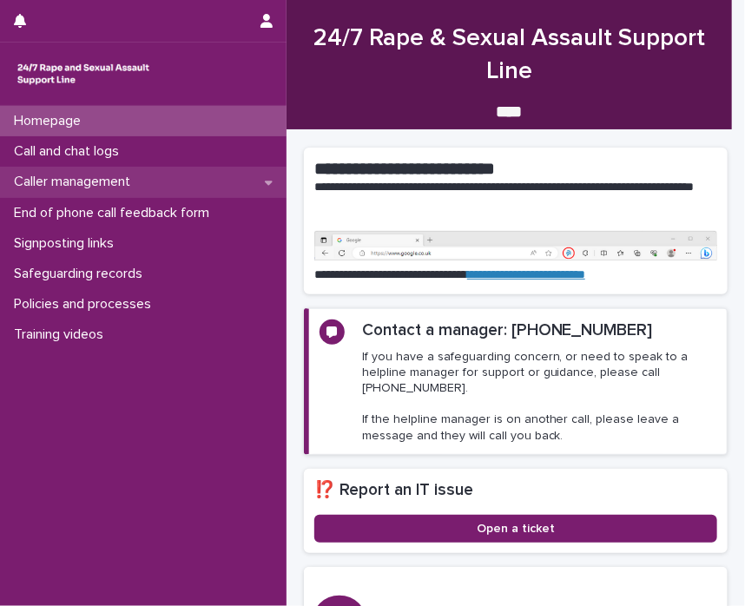
click at [90, 167] on div "Caller management" at bounding box center [143, 182] width 287 height 30
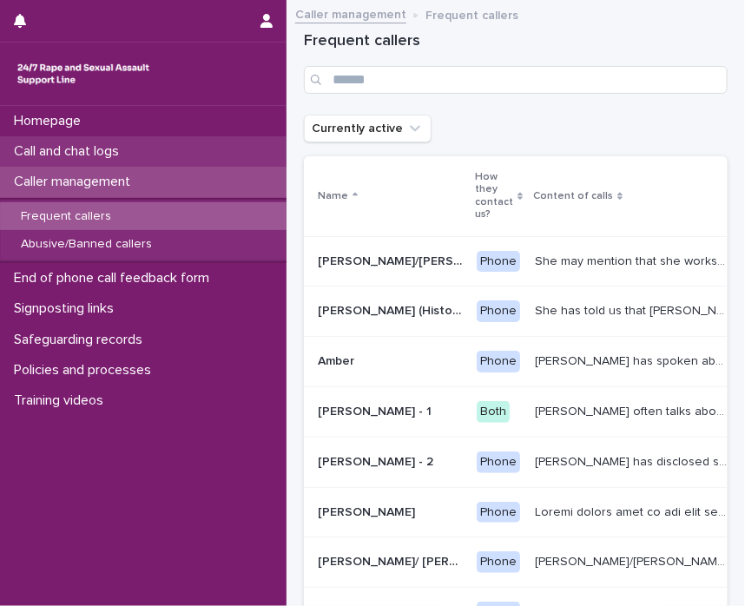
click at [90, 155] on p "Call and chat logs" at bounding box center [70, 151] width 126 height 17
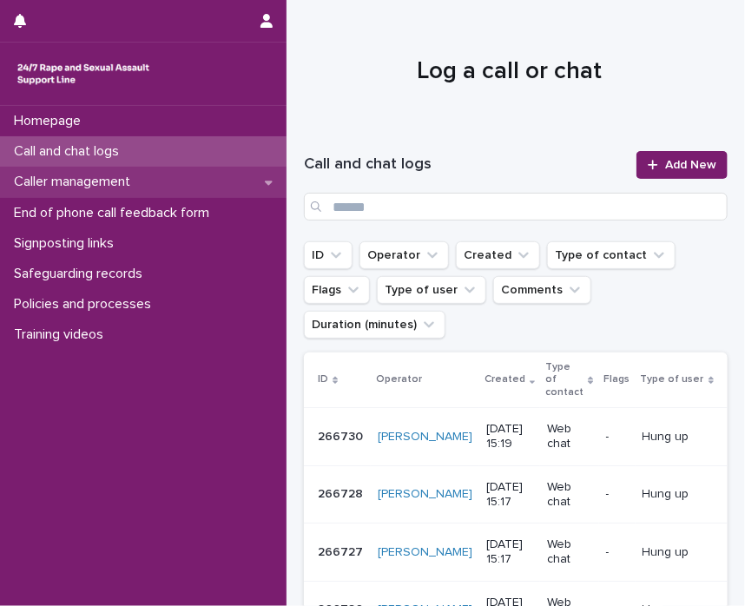
click at [88, 183] on p "Caller management" at bounding box center [75, 182] width 137 height 17
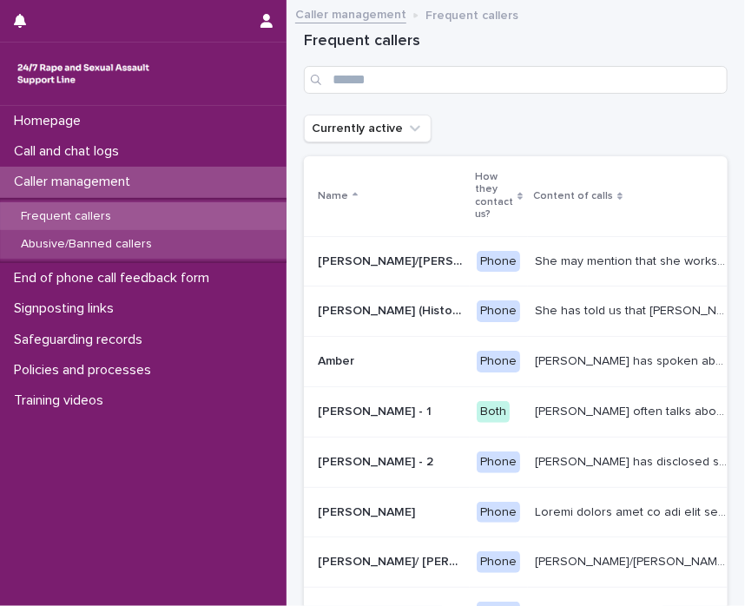
click at [96, 241] on p "Abusive/Banned callers" at bounding box center [86, 244] width 159 height 15
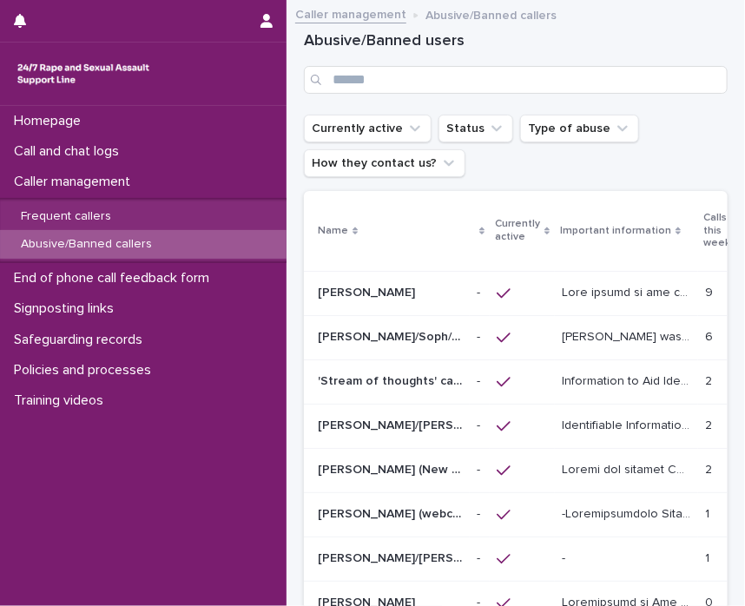
click at [569, 338] on p "[PERSON_NAME] was raped by their partner last year and they're currently facing…" at bounding box center [628, 336] width 133 height 18
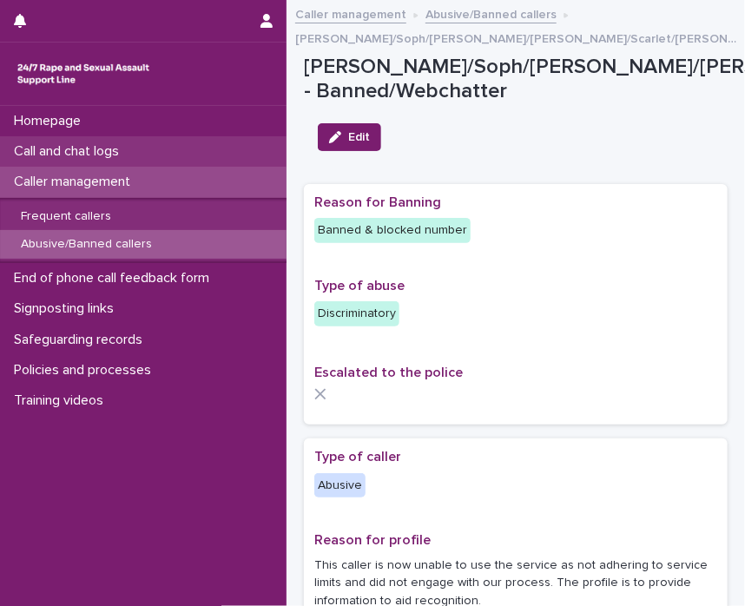
click at [62, 154] on p "Call and chat logs" at bounding box center [70, 151] width 126 height 17
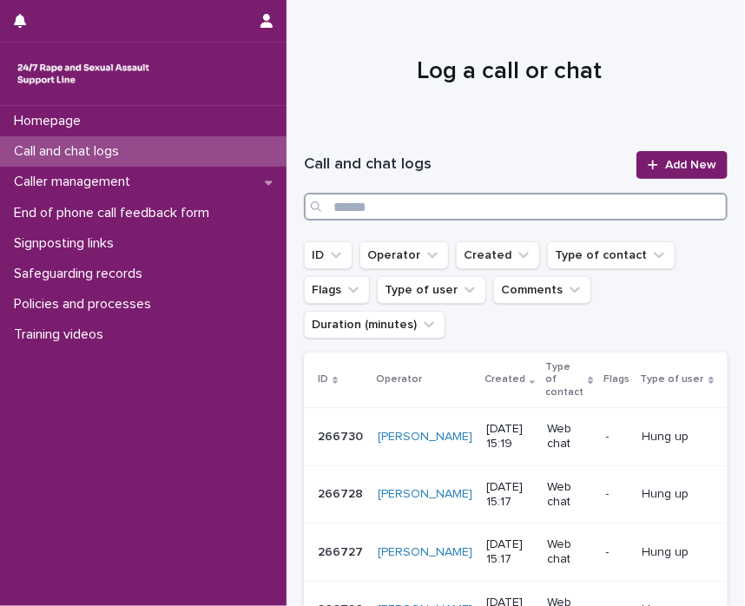
click at [366, 209] on input "Search" at bounding box center [516, 207] width 424 height 28
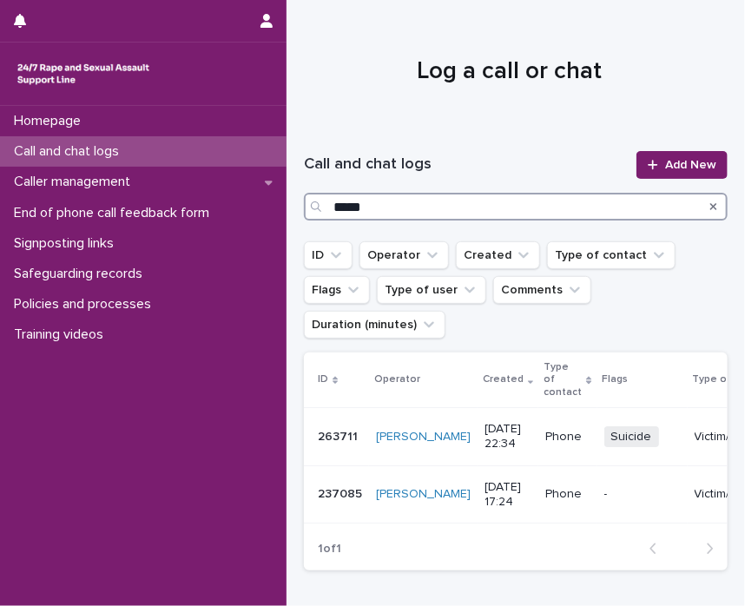
type input "******"
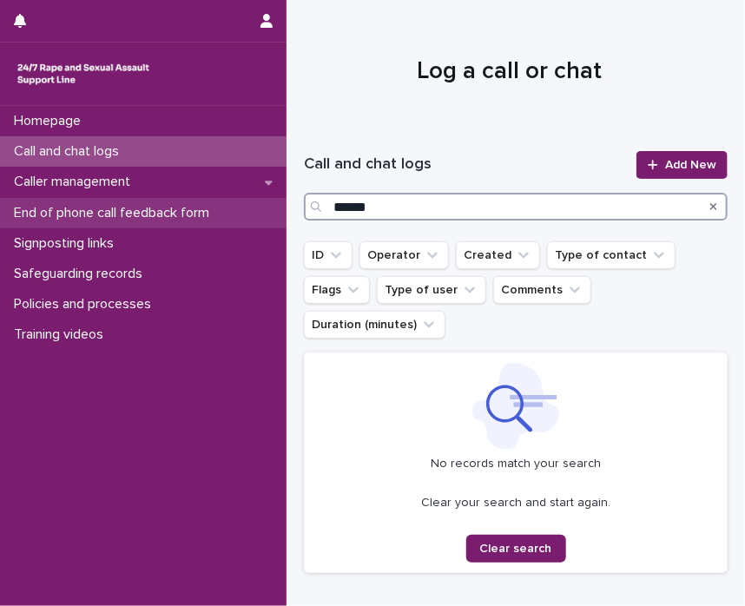
drag, startPoint x: 386, startPoint y: 203, endPoint x: 276, endPoint y: 208, distance: 109.5
click at [287, 208] on div "Homepage Call and chat logs Caller management End of phone call feedback form S…" at bounding box center [516, 361] width 459 height 723
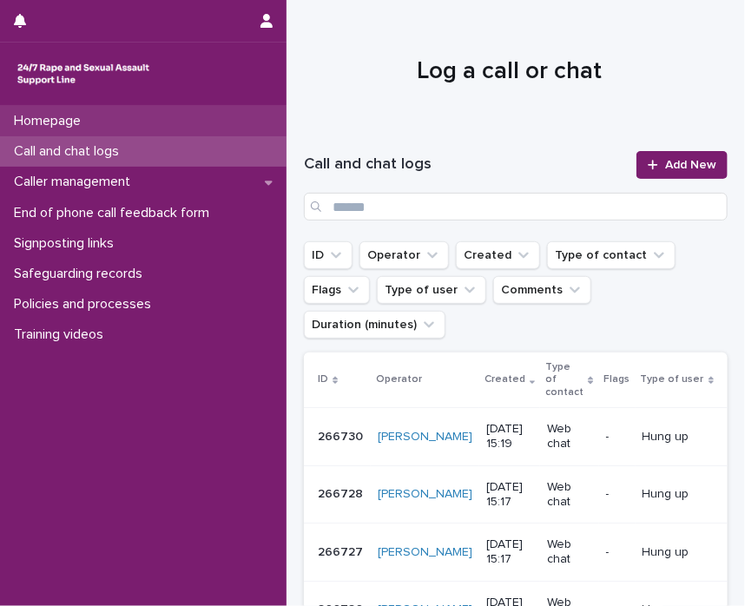
click at [125, 119] on div "Homepage" at bounding box center [143, 121] width 287 height 30
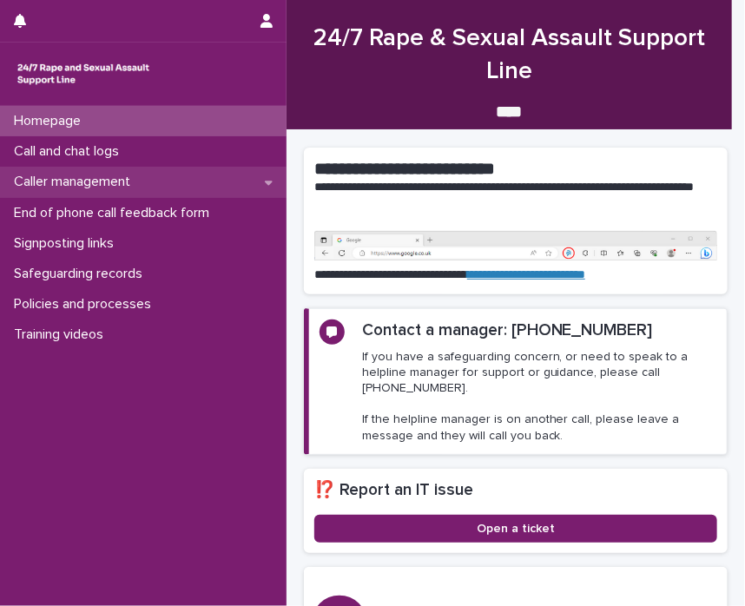
click at [109, 170] on div "Caller management" at bounding box center [143, 182] width 287 height 30
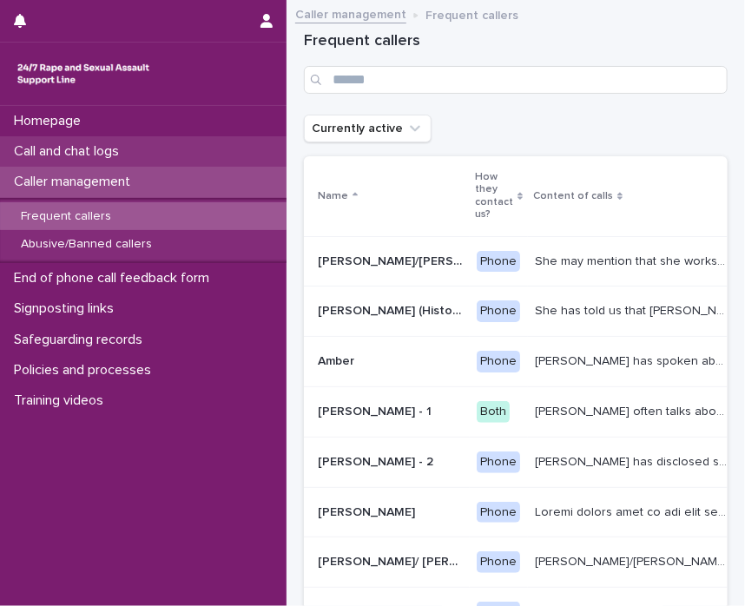
click at [111, 154] on p "Call and chat logs" at bounding box center [70, 151] width 126 height 17
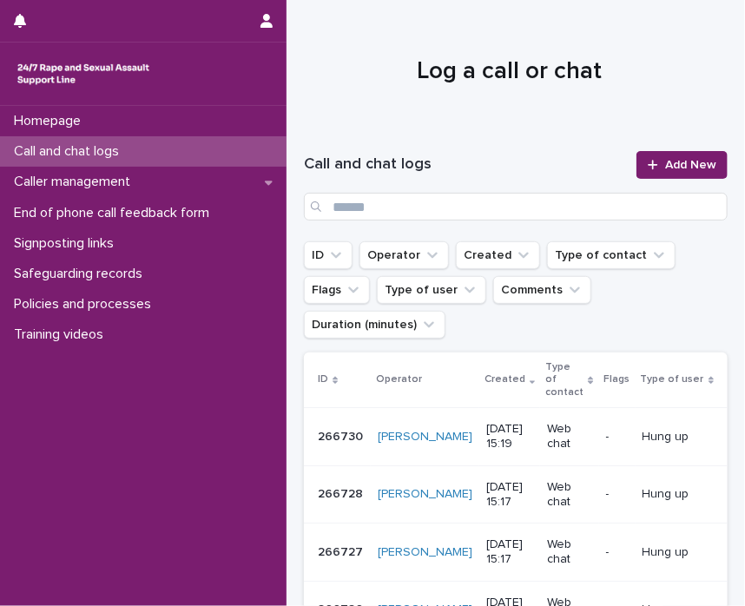
click at [118, 163] on div "Call and chat logs" at bounding box center [143, 151] width 287 height 30
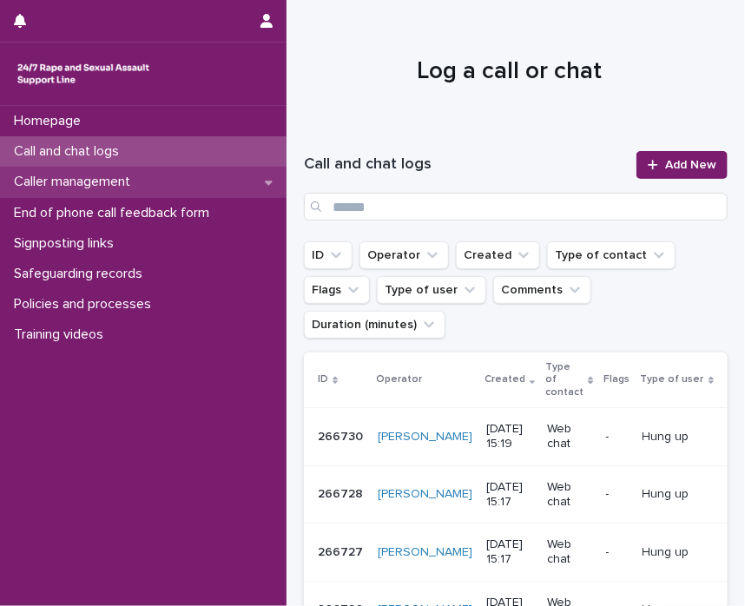
click at [115, 184] on p "Caller management" at bounding box center [75, 182] width 137 height 17
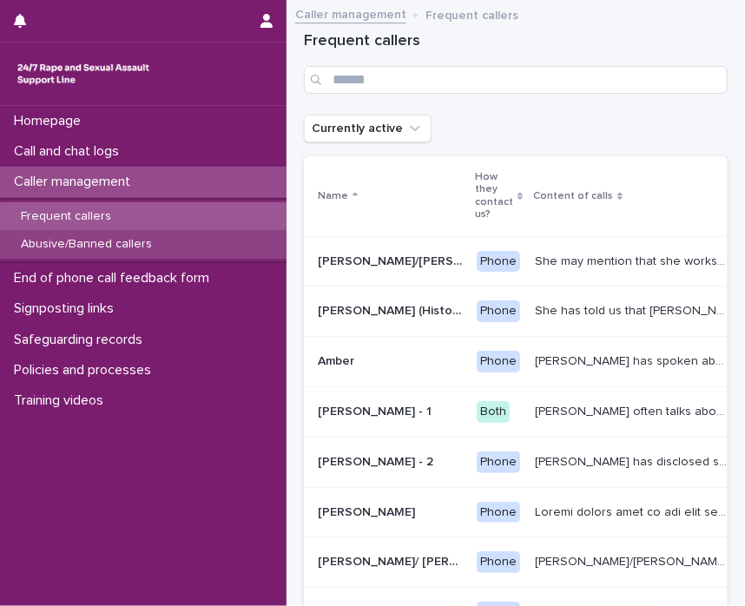
click at [99, 243] on p "Abusive/Banned callers" at bounding box center [86, 244] width 159 height 15
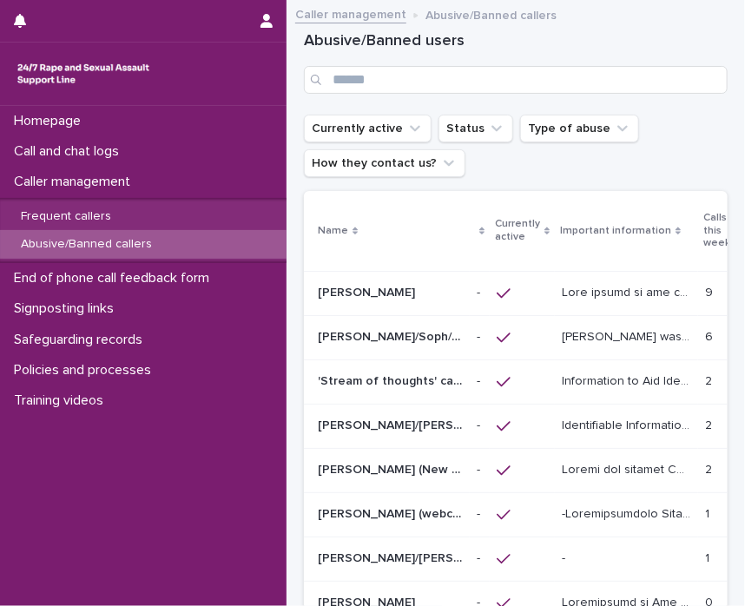
click at [350, 338] on p "[PERSON_NAME]/Soph/[PERSON_NAME]/[PERSON_NAME]/Scarlet/[PERSON_NAME] - Banned/W…" at bounding box center [392, 336] width 149 height 18
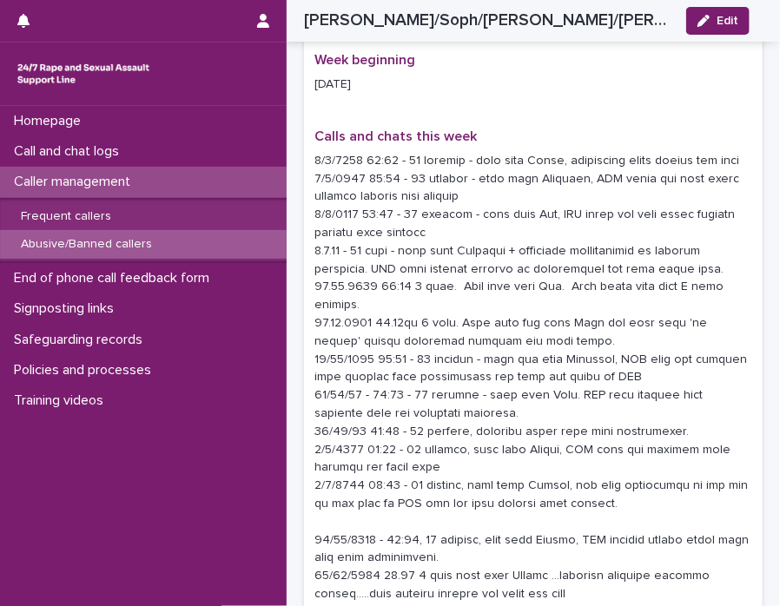
scroll to position [1983, 0]
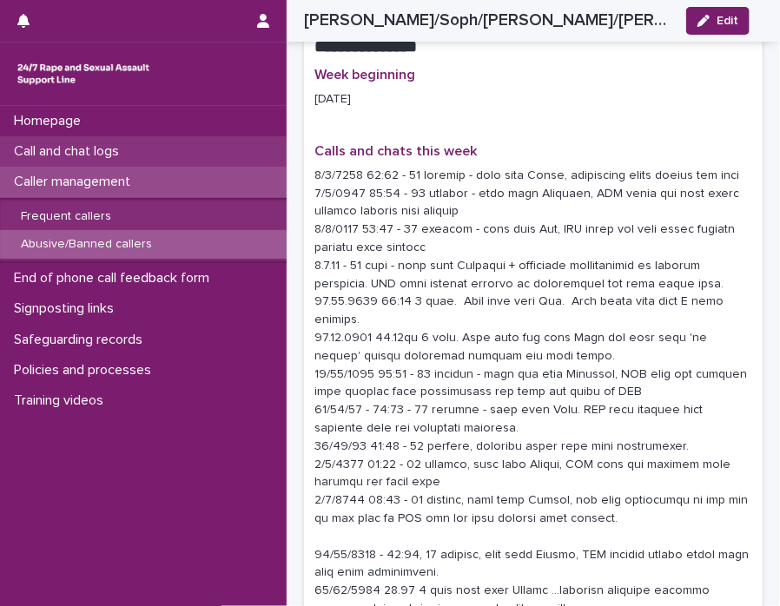
click at [85, 164] on div "Call and chat logs" at bounding box center [143, 151] width 287 height 30
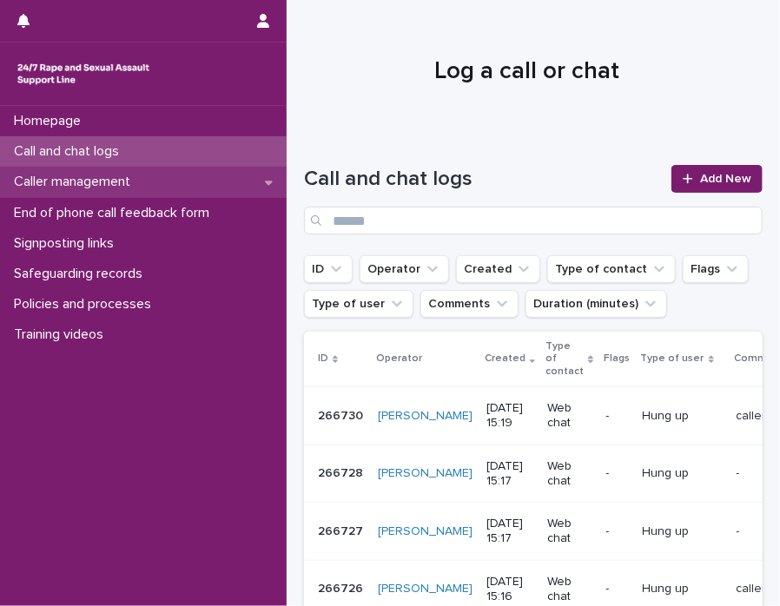
click at [78, 188] on p "Caller management" at bounding box center [75, 182] width 137 height 17
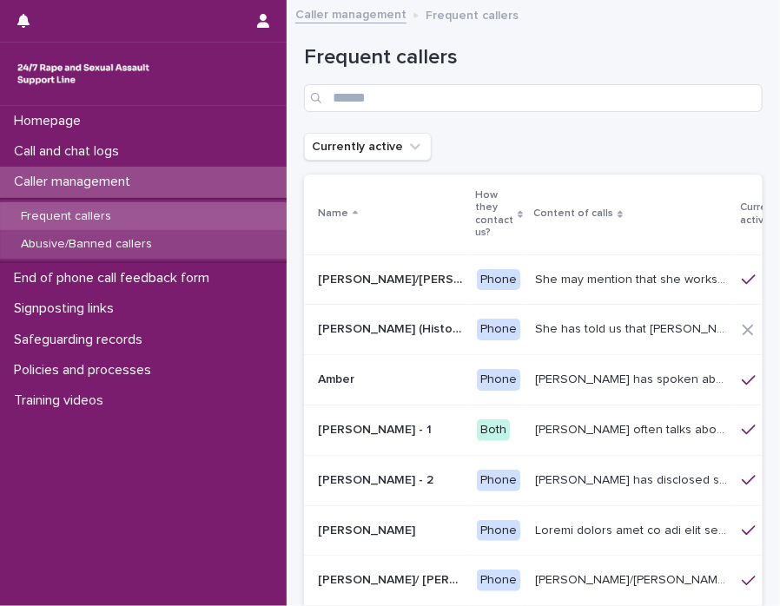
click at [153, 245] on p "Abusive/Banned callers" at bounding box center [86, 244] width 159 height 15
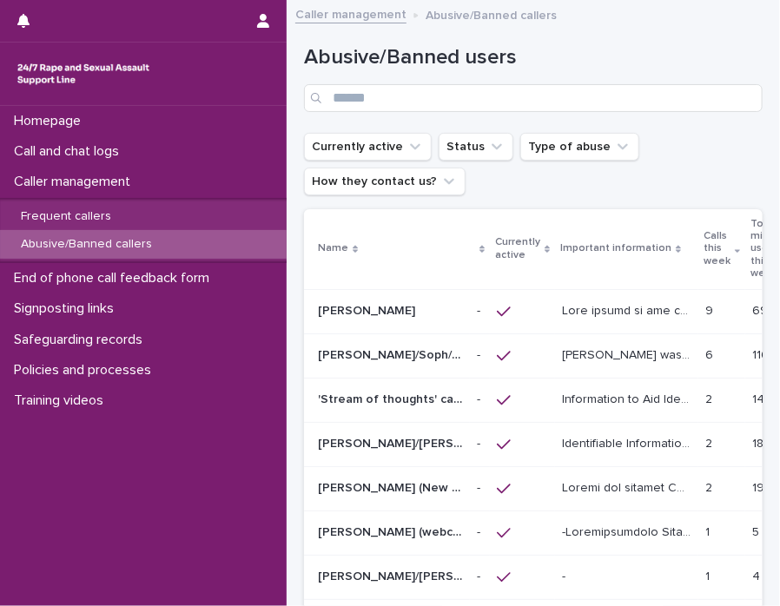
click at [419, 355] on p "[PERSON_NAME]/Soph/[PERSON_NAME]/[PERSON_NAME]/Scarlet/[PERSON_NAME] - Banned/W…" at bounding box center [392, 354] width 149 height 18
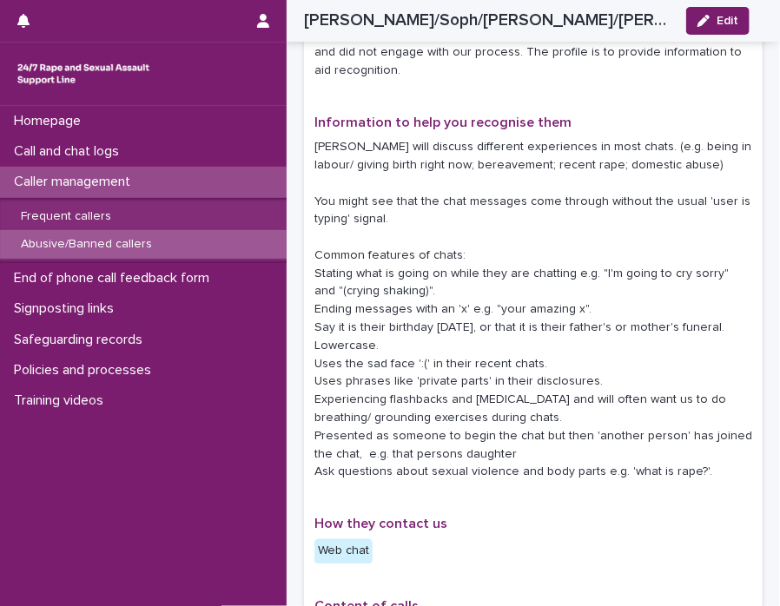
scroll to position [490, 0]
